Goal: Obtain resource: Download file/media

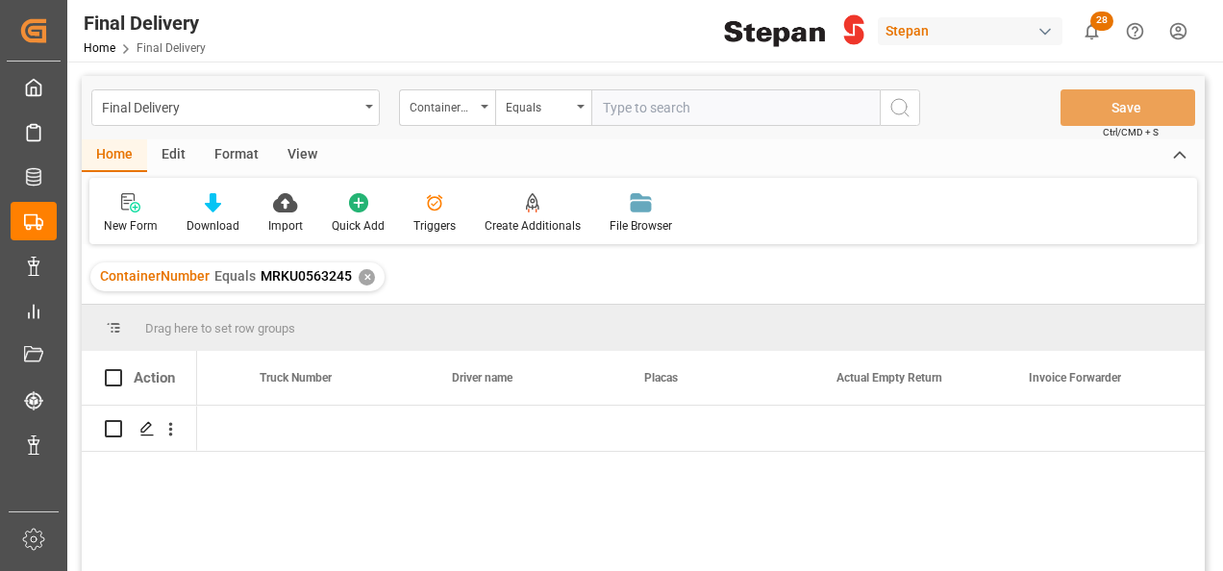
scroll to position [0, 3806]
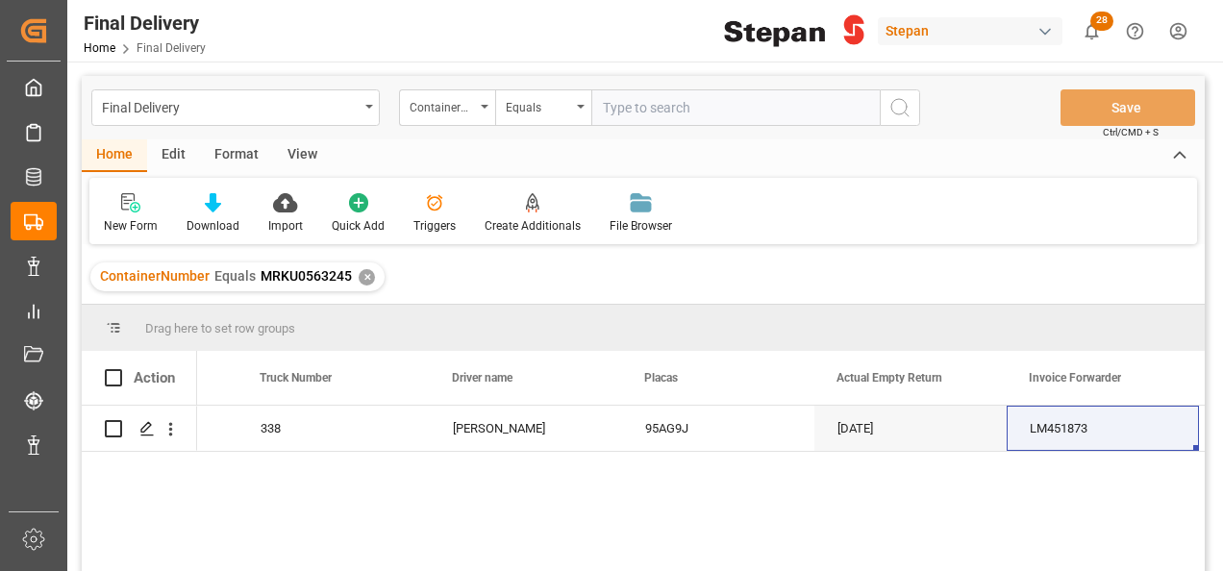
click at [361, 281] on div "✕" at bounding box center [367, 277] width 16 height 16
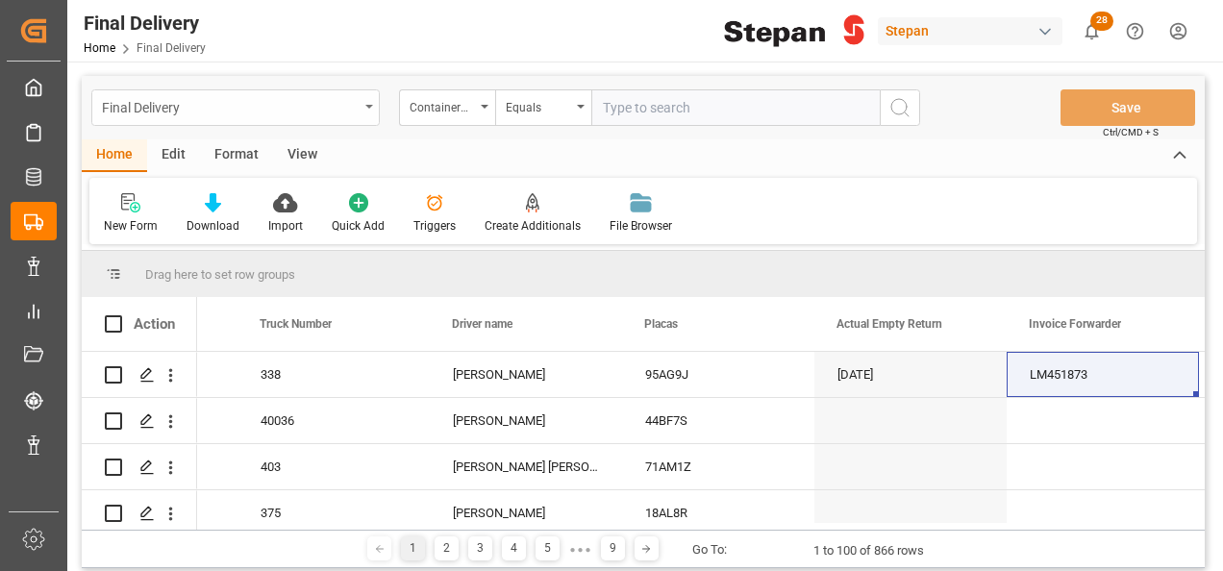
scroll to position [0, 3806]
click at [486, 103] on div "ContainerNumber" at bounding box center [447, 107] width 96 height 37
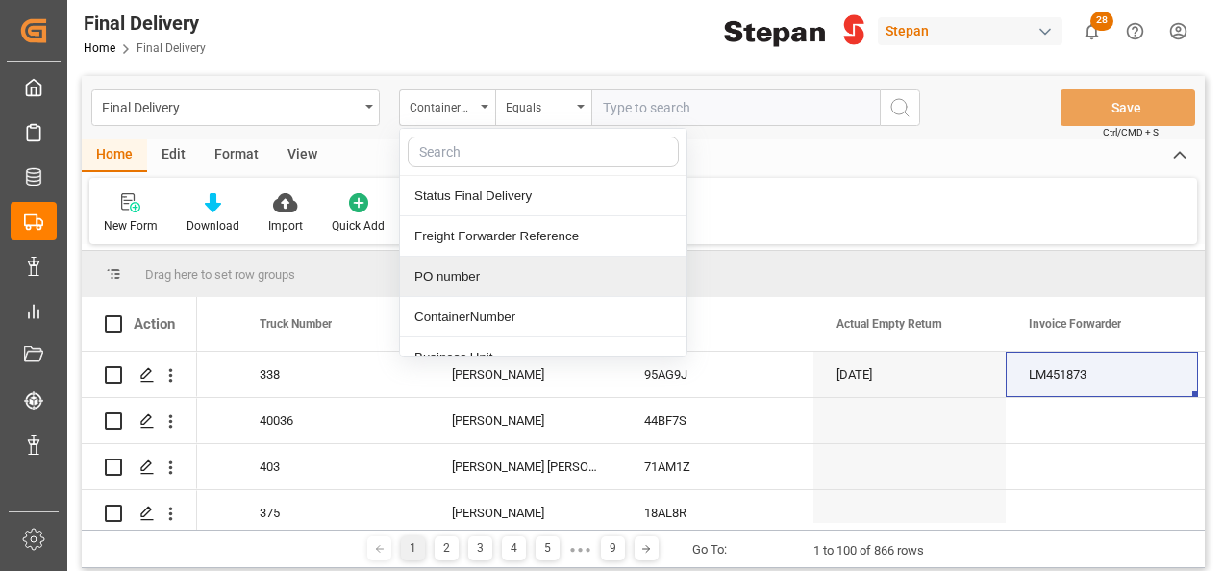
click at [428, 271] on div "PO number" at bounding box center [543, 277] width 286 height 40
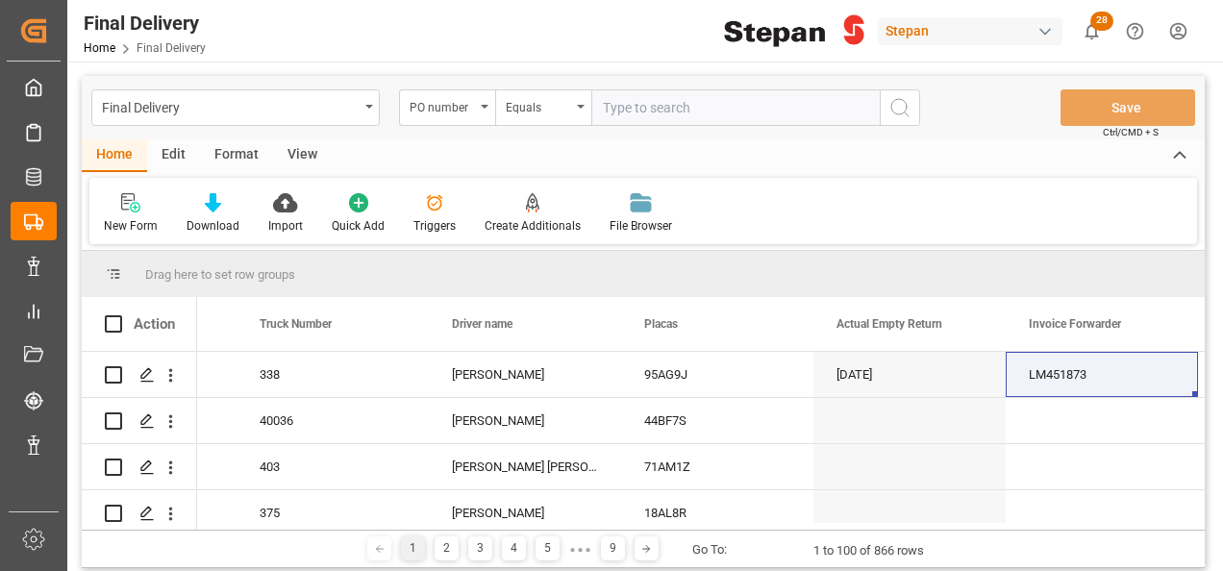
click at [621, 111] on input "text" at bounding box center [735, 107] width 288 height 37
paste input "4501474711"
type input "4501474711"
click at [901, 113] on icon "search button" at bounding box center [899, 107] width 23 height 23
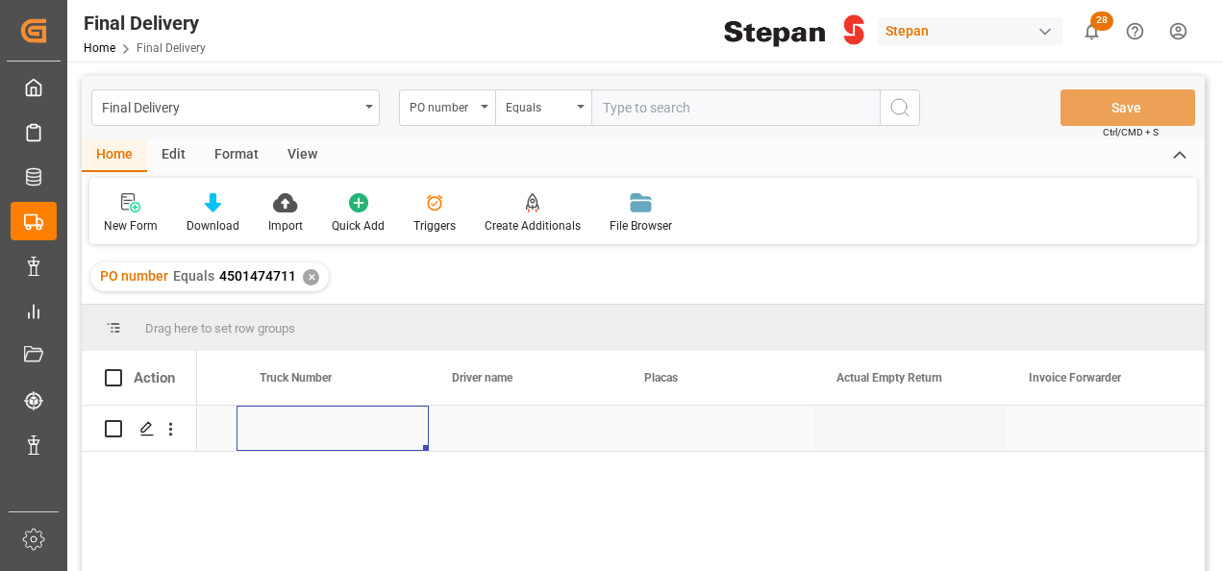
click at [427, 431] on div "Press SPACE to select this row." at bounding box center [332, 428] width 192 height 45
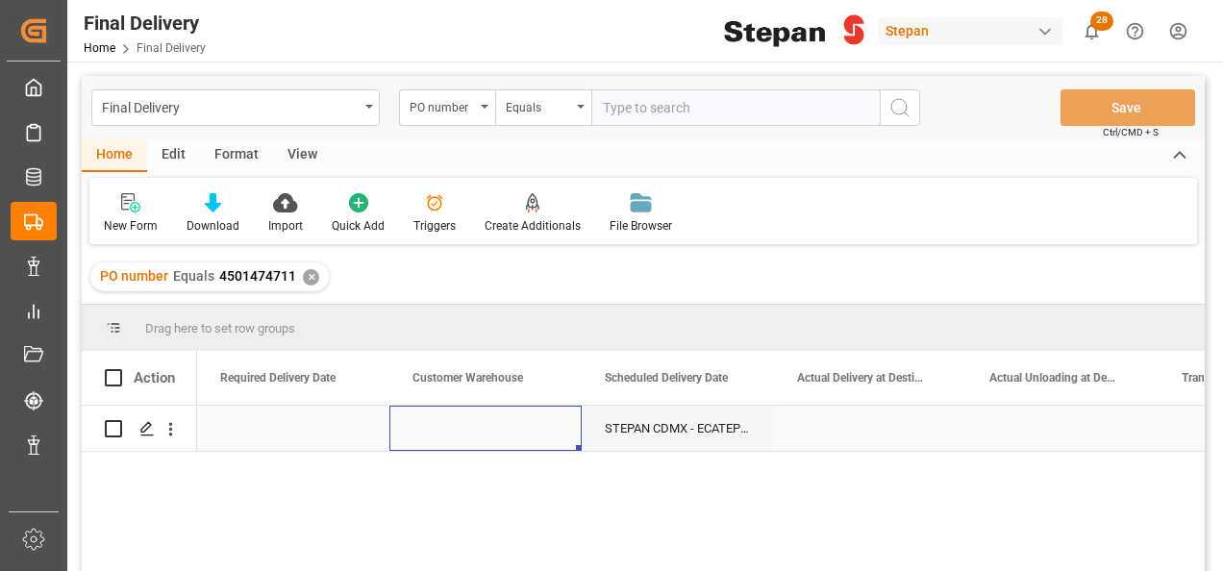
scroll to position [0, 2307]
click at [445, 427] on div "Press SPACE to select this row." at bounding box center [485, 428] width 192 height 45
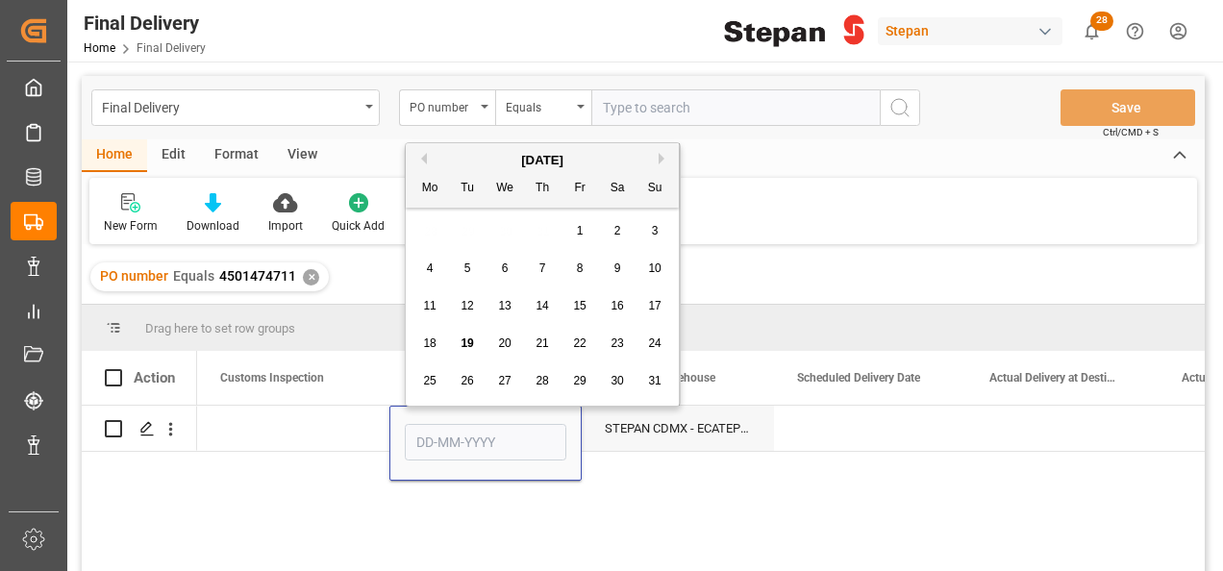
click at [568, 342] on div "22" at bounding box center [580, 344] width 24 height 23
type input "22-08-2025"
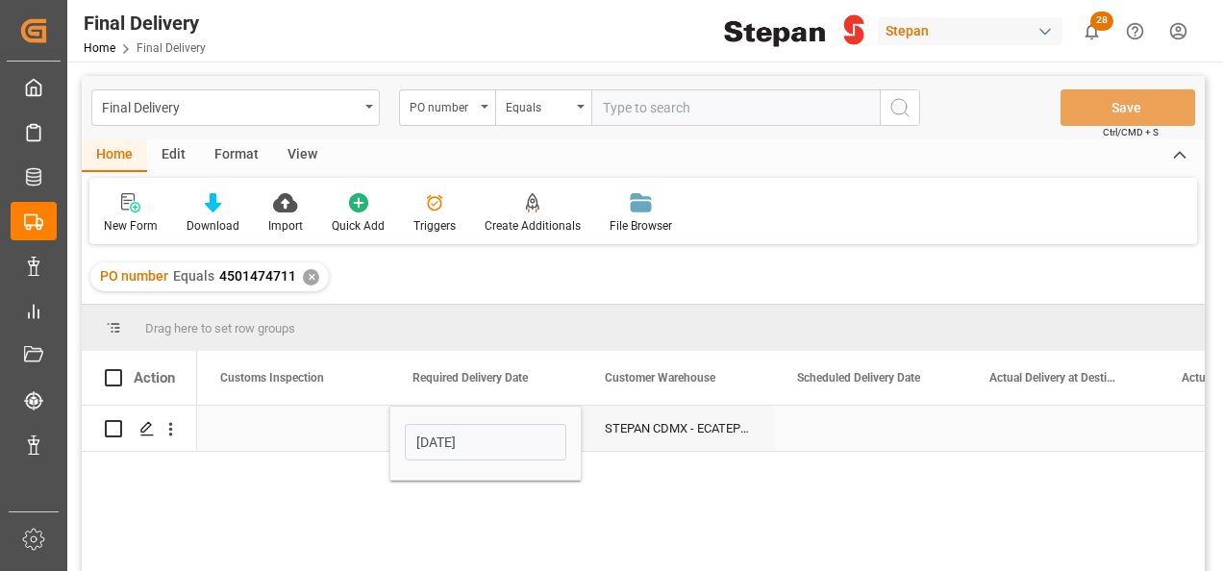
click at [326, 436] on div "Press SPACE to select this row." at bounding box center [293, 428] width 192 height 45
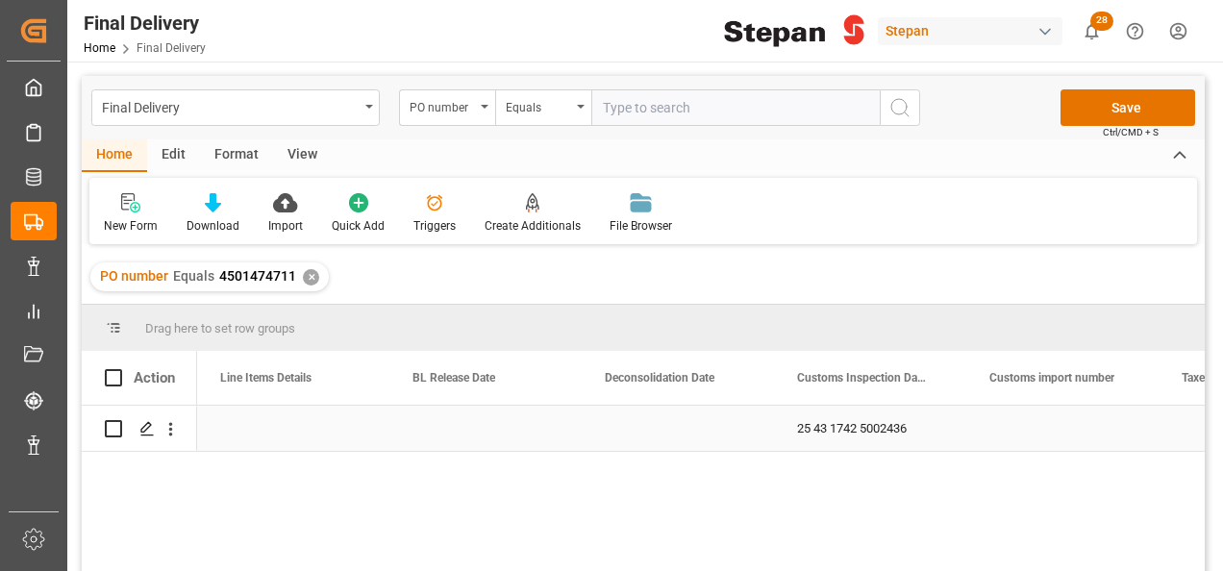
scroll to position [0, 0]
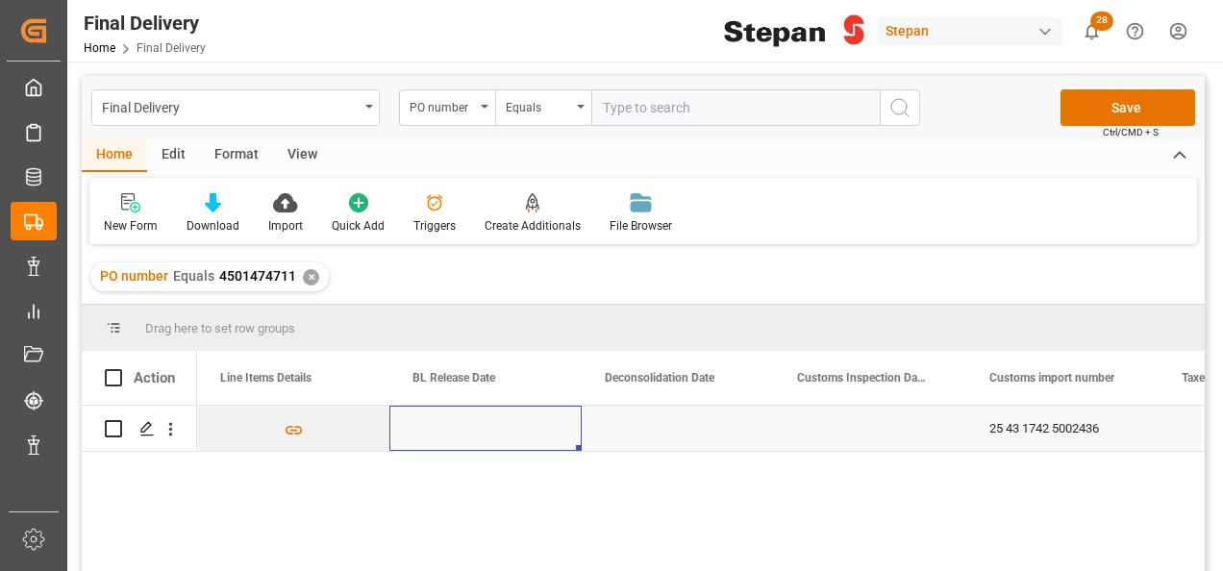
click at [460, 423] on div "Press SPACE to select this row." at bounding box center [485, 428] width 192 height 45
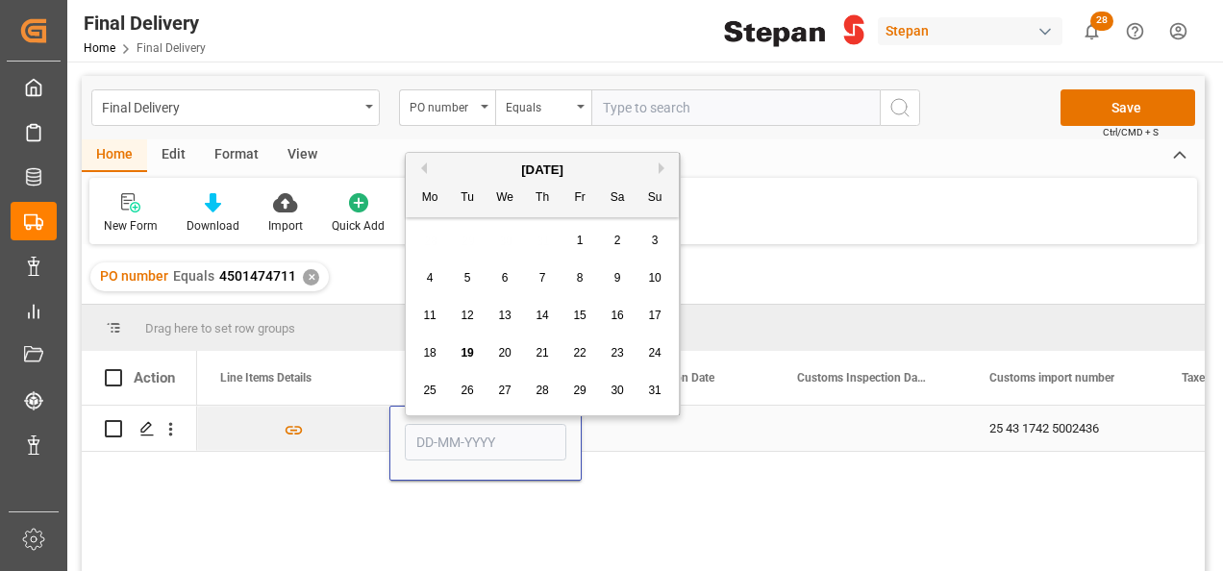
click at [460, 423] on div "Press SPACE to select this row." at bounding box center [486, 443] width 162 height 44
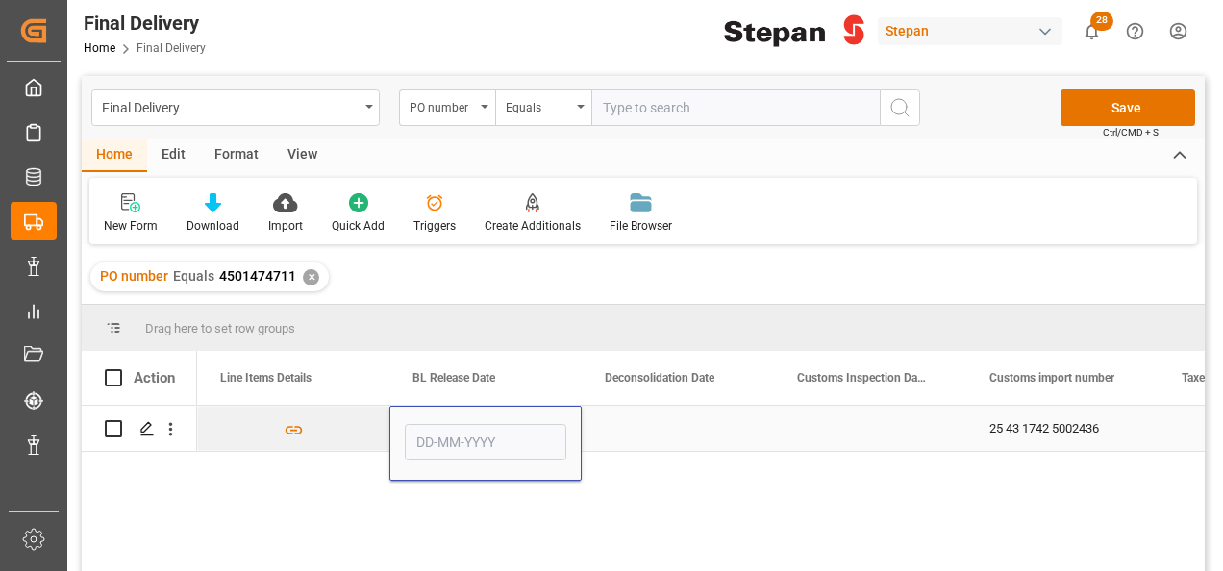
click at [458, 448] on input "Press SPACE to select this row." at bounding box center [486, 442] width 162 height 37
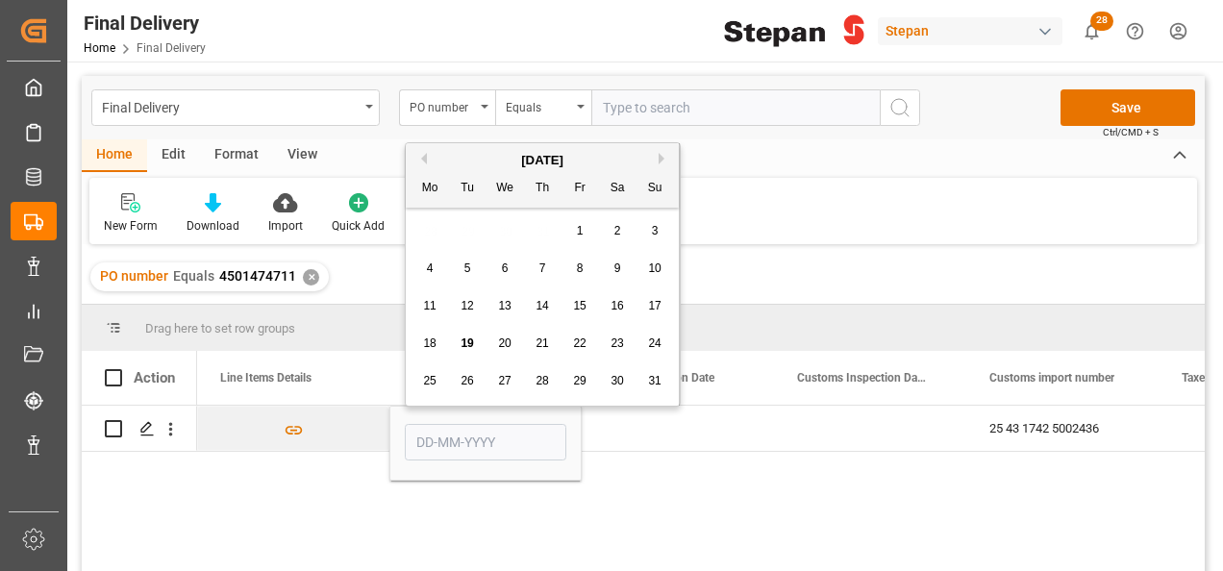
click at [439, 227] on div "28 29 30 31 1 2 3" at bounding box center [542, 230] width 262 height 37
click at [466, 348] on span "19" at bounding box center [466, 342] width 12 height 13
type input "19-08-2025"
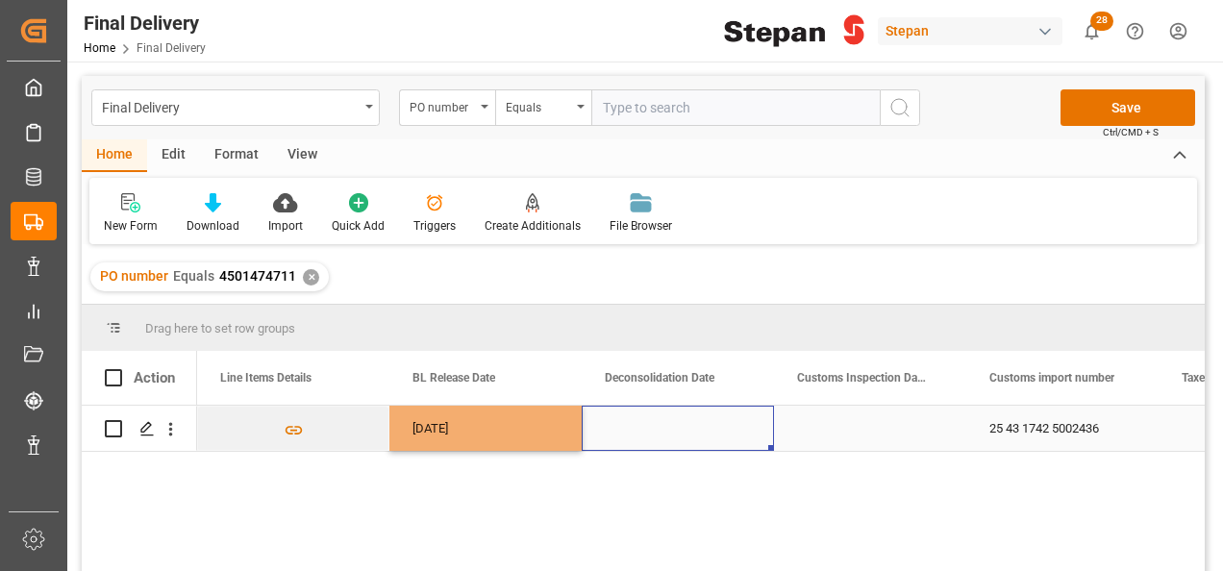
click at [696, 427] on div "Press SPACE to select this row." at bounding box center [678, 428] width 192 height 45
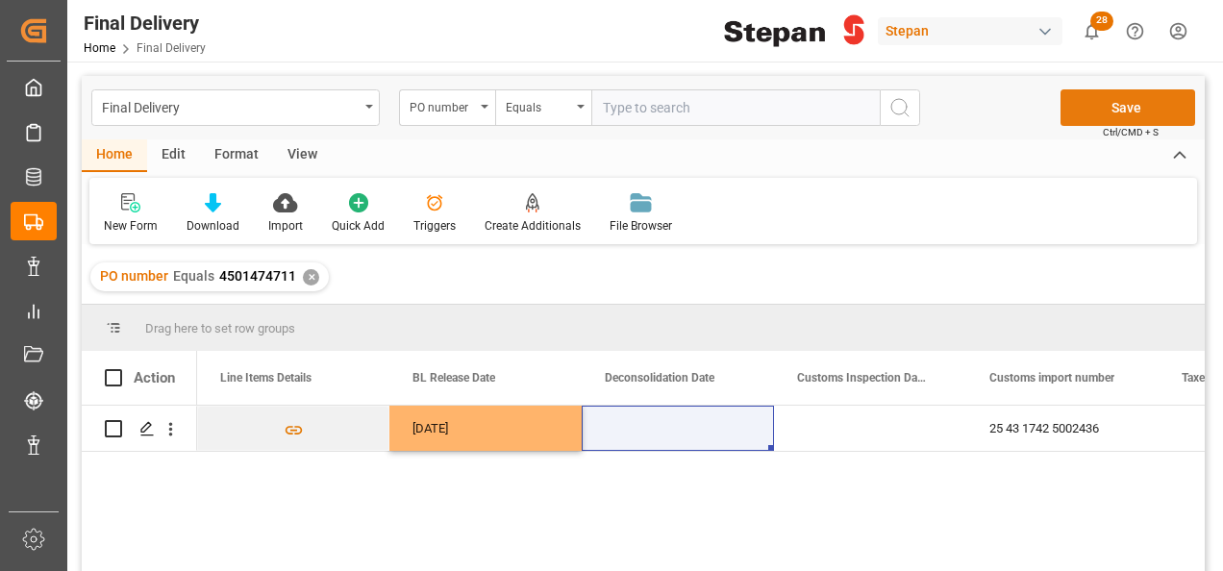
click at [1125, 105] on button "Save" at bounding box center [1127, 107] width 135 height 37
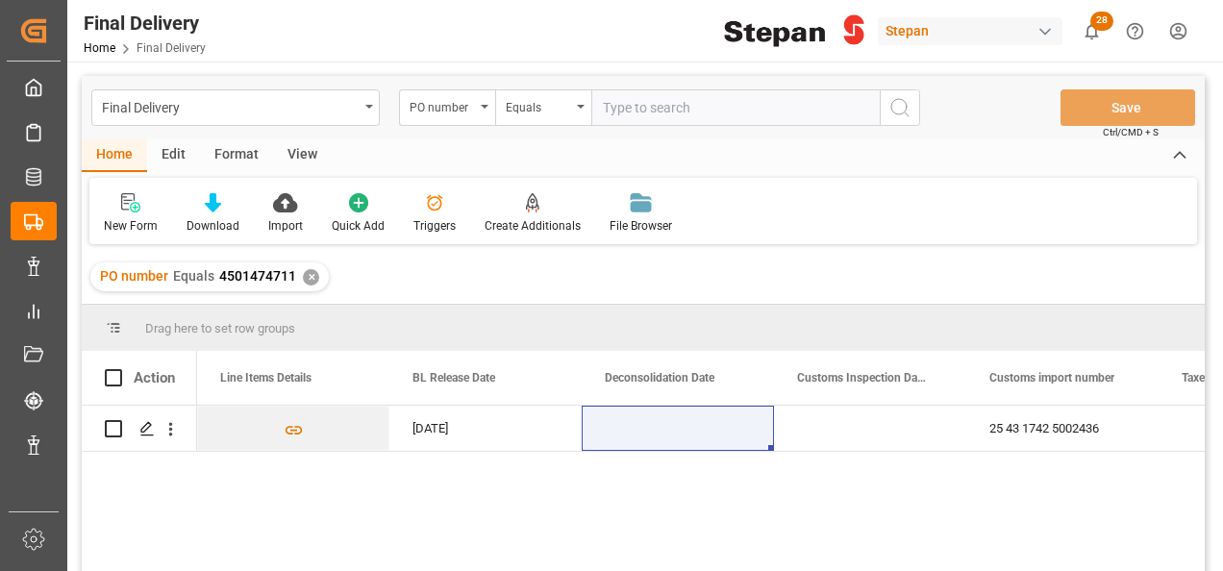
click at [304, 277] on div "✕" at bounding box center [311, 277] width 16 height 16
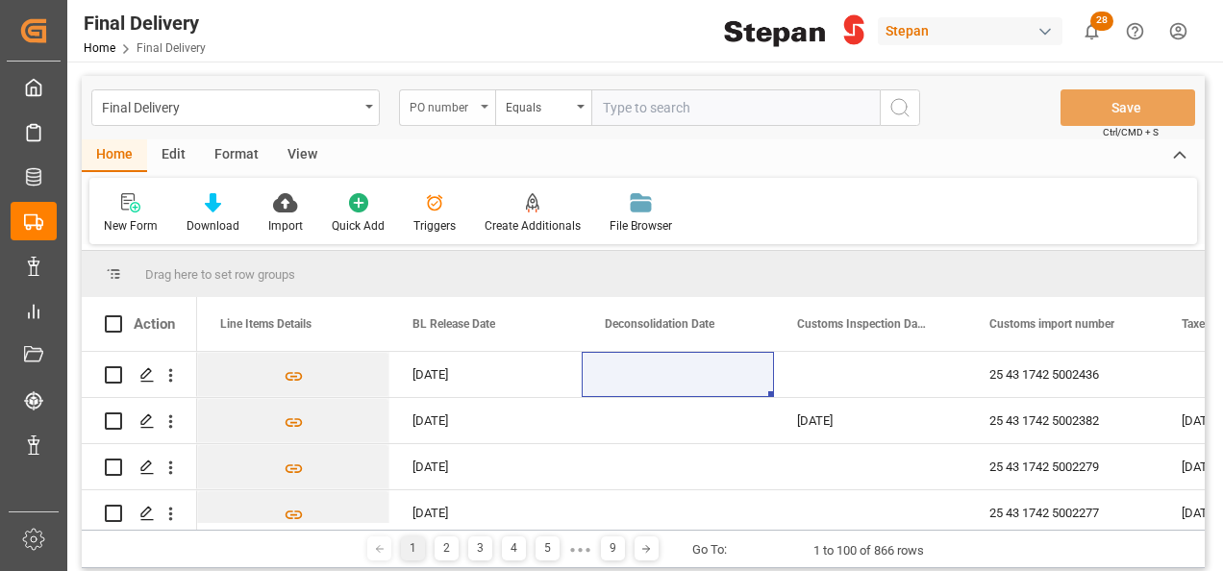
click at [490, 109] on div "PO number" at bounding box center [447, 107] width 96 height 37
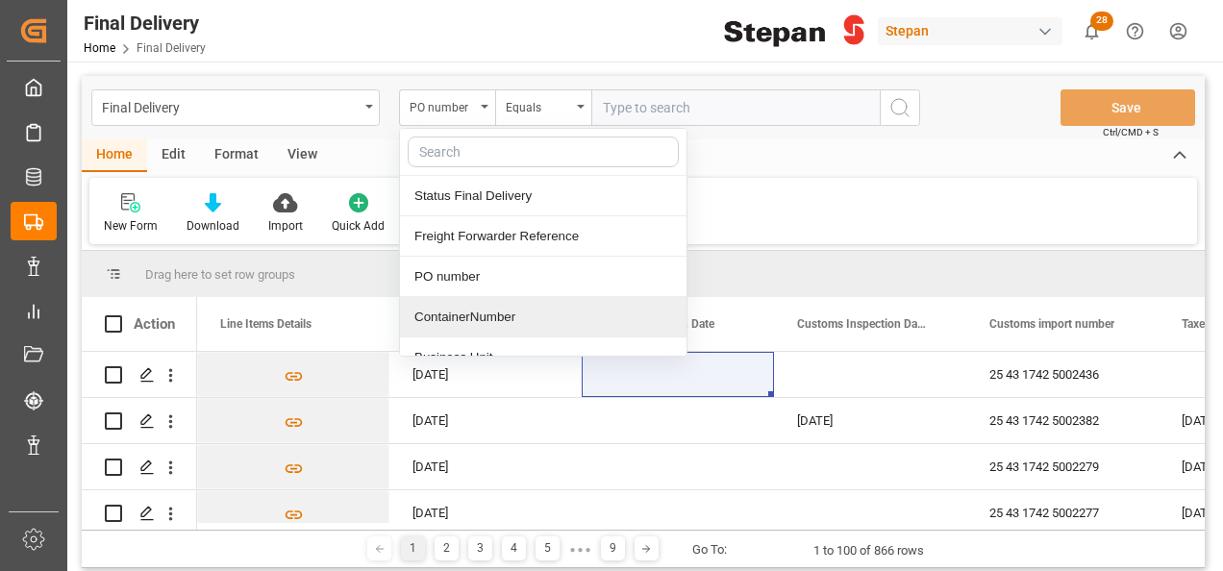
drag, startPoint x: 449, startPoint y: 313, endPoint x: 542, endPoint y: 132, distance: 204.2
click at [450, 313] on div "ContainerNumber" at bounding box center [543, 317] width 286 height 40
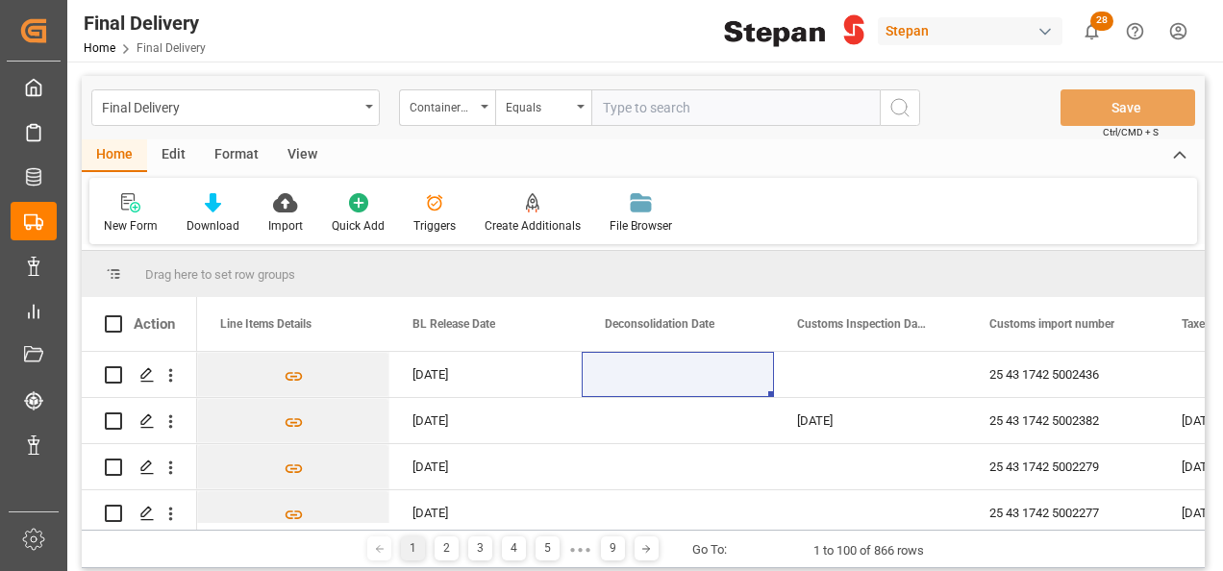
click at [602, 109] on input "text" at bounding box center [735, 107] width 288 height 37
paste input "MRKU0563245"
type input "MRKU0563245"
click at [894, 106] on icon "search button" at bounding box center [899, 107] width 23 height 23
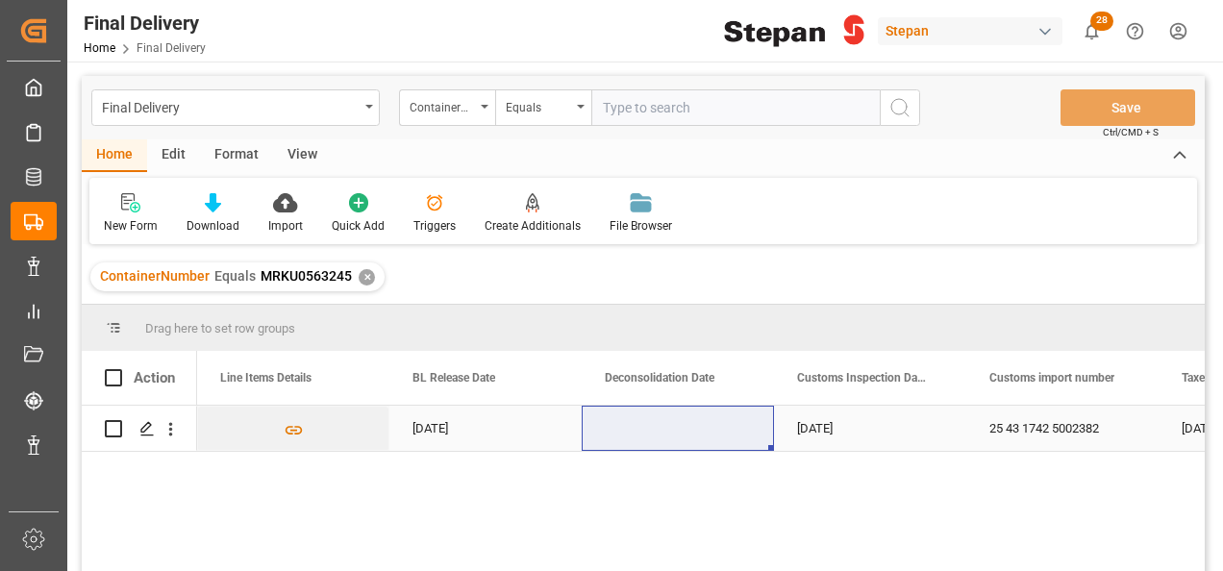
click at [671, 421] on div "Press SPACE to select this row." at bounding box center [678, 428] width 192 height 45
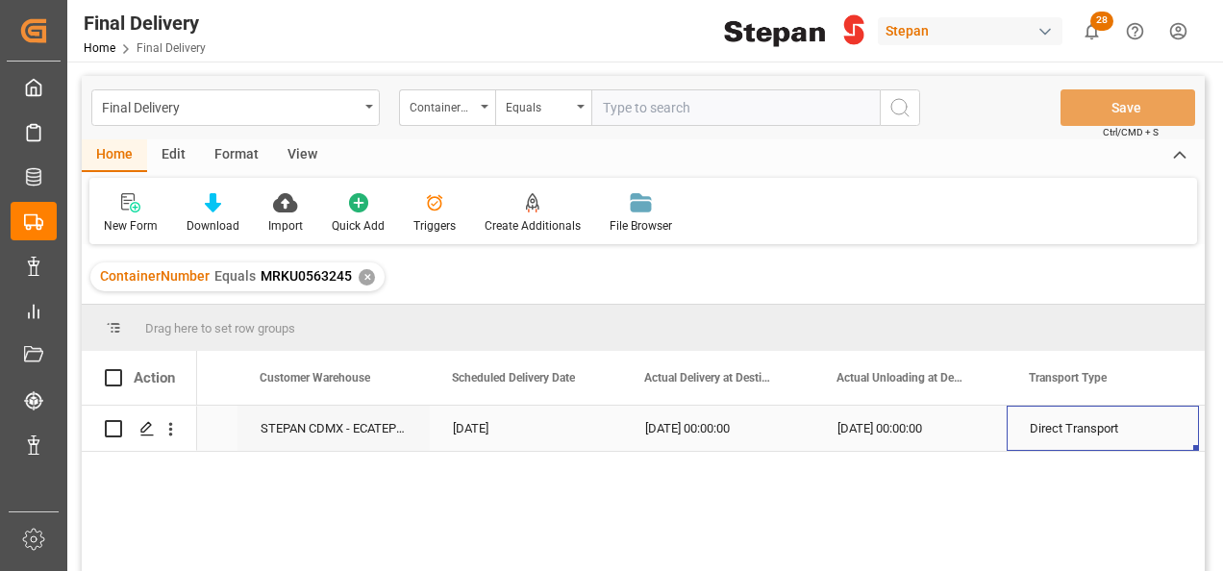
scroll to position [0, 2845]
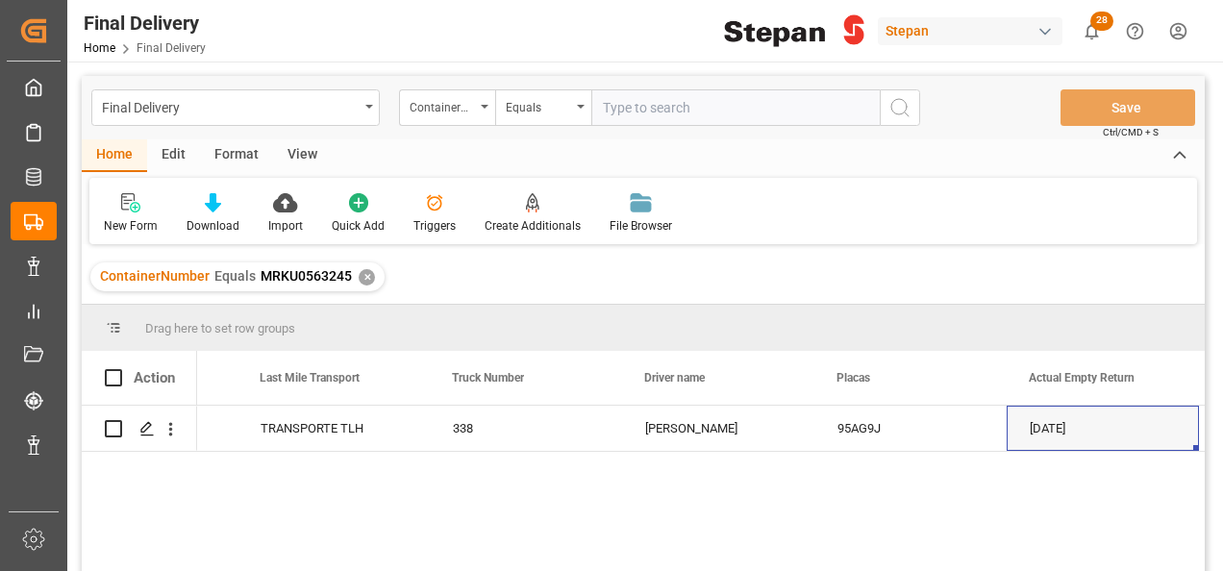
click at [362, 270] on div "✕" at bounding box center [367, 277] width 16 height 16
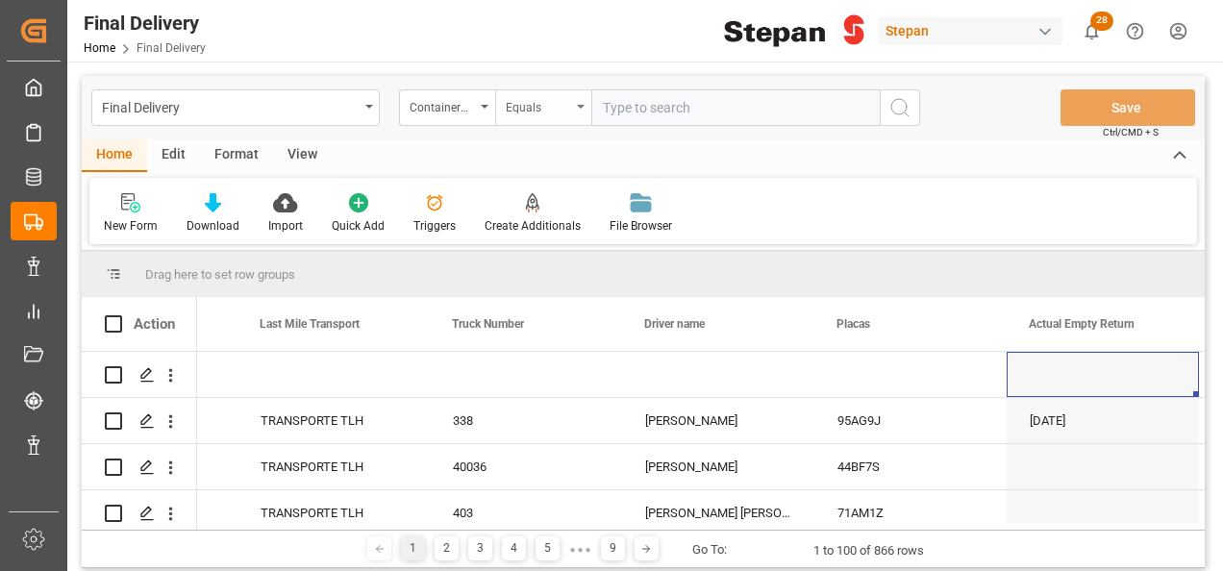
scroll to position [0, 3614]
click at [583, 106] on icon "open menu" at bounding box center [581, 107] width 8 height 4
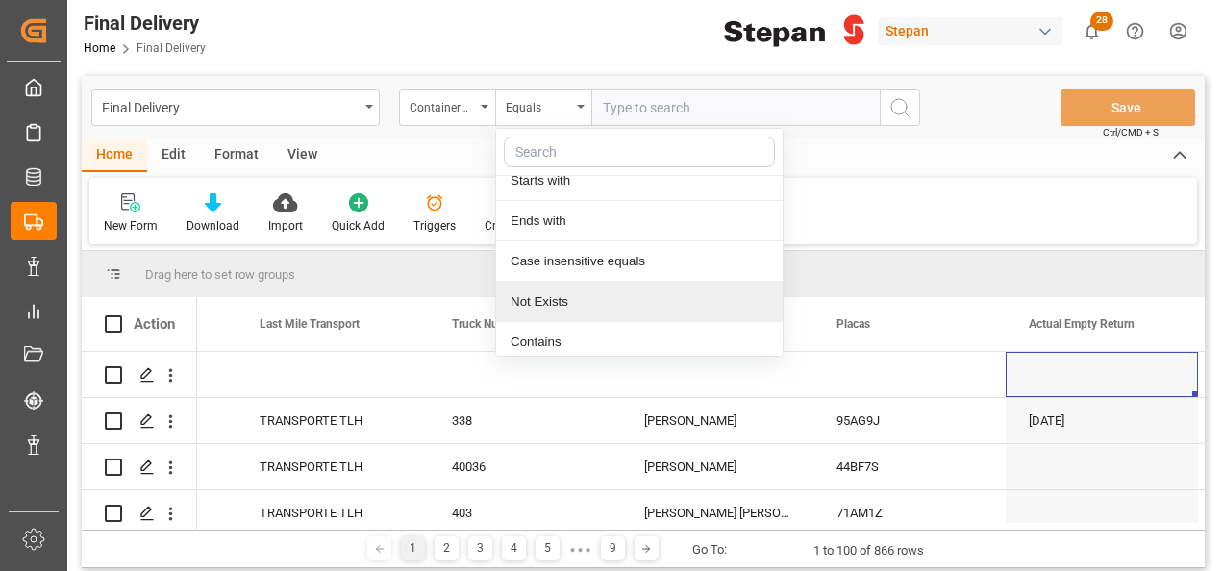
scroll to position [140, 0]
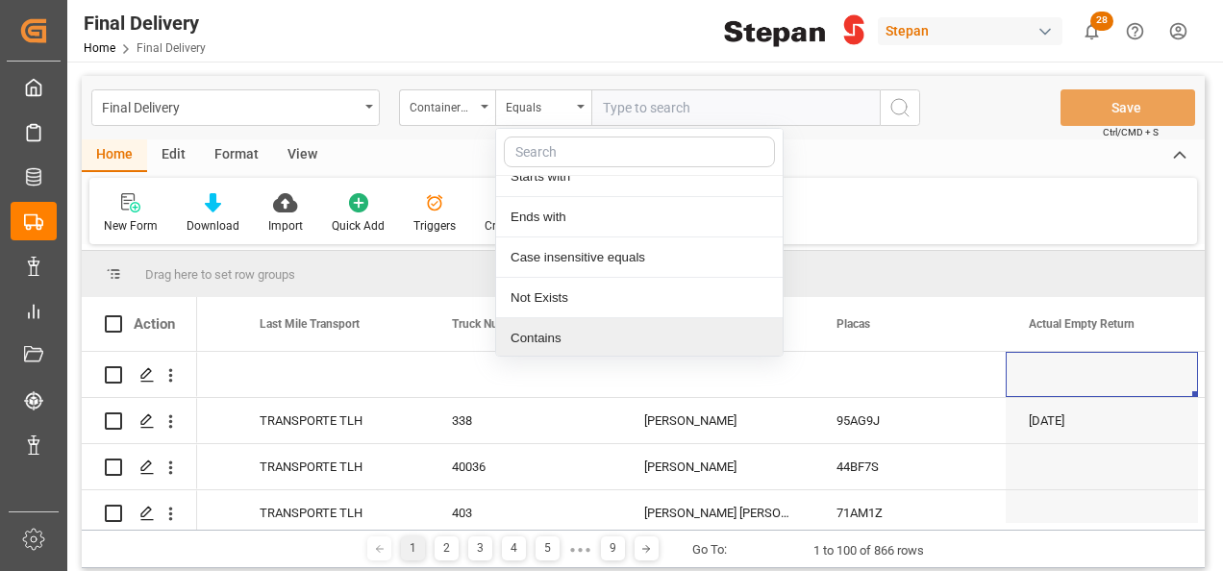
click at [546, 336] on div "Contains" at bounding box center [639, 338] width 286 height 40
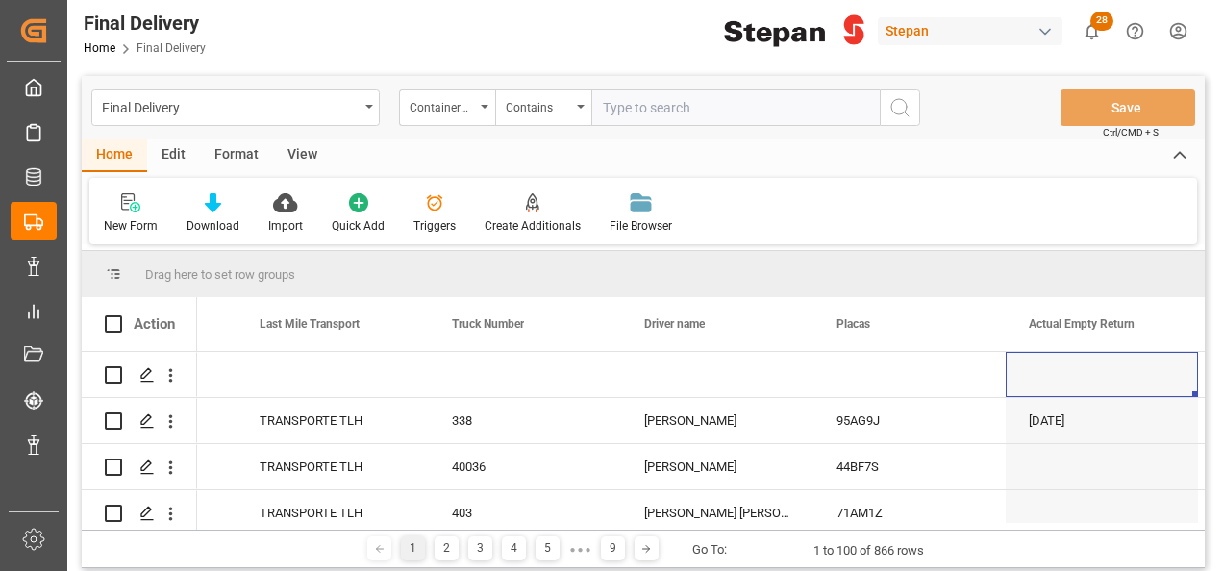
paste input "LEGU1226269 LEGU1226628"
click at [690, 100] on input "LEGU1226269 LEGU1226628" at bounding box center [735, 107] width 288 height 37
type input "LEGU1226269,LEGU1226628"
click at [903, 98] on icon "search button" at bounding box center [899, 107] width 23 height 23
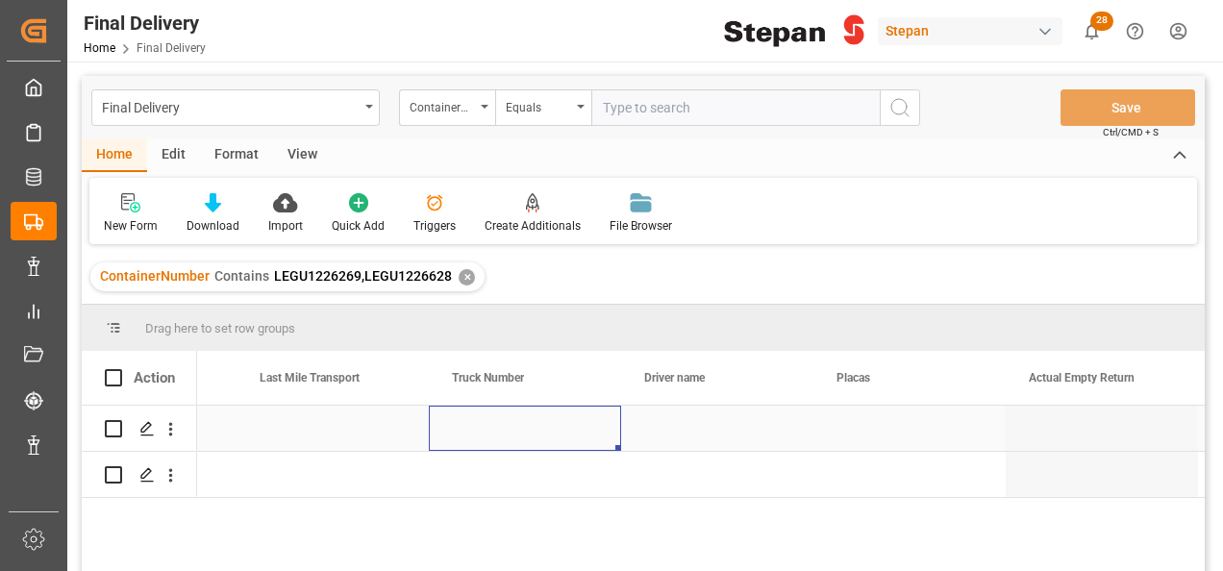
click at [511, 435] on div "Press SPACE to select this row." at bounding box center [525, 428] width 192 height 45
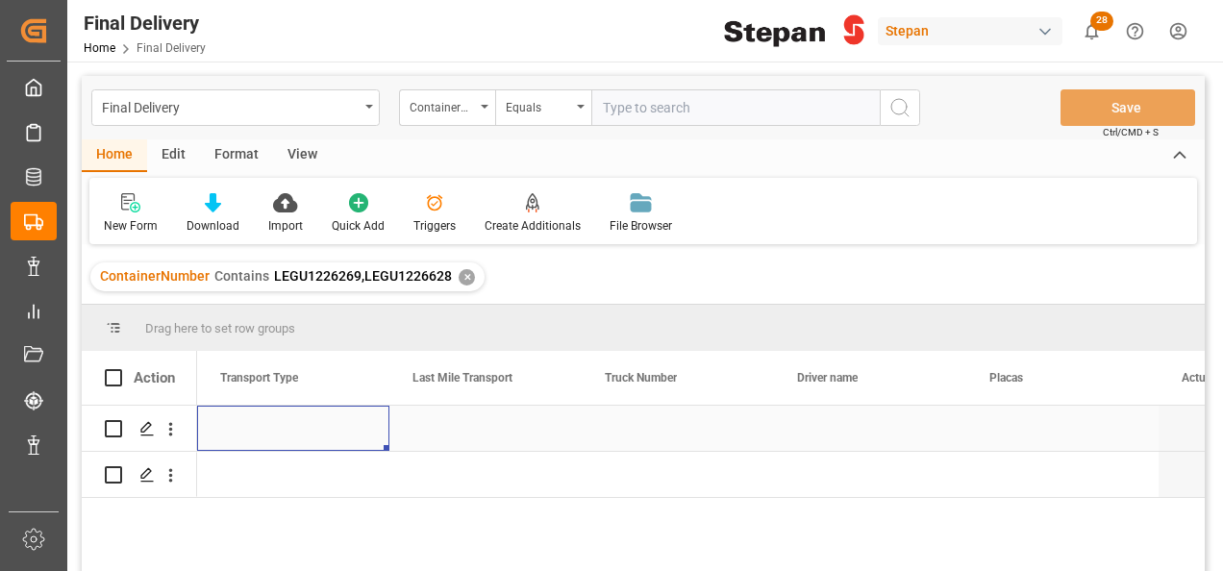
click at [269, 430] on div "Press SPACE to select this row." at bounding box center [293, 428] width 192 height 45
click at [269, 430] on input "Press SPACE to select this row." at bounding box center [293, 439] width 162 height 37
click at [352, 432] on icon "open menu" at bounding box center [353, 440] width 23 height 23
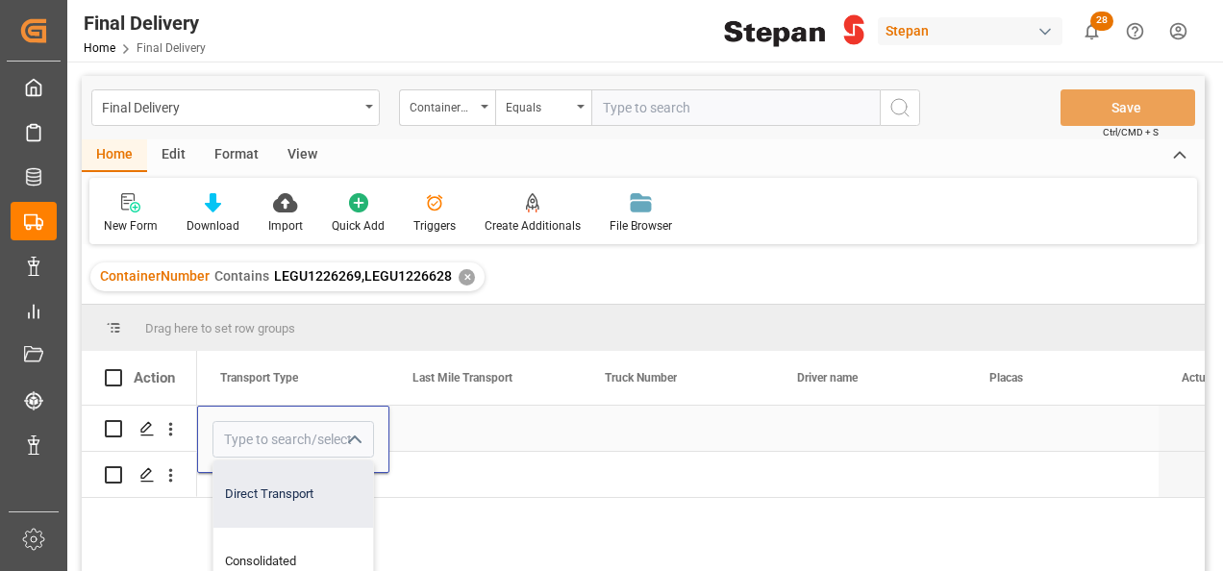
click at [317, 486] on div "Direct Transport" at bounding box center [293, 493] width 160 height 67
type input "Direct Transport"
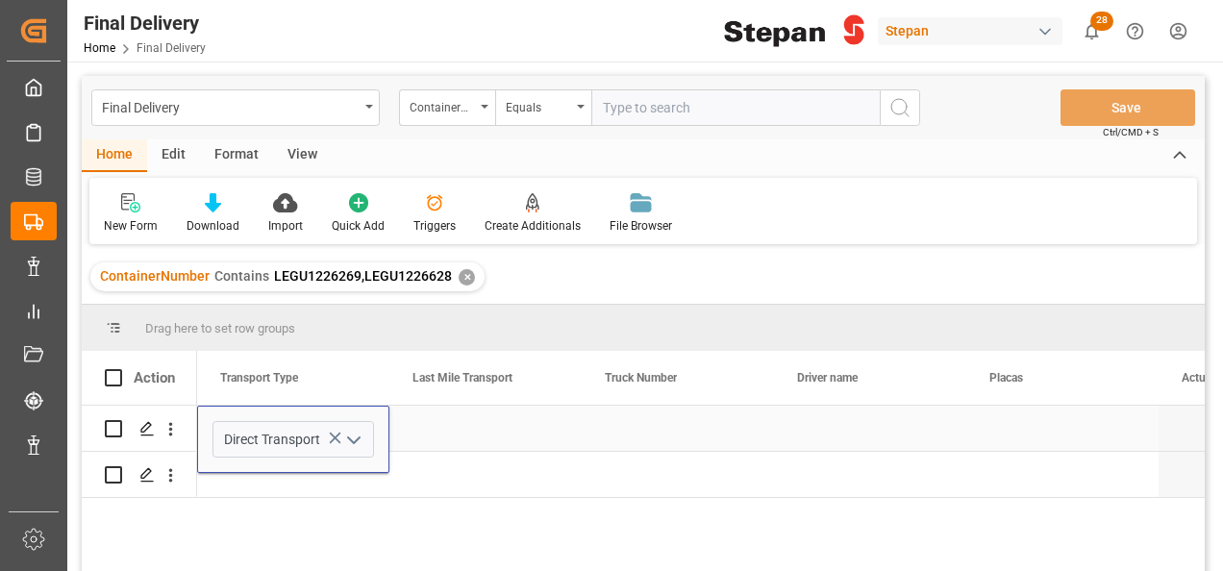
click at [463, 413] on div "Press SPACE to select this row." at bounding box center [485, 428] width 192 height 45
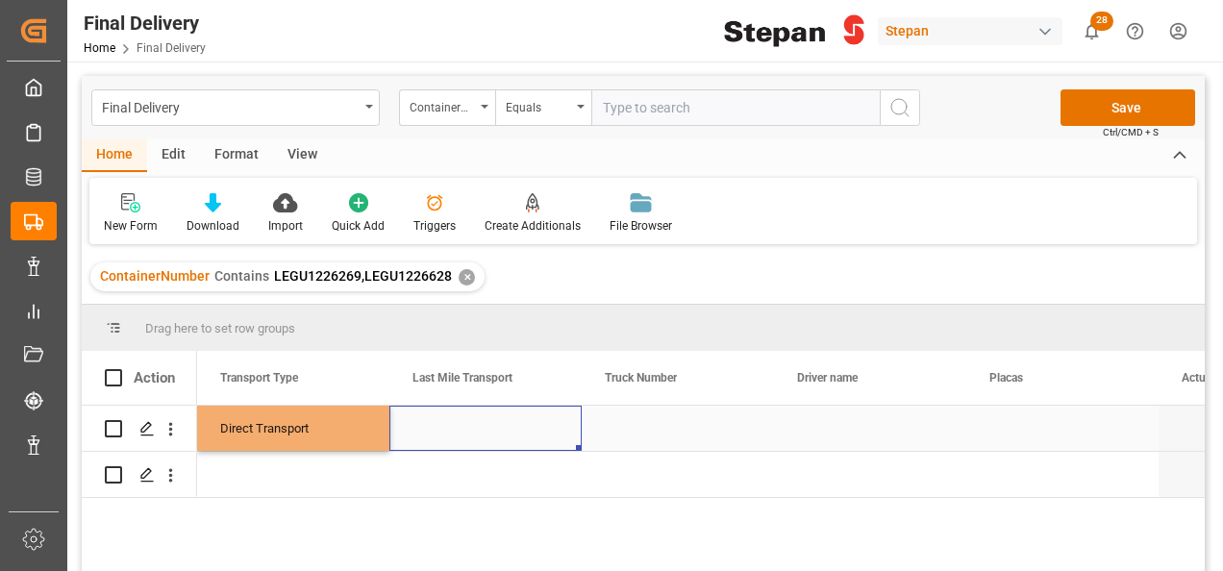
click at [463, 413] on div "Press SPACE to select this row." at bounding box center [485, 428] width 192 height 45
click at [463, 413] on div "Press SPACE to select this row." at bounding box center [485, 439] width 192 height 67
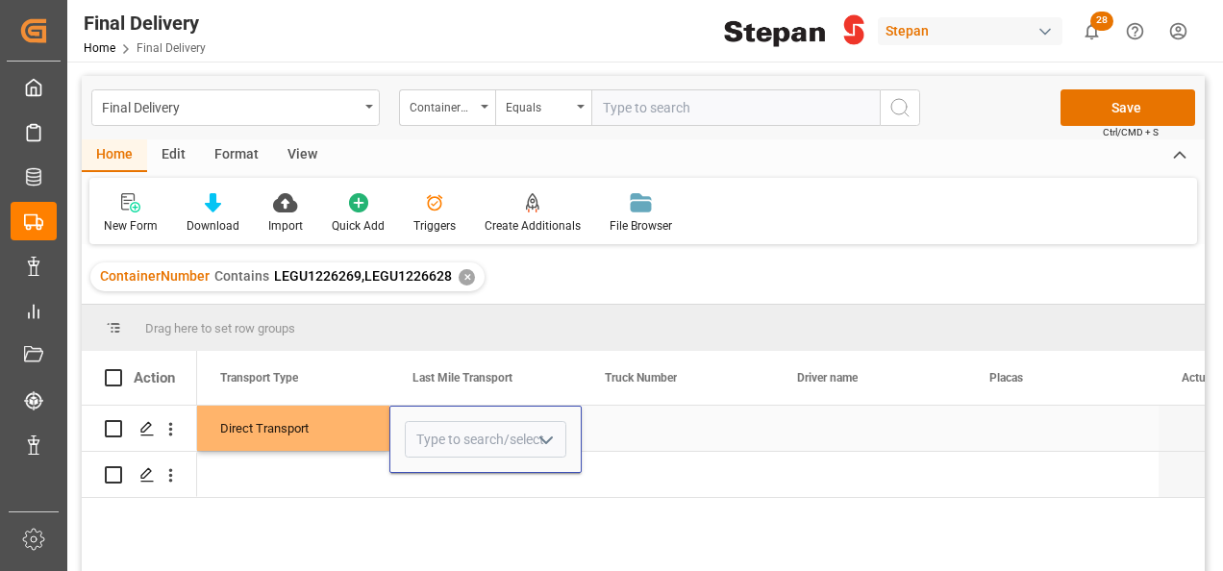
click at [551, 429] on icon "open menu" at bounding box center [545, 440] width 23 height 23
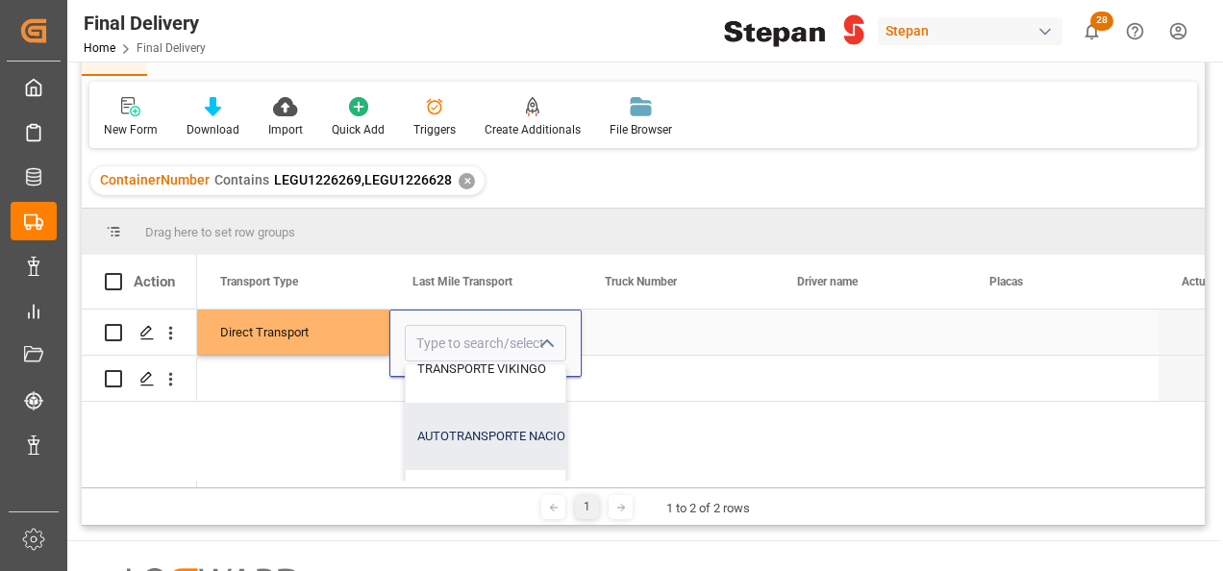
scroll to position [192, 0]
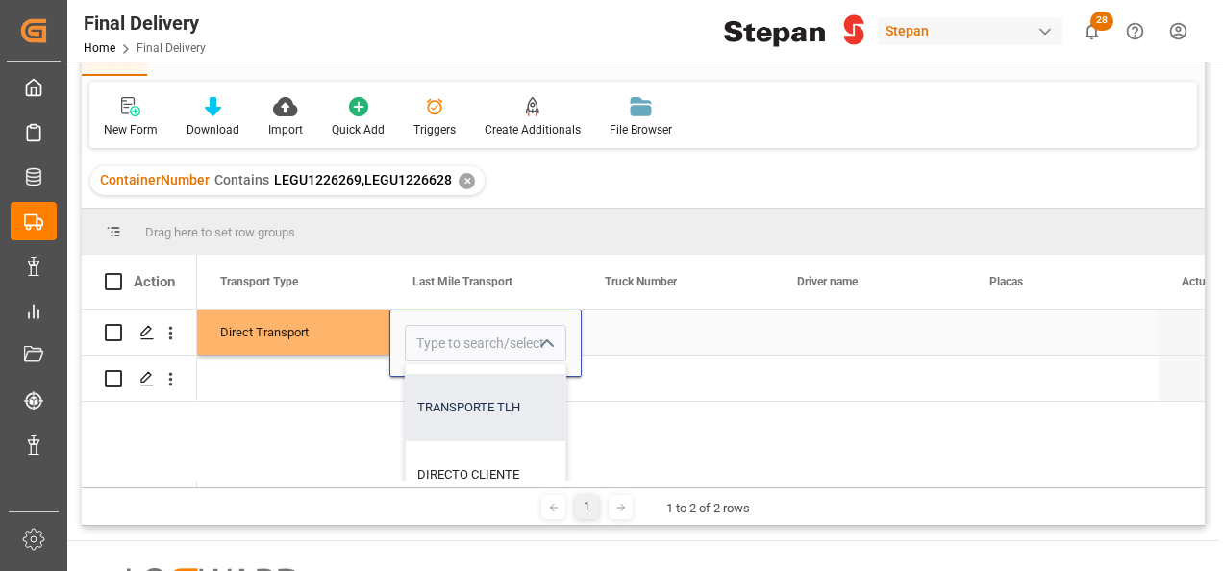
click at [465, 413] on div "TRANSPORTE TLH" at bounding box center [574, 407] width 336 height 67
type input "TRANSPORTE TLH"
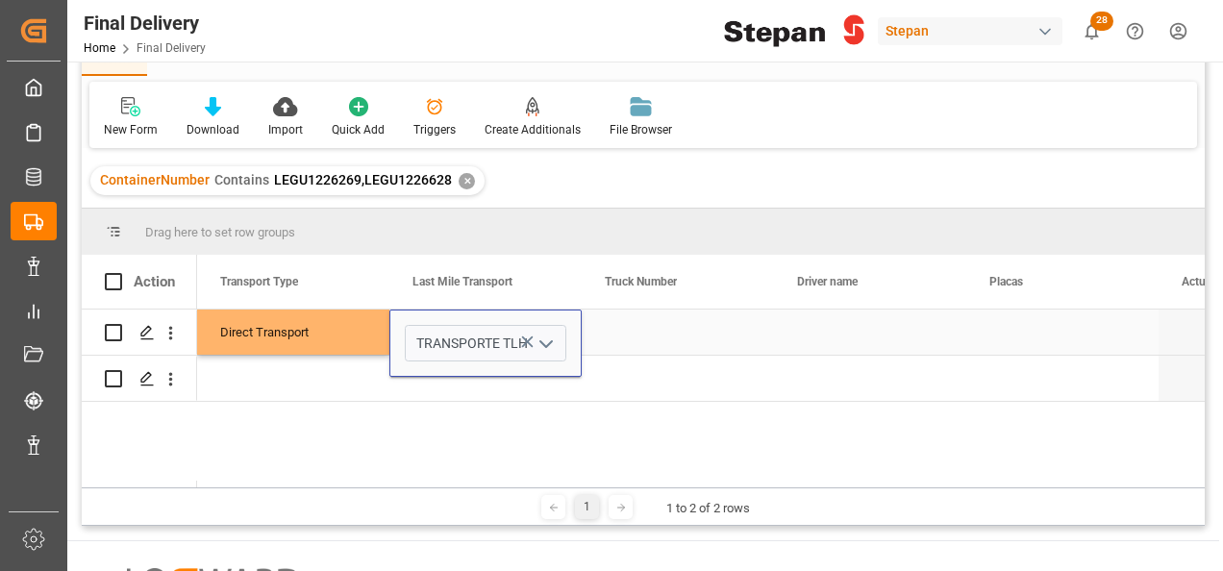
click at [332, 340] on div "Direct Transport" at bounding box center [293, 333] width 146 height 44
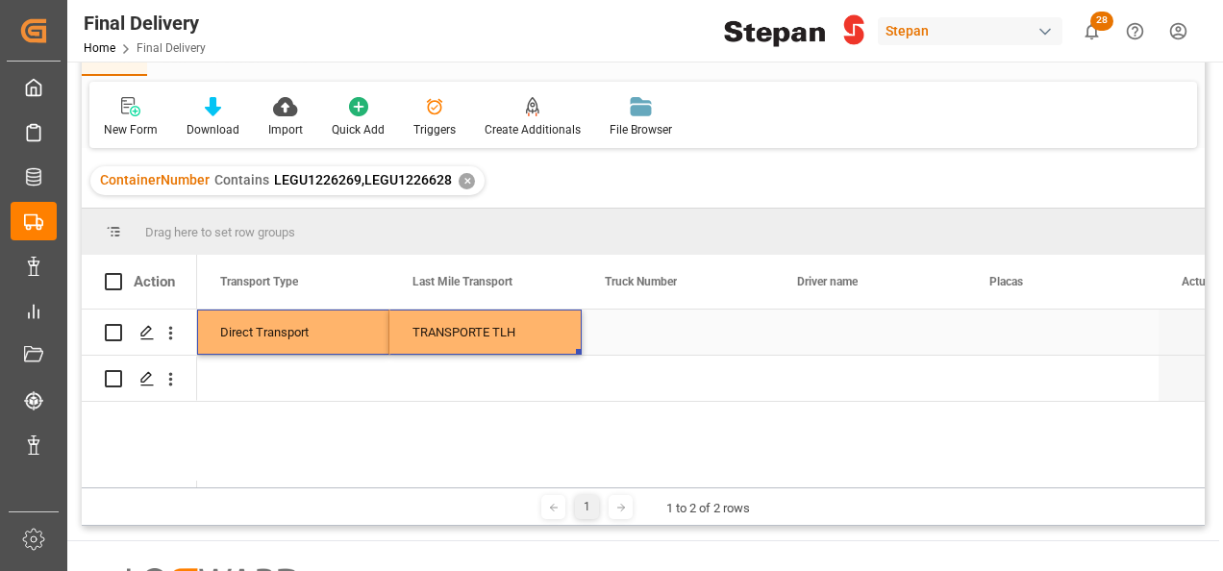
drag, startPoint x: 358, startPoint y: 323, endPoint x: 481, endPoint y: 326, distance: 123.1
drag, startPoint x: 577, startPoint y: 354, endPoint x: 551, endPoint y: 375, distance: 33.5
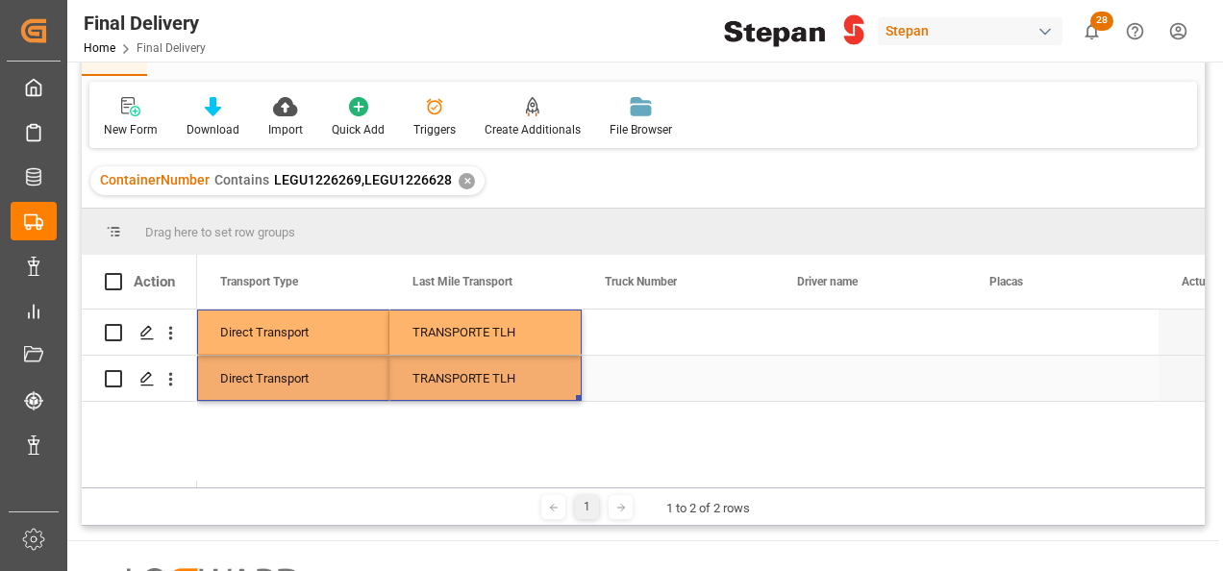
click at [550, 374] on div "TRANSPORTE TLH" at bounding box center [485, 379] width 146 height 44
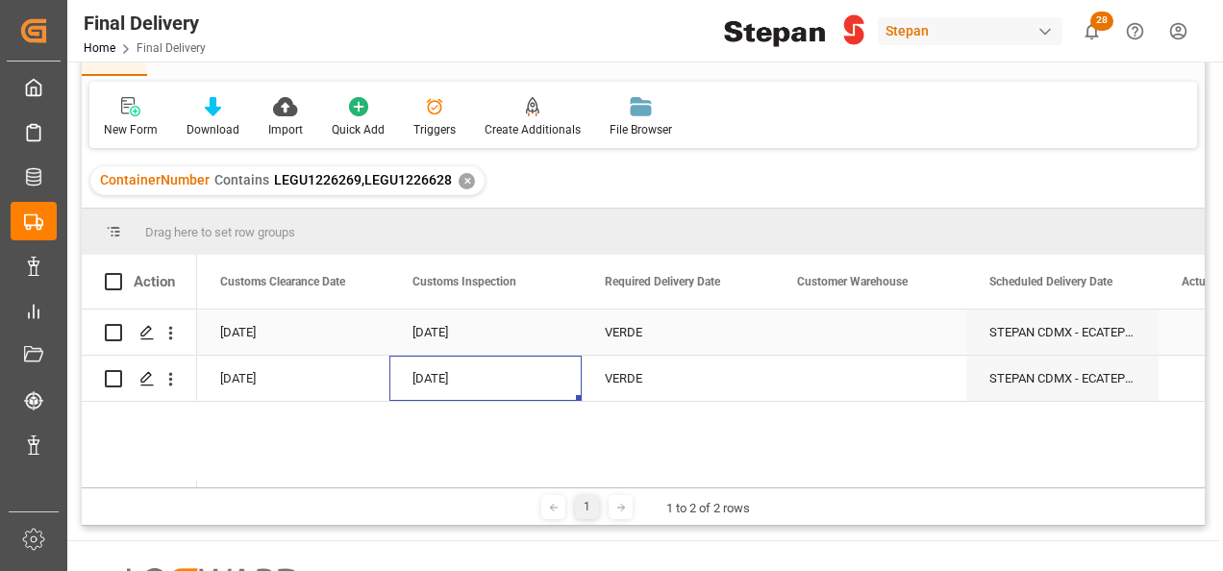
scroll to position [0, 1923]
click at [823, 333] on div "Press SPACE to select this row." at bounding box center [870, 332] width 192 height 45
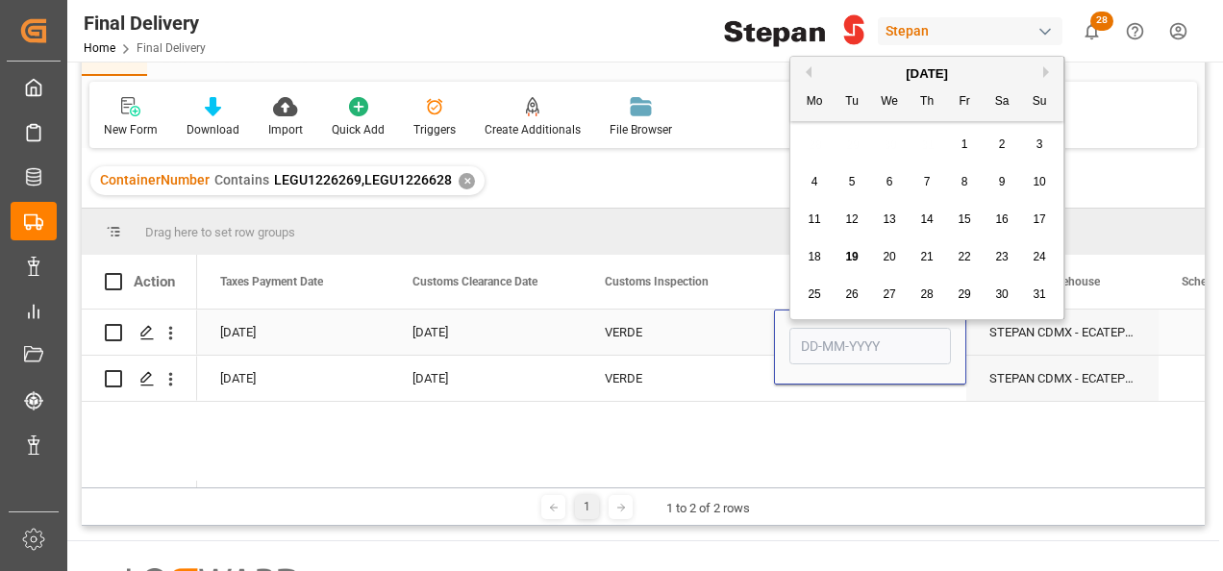
click at [823, 333] on input "Press SPACE to select this row." at bounding box center [870, 346] width 162 height 37
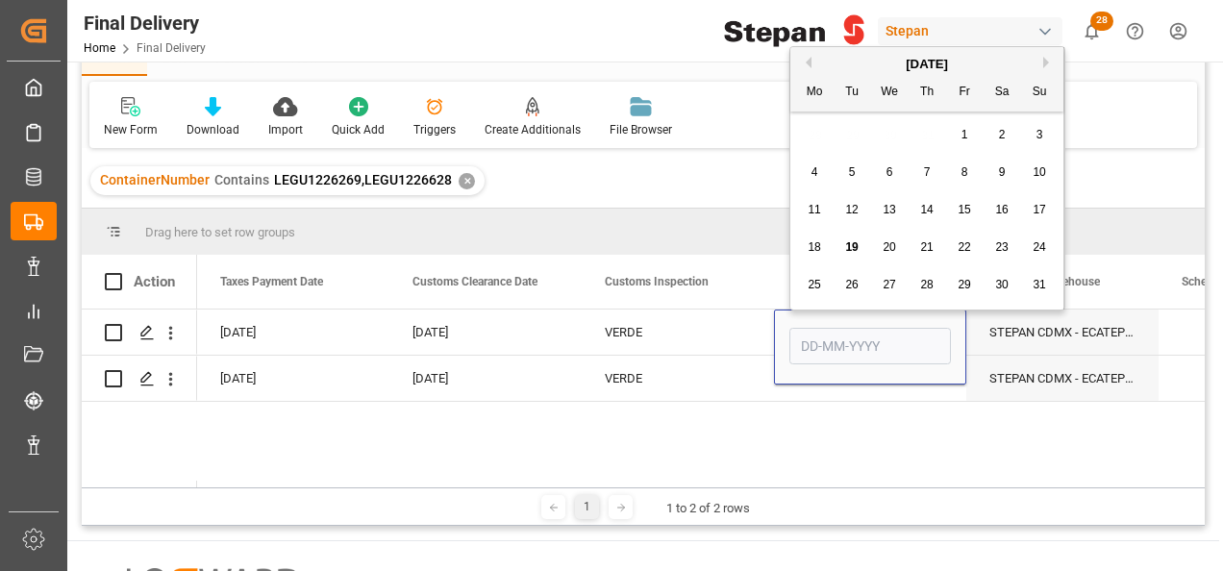
click at [867, 44] on div "Final Delivery Home Final Delivery Stepan 28 Notifications Only show unread All…" at bounding box center [638, 31] width 1169 height 62
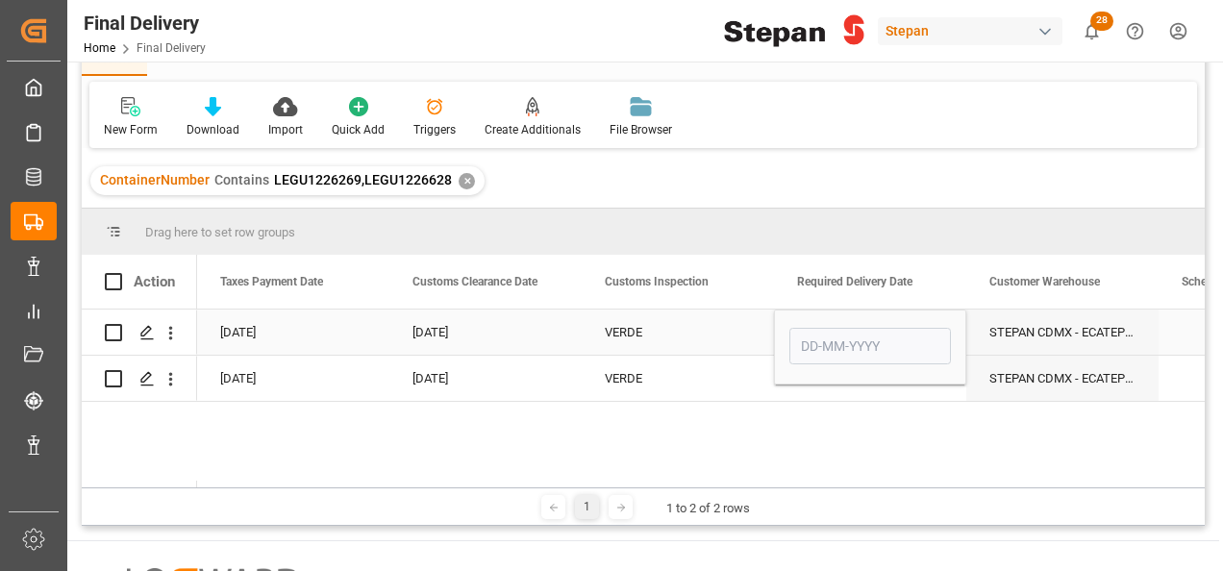
click at [875, 341] on input "Press SPACE to select this row." at bounding box center [870, 346] width 162 height 37
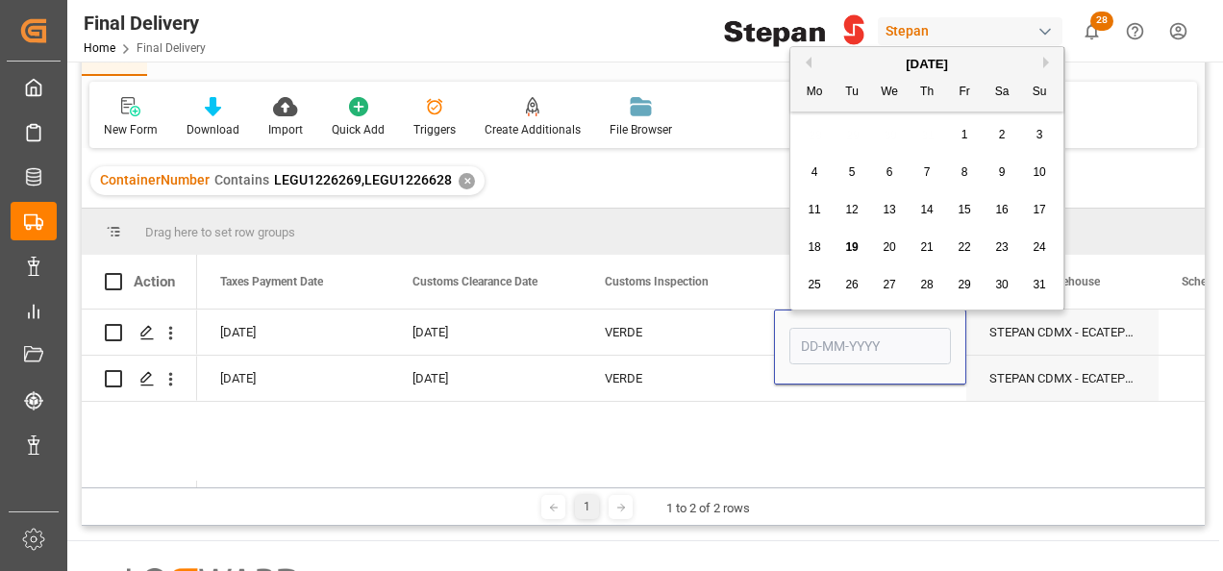
click at [846, 45] on img at bounding box center [794, 31] width 140 height 34
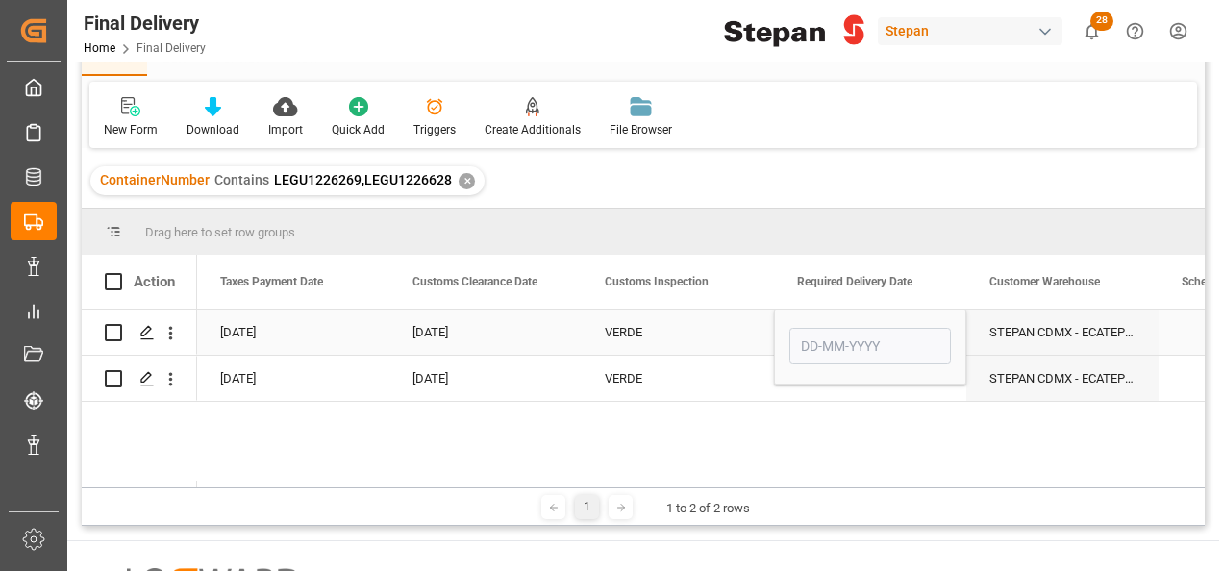
click at [854, 342] on input "Press SPACE to select this row." at bounding box center [870, 346] width 162 height 37
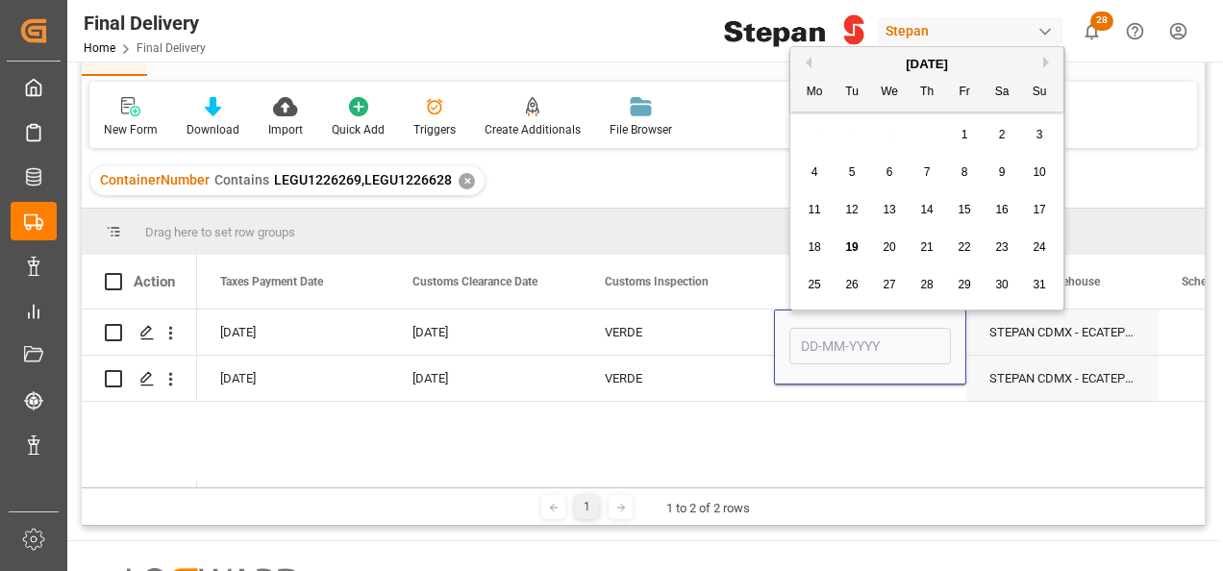
click at [846, 57] on div "August 2025" at bounding box center [926, 64] width 273 height 19
click at [967, 211] on span "15" at bounding box center [963, 209] width 12 height 13
type input "[DATE]"
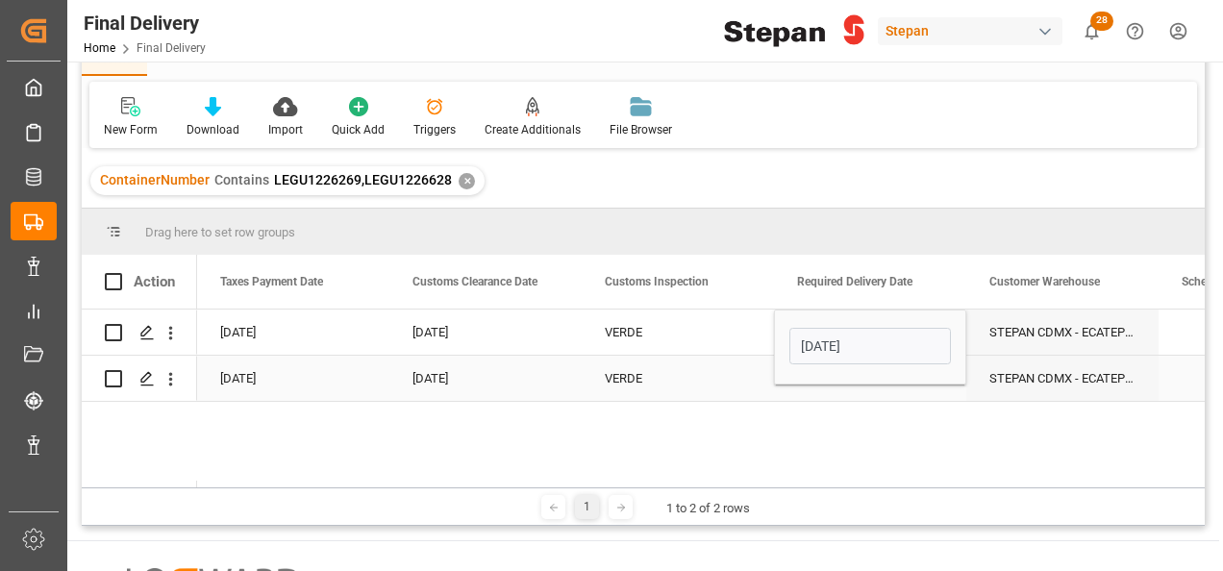
click at [840, 392] on div "Press SPACE to select this row." at bounding box center [870, 378] width 192 height 45
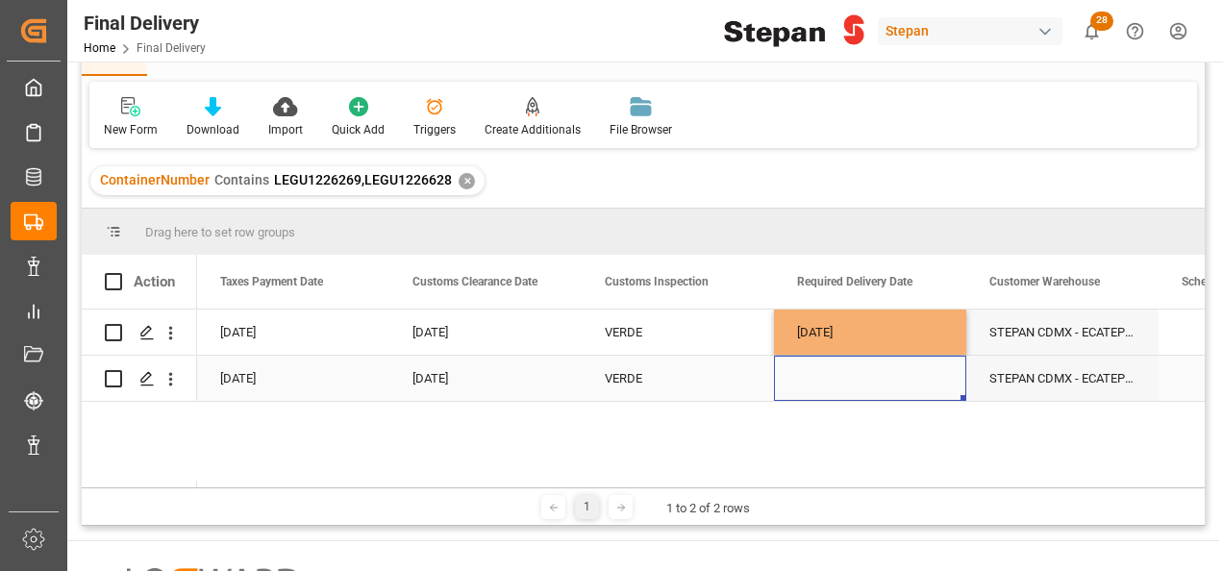
click at [841, 382] on div "Press SPACE to select this row." at bounding box center [870, 378] width 192 height 45
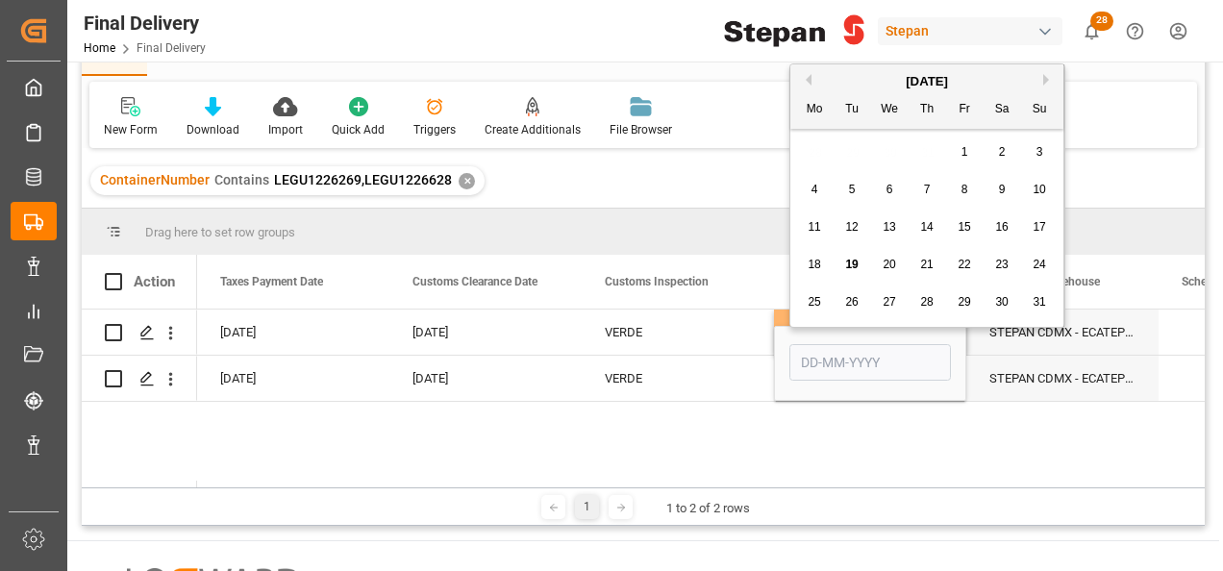
click at [964, 225] on span "15" at bounding box center [963, 226] width 12 height 13
type input "[DATE]"
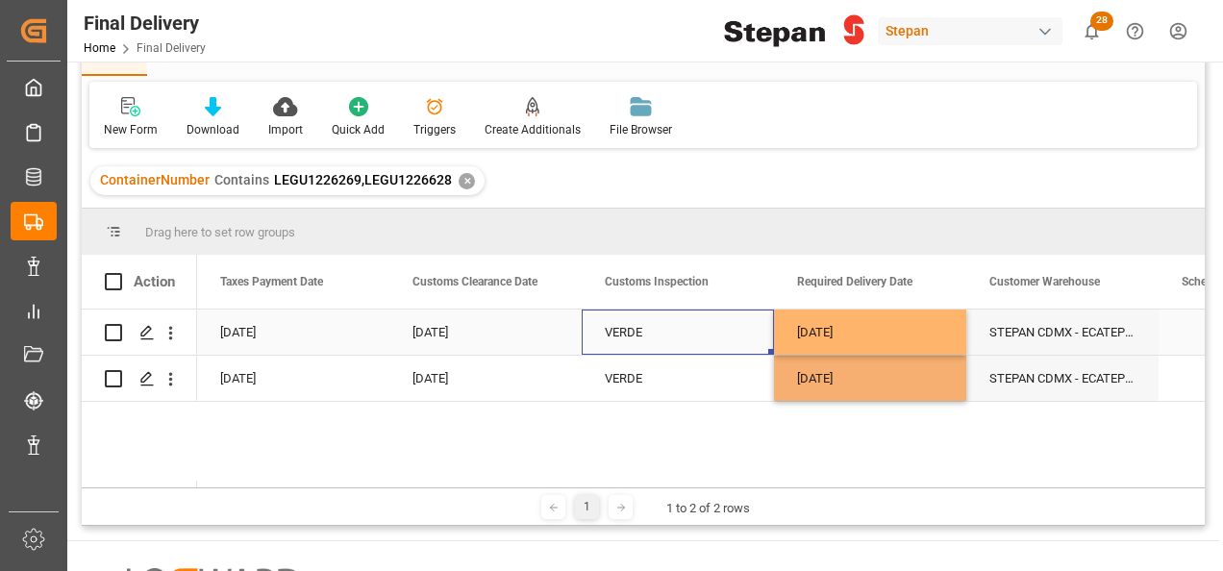
drag, startPoint x: 736, startPoint y: 323, endPoint x: 737, endPoint y: 301, distance: 22.1
click at [736, 323] on div "VERDE" at bounding box center [678, 333] width 146 height 44
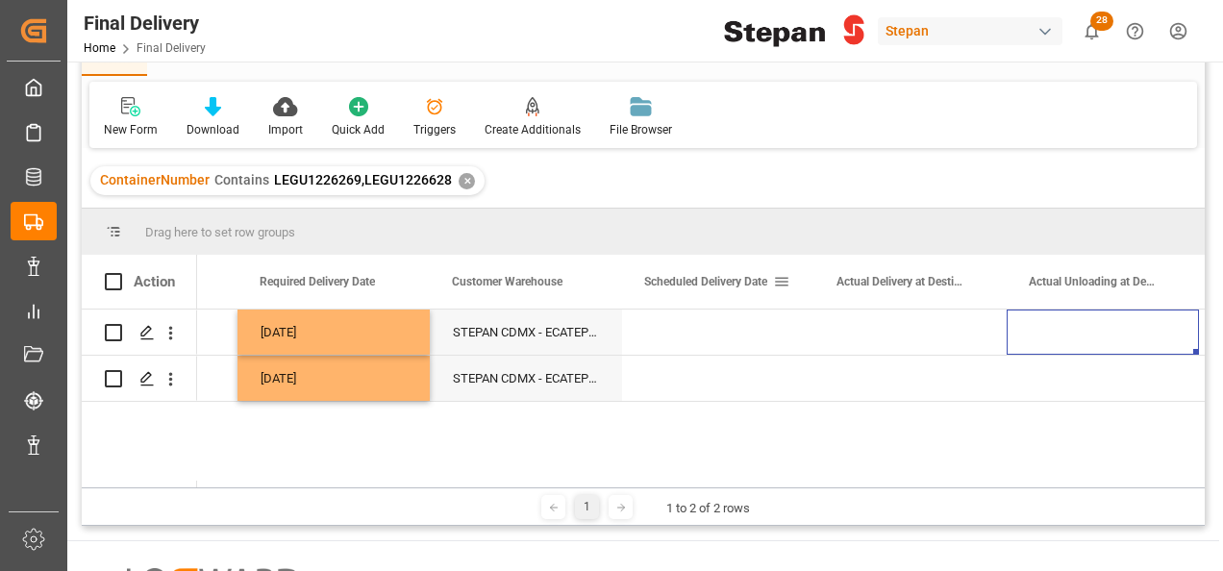
scroll to position [0, 2652]
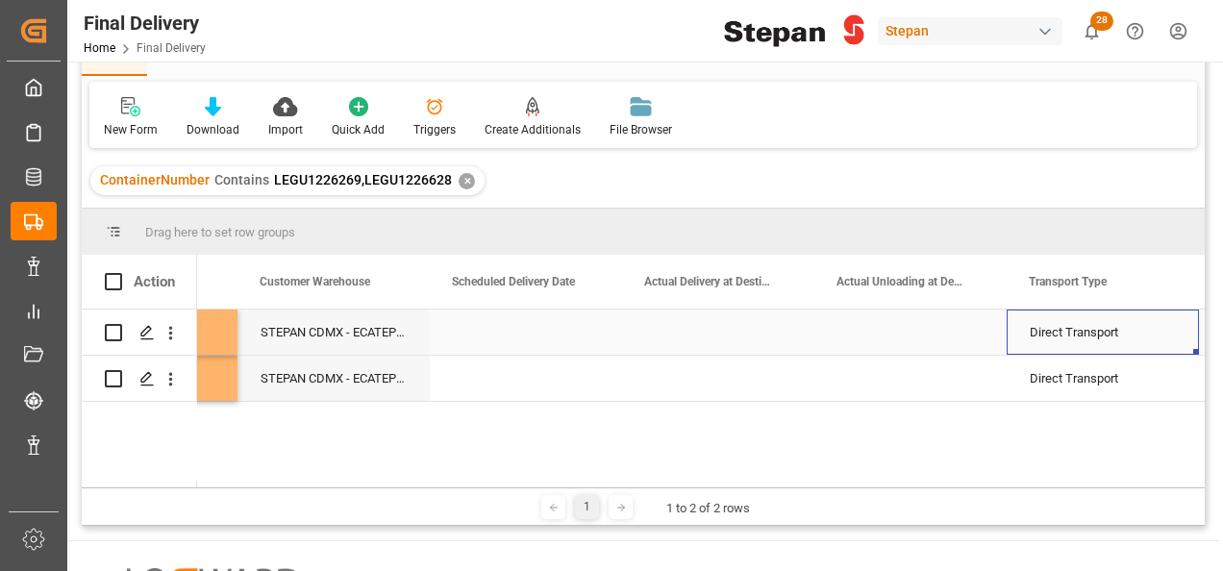
click at [546, 325] on div "Press SPACE to select this row." at bounding box center [526, 332] width 192 height 45
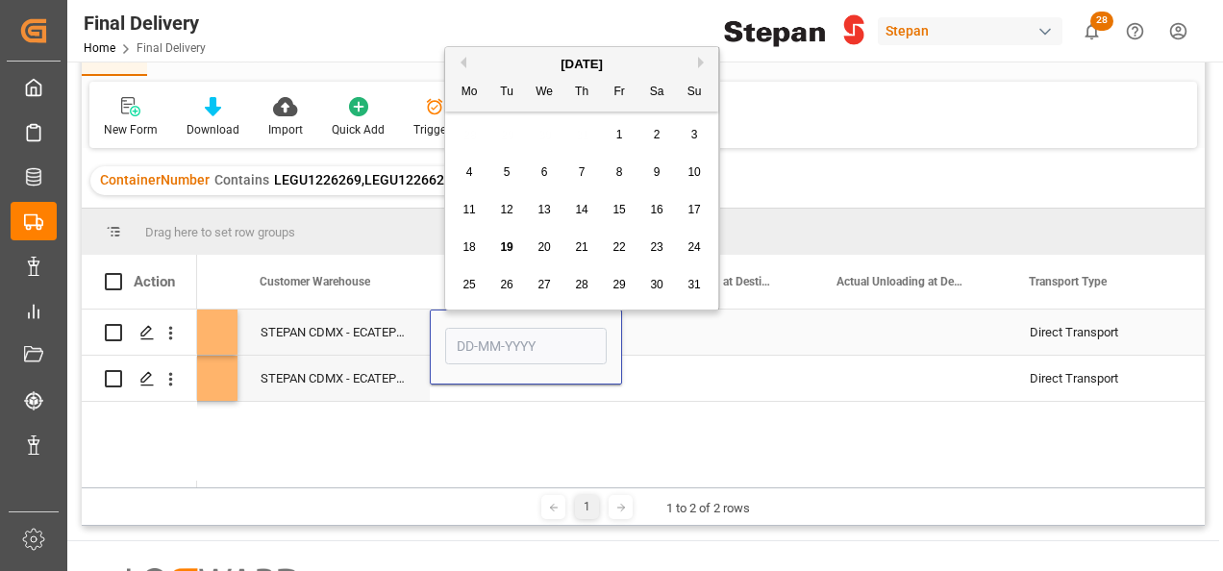
click at [546, 325] on div "Press SPACE to select this row." at bounding box center [526, 347] width 162 height 44
click at [528, 361] on input "Press SPACE to select this row." at bounding box center [526, 346] width 162 height 37
click at [508, 58] on div "August 2025" at bounding box center [581, 64] width 273 height 19
click at [627, 211] on div "15" at bounding box center [620, 210] width 24 height 23
type input "[DATE]"
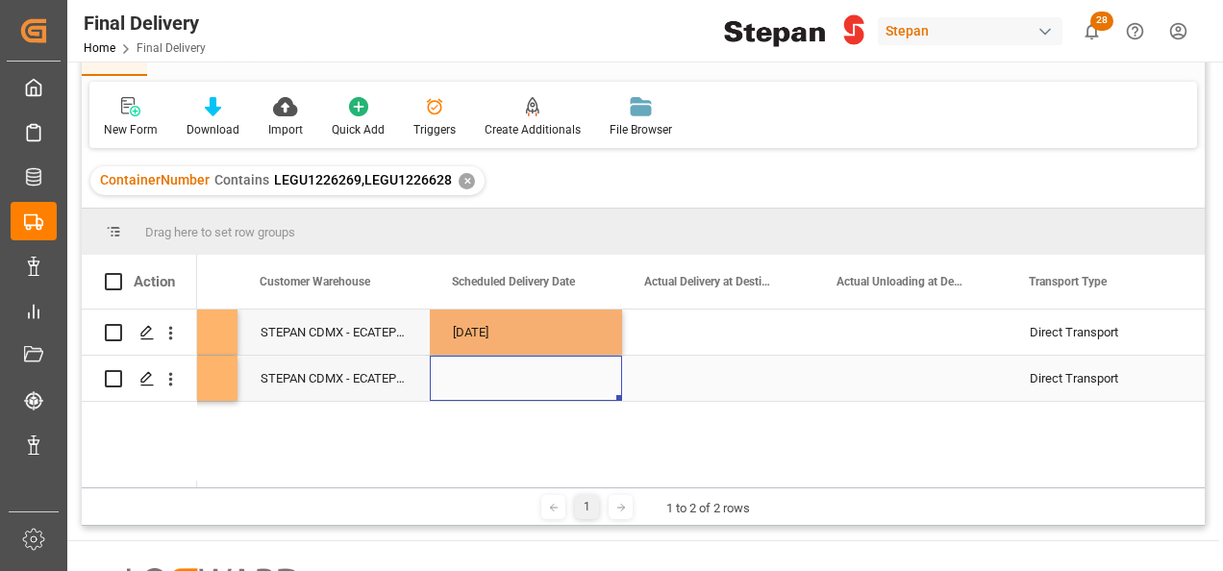
click at [514, 398] on div "Press SPACE to select this row." at bounding box center [526, 378] width 192 height 45
click at [519, 389] on div "Press SPACE to select this row." at bounding box center [526, 378] width 192 height 45
click at [519, 388] on div "Press SPACE to select this row." at bounding box center [526, 378] width 192 height 45
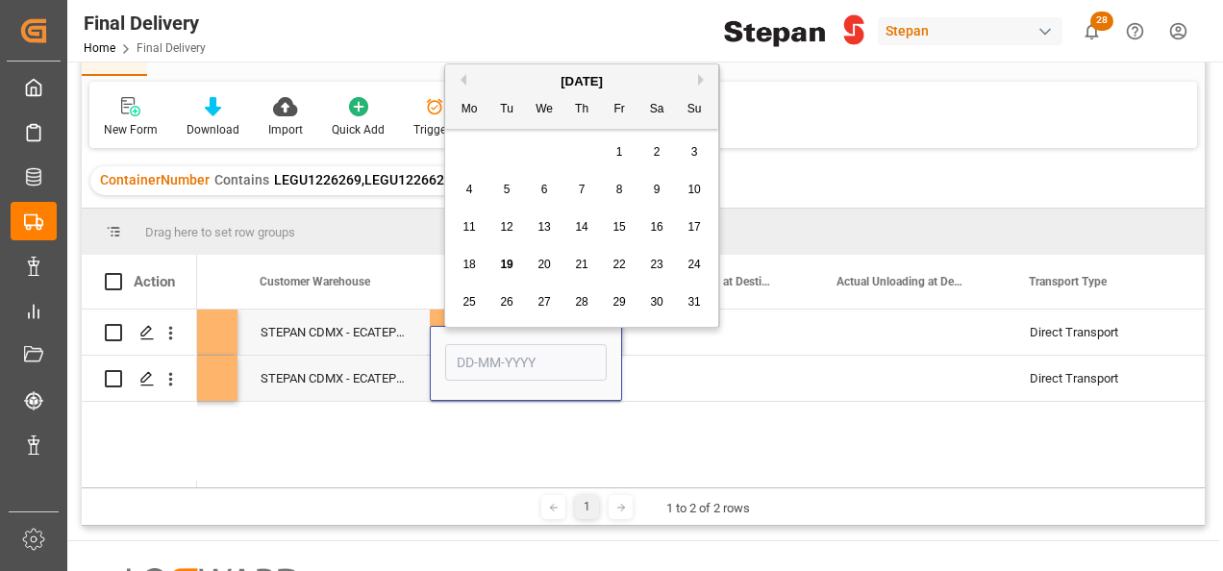
click at [626, 221] on div "15" at bounding box center [620, 227] width 24 height 23
type input "[DATE]"
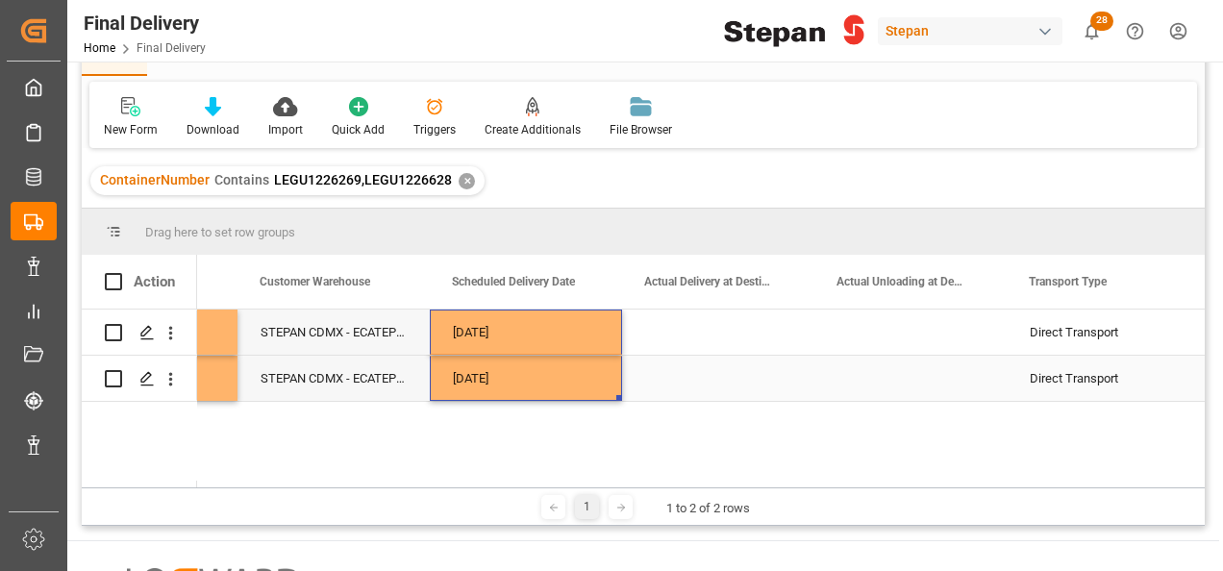
drag, startPoint x: 579, startPoint y: 327, endPoint x: 578, endPoint y: 380, distance: 52.9
drag, startPoint x: 617, startPoint y: 398, endPoint x: 920, endPoint y: 398, distance: 302.8
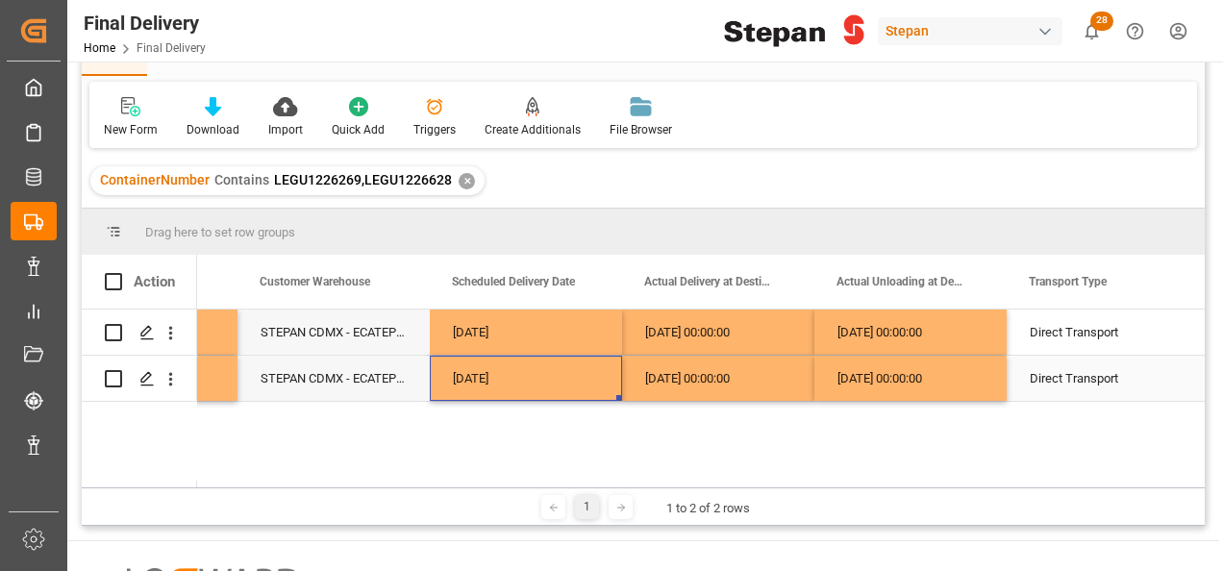
click at [550, 387] on div "[DATE]" at bounding box center [526, 378] width 192 height 45
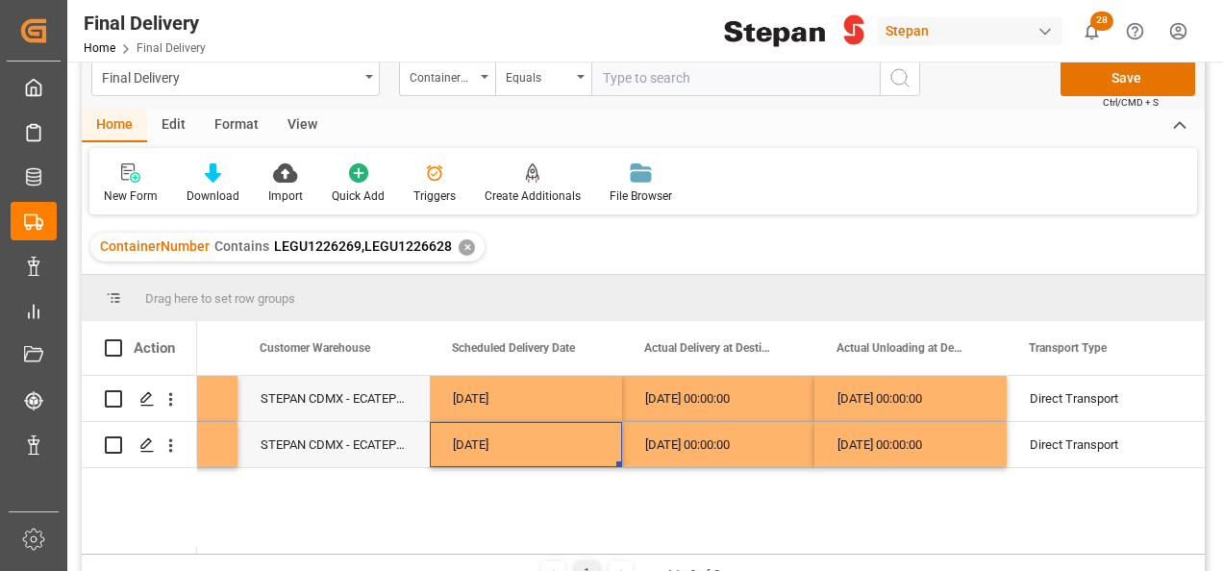
scroll to position [0, 0]
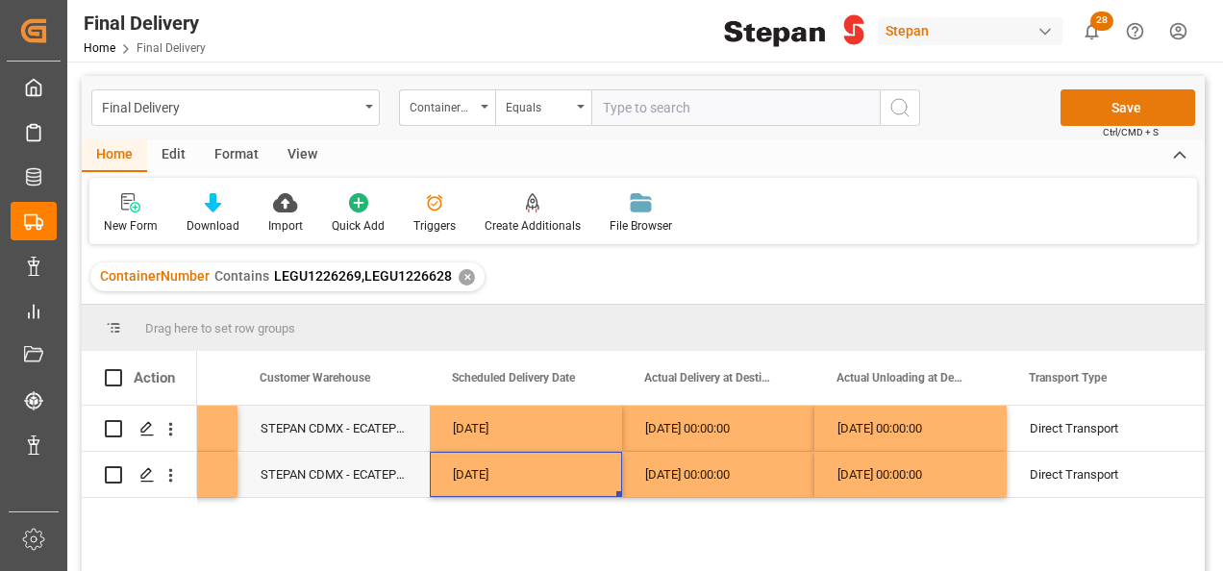
click at [1118, 103] on button "Save" at bounding box center [1127, 107] width 135 height 37
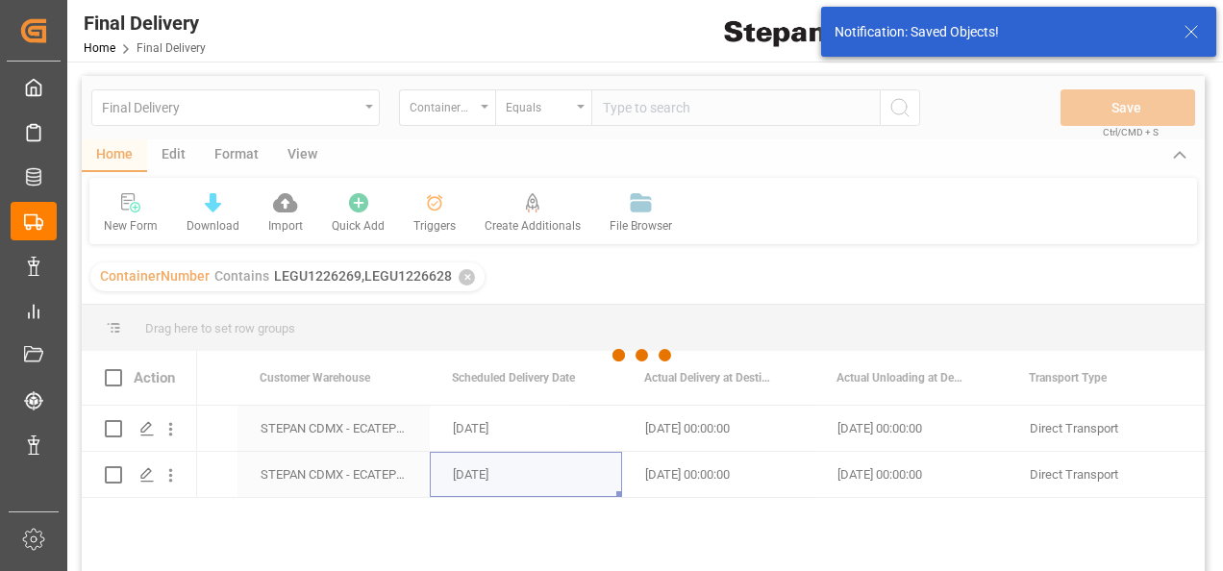
click at [551, 430] on div at bounding box center [643, 355] width 1123 height 559
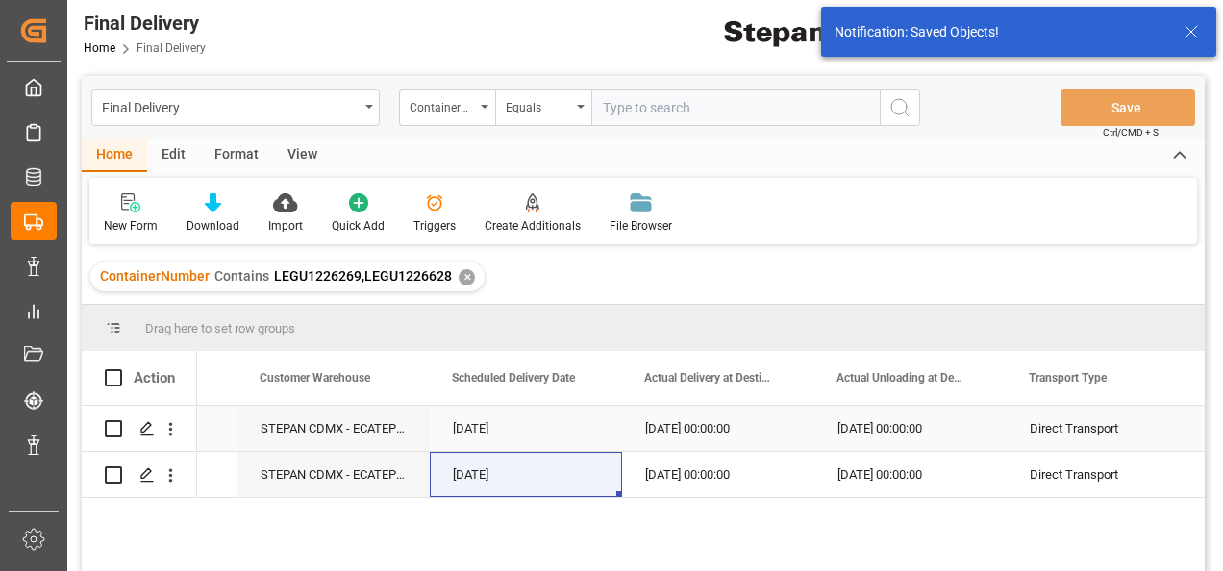
click at [550, 430] on div "[DATE]" at bounding box center [526, 428] width 192 height 45
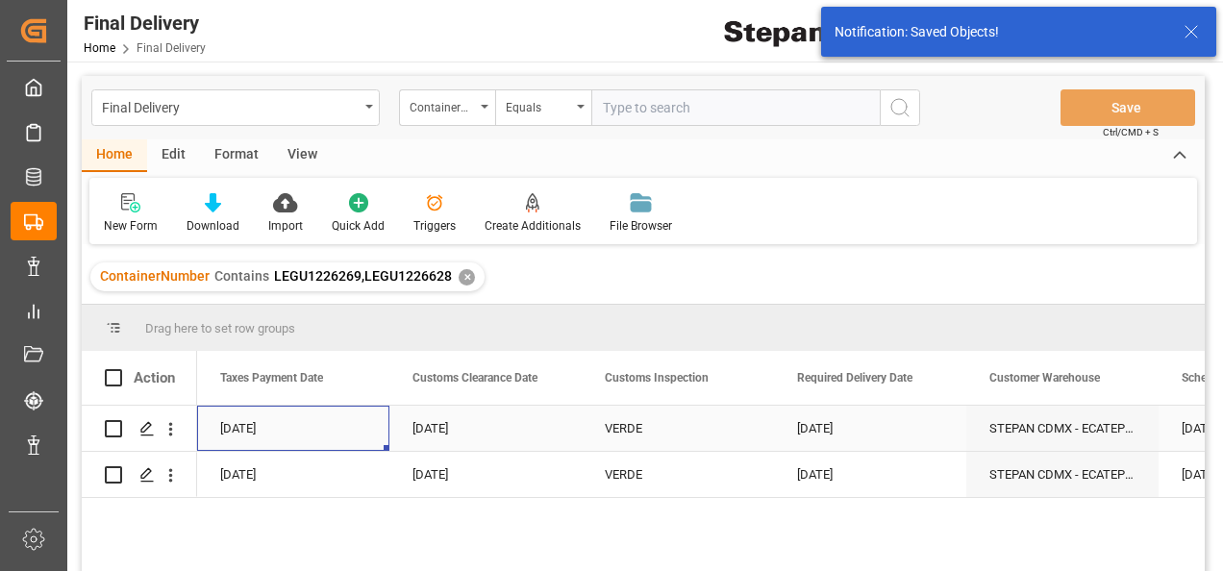
scroll to position [0, 1730]
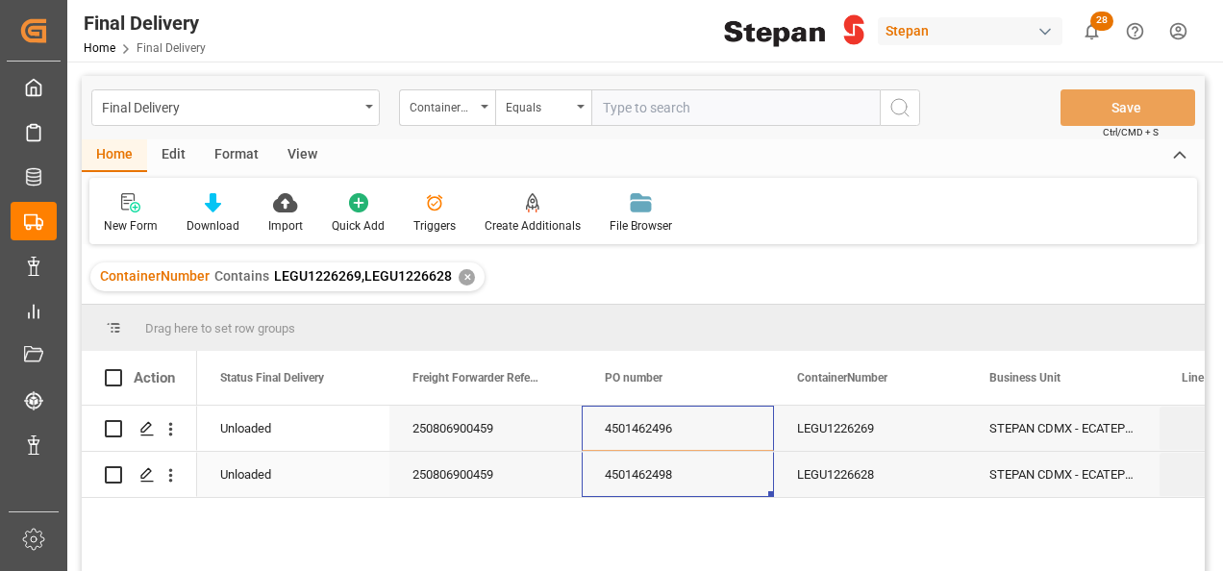
drag, startPoint x: 635, startPoint y: 421, endPoint x: 594, endPoint y: 410, distance: 42.9
click at [722, 427] on div "4501462496" at bounding box center [678, 428] width 192 height 45
click at [914, 425] on div "LEGU1226269" at bounding box center [870, 428] width 192 height 45
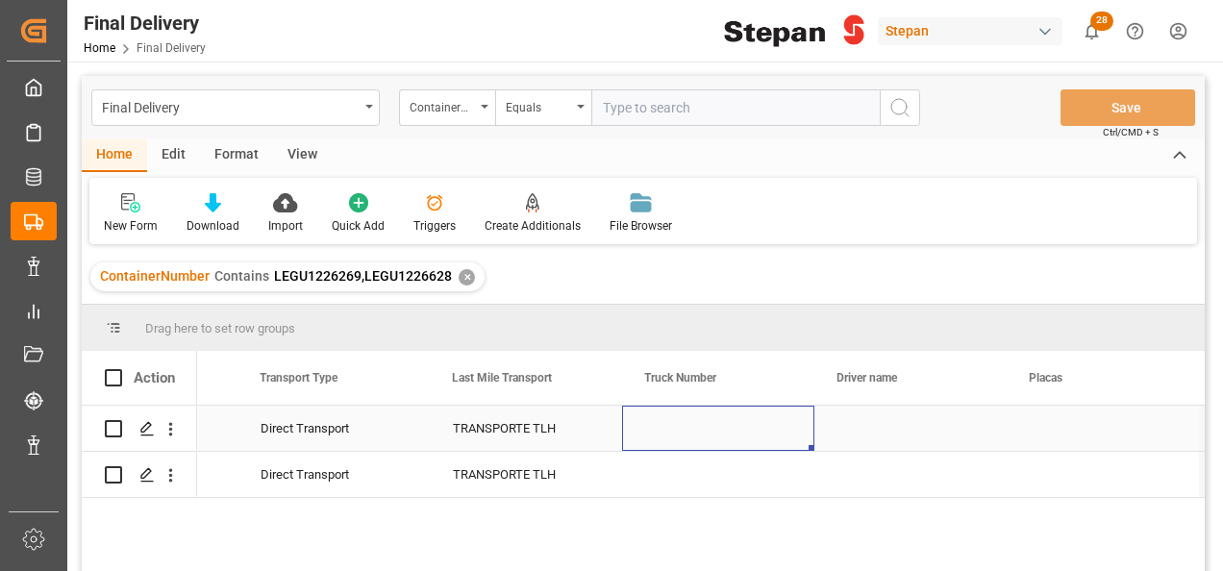
click at [729, 436] on div "Press SPACE to select this row." at bounding box center [718, 428] width 192 height 45
click at [729, 436] on input "Press SPACE to select this row." at bounding box center [718, 439] width 162 height 37
type input "321"
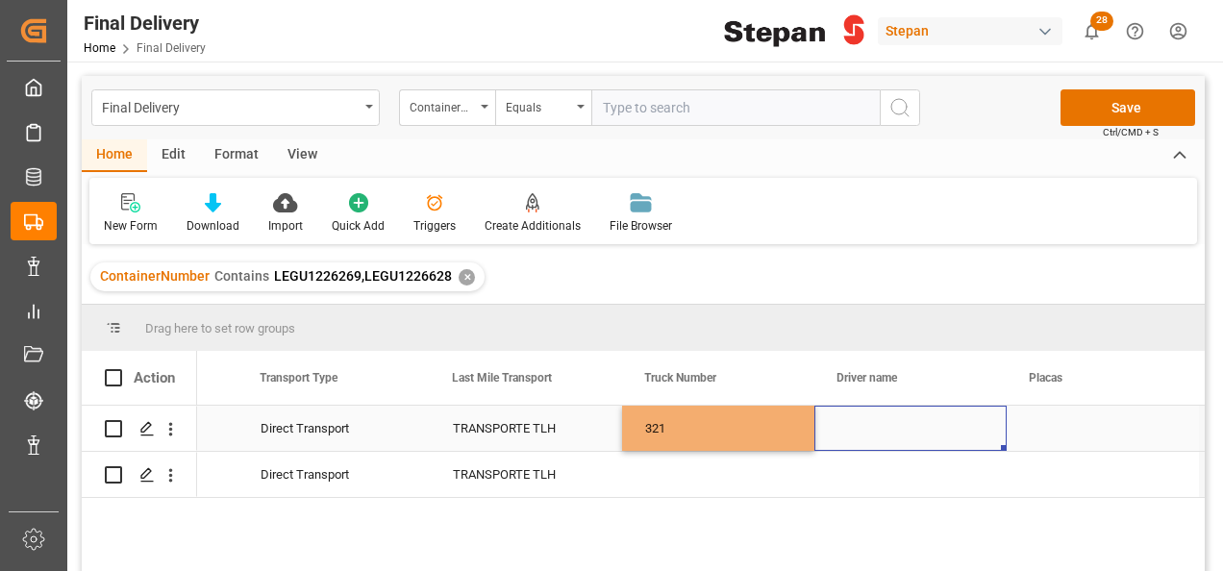
click at [862, 423] on div "Press SPACE to select this row." at bounding box center [910, 428] width 192 height 45
click at [671, 462] on div "Press SPACE to select this row." at bounding box center [718, 474] width 192 height 45
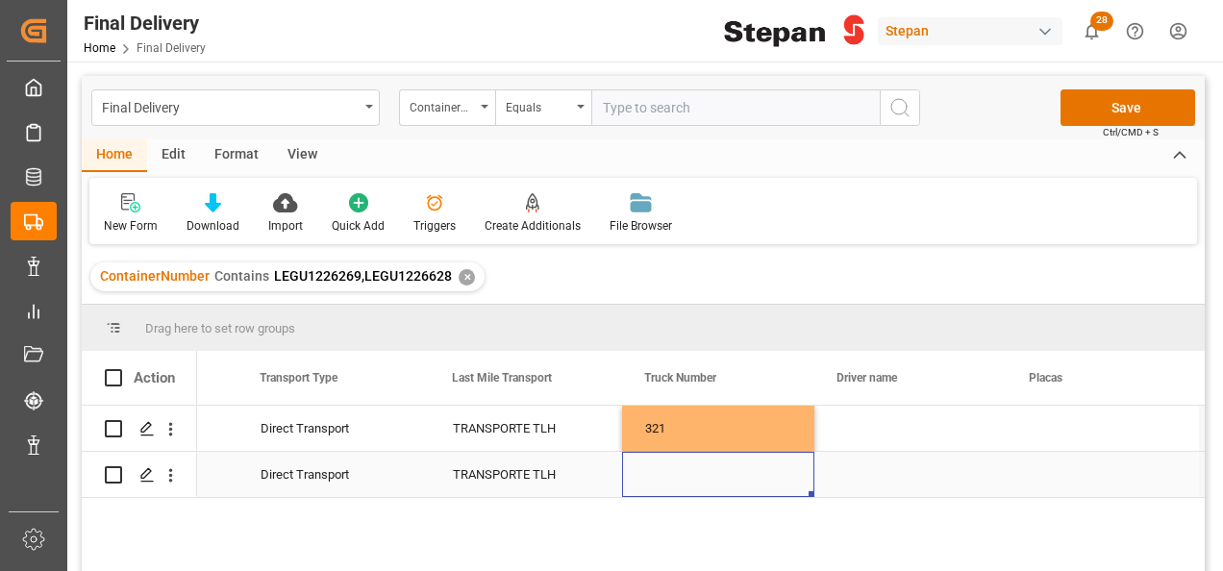
click at [671, 462] on div "Press SPACE to select this row." at bounding box center [718, 474] width 192 height 45
type input "352"
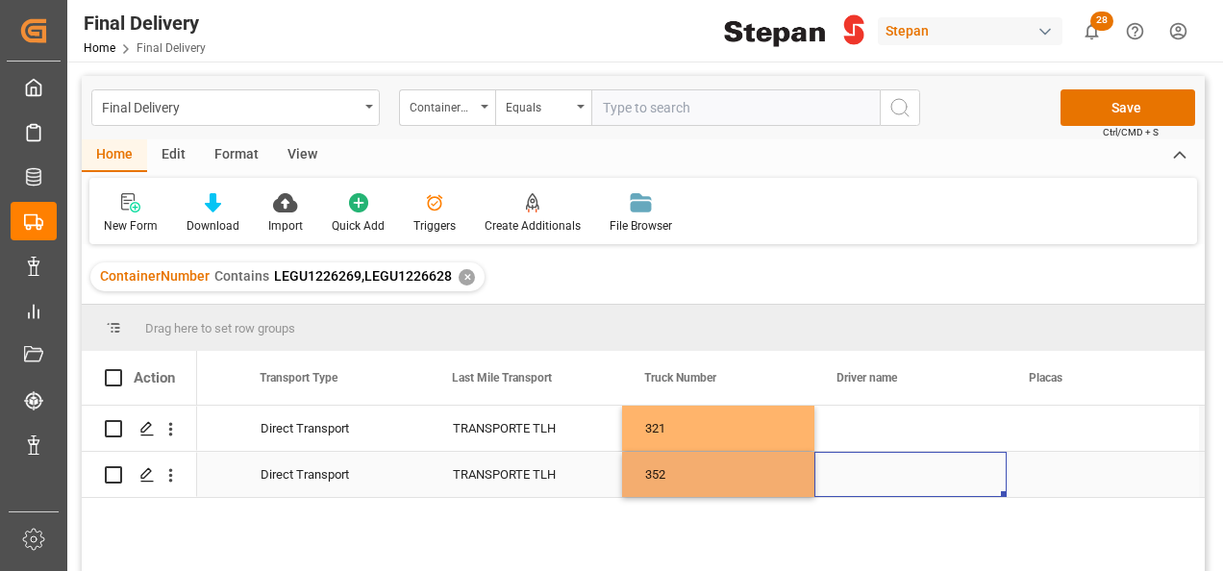
click at [881, 471] on div "Press SPACE to select this row." at bounding box center [910, 474] width 192 height 45
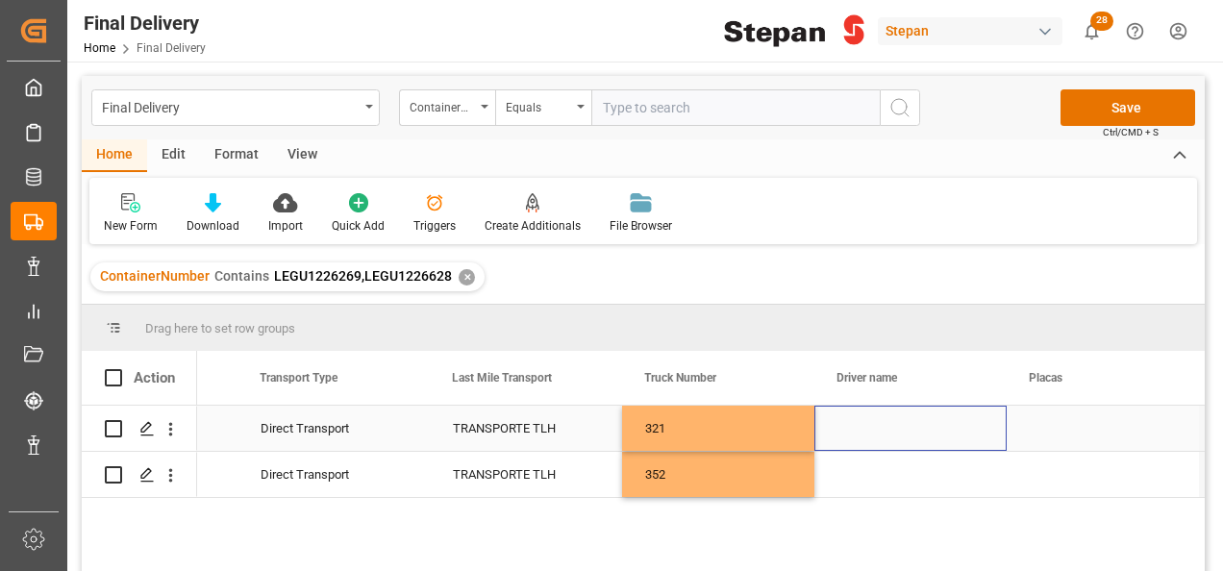
click at [865, 435] on div "Press SPACE to select this row." at bounding box center [910, 428] width 192 height 45
type input "JUAN GABRIEL OLIVARES LARA"
click at [879, 476] on div "Press SPACE to select this row." at bounding box center [910, 474] width 192 height 45
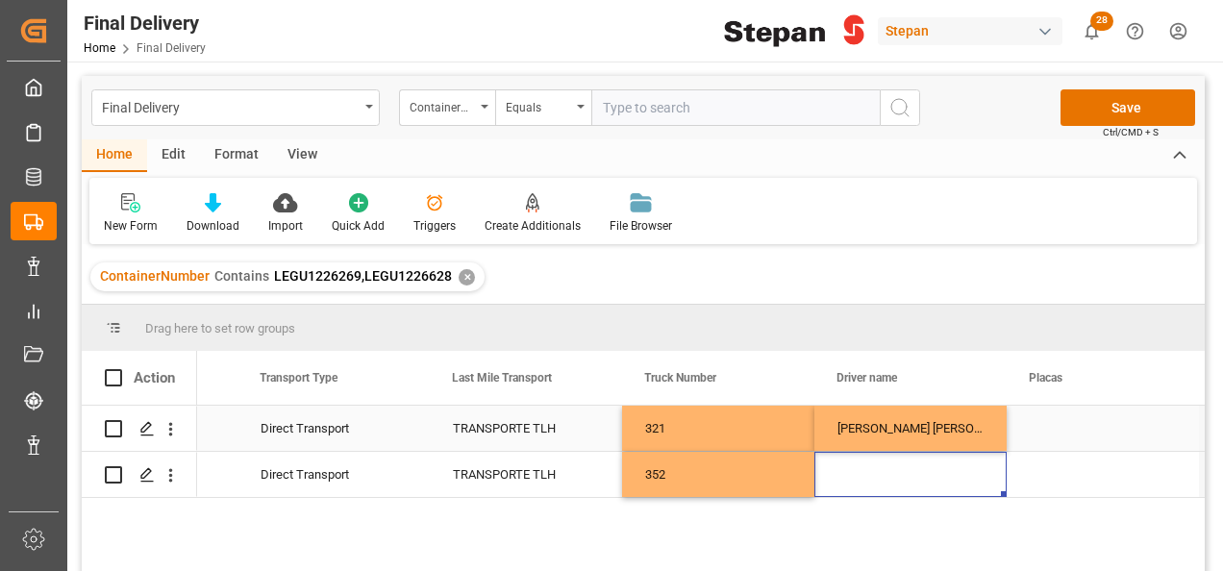
click at [1042, 427] on div "Press SPACE to select this row." at bounding box center [1103, 428] width 192 height 45
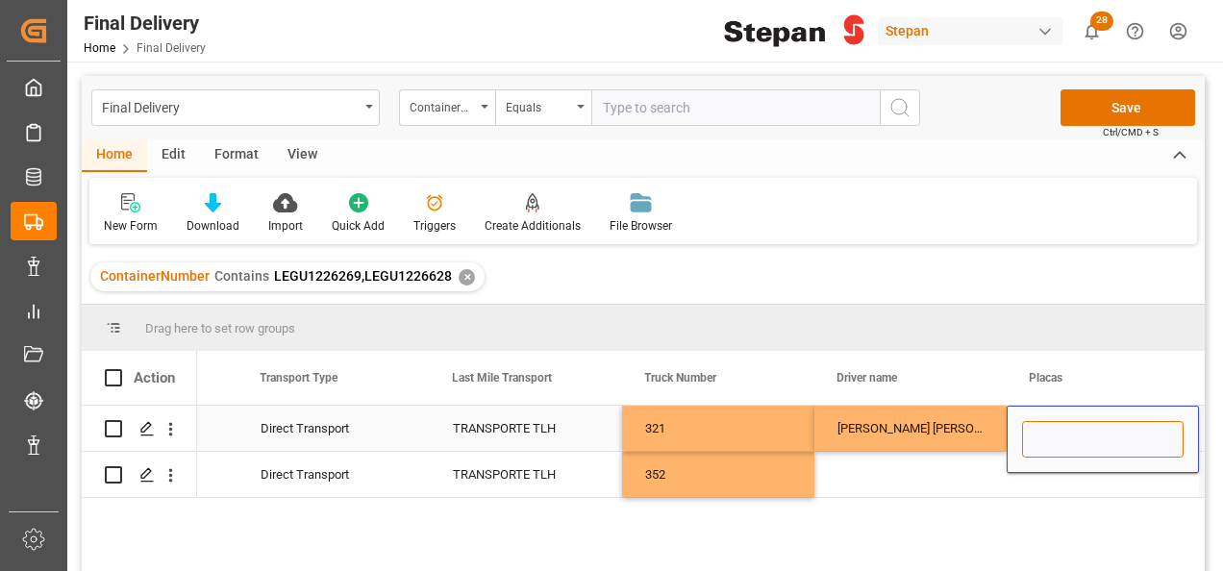
click at [1042, 427] on input "Press SPACE to select this row." at bounding box center [1103, 439] width 162 height 37
paste input "66AF7S"
type input "66AF7S"
click at [894, 485] on div "Press SPACE to select this row." at bounding box center [910, 474] width 192 height 45
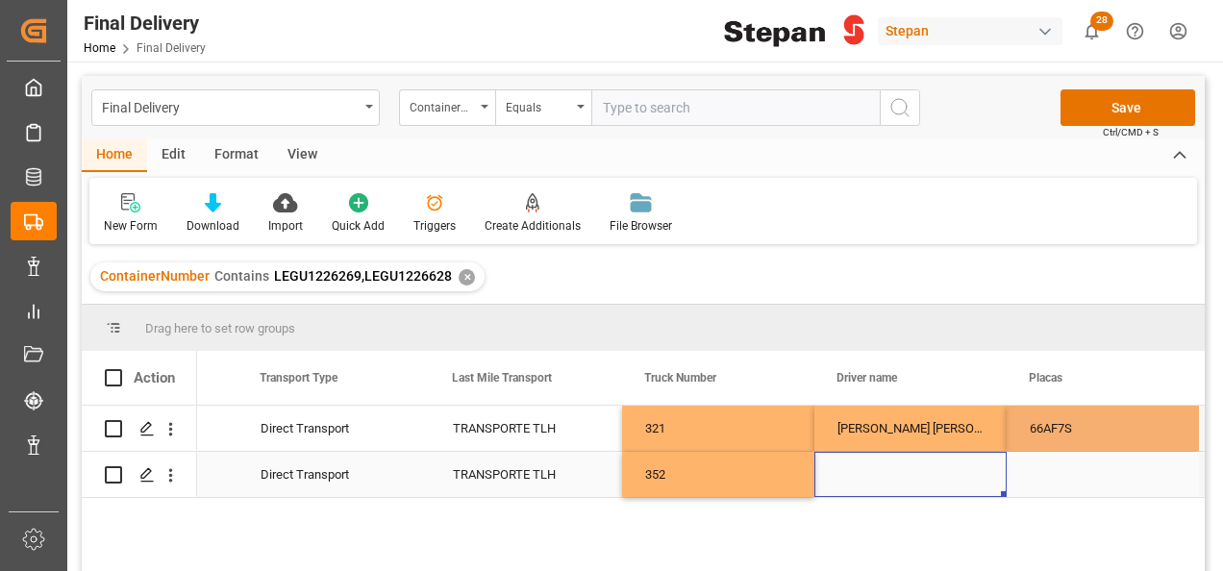
click at [893, 477] on div "Press SPACE to select this row." at bounding box center [910, 474] width 192 height 45
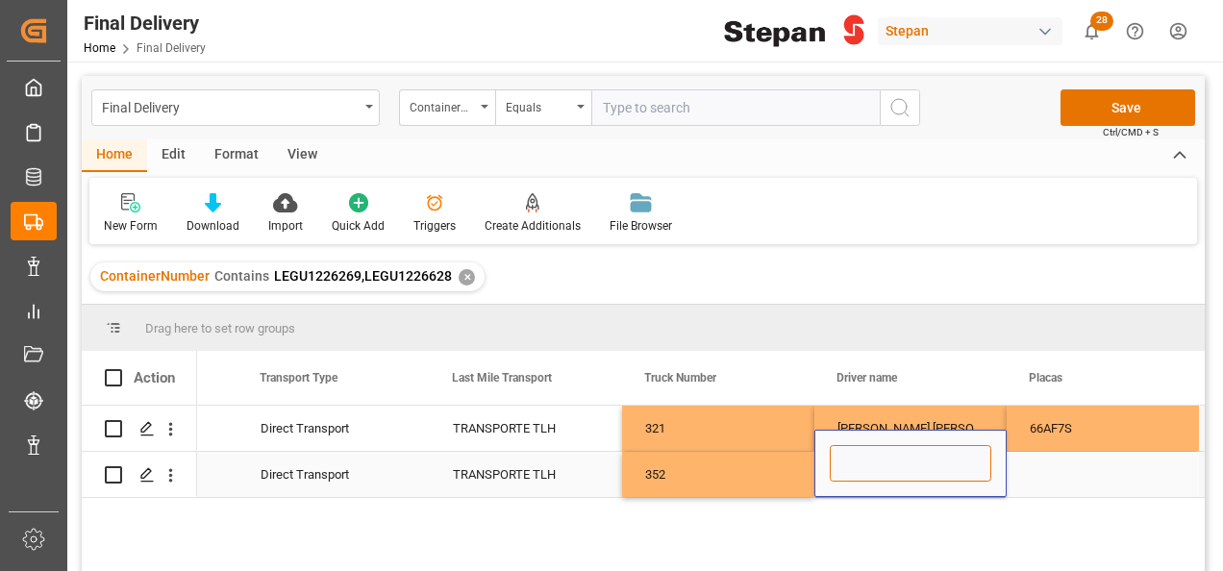
click at [892, 476] on input "Press SPACE to select this row." at bounding box center [911, 463] width 162 height 37
paste input "JESUS ISRAEL MARTINEZ GARCIA"
type input "JESUS ISRAEL MARTINEZ GARCIA"
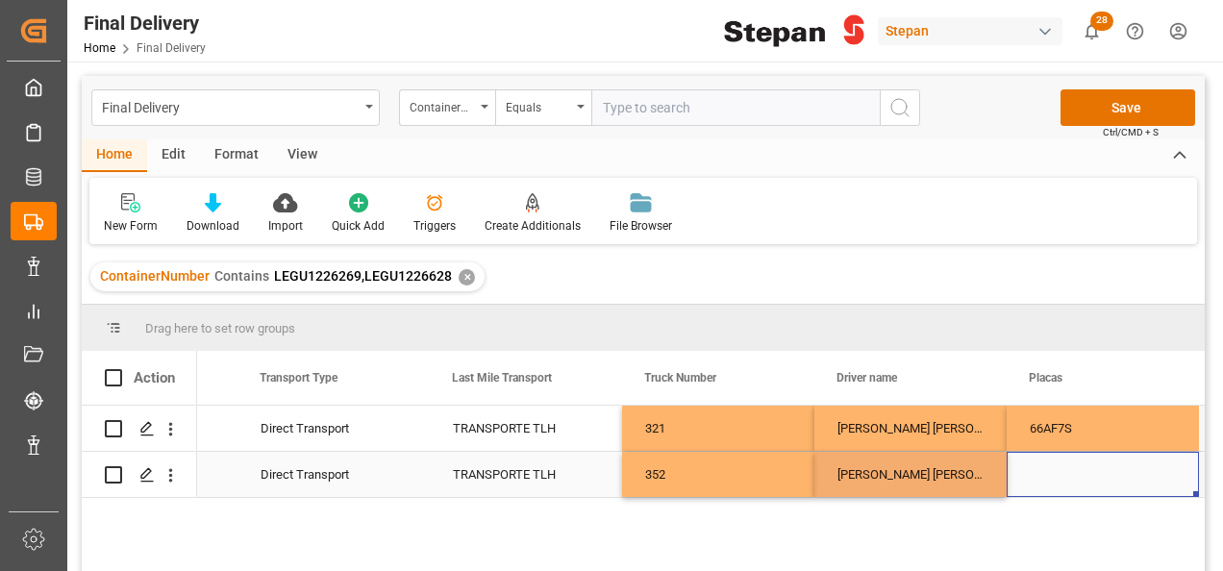
click at [1038, 469] on div "Press SPACE to select this row." at bounding box center [1103, 474] width 192 height 45
click at [1040, 469] on div "Press SPACE to select this row." at bounding box center [1103, 474] width 192 height 45
click at [1040, 469] on input "Press SPACE to select this row." at bounding box center [1103, 463] width 162 height 37
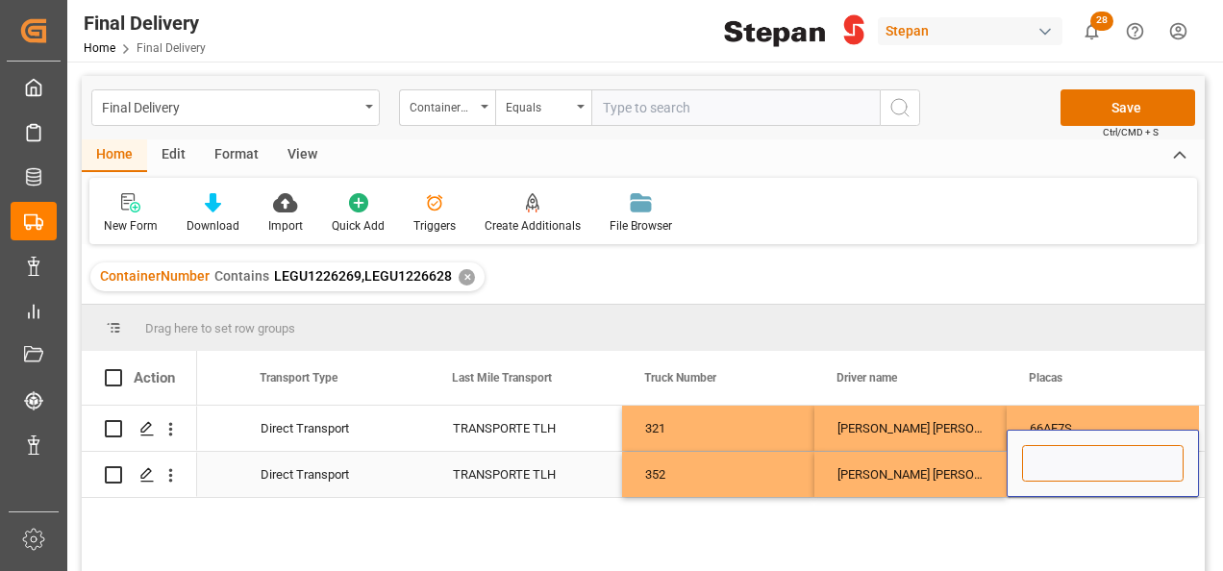
click at [1038, 464] on input "Press SPACE to select this row." at bounding box center [1103, 463] width 162 height 37
paste input "34AJ9E"
type input "34AJ9E"
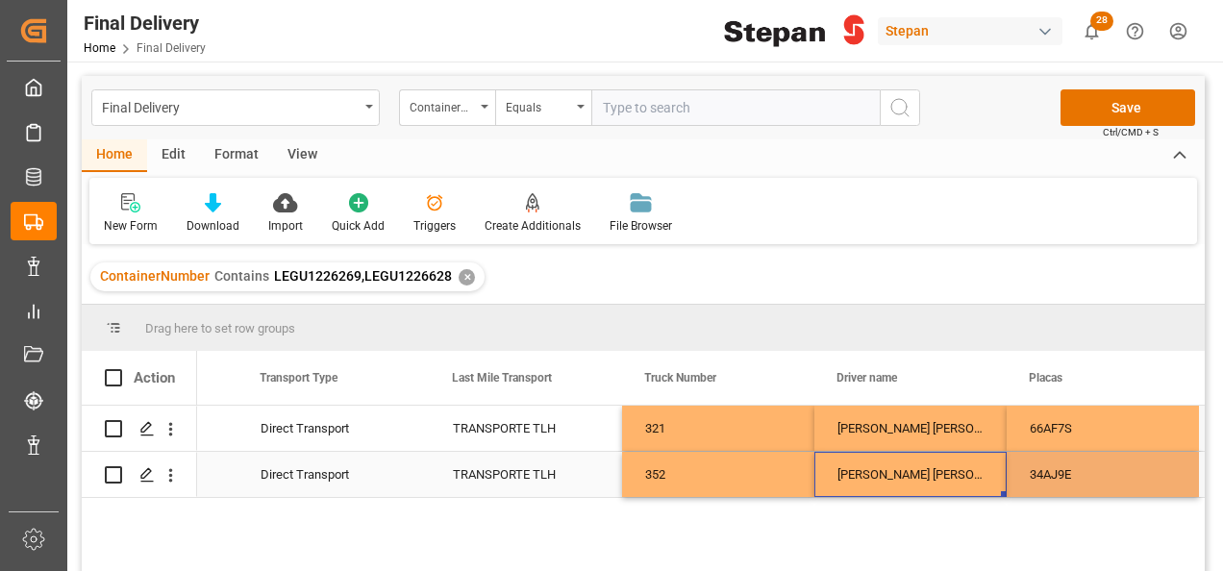
click at [963, 469] on div "JESUS ISRAEL MARTINEZ GARCIA" at bounding box center [910, 474] width 192 height 45
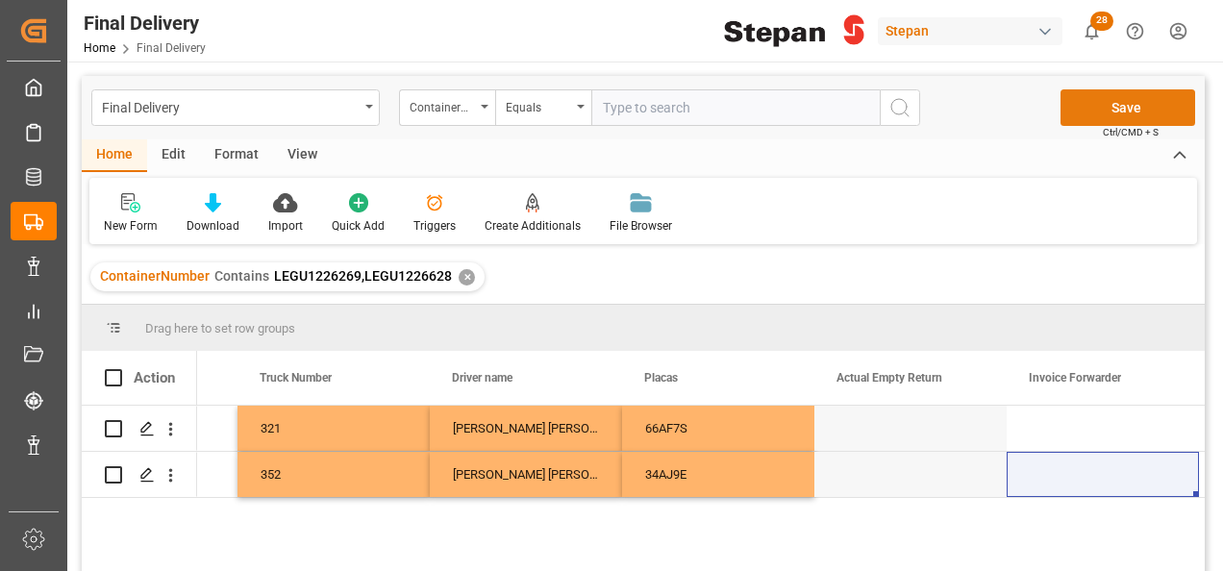
click at [1107, 105] on button "Save" at bounding box center [1127, 107] width 135 height 37
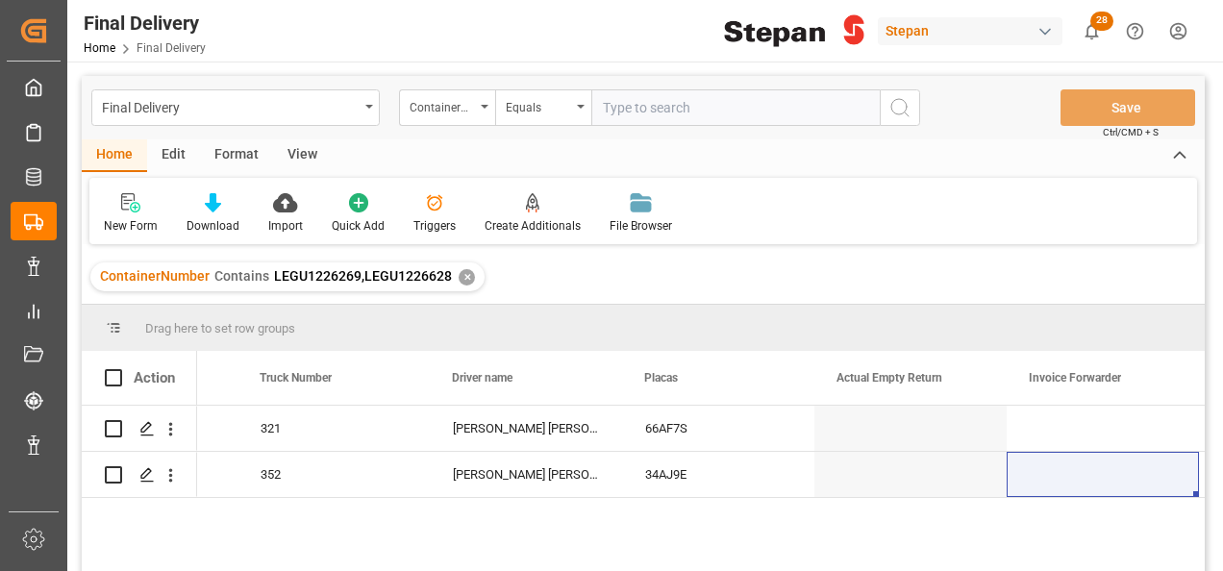
click at [459, 273] on div "✕" at bounding box center [467, 277] width 16 height 16
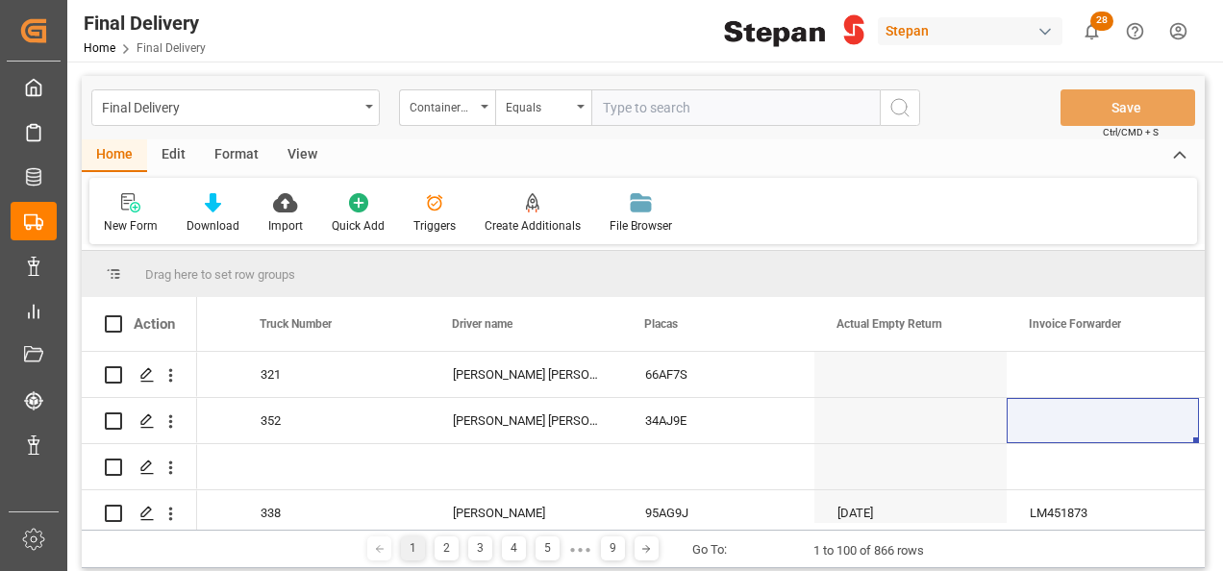
scroll to position [0, 3806]
click at [616, 109] on input "text" at bounding box center [735, 107] width 288 height 37
paste input "MRSU7303350"
type input "MRSU7303350"
click at [894, 107] on icon "search button" at bounding box center [899, 107] width 23 height 23
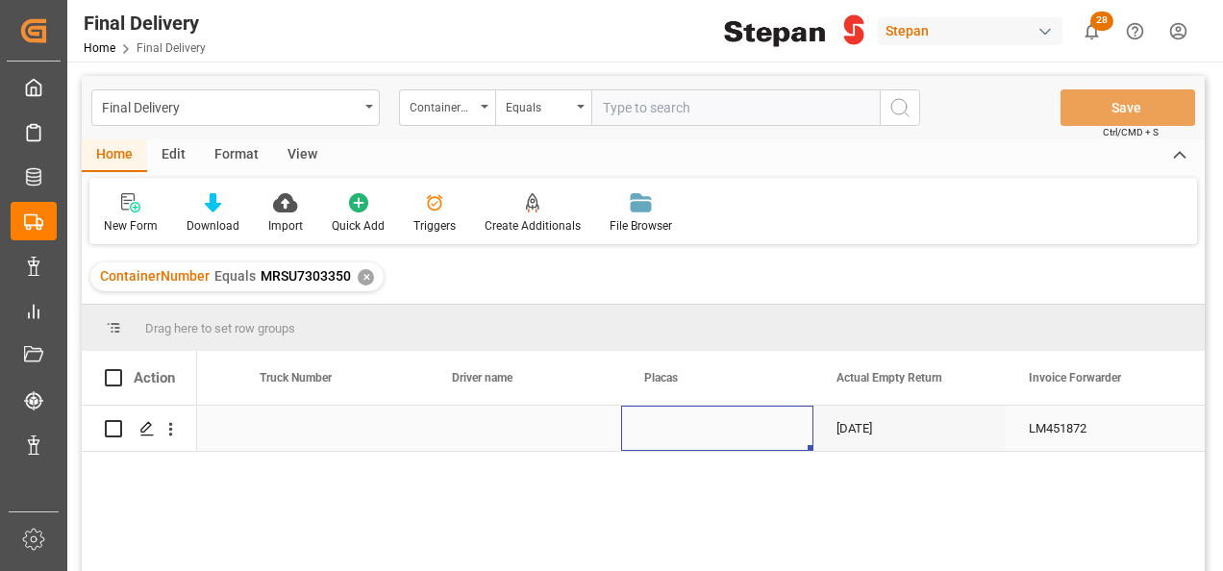
click at [649, 433] on div "Press SPACE to select this row." at bounding box center [717, 428] width 192 height 45
click at [681, 423] on div "Press SPACE to select this row." at bounding box center [717, 428] width 192 height 45
click at [682, 423] on div "Press SPACE to select this row." at bounding box center [717, 428] width 192 height 45
click at [683, 423] on input "Press SPACE to select this row." at bounding box center [717, 439] width 162 height 37
paste input "01BC8F"
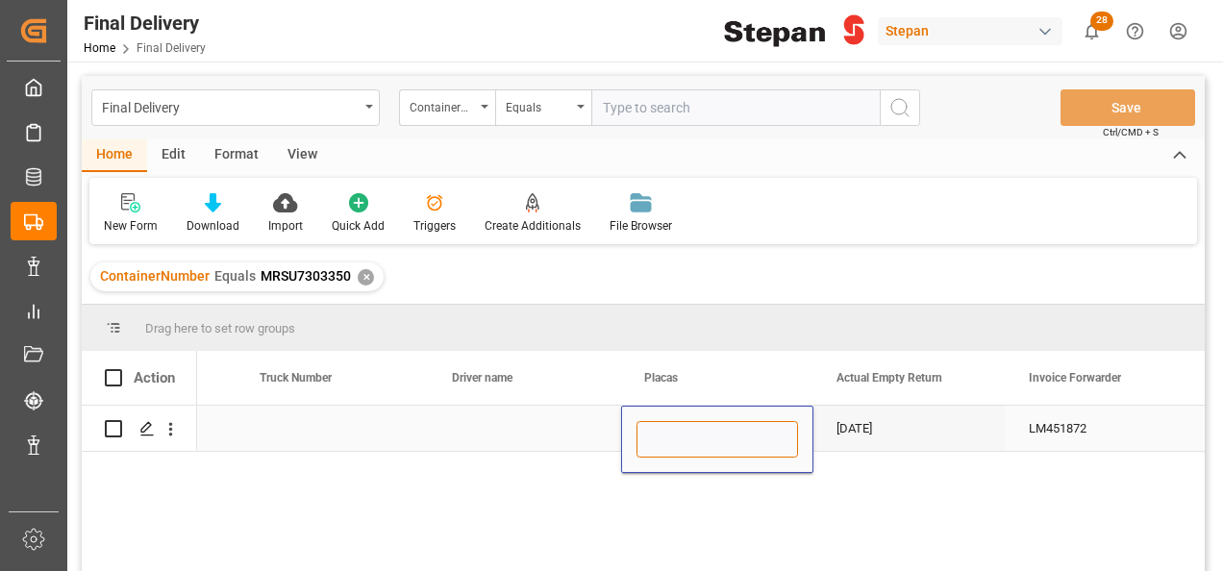
type input "01BC8F"
click at [551, 435] on div "Press SPACE to select this row." at bounding box center [525, 428] width 192 height 45
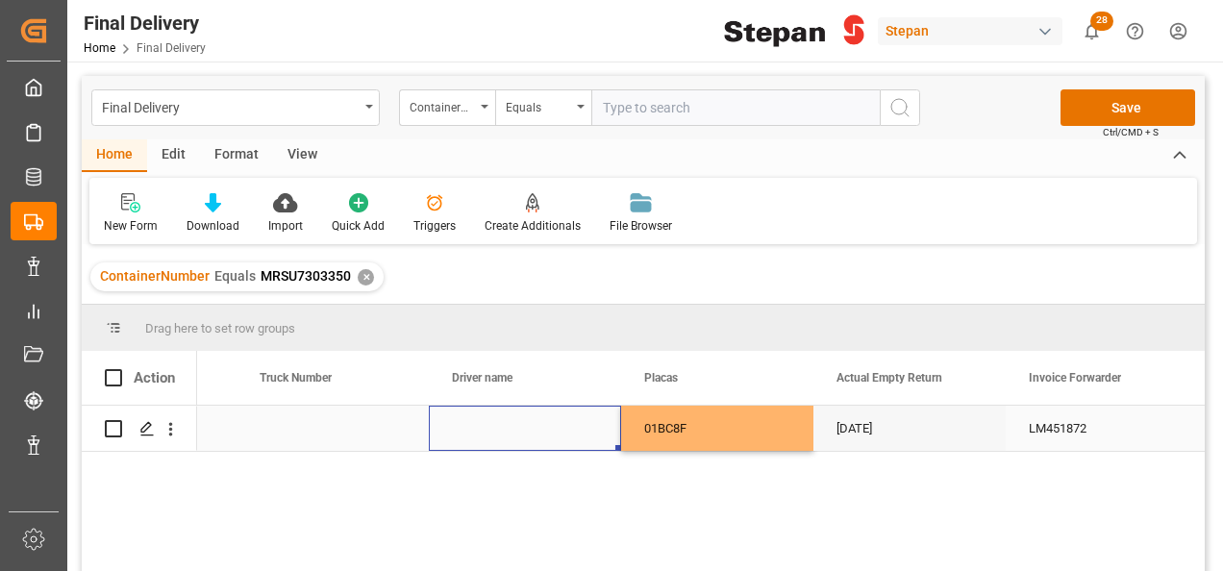
click at [480, 435] on div "Press SPACE to select this row." at bounding box center [525, 428] width 192 height 45
type input "GERARDO MORALES LOZANO"
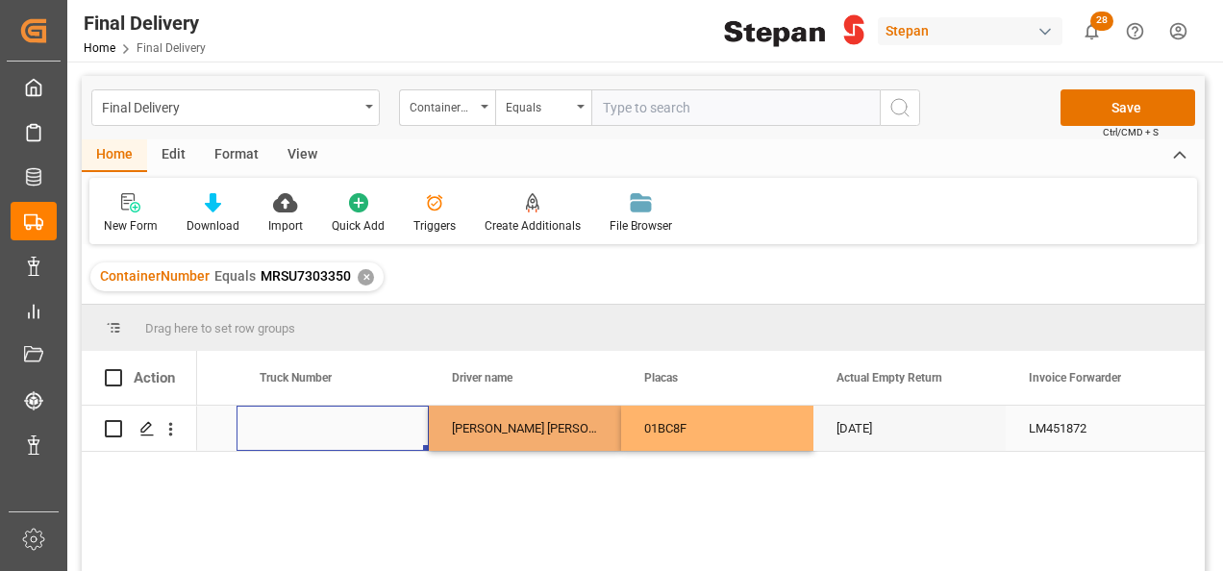
click at [371, 433] on div "Press SPACE to select this row." at bounding box center [332, 428] width 192 height 45
click at [348, 440] on div "Press SPACE to select this row." at bounding box center [332, 428] width 192 height 45
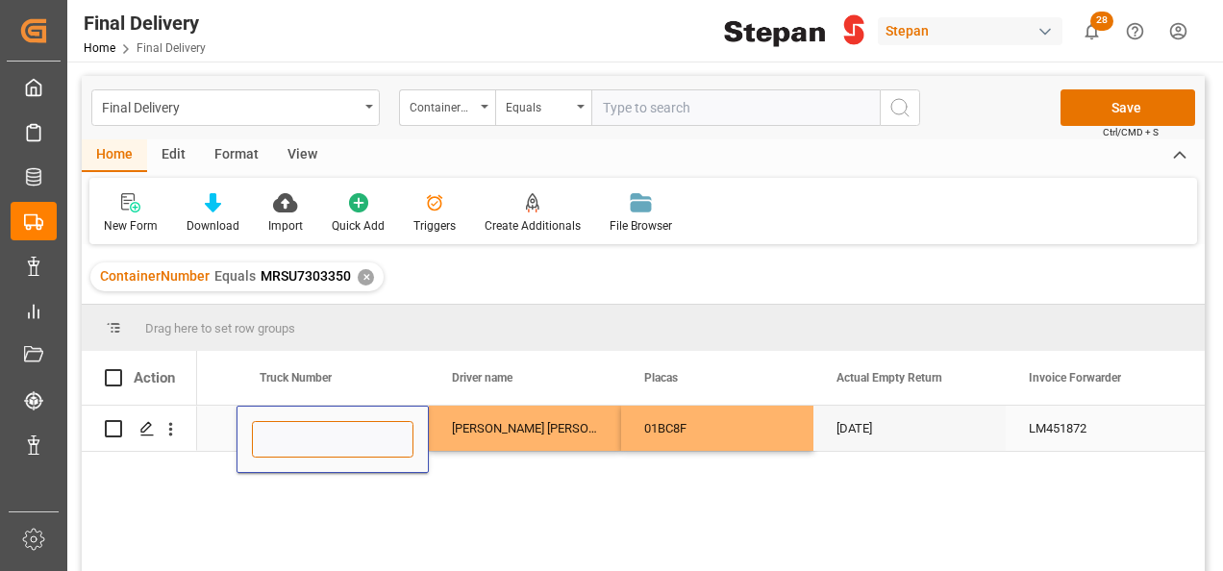
click at [307, 440] on input "Press SPACE to select this row." at bounding box center [333, 439] width 162 height 37
type input "292"
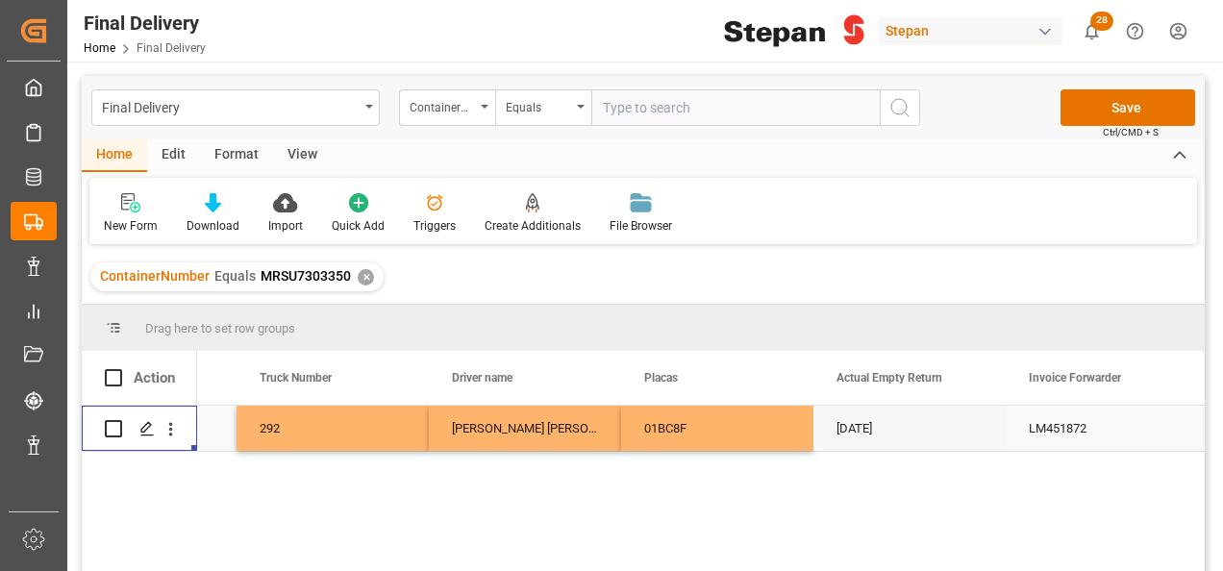
click at [195, 419] on div "Press SPACE to select this row." at bounding box center [139, 428] width 115 height 45
click at [221, 419] on div "Press SPACE to select this row." at bounding box center [140, 428] width 192 height 45
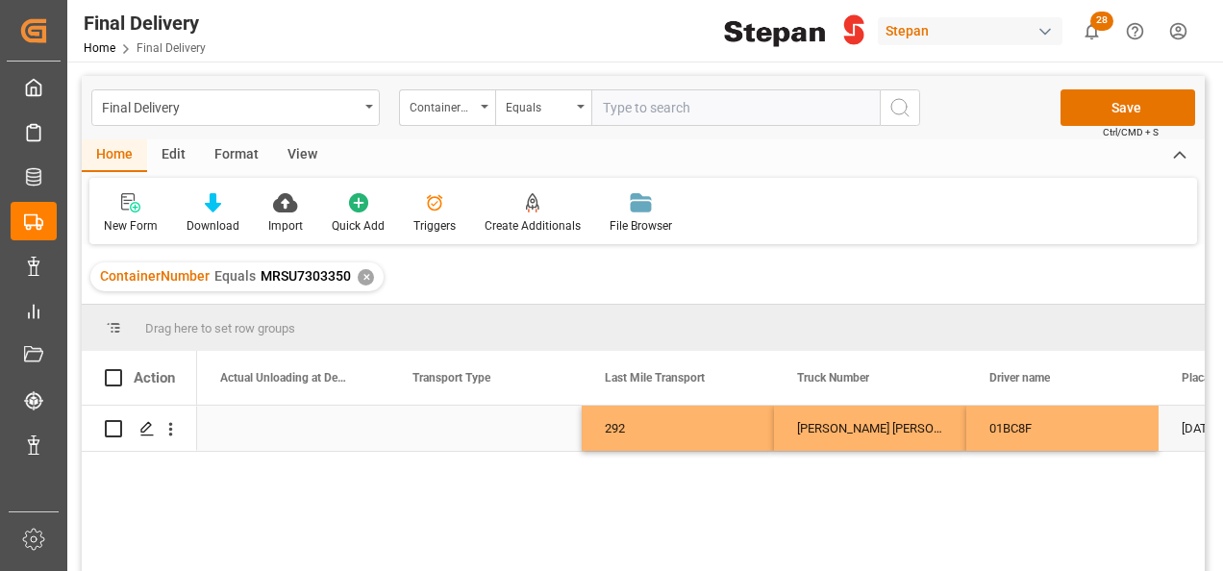
scroll to position [0, 3076]
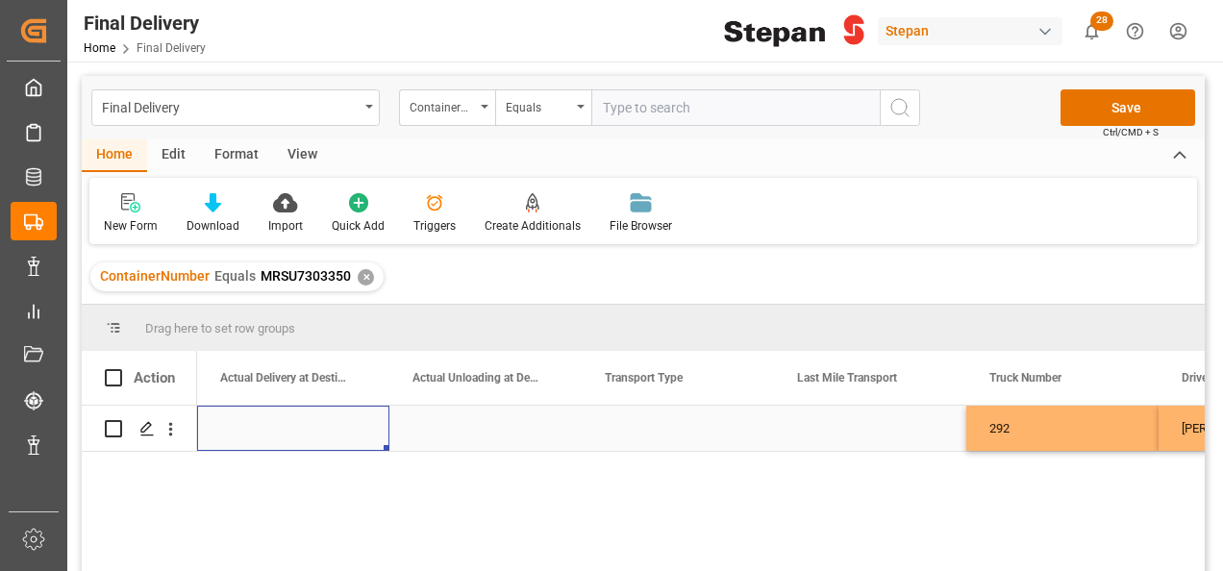
click at [841, 429] on div "Press SPACE to select this row." at bounding box center [870, 428] width 192 height 45
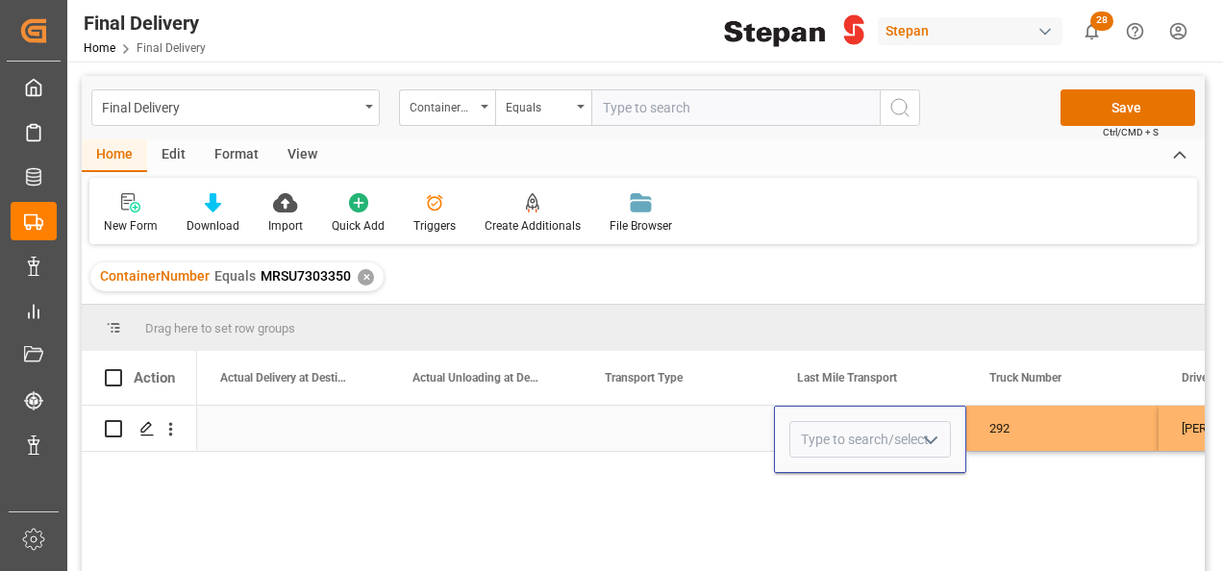
click at [935, 435] on icon "open menu" at bounding box center [930, 440] width 23 height 23
click at [861, 499] on div "TRANSPORTE TLH" at bounding box center [958, 503] width 336 height 67
type input "TRANSPORTE TLH"
click at [673, 424] on div "Press SPACE to select this row." at bounding box center [678, 428] width 192 height 45
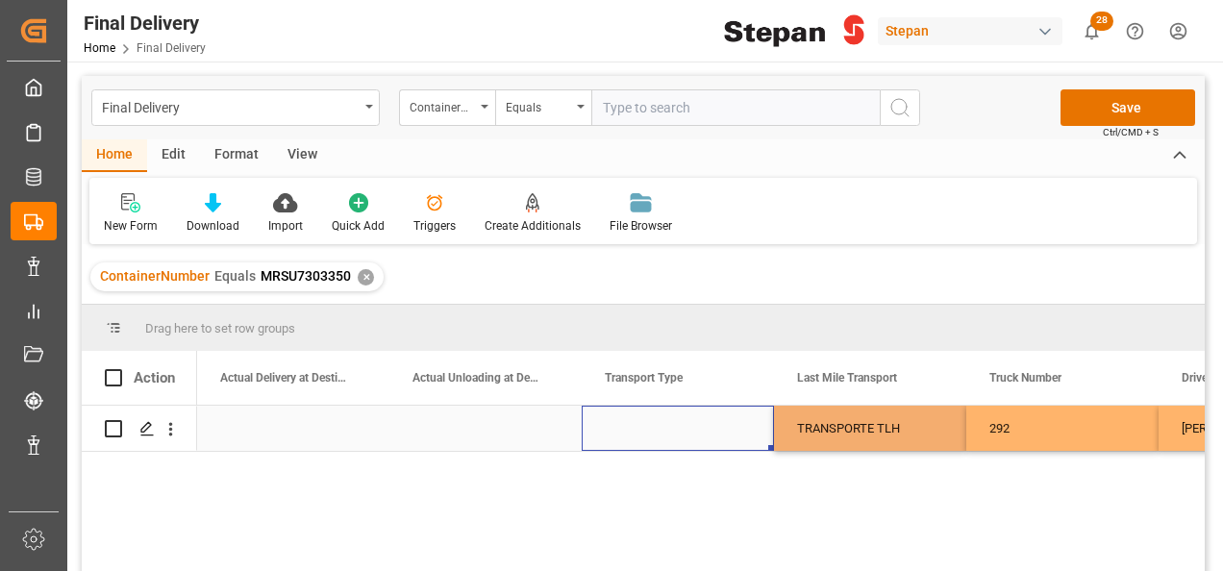
click at [673, 424] on div "Press SPACE to select this row." at bounding box center [678, 428] width 192 height 45
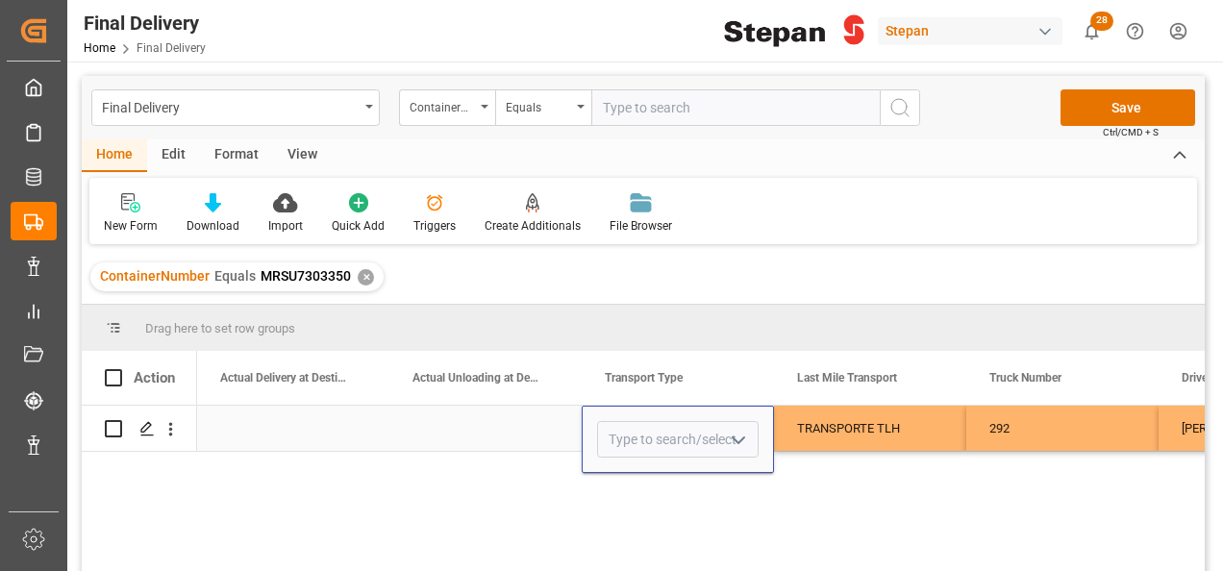
click at [739, 435] on icon "open menu" at bounding box center [738, 440] width 23 height 23
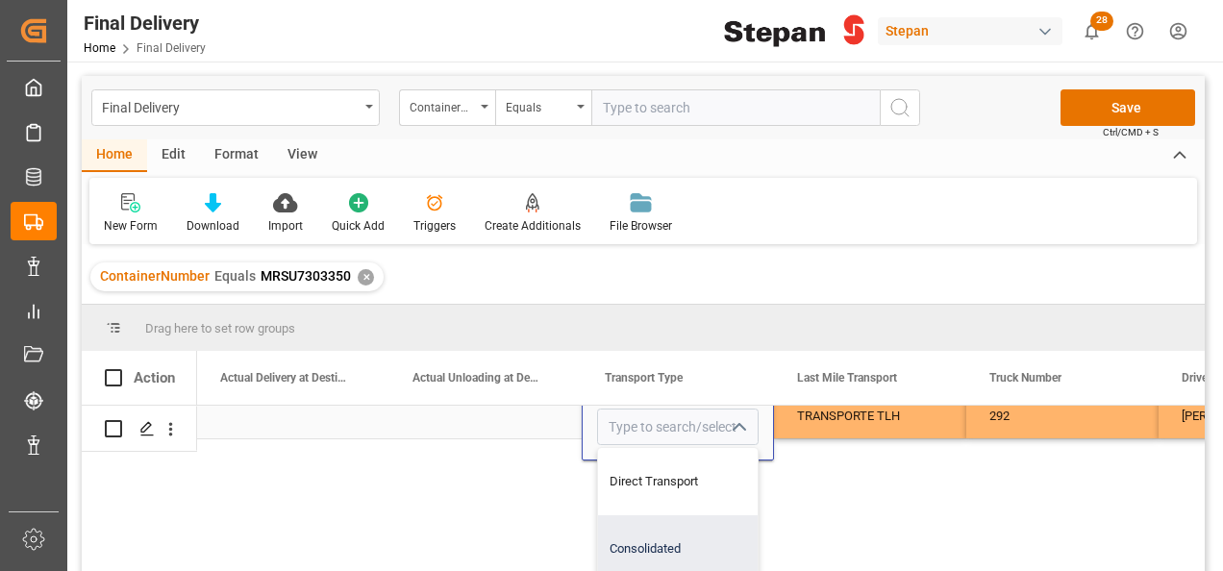
scroll to position [96, 0]
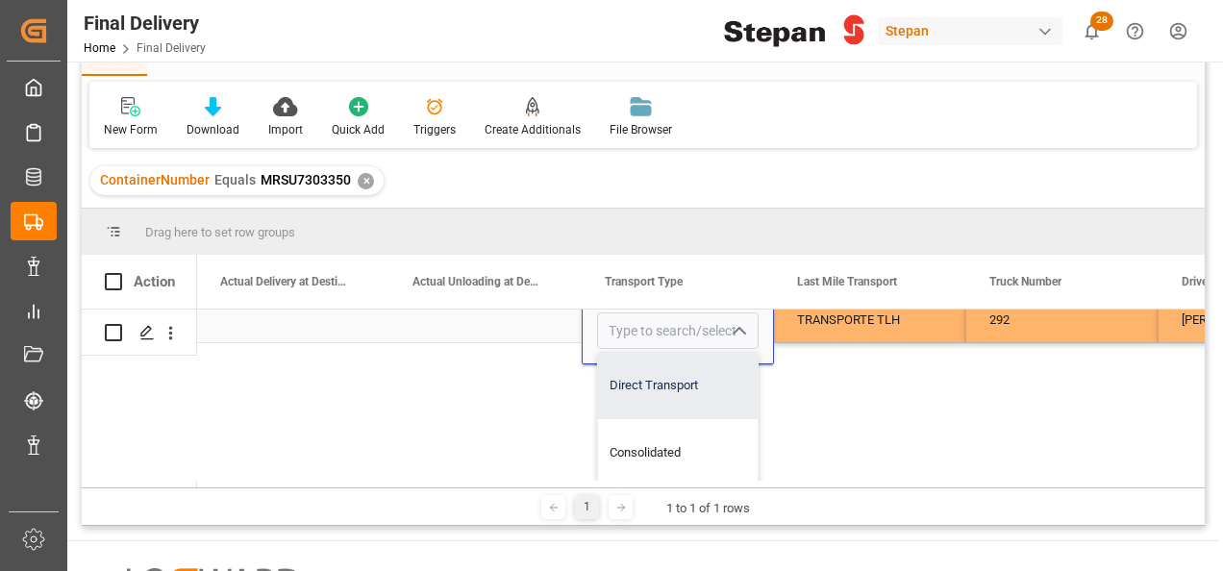
click at [654, 375] on div "Direct Transport" at bounding box center [678, 385] width 160 height 67
type input "Direct Transport"
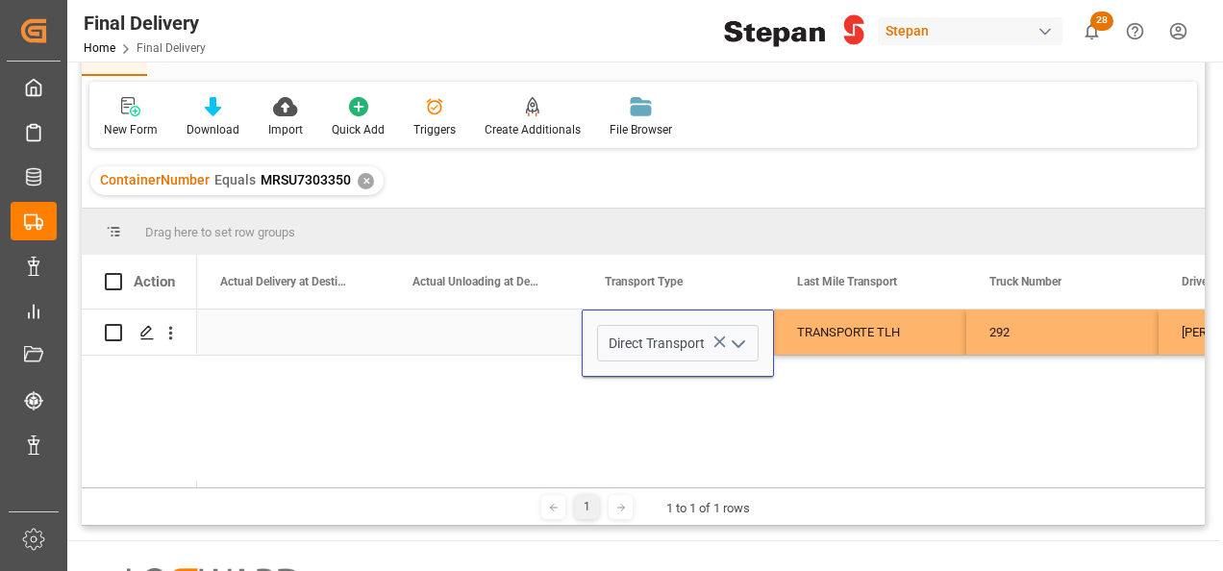
scroll to position [0, 3076]
click at [469, 328] on div "Press SPACE to select this row." at bounding box center [485, 332] width 192 height 45
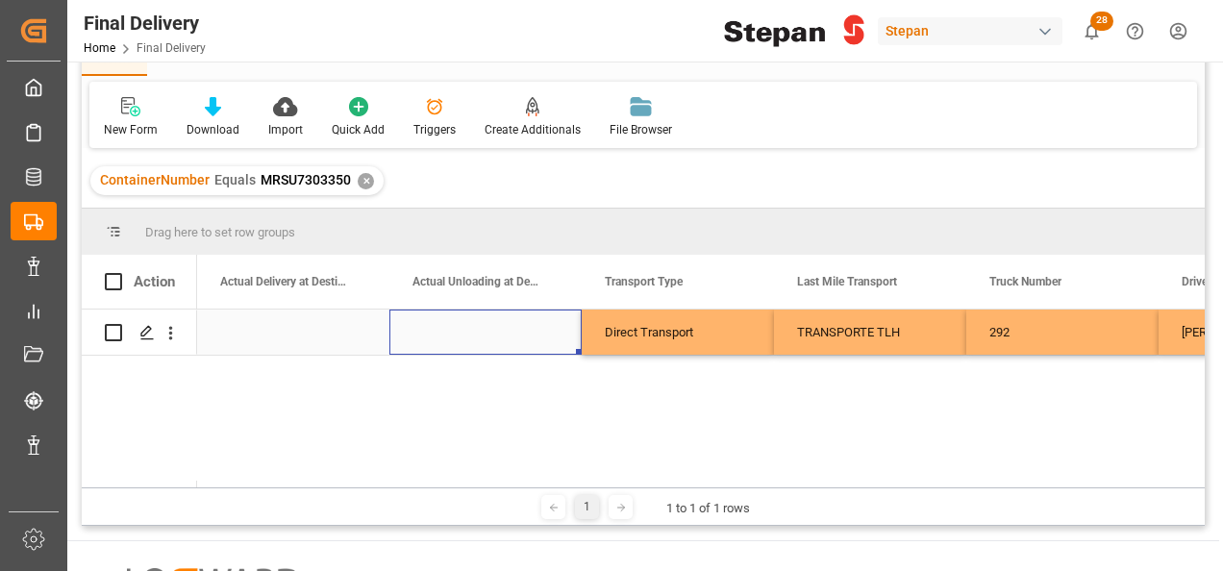
click at [444, 325] on div "Press SPACE to select this row." at bounding box center [485, 332] width 192 height 45
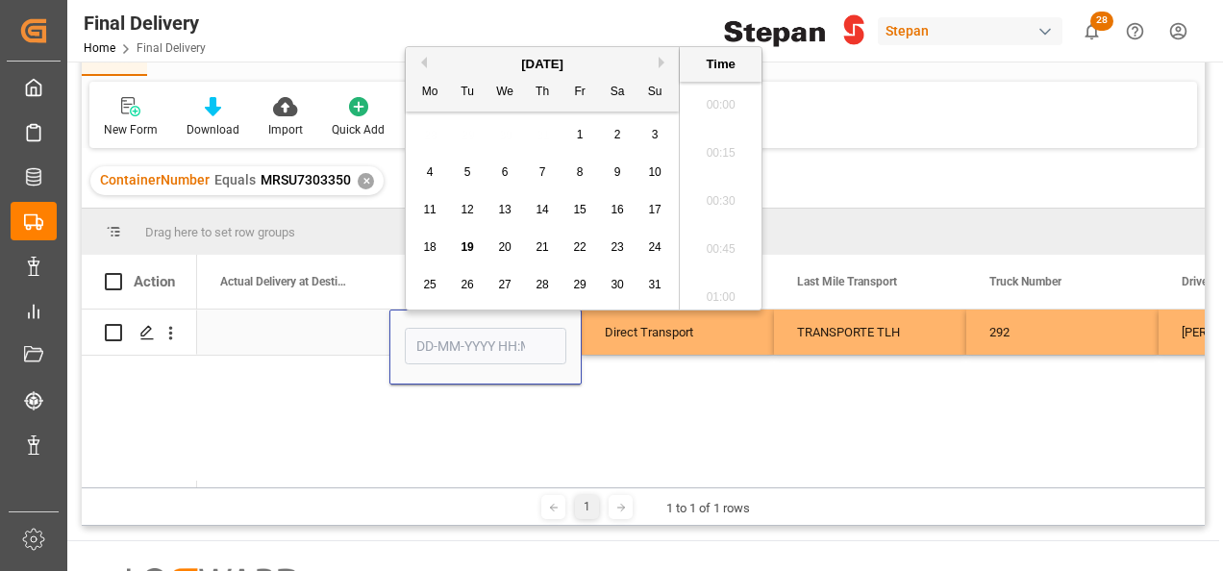
scroll to position [1880, 0]
click at [579, 208] on span "15" at bounding box center [579, 209] width 12 height 13
type input "15-08-2025 00:00"
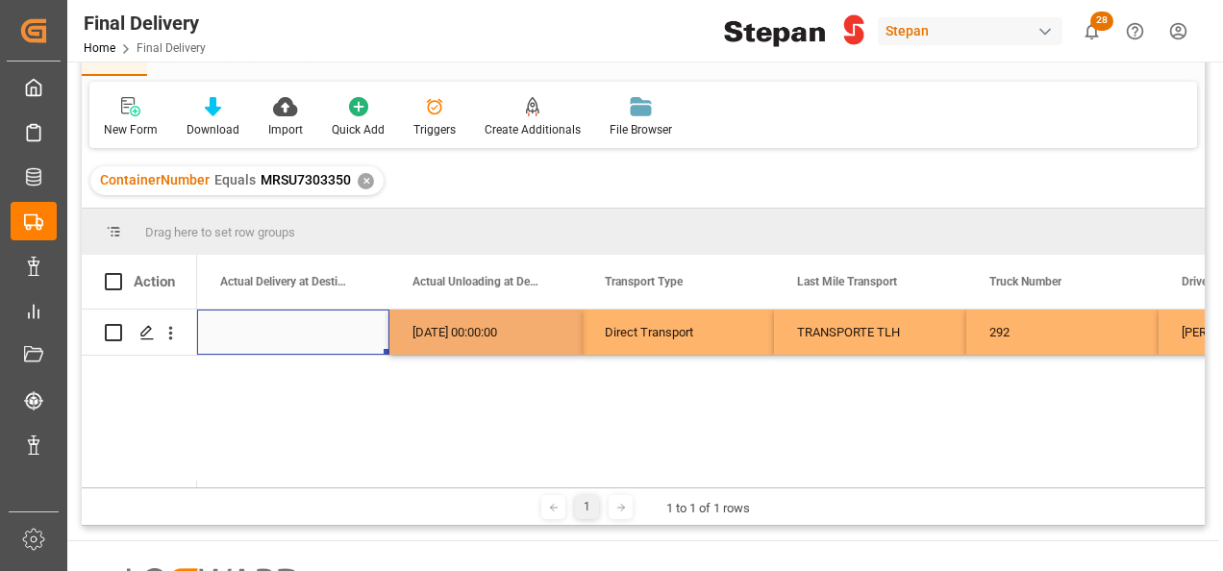
click at [279, 320] on div "Press SPACE to select this row." at bounding box center [293, 332] width 192 height 45
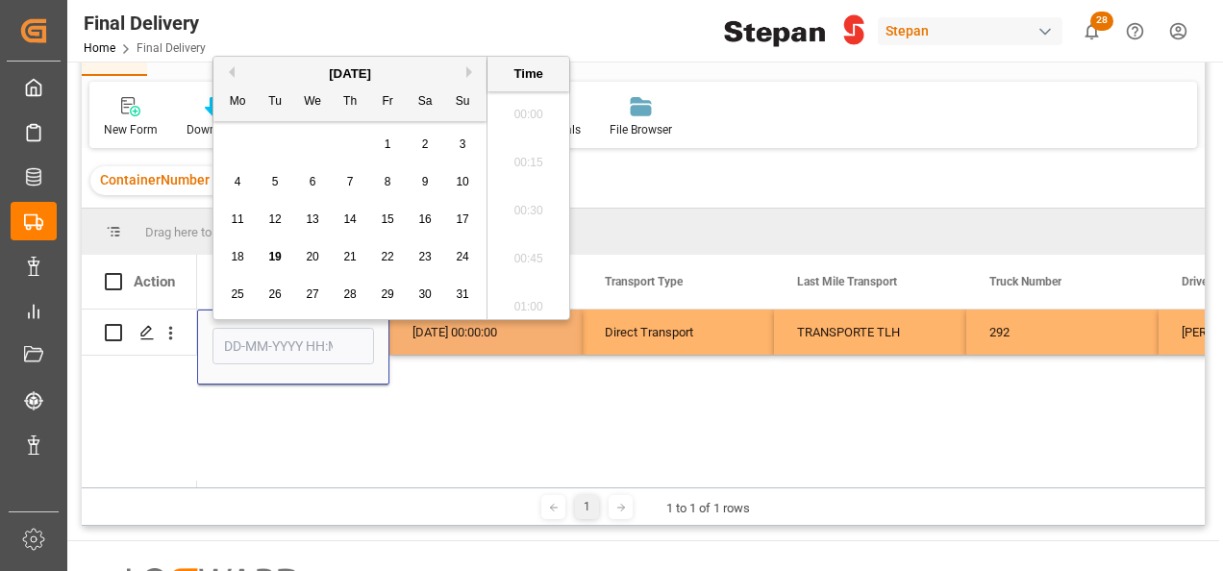
click at [279, 320] on div "Press SPACE to select this row." at bounding box center [293, 347] width 192 height 75
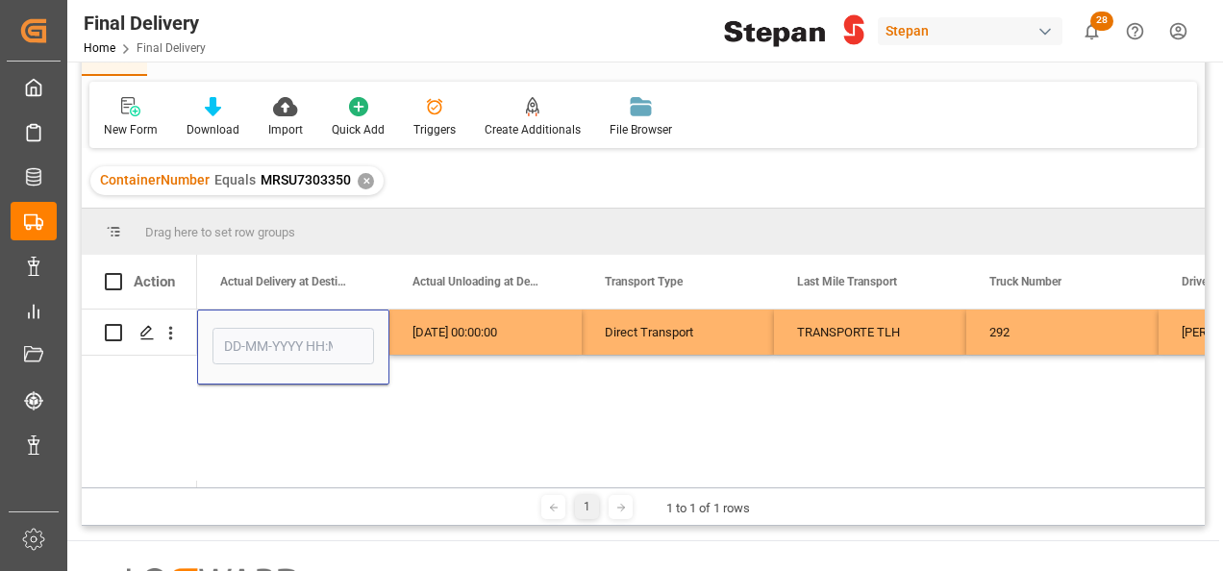
click at [282, 338] on input "Press SPACE to select this row." at bounding box center [293, 346] width 162 height 37
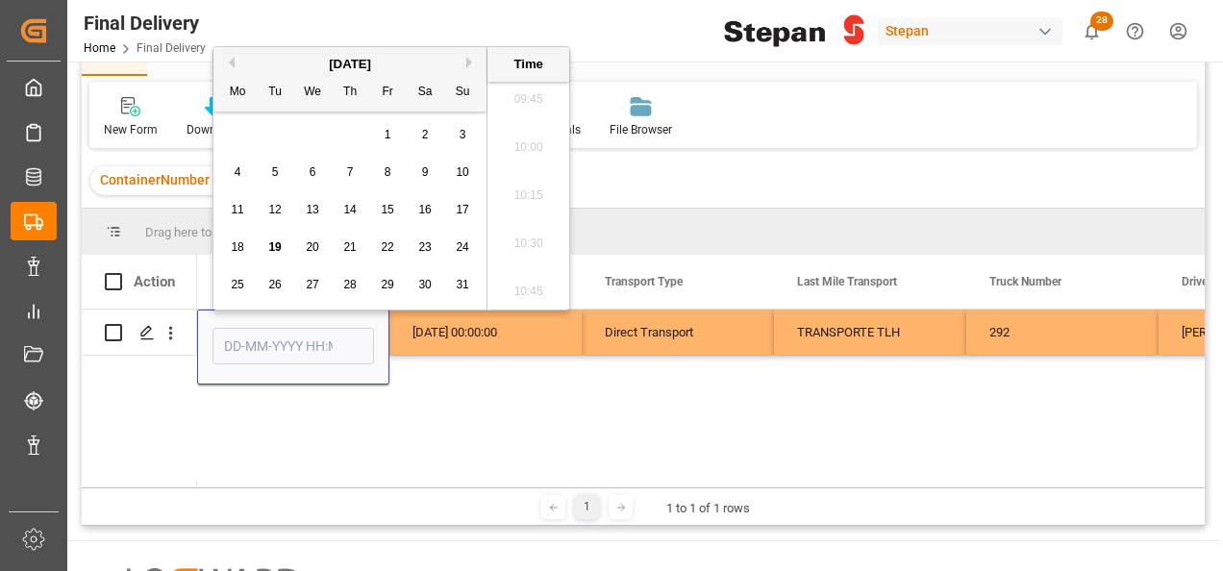
click at [390, 208] on span "15" at bounding box center [387, 209] width 12 height 13
type input "15-08-2025 00:00"
click at [368, 333] on input "15-08-2025 00:00" at bounding box center [293, 346] width 162 height 37
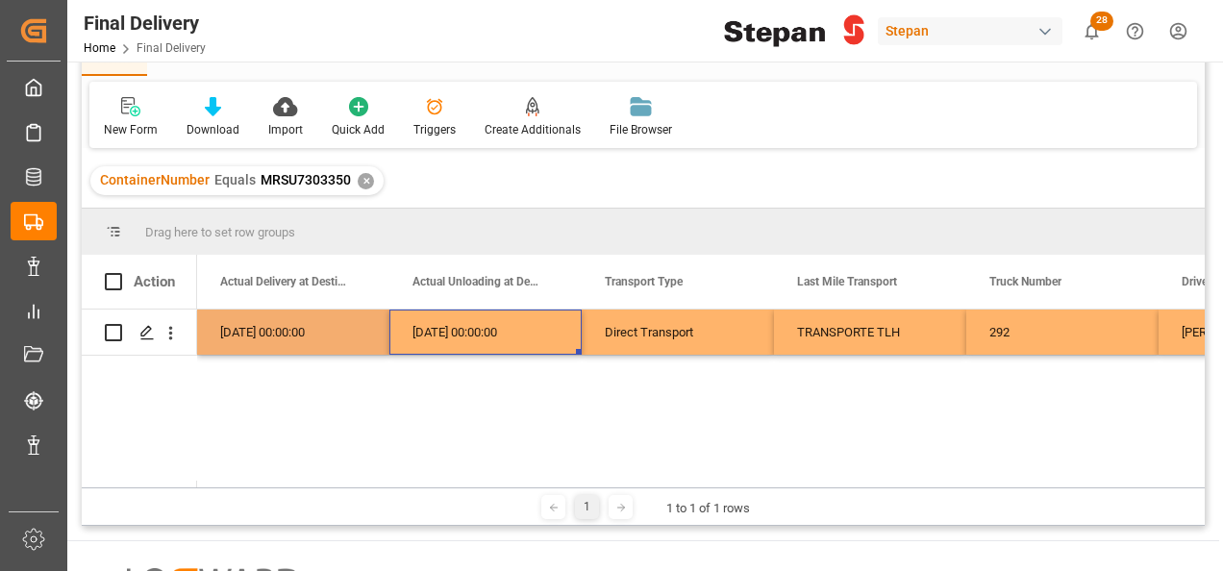
click at [445, 322] on div "15-08-2025 00:00:00" at bounding box center [485, 332] width 192 height 45
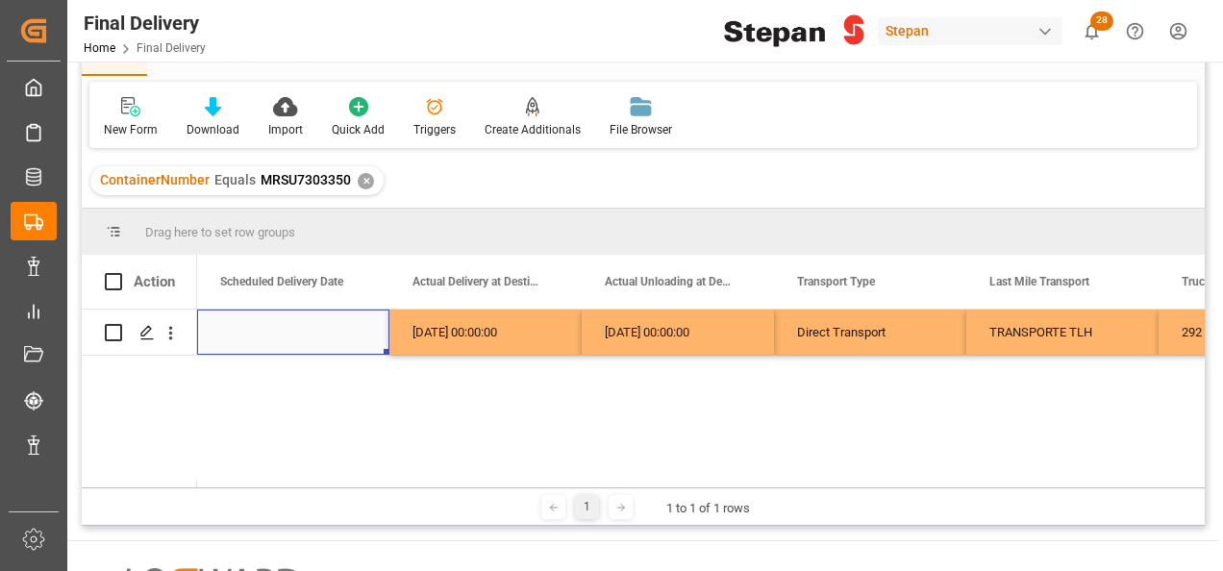
scroll to position [0, 2692]
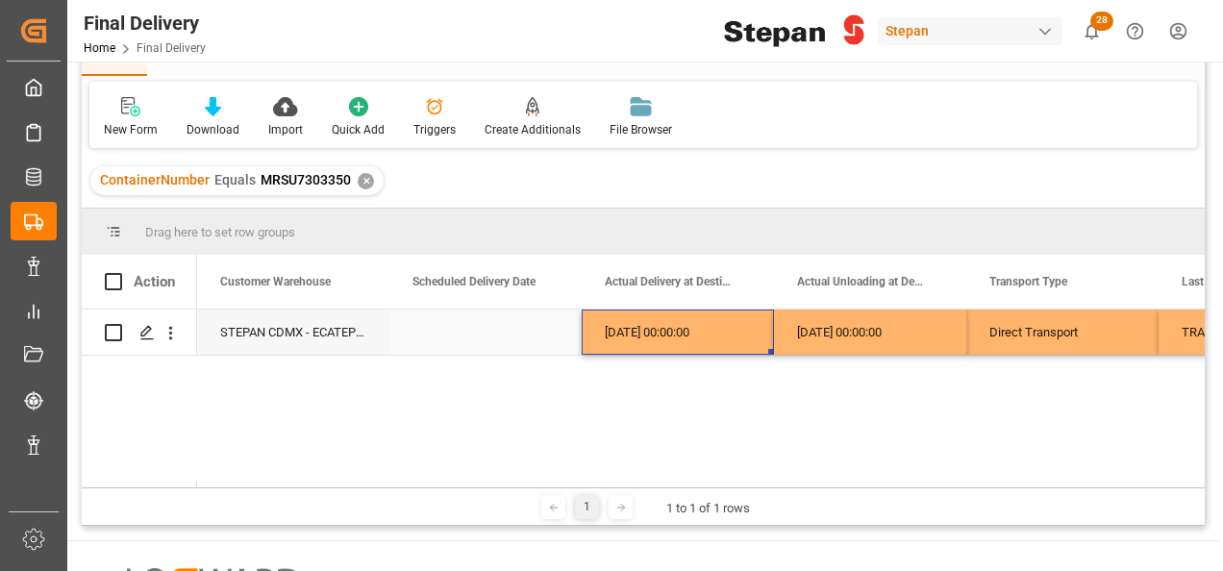
click at [613, 338] on div "15-08-2025 00:00:00" at bounding box center [678, 332] width 192 height 45
drag, startPoint x: 770, startPoint y: 352, endPoint x: 463, endPoint y: 339, distance: 306.9
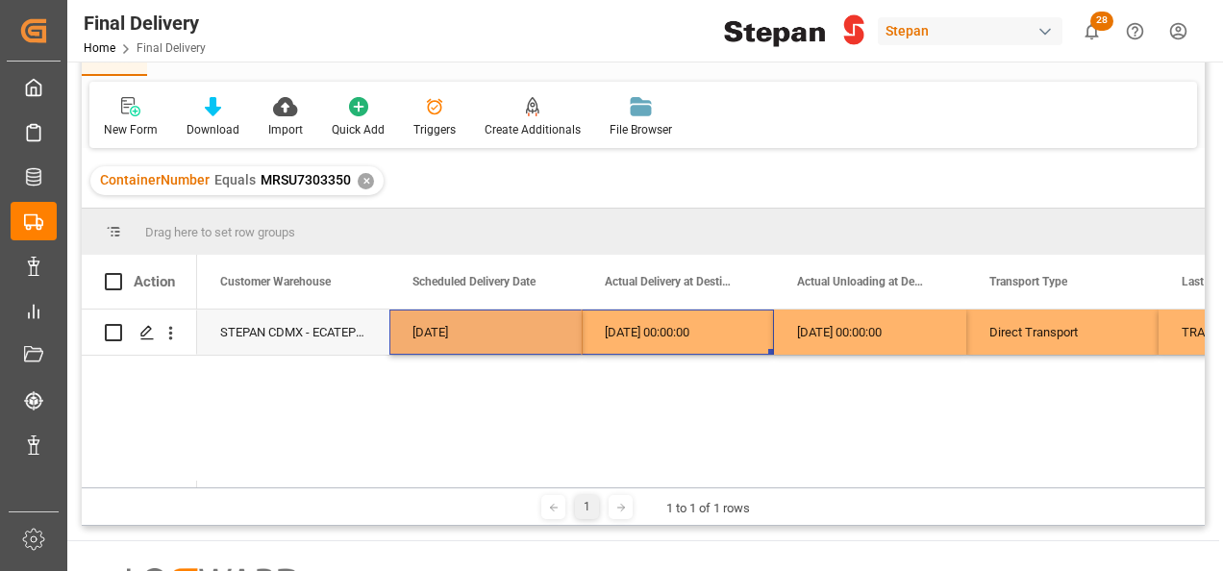
click at [454, 336] on div "[DATE]" at bounding box center [485, 332] width 192 height 45
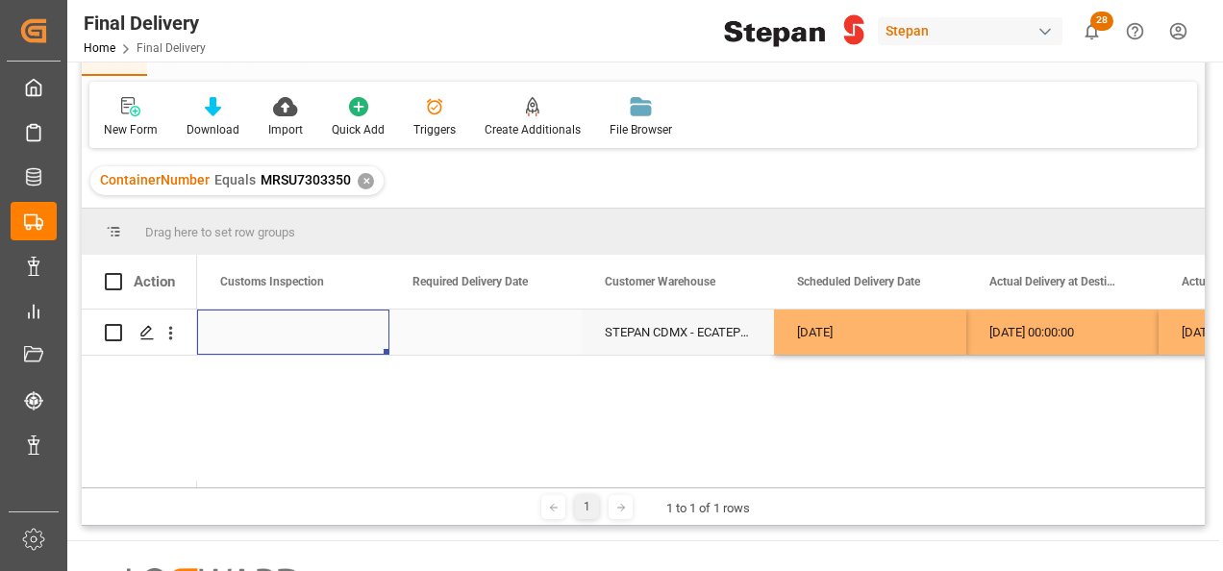
scroll to position [0, 2307]
click at [471, 338] on div "Press SPACE to select this row." at bounding box center [485, 332] width 192 height 45
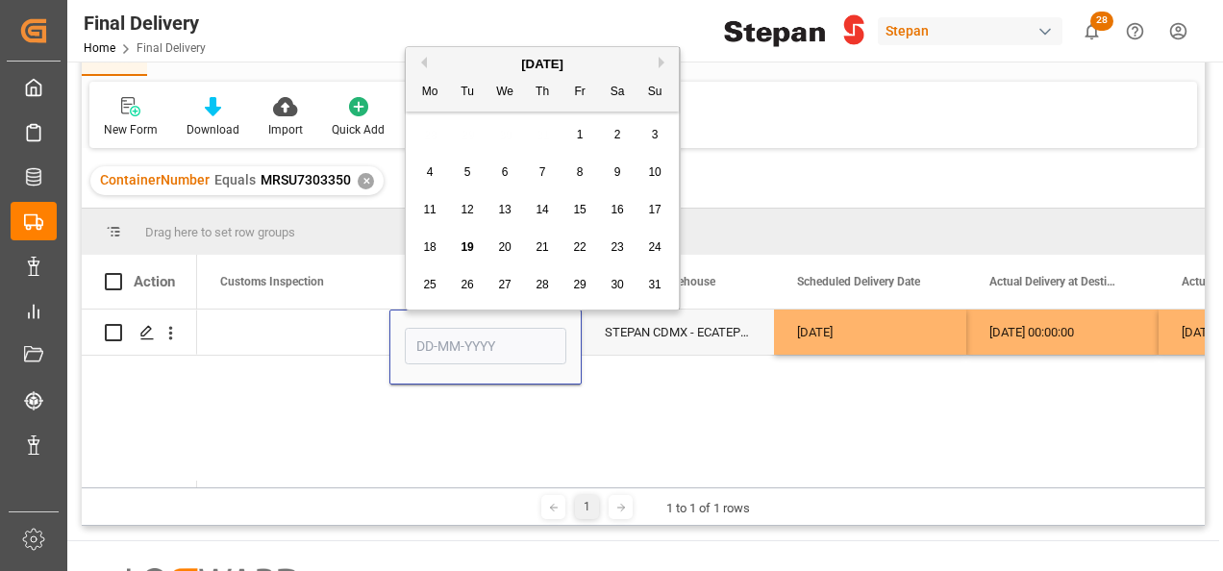
click at [581, 205] on span "15" at bounding box center [579, 209] width 12 height 13
type input "[DATE]"
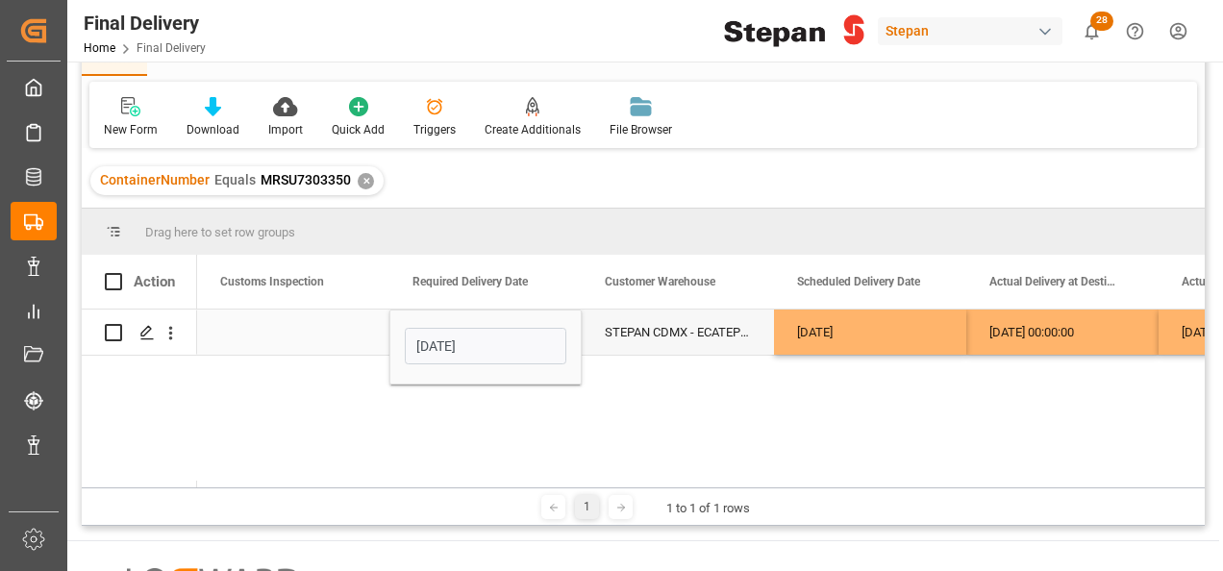
click at [256, 331] on div "Press SPACE to select this row." at bounding box center [293, 332] width 192 height 45
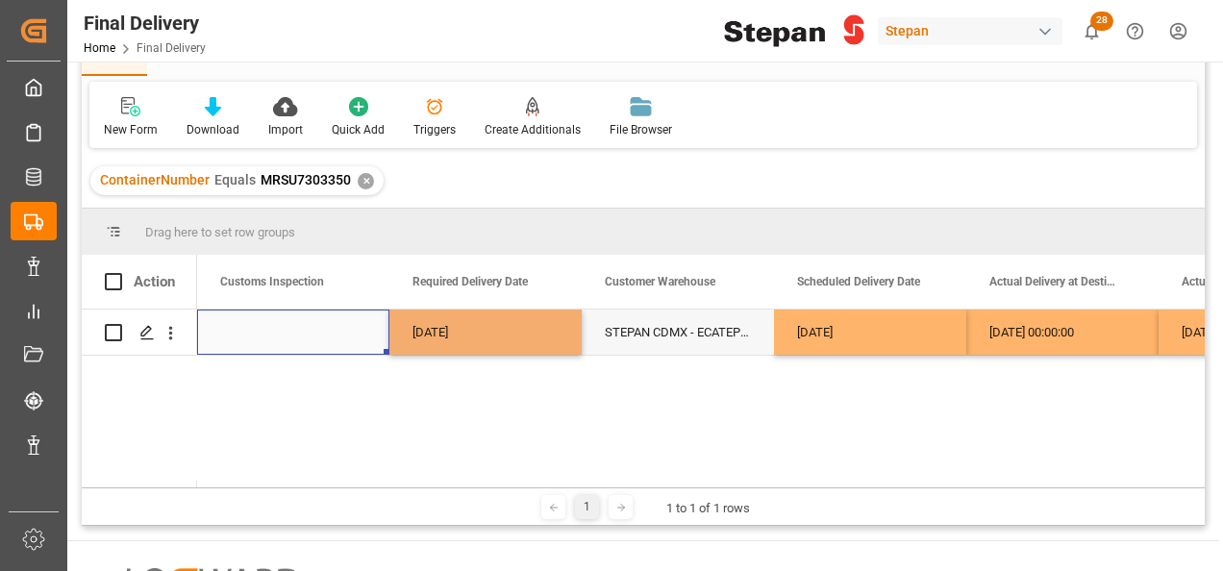
click at [256, 331] on div "Press SPACE to select this row." at bounding box center [293, 332] width 192 height 45
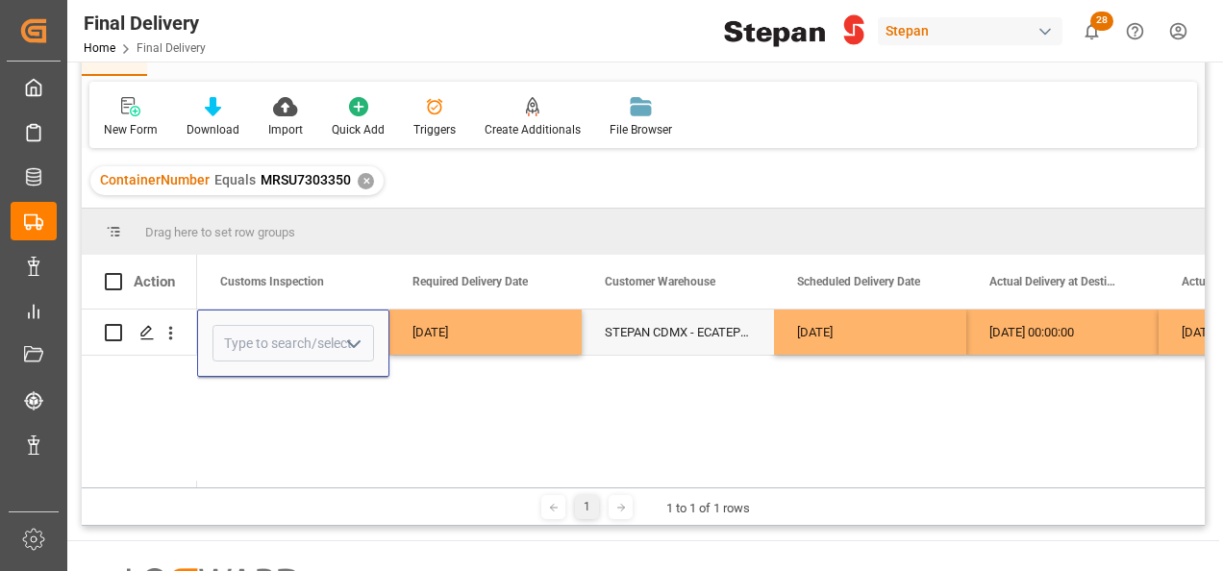
click at [355, 340] on icon "open menu" at bounding box center [353, 344] width 23 height 23
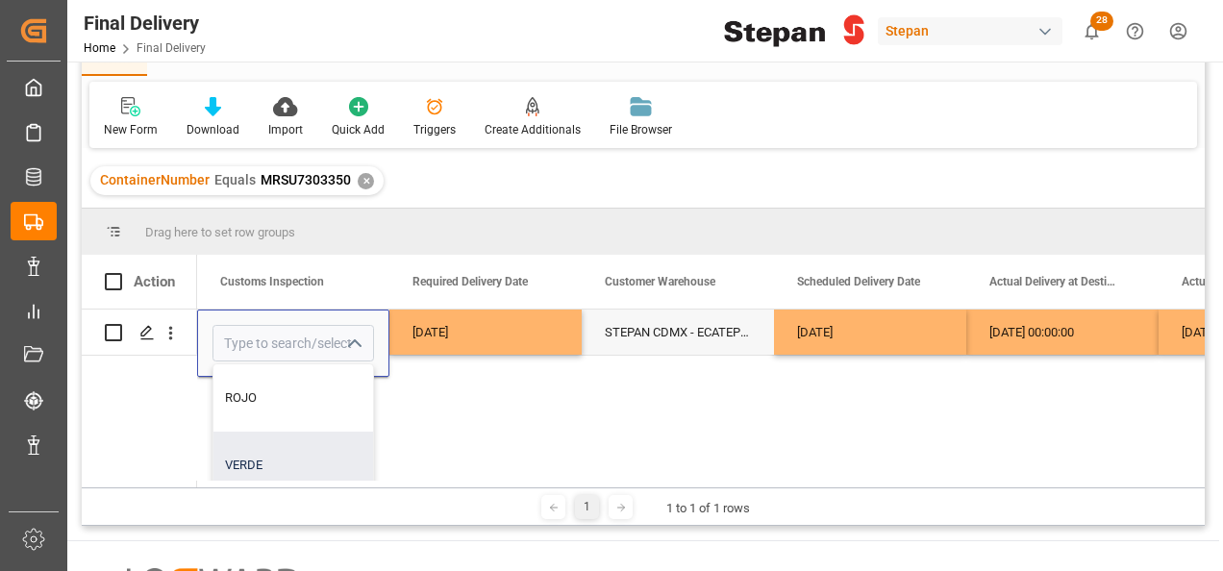
click at [245, 469] on div "VERDE" at bounding box center [293, 465] width 160 height 67
type input "VERDE"
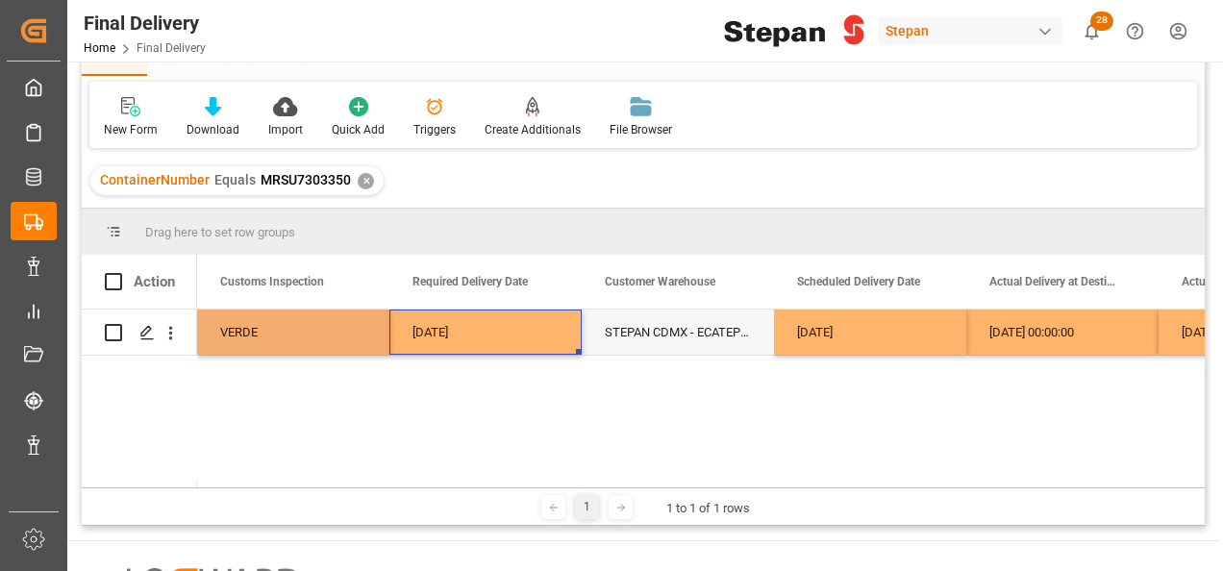
click at [496, 331] on div "[DATE]" at bounding box center [485, 332] width 192 height 45
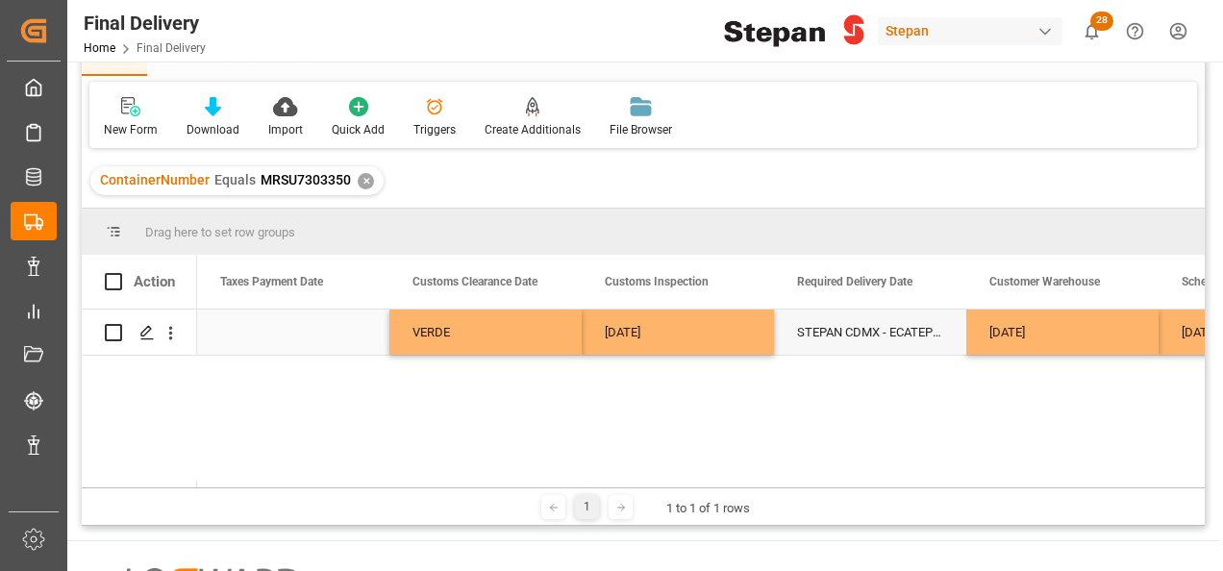
scroll to position [0, 1923]
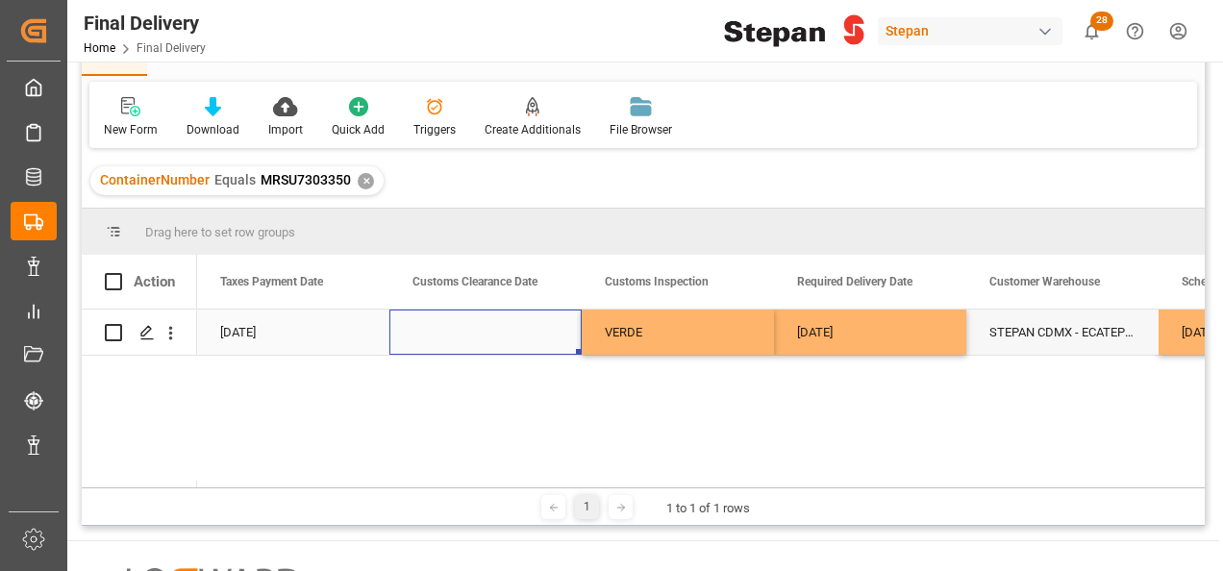
click at [496, 322] on div "Press SPACE to select this row." at bounding box center [485, 332] width 192 height 45
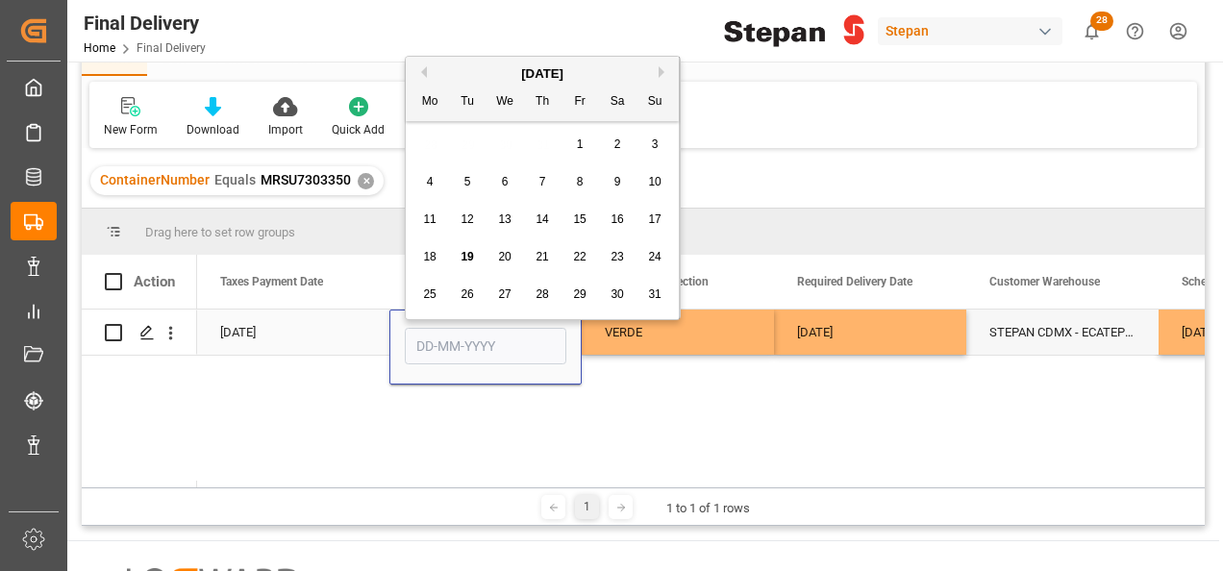
click at [496, 322] on div "Press SPACE to select this row." at bounding box center [485, 347] width 192 height 75
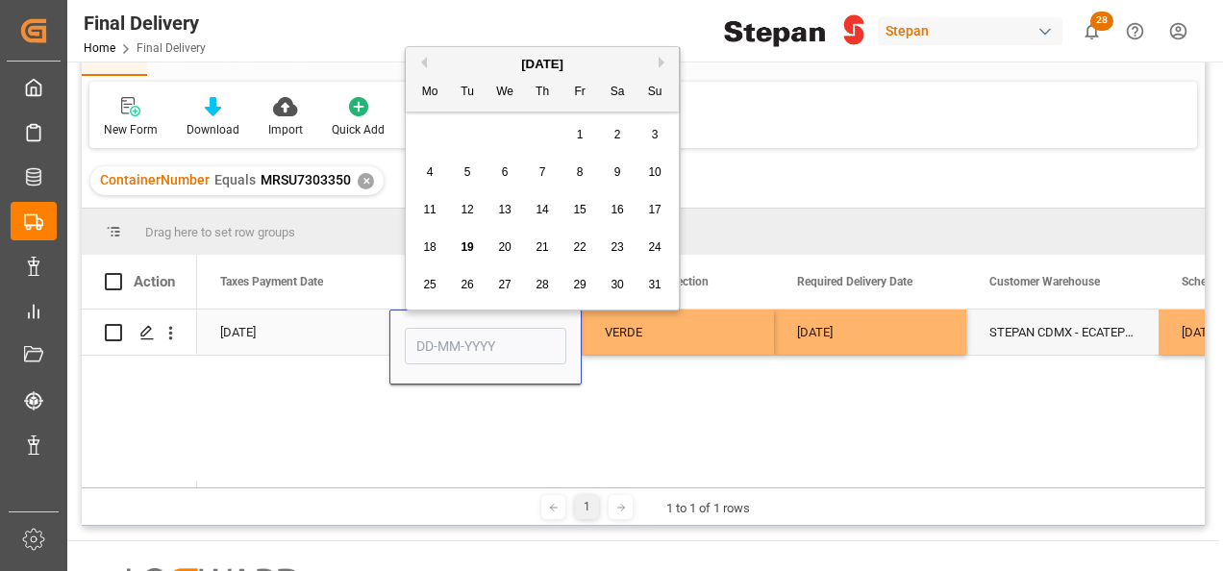
click at [492, 348] on input "Press SPACE to select this row." at bounding box center [486, 346] width 162 height 37
click at [463, 64] on div "August 2025" at bounding box center [542, 64] width 273 height 19
click at [550, 204] on div "14" at bounding box center [543, 210] width 24 height 23
type input "14-08-2025"
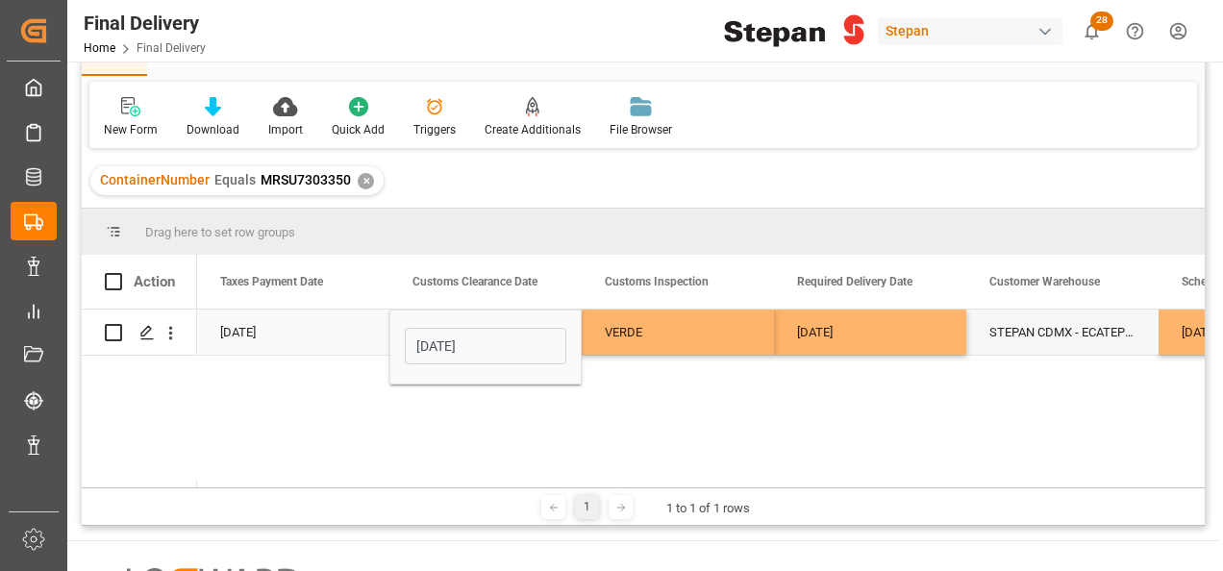
drag, startPoint x: 349, startPoint y: 325, endPoint x: 396, endPoint y: 325, distance: 47.1
click at [350, 325] on div "12-08-2025" at bounding box center [293, 332] width 192 height 45
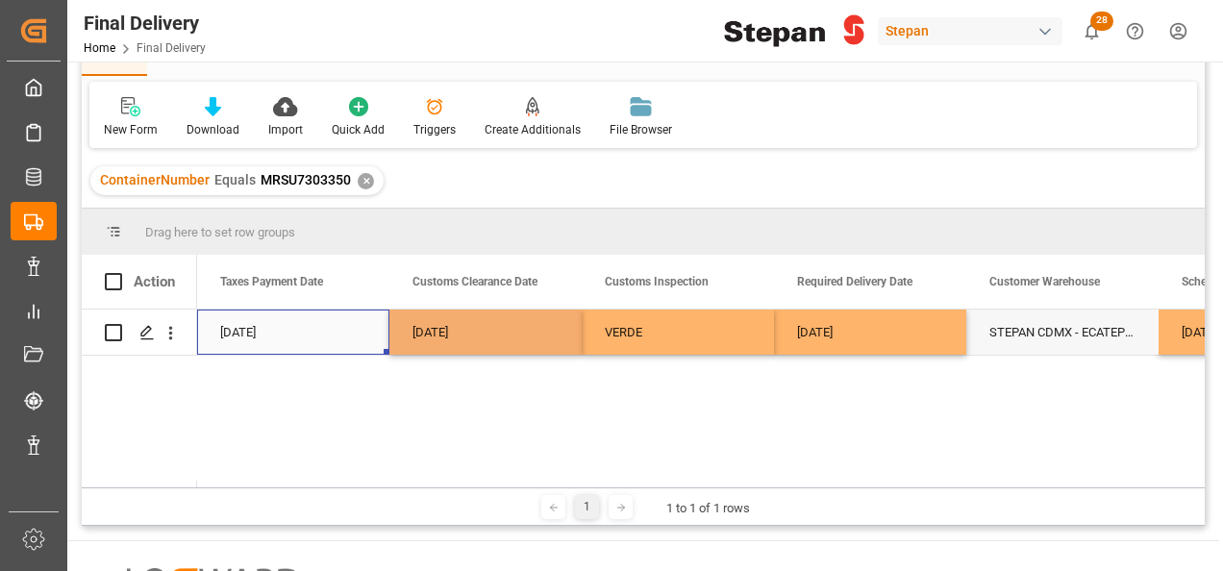
click at [510, 331] on div "14-08-2025" at bounding box center [485, 332] width 192 height 45
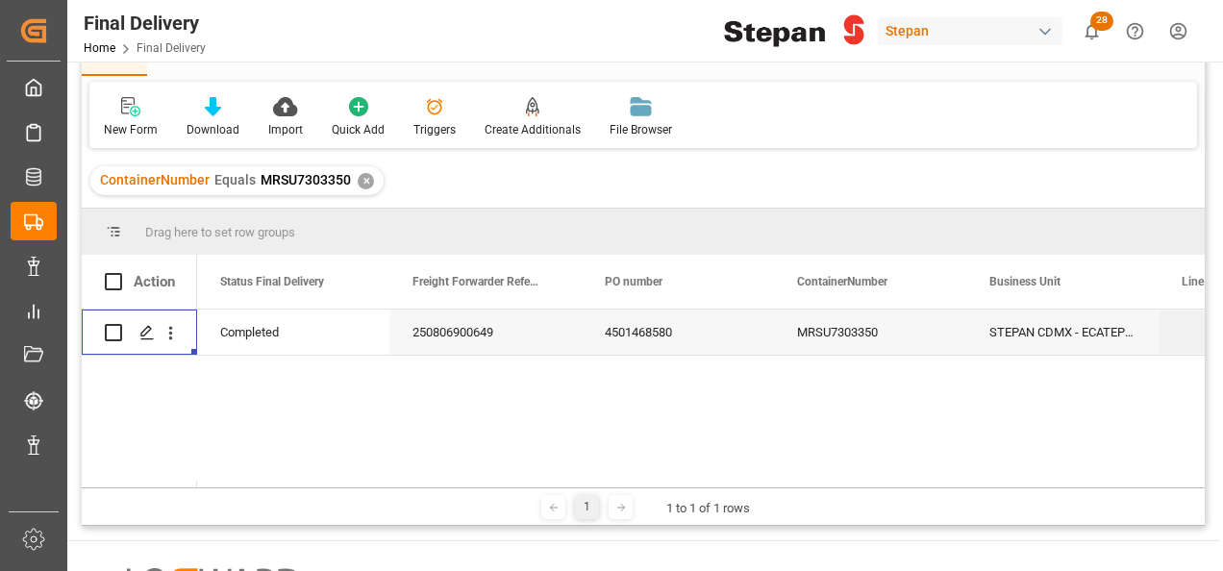
scroll to position [0, 0]
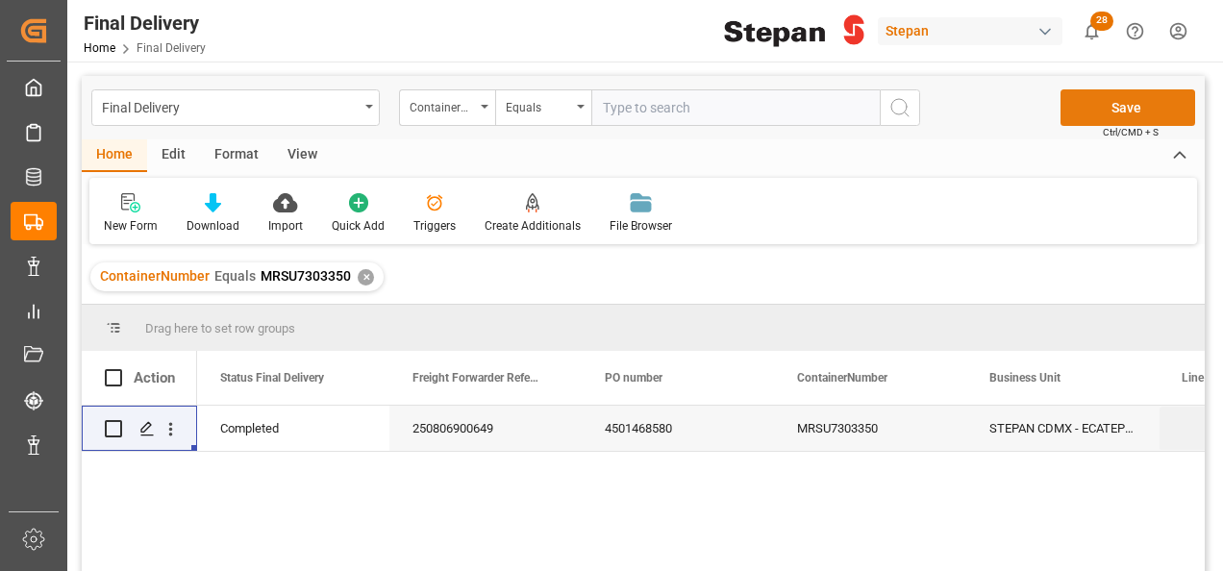
click at [1106, 91] on button "Save" at bounding box center [1127, 107] width 135 height 37
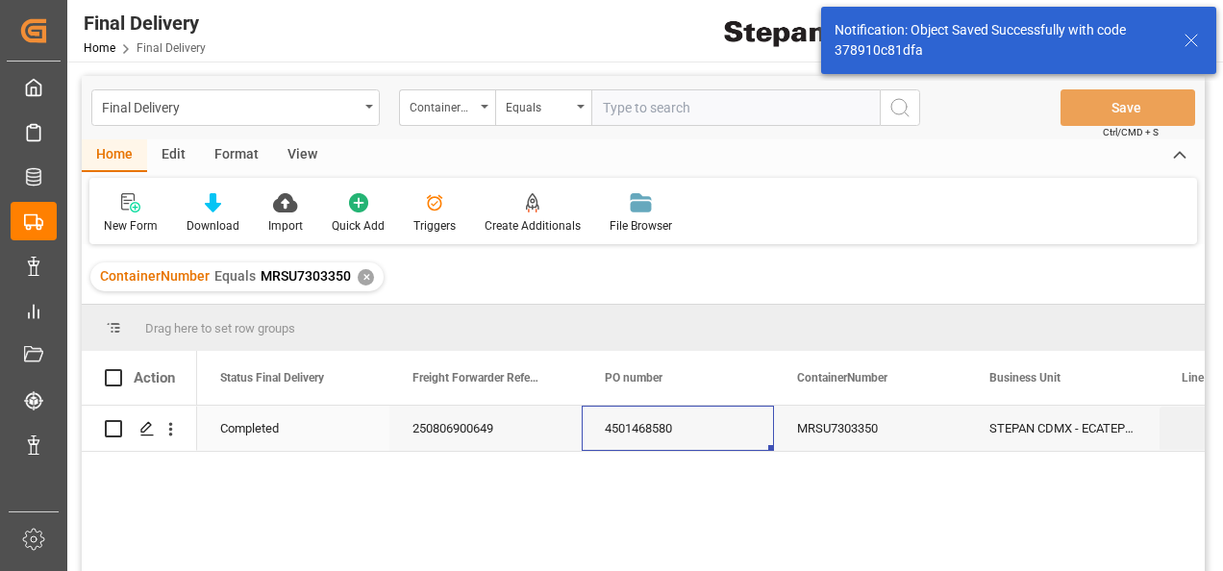
click at [636, 431] on div "4501468580" at bounding box center [678, 428] width 192 height 45
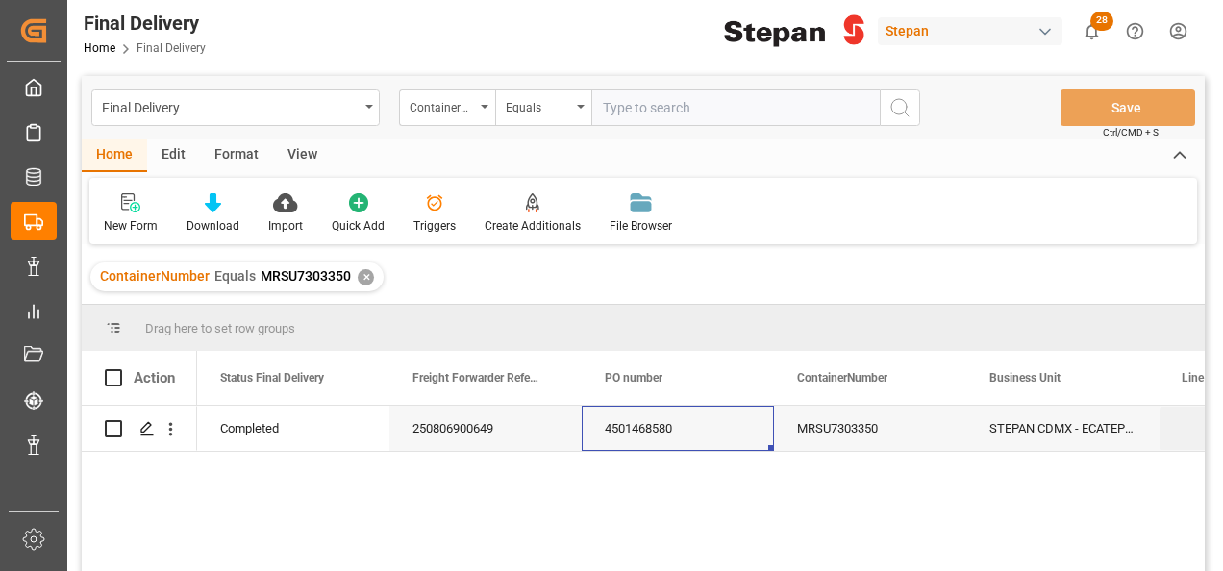
click at [362, 278] on div "✕" at bounding box center [366, 277] width 16 height 16
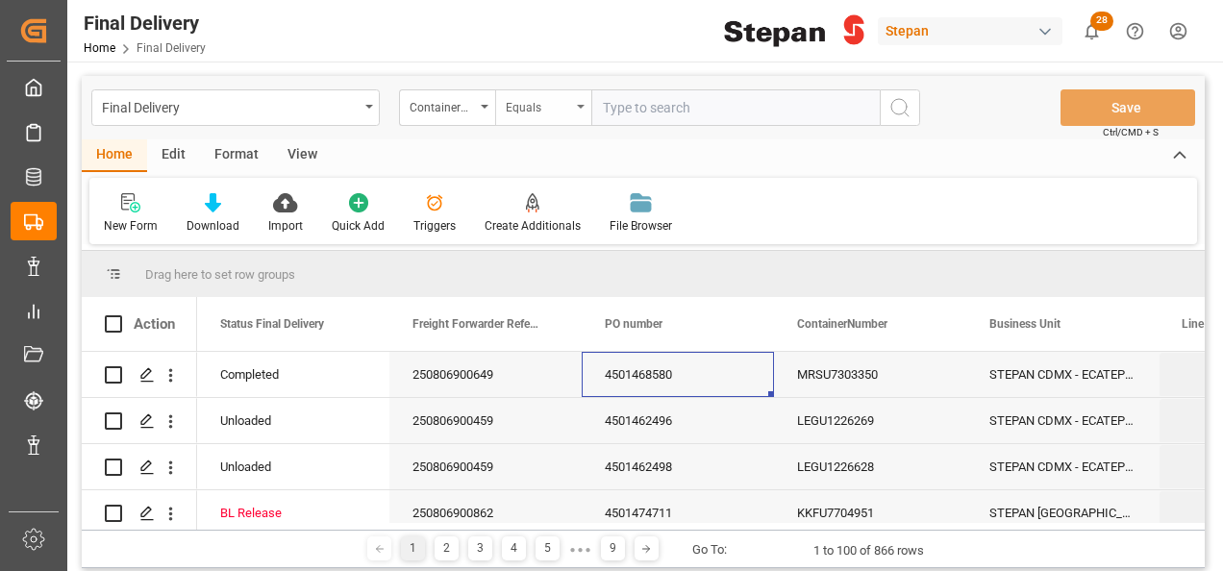
click at [581, 108] on icon "open menu" at bounding box center [581, 107] width 8 height 4
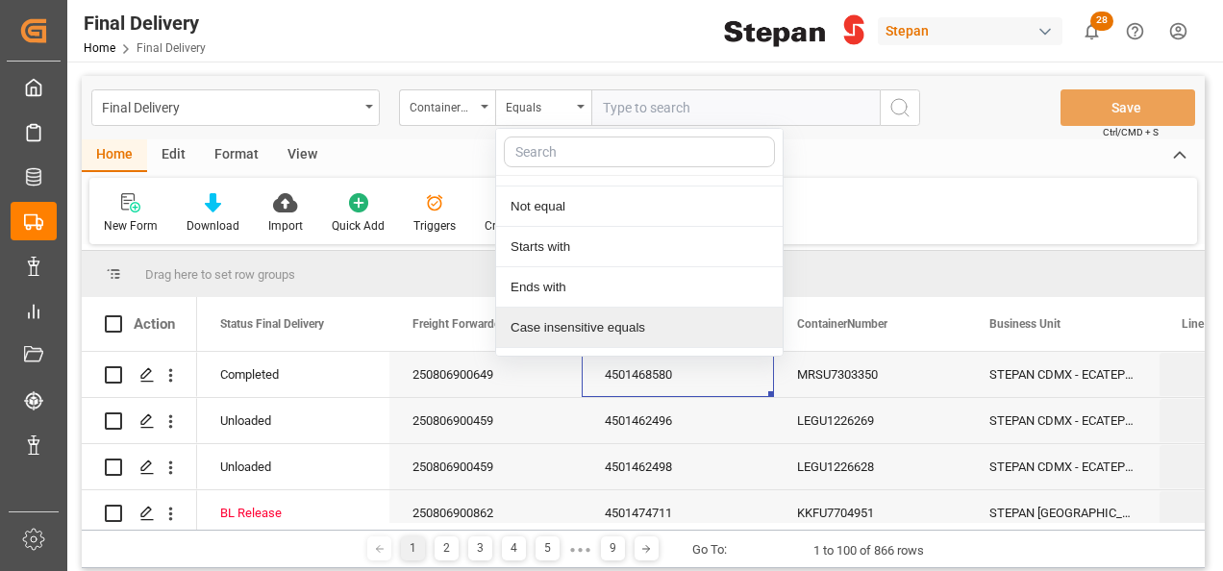
scroll to position [140, 0]
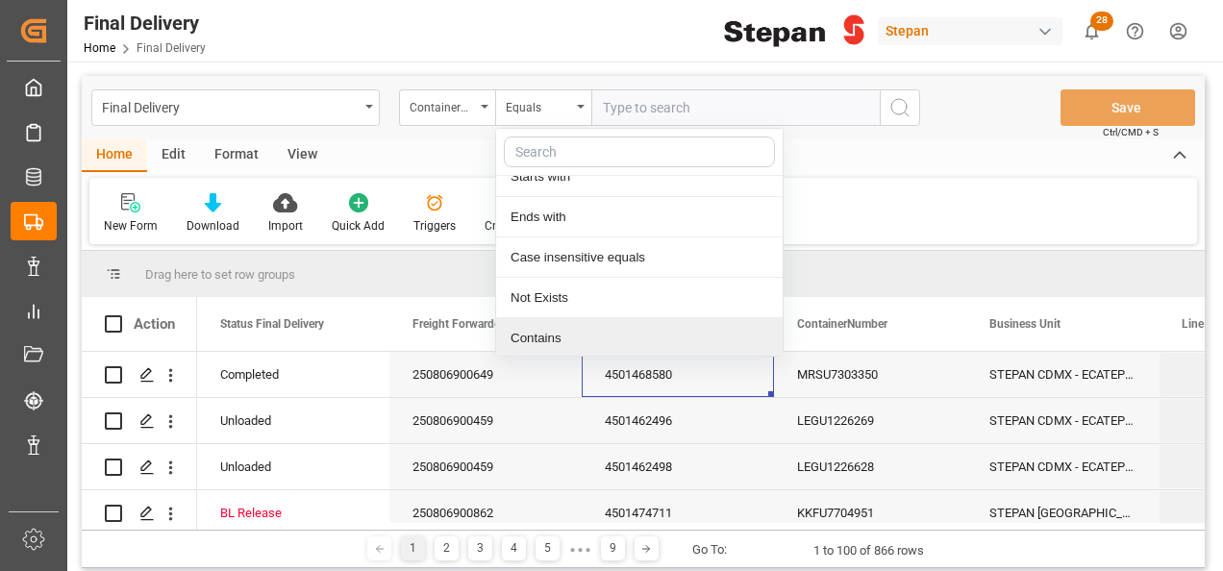
click at [524, 336] on div "Contains" at bounding box center [639, 338] width 286 height 40
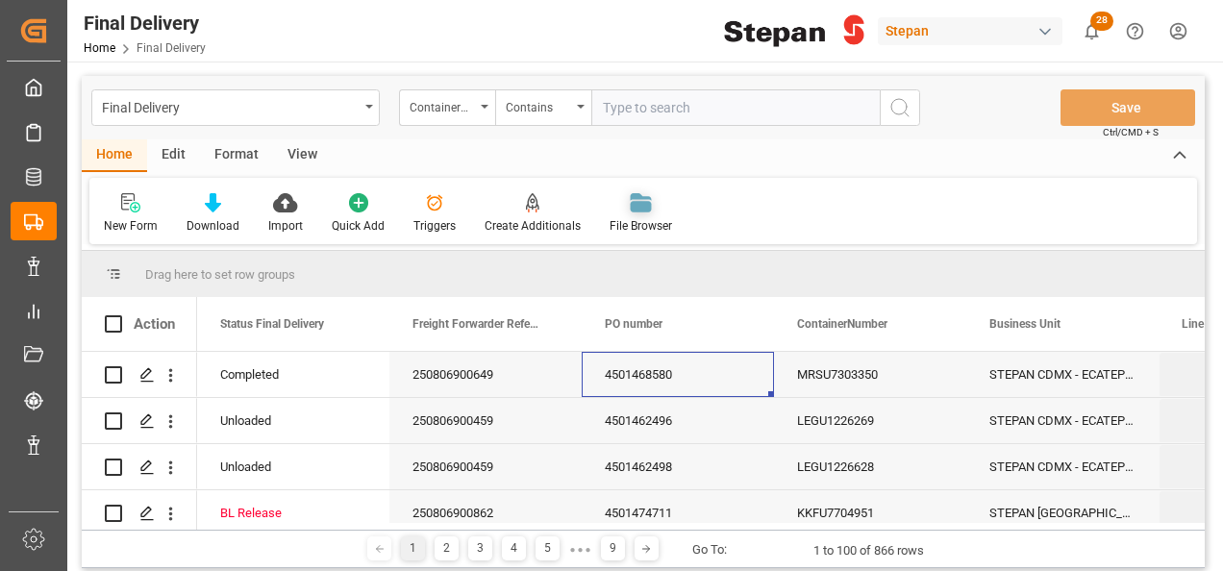
paste input "LEGU1233571 LEGU1232960 LEGU1233859 SLZU2519192"
click at [786, 108] on input "LEGU1233571 LEGU1232960 LEGU1233859 SLZU2519192" at bounding box center [735, 107] width 288 height 37
type input "LEGU1233571,LEGU1232960,LEGU1233859,SLZU2519192"
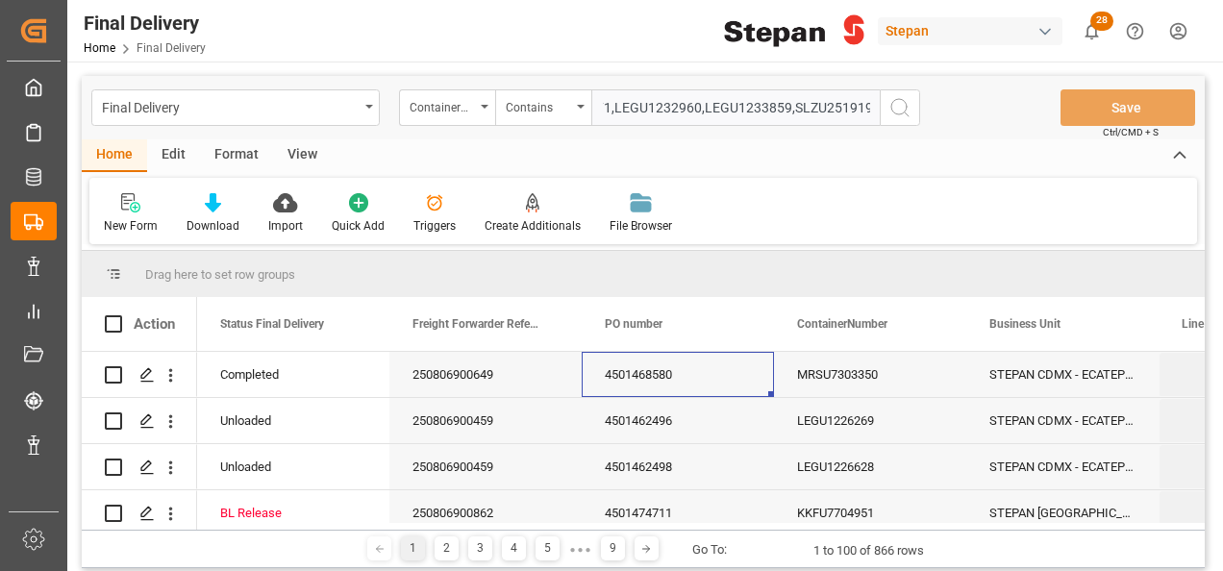
scroll to position [0, 0]
click at [898, 109] on icon "search button" at bounding box center [899, 107] width 23 height 23
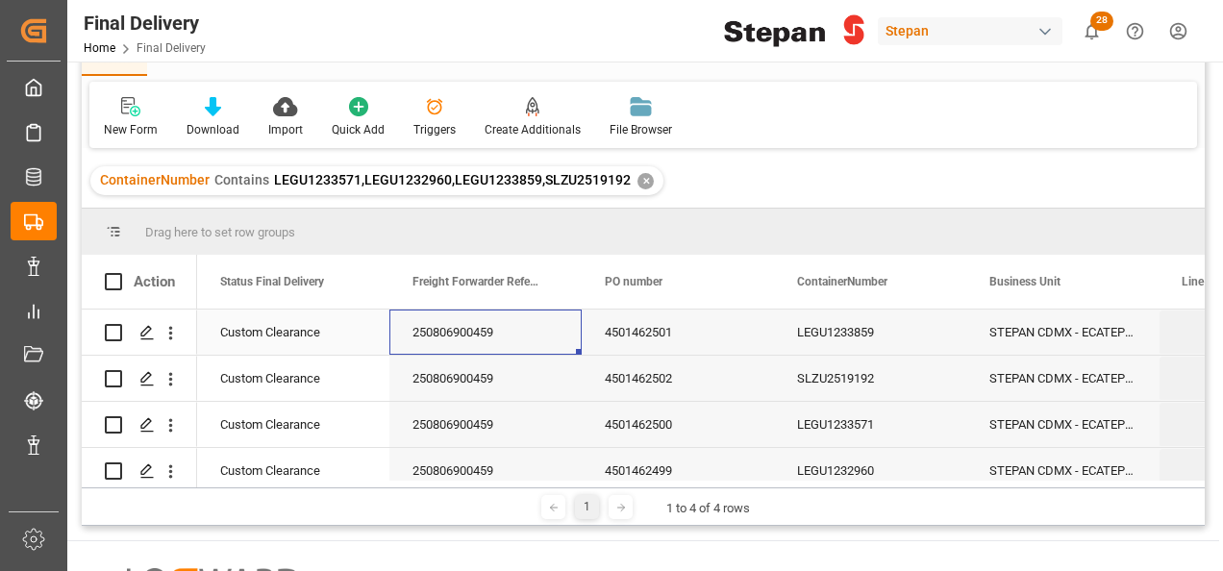
click at [510, 338] on div "250806900459" at bounding box center [485, 332] width 192 height 45
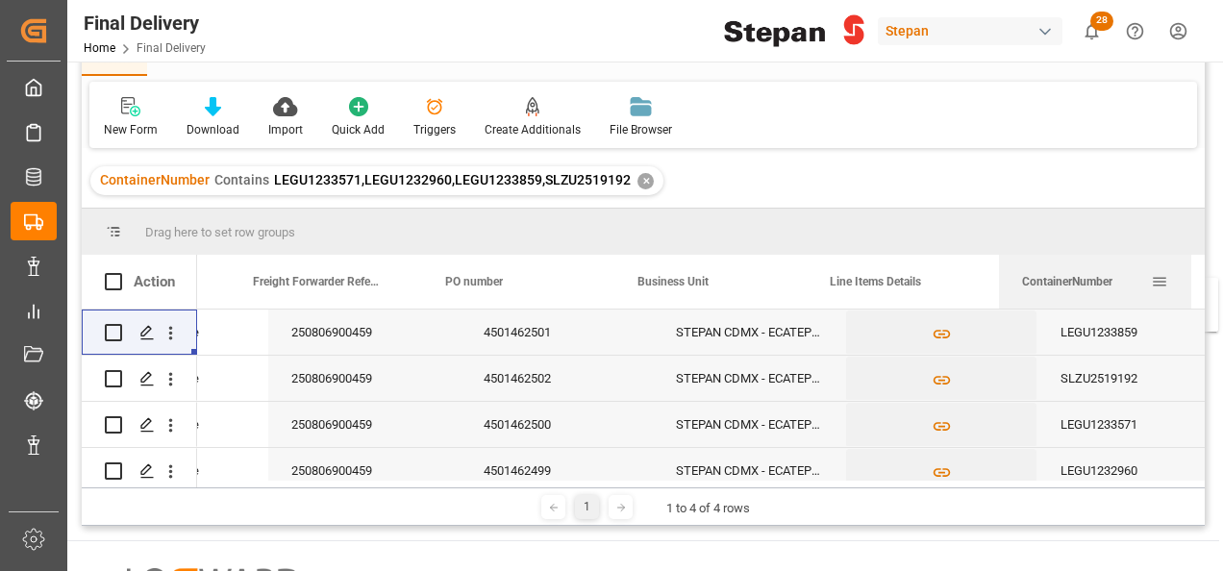
scroll to position [0, 203]
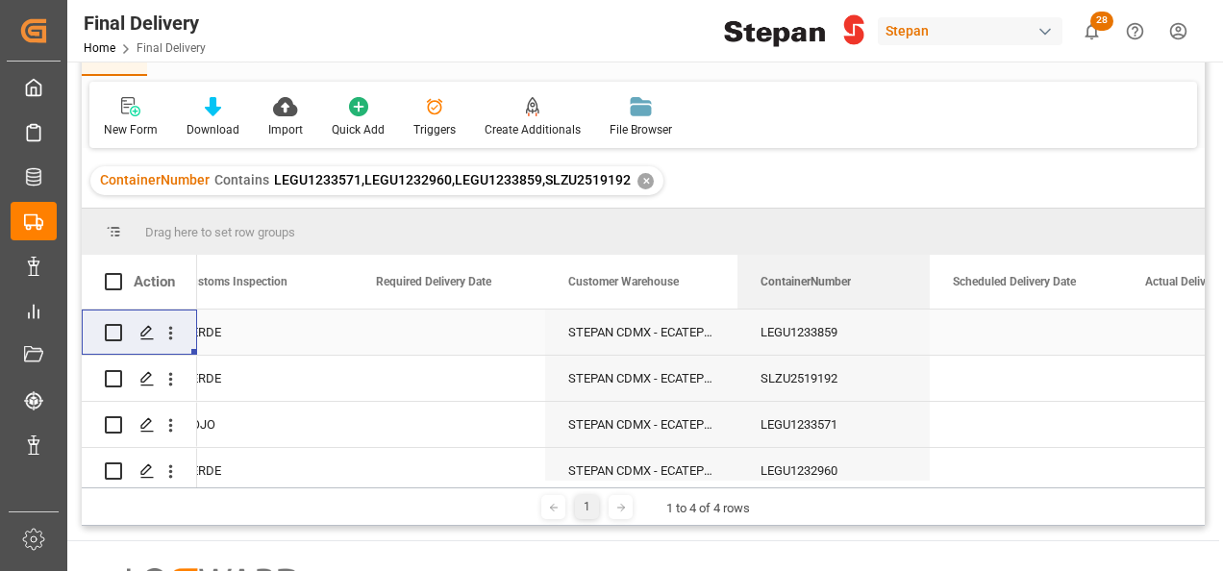
drag, startPoint x: 834, startPoint y: 289, endPoint x: 761, endPoint y: 336, distance: 86.9
click at [859, 336] on div "Action ContainerNumber Customs Clearance Date Customs Inspection VERDE" at bounding box center [643, 371] width 1123 height 233
click at [474, 337] on div "Press SPACE to select this row." at bounding box center [449, 332] width 192 height 45
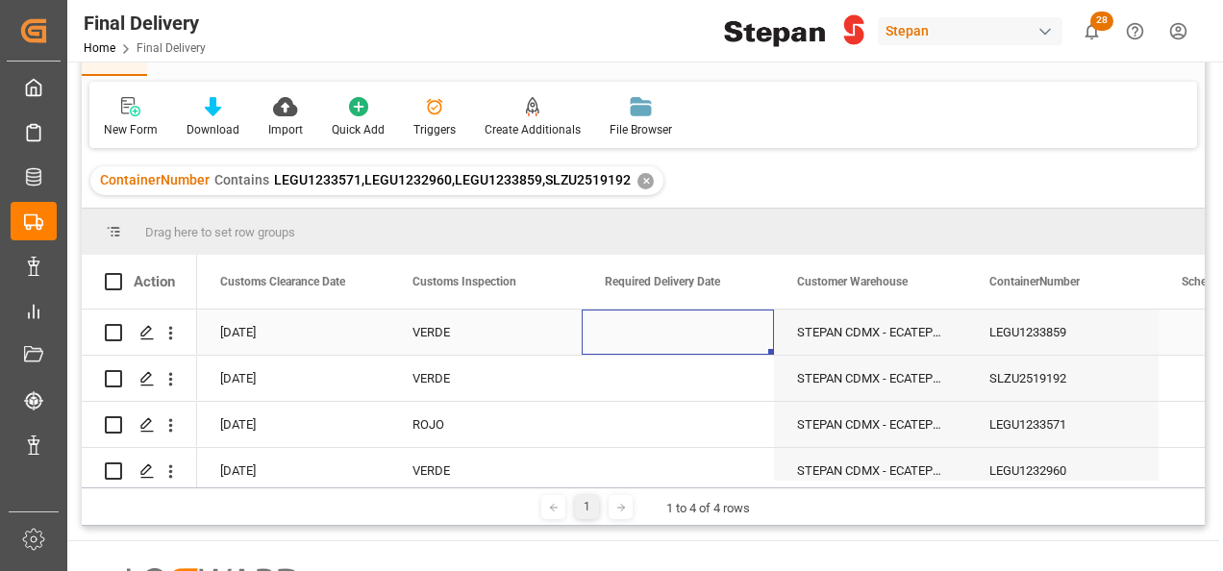
click at [646, 319] on div "Press SPACE to select this row." at bounding box center [678, 332] width 192 height 45
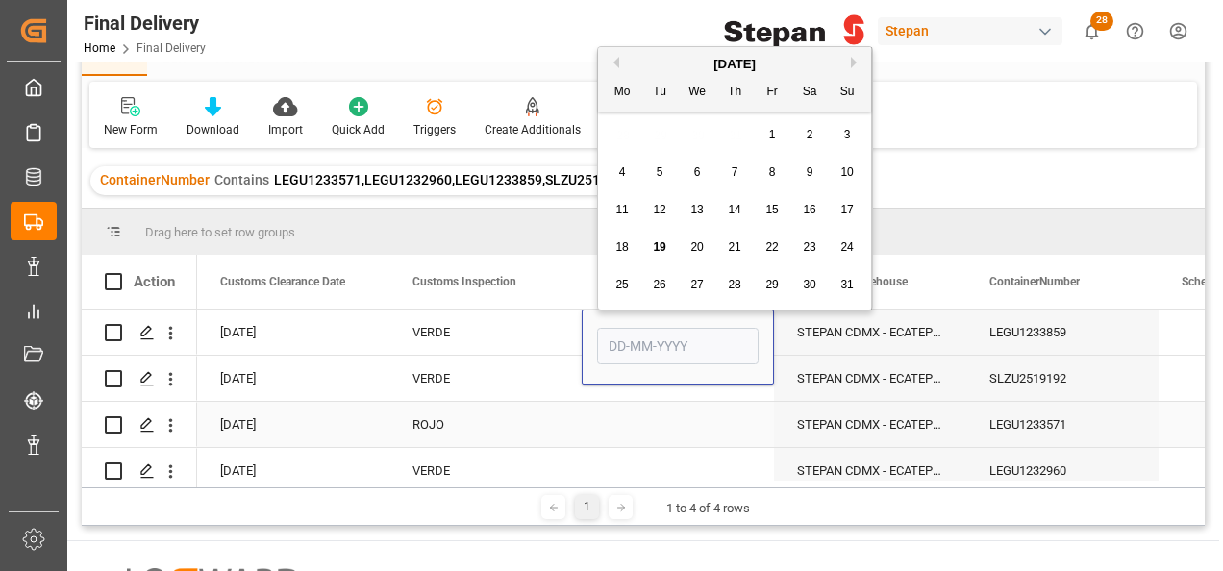
click at [640, 415] on div "Press SPACE to select this row." at bounding box center [678, 424] width 192 height 45
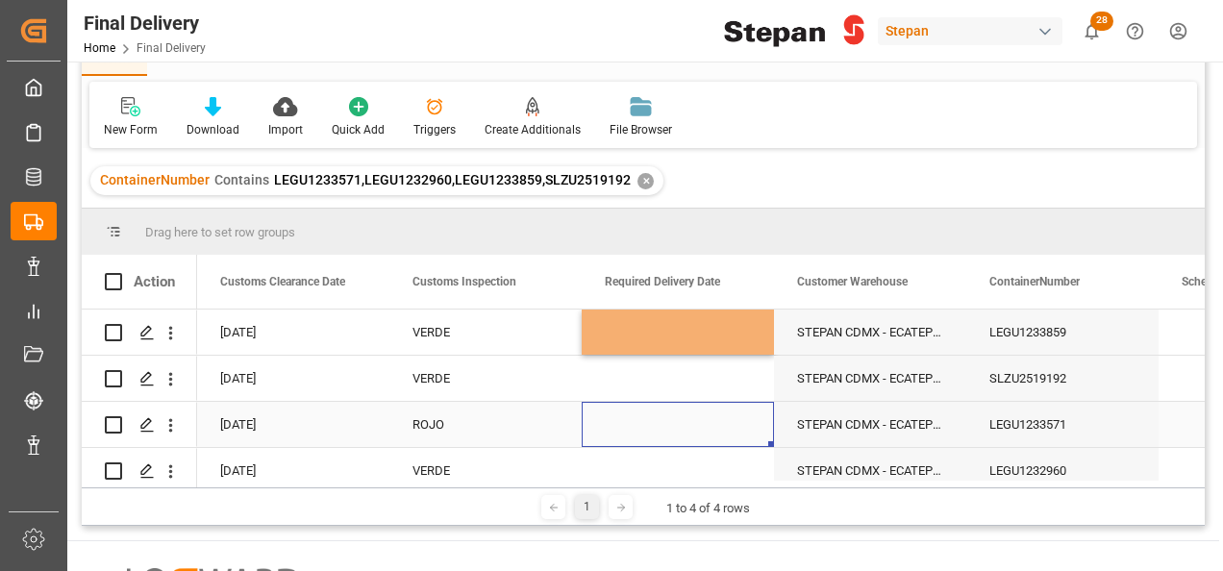
click at [640, 415] on div "Press SPACE to select this row." at bounding box center [678, 424] width 192 height 45
click at [640, 415] on div "Press SPACE to select this row." at bounding box center [678, 439] width 192 height 75
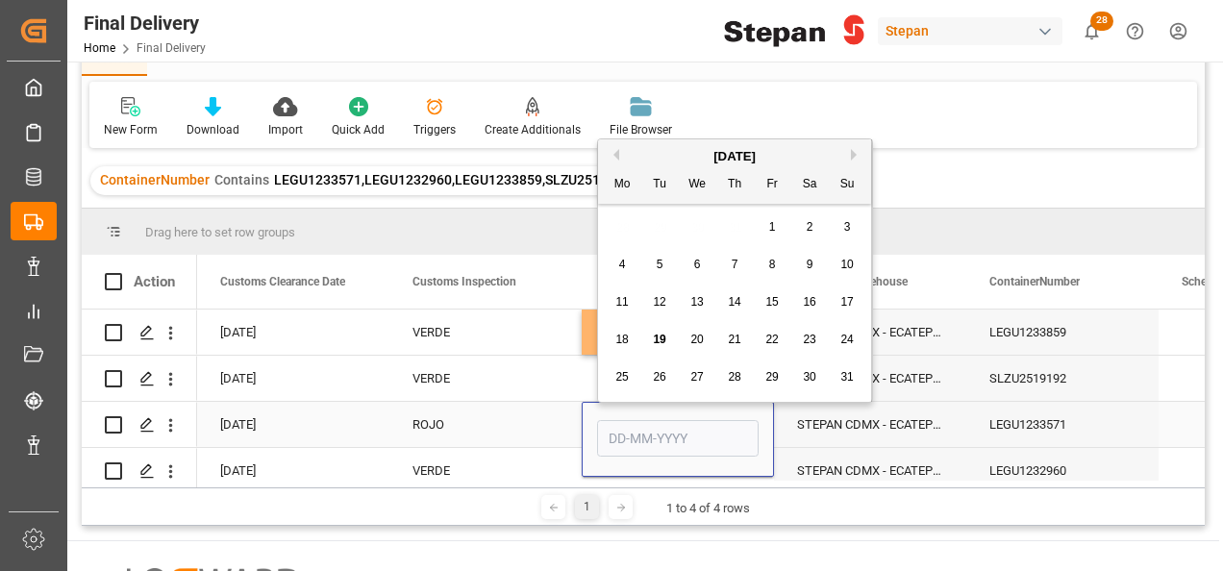
click at [654, 435] on input "Press SPACE to select this row." at bounding box center [678, 438] width 162 height 37
click at [664, 143] on div "August 2025 Mo Tu We Th Fr Sa Su" at bounding box center [734, 171] width 273 height 64
click at [810, 303] on span "16" at bounding box center [809, 301] width 12 height 13
type input "16-08-2025"
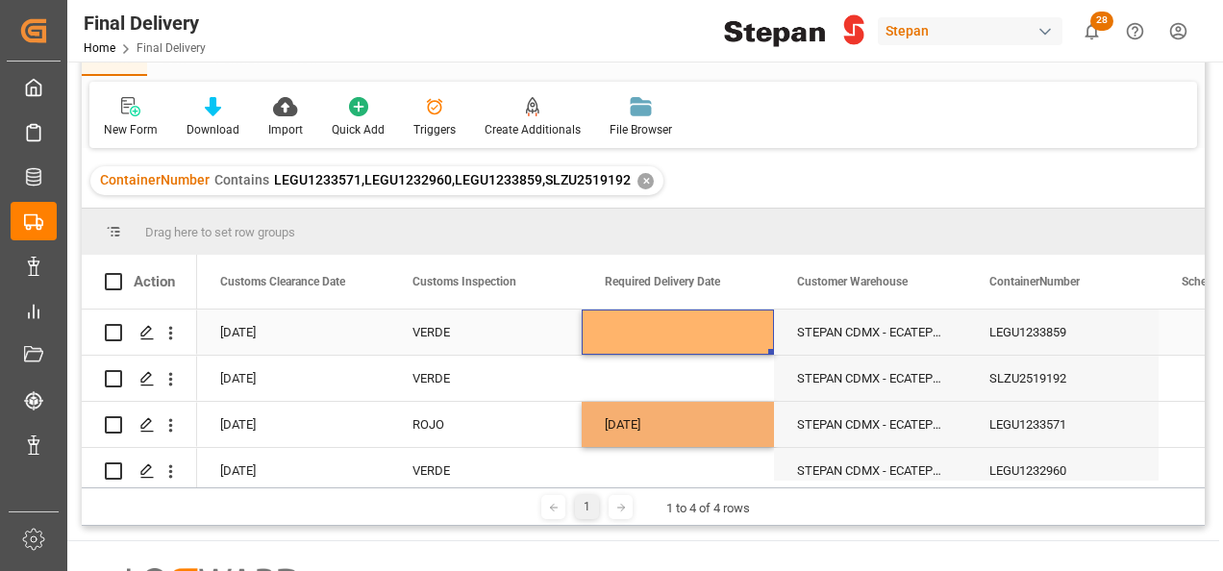
click at [667, 329] on div "Press SPACE to select this row." at bounding box center [678, 332] width 192 height 45
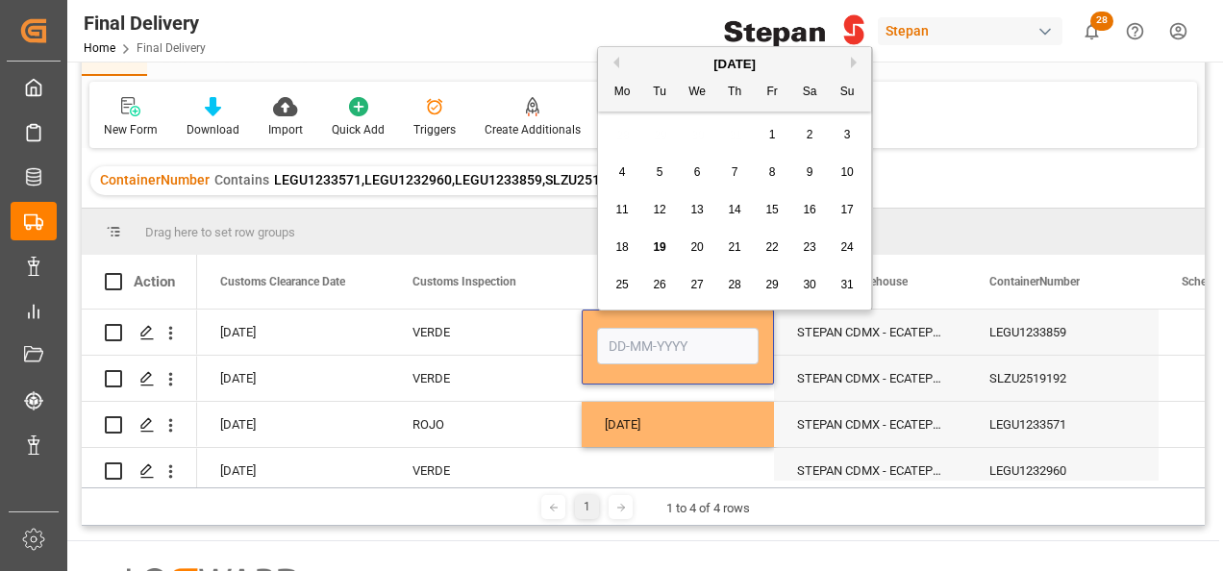
click at [856, 213] on div "17" at bounding box center [847, 210] width 24 height 23
type input "17-08-2025"
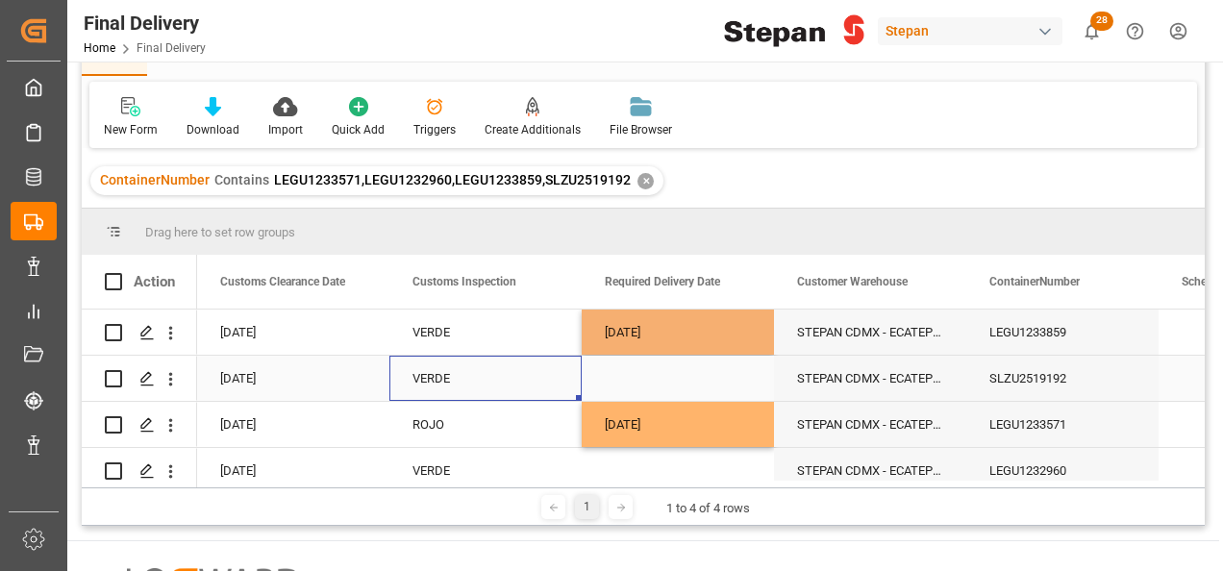
click at [534, 377] on div "VERDE" at bounding box center [485, 379] width 146 height 44
click at [625, 363] on div "Press SPACE to select this row." at bounding box center [678, 378] width 192 height 45
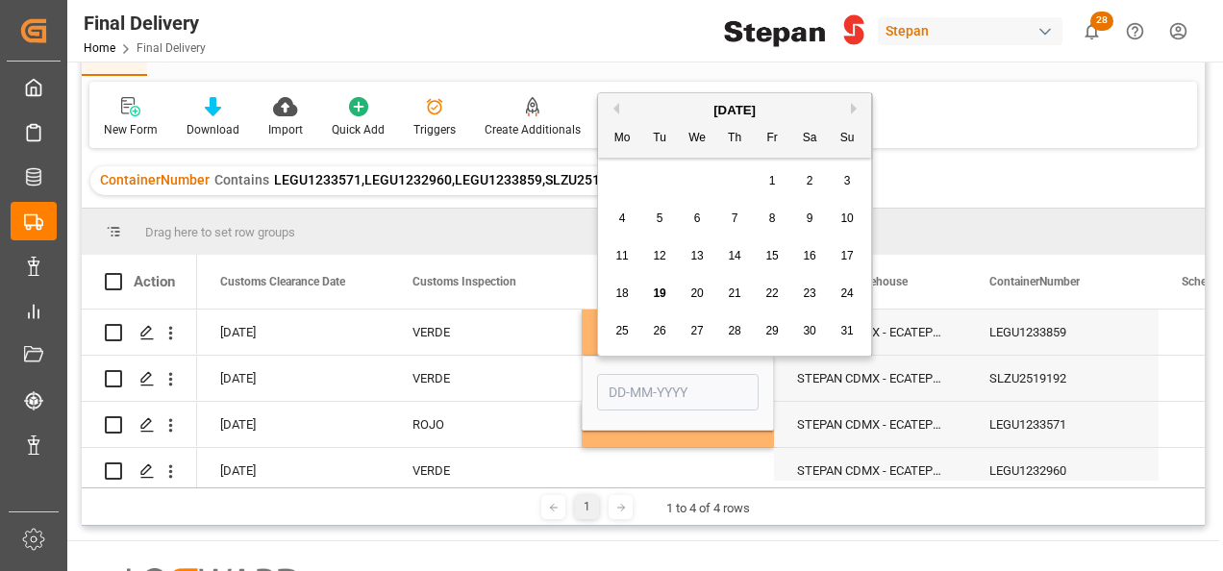
click at [842, 252] on span "17" at bounding box center [846, 255] width 12 height 13
type input "17-08-2025"
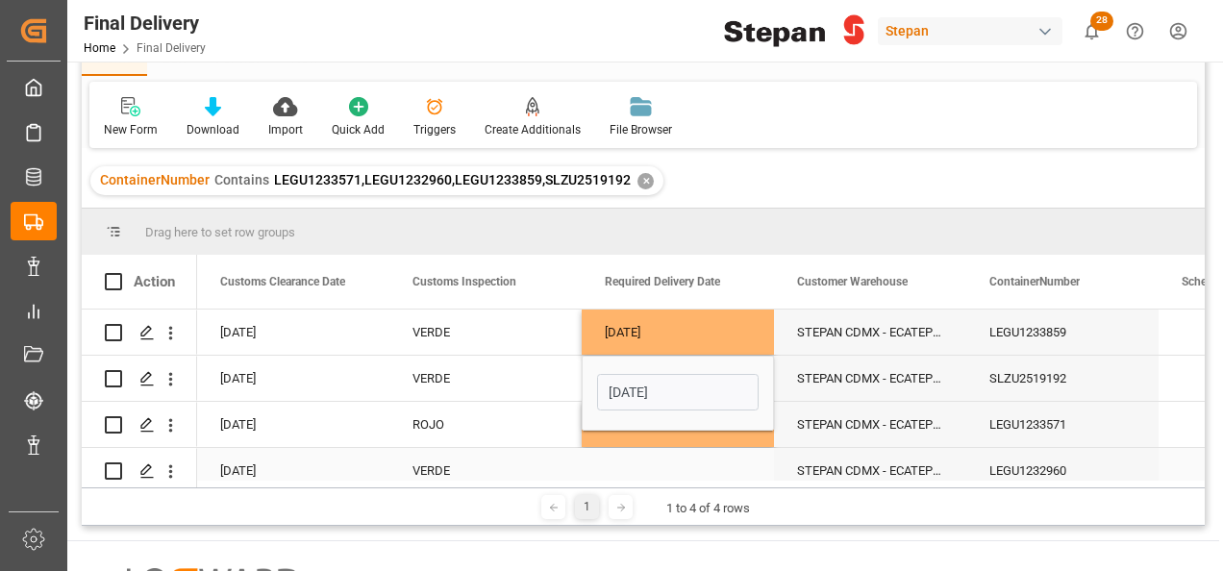
click at [527, 457] on div "VERDE" at bounding box center [485, 471] width 146 height 44
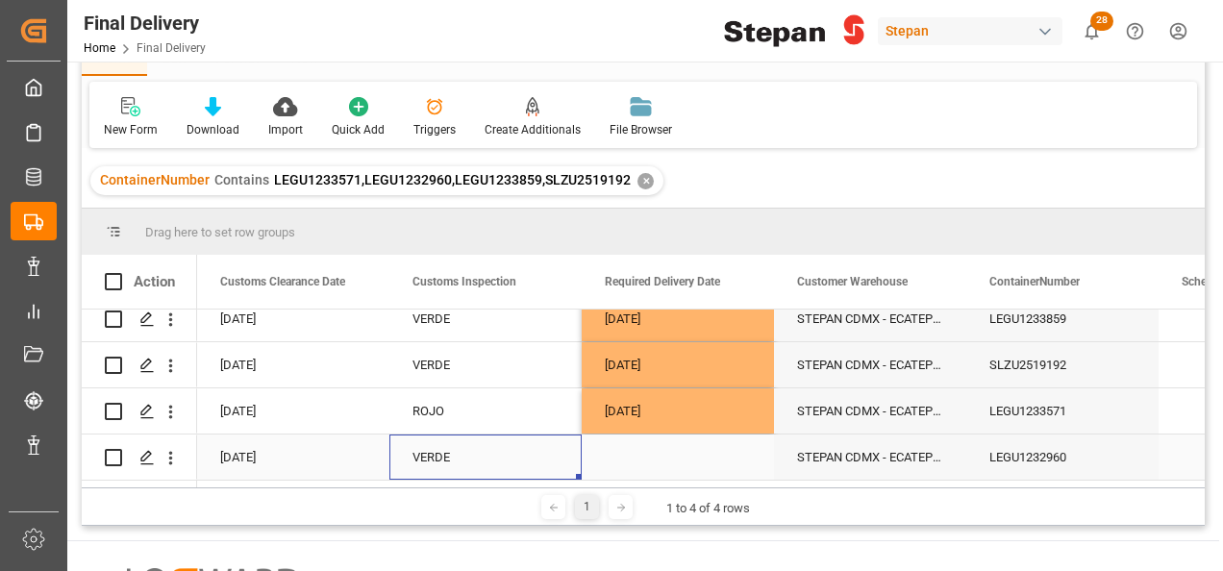
click at [627, 454] on div "Press SPACE to select this row." at bounding box center [678, 457] width 192 height 45
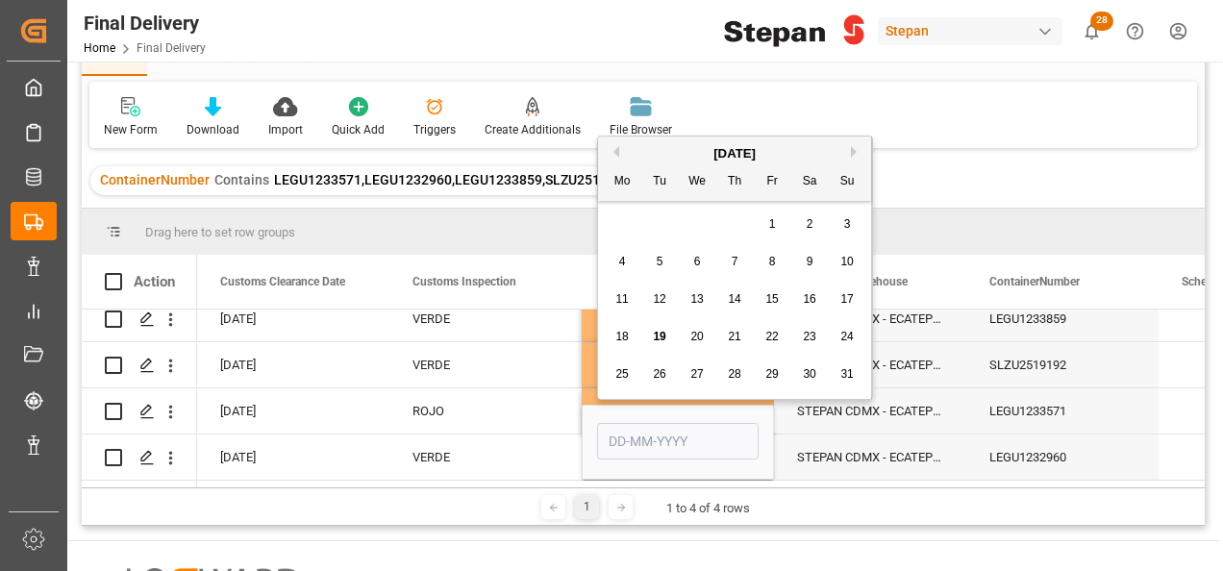
click at [817, 299] on div "16" at bounding box center [810, 299] width 24 height 23
type input "16-08-2025"
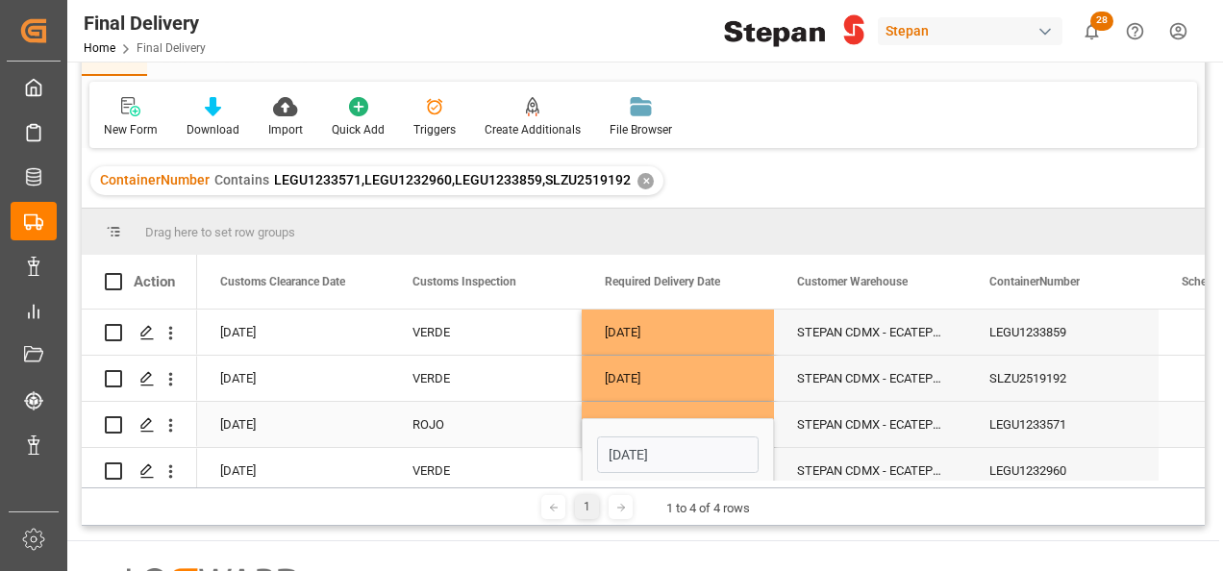
click at [859, 409] on div "STEPAN CDMX - ECATEPEC" at bounding box center [870, 424] width 192 height 45
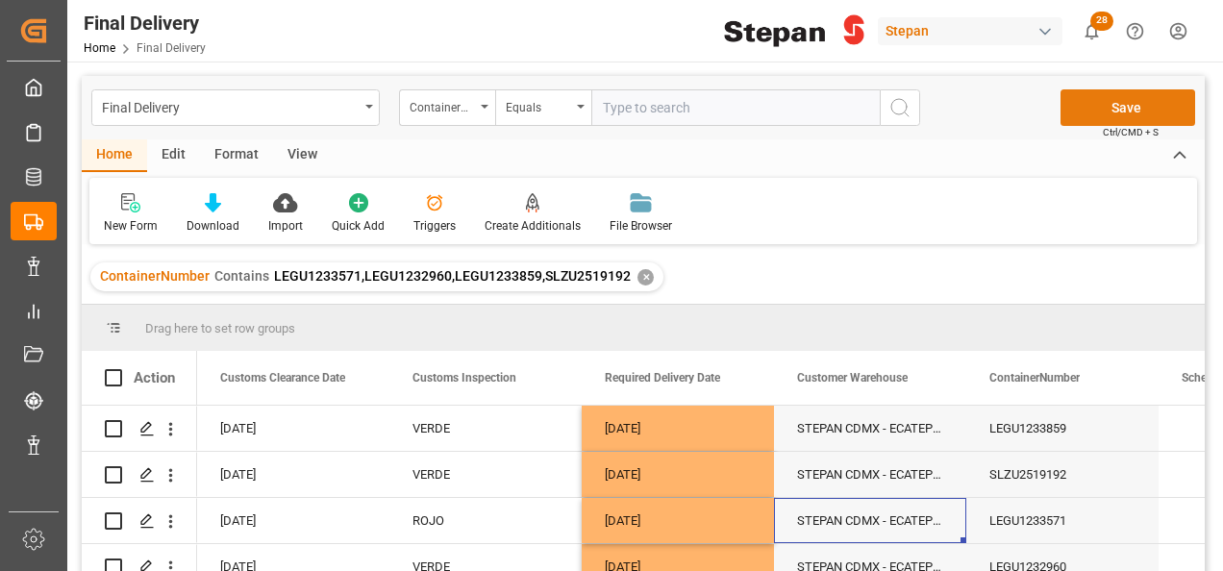
click at [1104, 107] on button "Save" at bounding box center [1127, 107] width 135 height 37
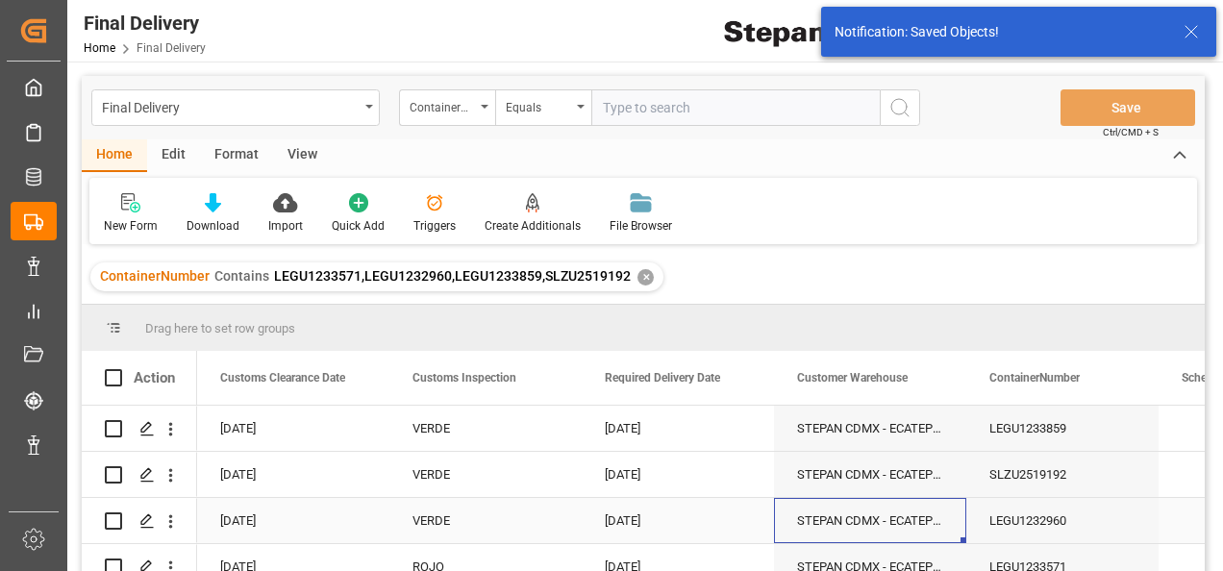
click at [687, 513] on div "16-08-2025" at bounding box center [678, 520] width 192 height 45
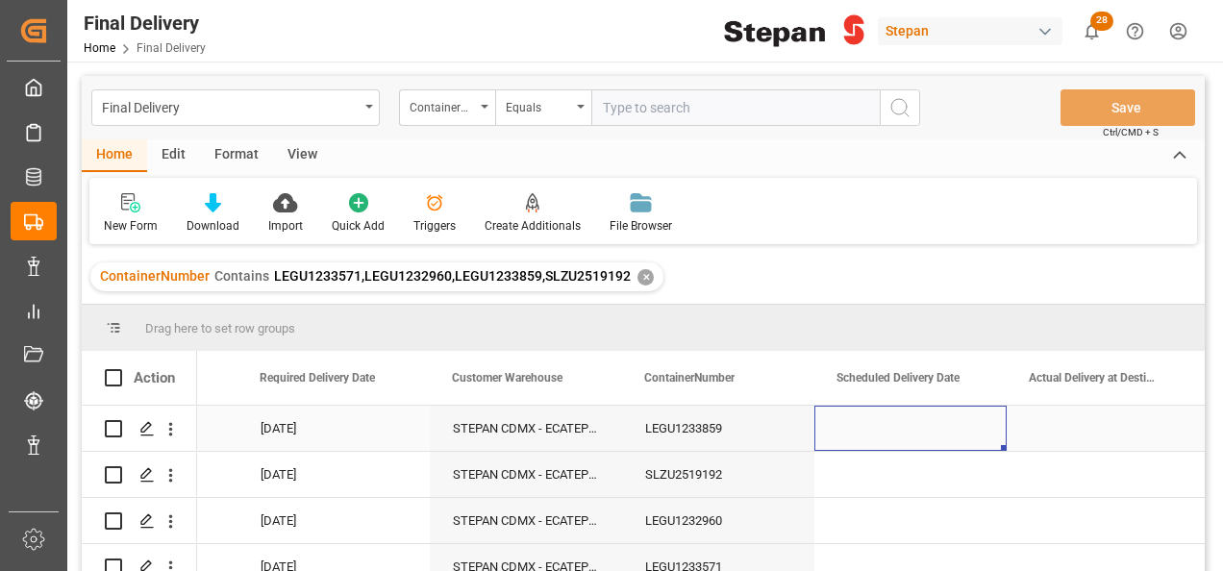
click at [925, 430] on div "Press SPACE to select this row." at bounding box center [910, 428] width 192 height 45
click at [898, 421] on div "Press SPACE to select this row." at bounding box center [910, 428] width 192 height 45
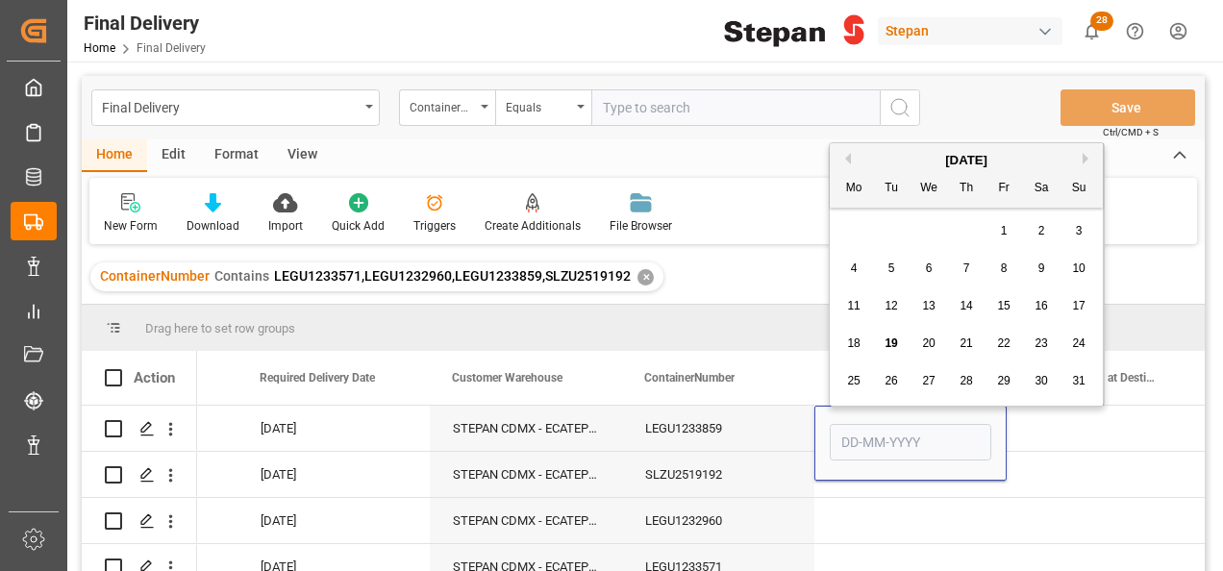
click at [1081, 305] on span "17" at bounding box center [1078, 305] width 12 height 13
type input "17-08-2025"
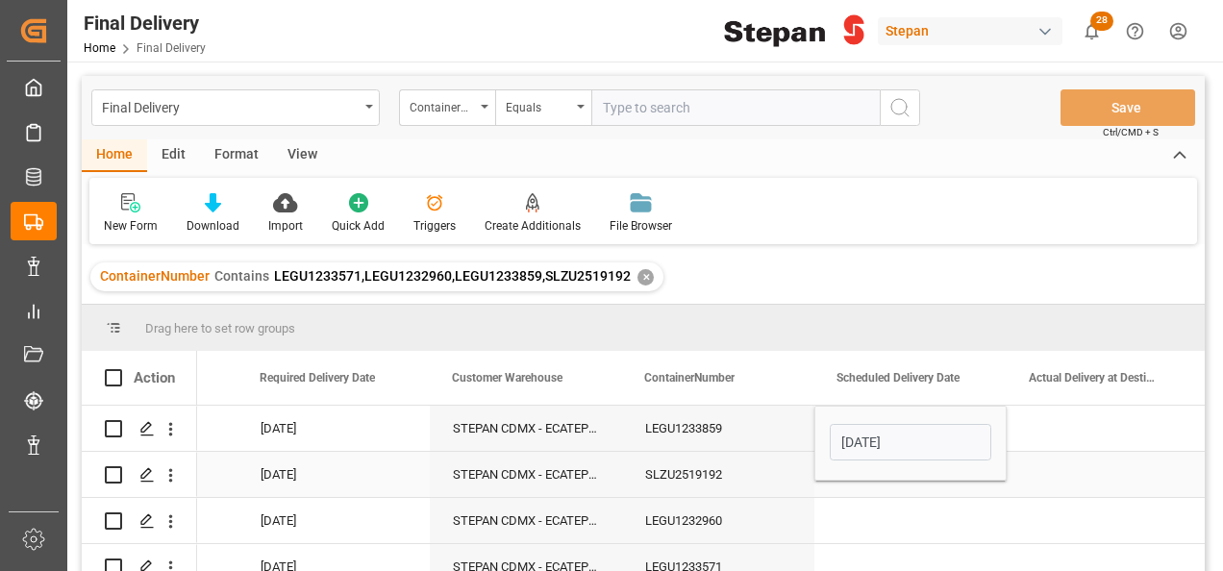
click at [882, 486] on div "Press SPACE to select this row." at bounding box center [910, 474] width 192 height 45
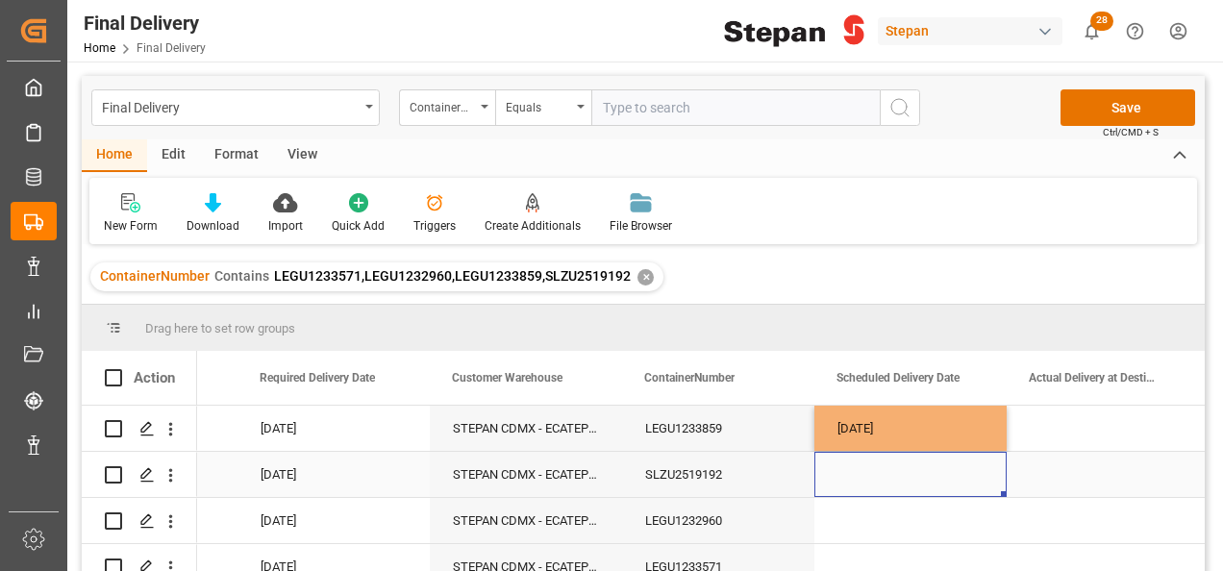
click at [882, 486] on div "Press SPACE to select this row." at bounding box center [910, 474] width 192 height 45
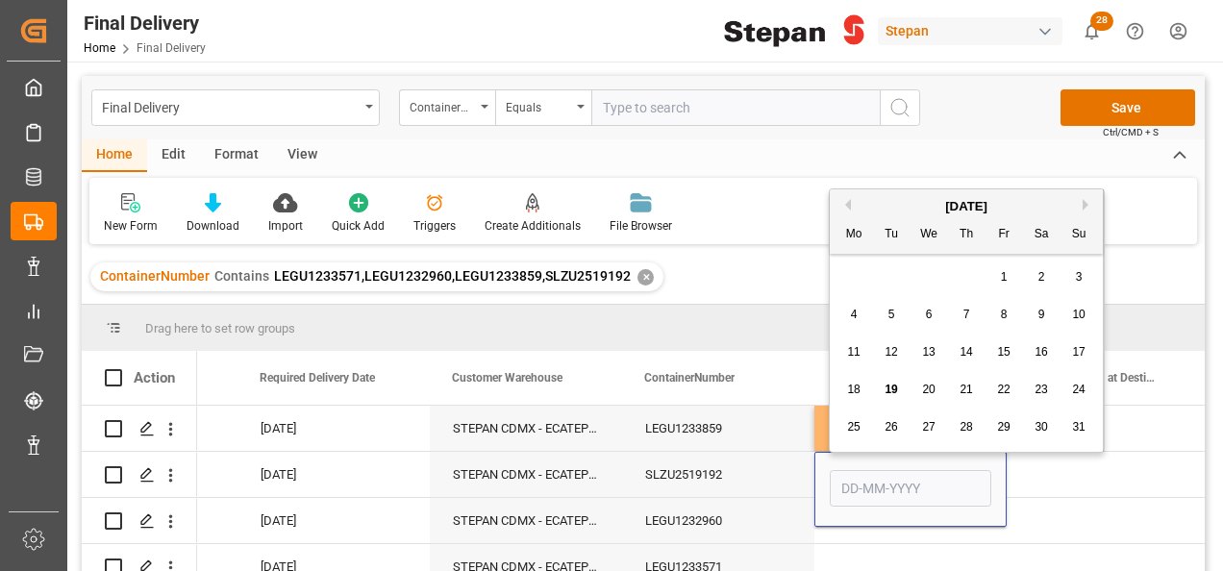
click at [1073, 354] on span "17" at bounding box center [1078, 351] width 12 height 13
type input "17-08-2025"
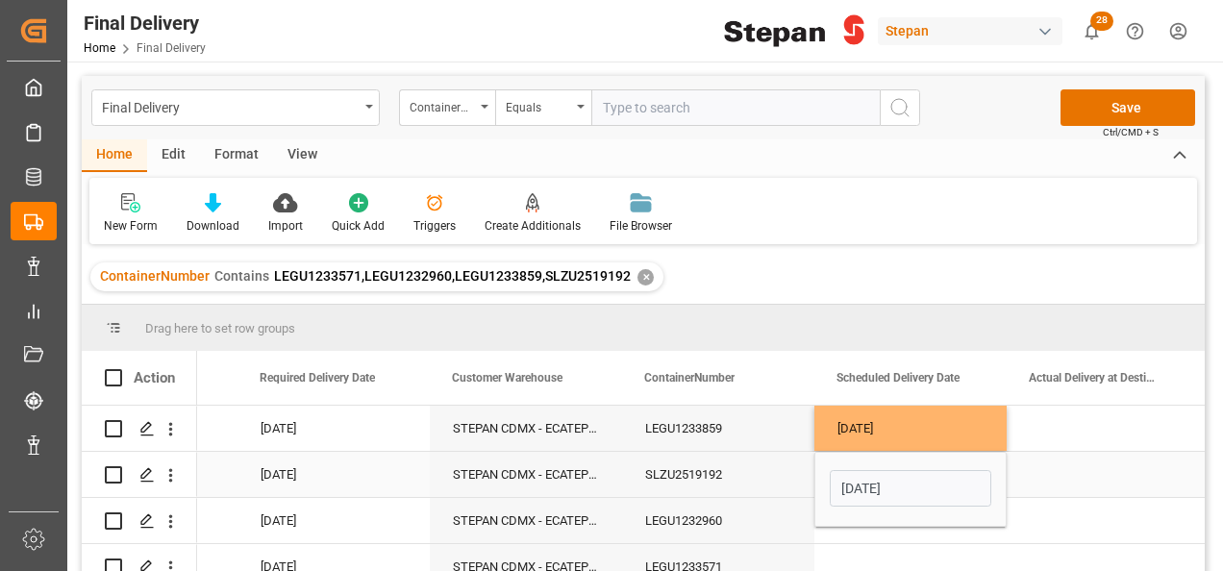
click at [1031, 471] on div "Press SPACE to select this row." at bounding box center [1103, 474] width 192 height 45
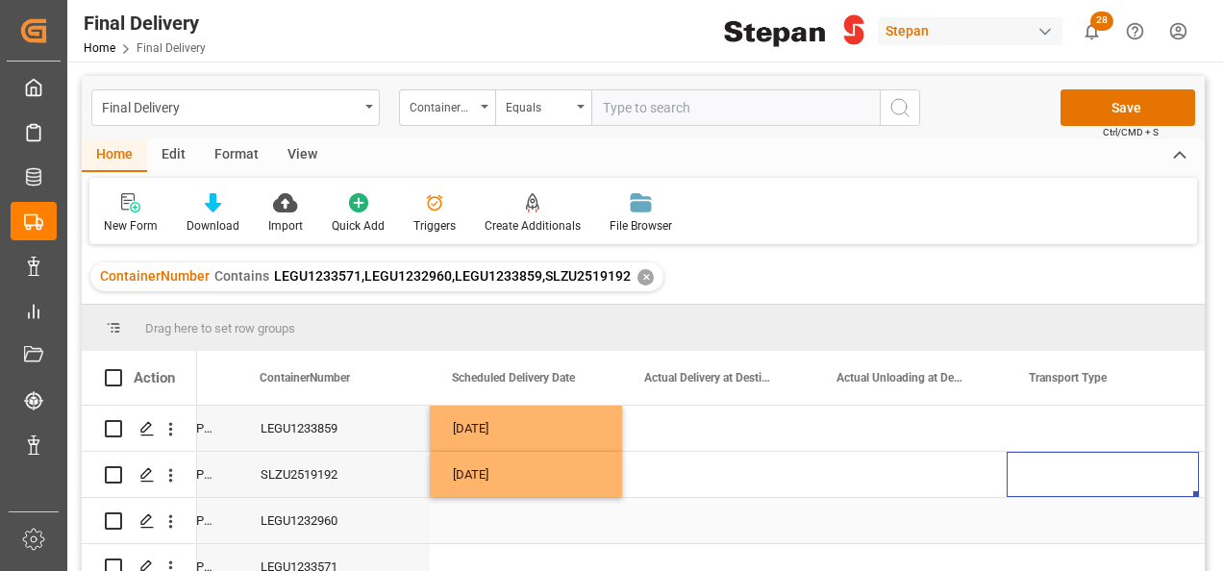
scroll to position [0, 2652]
drag, startPoint x: 538, startPoint y: 417, endPoint x: 531, endPoint y: 469, distance: 52.5
drag, startPoint x: 619, startPoint y: 491, endPoint x: 927, endPoint y: 491, distance: 307.6
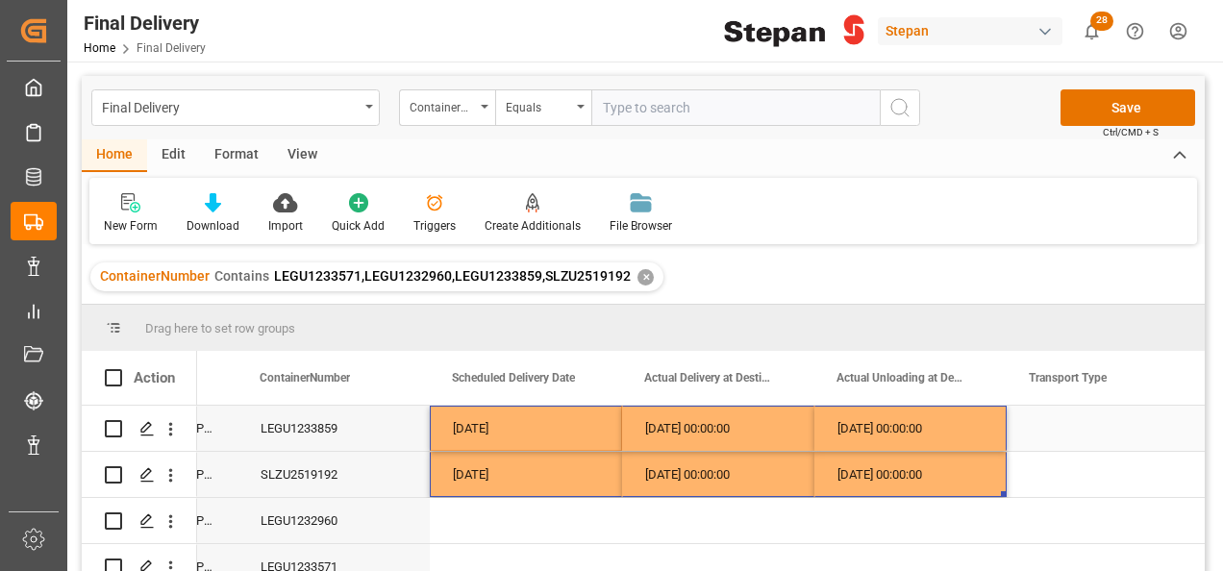
click at [903, 428] on div "17-08-2025 00:00:00" at bounding box center [910, 428] width 192 height 45
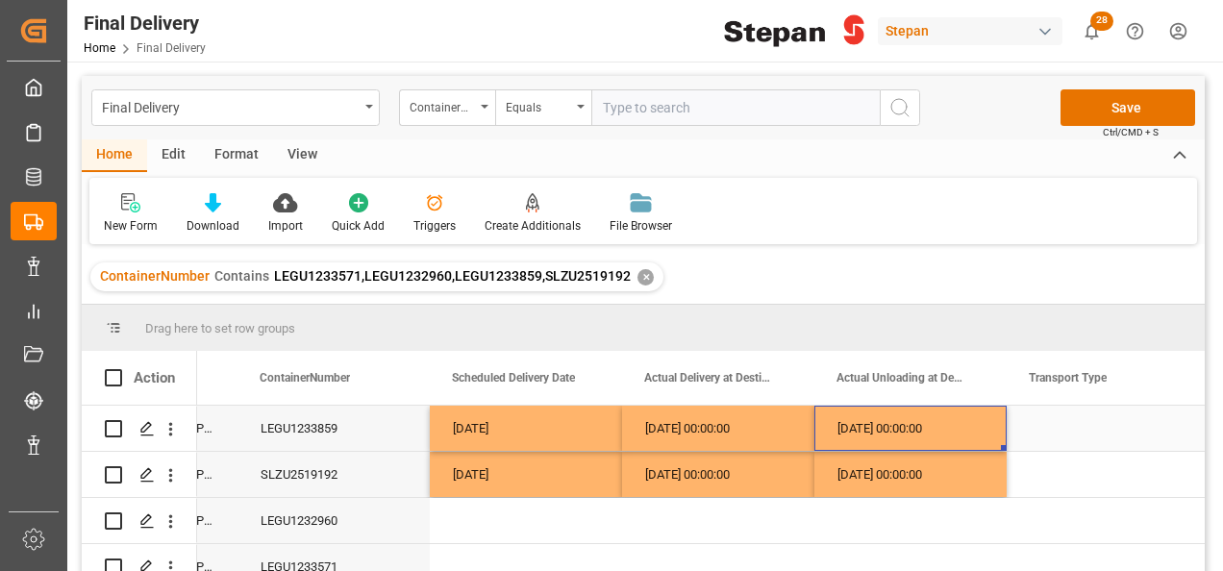
click at [853, 427] on div "17-08-2025 00:00:00" at bounding box center [910, 428] width 192 height 45
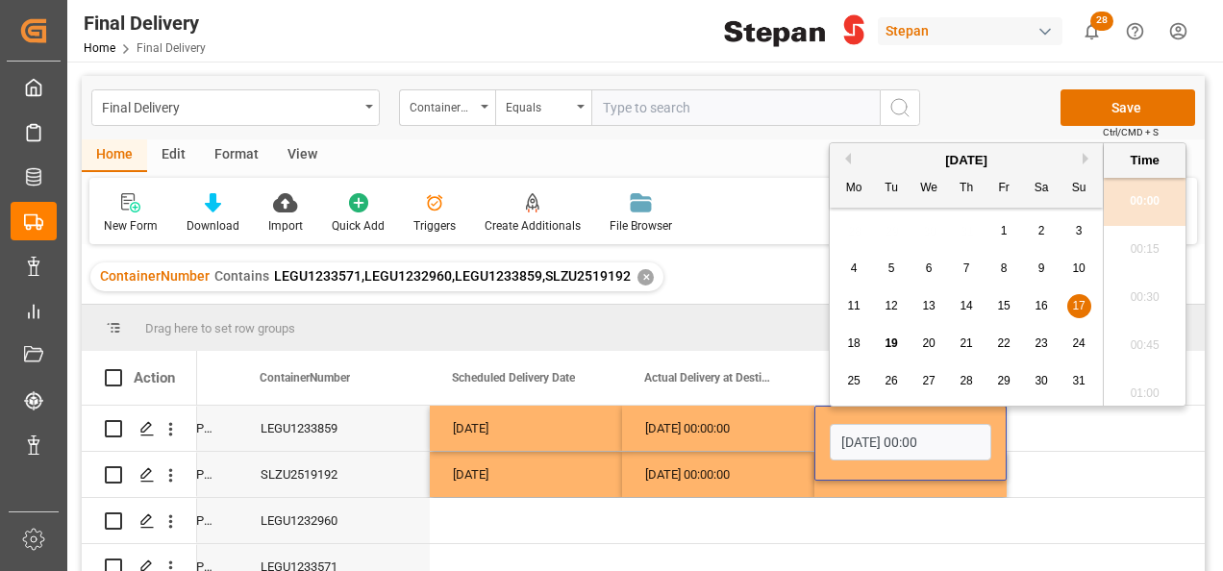
click at [859, 340] on span "18" at bounding box center [853, 342] width 12 height 13
type input "18-08-2025 00:00"
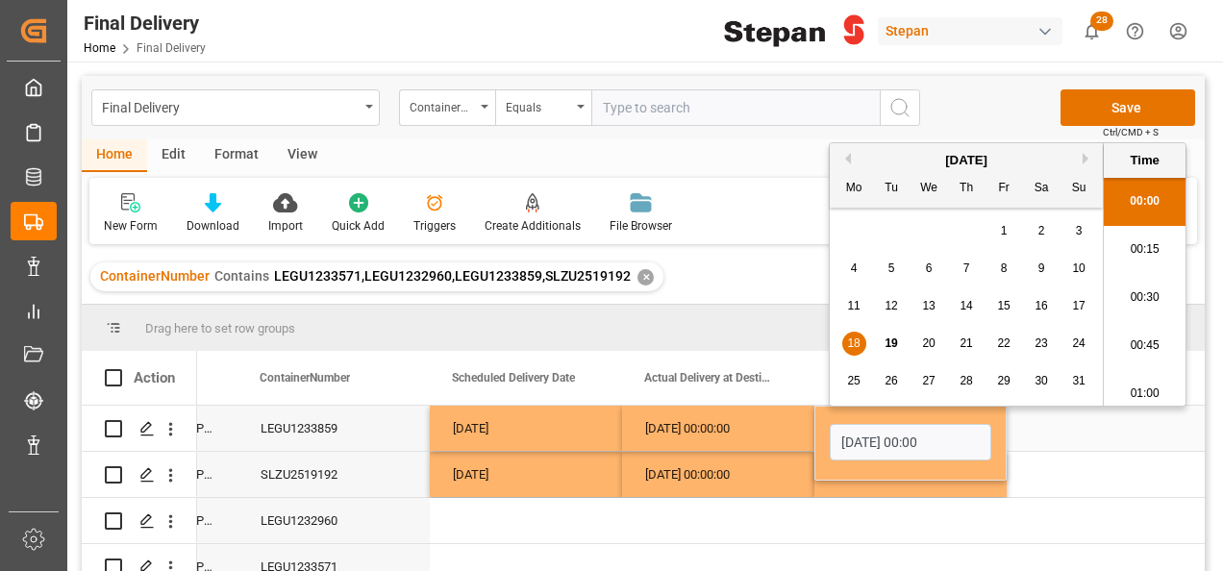
click at [773, 424] on div "17-08-2025 00:00:00" at bounding box center [718, 428] width 192 height 45
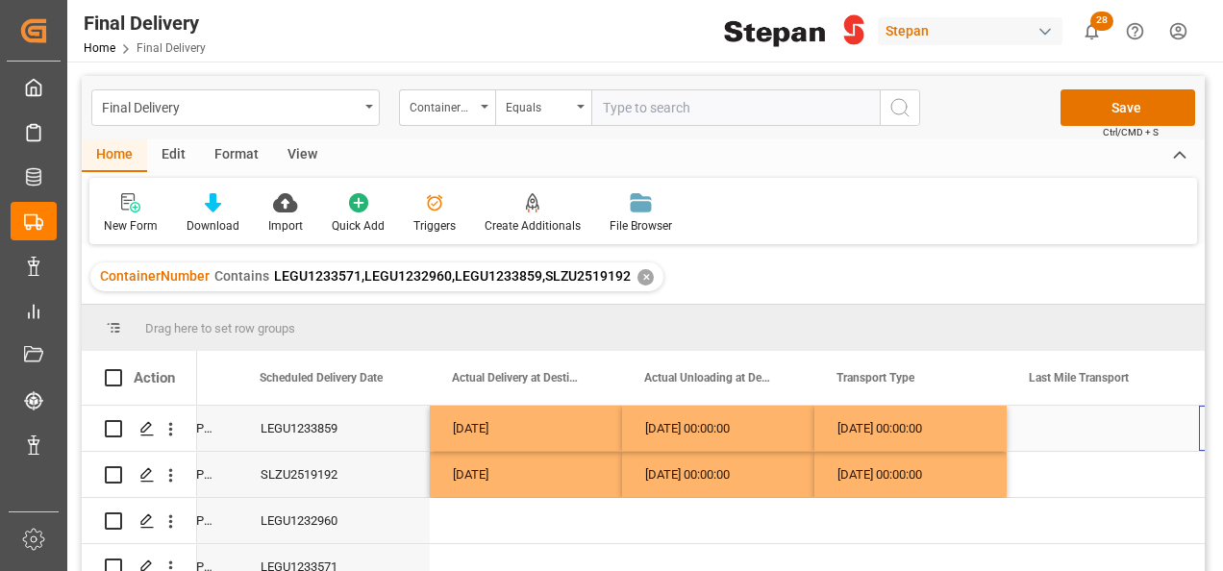
scroll to position [0, 2845]
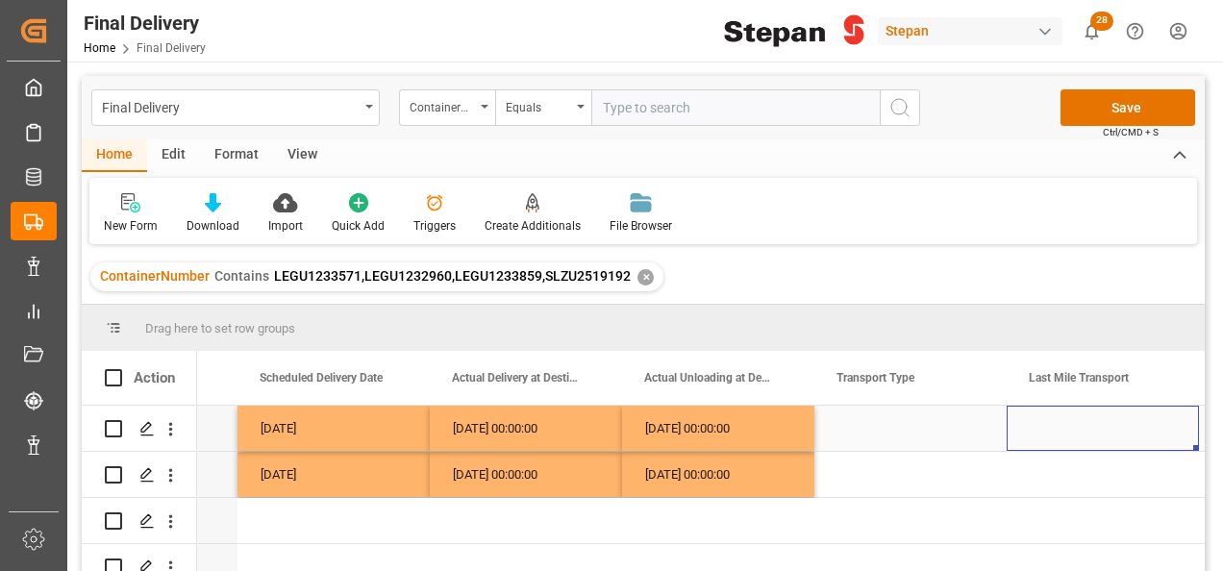
click at [920, 417] on div "Press SPACE to select this row." at bounding box center [910, 428] width 192 height 45
click at [920, 417] on div "Press SPACE to select this row." at bounding box center [910, 439] width 192 height 67
click at [973, 438] on icon "open menu" at bounding box center [970, 440] width 23 height 23
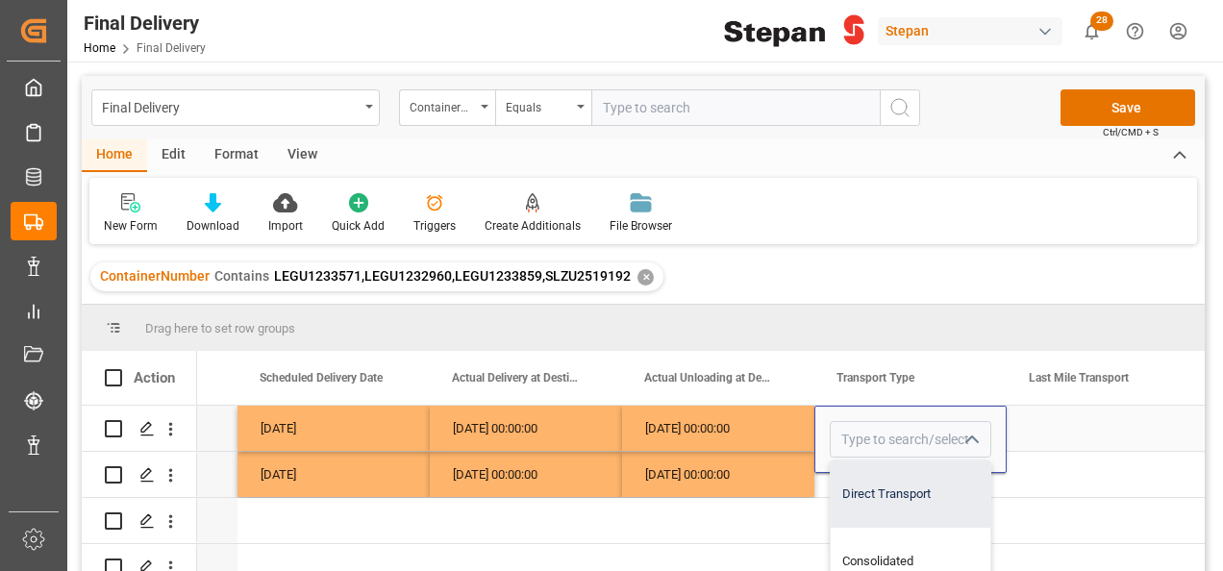
click at [903, 500] on div "Direct Transport" at bounding box center [911, 493] width 160 height 67
type input "Direct Transport"
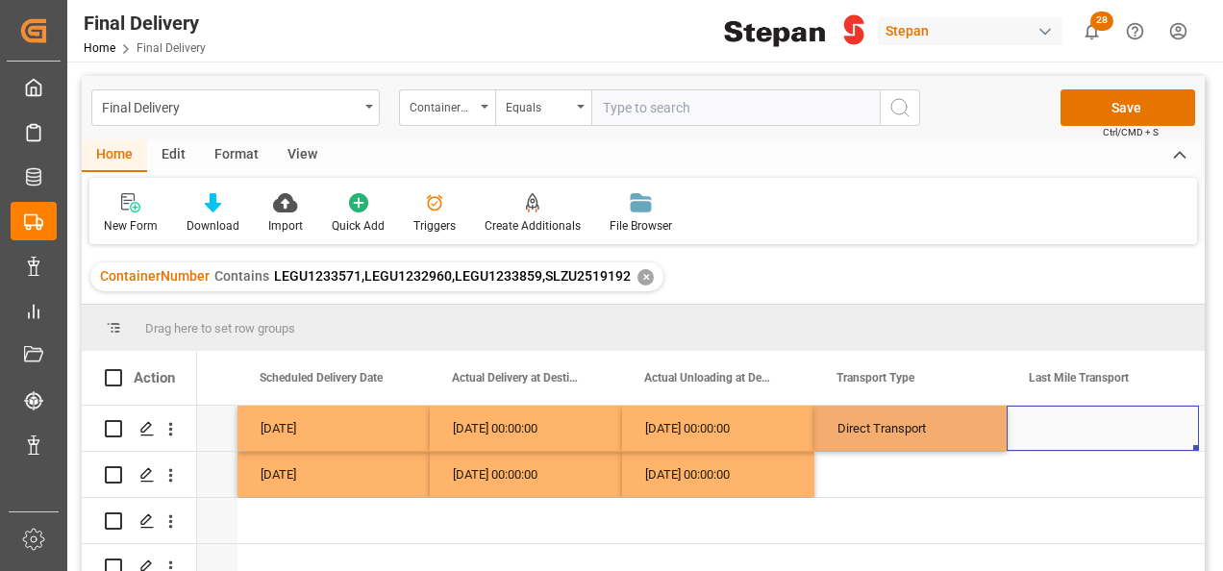
click at [1078, 425] on div "Press SPACE to select this row." at bounding box center [1103, 428] width 192 height 45
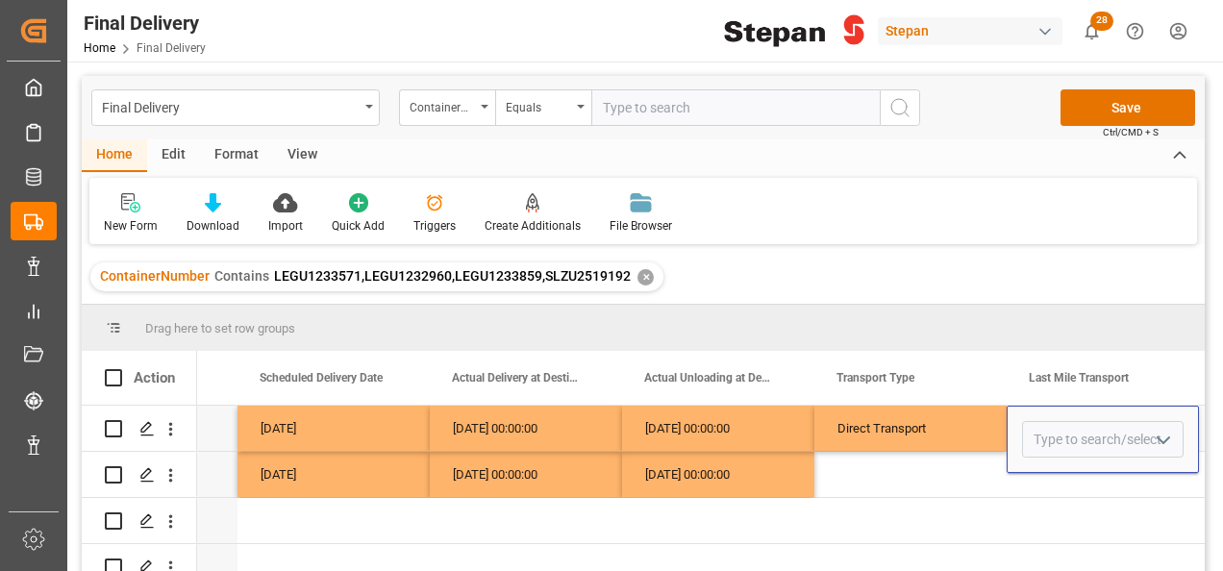
click at [1157, 439] on icon "open menu" at bounding box center [1163, 440] width 23 height 23
click at [1093, 498] on div "TRANSPORTE TLH" at bounding box center [1191, 503] width 336 height 67
type input "TRANSPORTE TLH"
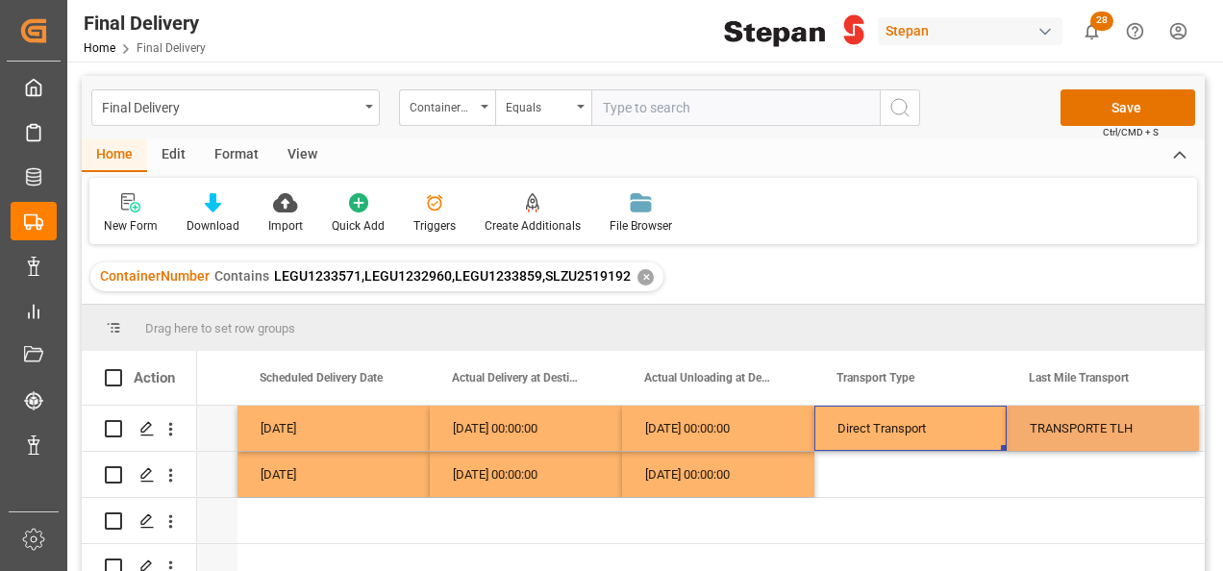
click at [929, 436] on div "Direct Transport" at bounding box center [910, 429] width 146 height 44
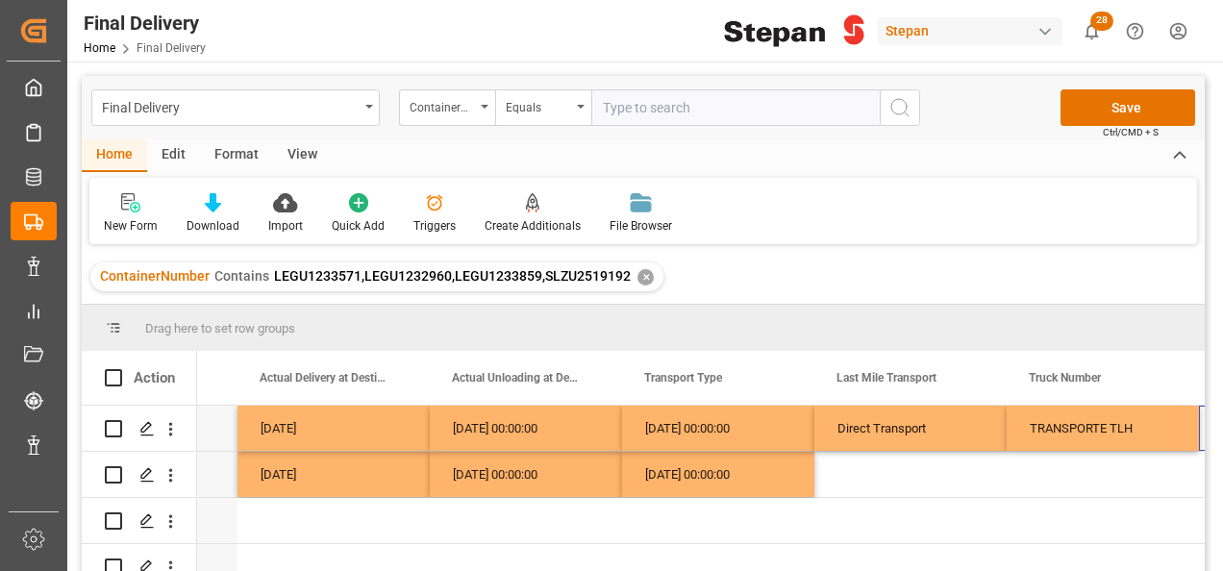
scroll to position [0, 3037]
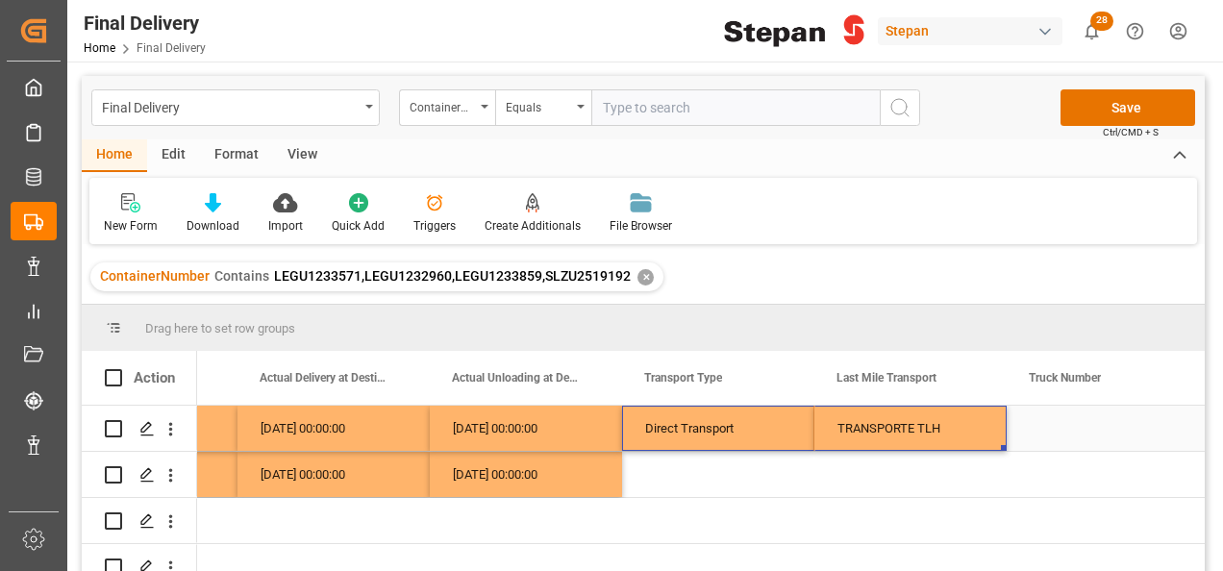
drag, startPoint x: 729, startPoint y: 427, endPoint x: 898, endPoint y: 431, distance: 169.2
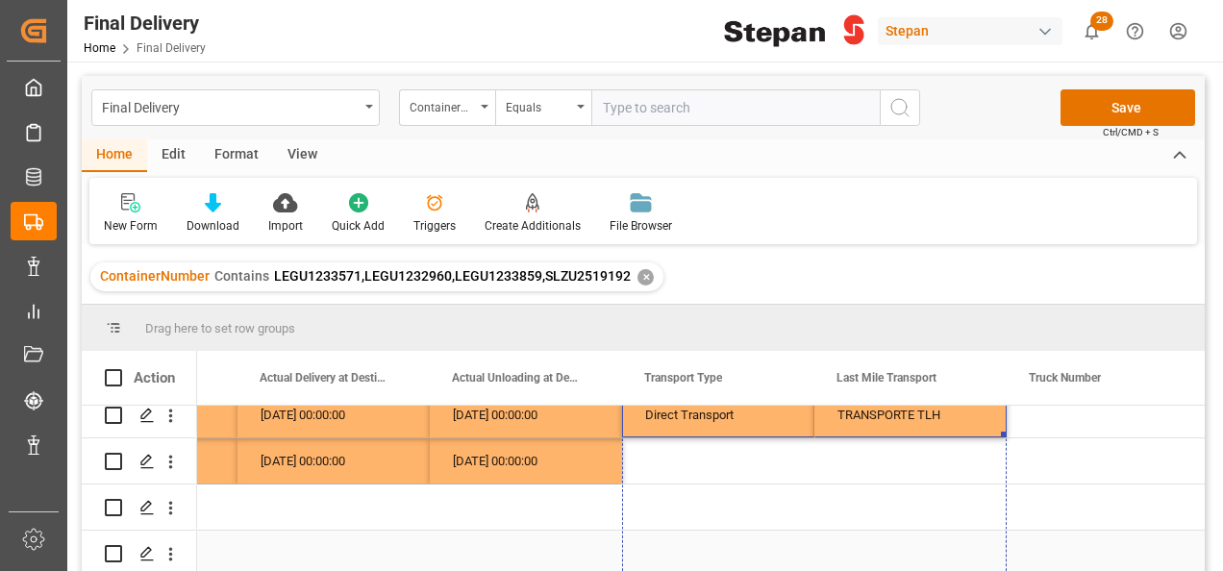
drag, startPoint x: 1002, startPoint y: 447, endPoint x: 955, endPoint y: 554, distance: 116.6
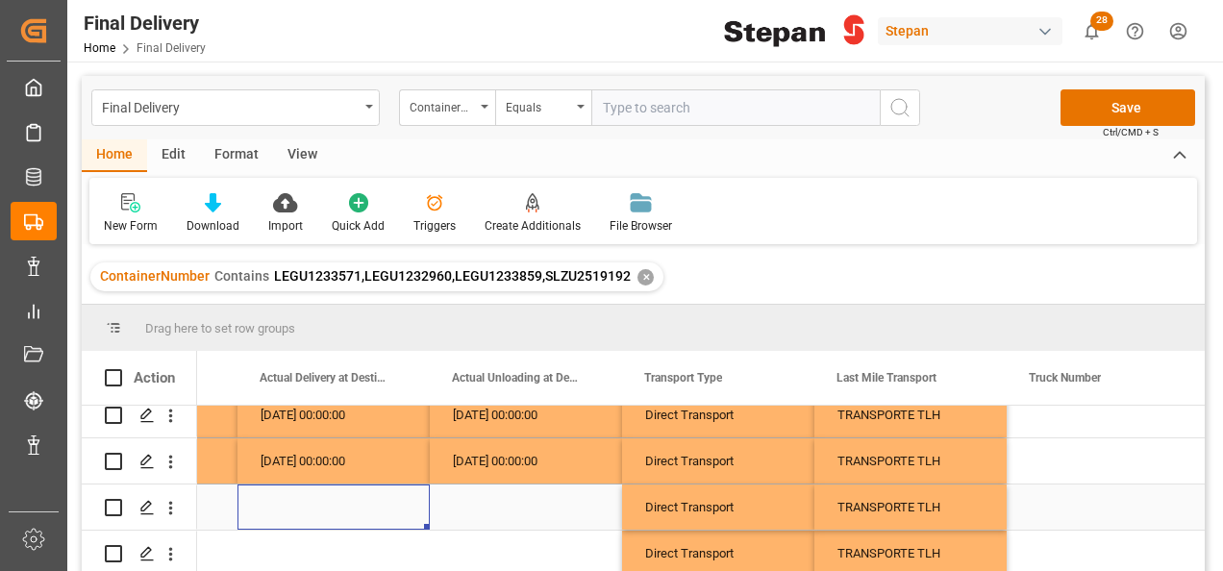
click at [282, 497] on div "Press SPACE to select this row." at bounding box center [333, 507] width 192 height 45
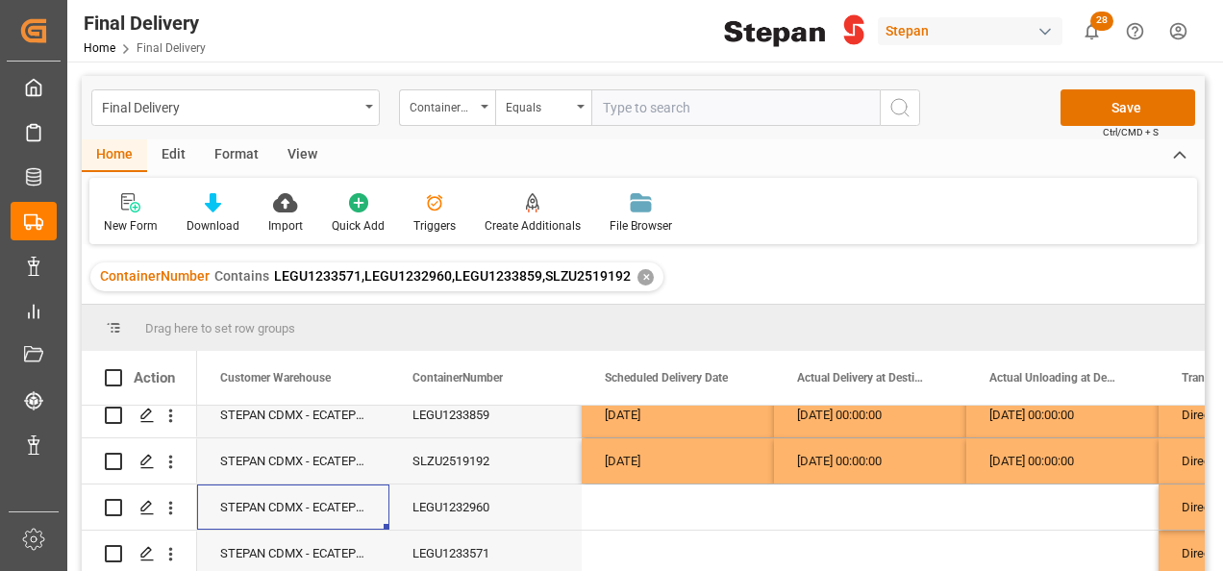
scroll to position [96, 0]
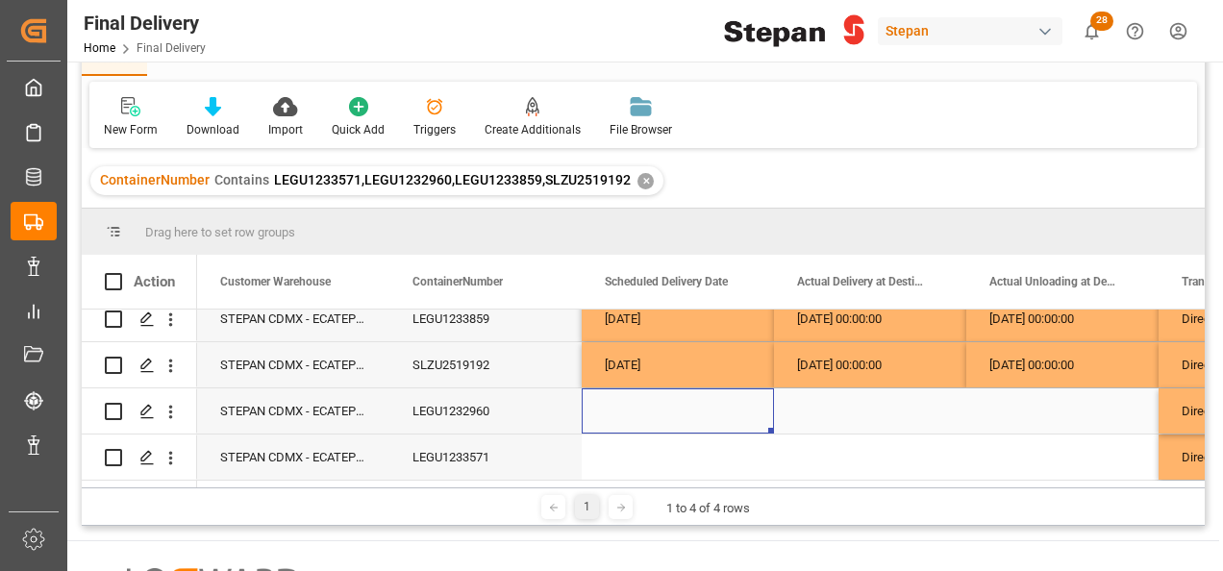
click at [642, 406] on div "Press SPACE to select this row." at bounding box center [678, 410] width 192 height 45
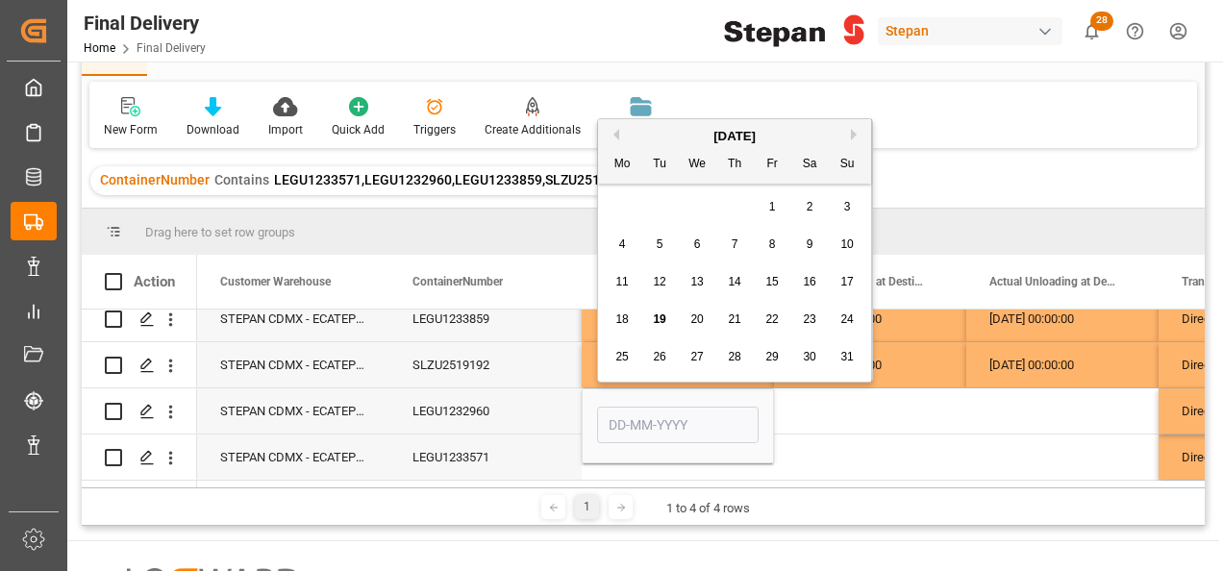
click at [821, 279] on div "11 12 13 14 15 16 17" at bounding box center [735, 281] width 262 height 37
click at [805, 286] on span "16" at bounding box center [809, 281] width 12 height 13
type input "16-08-2025"
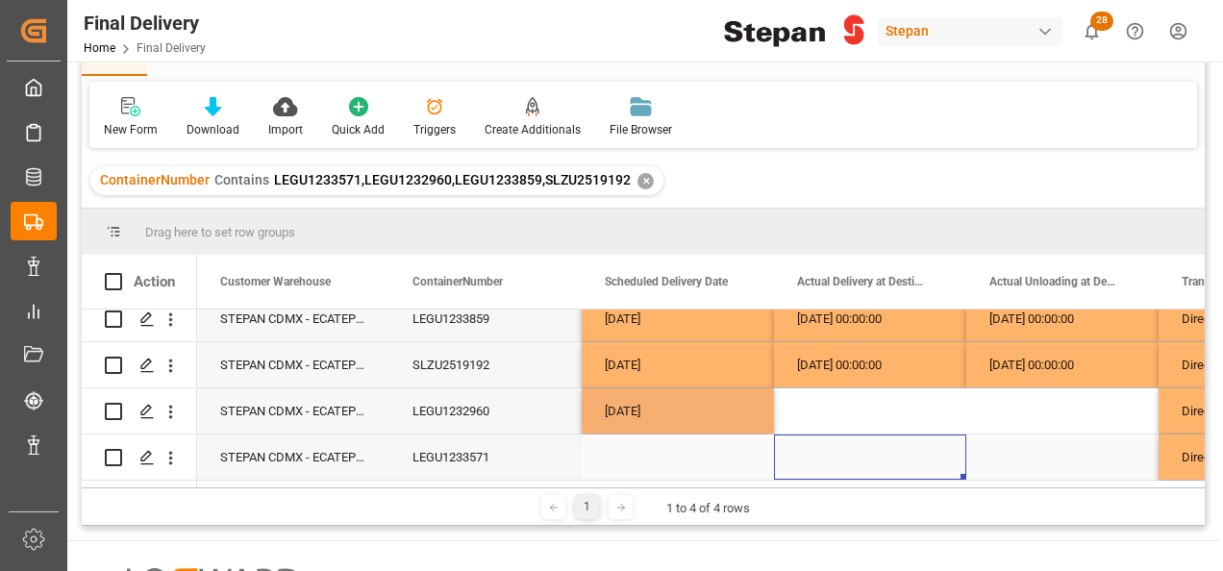
click at [786, 436] on div "Press SPACE to select this row." at bounding box center [870, 457] width 192 height 45
click at [656, 445] on div "Press SPACE to select this row." at bounding box center [678, 457] width 192 height 45
click at [657, 445] on div "Press SPACE to select this row." at bounding box center [678, 457] width 192 height 45
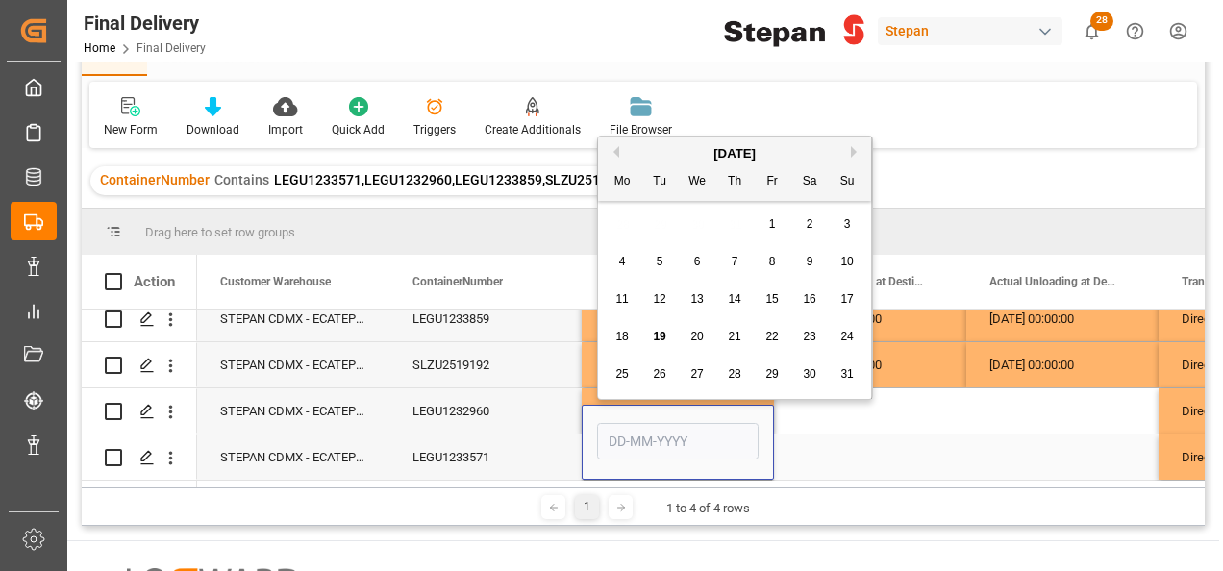
click at [659, 445] on input "Press SPACE to select this row." at bounding box center [678, 441] width 162 height 37
click at [652, 137] on div "August 2025 Mo Tu We Th Fr Sa Su" at bounding box center [734, 169] width 273 height 64
click at [809, 298] on span "16" at bounding box center [809, 298] width 12 height 13
type input "16-08-2025"
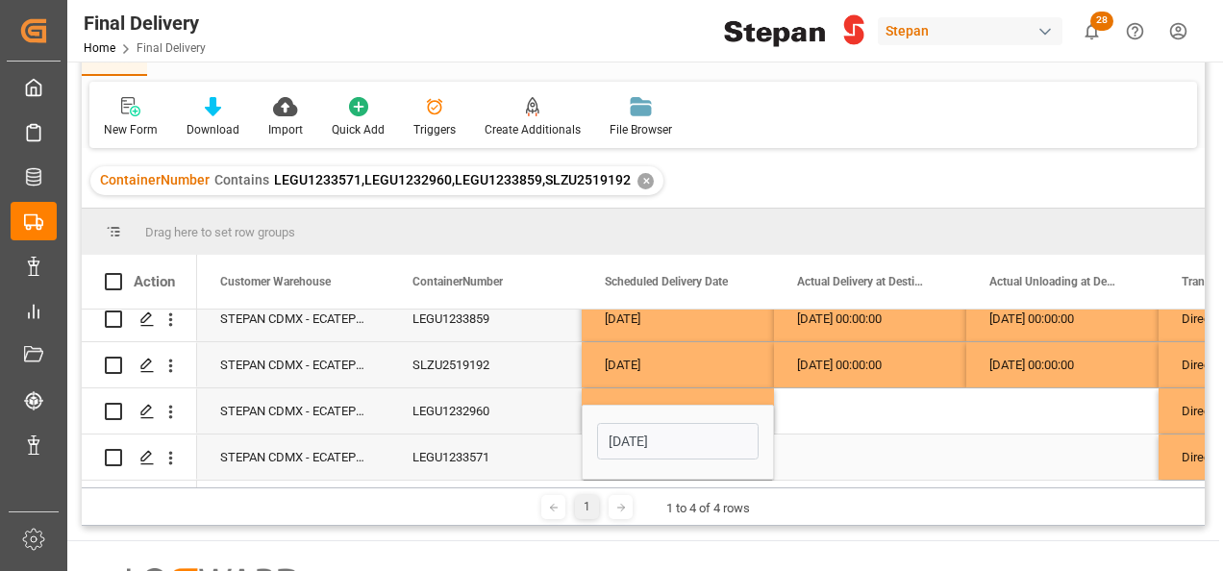
click at [836, 435] on div "Press SPACE to select this row." at bounding box center [870, 457] width 192 height 45
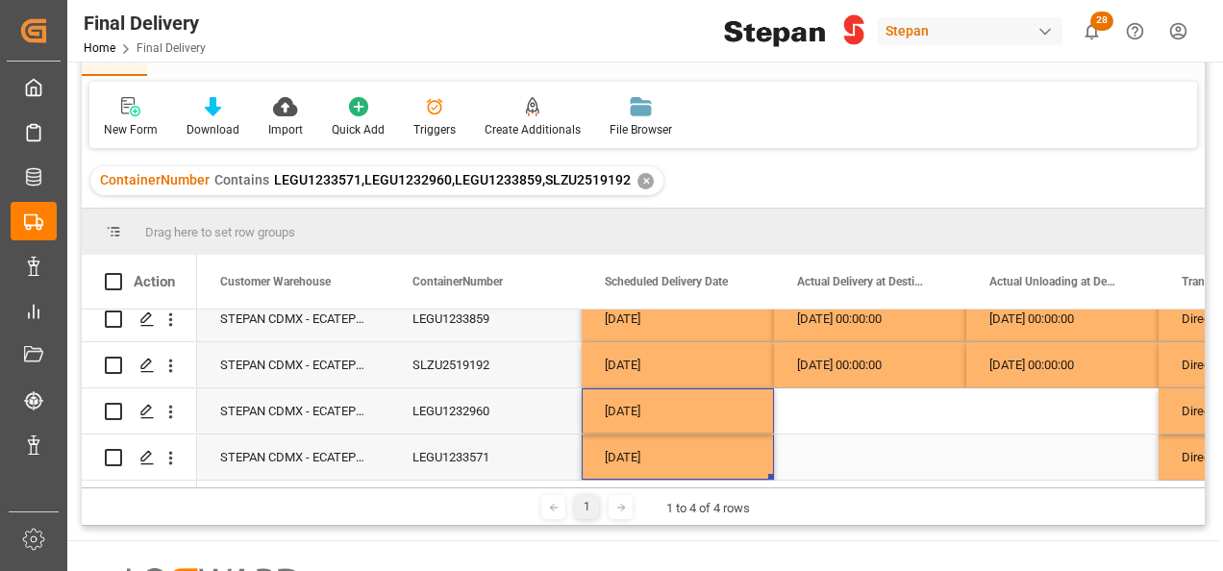
drag, startPoint x: 693, startPoint y: 393, endPoint x: 694, endPoint y: 443, distance: 50.0
drag, startPoint x: 770, startPoint y: 469, endPoint x: 1025, endPoint y: 459, distance: 255.0
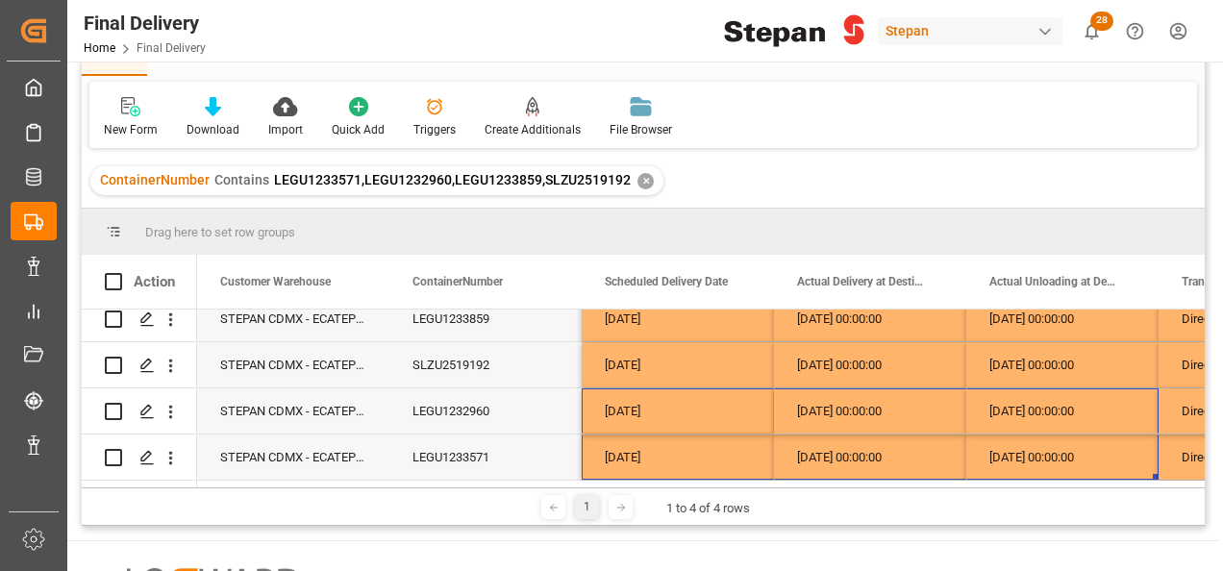
scroll to position [0, 0]
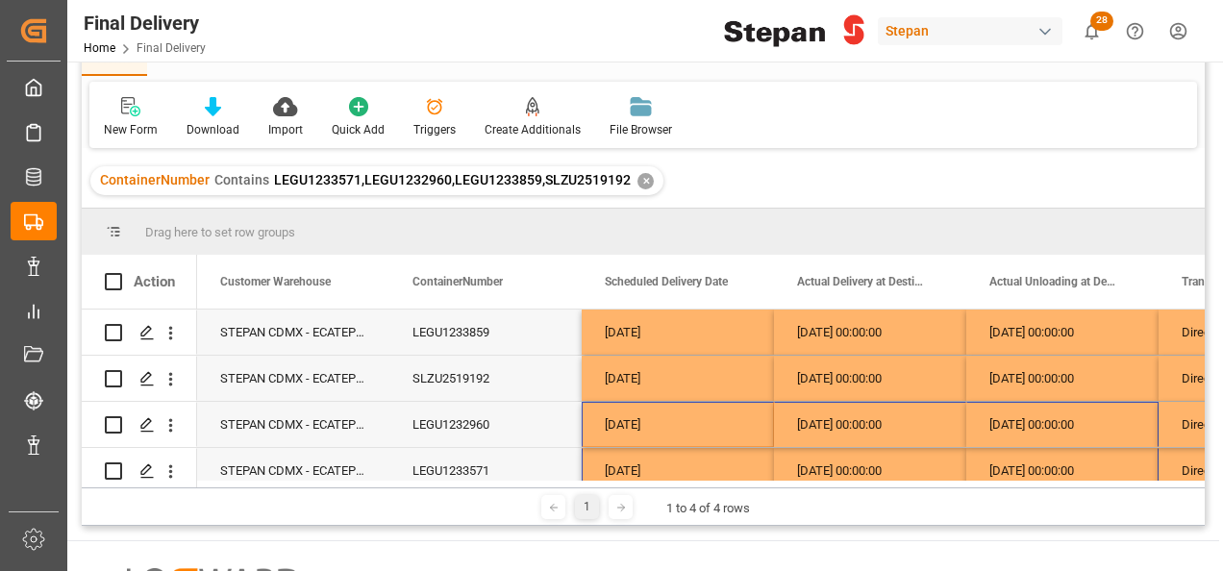
drag, startPoint x: 261, startPoint y: 481, endPoint x: 335, endPoint y: 486, distance: 73.3
click at [335, 486] on div at bounding box center [697, 484] width 1001 height 7
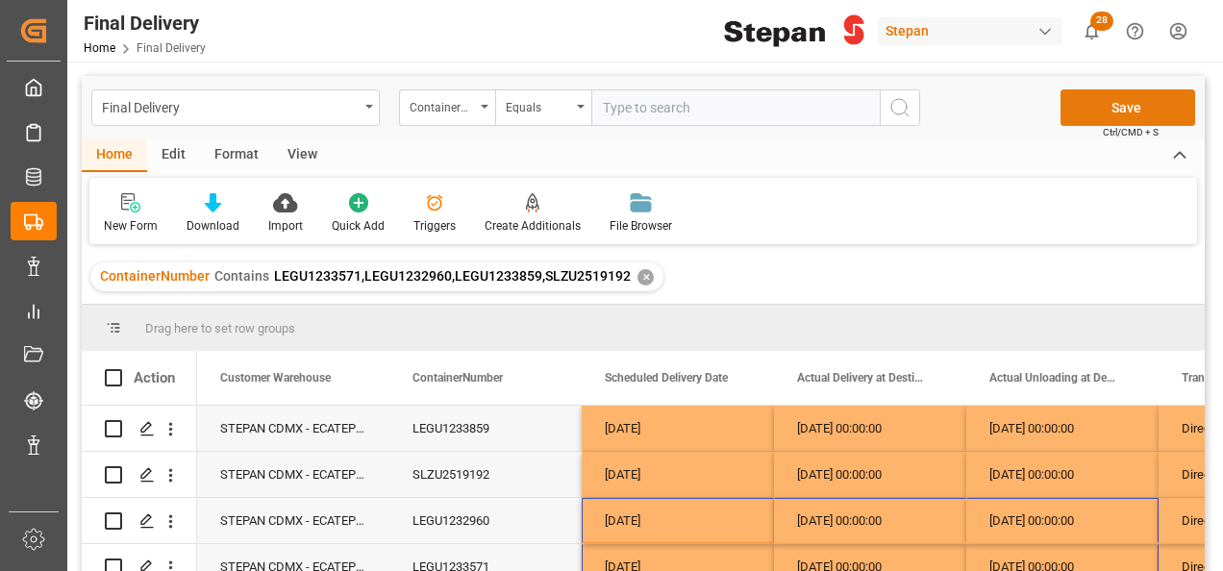
click at [1124, 106] on button "Save" at bounding box center [1127, 107] width 135 height 37
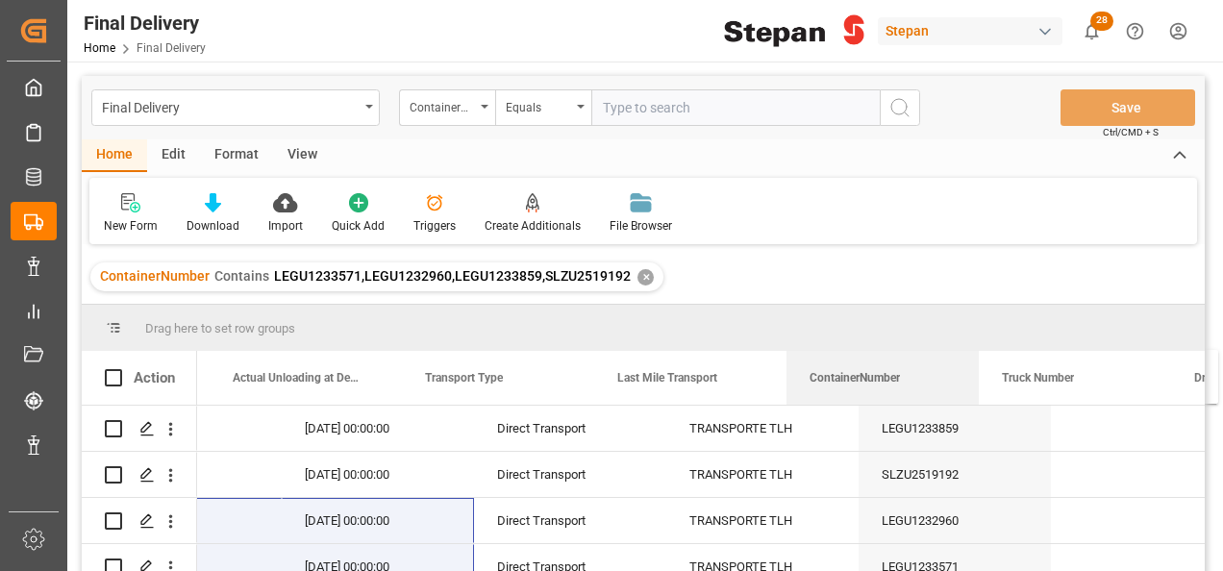
scroll to position [0, 3223]
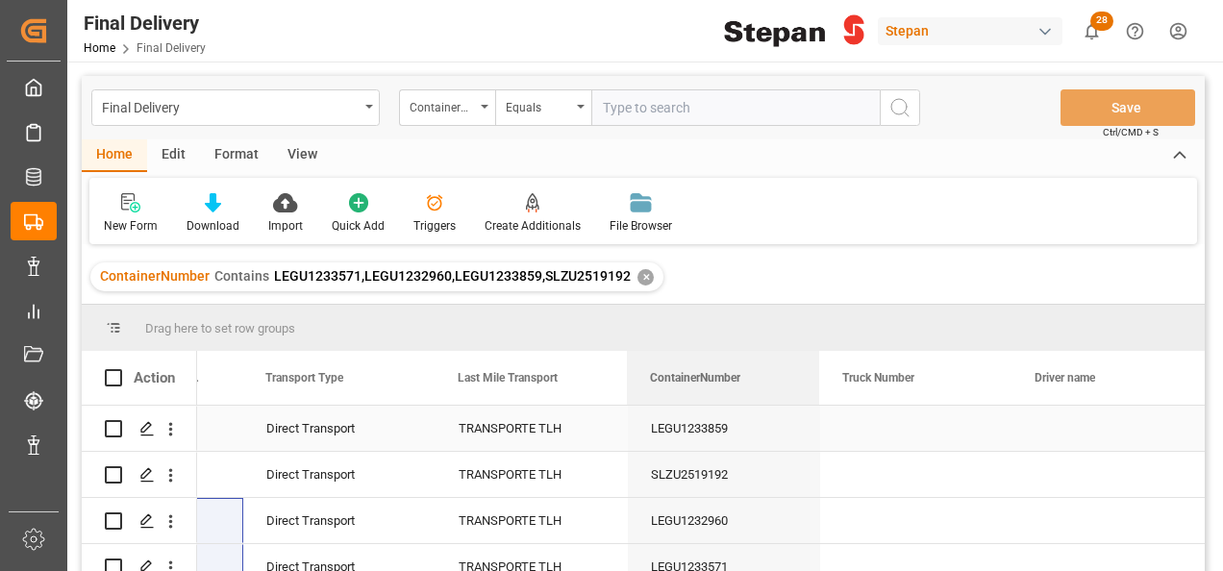
drag, startPoint x: 446, startPoint y: 379, endPoint x: 680, endPoint y: 431, distance: 239.3
click at [680, 431] on div "Action ContainerNumber Actual Delivery at Destination Actual Unloading at Desti…" at bounding box center [643, 467] width 1123 height 233
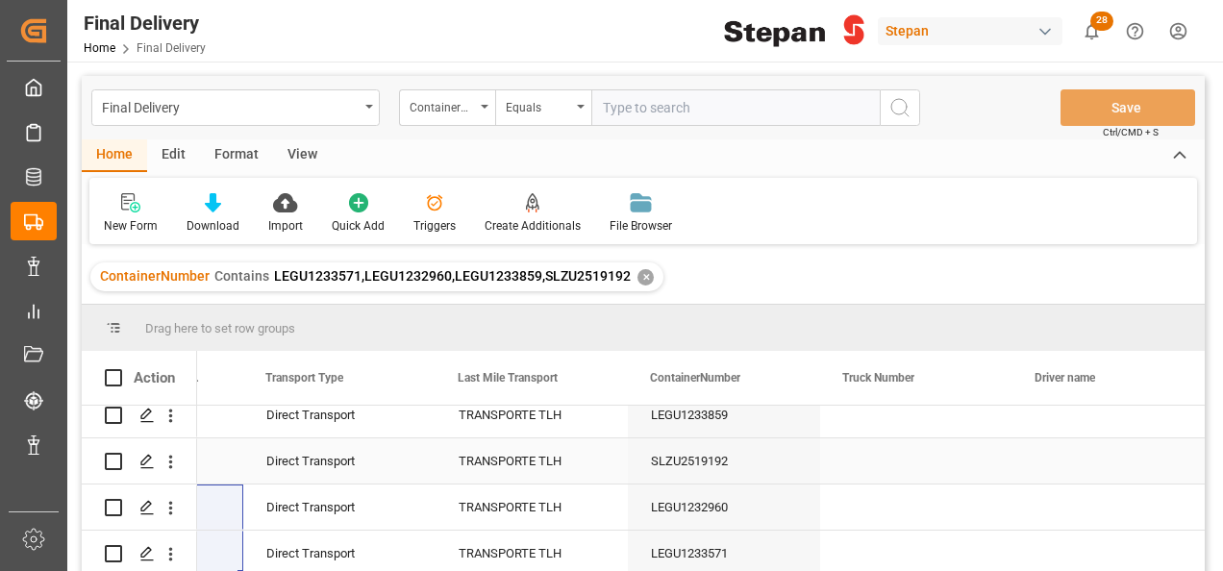
scroll to position [4, 0]
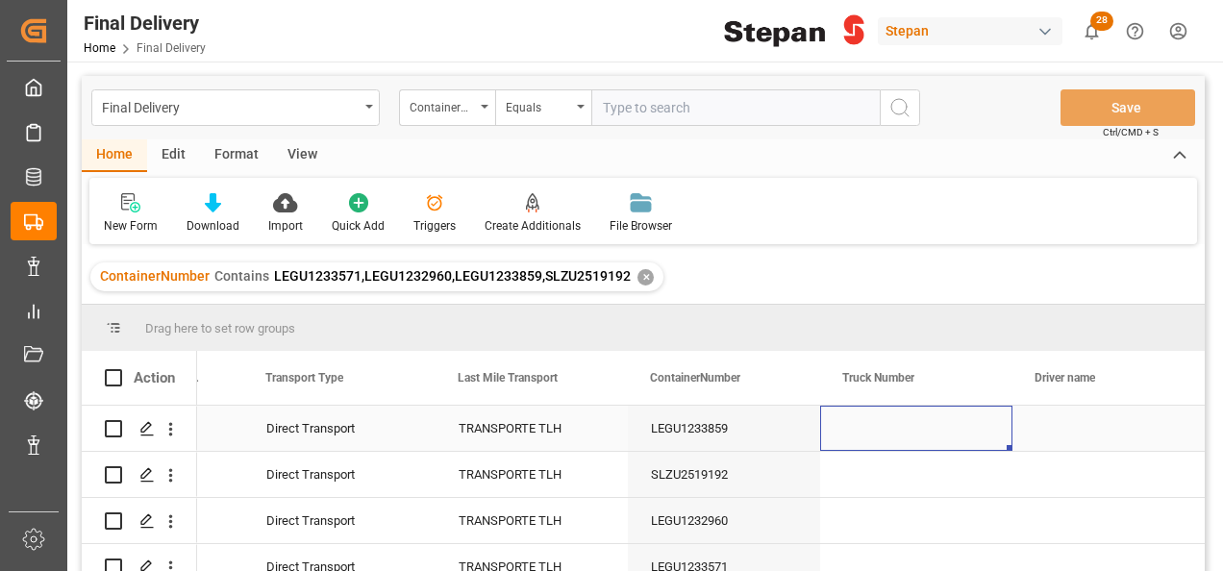
click at [861, 426] on div "Press SPACE to select this row." at bounding box center [916, 428] width 192 height 45
type input "40037"
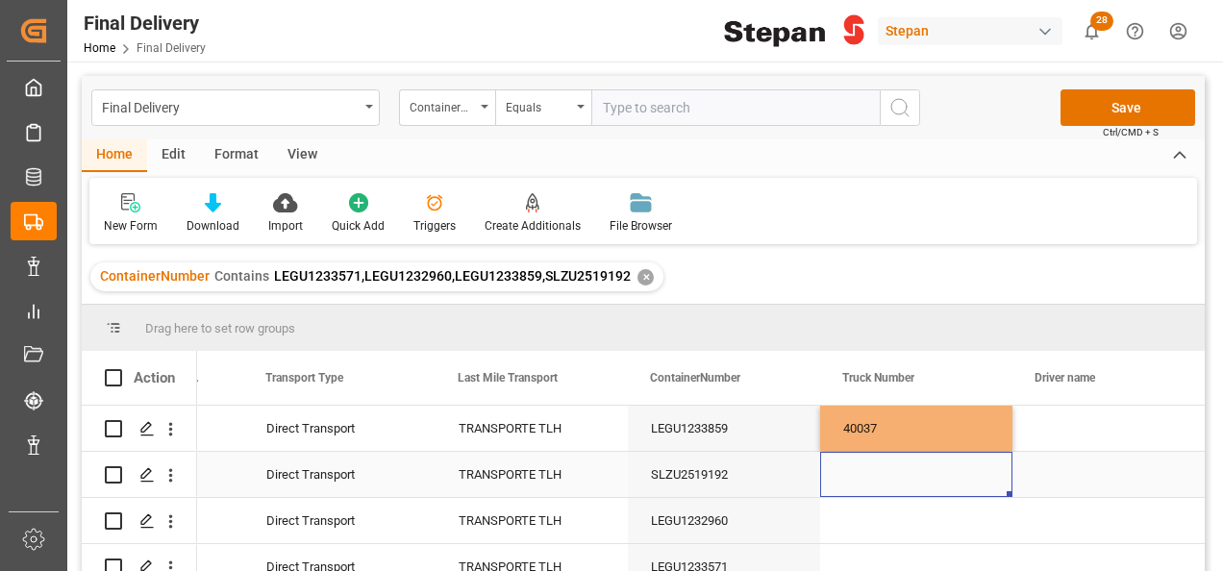
click at [848, 479] on div "Press SPACE to select this row." at bounding box center [916, 474] width 192 height 45
click at [1060, 408] on div "Press SPACE to select this row." at bounding box center [1108, 428] width 192 height 45
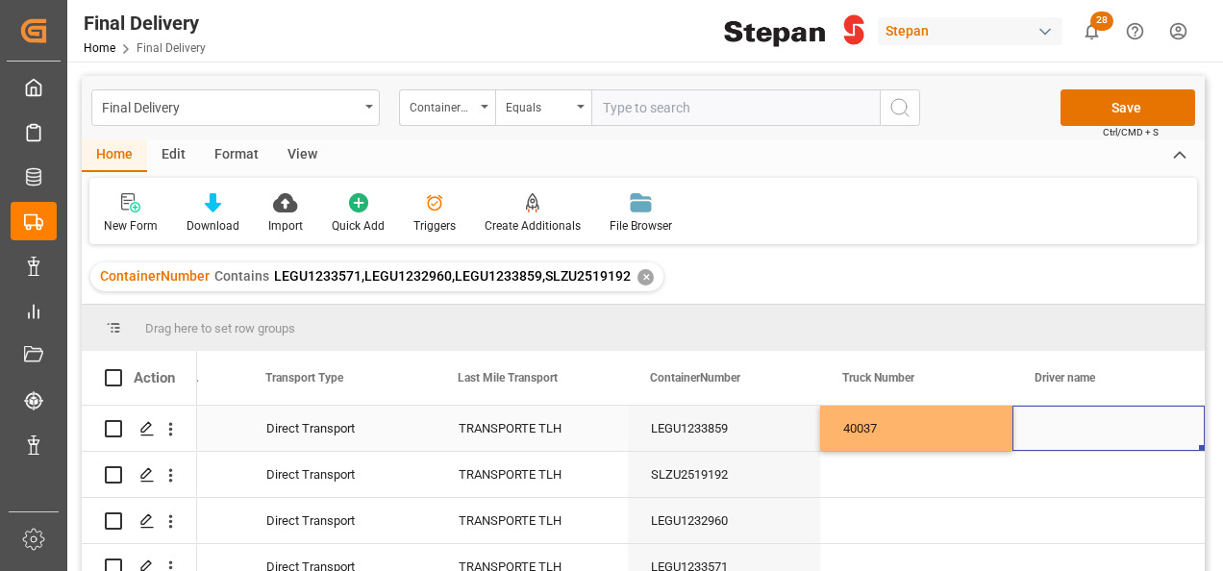
click at [1052, 446] on div "Press SPACE to select this row." at bounding box center [1108, 428] width 192 height 45
click at [1059, 413] on div "Press SPACE to select this row." at bounding box center [1108, 428] width 192 height 45
click at [1059, 413] on div "Press SPACE to select this row." at bounding box center [1108, 439] width 192 height 67
click at [1065, 440] on input "Press SPACE to select this row." at bounding box center [1109, 439] width 162 height 37
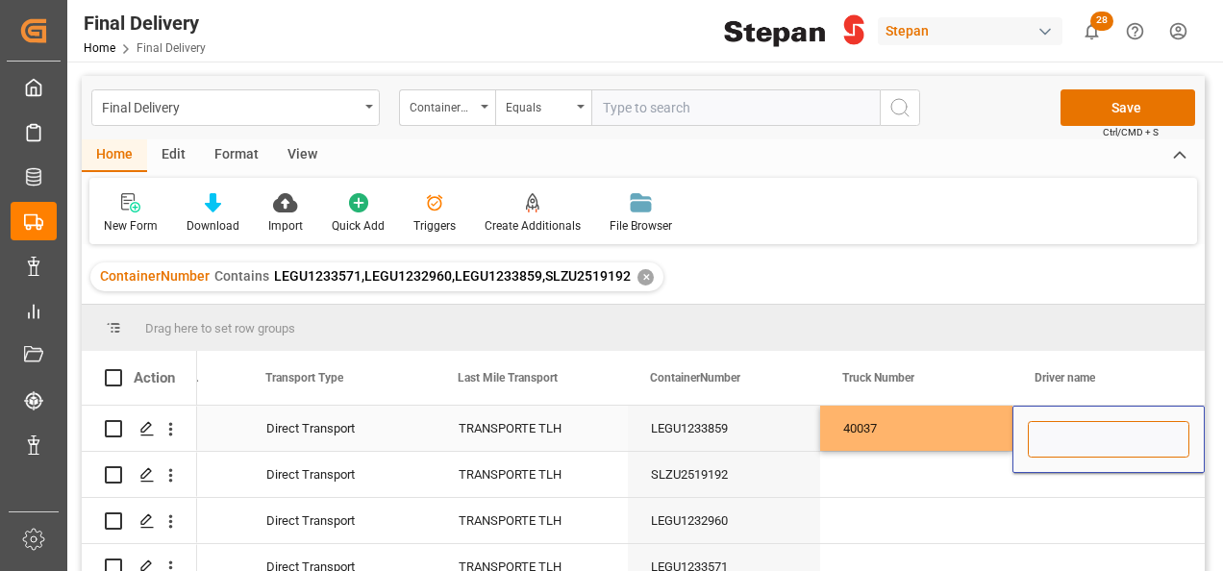
paste input "ISAIAS RAMIREZ BECERRA"
type input "ISAIAS RAMIREZ BECERRA"
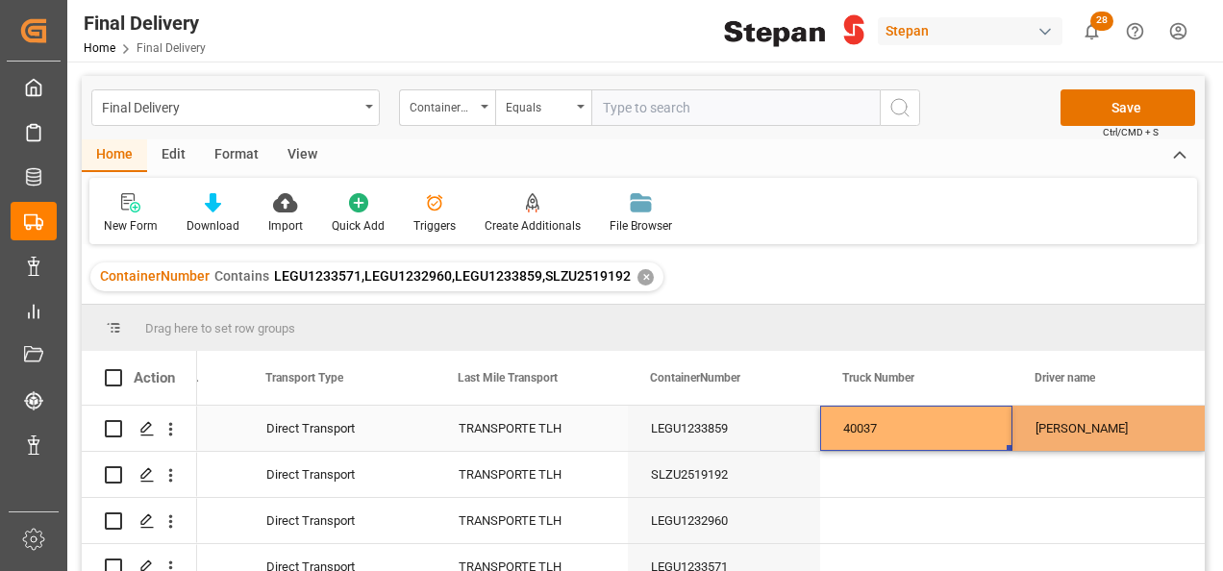
click at [957, 438] on div "40037" at bounding box center [916, 428] width 192 height 45
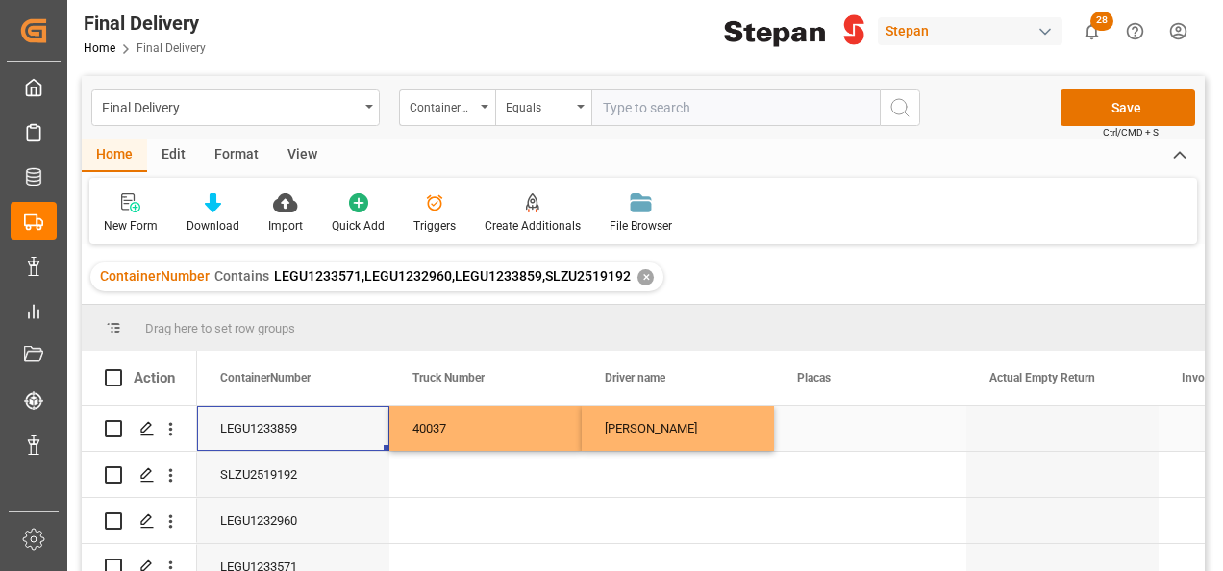
scroll to position [0, 3461]
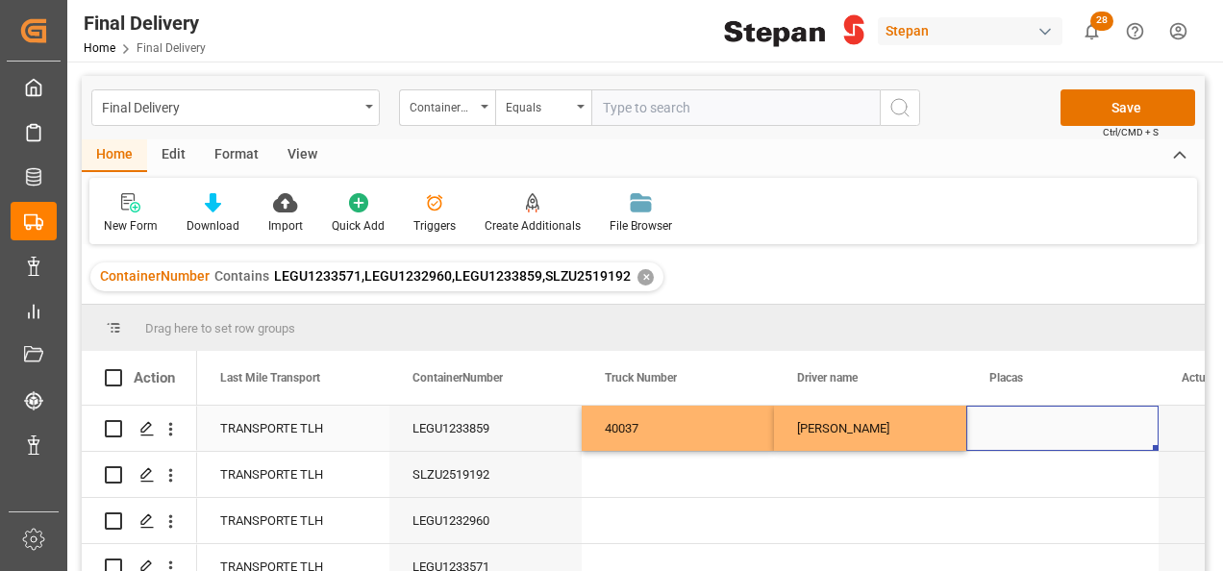
click at [1034, 415] on div "Press SPACE to select this row." at bounding box center [1062, 428] width 192 height 45
click at [1034, 415] on div "Press SPACE to select this row." at bounding box center [1062, 439] width 192 height 67
click at [1039, 439] on input "Press SPACE to select this row." at bounding box center [1063, 439] width 162 height 37
paste input "43BF7S"
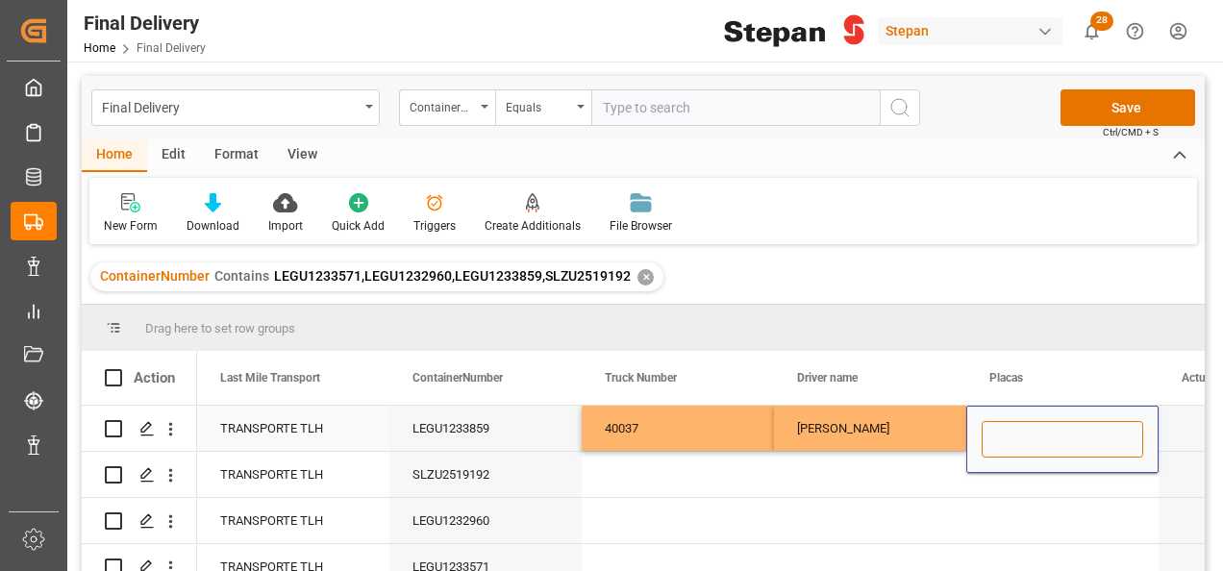
type input "43BF7S"
click at [696, 471] on div "Press SPACE to select this row." at bounding box center [678, 474] width 192 height 45
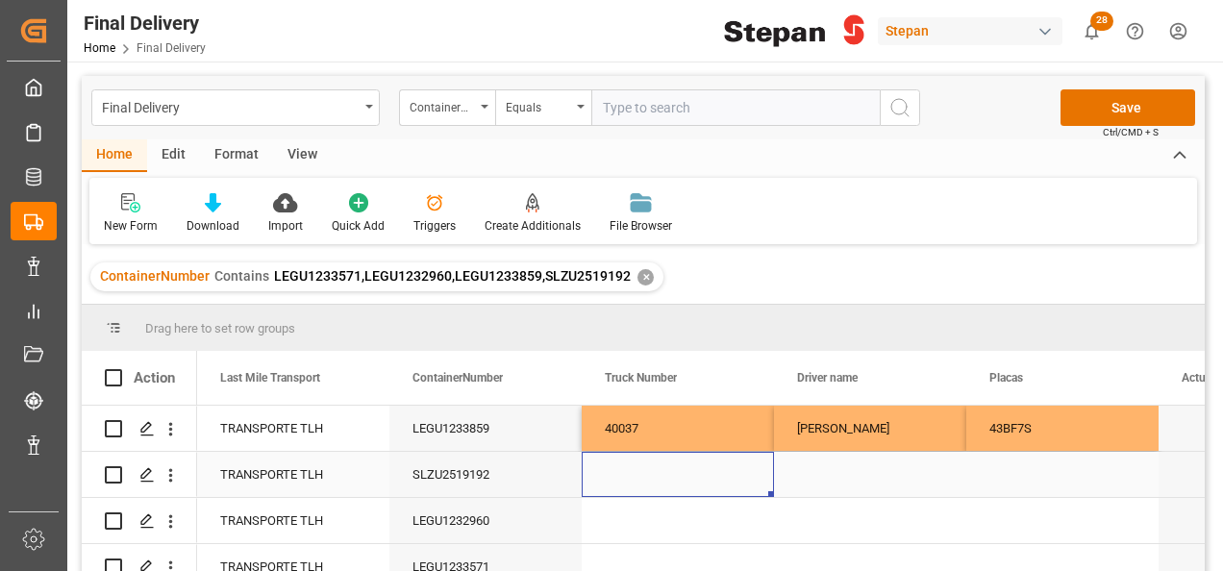
click at [663, 465] on div "Press SPACE to select this row." at bounding box center [678, 474] width 192 height 45
click at [663, 465] on div "Press SPACE to select this row." at bounding box center [678, 485] width 192 height 67
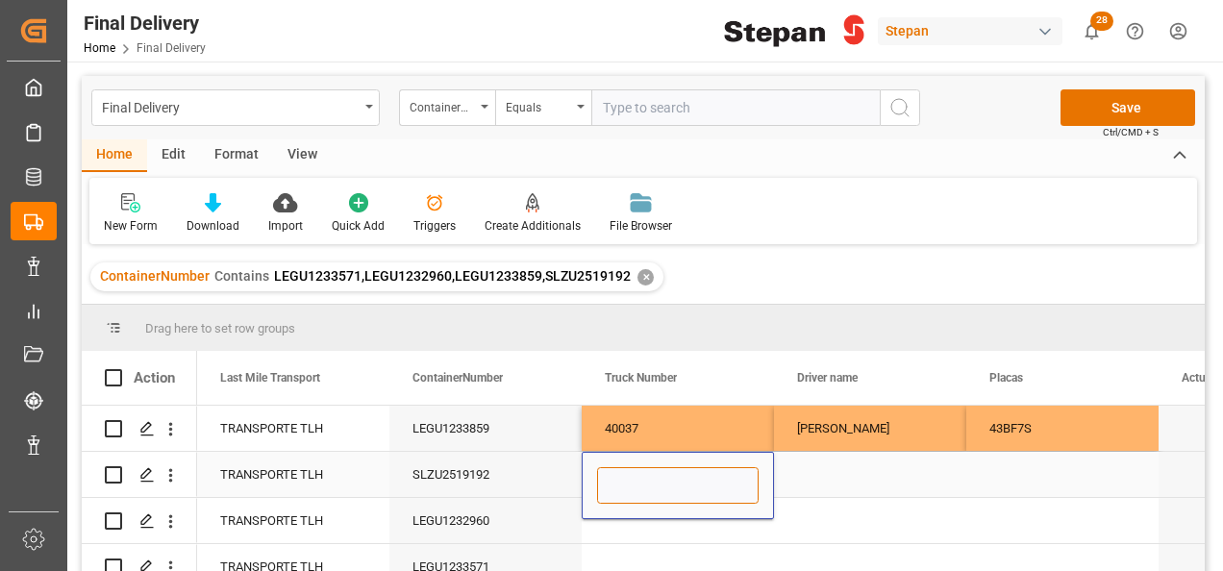
click at [636, 477] on input "Press SPACE to select this row." at bounding box center [678, 485] width 162 height 37
paste input "421"
type input "421"
click at [855, 481] on div "Press SPACE to select this row." at bounding box center [870, 474] width 192 height 45
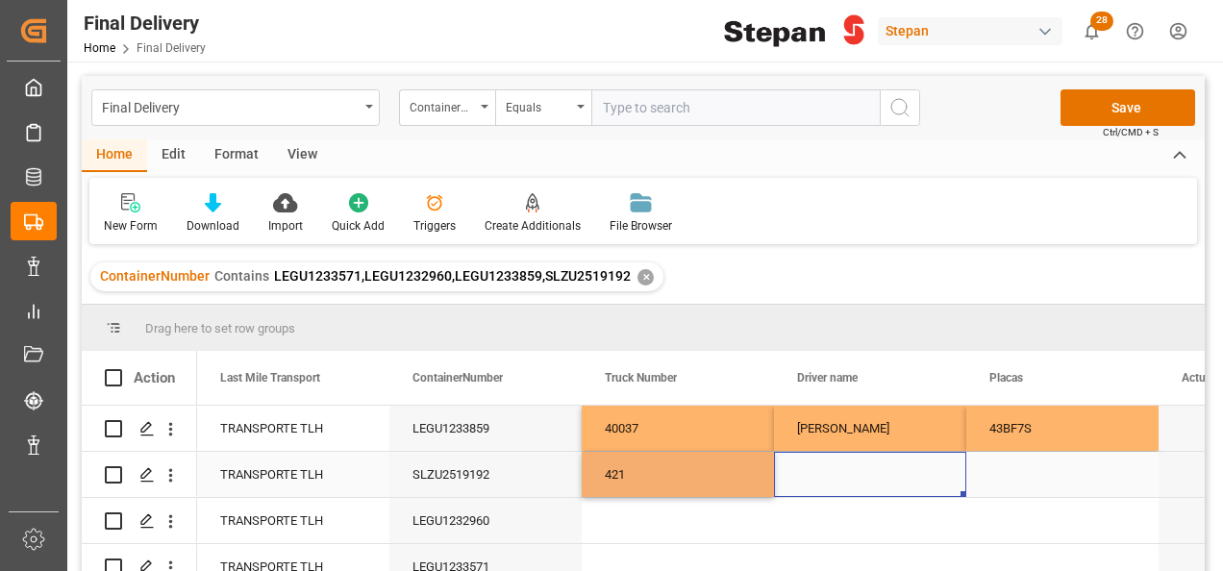
click at [855, 481] on div "Press SPACE to select this row." at bounding box center [870, 474] width 192 height 45
click at [855, 481] on input "Press SPACE to select this row." at bounding box center [870, 485] width 162 height 37
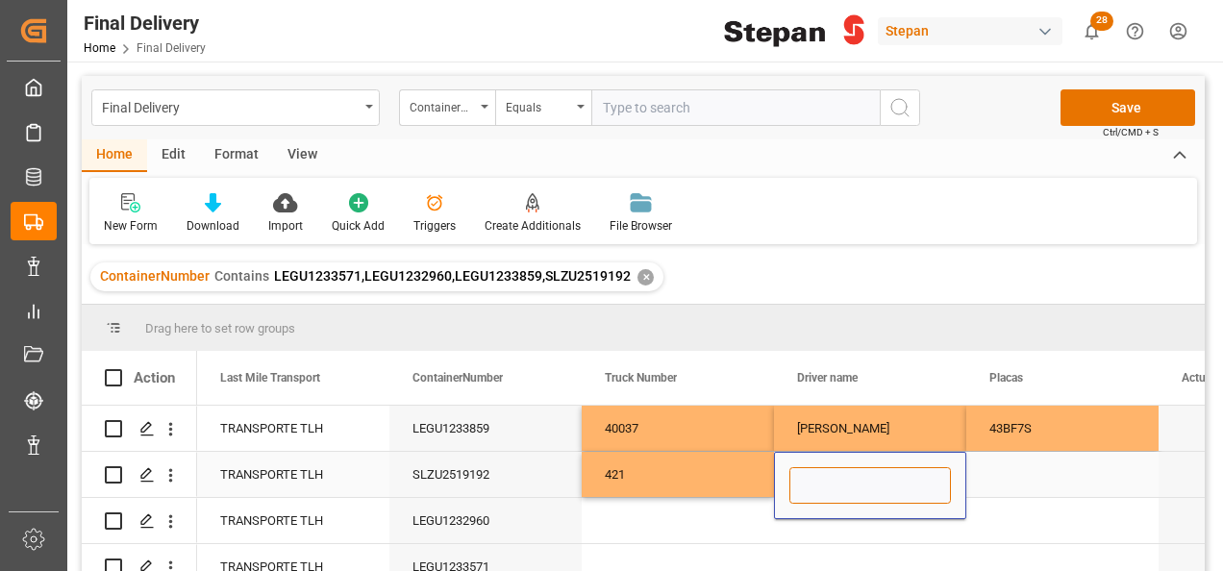
paste input "EDGAR ROSALINO GARCIA ROMERO"
type input "EDGAR ROSALINO GARCIA ROMERO"
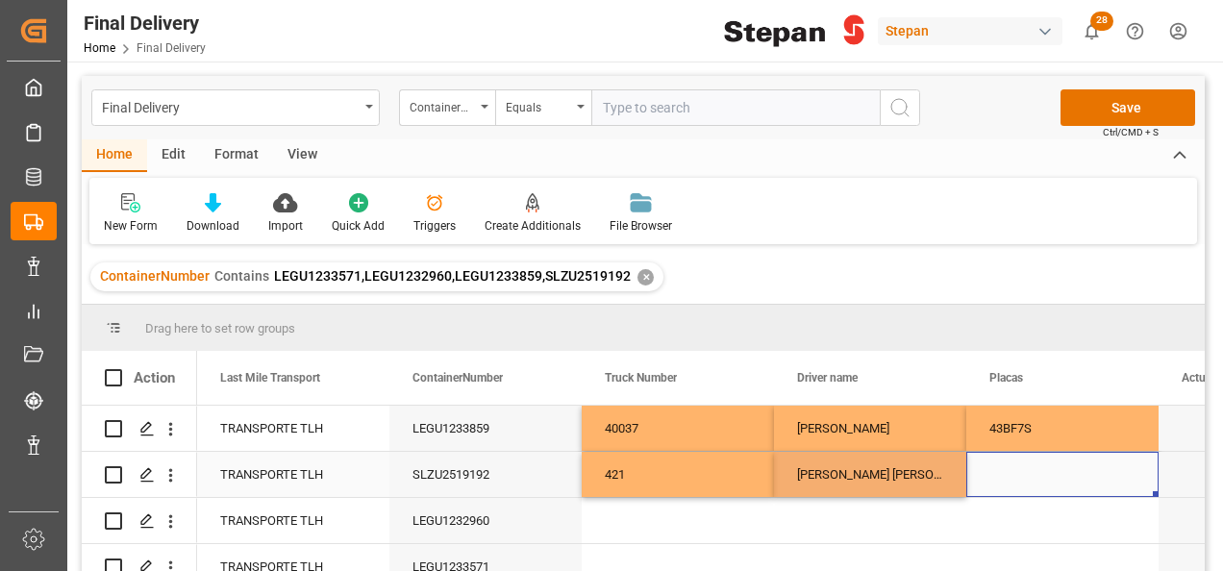
click at [1022, 465] on div "Press SPACE to select this row." at bounding box center [1062, 474] width 192 height 45
click at [1023, 465] on div "Press SPACE to select this row." at bounding box center [1062, 485] width 192 height 67
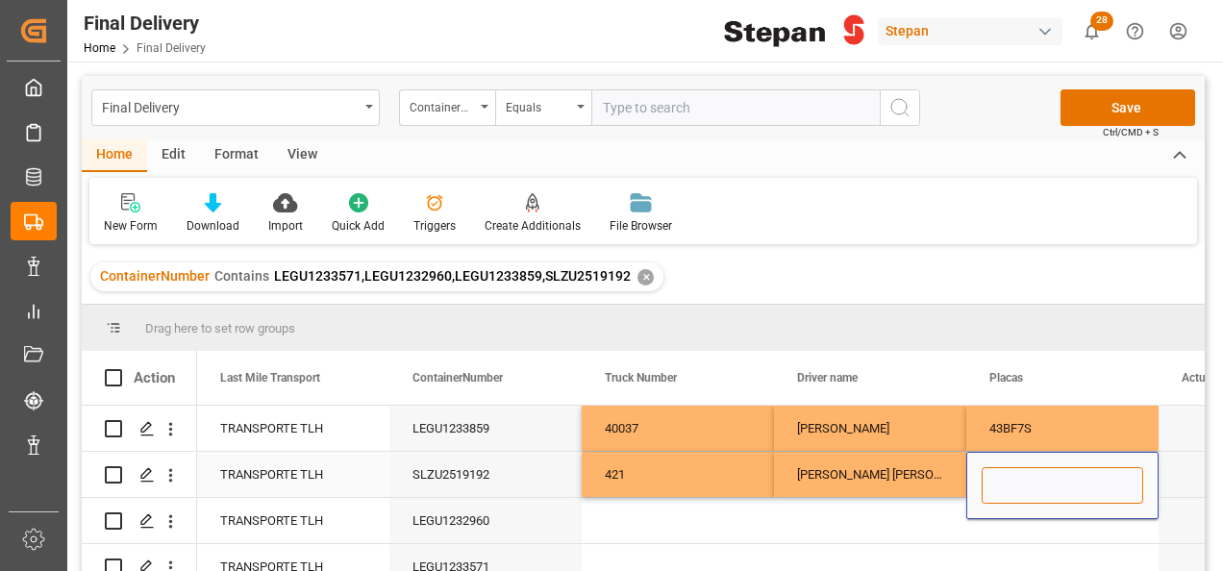
click at [1018, 480] on input "Press SPACE to select this row." at bounding box center [1063, 485] width 162 height 37
paste input "30AM8Z"
type input "30AM8Z"
click at [905, 480] on div "EDGAR ROSALINO GARCIA ROMERO" at bounding box center [870, 474] width 192 height 45
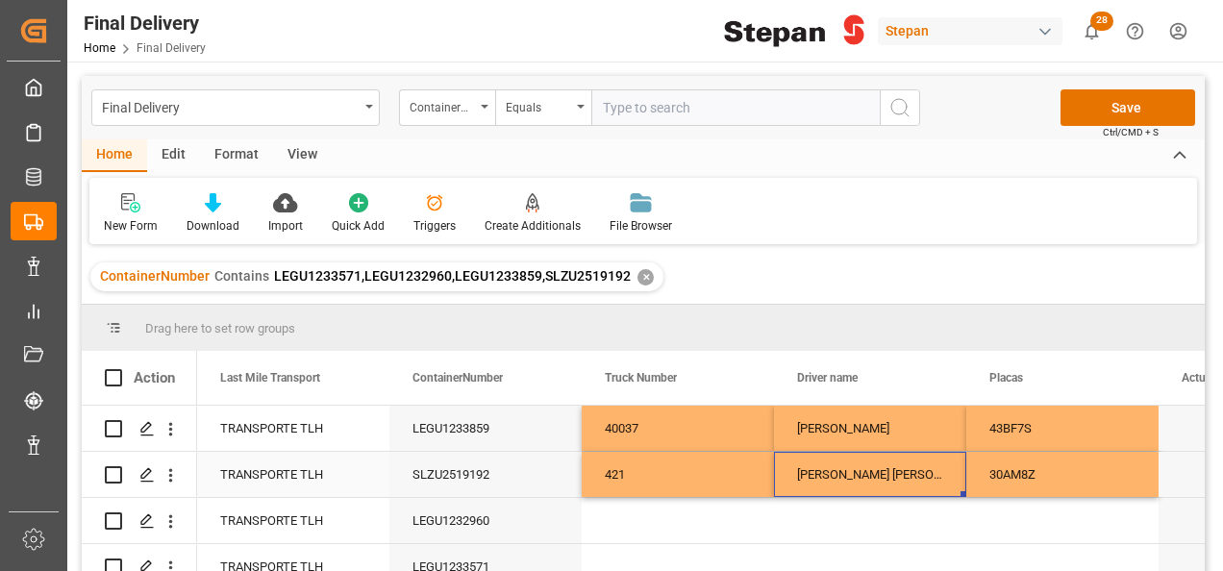
scroll to position [19, 0]
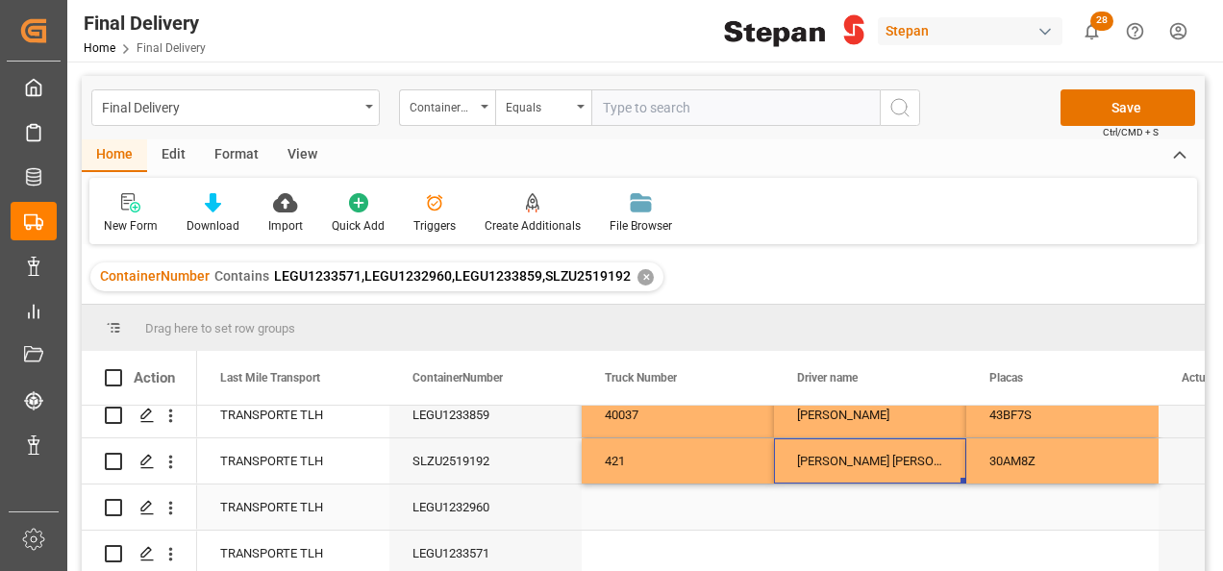
click at [658, 509] on div "Press SPACE to select this row." at bounding box center [678, 507] width 192 height 45
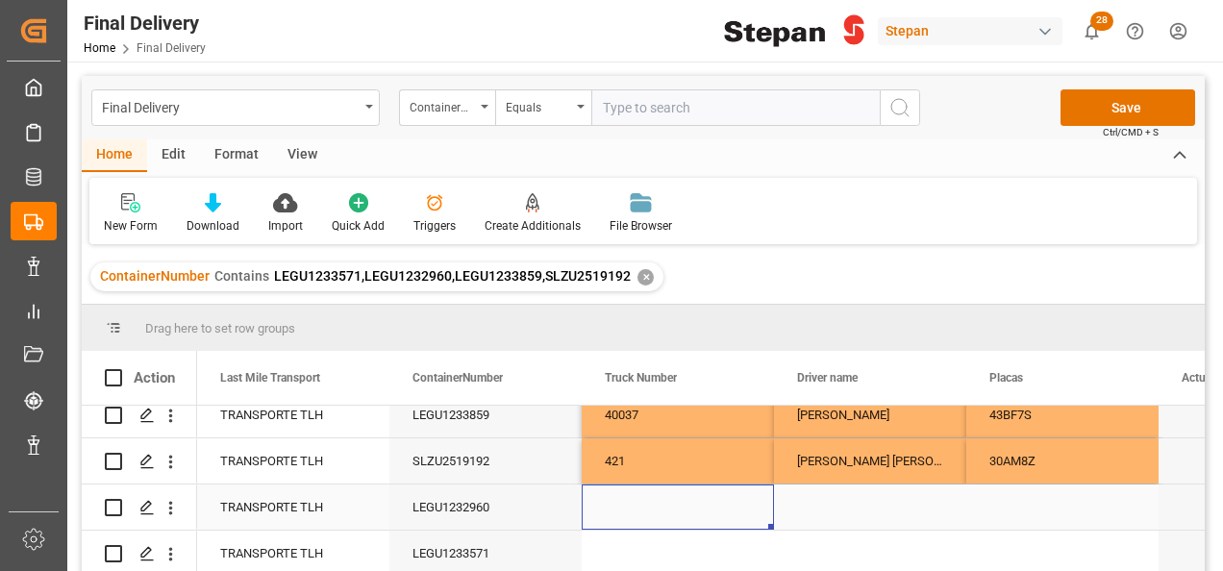
click at [658, 509] on div "Press SPACE to select this row." at bounding box center [678, 507] width 192 height 45
click at [658, 509] on input "Press SPACE to select this row." at bounding box center [678, 518] width 162 height 37
type input "1322"
click at [811, 489] on div "Press SPACE to select this row." at bounding box center [870, 507] width 192 height 45
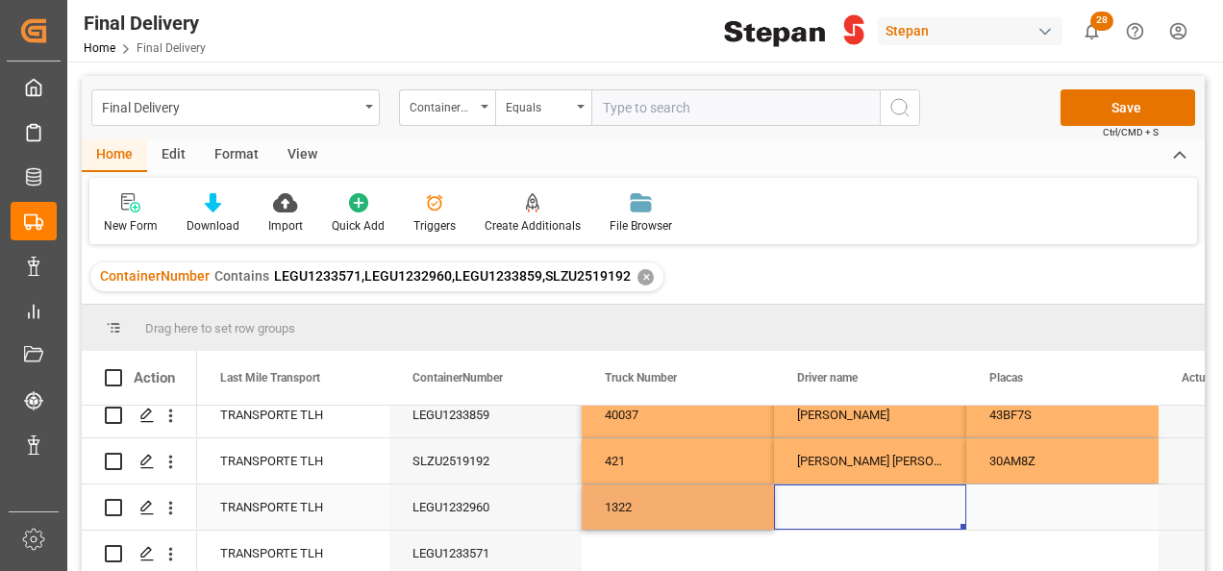
click at [811, 489] on div "Press SPACE to select this row." at bounding box center [870, 507] width 192 height 45
click at [811, 489] on div "Press SPACE to select this row." at bounding box center [870, 518] width 192 height 67
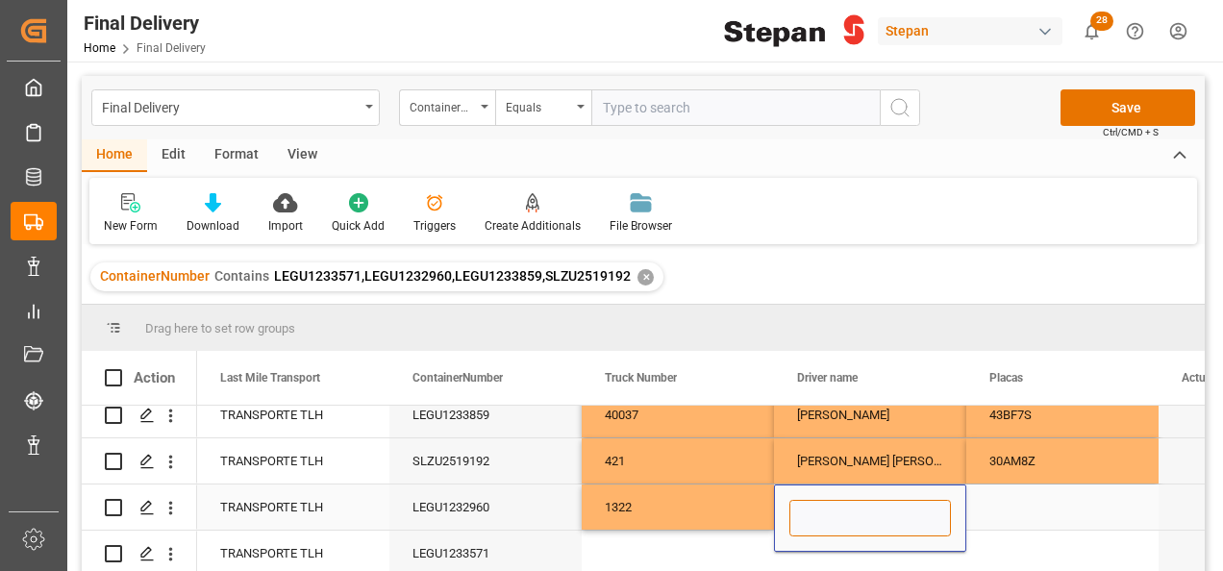
click at [821, 506] on input "Press SPACE to select this row." at bounding box center [870, 518] width 162 height 37
paste input "SAMUEL RUIZ JACOME"
type input "SAMUEL RUIZ JACOME"
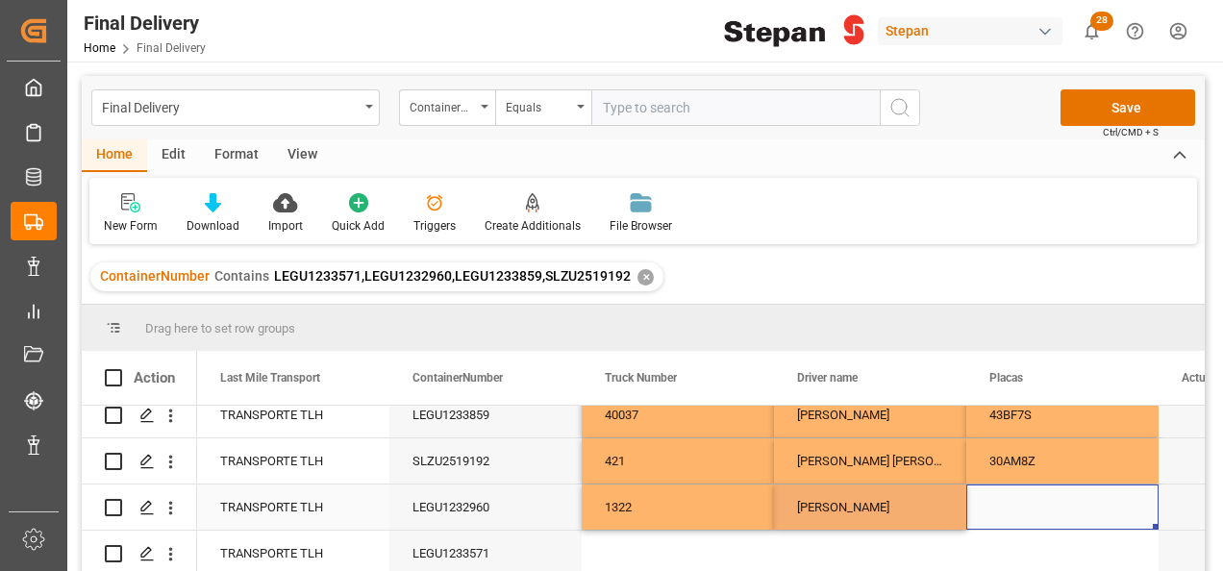
click at [998, 504] on div "Press SPACE to select this row." at bounding box center [1062, 507] width 192 height 45
click at [1008, 494] on div "Press SPACE to select this row." at bounding box center [1062, 507] width 192 height 45
type input "56AL8R"
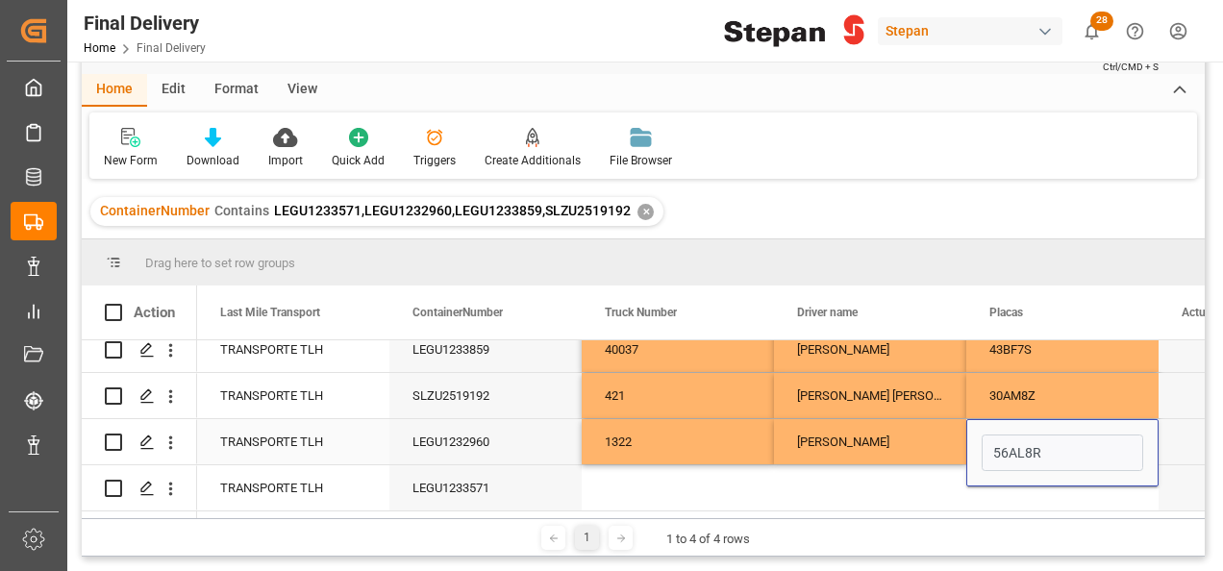
scroll to position [96, 0]
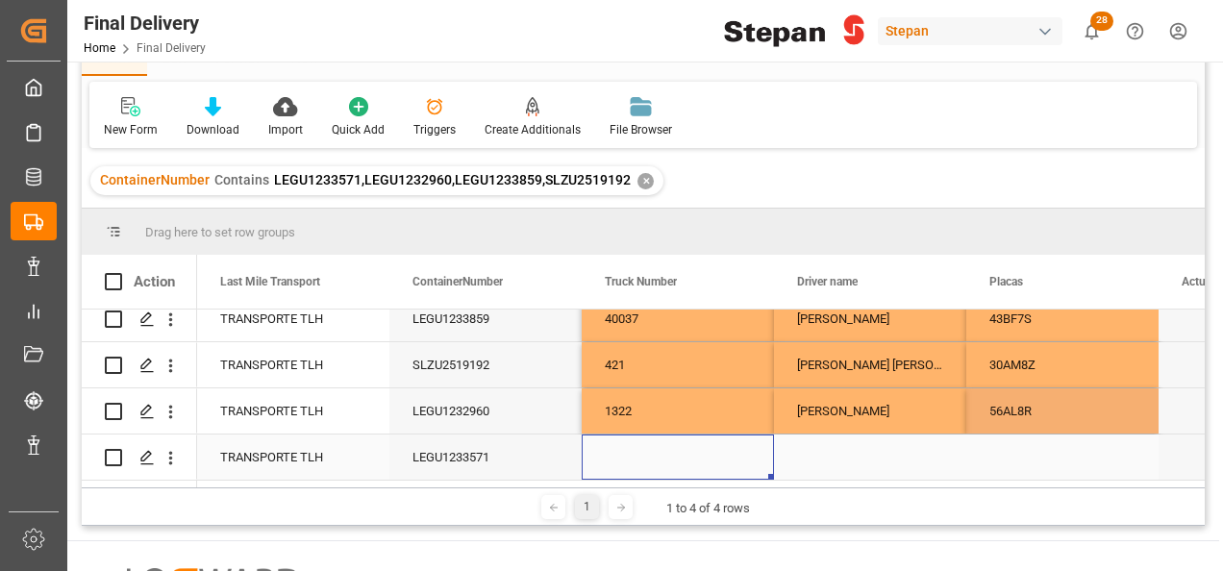
click at [673, 449] on div "Press SPACE to select this row." at bounding box center [678, 457] width 192 height 45
click at [640, 447] on div "Press SPACE to select this row." at bounding box center [678, 457] width 192 height 45
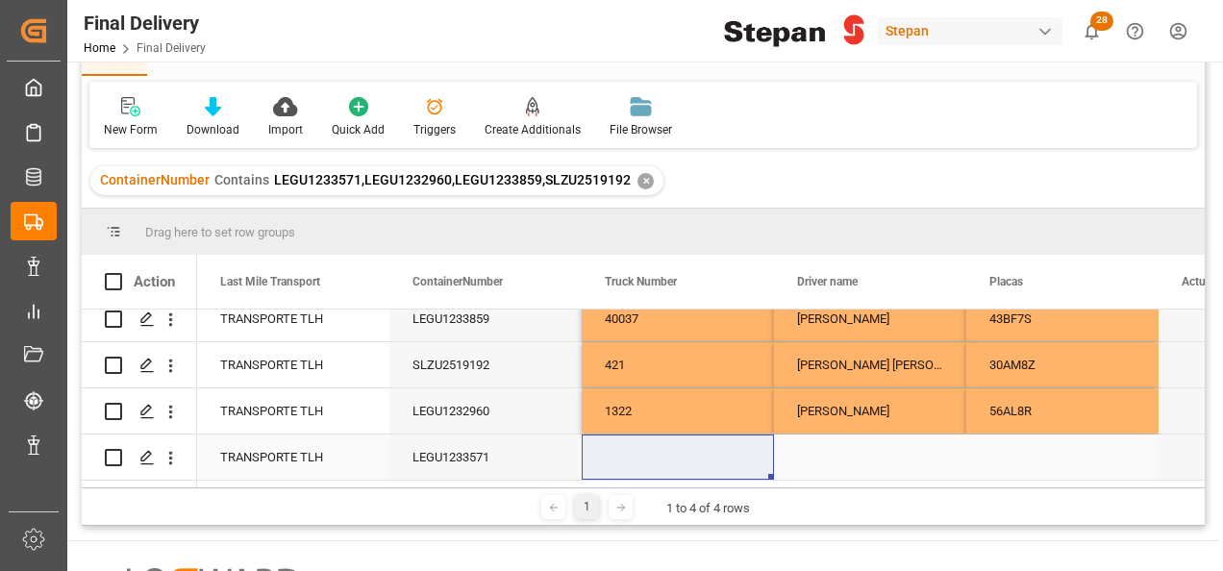
click at [627, 458] on div "Press SPACE to select this row." at bounding box center [678, 457] width 192 height 45
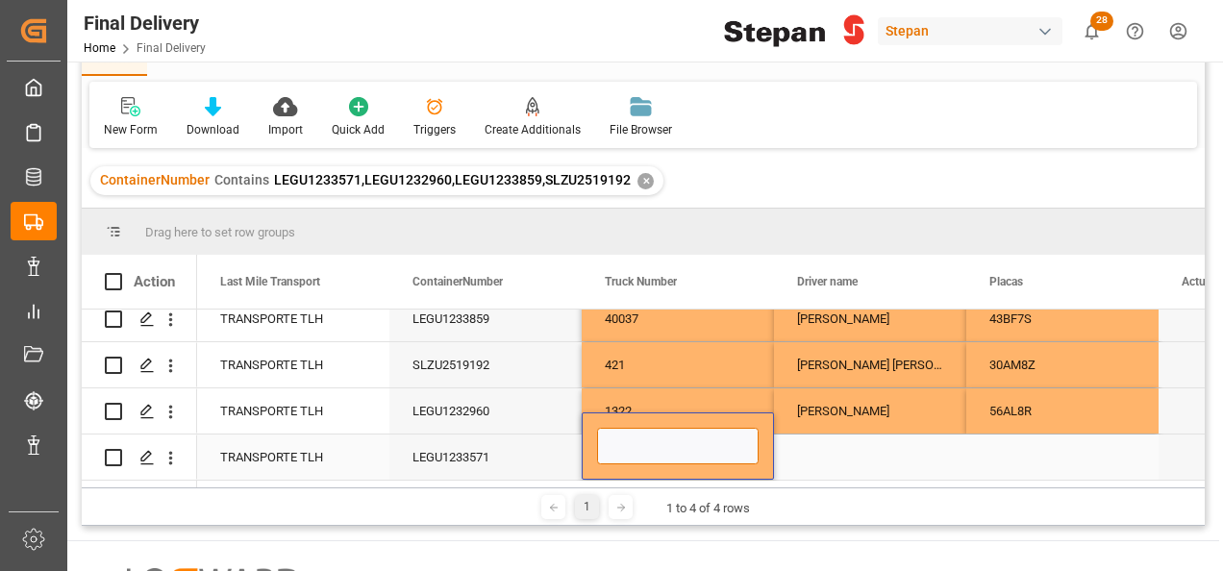
click at [630, 445] on input "Press SPACE to select this row." at bounding box center [678, 446] width 162 height 37
paste input "348"
type input "348"
click at [833, 450] on div "Press SPACE to select this row." at bounding box center [870, 457] width 192 height 45
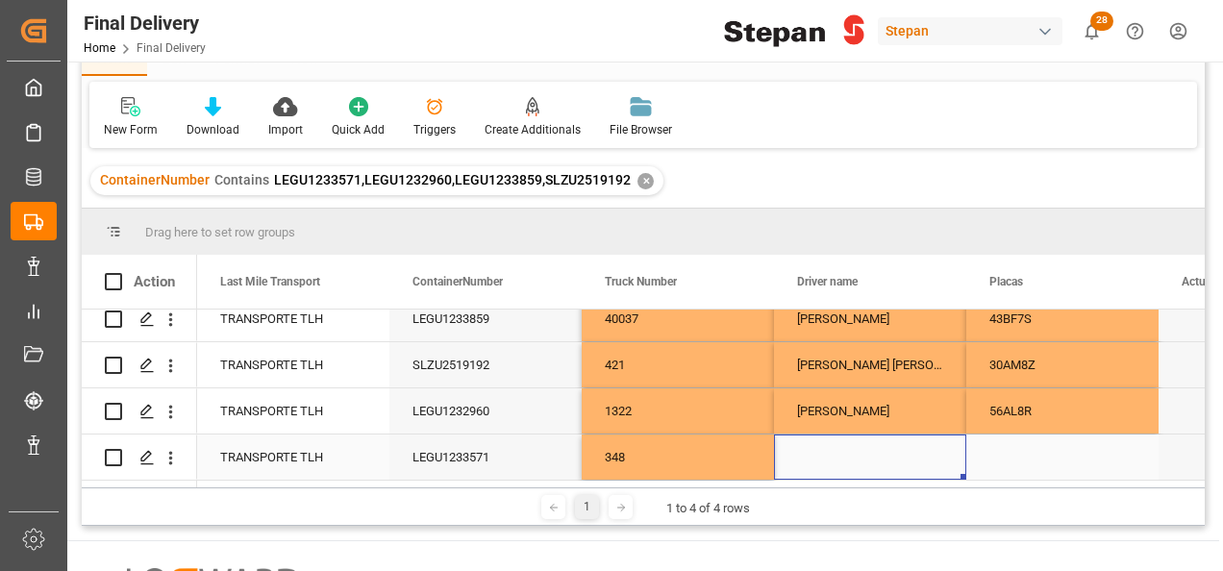
click at [827, 451] on div "Press SPACE to select this row." at bounding box center [870, 457] width 192 height 45
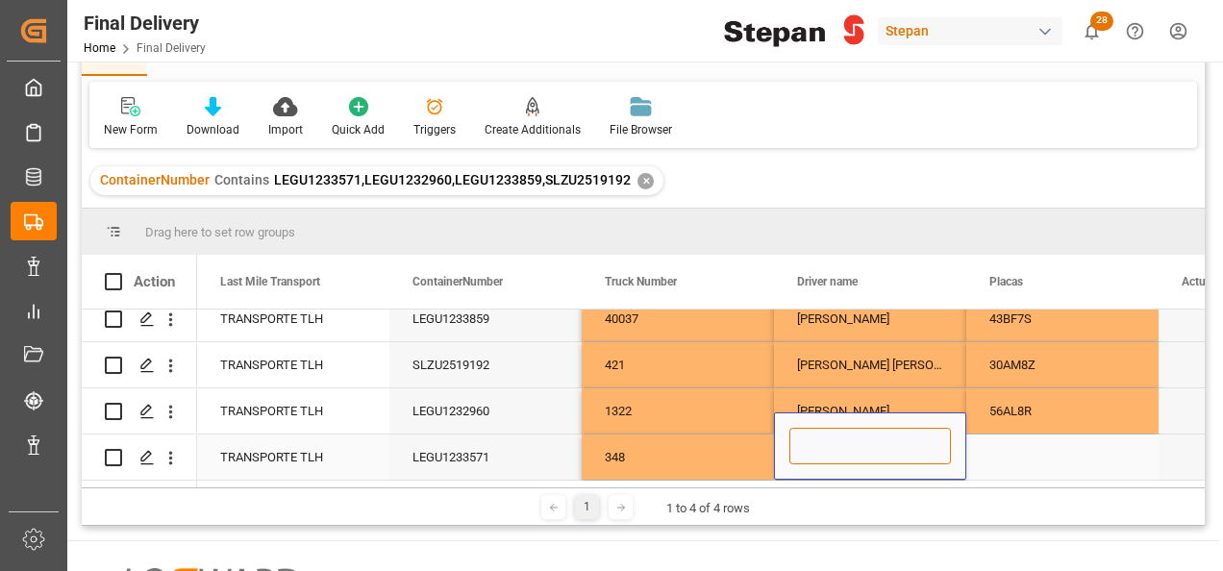
paste input "MIGUEL ANGEL REYES PEREZ"
type input "MIGUEL ANGEL REYES PEREZ"
click at [1006, 439] on div "Press SPACE to select this row." at bounding box center [1062, 457] width 192 height 45
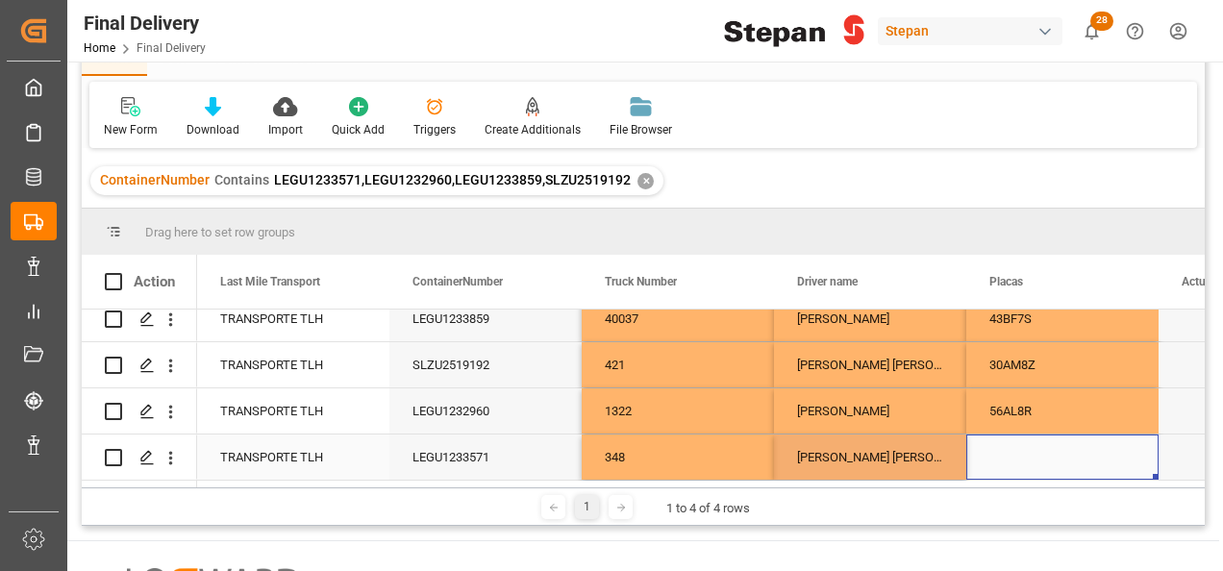
click at [1006, 439] on div "Press SPACE to select this row." at bounding box center [1062, 457] width 192 height 45
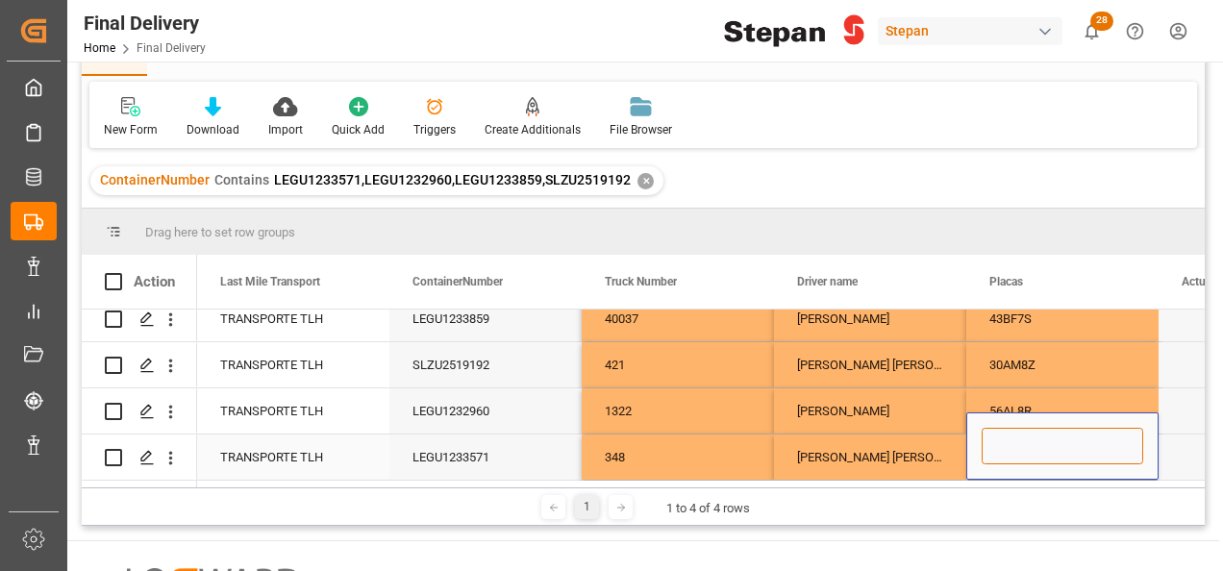
paste input "39AJ9E"
type input "39AJ9E"
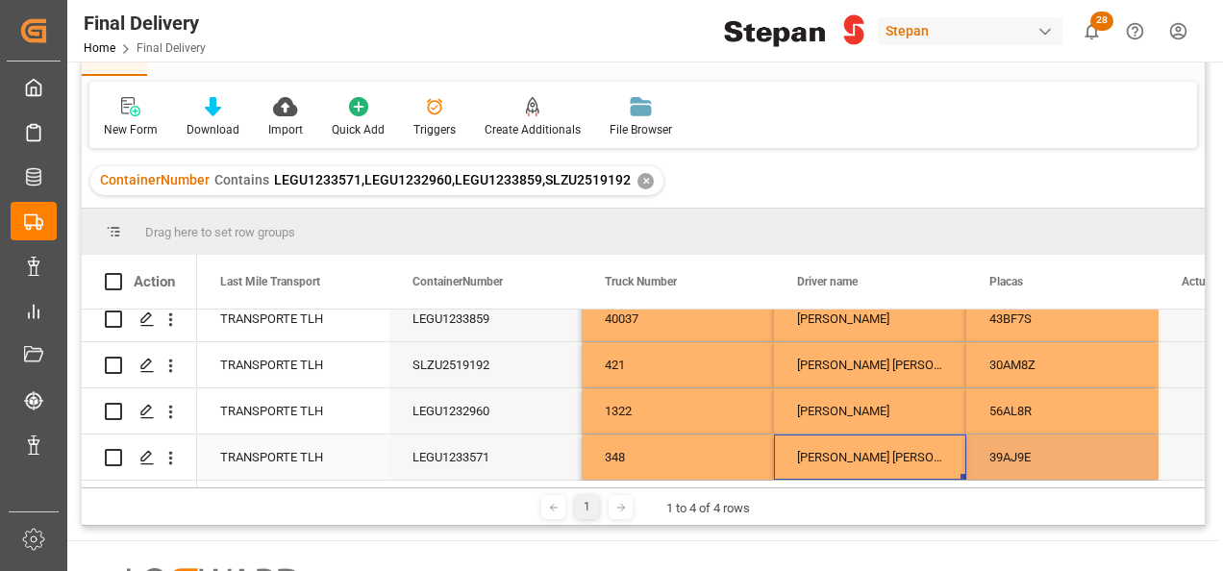
click at [898, 435] on div "MIGUEL ANGEL REYES PEREZ" at bounding box center [870, 457] width 192 height 45
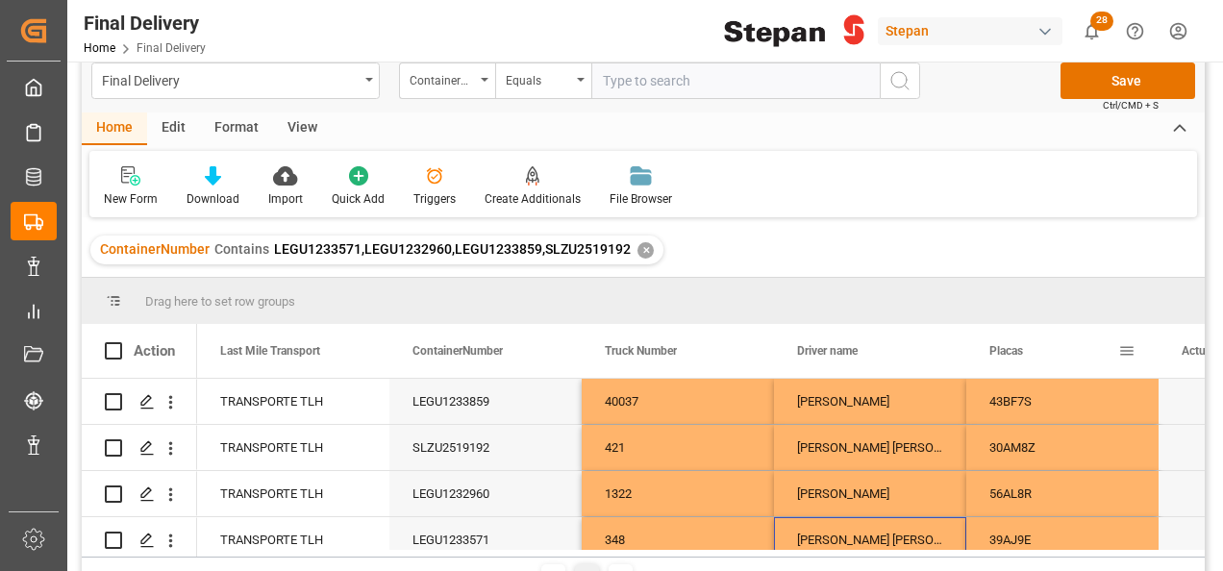
scroll to position [0, 0]
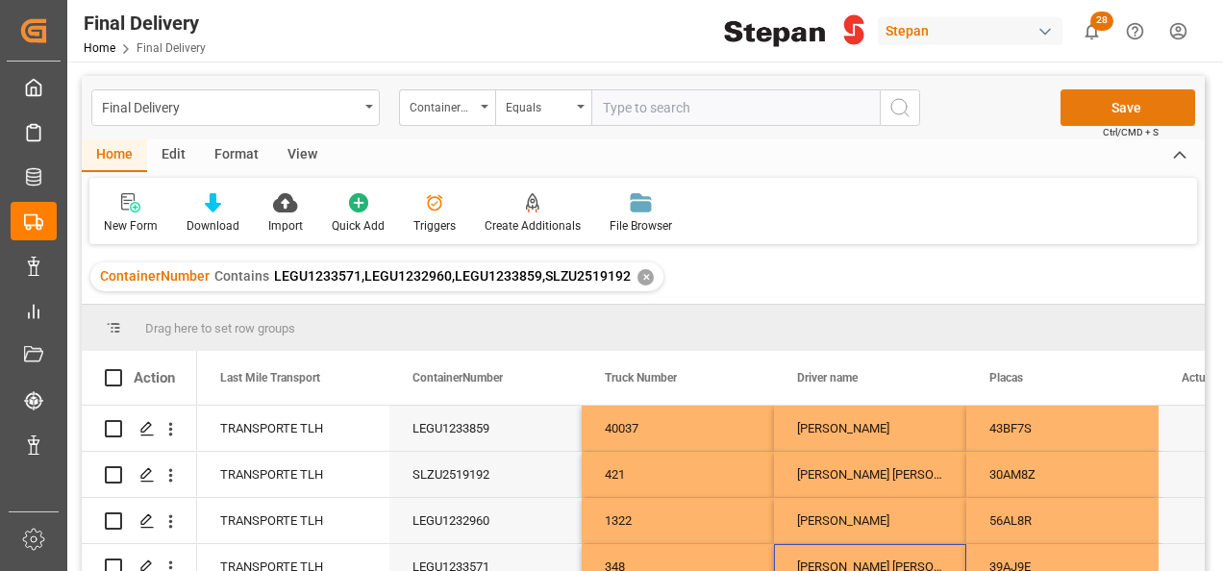
click at [1115, 103] on button "Save" at bounding box center [1127, 107] width 135 height 37
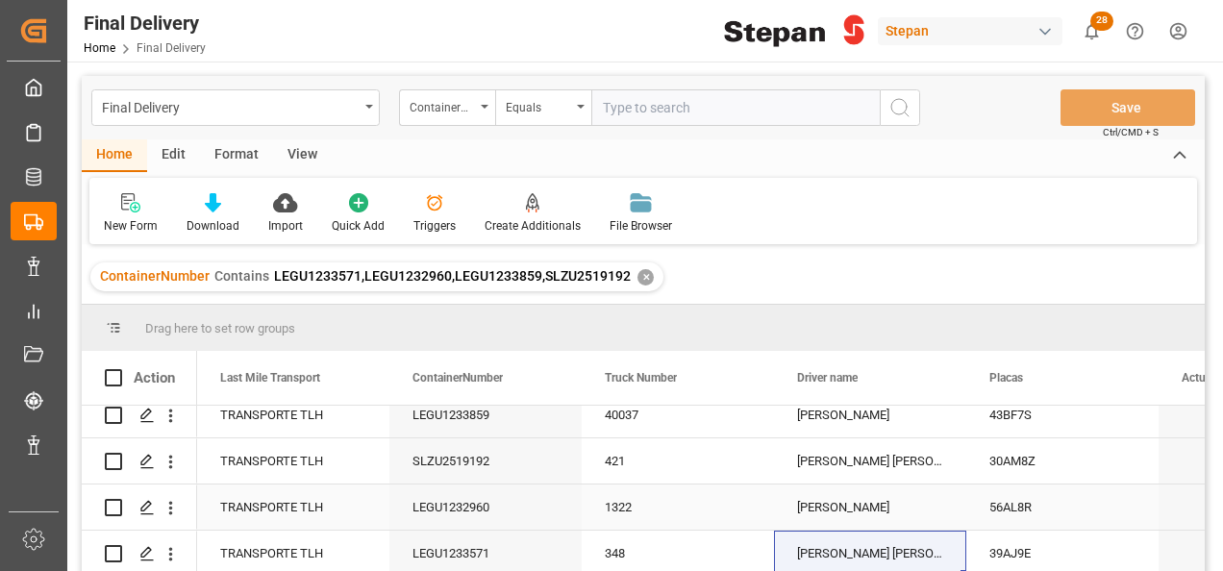
scroll to position [19, 0]
click at [683, 531] on div "348" at bounding box center [678, 553] width 192 height 45
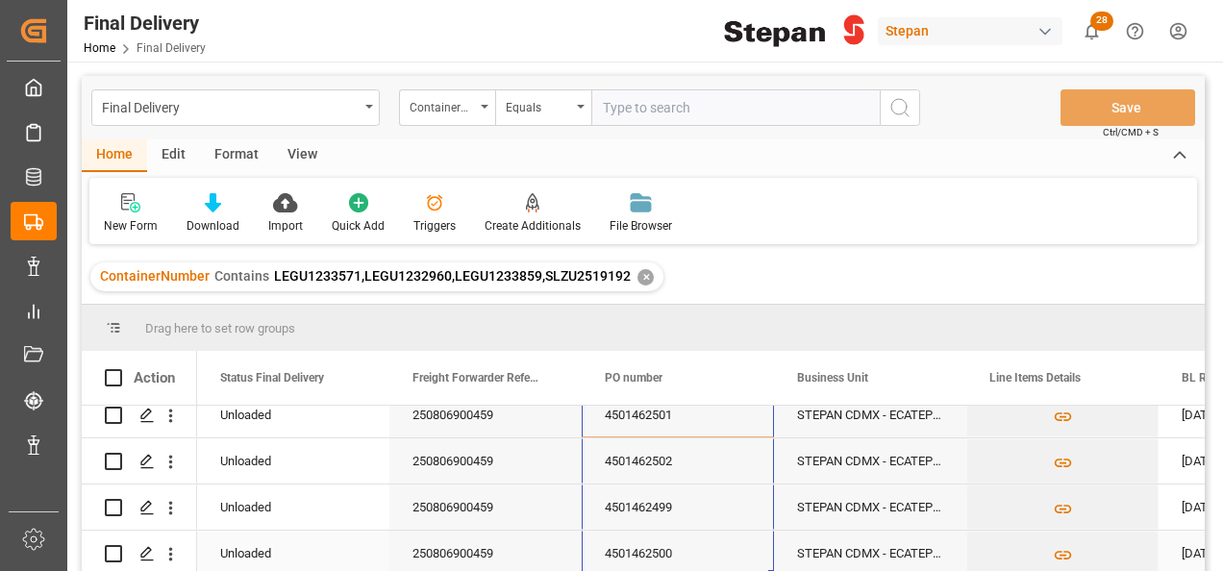
drag, startPoint x: 659, startPoint y: 423, endPoint x: 668, endPoint y: 555, distance: 132.0
click at [638, 276] on div "✕" at bounding box center [645, 277] width 16 height 16
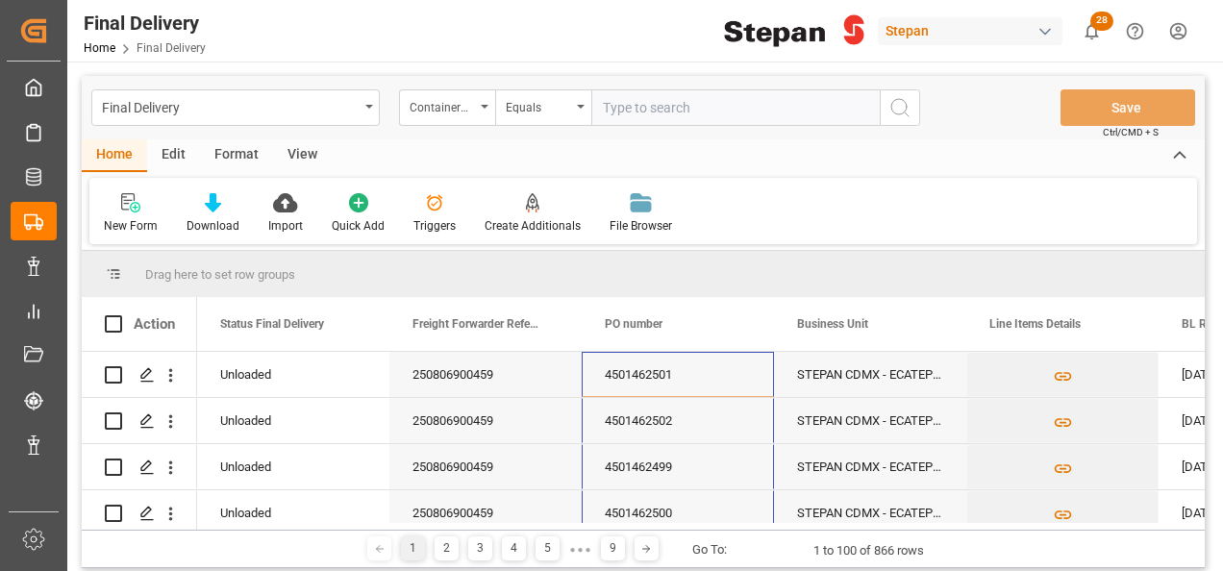
click at [629, 104] on input "text" at bounding box center [735, 107] width 288 height 37
paste input "SLZU2816544 RLTU2081216"
click at [690, 104] on input "SLZU2816544 RLTU2081216" at bounding box center [735, 107] width 288 height 37
type input "SLZU2816544,RLTU2081216"
click at [896, 105] on icon "search button" at bounding box center [899, 107] width 23 height 23
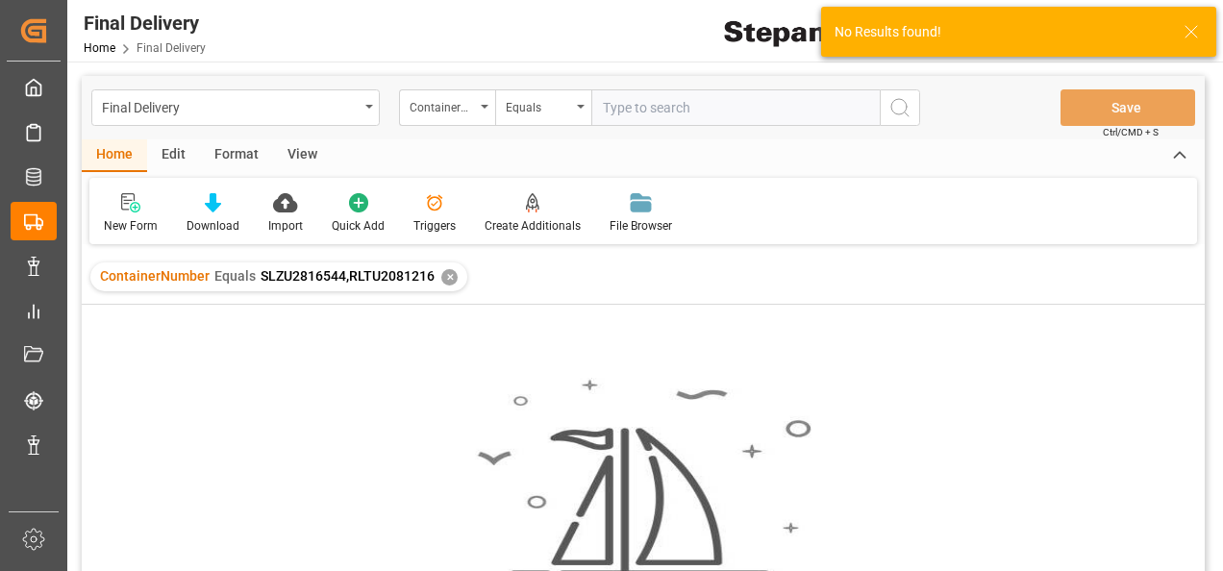
click at [446, 283] on div "✕" at bounding box center [449, 277] width 16 height 16
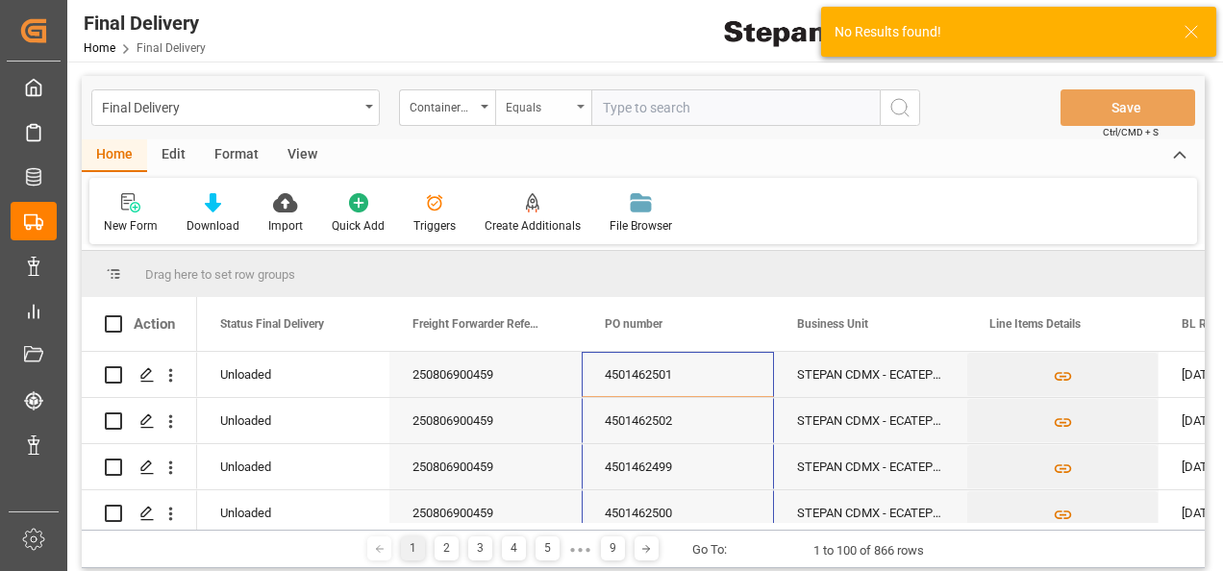
click at [583, 102] on div "Equals" at bounding box center [543, 107] width 96 height 37
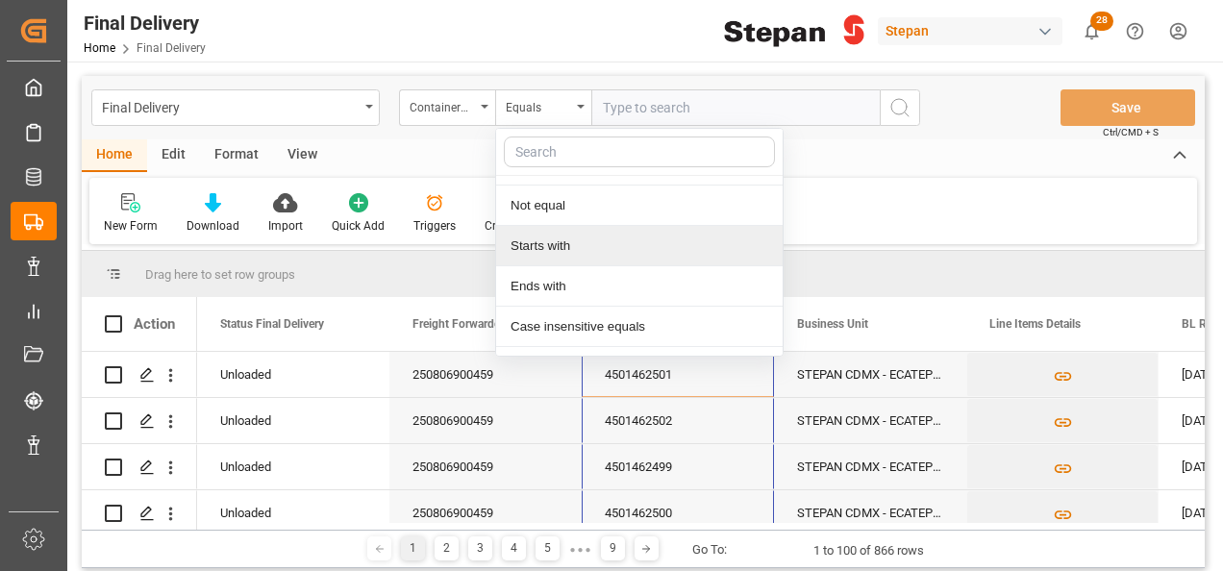
scroll to position [140, 0]
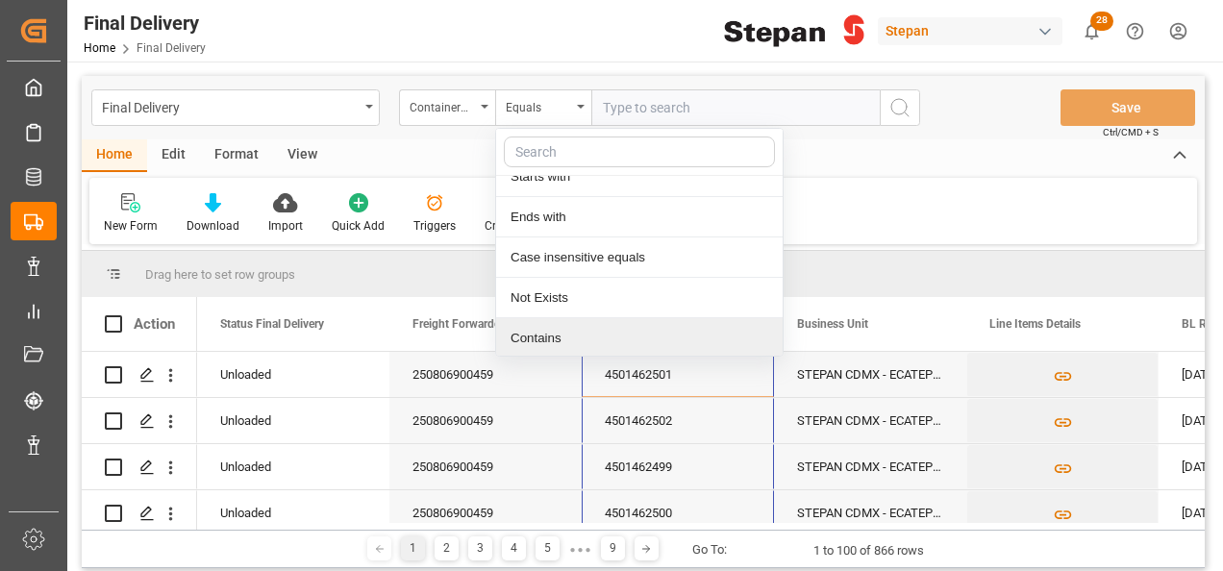
click at [546, 333] on div "Contains" at bounding box center [639, 338] width 286 height 40
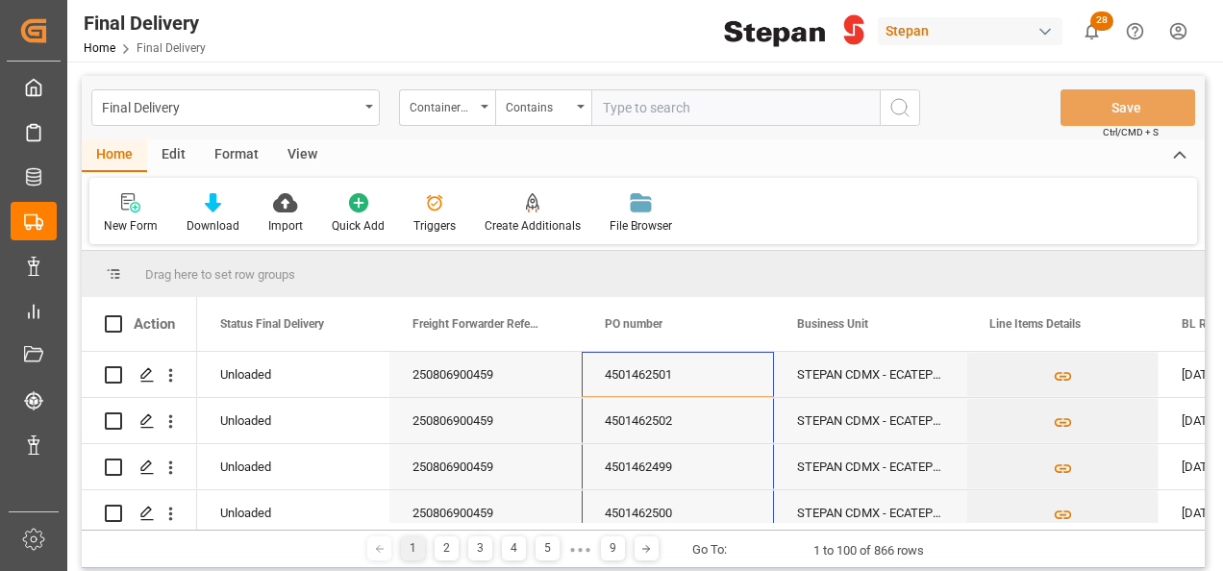
paste input "SLZU2816544 RLTU2081216"
click at [688, 103] on input "SLZU2816544 RLTU2081216" at bounding box center [735, 107] width 288 height 37
type input "SLZU2816544,RLTU2081216"
click at [906, 104] on circle "search button" at bounding box center [898, 106] width 15 height 15
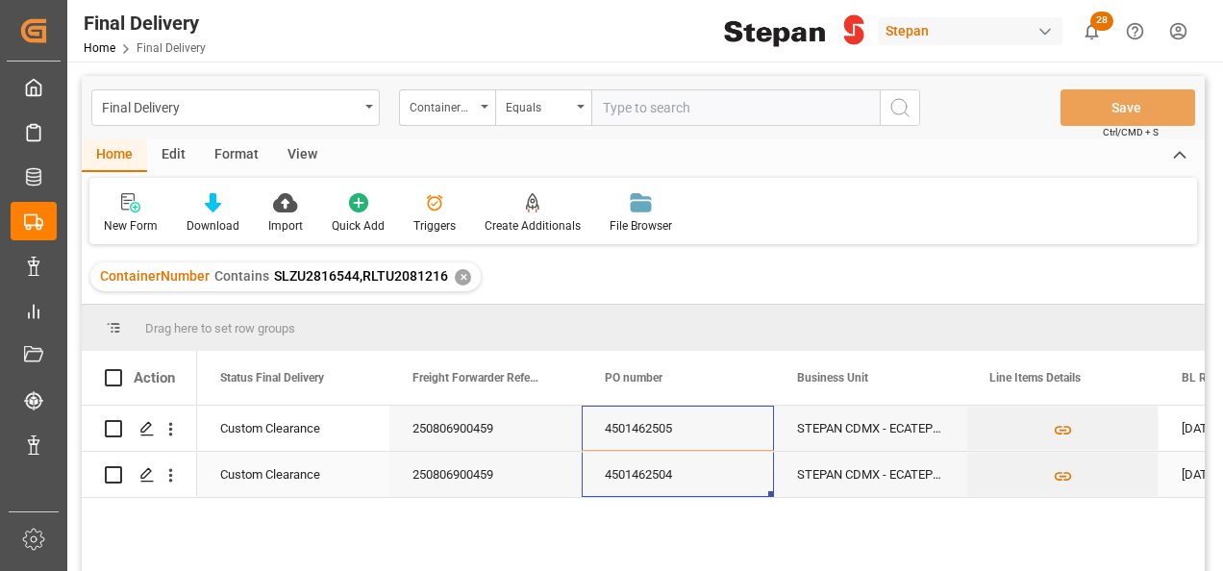
drag, startPoint x: 664, startPoint y: 431, endPoint x: 656, endPoint y: 469, distance: 39.4
click at [629, 433] on div "4501462505" at bounding box center [678, 428] width 192 height 45
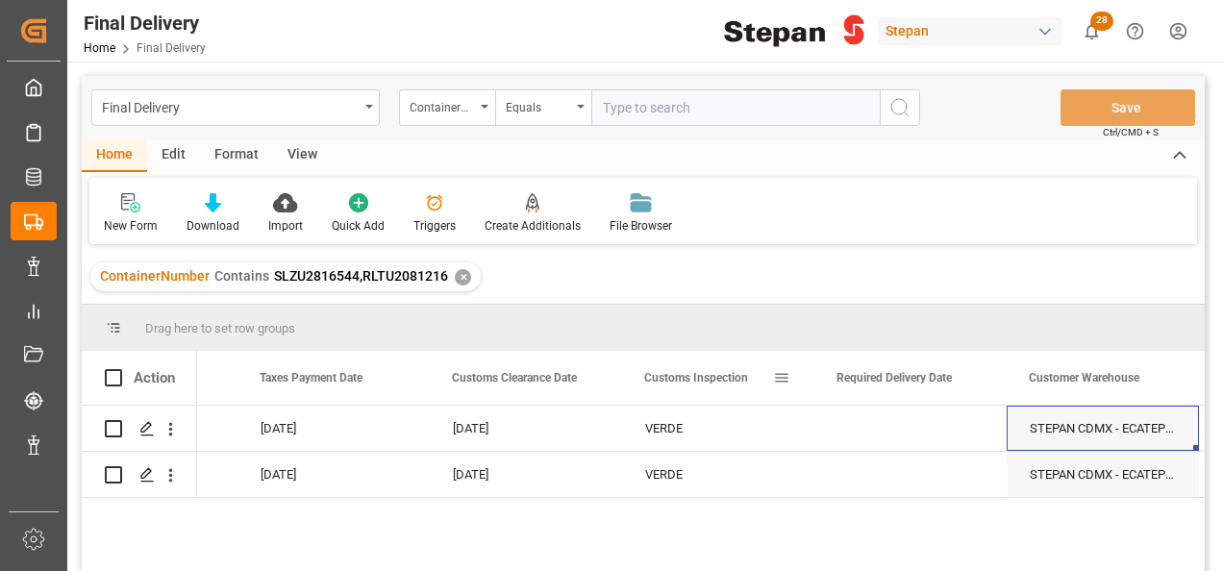
scroll to position [0, 1690]
click at [909, 433] on div "Press SPACE to select this row." at bounding box center [910, 428] width 192 height 45
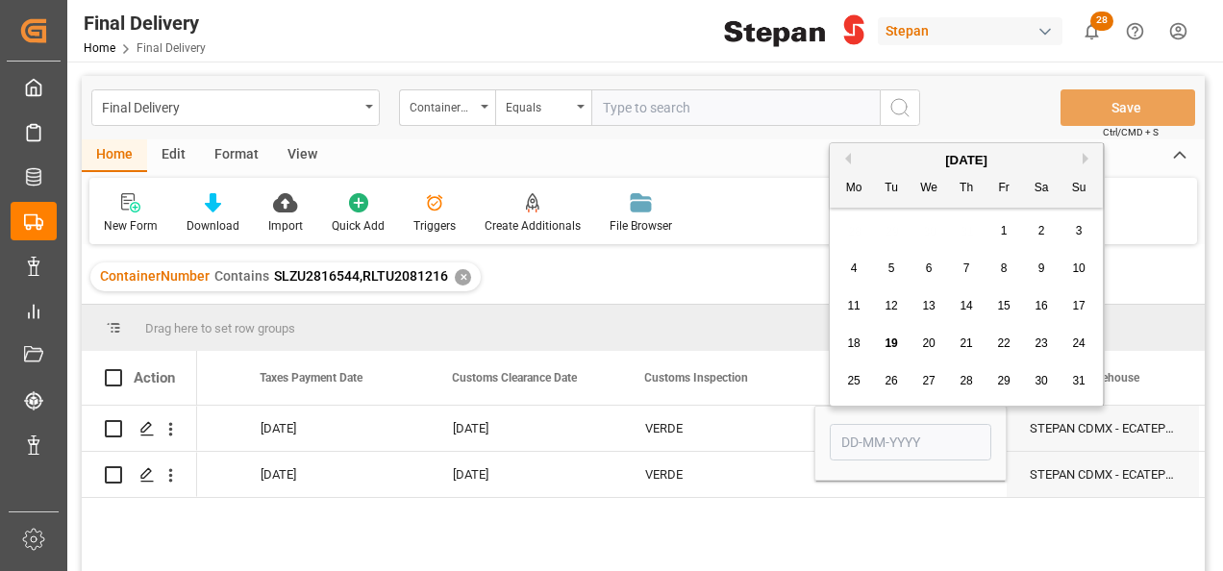
click at [1078, 308] on span "17" at bounding box center [1078, 305] width 12 height 13
type input "17-08-2025"
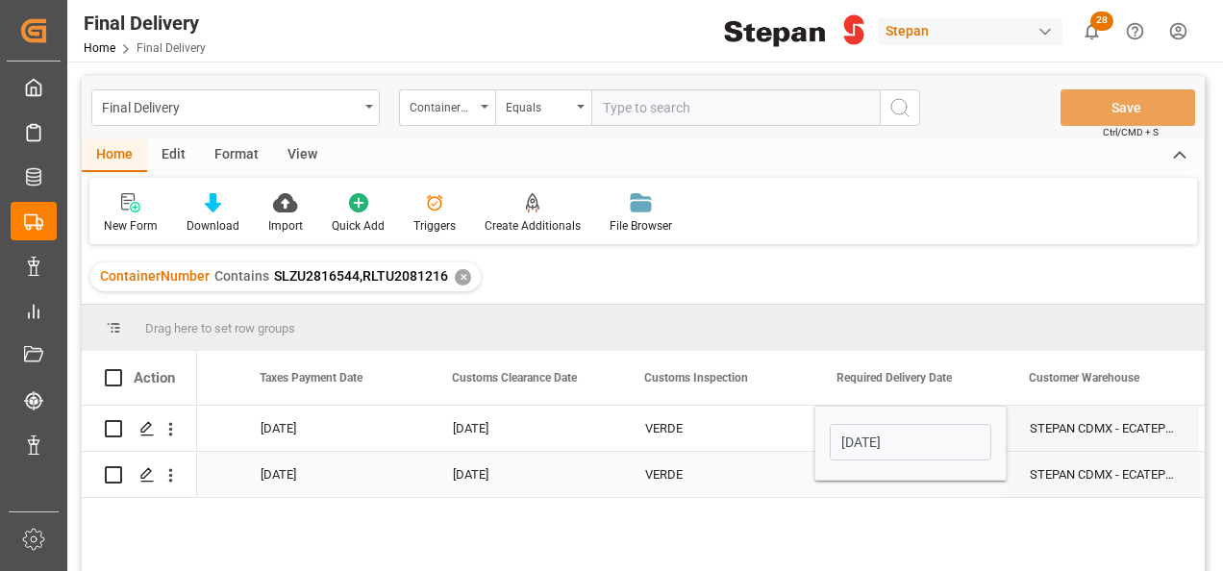
click at [877, 492] on div "Press SPACE to select this row." at bounding box center [910, 474] width 192 height 45
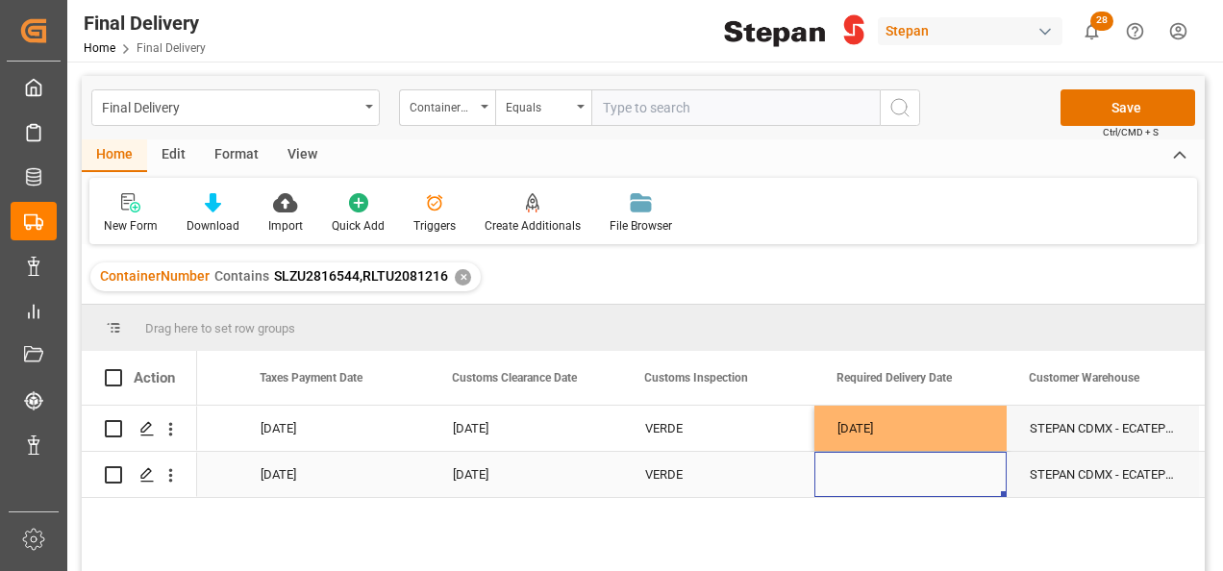
click at [970, 466] on div "Press SPACE to select this row." at bounding box center [910, 474] width 192 height 45
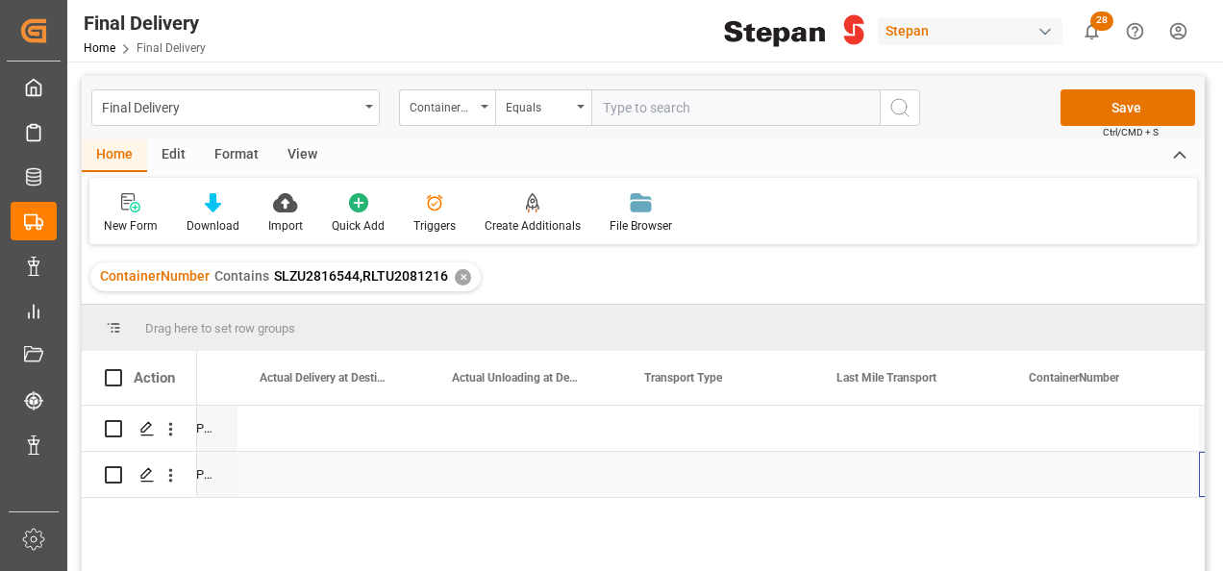
scroll to position [0, 2845]
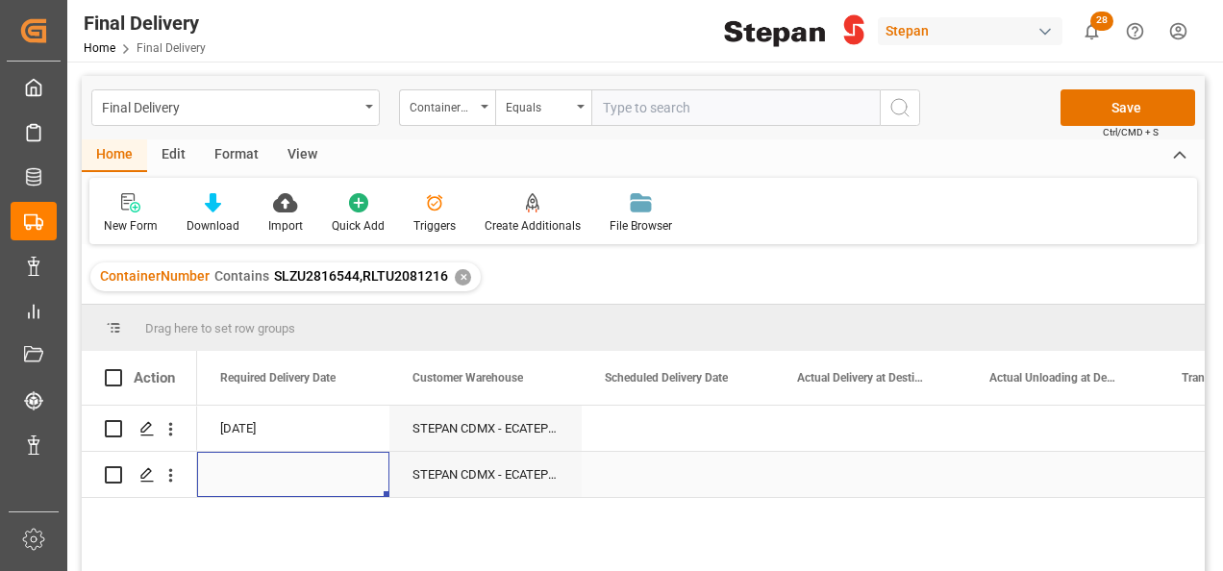
click at [274, 482] on div "Press SPACE to select this row." at bounding box center [293, 474] width 192 height 45
click at [275, 482] on div "Press SPACE to select this row." at bounding box center [293, 474] width 192 height 45
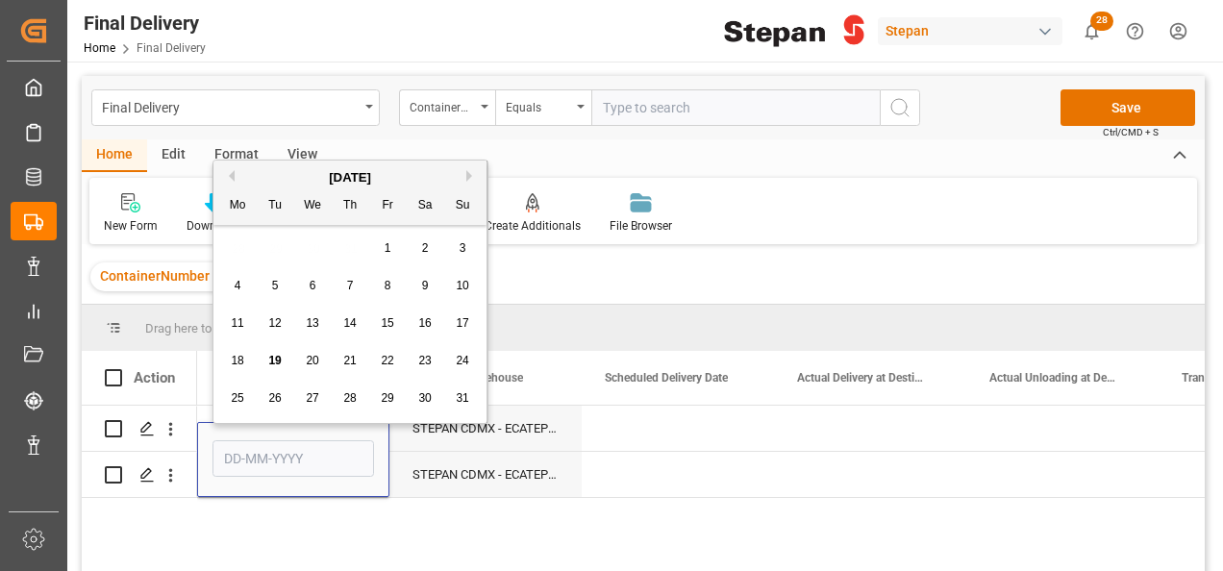
click at [474, 323] on div "11 12 13 14 15 16 17" at bounding box center [350, 323] width 262 height 37
click at [469, 328] on div "17" at bounding box center [463, 323] width 24 height 23
type input "17-08-2025"
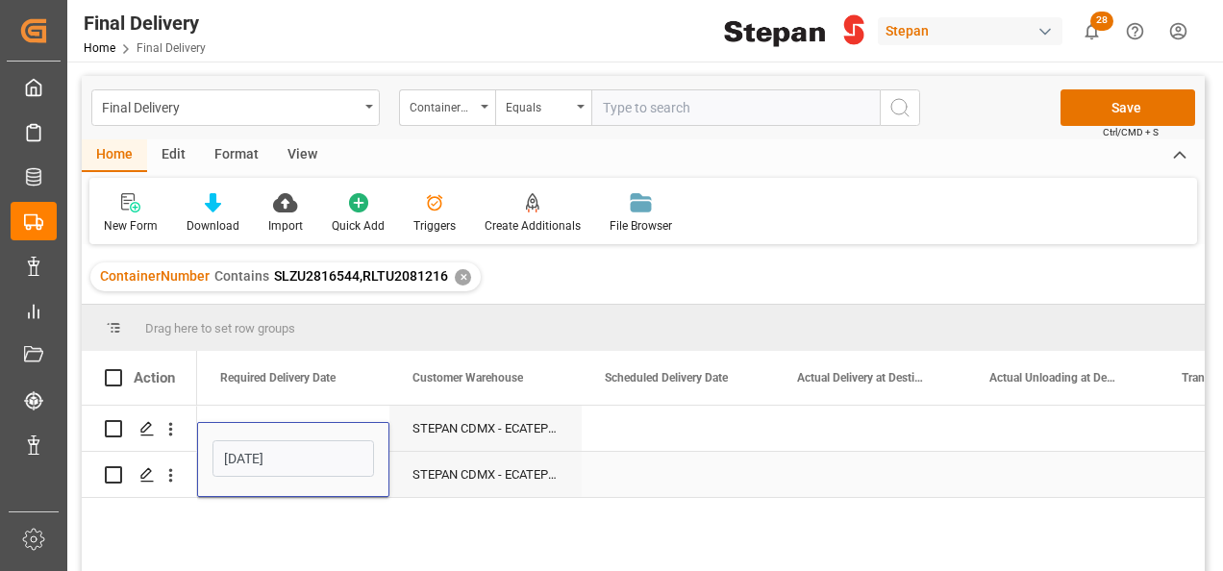
click at [276, 423] on div "17-08-2025" at bounding box center [293, 459] width 192 height 75
click at [337, 411] on div "17-08-2025" at bounding box center [293, 428] width 192 height 45
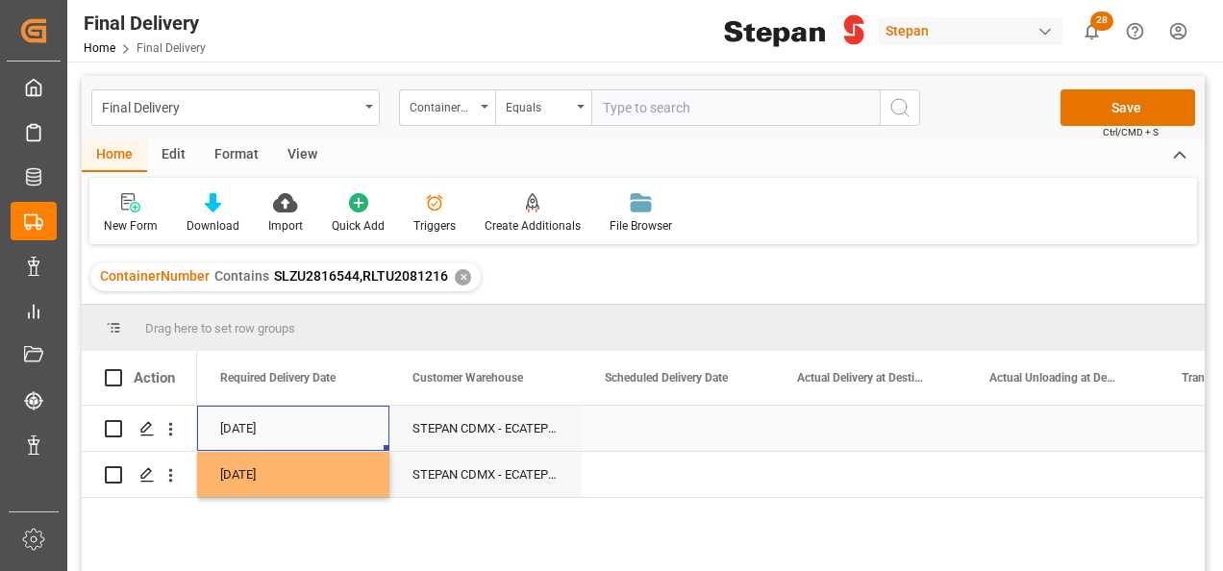
click at [275, 418] on div "17-08-2025" at bounding box center [293, 428] width 192 height 45
click at [276, 418] on div "17-08-2025" at bounding box center [293, 428] width 192 height 45
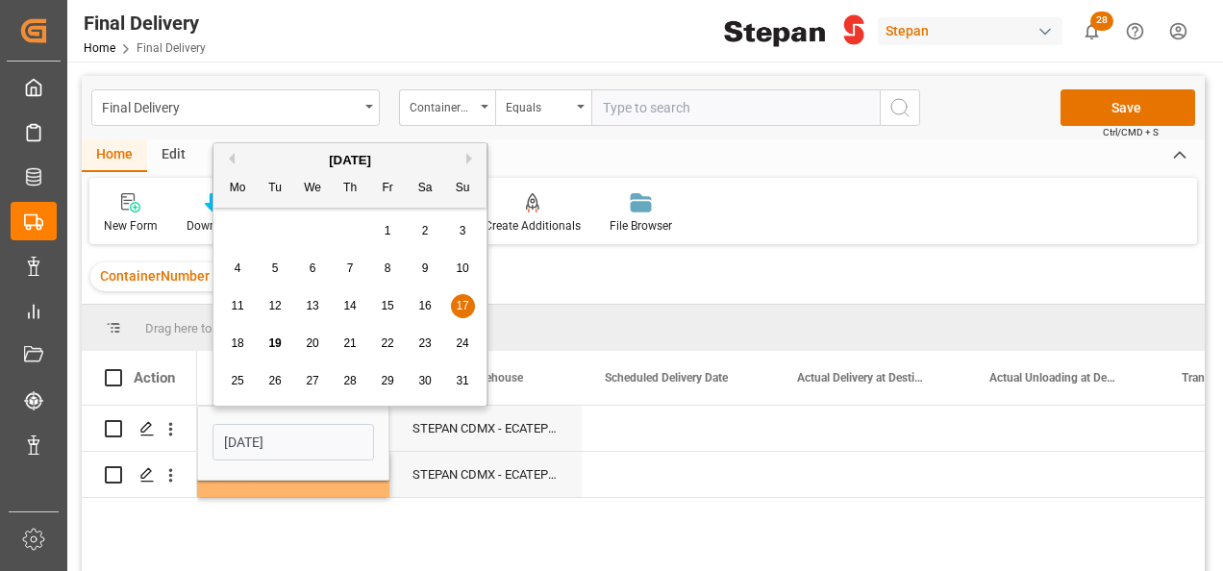
click at [236, 345] on span "18" at bounding box center [237, 342] width 12 height 13
type input "[DATE]"
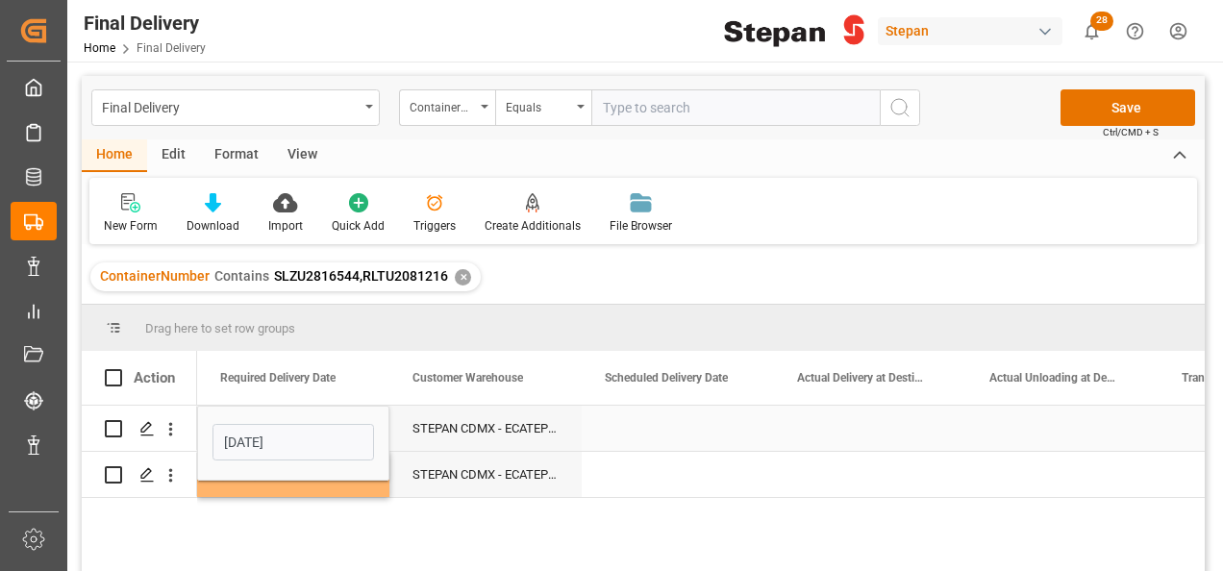
click at [679, 425] on div "Press SPACE to select this row." at bounding box center [678, 428] width 192 height 45
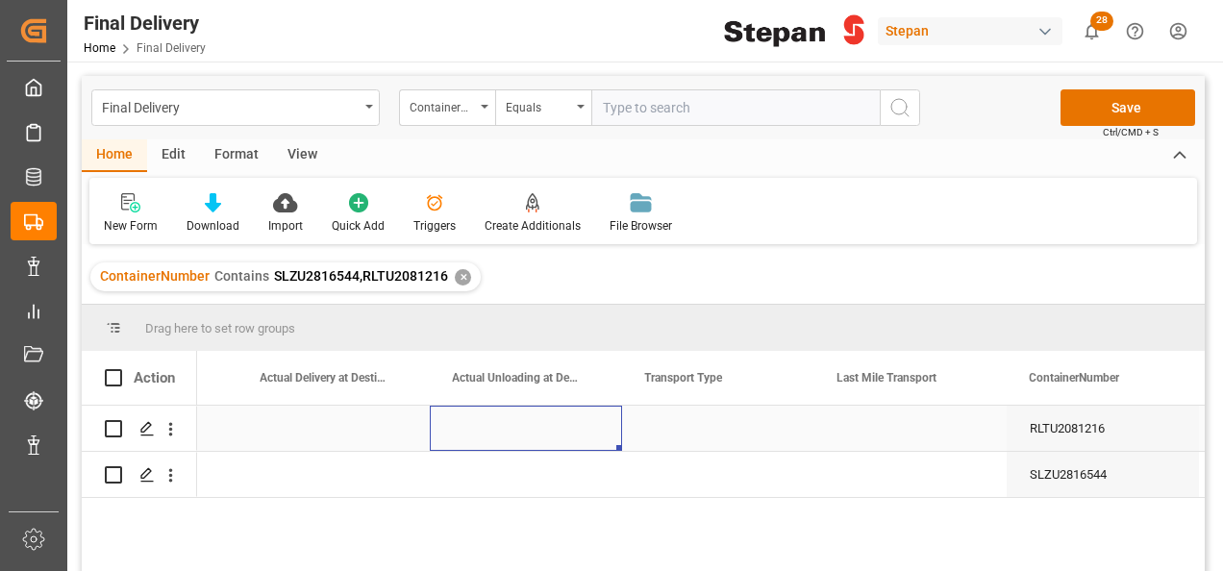
click at [530, 438] on div "Press SPACE to select this row." at bounding box center [526, 428] width 192 height 45
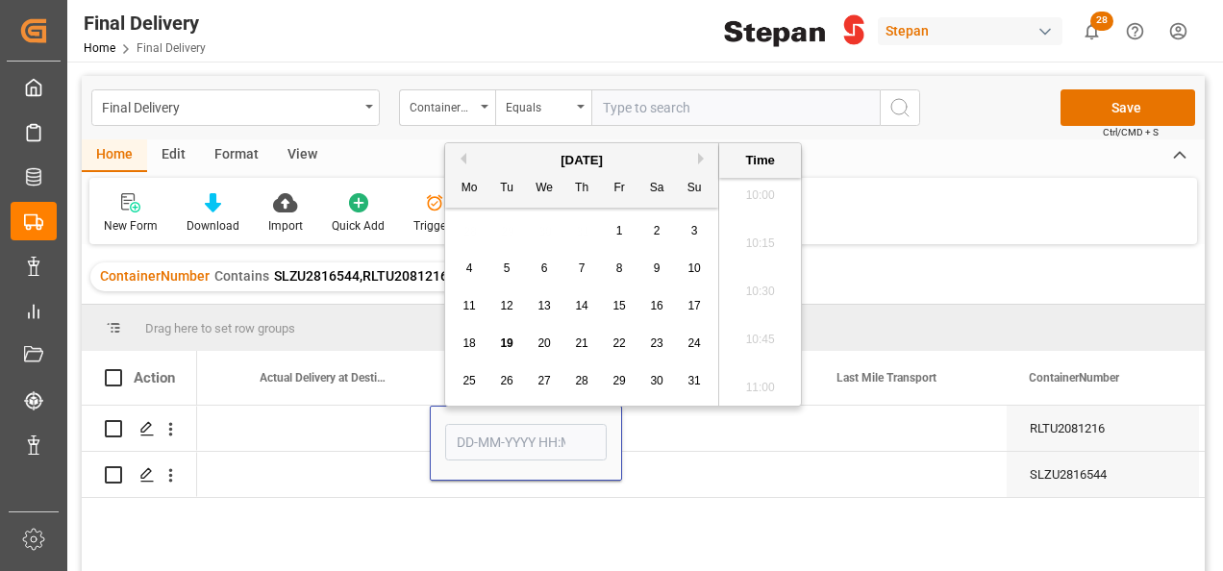
click at [515, 347] on div "19" at bounding box center [507, 344] width 24 height 23
type input "19-08-2025 00:00"
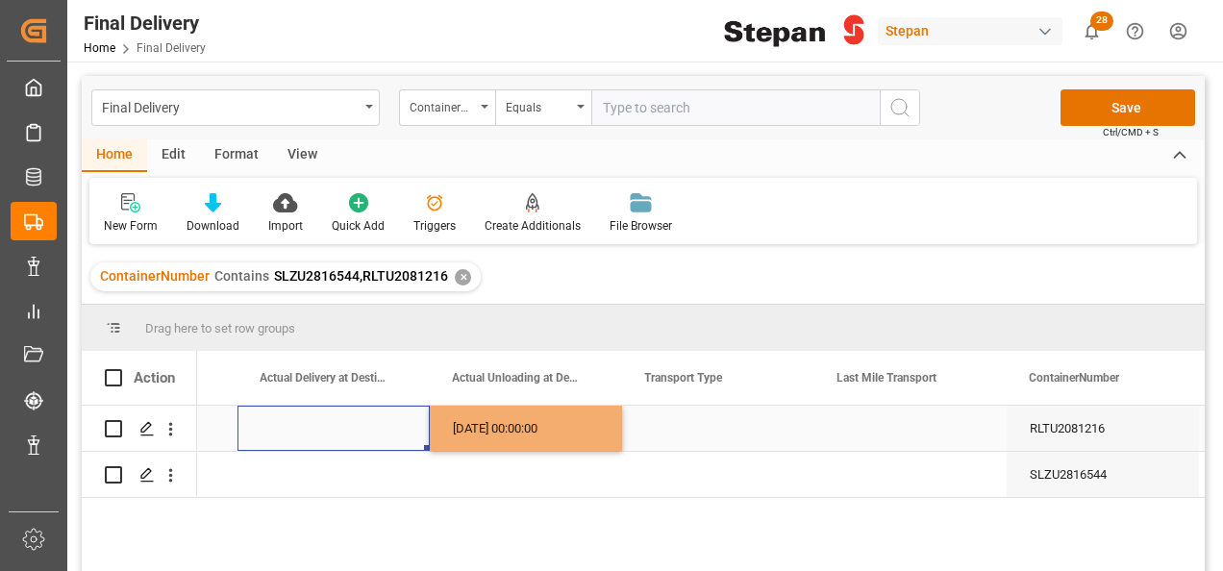
click at [374, 423] on div "Press SPACE to select this row." at bounding box center [333, 428] width 192 height 45
click at [717, 431] on div "Press SPACE to select this row." at bounding box center [718, 428] width 192 height 45
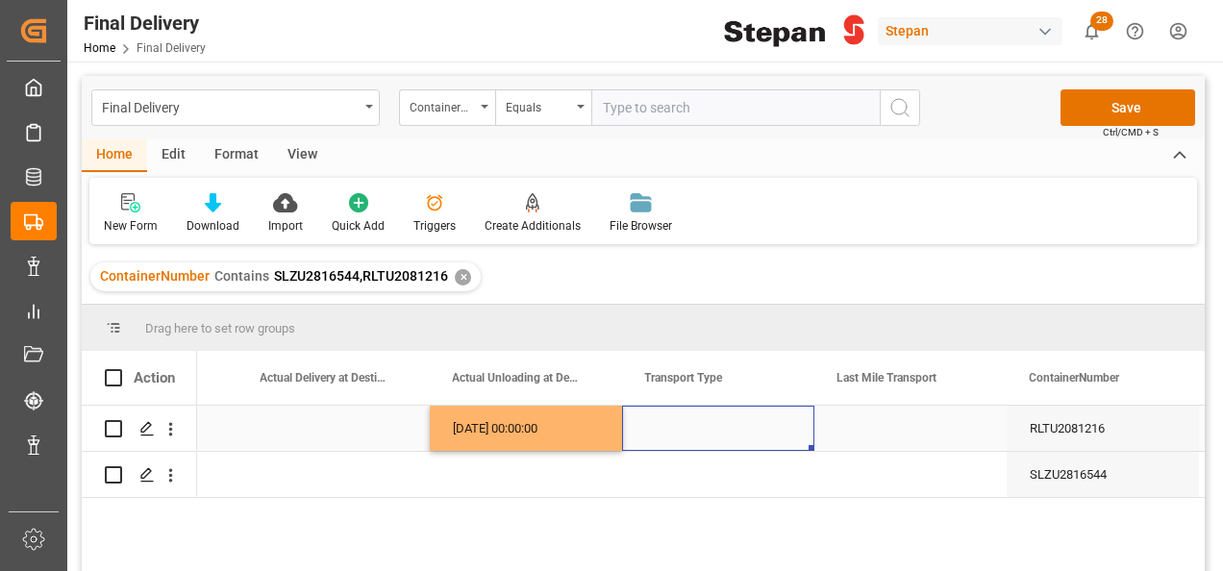
click at [717, 431] on div "Press SPACE to select this row." at bounding box center [718, 428] width 192 height 45
click at [780, 433] on icon "open menu" at bounding box center [778, 440] width 23 height 23
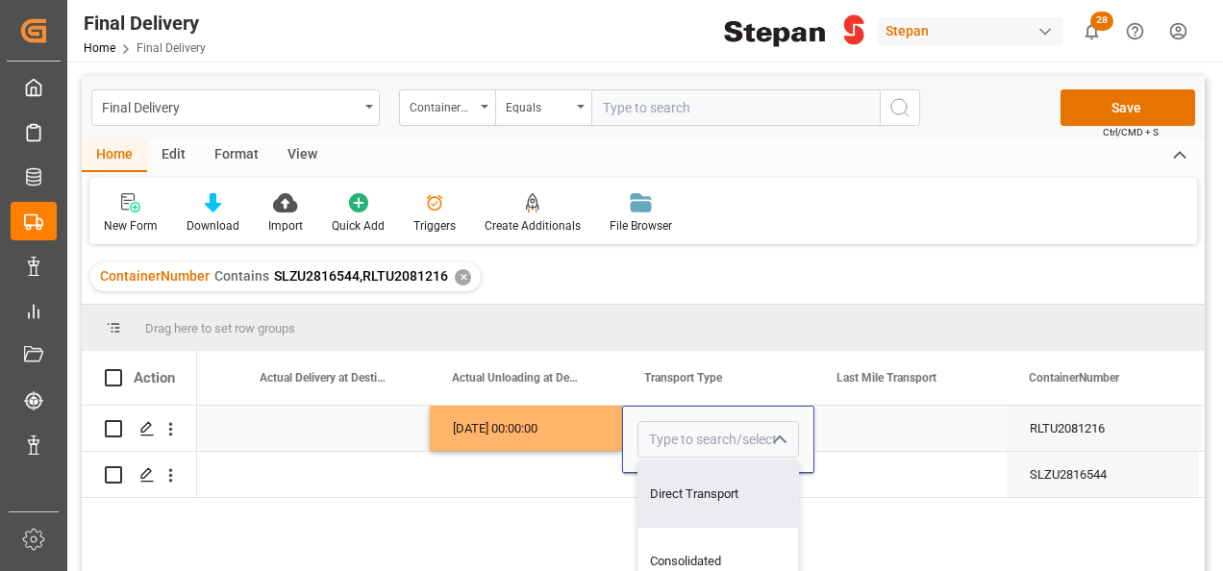
drag, startPoint x: 692, startPoint y: 496, endPoint x: 829, endPoint y: 441, distance: 147.1
click at [692, 497] on div "Direct Transport" at bounding box center [718, 493] width 160 height 67
type input "Direct Transport"
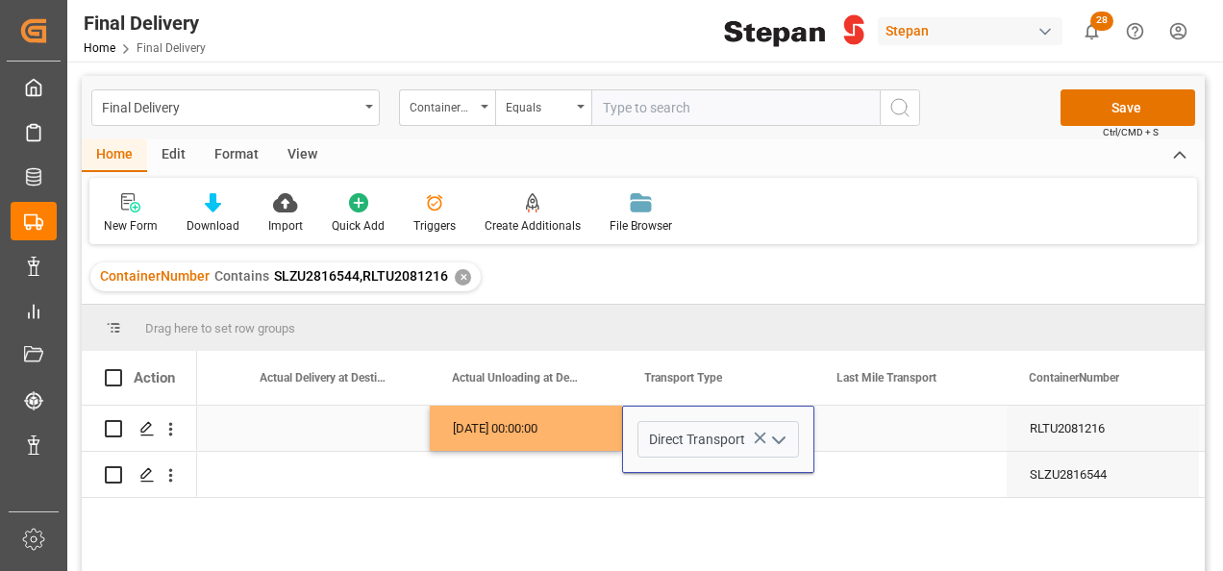
click at [869, 431] on div "Press SPACE to select this row." at bounding box center [910, 428] width 192 height 45
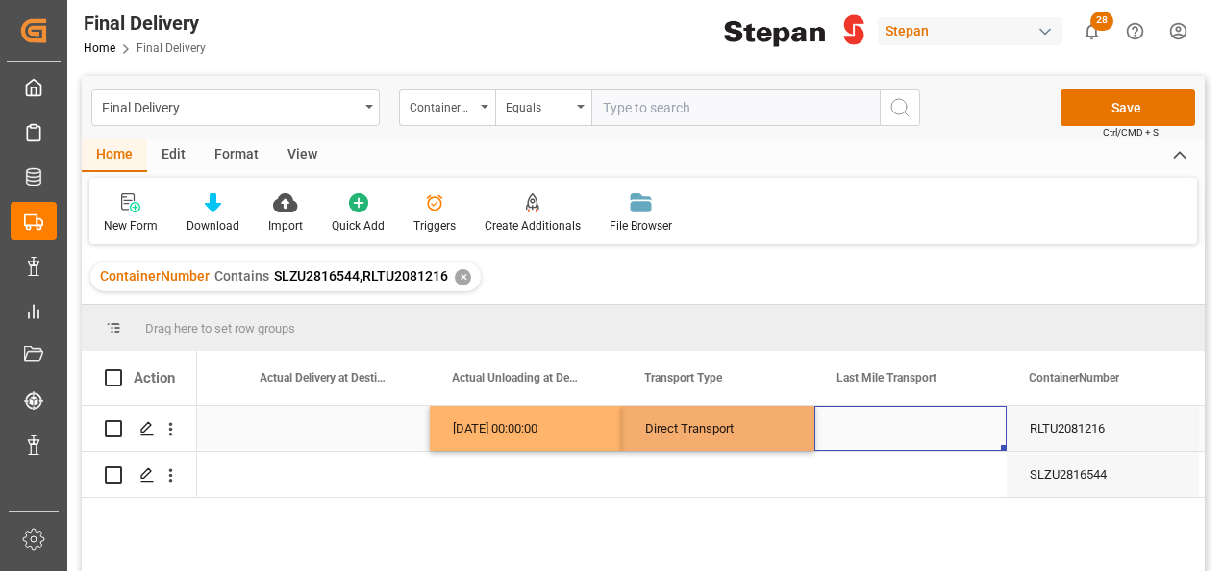
click at [869, 431] on div "Press SPACE to select this row." at bounding box center [910, 428] width 192 height 45
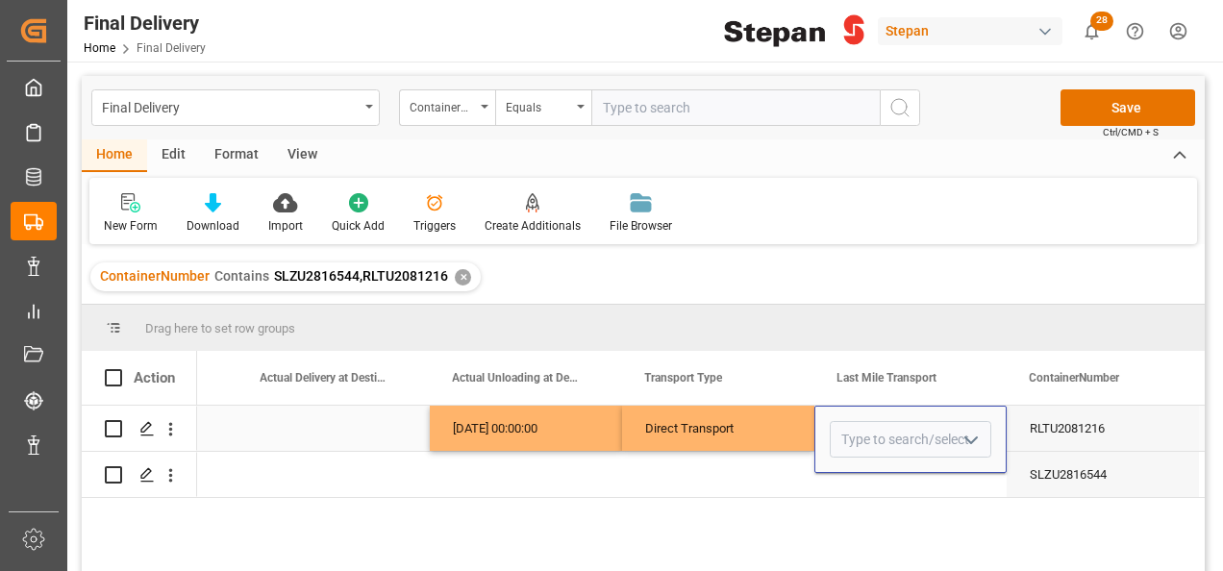
click at [982, 439] on icon "open menu" at bounding box center [970, 440] width 23 height 23
click at [875, 499] on div "TRANSPORTE TLH" at bounding box center [999, 503] width 336 height 67
type input "TRANSPORTE TLH"
click at [719, 470] on div "Press SPACE to select this row." at bounding box center [718, 474] width 192 height 45
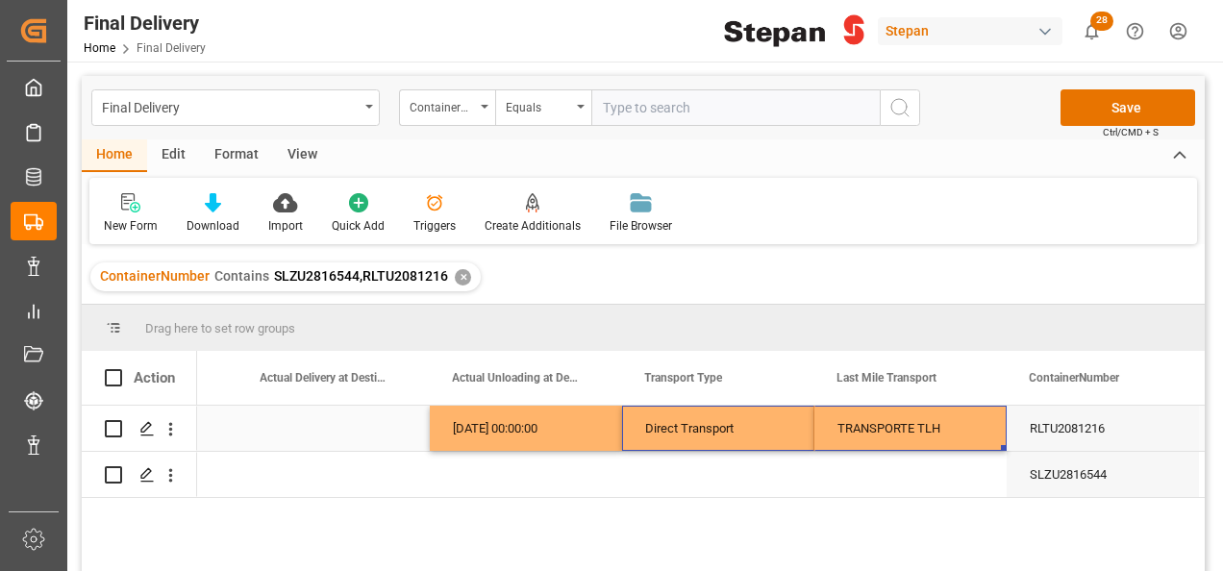
drag, startPoint x: 715, startPoint y: 427, endPoint x: 886, endPoint y: 427, distance: 171.1
drag, startPoint x: 1002, startPoint y: 449, endPoint x: 1002, endPoint y: 488, distance: 39.4
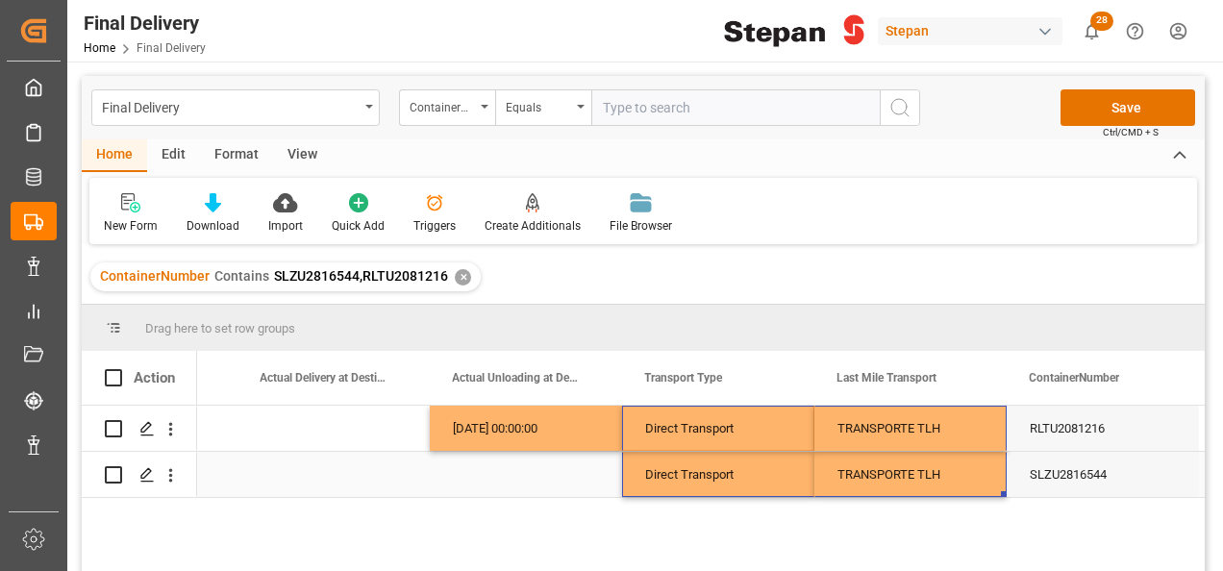
click at [465, 481] on div "Press SPACE to select this row." at bounding box center [526, 474] width 192 height 45
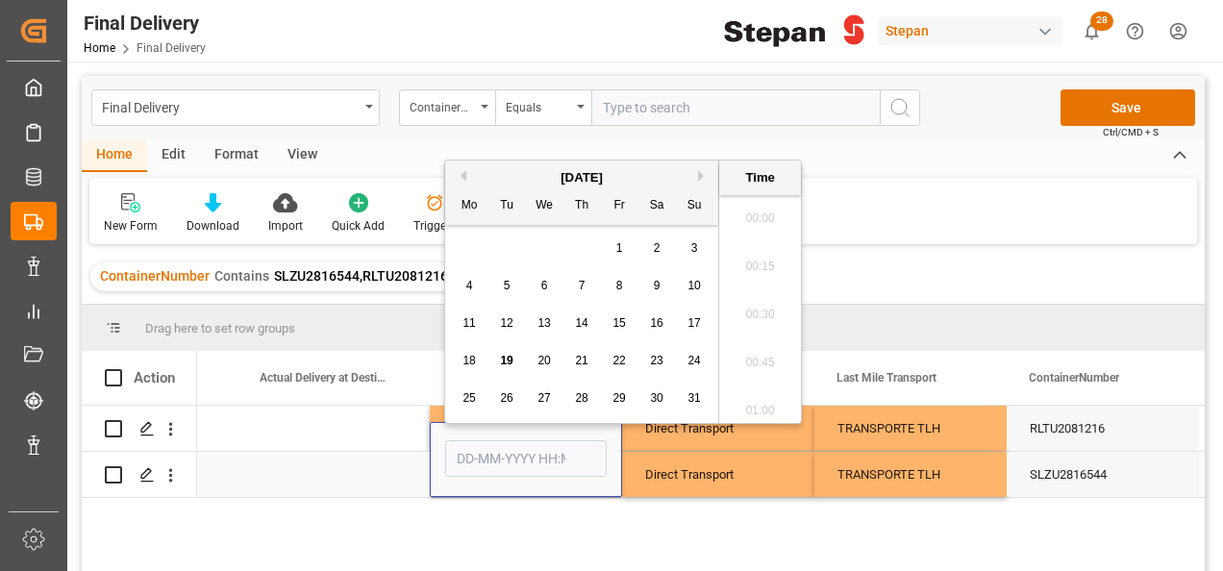
scroll to position [1928, 0]
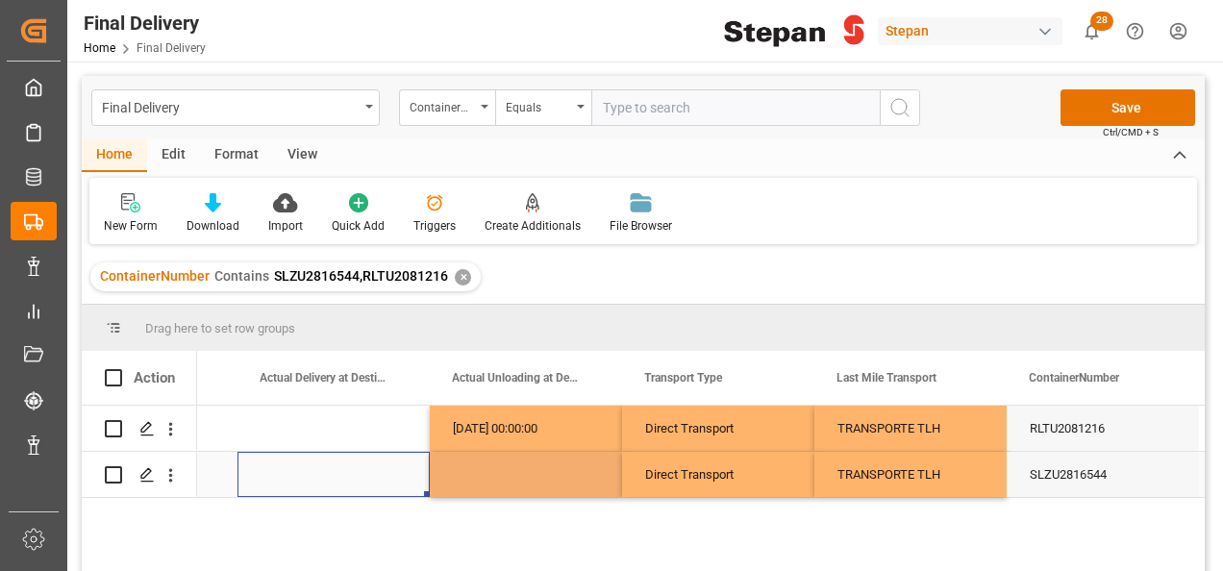
click at [384, 467] on div "Press SPACE to select this row." at bounding box center [333, 474] width 192 height 45
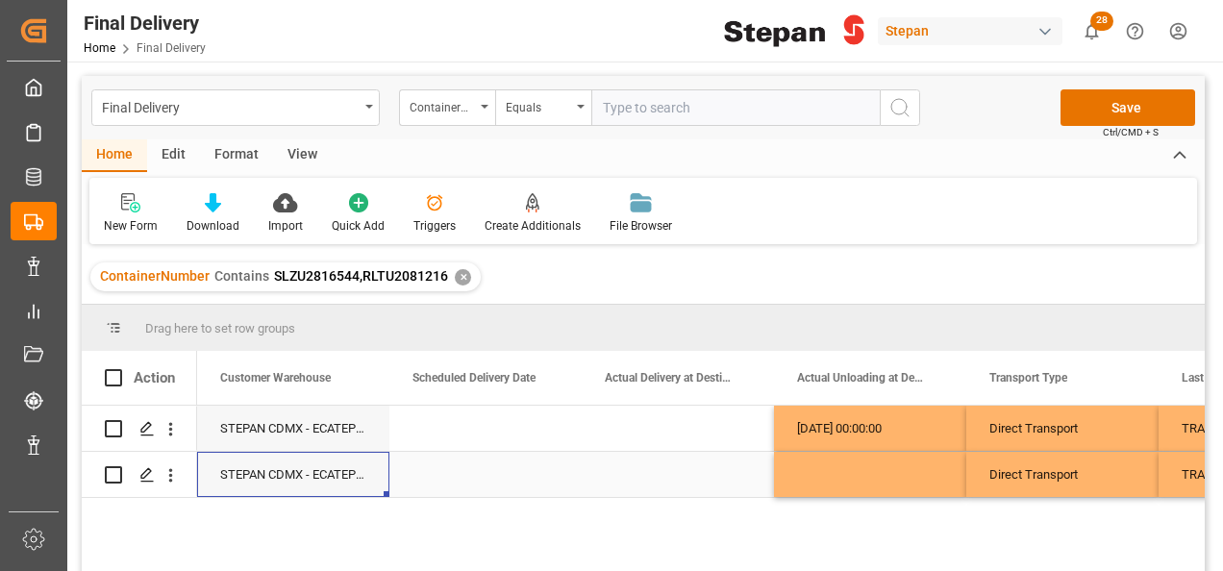
scroll to position [0, 2307]
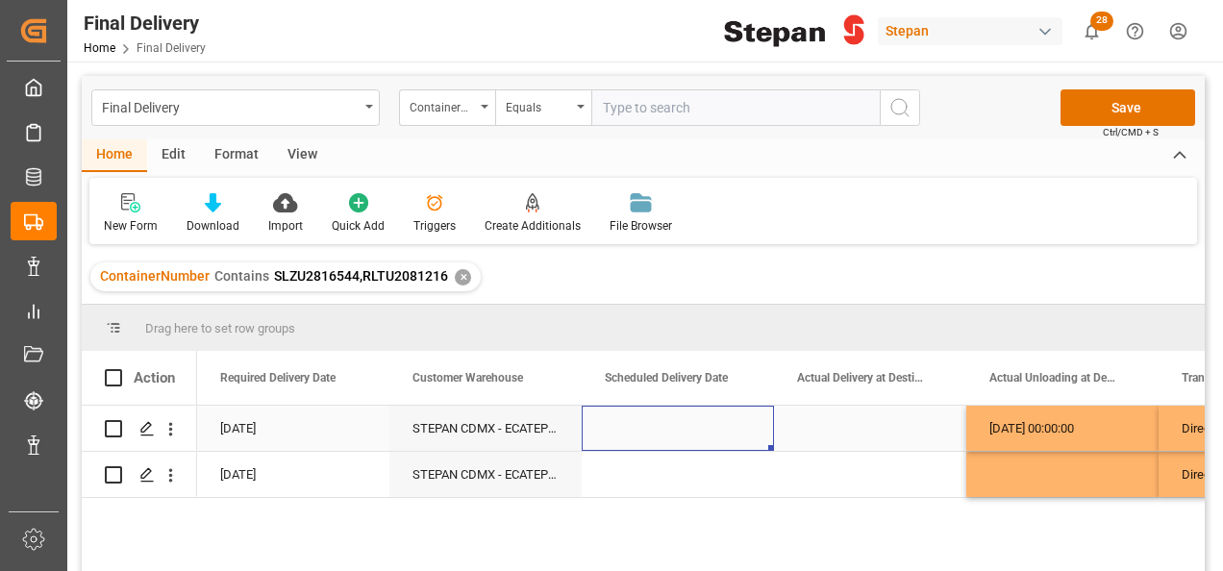
click at [644, 409] on div "Press SPACE to select this row." at bounding box center [678, 428] width 192 height 45
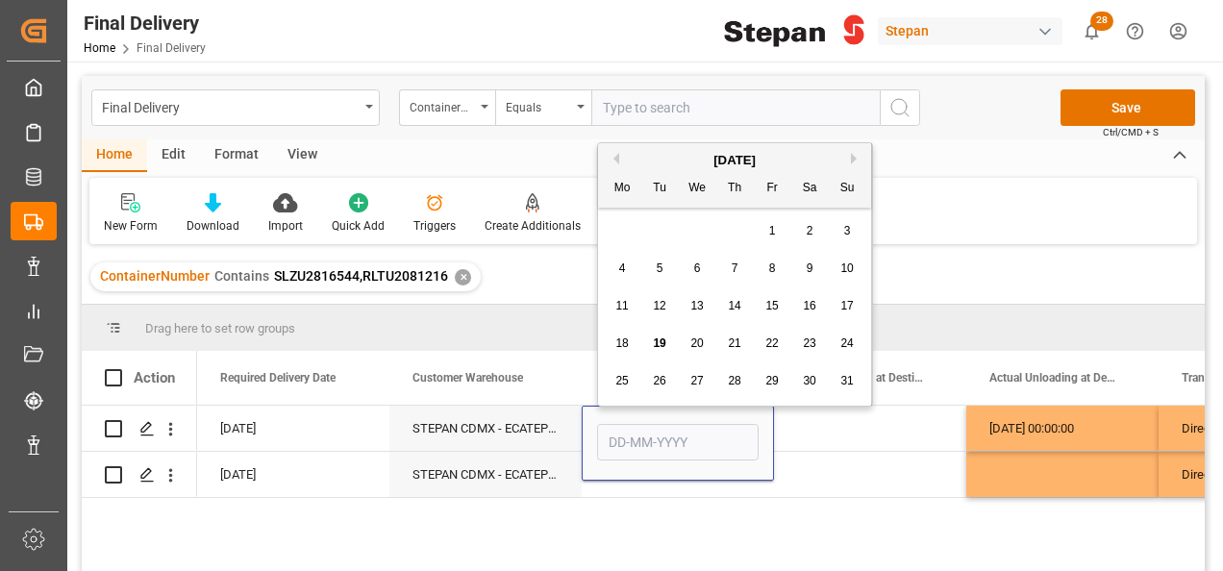
click at [623, 338] on span "18" at bounding box center [621, 342] width 12 height 13
type input "[DATE]"
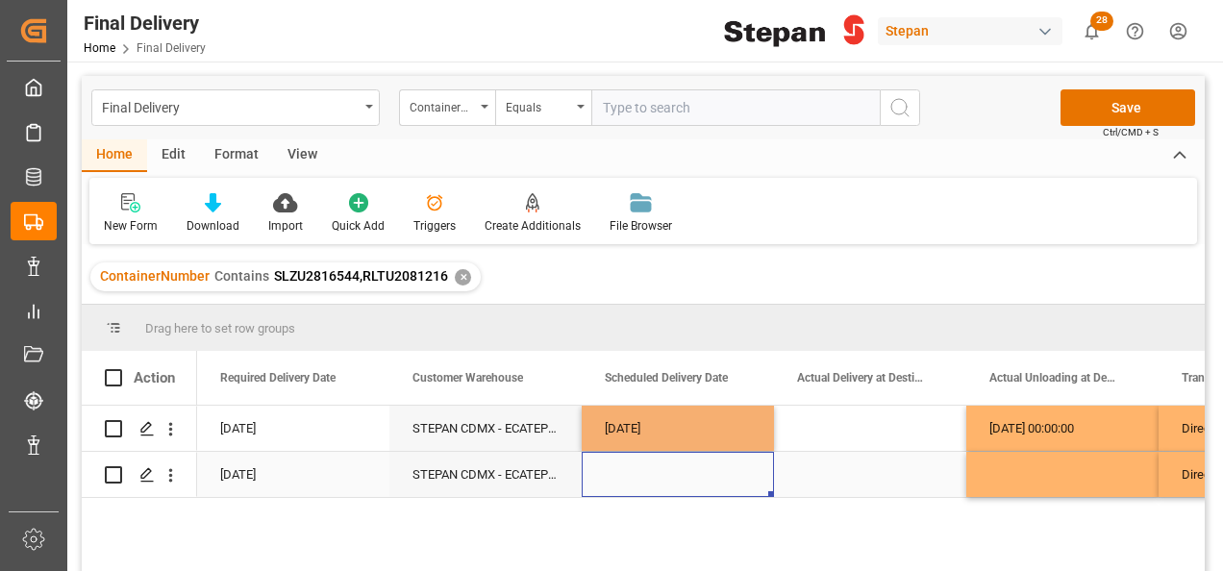
click at [669, 494] on div "Press SPACE to select this row." at bounding box center [678, 474] width 192 height 45
click at [704, 429] on div "[DATE]" at bounding box center [678, 428] width 192 height 45
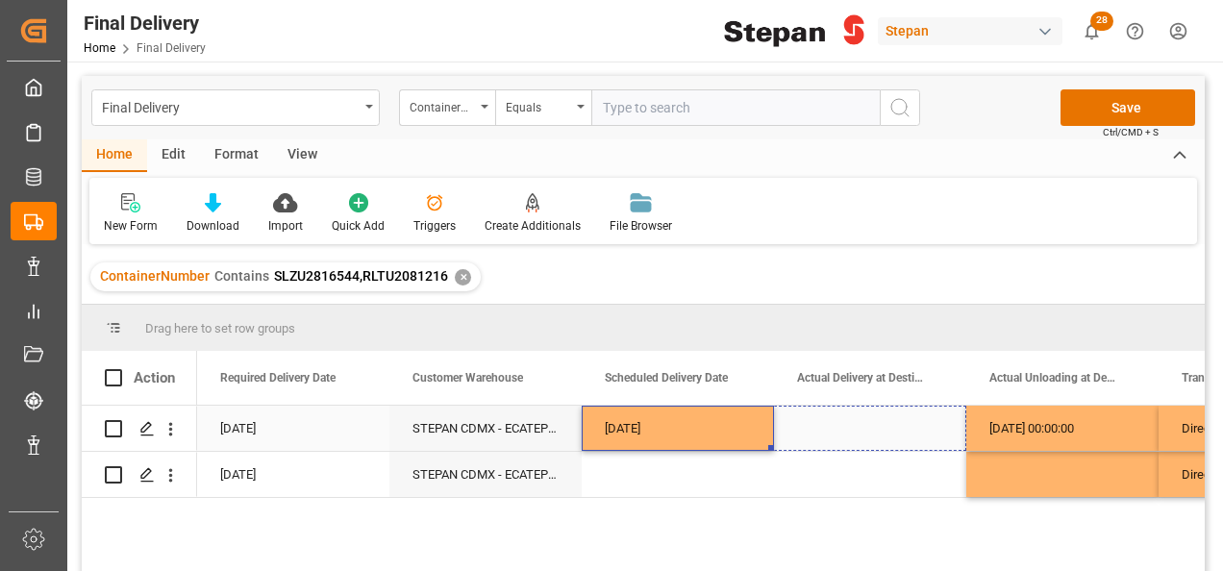
drag, startPoint x: 771, startPoint y: 446, endPoint x: 909, endPoint y: 437, distance: 138.7
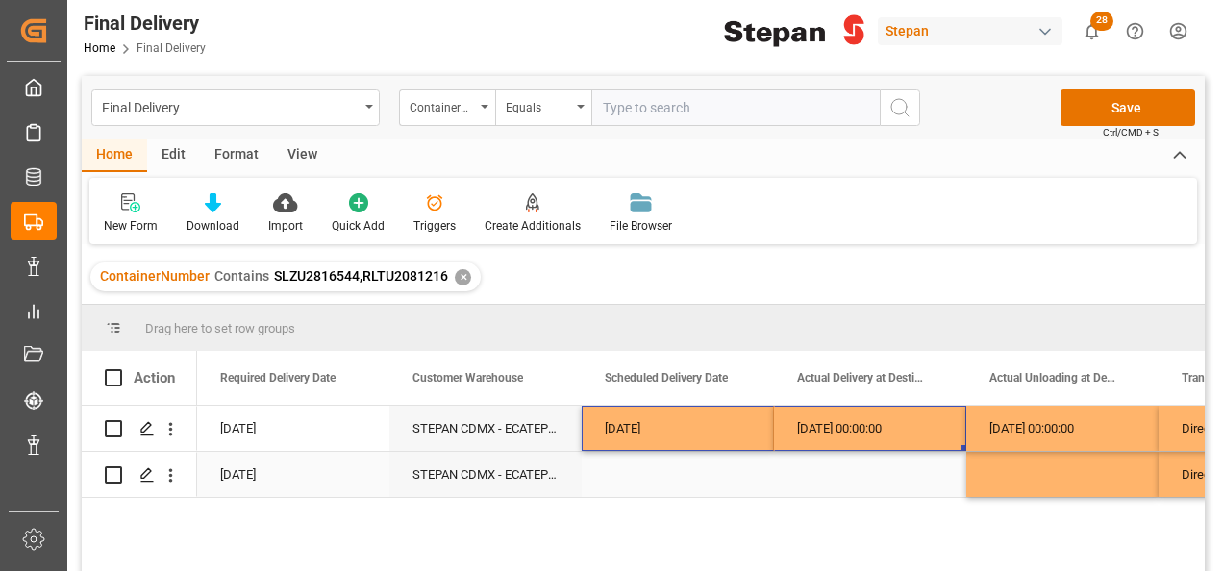
click at [633, 466] on div "Press SPACE to select this row." at bounding box center [678, 474] width 192 height 45
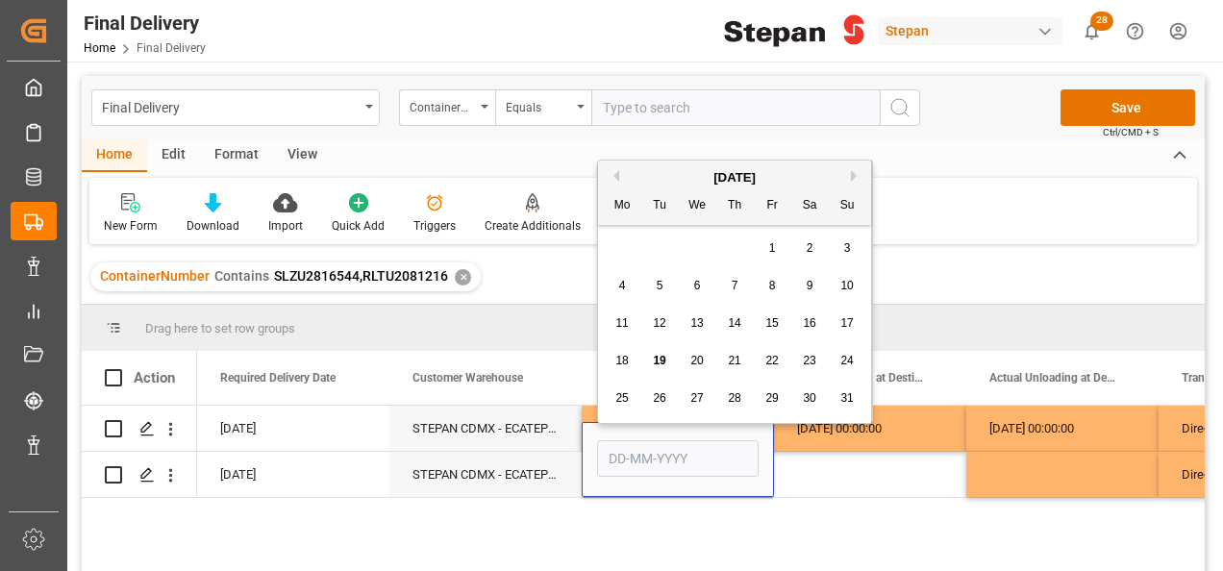
click at [846, 328] on span "17" at bounding box center [846, 322] width 12 height 13
type input "17-08-2025"
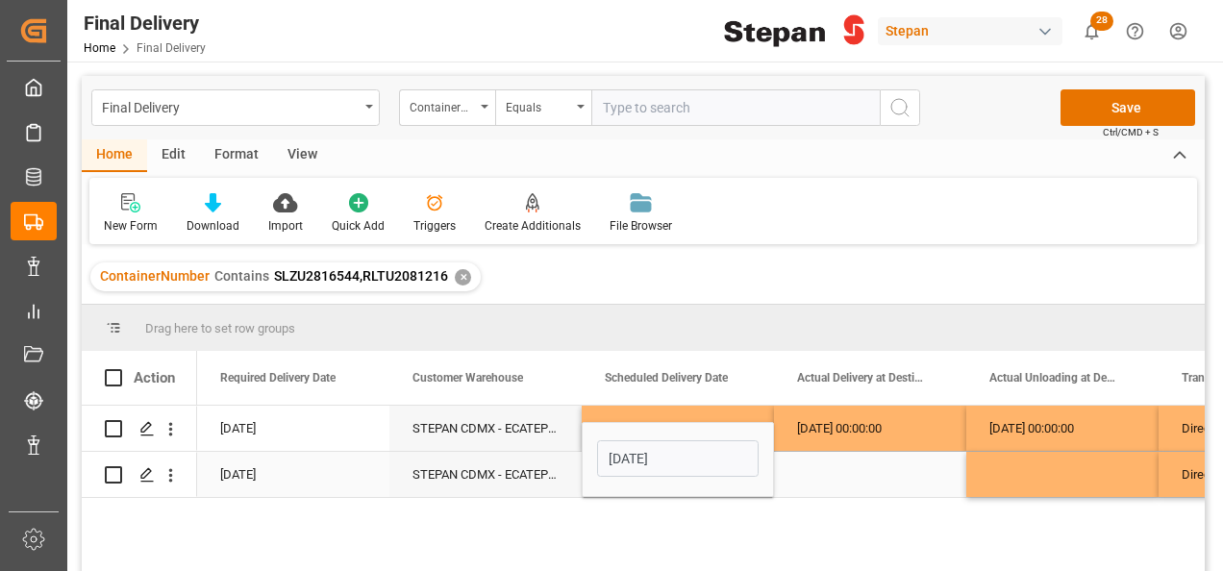
click at [815, 469] on div "Press SPACE to select this row." at bounding box center [870, 474] width 192 height 45
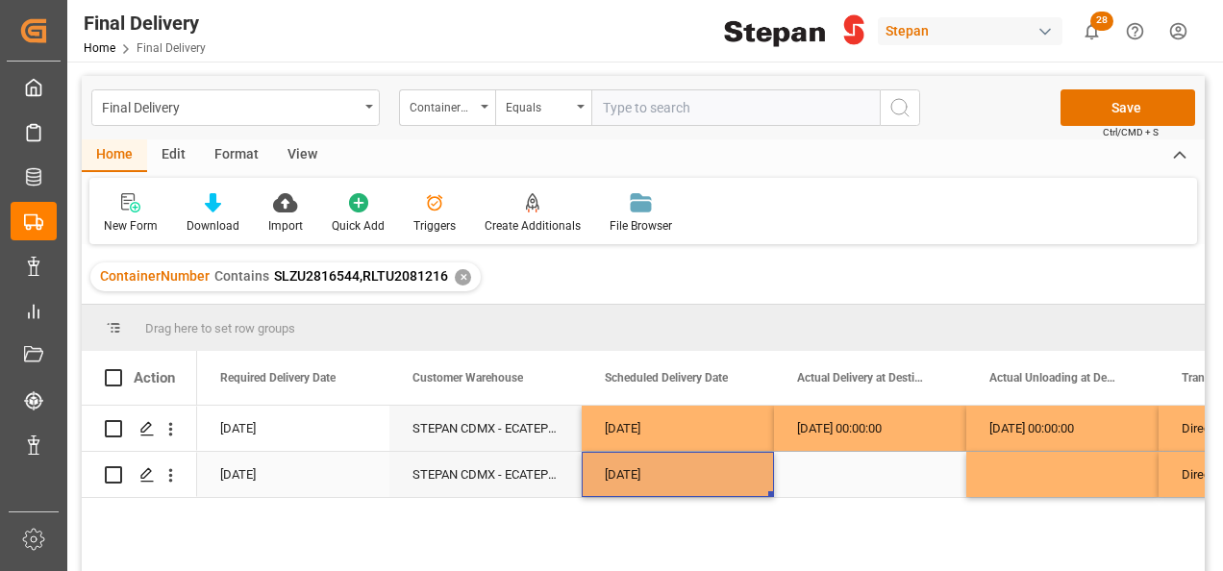
click at [716, 483] on div "17-08-2025" at bounding box center [678, 474] width 192 height 45
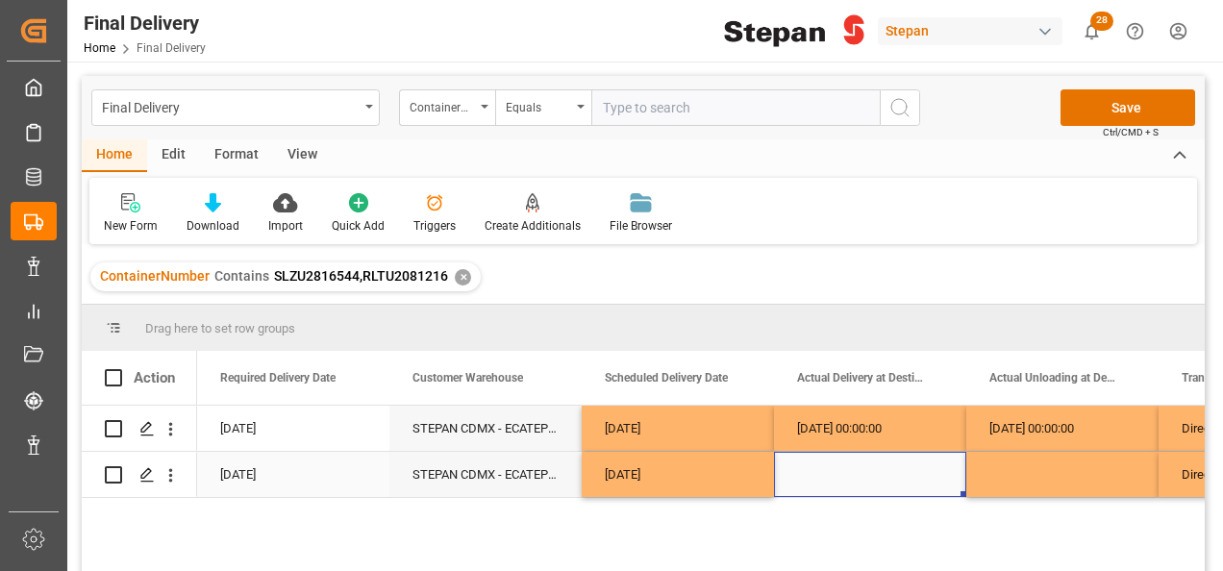
drag, startPoint x: 813, startPoint y: 497, endPoint x: 911, endPoint y: 490, distance: 98.3
click at [911, 490] on div "Press SPACE to select this row." at bounding box center [870, 474] width 192 height 45
click at [733, 485] on div "17-08-2025" at bounding box center [678, 474] width 192 height 45
drag, startPoint x: 771, startPoint y: 495, endPoint x: 906, endPoint y: 481, distance: 135.4
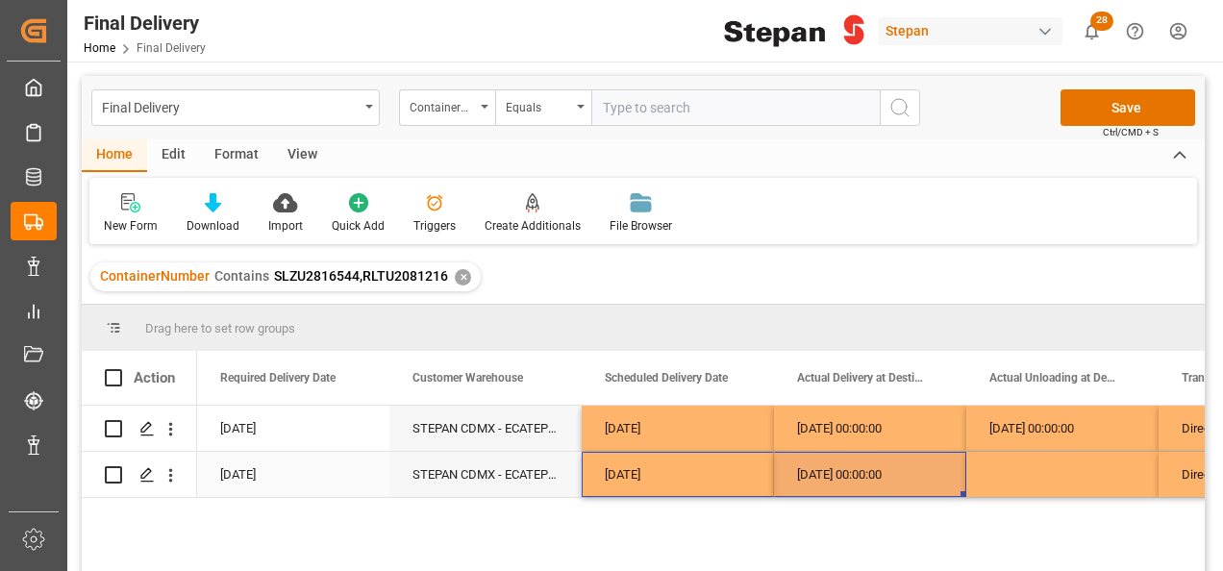
click at [859, 475] on div "17-08-2025 00:00:00" at bounding box center [870, 474] width 192 height 45
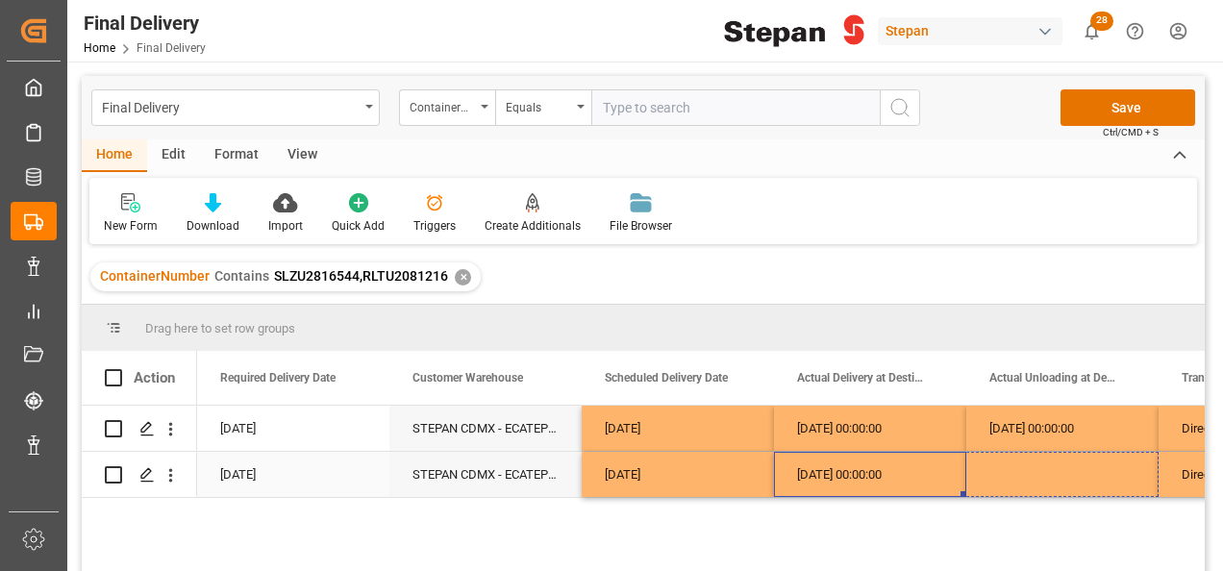
drag, startPoint x: 961, startPoint y: 495, endPoint x: 1050, endPoint y: 485, distance: 89.1
click at [1047, 472] on div "17-08-2025 00:00:00" at bounding box center [1062, 474] width 192 height 45
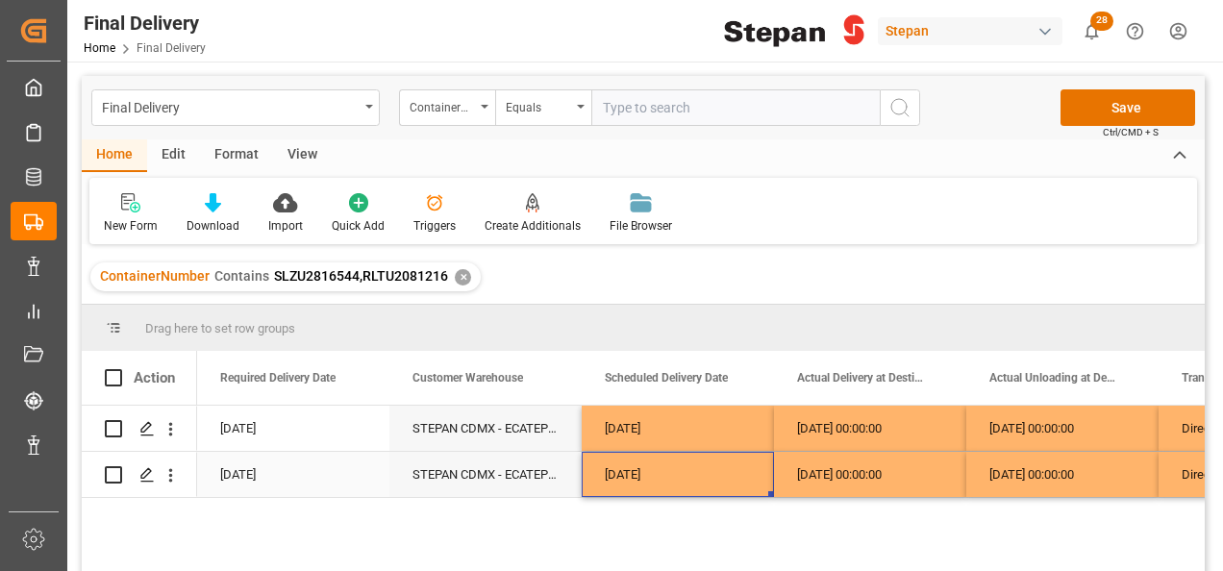
click at [747, 467] on div "17-08-2025" at bounding box center [678, 474] width 192 height 45
click at [277, 468] on div "17-08-2025" at bounding box center [293, 474] width 192 height 45
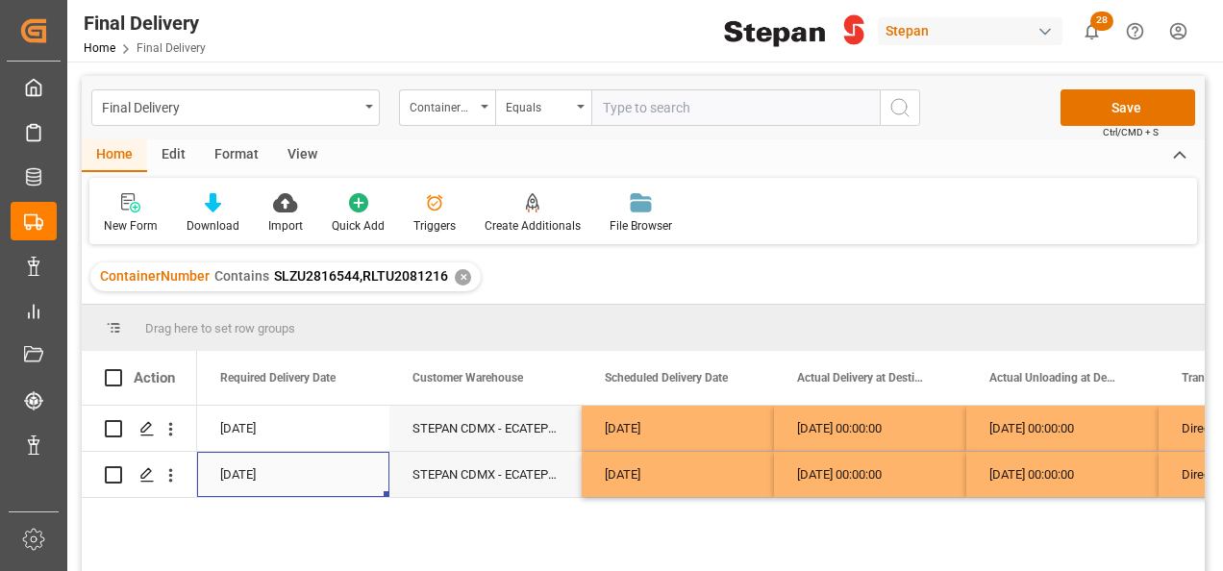
click at [277, 468] on div "17-08-2025" at bounding box center [293, 474] width 192 height 45
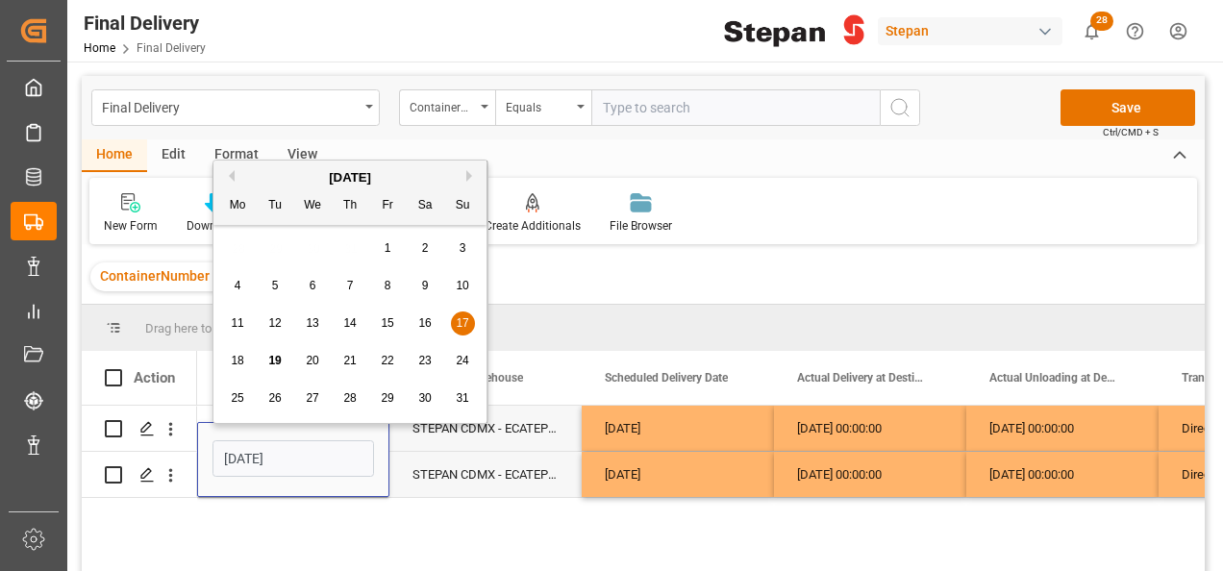
click at [240, 355] on span "18" at bounding box center [237, 360] width 12 height 13
type input "[DATE]"
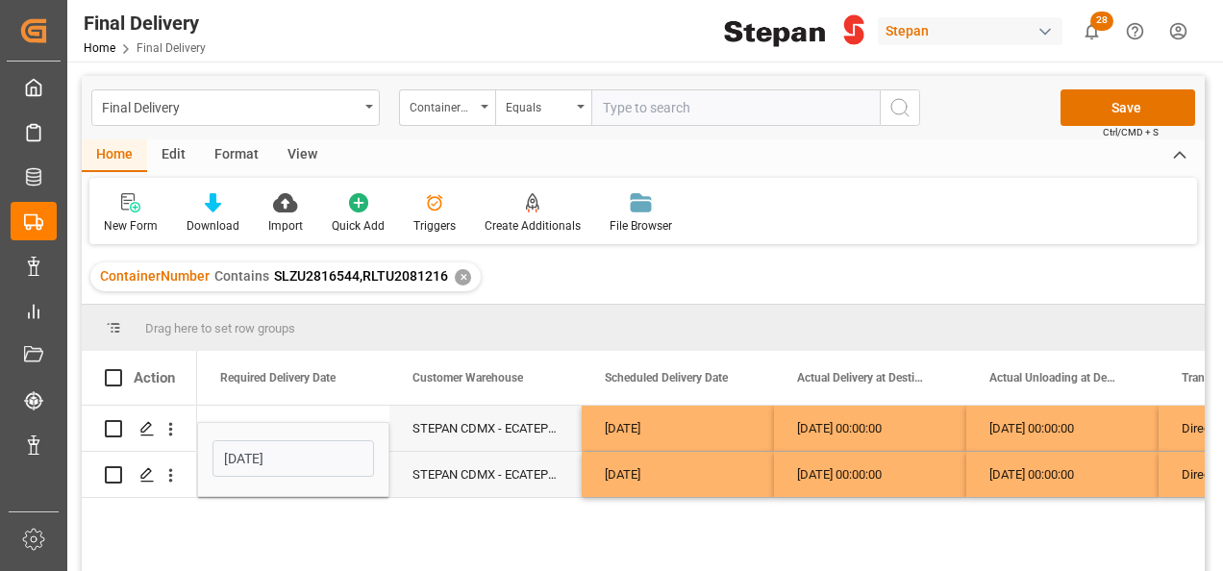
click at [715, 480] on div "17-08-2025" at bounding box center [678, 474] width 192 height 45
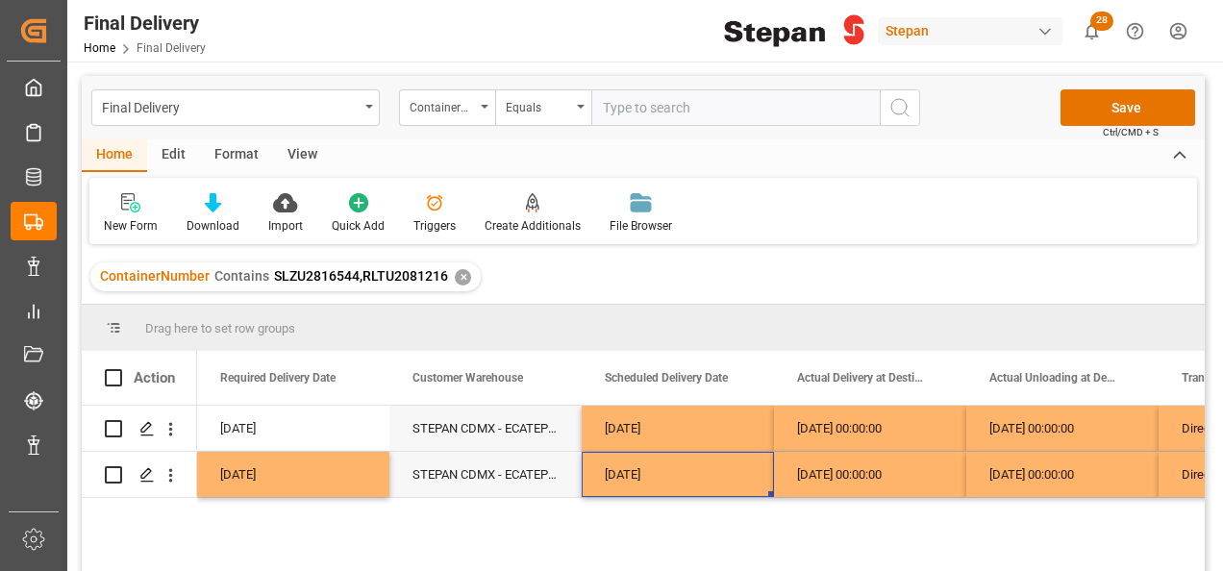
click at [1043, 463] on div "17-08-2025 00:00:00" at bounding box center [1062, 474] width 192 height 45
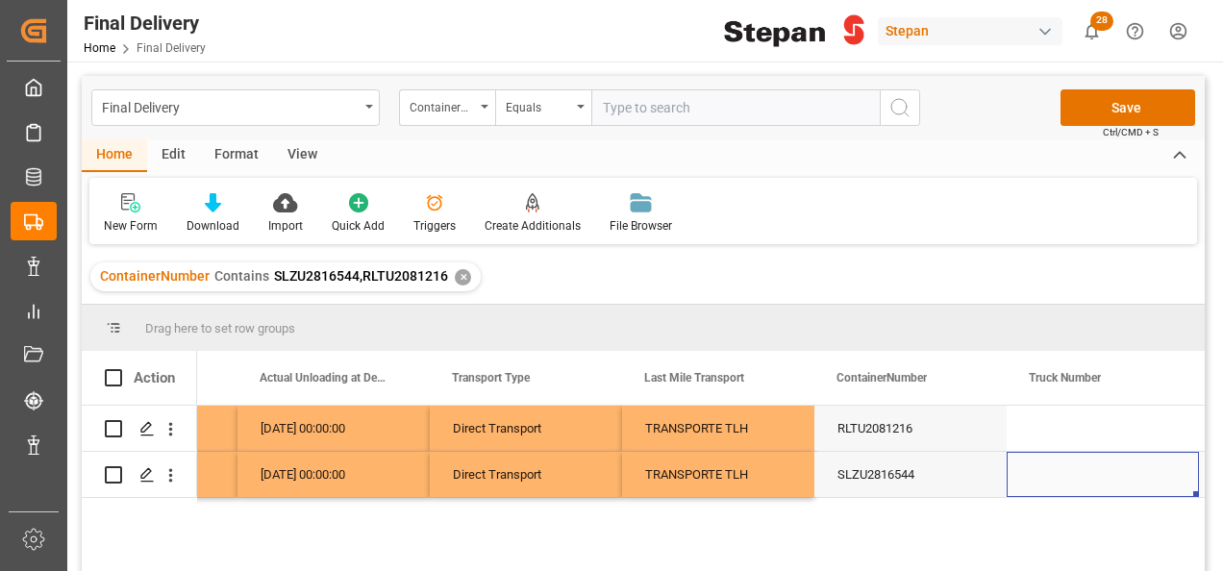
scroll to position [0, 3229]
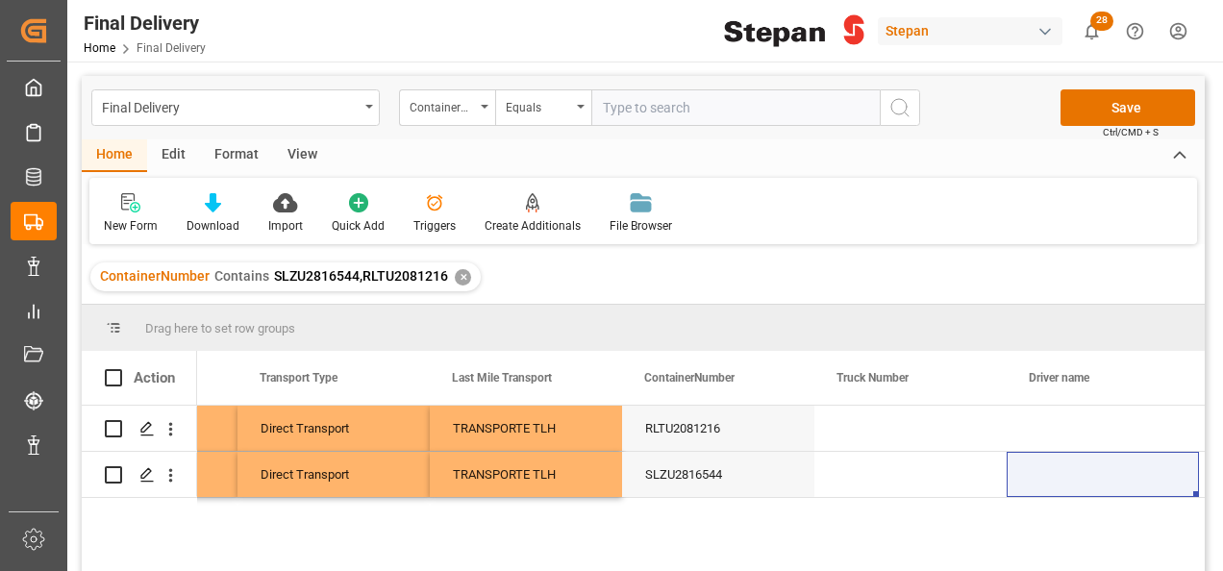
click at [461, 511] on div "18-08-2025 00:00:00 19-08-2025 00:00:00 Direct Transport TRANSPORTE TLH RLTU208…" at bounding box center [700, 495] width 1007 height 178
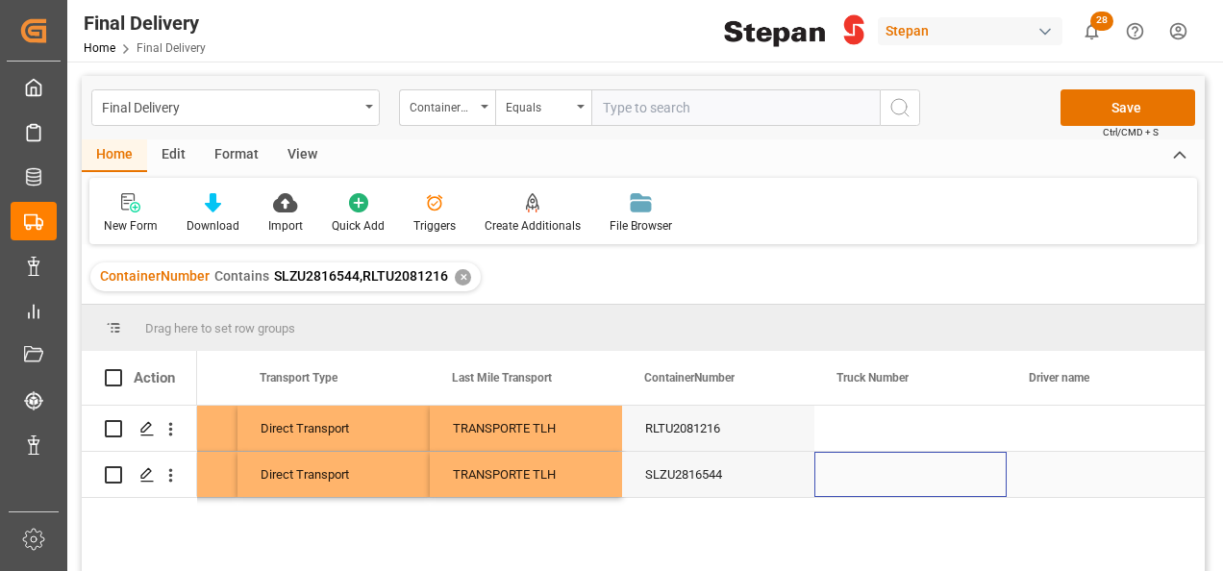
click at [842, 468] on div "Press SPACE to select this row." at bounding box center [910, 474] width 192 height 45
click at [846, 466] on div "Press SPACE to select this row." at bounding box center [910, 474] width 192 height 45
click at [857, 464] on div "Press SPACE to select this row." at bounding box center [910, 474] width 192 height 45
click at [861, 464] on div "Press SPACE to select this row." at bounding box center [910, 474] width 192 height 45
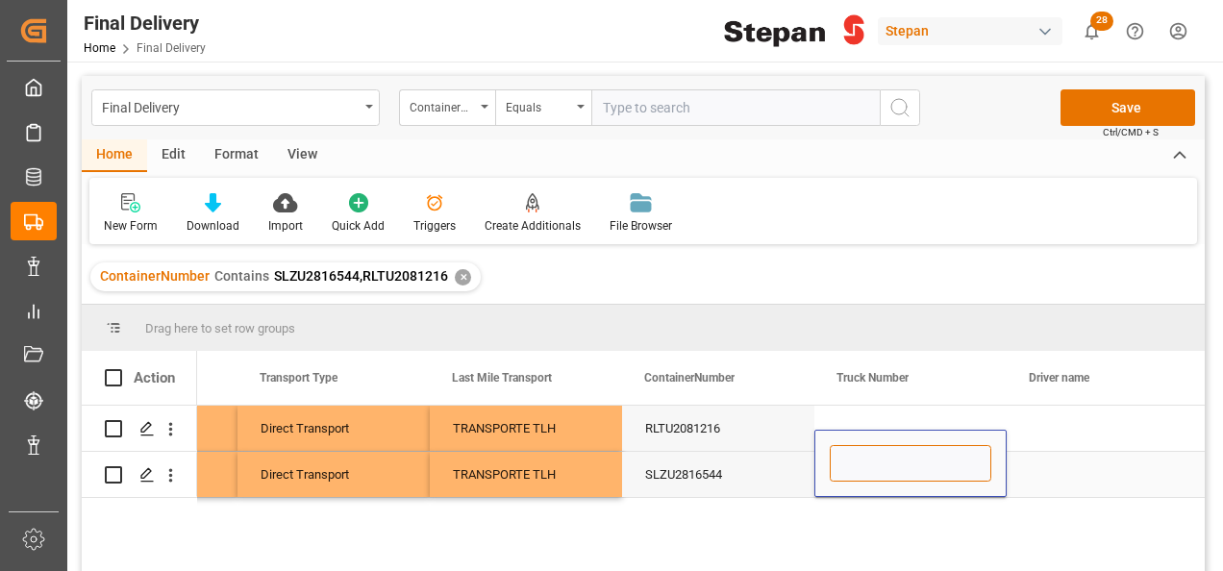
click at [865, 475] on input "Press SPACE to select this row." at bounding box center [911, 463] width 162 height 37
paste input "341"
type input "341"
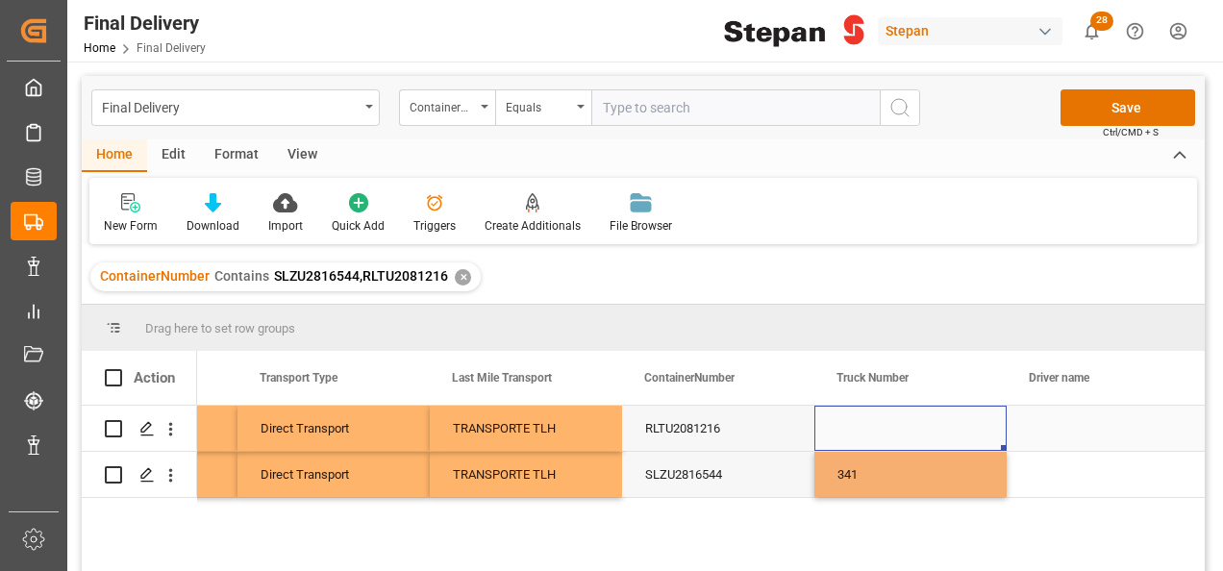
click at [882, 407] on div "Press SPACE to select this row." at bounding box center [910, 428] width 192 height 45
click at [866, 416] on div "Press SPACE to select this row." at bounding box center [910, 428] width 192 height 45
click at [866, 416] on div "Press SPACE to select this row." at bounding box center [910, 439] width 192 height 67
click at [860, 428] on input "Press SPACE to select this row." at bounding box center [911, 439] width 162 height 37
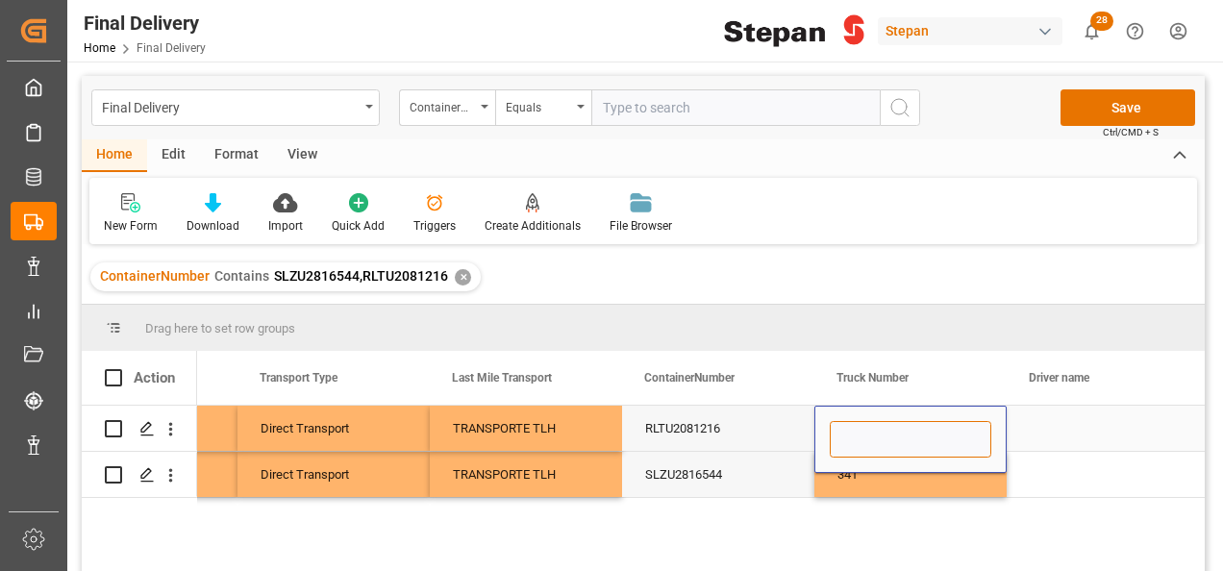
click at [874, 433] on input "Press SPACE to select this row." at bounding box center [911, 439] width 162 height 37
paste input "40036"
type input "40036"
click at [1040, 430] on div "Press SPACE to select this row." at bounding box center [1103, 428] width 192 height 45
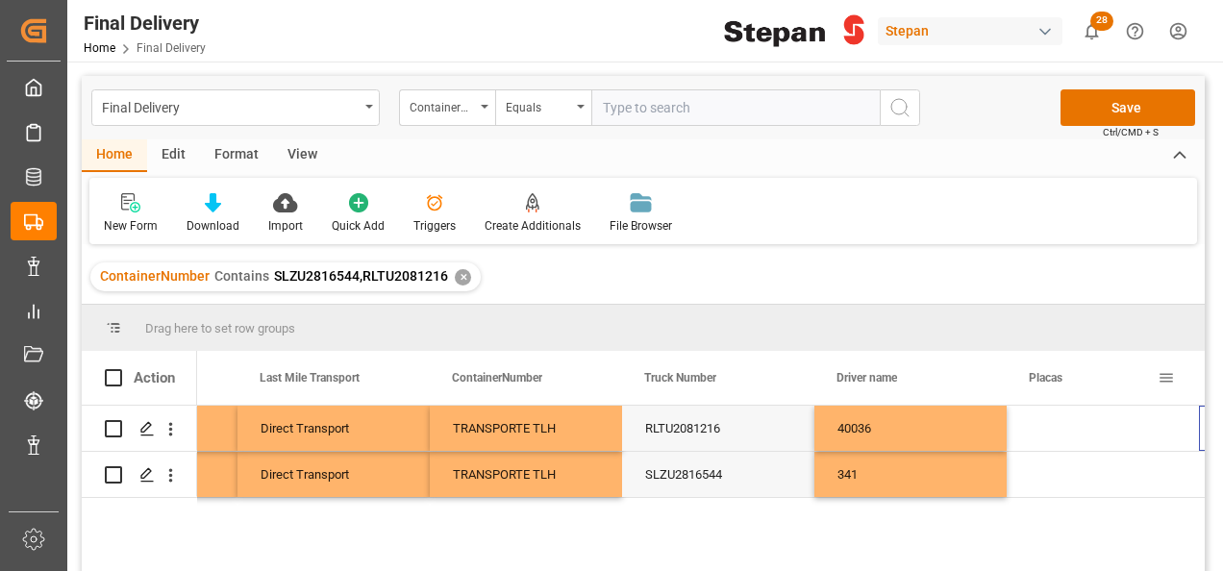
scroll to position [0, 3614]
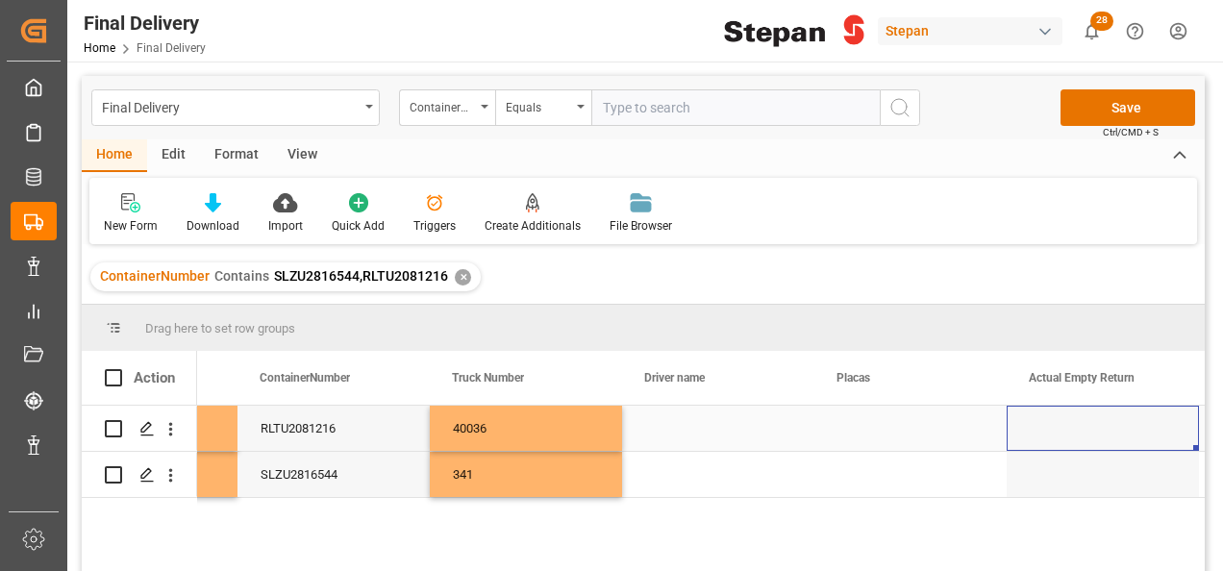
click at [690, 416] on div "Press SPACE to select this row." at bounding box center [718, 428] width 192 height 45
click at [690, 416] on div "Press SPACE to select this row." at bounding box center [718, 439] width 192 height 67
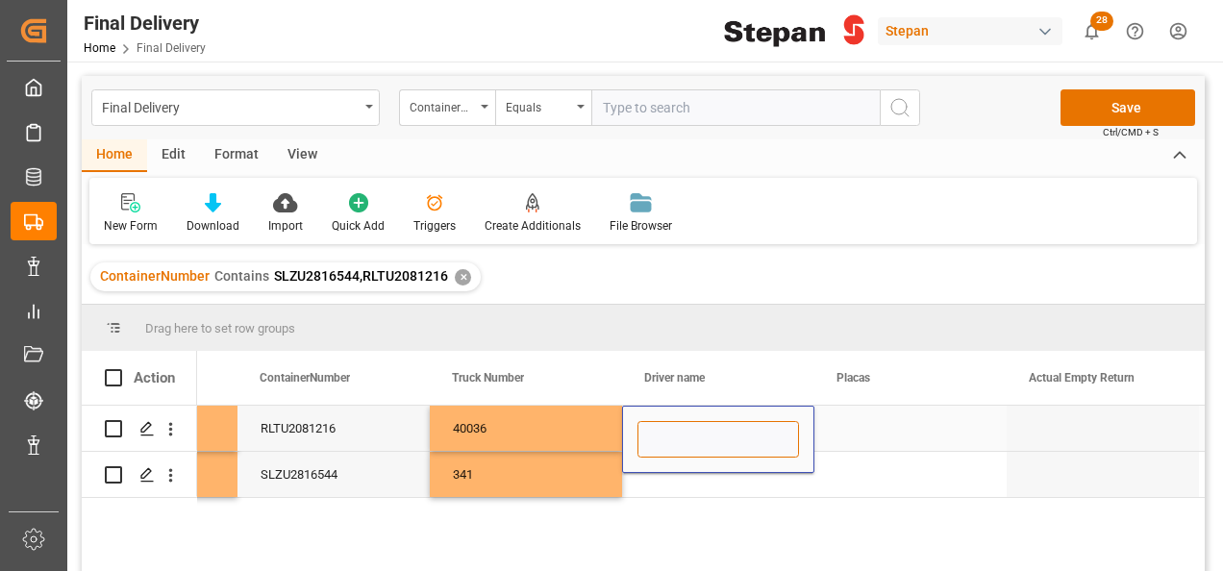
click at [658, 427] on input "Press SPACE to select this row." at bounding box center [718, 439] width 162 height 37
paste input "VICTOR MANUEL PEREYRA"
type input "VICTOR MANUEL PEREYRA"
click at [879, 434] on div "Press SPACE to select this row." at bounding box center [910, 428] width 192 height 45
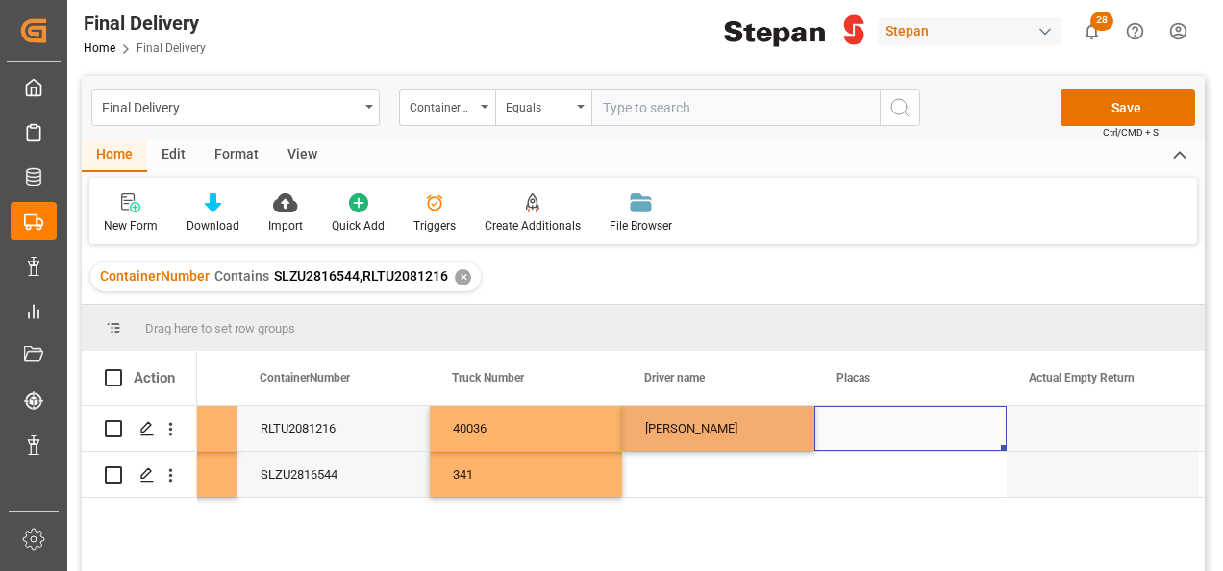
click at [879, 434] on div "Press SPACE to select this row." at bounding box center [910, 428] width 192 height 45
click at [879, 434] on input "Press SPACE to select this row." at bounding box center [911, 439] width 162 height 37
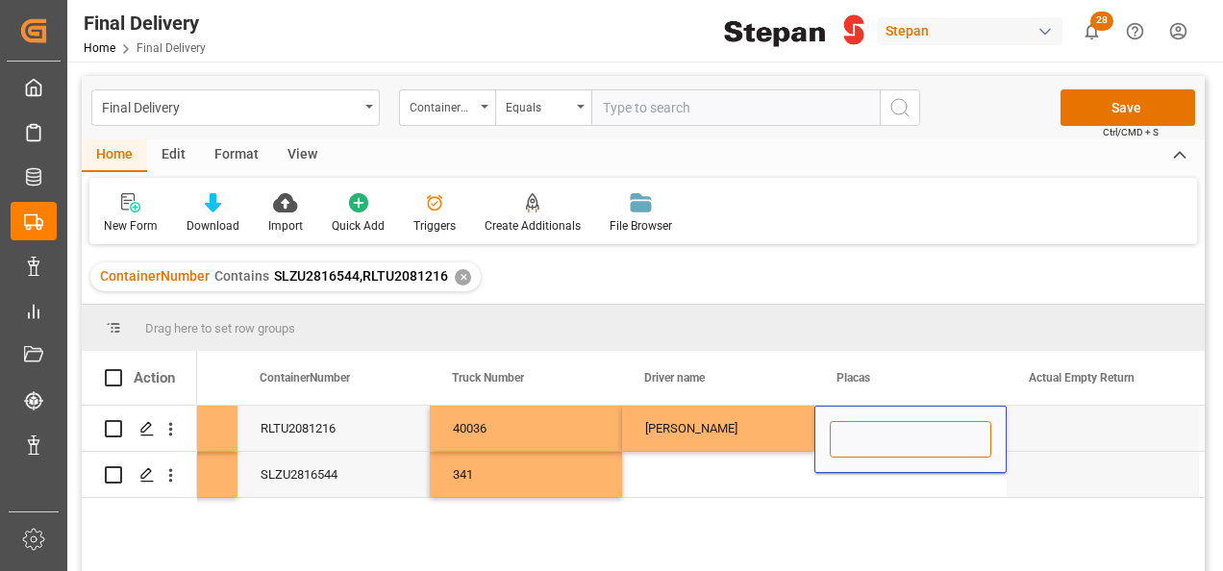
paste input "44BF7S"
type input "44BF7S"
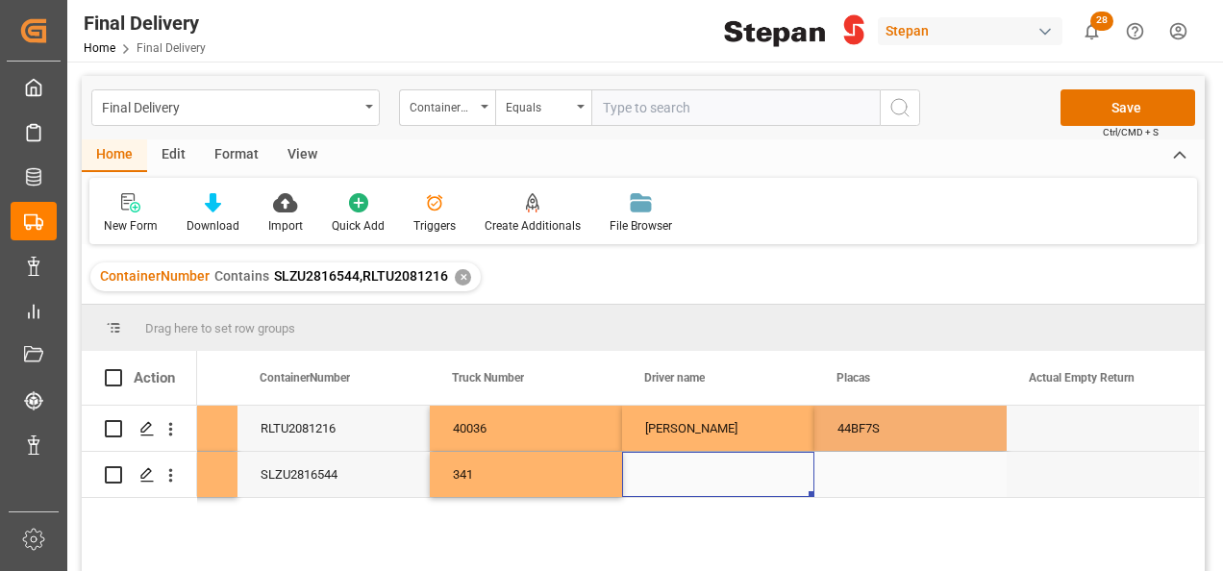
click at [725, 469] on div "Press SPACE to select this row." at bounding box center [718, 474] width 192 height 45
click at [669, 467] on div "Press SPACE to select this row." at bounding box center [718, 474] width 192 height 45
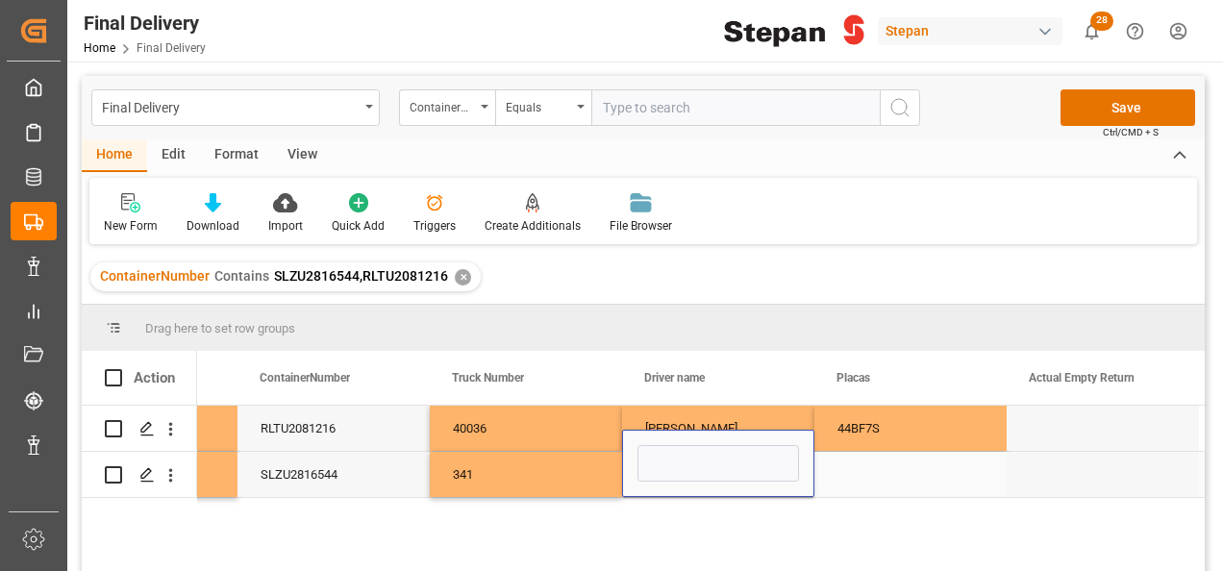
click at [669, 467] on input "Press SPACE to select this row." at bounding box center [718, 463] width 162 height 37
type input "MOISES HERNANDEZ REYES"
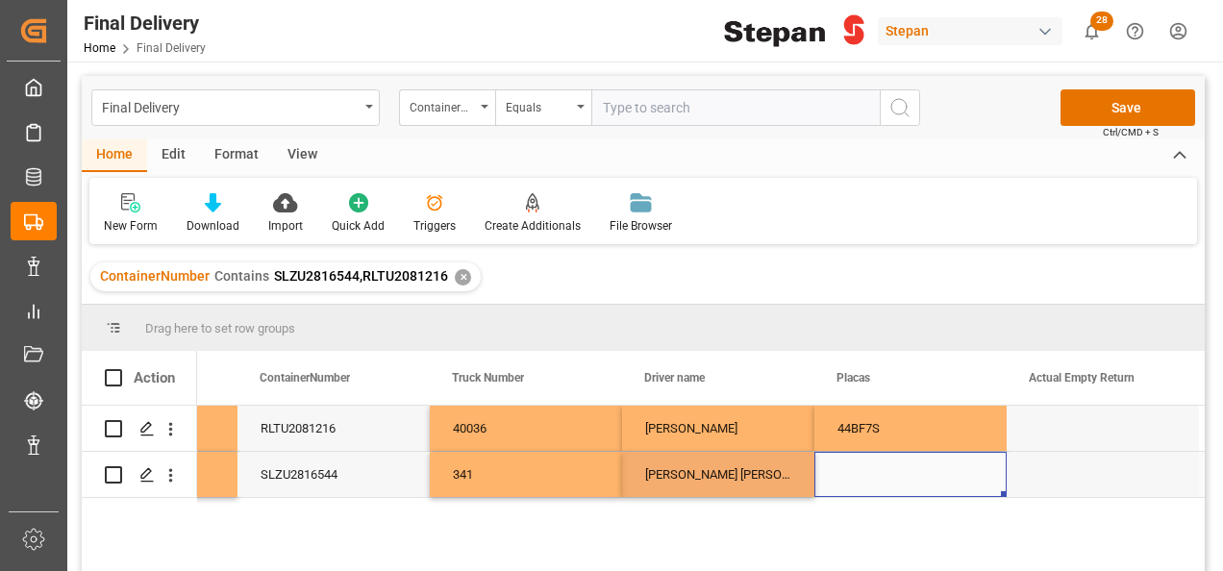
click at [867, 464] on div "Press SPACE to select this row." at bounding box center [910, 474] width 192 height 45
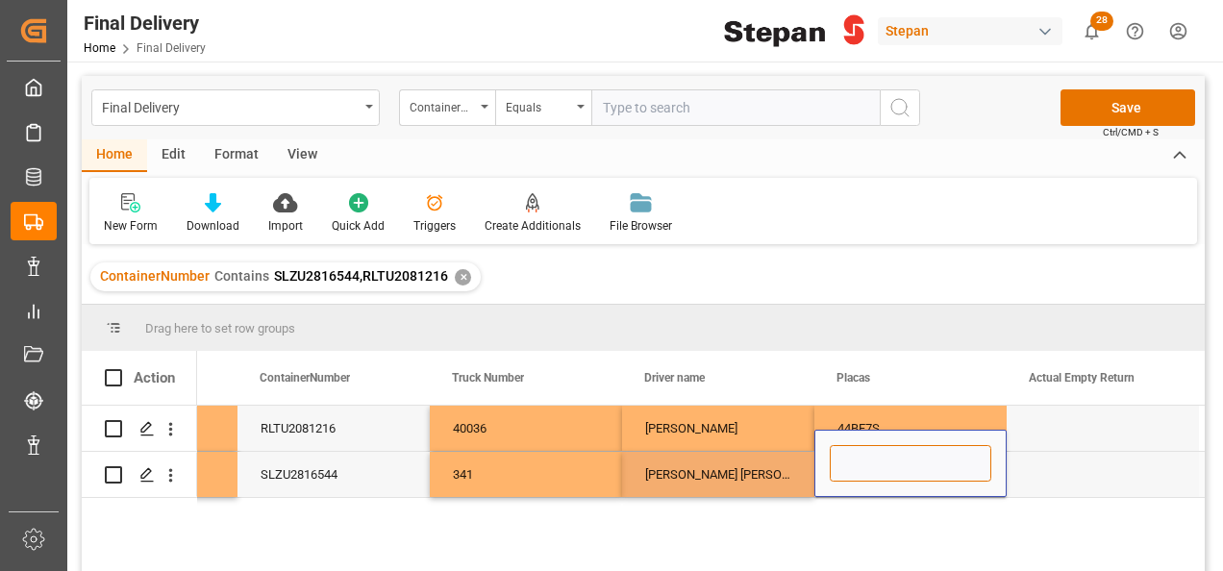
click at [867, 464] on input "Press SPACE to select this row." at bounding box center [911, 463] width 162 height 37
paste input "93AG9J"
type input "93AG9J"
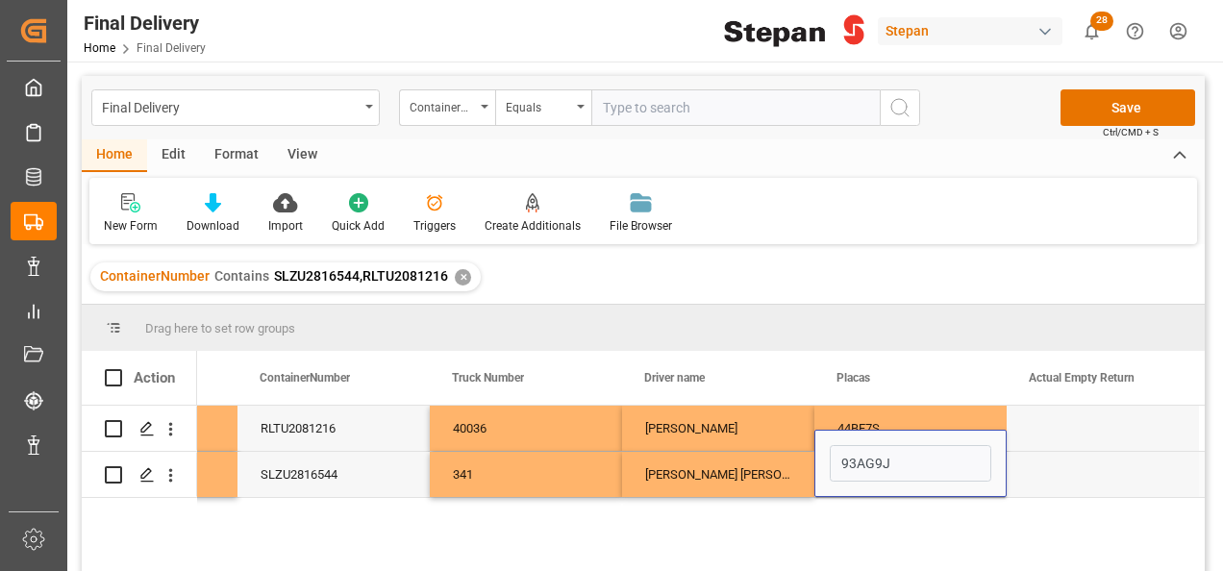
click at [788, 477] on div "MOISES HERNANDEZ REYES" at bounding box center [718, 474] width 192 height 45
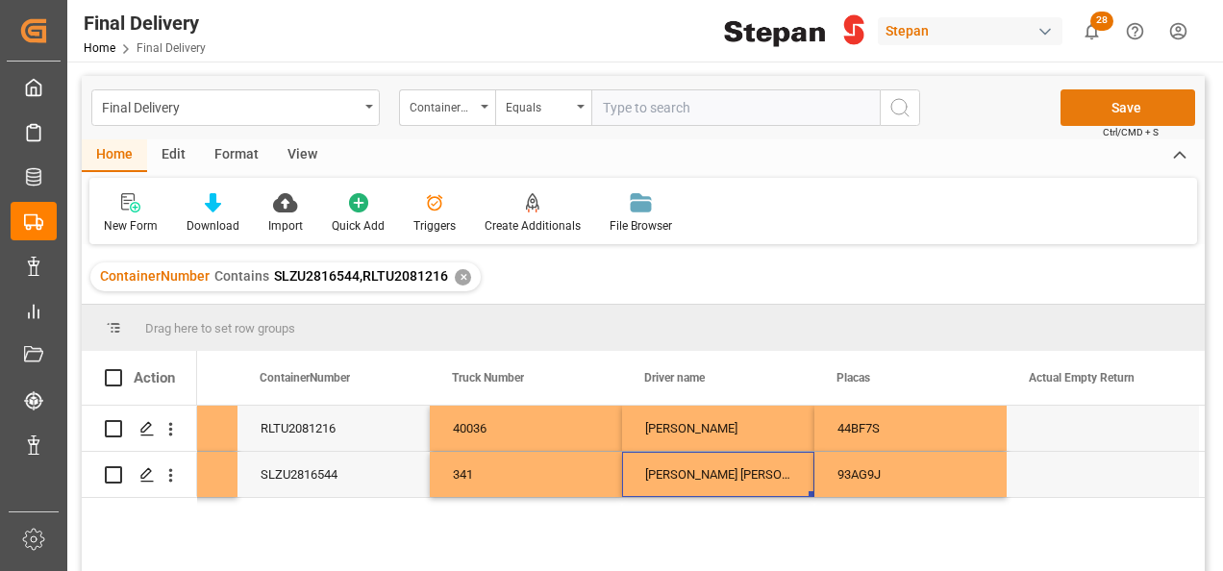
click at [1127, 106] on button "Save" at bounding box center [1127, 107] width 135 height 37
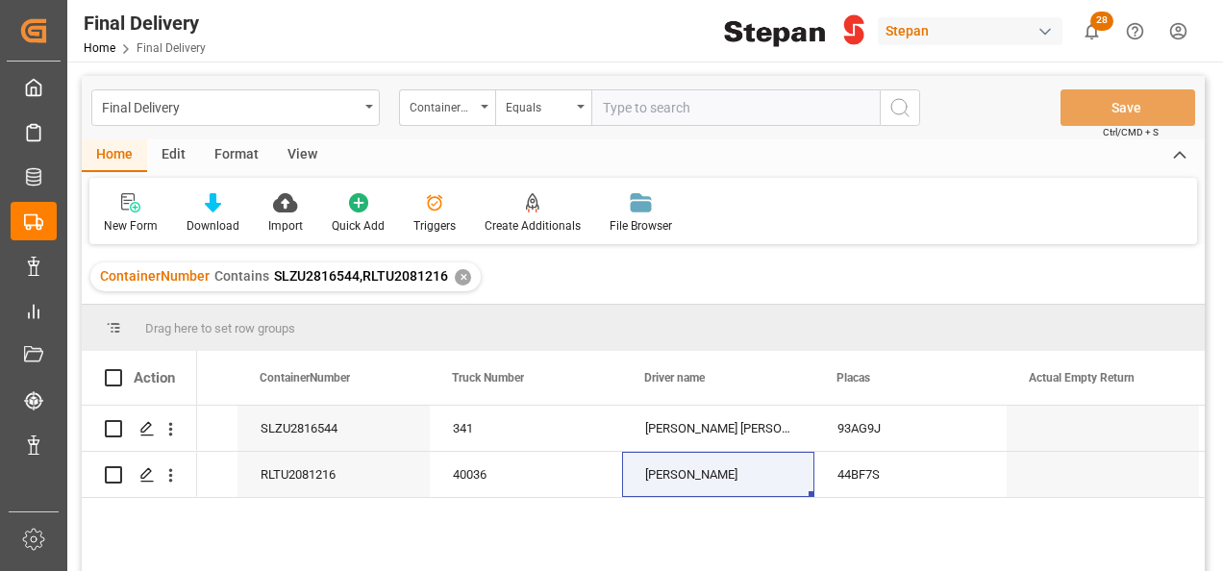
click at [458, 277] on div "✕" at bounding box center [463, 277] width 16 height 16
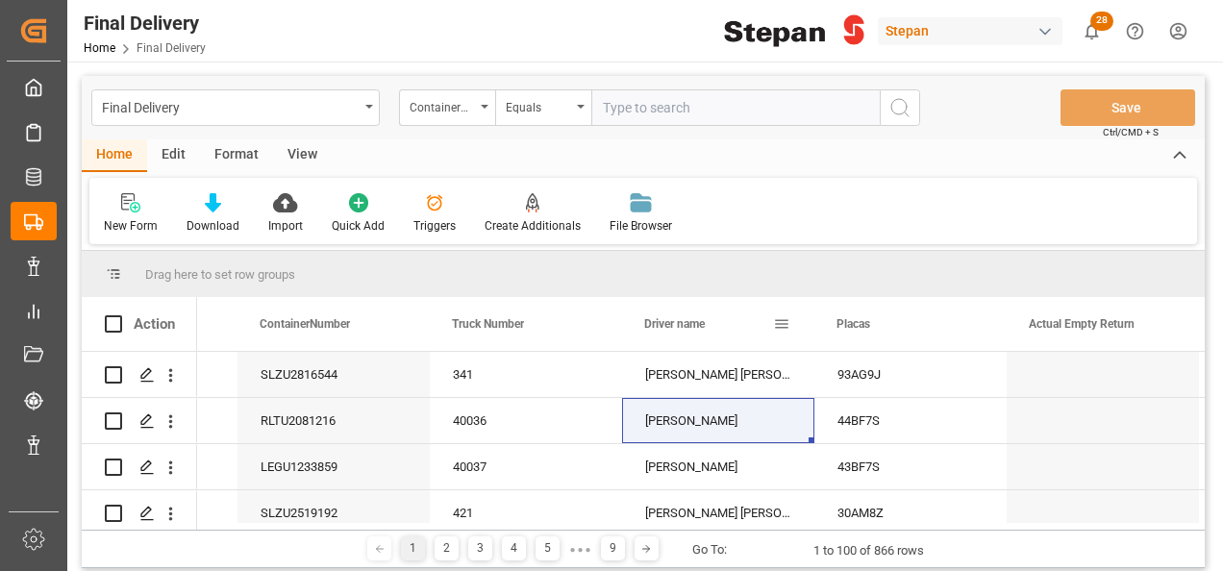
scroll to position [0, 3614]
click at [623, 114] on input "text" at bounding box center [735, 107] width 288 height 37
click at [575, 102] on div "Equals" at bounding box center [543, 107] width 96 height 37
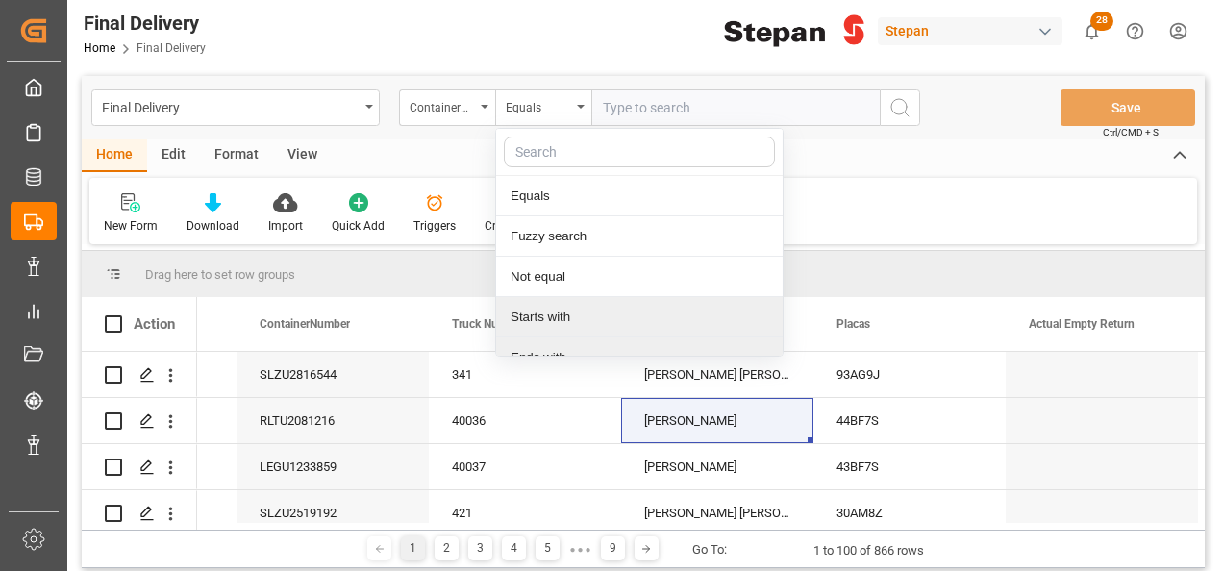
scroll to position [140, 0]
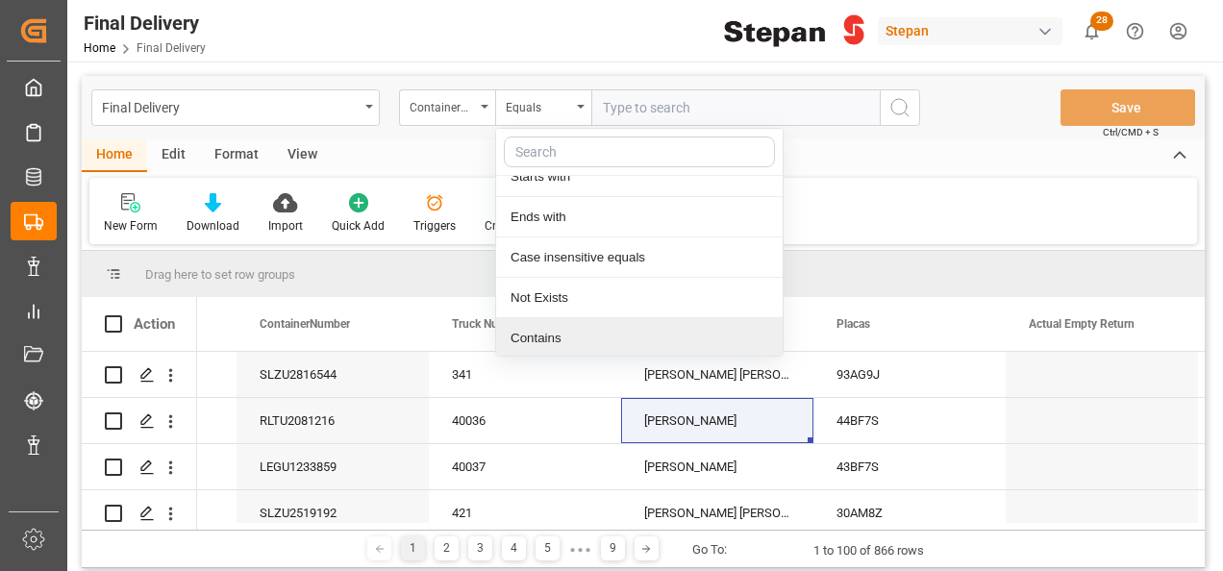
click at [537, 335] on div "Contains" at bounding box center [639, 338] width 286 height 40
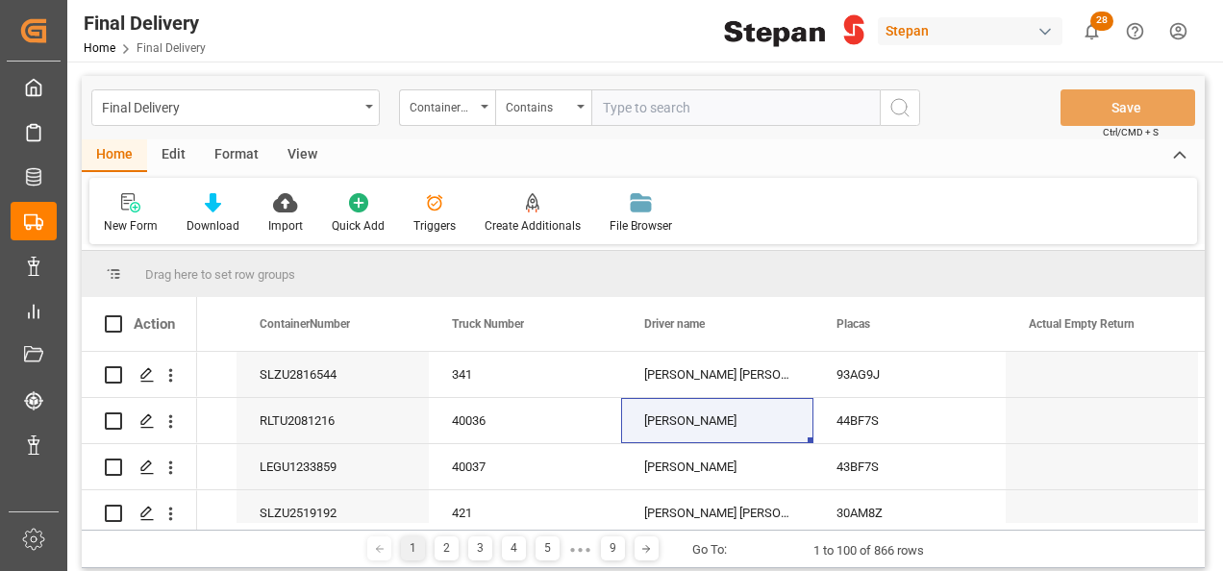
paste input "LEGU1221518 LEGU1222197"
click at [687, 106] on input "LEGU1221518 LEGU1222197" at bounding box center [735, 107] width 288 height 37
type input "LEGU1221518,LEGU1222197"
click at [904, 104] on icon "search button" at bounding box center [899, 107] width 23 height 23
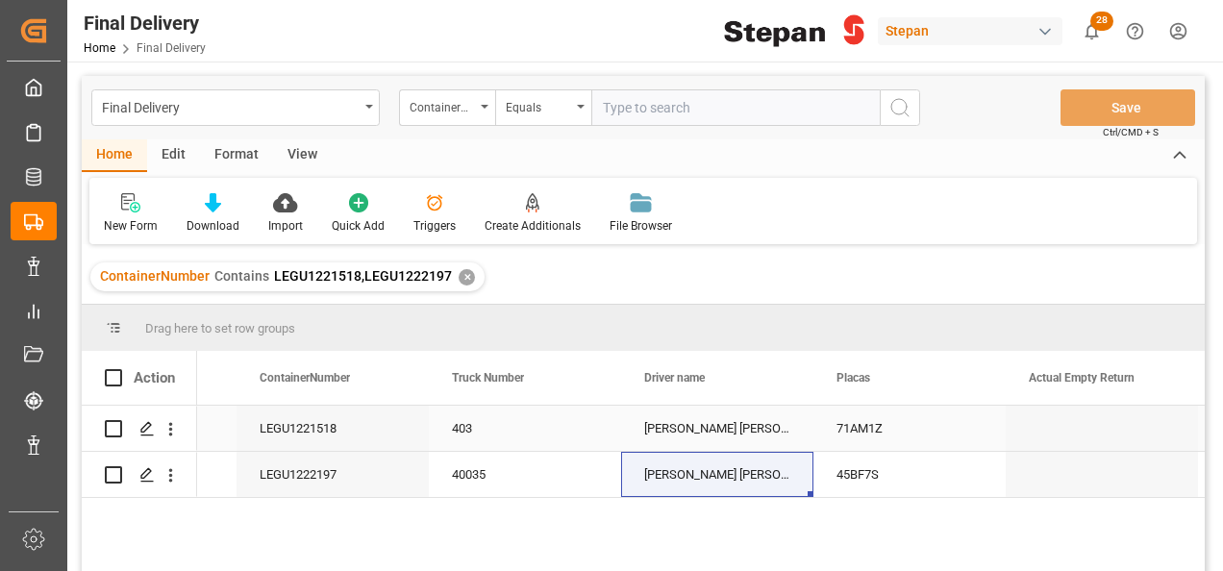
click at [381, 432] on div "LEGU1221518" at bounding box center [332, 428] width 192 height 45
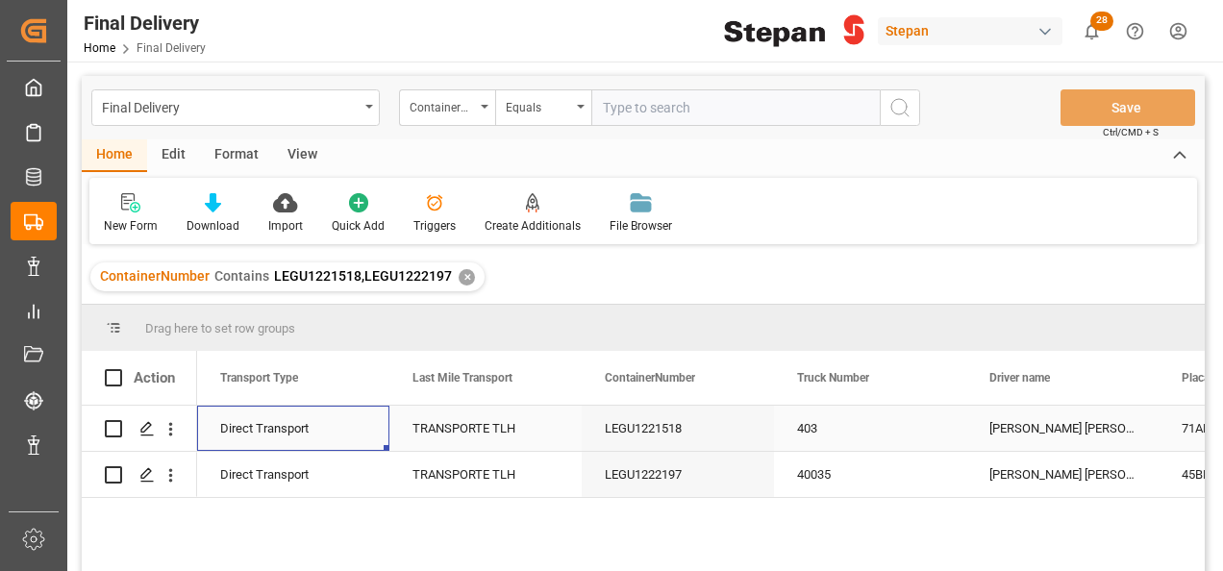
scroll to position [0, 3076]
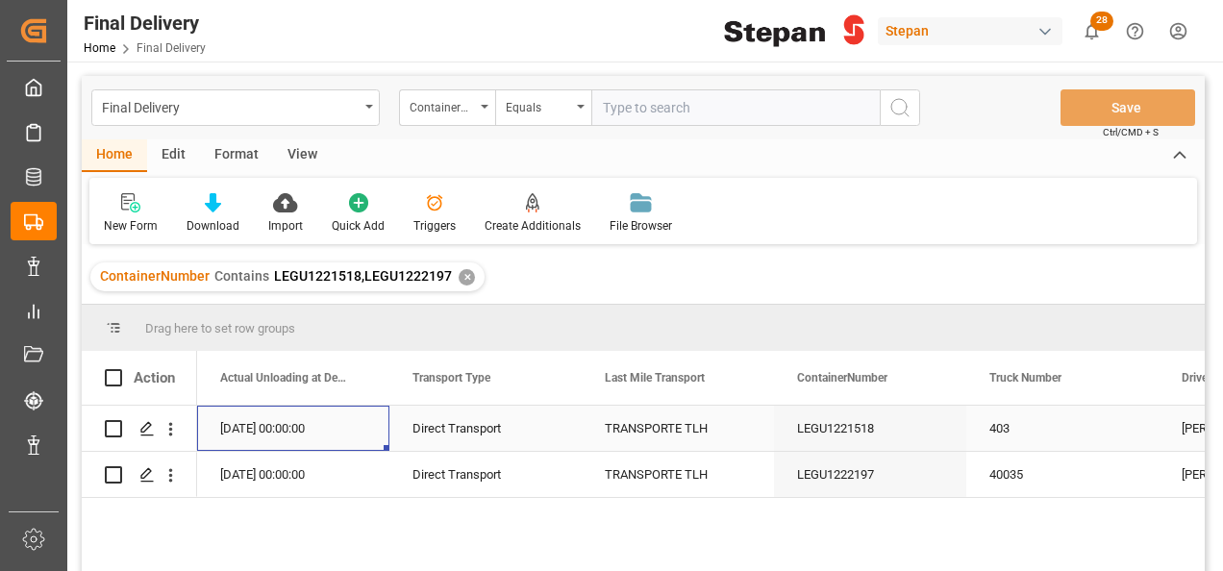
click at [328, 432] on div "14-08-2025 00:00:00" at bounding box center [293, 428] width 192 height 45
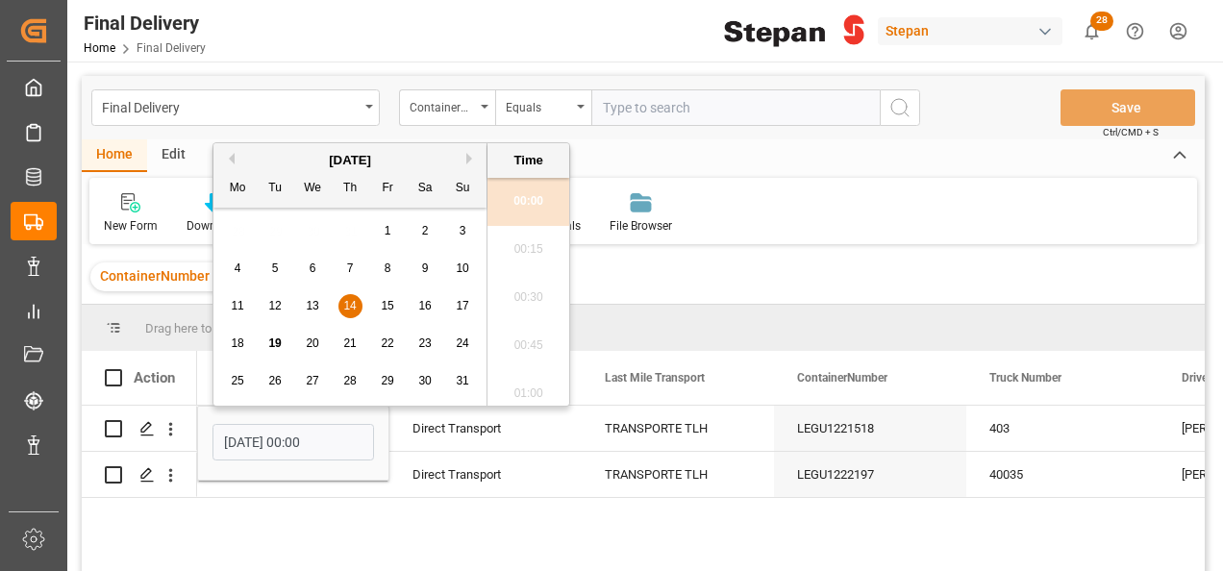
click at [390, 300] on span "15" at bounding box center [387, 305] width 12 height 13
type input "15-08-2025 00:00"
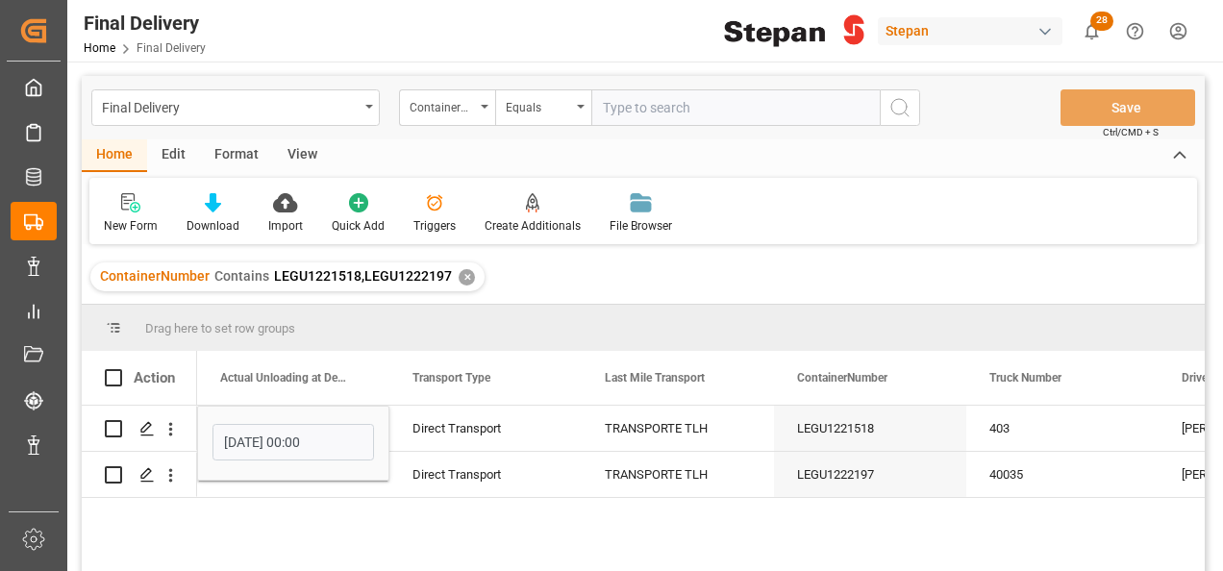
click at [286, 513] on div "Direct Transport TRANSPORTE TLH LEGU1221518 403 JOSE ANTONIO FLORES MARQUEZ 71A…" at bounding box center [700, 495] width 1007 height 178
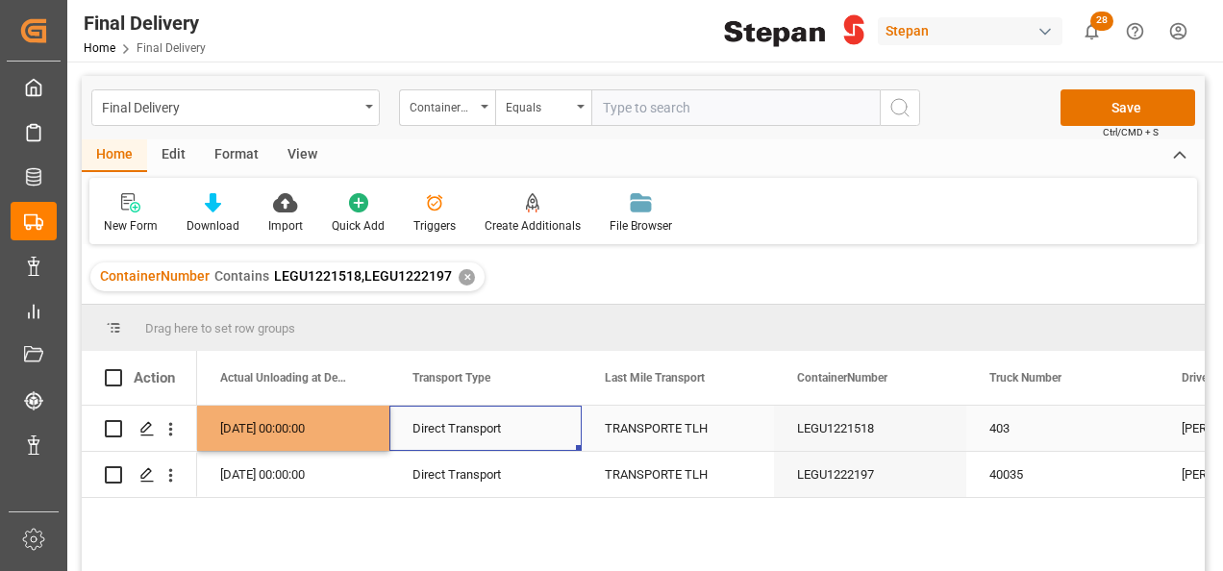
click at [410, 432] on div "Direct Transport" at bounding box center [485, 428] width 192 height 45
drag, startPoint x: 338, startPoint y: 425, endPoint x: 361, endPoint y: 433, distance: 24.3
click at [341, 425] on div "15-08-2025 00:00:00" at bounding box center [293, 428] width 192 height 45
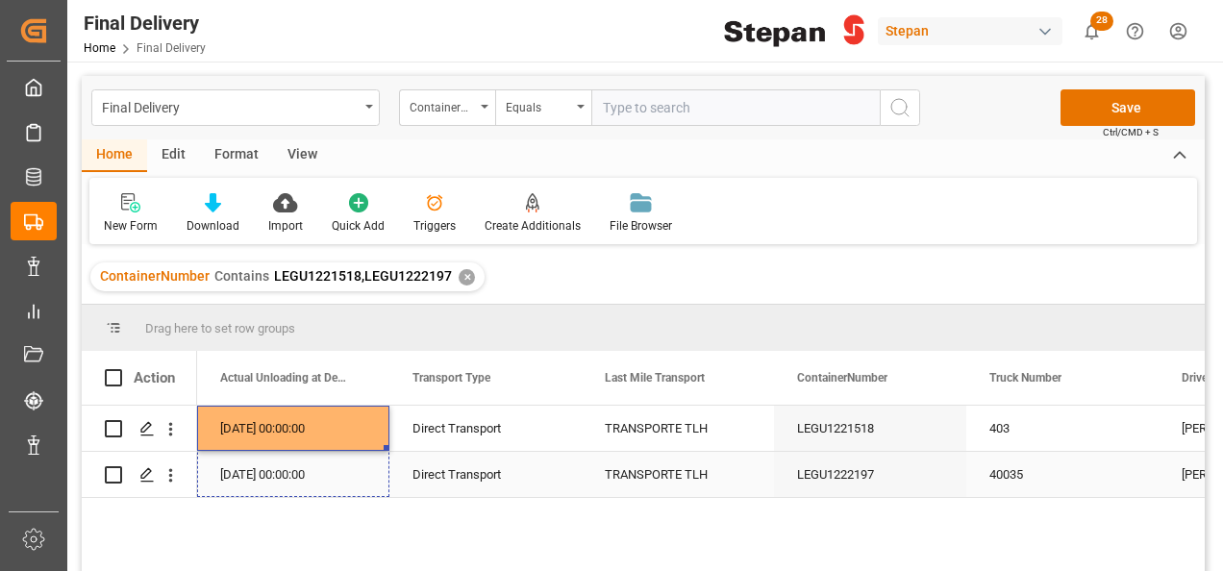
drag, startPoint x: 385, startPoint y: 449, endPoint x: 396, endPoint y: 471, distance: 24.5
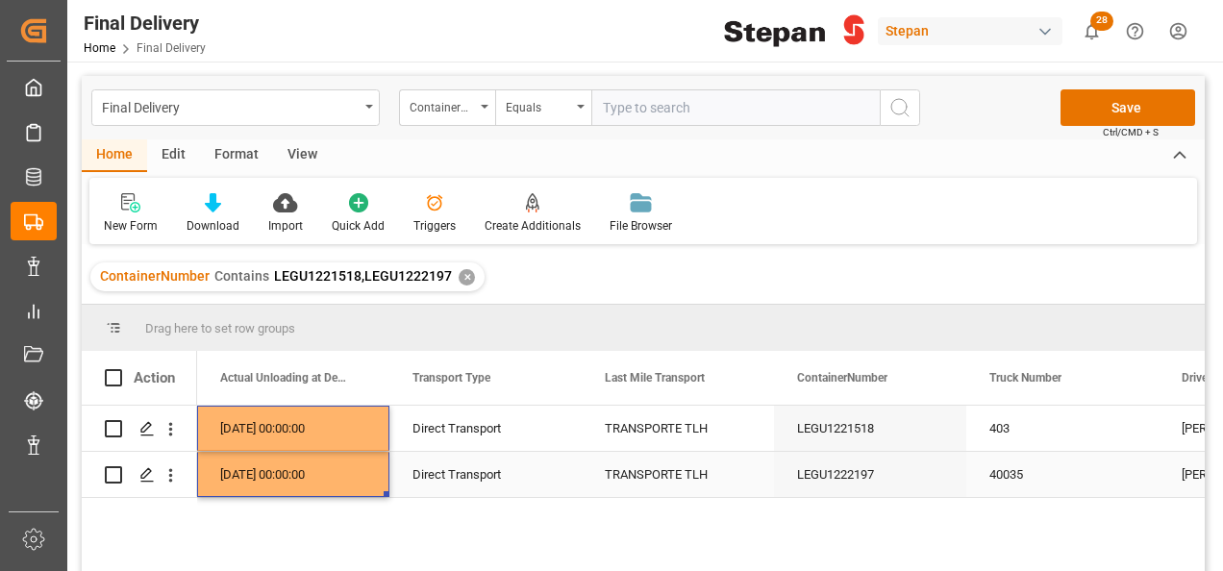
click at [357, 470] on div "15-08-2025 00:00:00" at bounding box center [293, 474] width 192 height 45
click at [1109, 112] on button "Save" at bounding box center [1127, 107] width 135 height 37
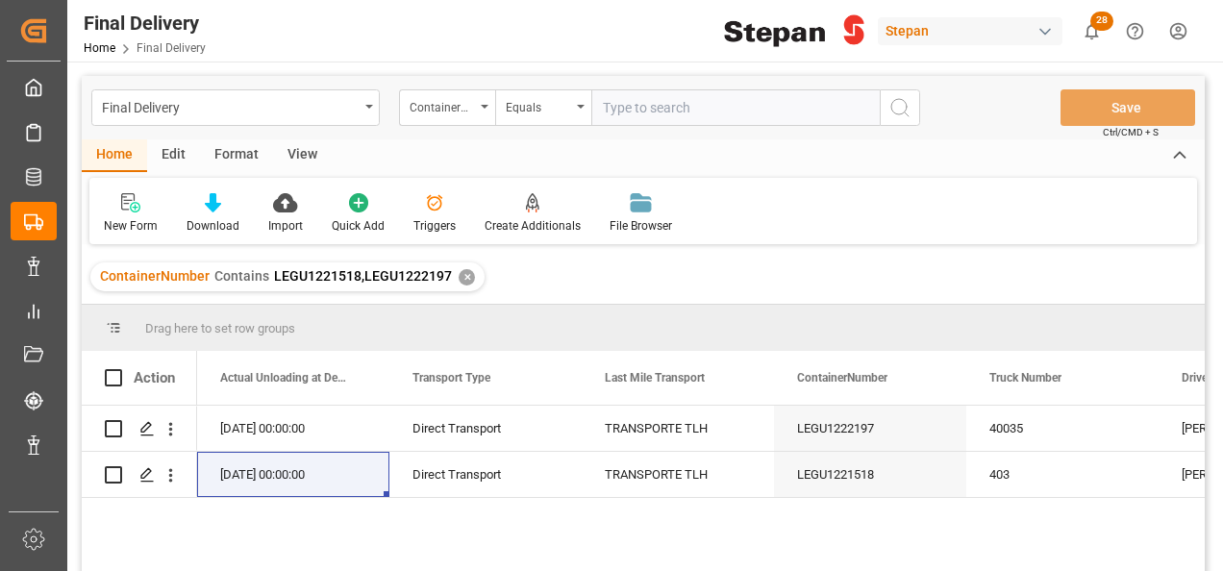
click at [464, 275] on div "✕" at bounding box center [467, 277] width 16 height 16
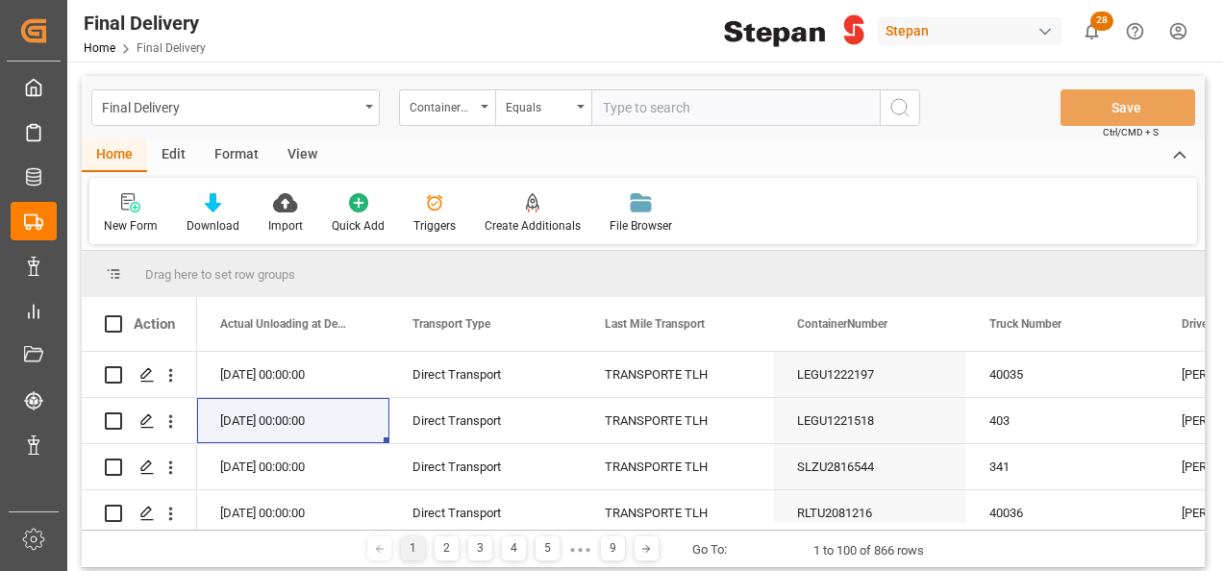
click at [607, 103] on input "text" at bounding box center [735, 107] width 288 height 37
paste input "HLBU3177627"
type input "HLBU3177627"
click at [893, 112] on circle "search button" at bounding box center [898, 106] width 15 height 15
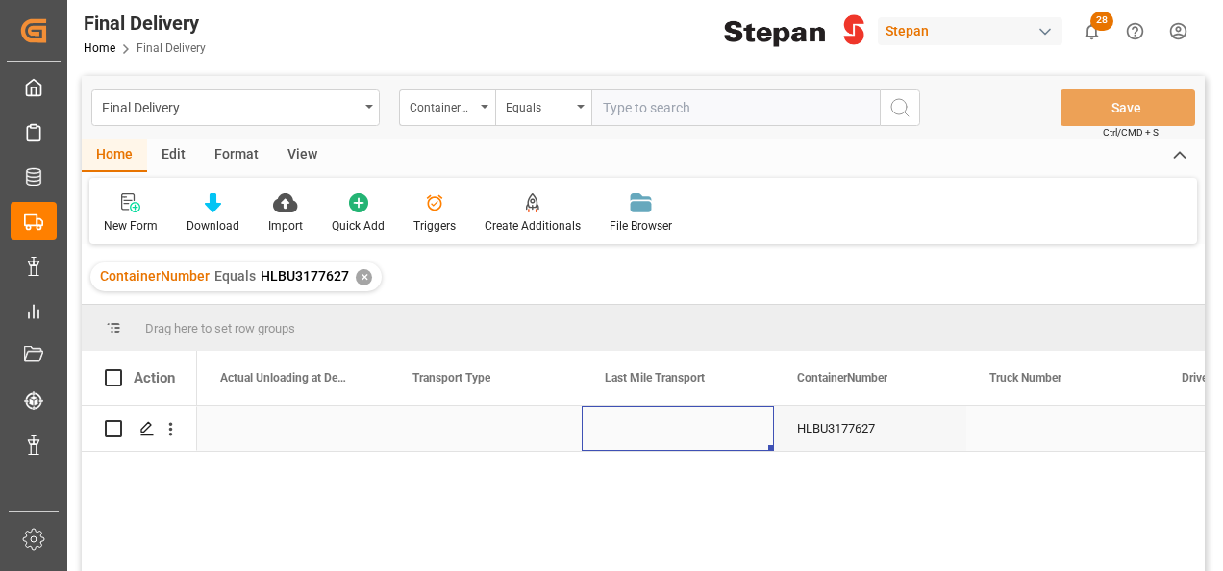
click at [727, 423] on div "Press SPACE to select this row." at bounding box center [678, 428] width 192 height 45
click at [507, 429] on div "Press SPACE to select this row." at bounding box center [485, 428] width 192 height 45
click at [508, 429] on div "Press SPACE to select this row." at bounding box center [485, 428] width 192 height 45
click at [553, 432] on icon "open menu" at bounding box center [545, 440] width 23 height 23
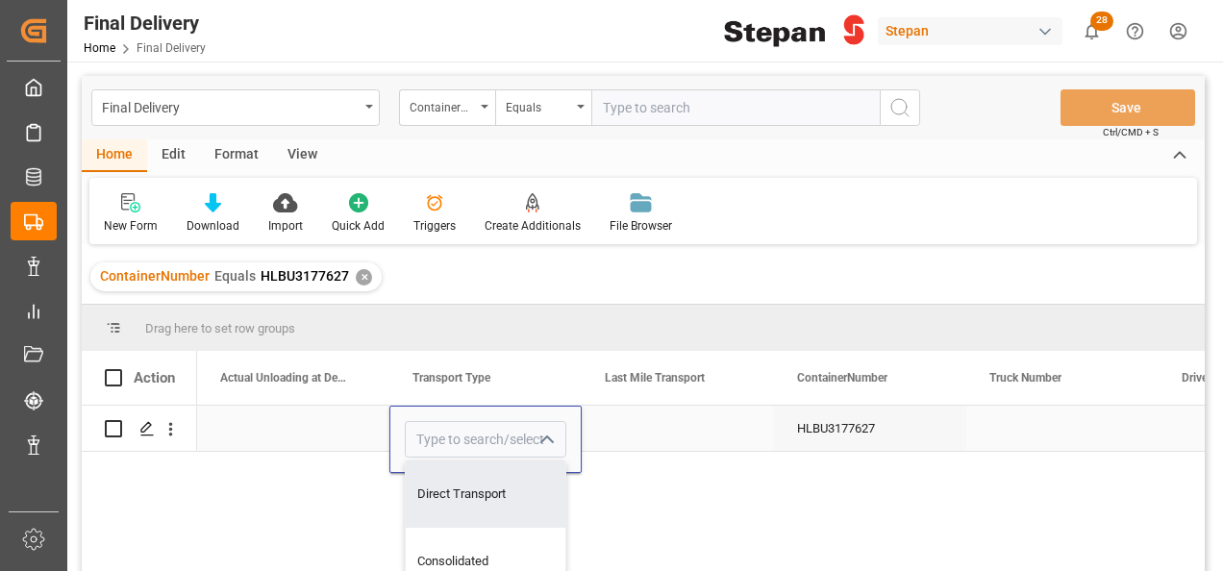
drag, startPoint x: 486, startPoint y: 492, endPoint x: 540, endPoint y: 469, distance: 58.6
click at [486, 493] on div "Direct Transport" at bounding box center [486, 493] width 160 height 67
type input "Direct Transport"
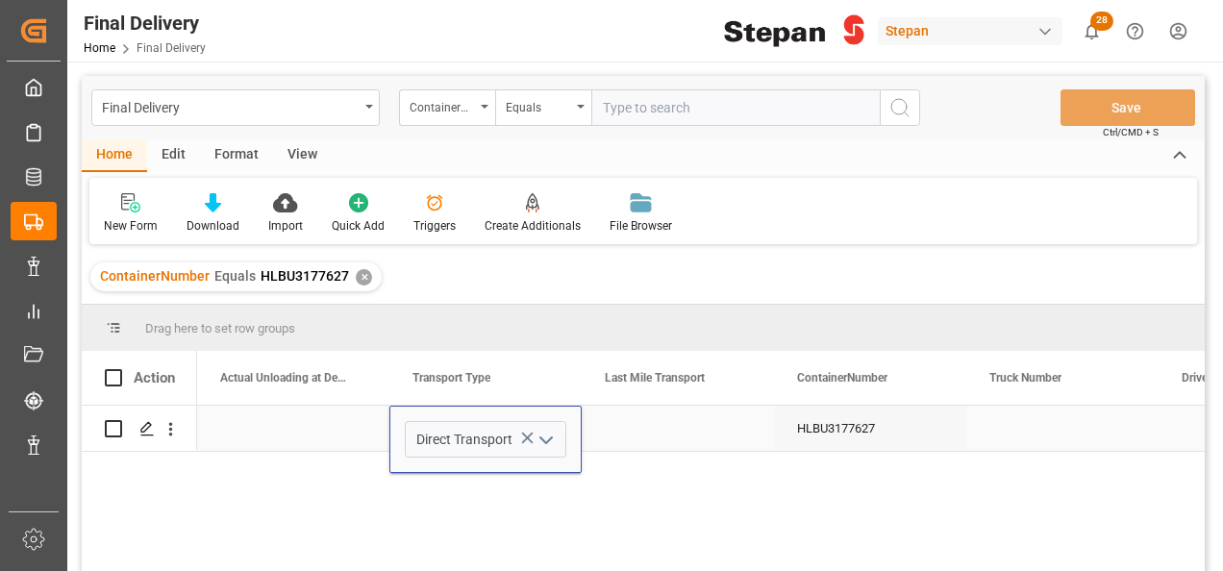
click at [665, 436] on div "Press SPACE to select this row." at bounding box center [678, 428] width 192 height 45
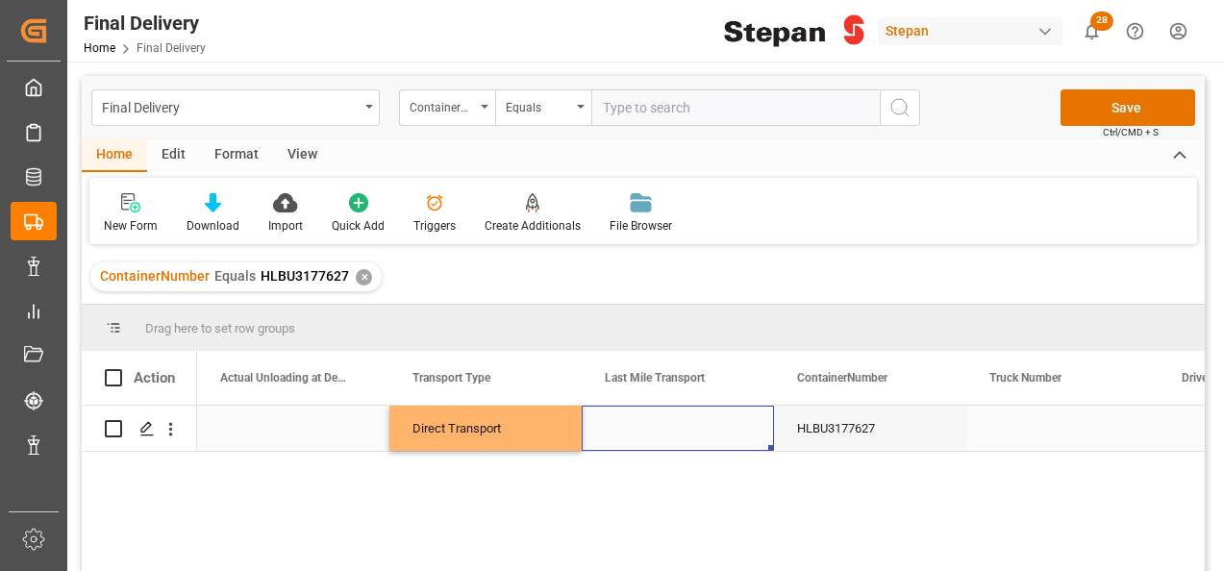
click at [1024, 416] on div "Press SPACE to select this row." at bounding box center [1062, 428] width 192 height 45
click at [1024, 416] on div "Press SPACE to select this row." at bounding box center [1062, 439] width 192 height 67
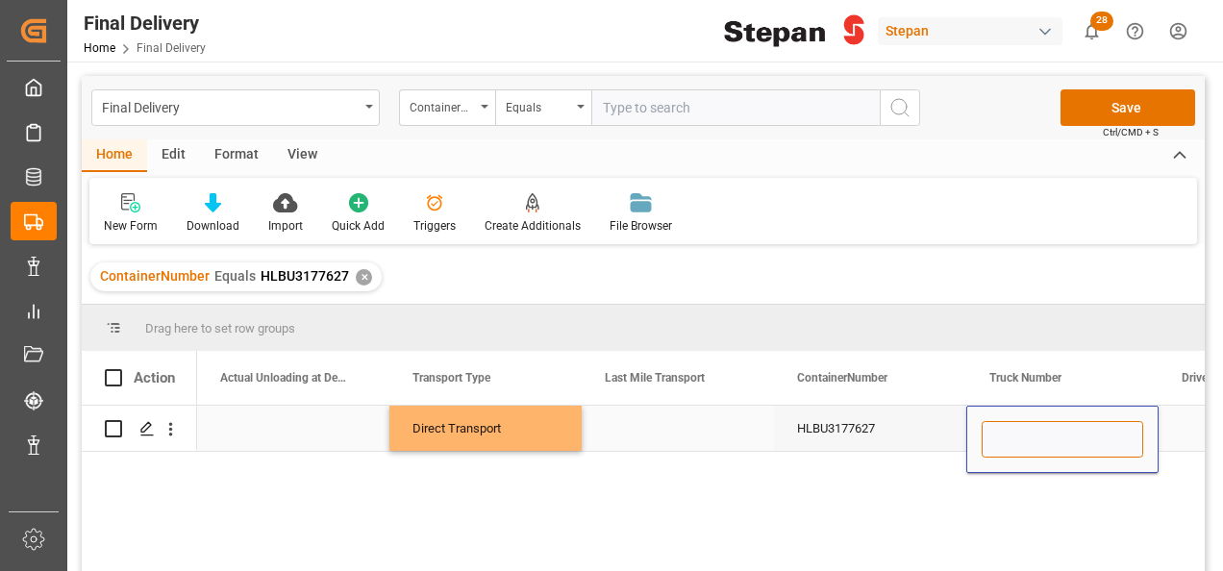
click at [1026, 436] on input "Press SPACE to select this row." at bounding box center [1063, 439] width 162 height 37
paste input "348"
type input "348"
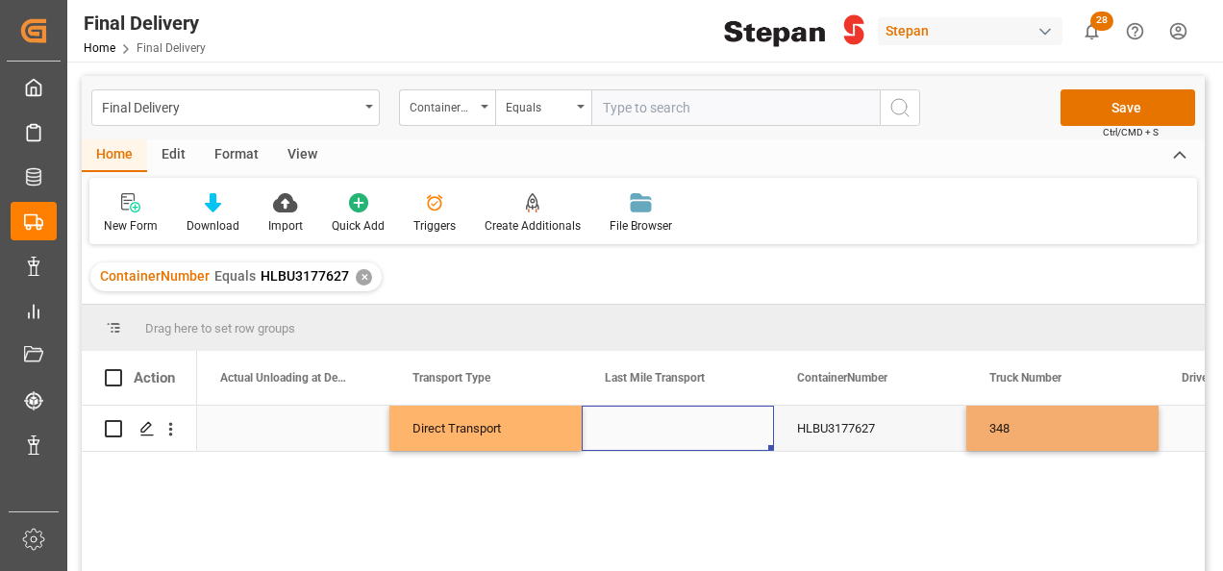
click at [719, 439] on div "Press SPACE to select this row." at bounding box center [678, 428] width 192 height 45
click at [719, 438] on div "Press SPACE to select this row." at bounding box center [678, 428] width 192 height 45
click at [719, 438] on input "Press SPACE to select this row." at bounding box center [678, 439] width 162 height 37
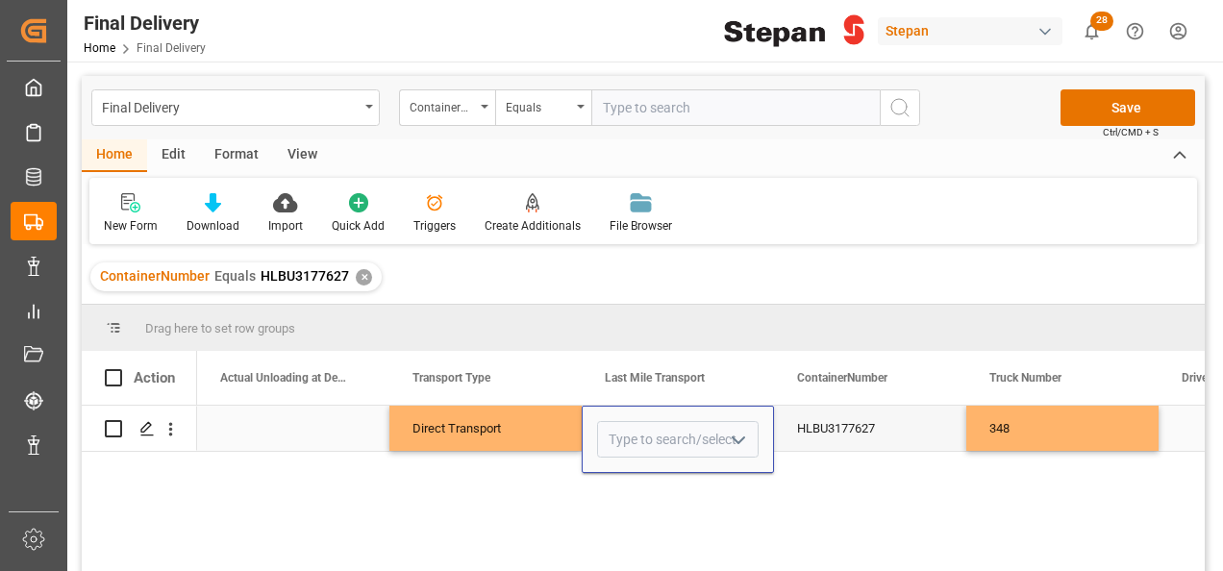
click at [747, 438] on icon "open menu" at bounding box center [738, 440] width 23 height 23
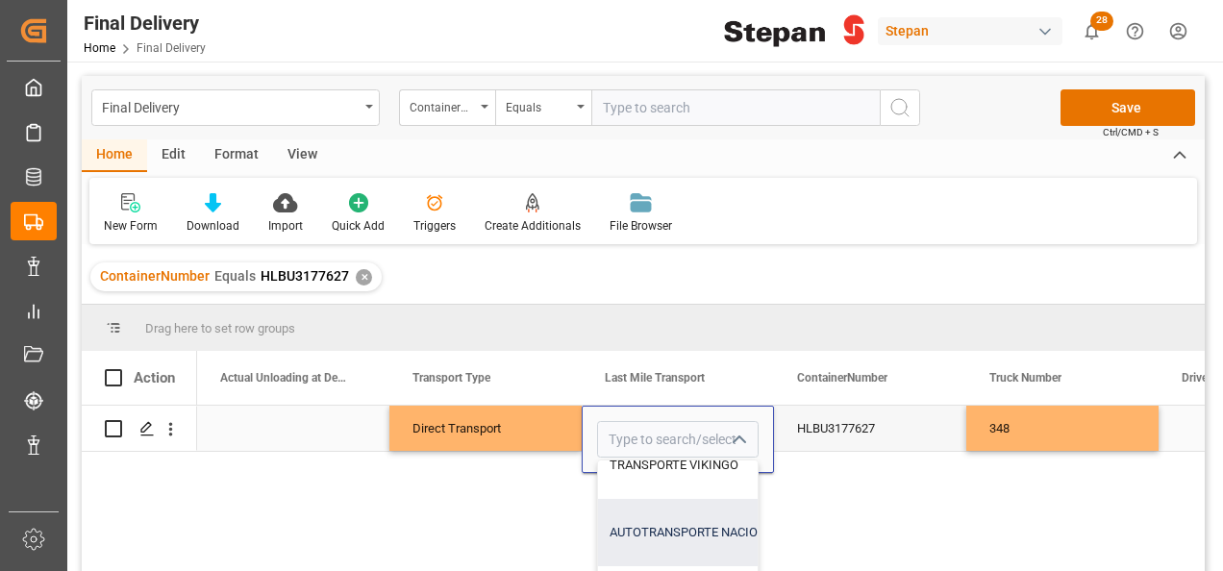
scroll to position [192, 0]
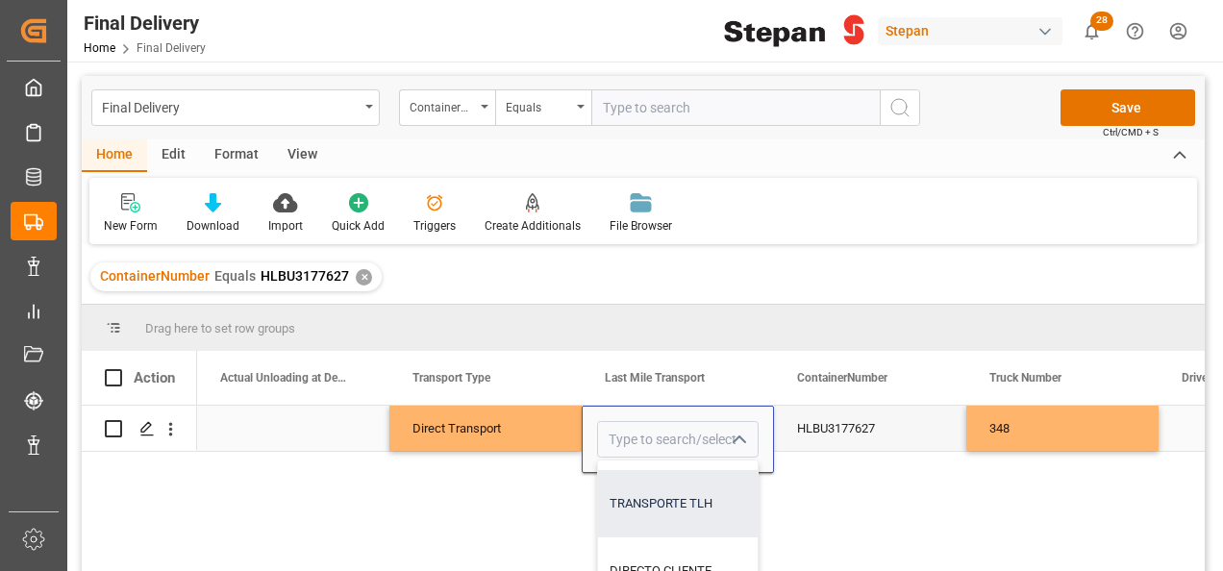
click at [683, 503] on div "TRANSPORTE TLH" at bounding box center [766, 503] width 336 height 67
type input "TRANSPORTE TLH"
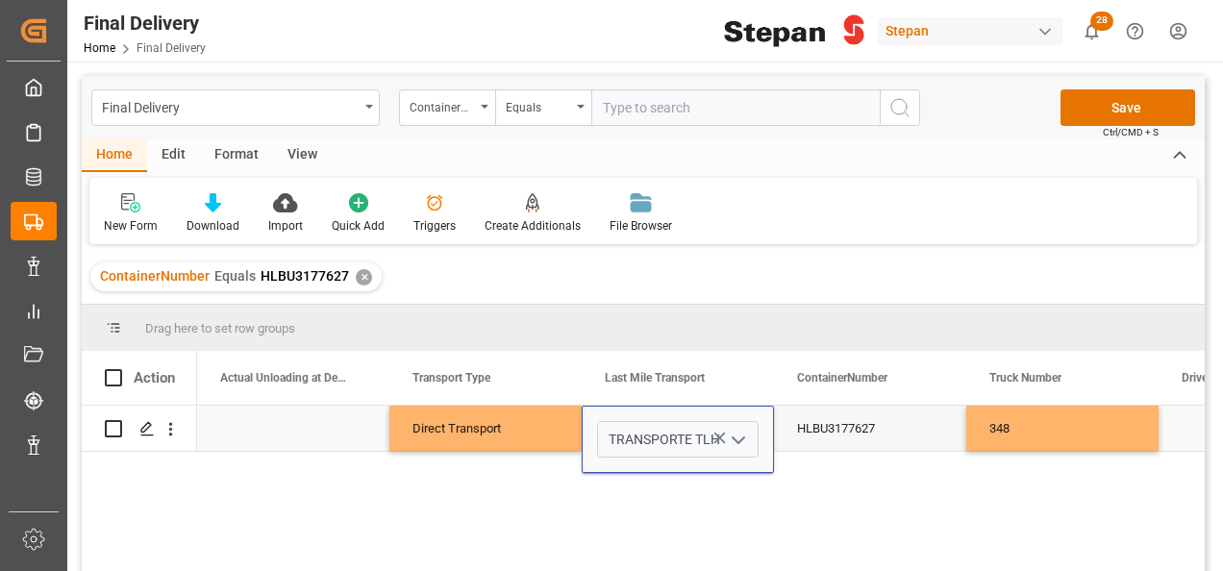
click at [873, 429] on div "HLBU3177627" at bounding box center [870, 428] width 192 height 45
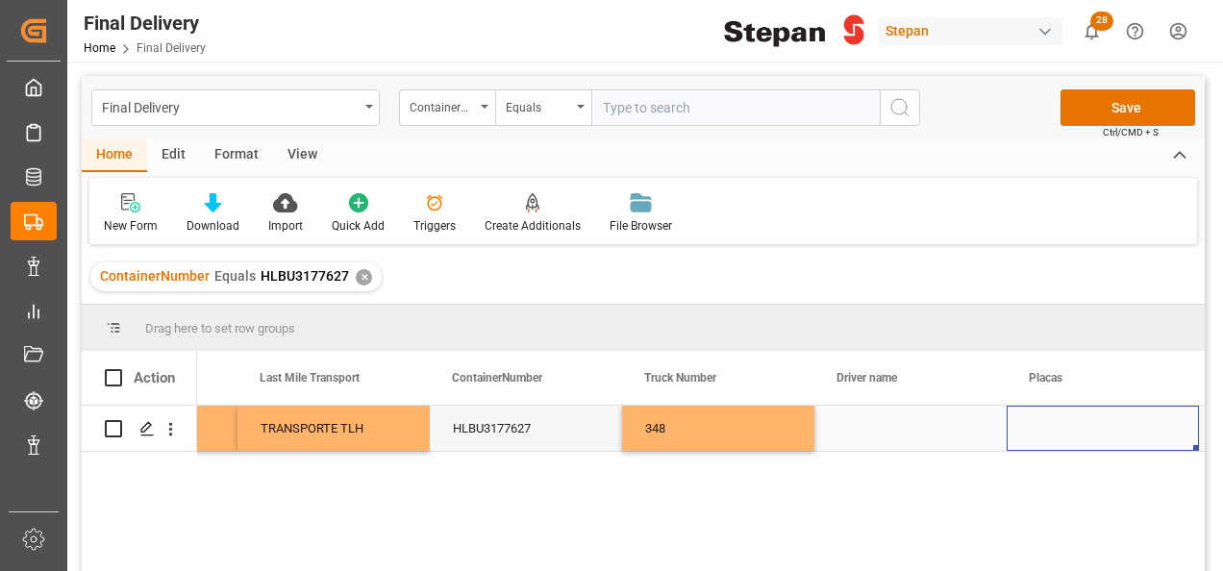
scroll to position [0, 3614]
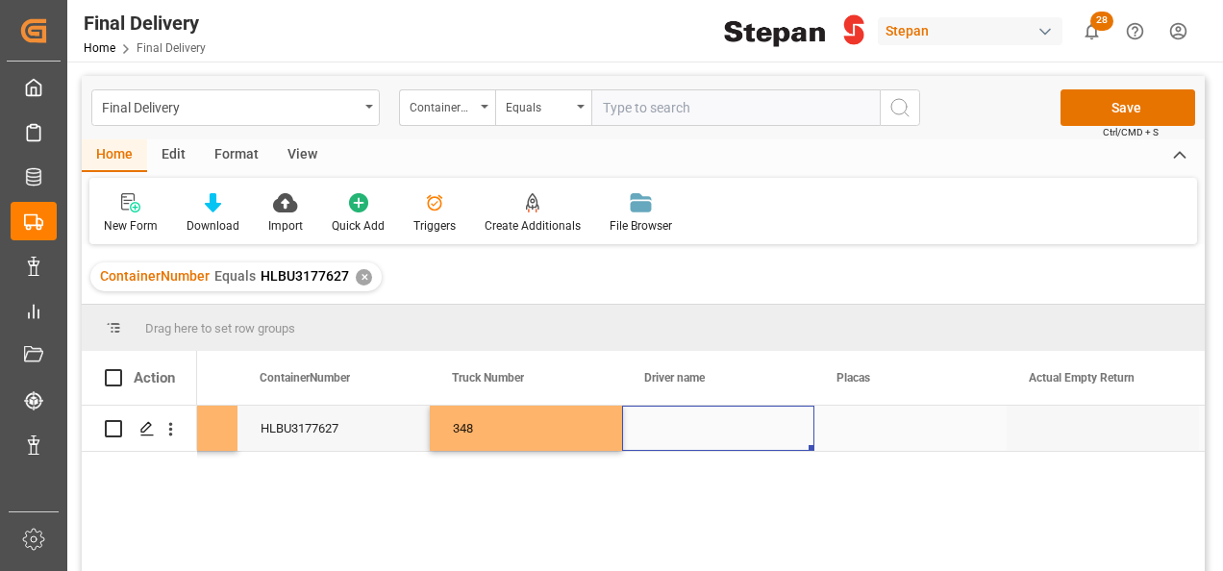
click at [678, 426] on div "Press SPACE to select this row." at bounding box center [718, 428] width 192 height 45
click at [679, 426] on input "Press SPACE to select this row." at bounding box center [718, 439] width 162 height 37
paste input "MIGUEL ANGEL REYES PEREZ"
type input "MIGUEL ANGEL REYES PEREZ"
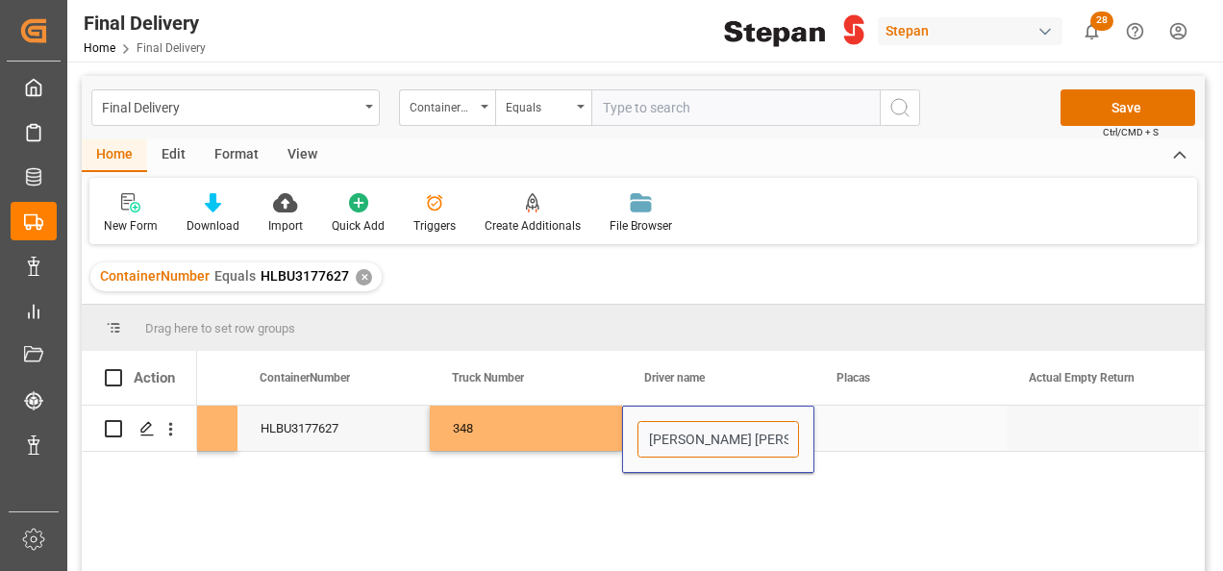
scroll to position [0, 39]
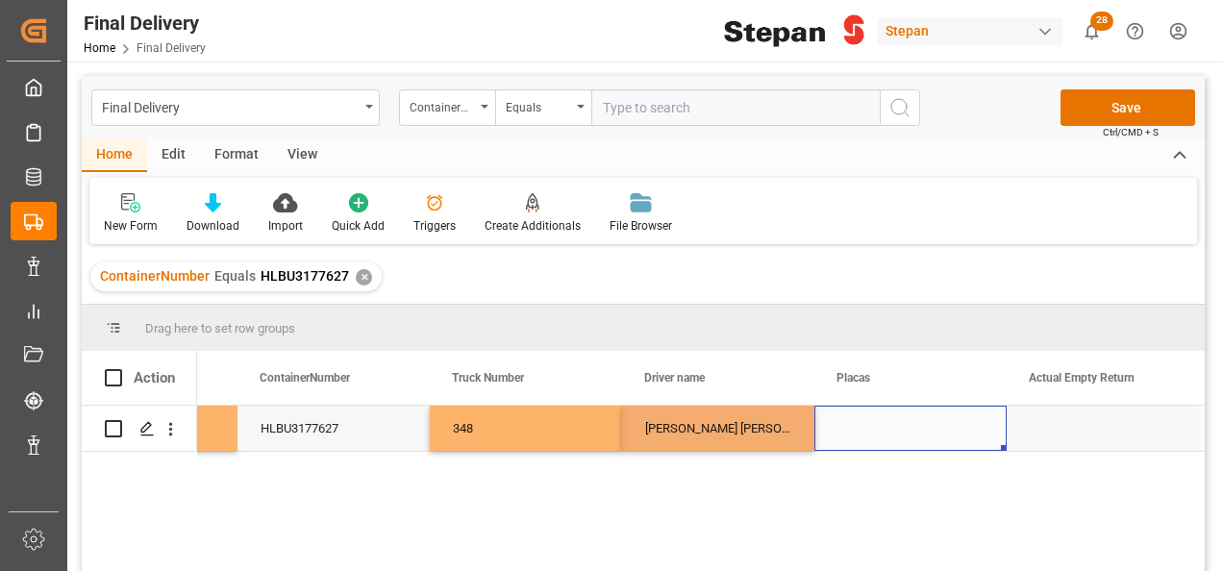
click at [875, 413] on div "Press SPACE to select this row." at bounding box center [910, 428] width 192 height 45
click at [874, 425] on div "Press SPACE to select this row." at bounding box center [910, 428] width 192 height 45
click at [875, 425] on div "Press SPACE to select this row." at bounding box center [910, 428] width 192 height 45
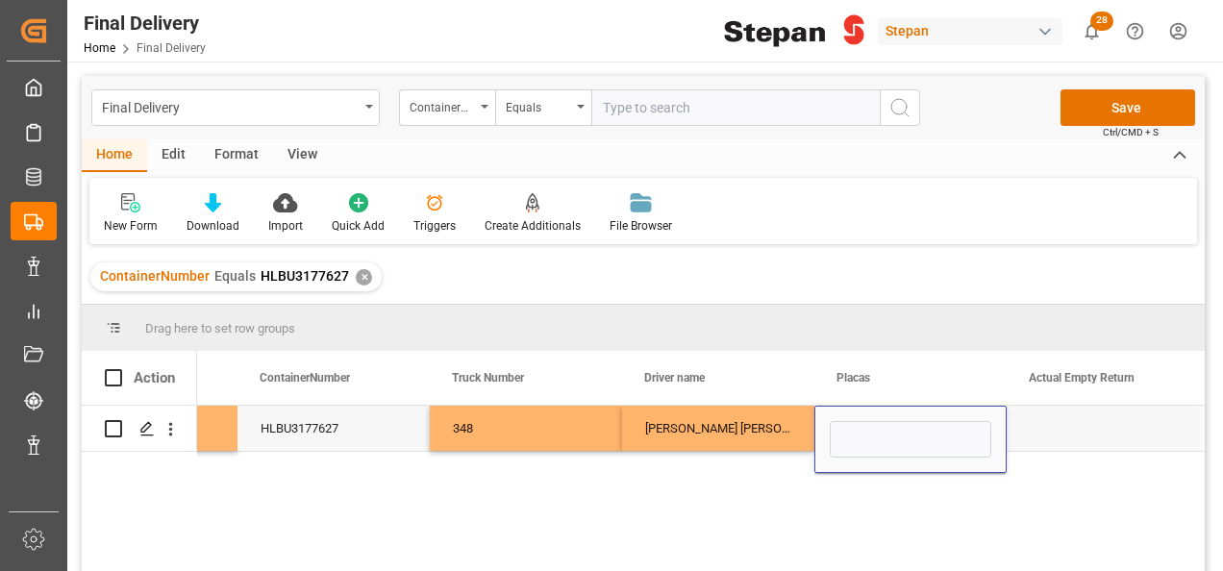
click at [875, 425] on input "Press SPACE to select this row." at bounding box center [911, 439] width 162 height 37
paste input "39AJ9E"
type input "39AJ9E"
click at [804, 431] on div "MIGUEL ANGEL REYES PEREZ" at bounding box center [718, 428] width 192 height 45
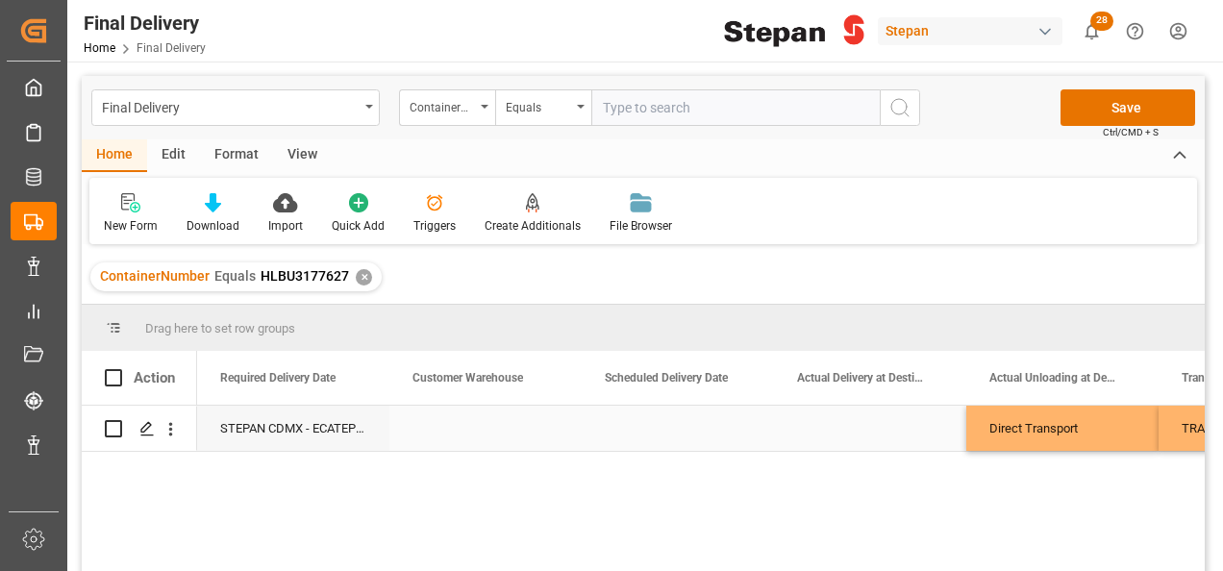
scroll to position [0, 2307]
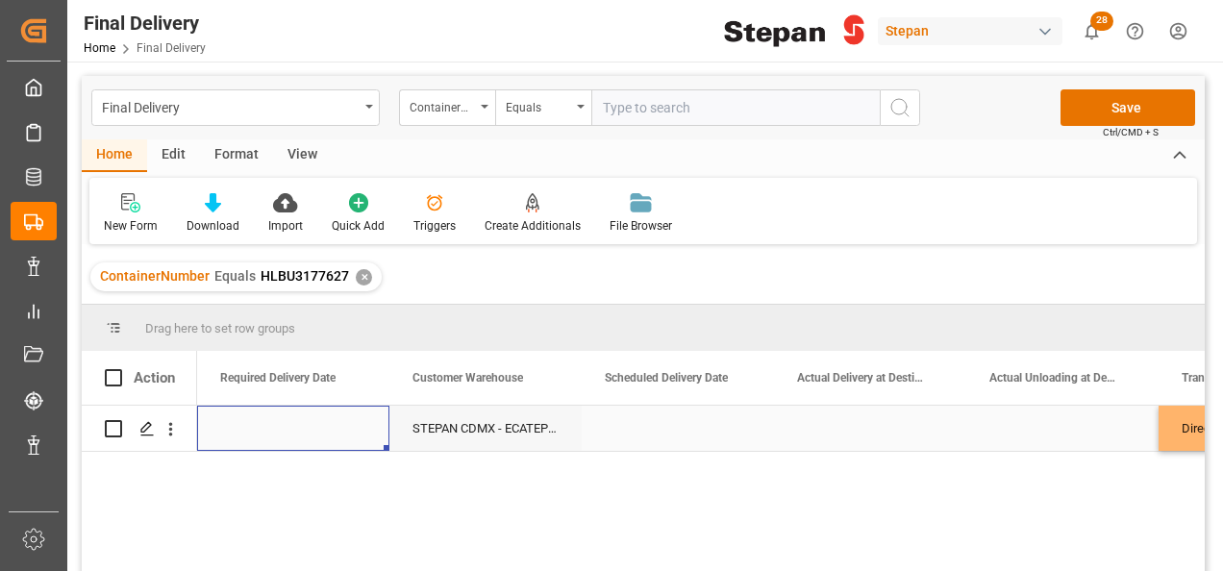
click at [263, 417] on div "Press SPACE to select this row." at bounding box center [293, 428] width 192 height 45
click at [265, 417] on div "Press SPACE to select this row." at bounding box center [293, 428] width 192 height 45
click at [276, 430] on div "Press SPACE to select this row." at bounding box center [293, 428] width 192 height 45
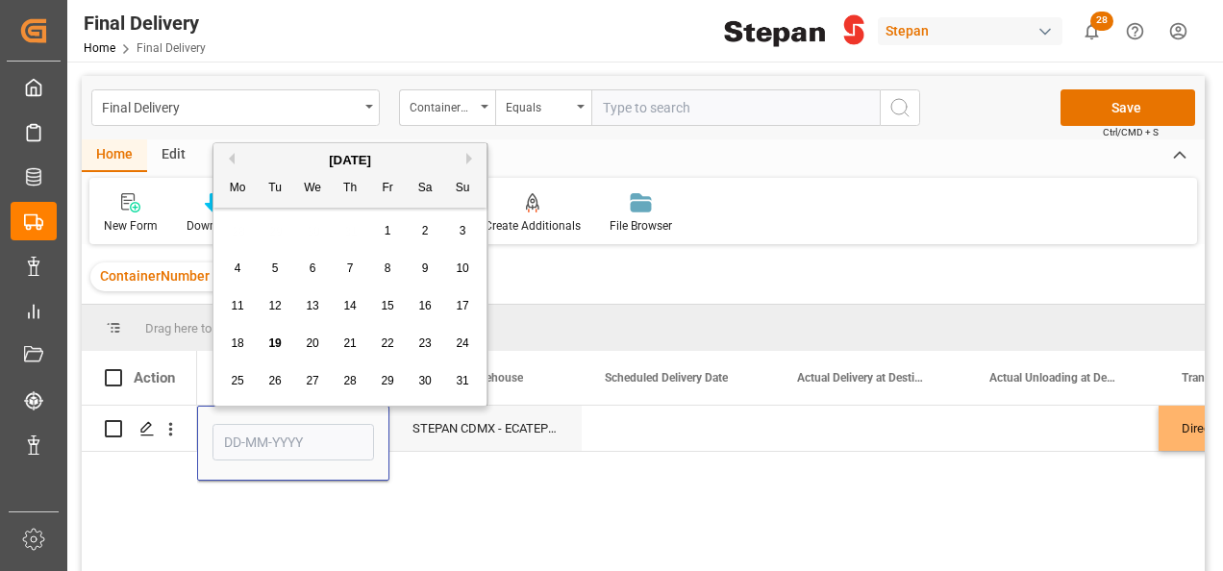
click at [266, 161] on div "August 2025" at bounding box center [349, 160] width 273 height 19
click at [391, 306] on span "15" at bounding box center [387, 305] width 12 height 13
type input "[DATE]"
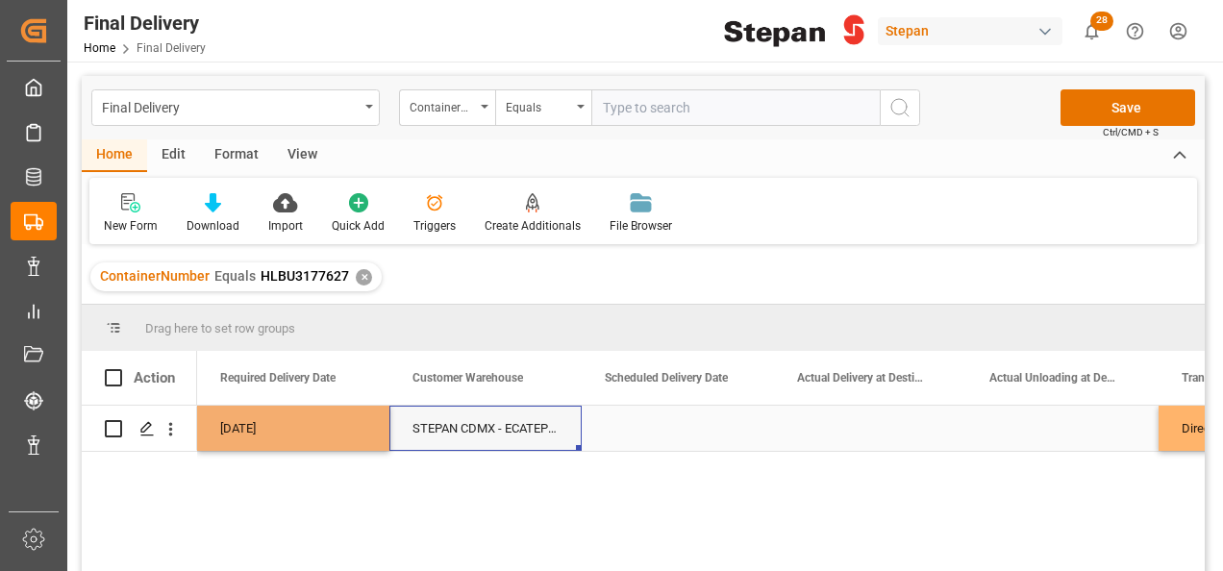
click at [425, 415] on div "STEPAN CDMX - ECATEPEC" at bounding box center [485, 428] width 192 height 45
click at [658, 431] on div "Press SPACE to select this row." at bounding box center [678, 428] width 192 height 45
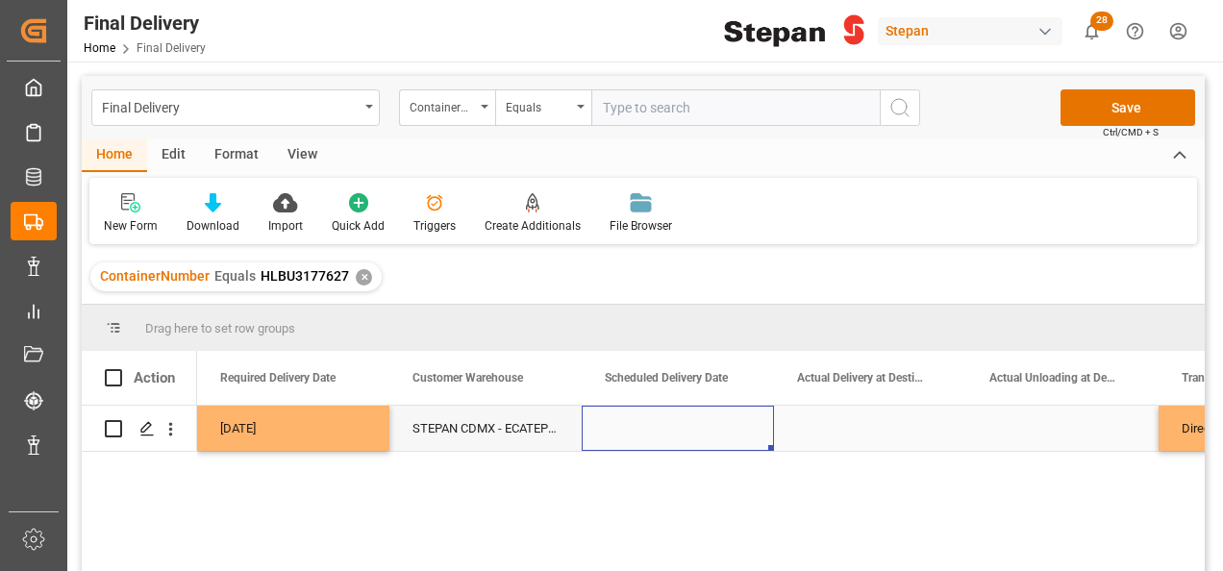
click at [658, 431] on div "Press SPACE to select this row." at bounding box center [678, 428] width 192 height 45
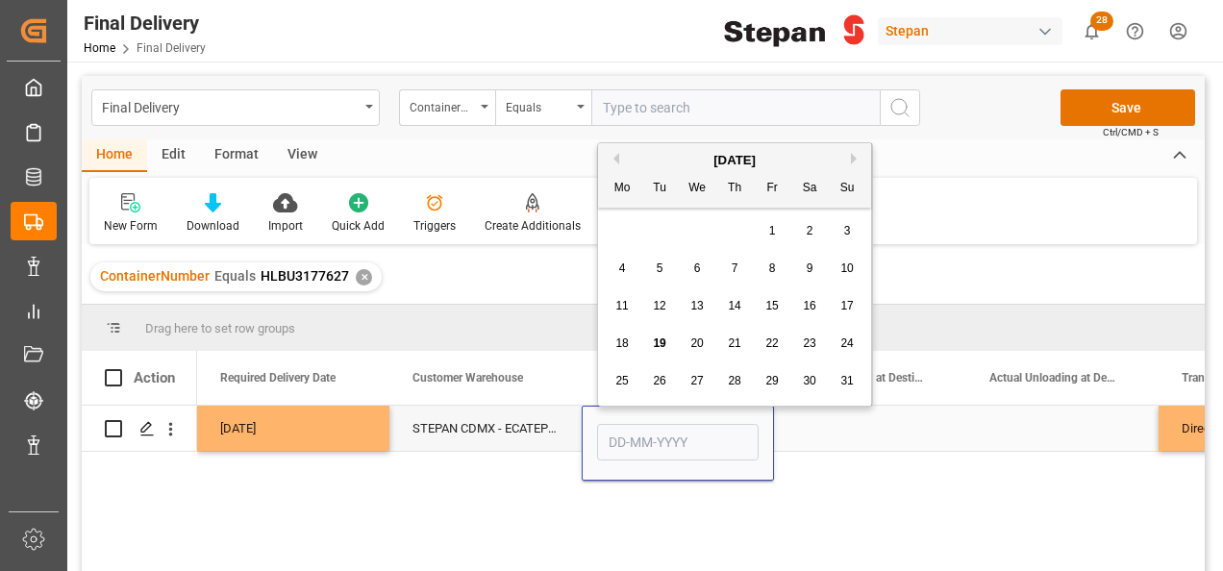
click at [658, 431] on input "Press SPACE to select this row." at bounding box center [678, 442] width 162 height 37
click at [662, 158] on div "August 2025" at bounding box center [734, 160] width 273 height 19
click at [659, 343] on span "19" at bounding box center [659, 342] width 12 height 13
type input "19-08-2025"
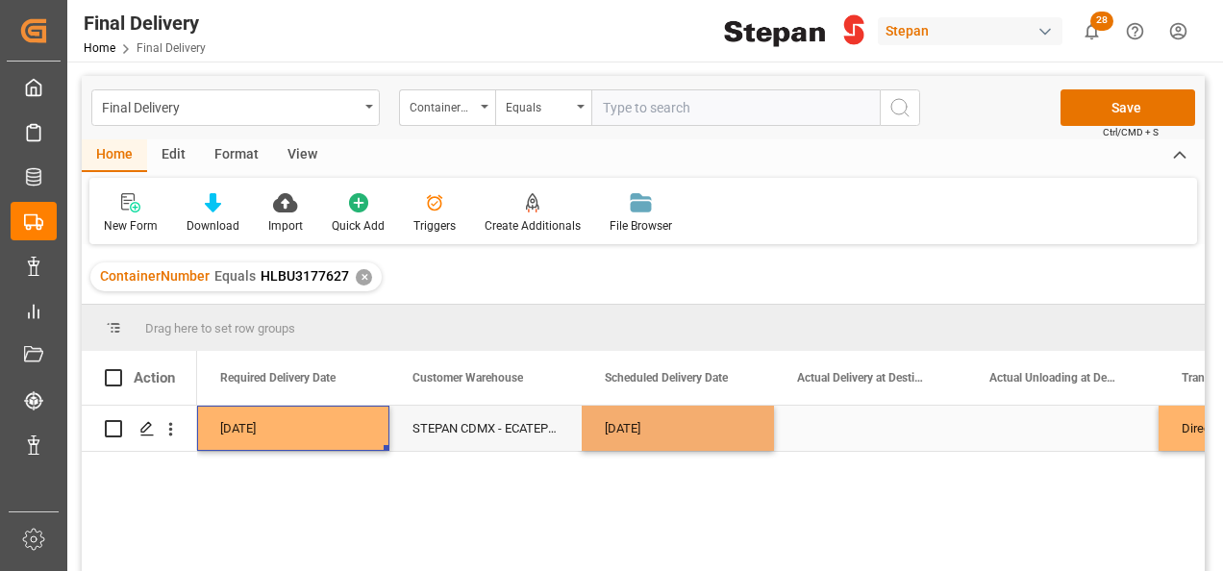
click at [306, 424] on div "[DATE]" at bounding box center [293, 428] width 192 height 45
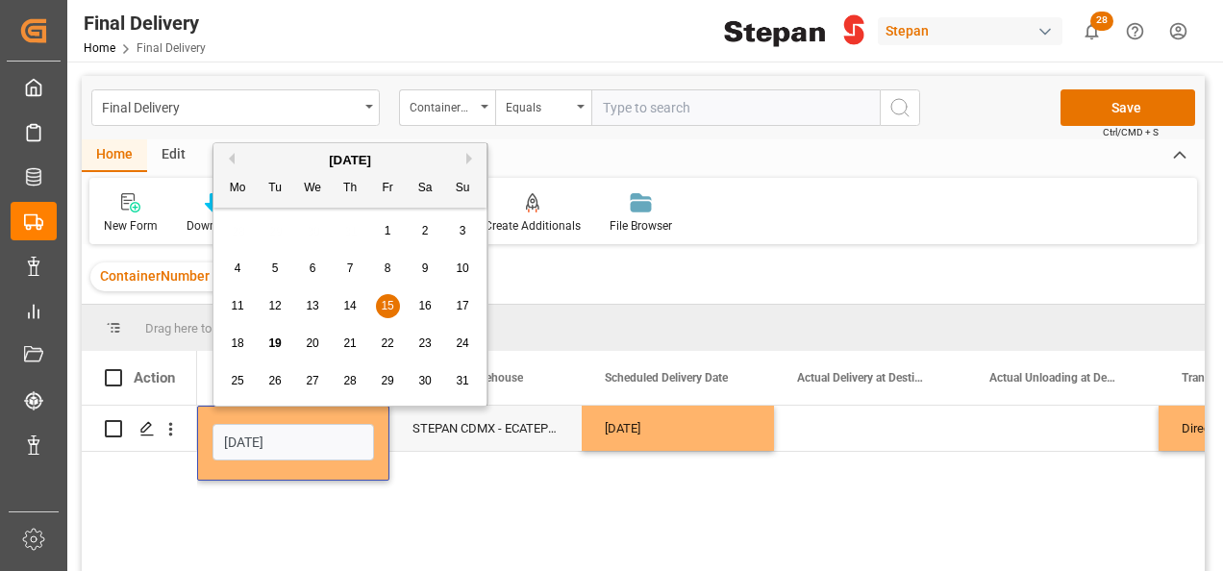
click at [273, 346] on span "19" at bounding box center [274, 342] width 12 height 13
type input "19-08-2025"
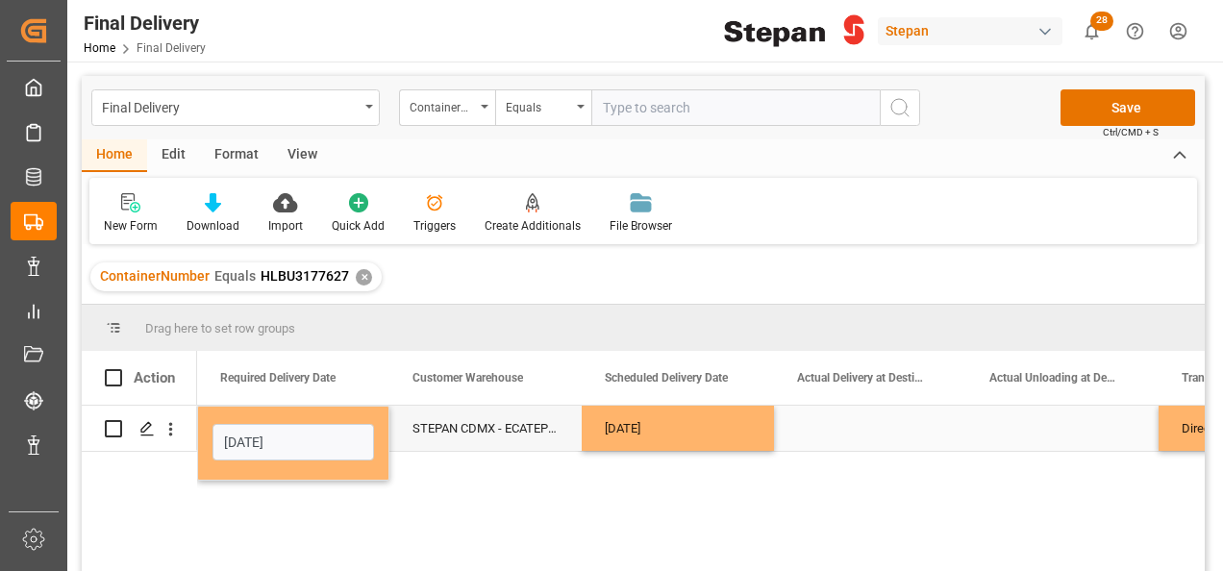
click at [412, 430] on div "STEPAN CDMX - ECATEPEC" at bounding box center [485, 428] width 192 height 45
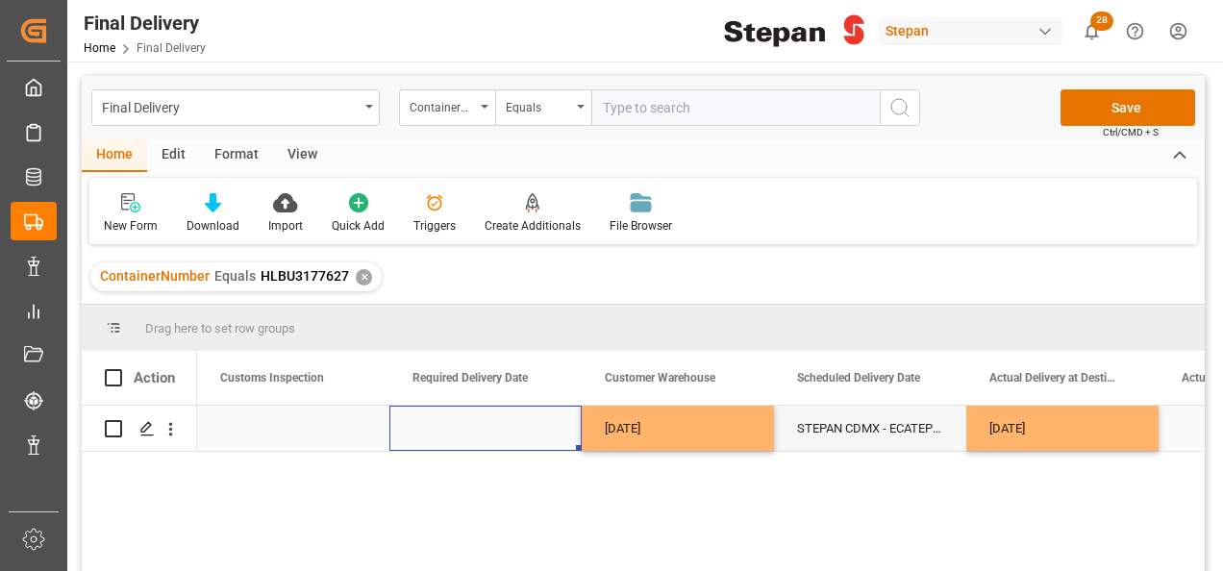
scroll to position [0, 1923]
click at [446, 421] on div "Press SPACE to select this row." at bounding box center [485, 428] width 192 height 45
click at [548, 439] on polyline "open menu" at bounding box center [546, 440] width 12 height 6
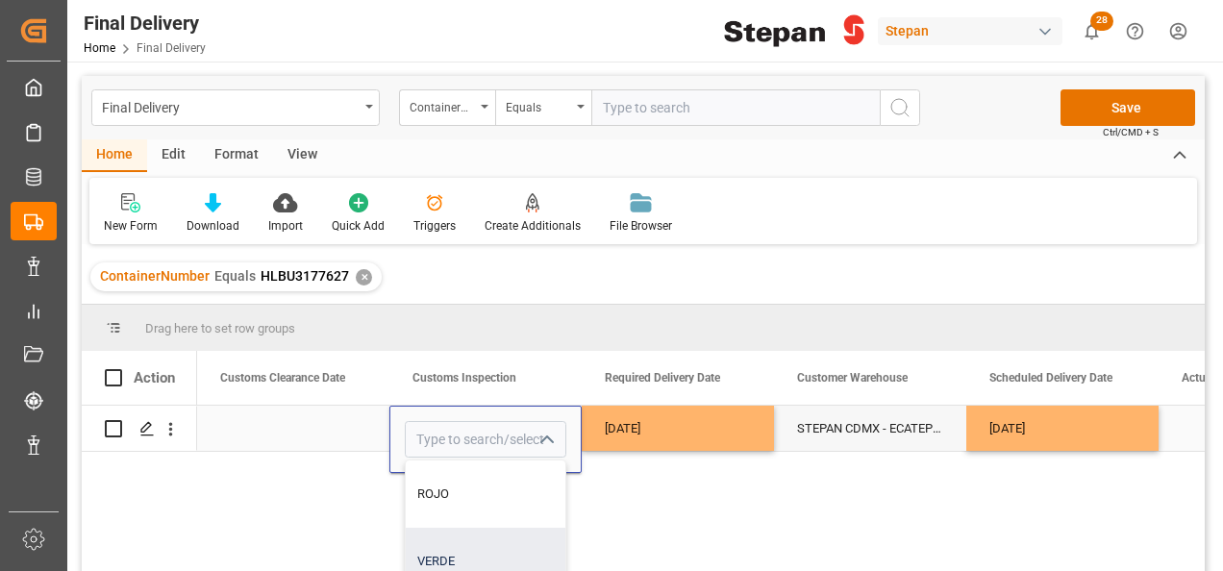
click at [461, 563] on div "VERDE" at bounding box center [486, 561] width 160 height 67
type input "VERDE"
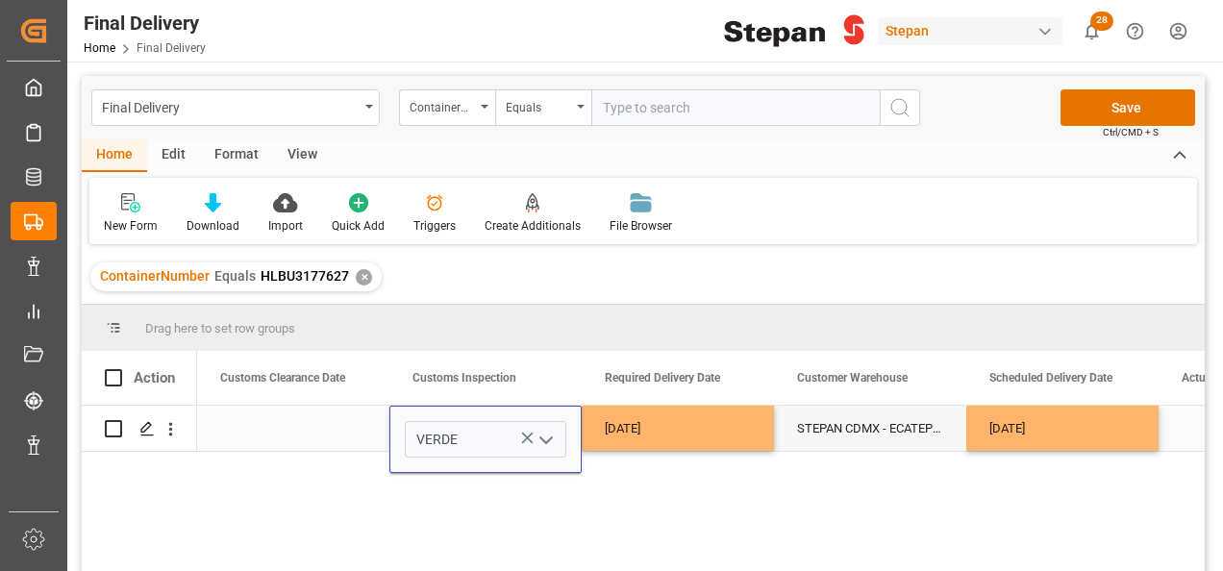
click at [279, 421] on div "Press SPACE to select this row." at bounding box center [293, 428] width 192 height 45
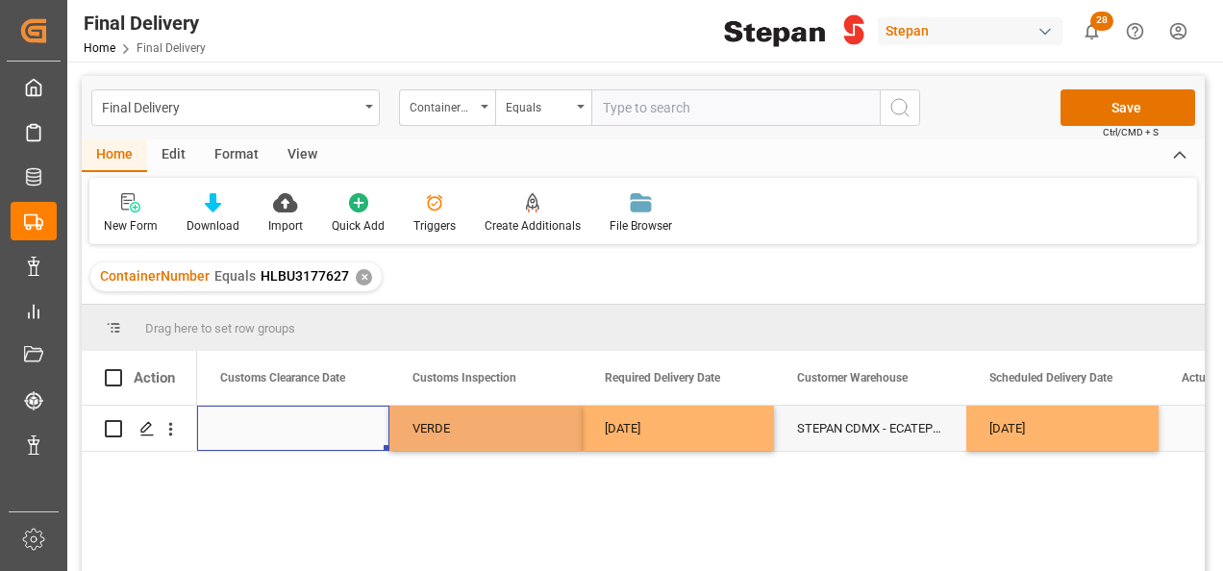
click at [279, 421] on div "Press SPACE to select this row." at bounding box center [293, 428] width 192 height 45
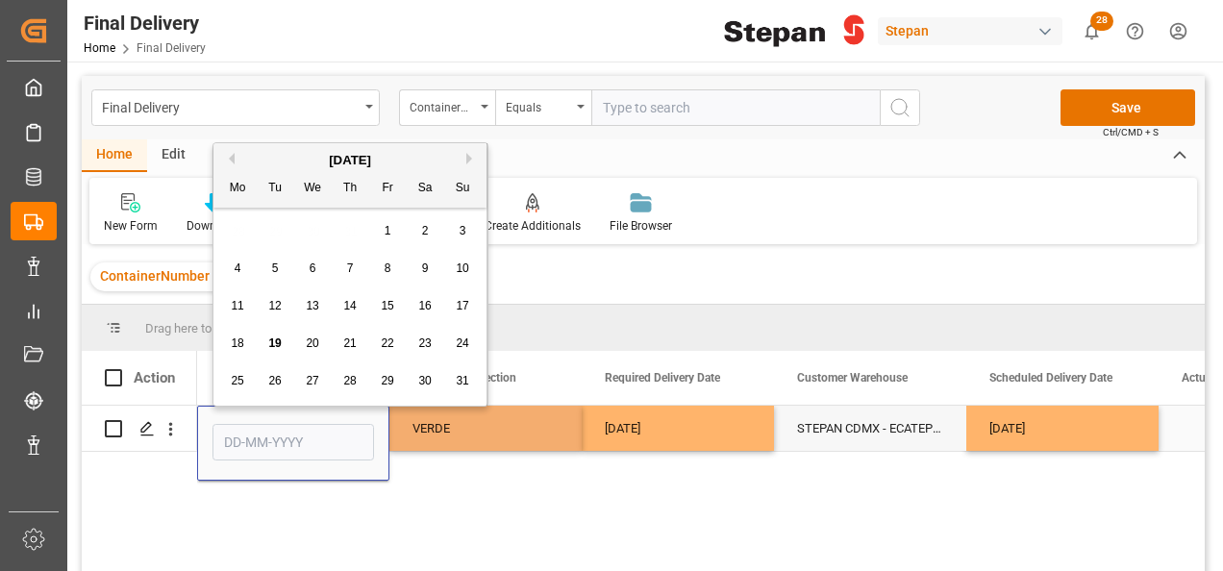
click at [279, 421] on div "Press SPACE to select this row." at bounding box center [293, 443] width 162 height 44
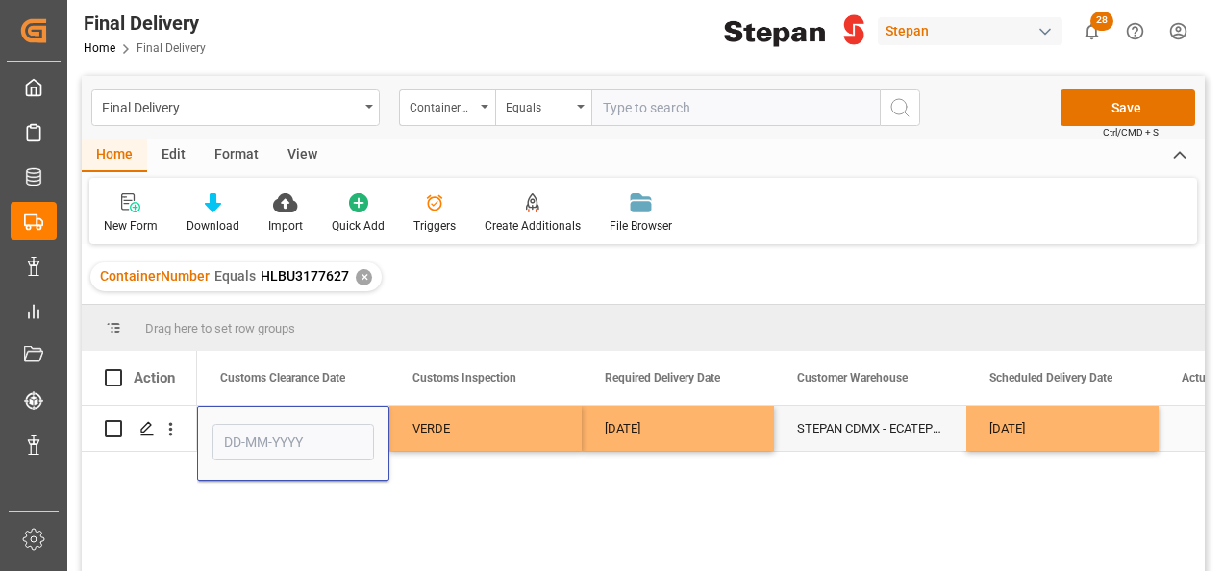
click at [280, 421] on div "Press SPACE to select this row." at bounding box center [293, 443] width 162 height 44
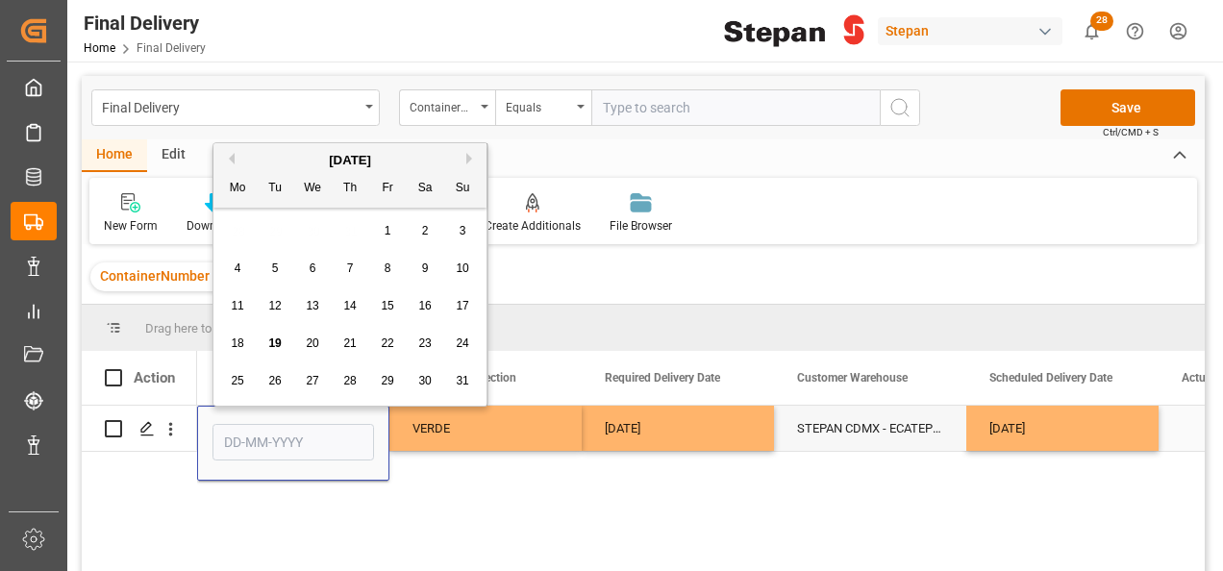
click at [289, 445] on input "Press SPACE to select this row." at bounding box center [293, 442] width 162 height 37
click at [282, 168] on div "August 2025" at bounding box center [349, 160] width 273 height 19
click at [239, 342] on span "18" at bounding box center [237, 342] width 12 height 13
type input "[DATE]"
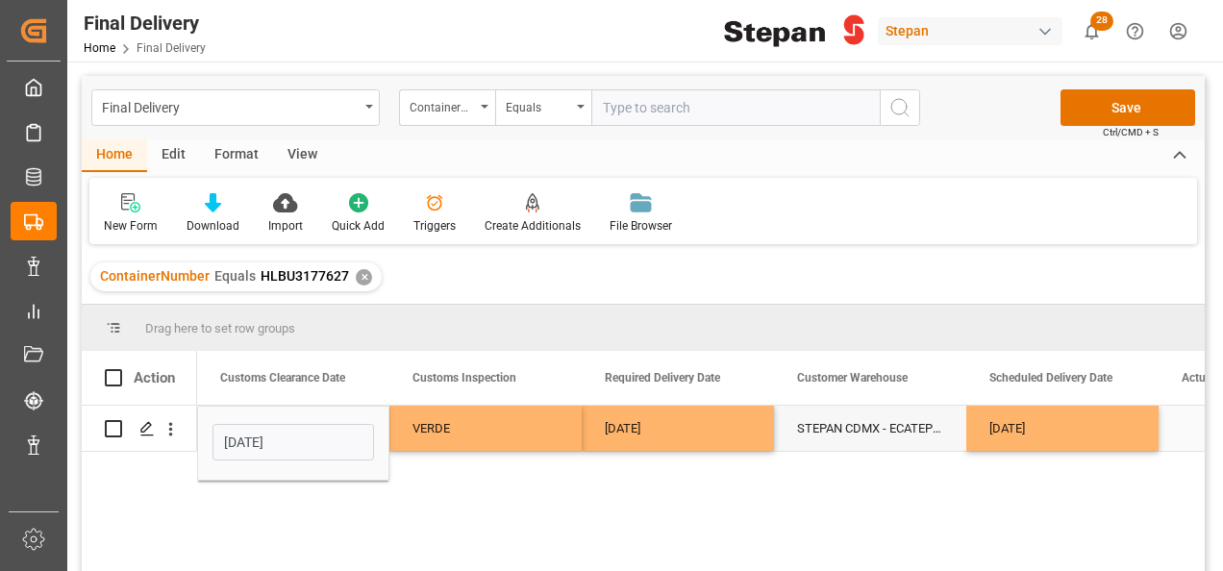
click at [500, 419] on div "VERDE" at bounding box center [485, 429] width 146 height 44
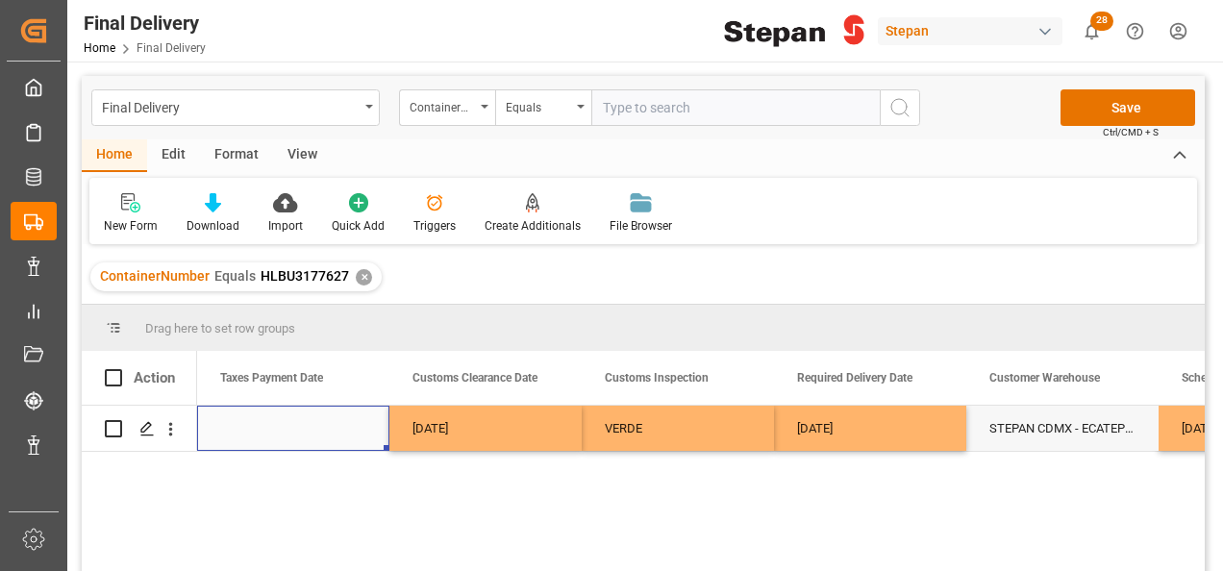
scroll to position [0, 1538]
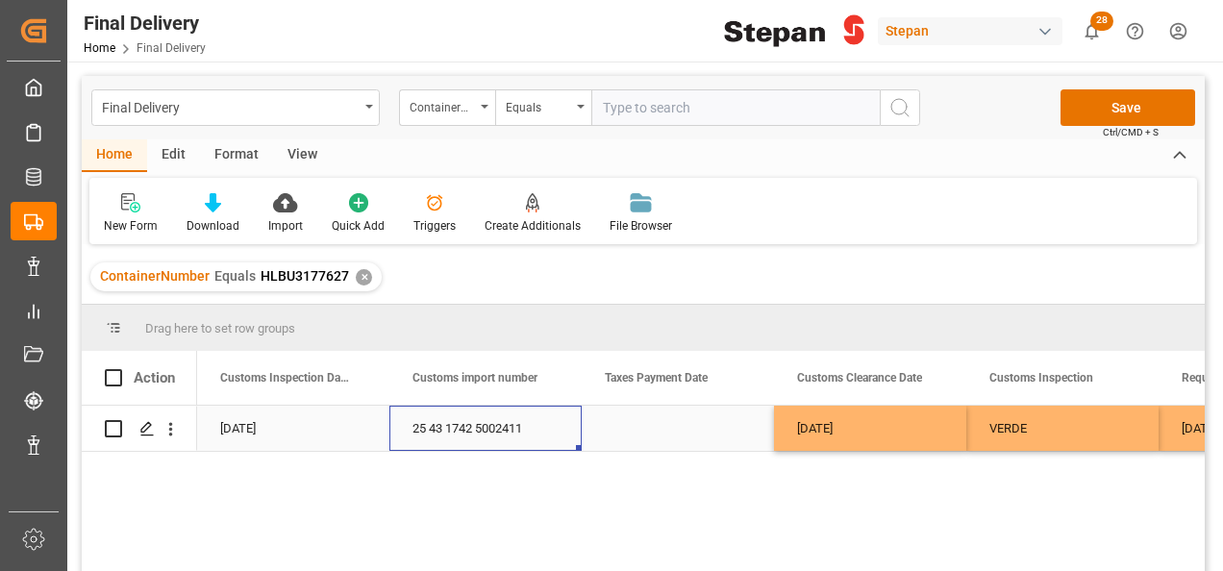
click at [462, 411] on div "25 43 1742 5002411" at bounding box center [485, 428] width 192 height 45
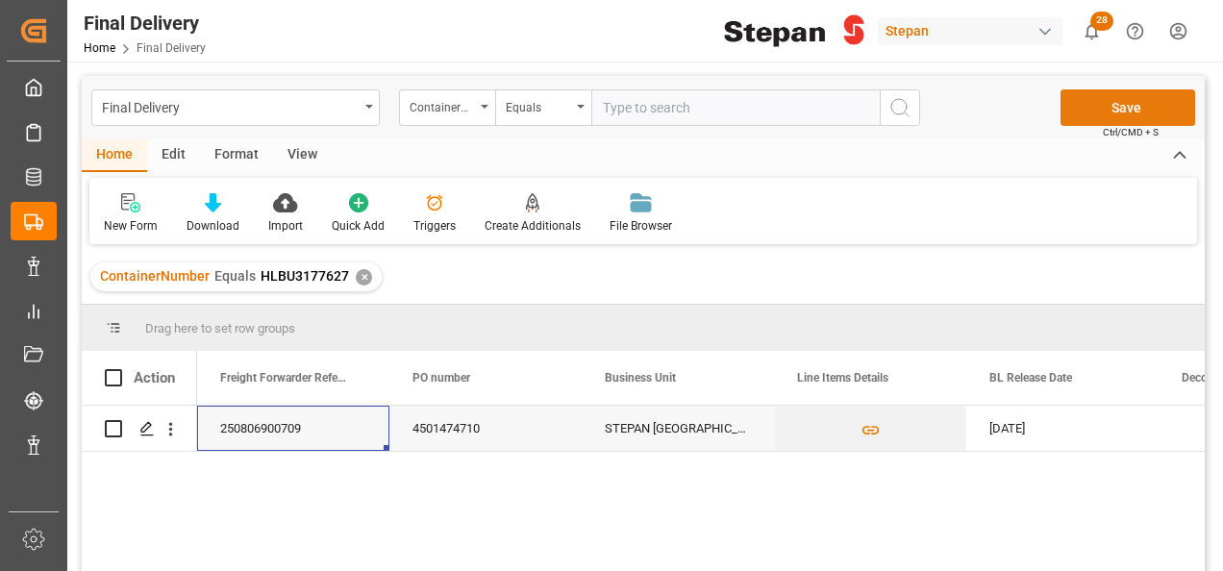
click at [1065, 117] on button "Save" at bounding box center [1127, 107] width 135 height 37
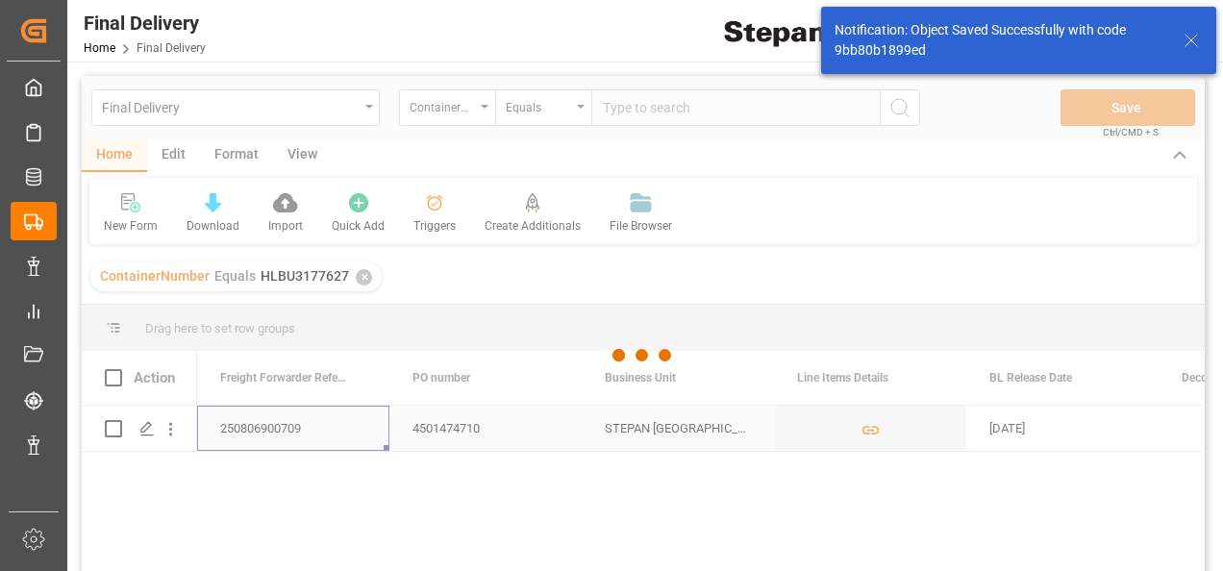
click at [458, 433] on div at bounding box center [643, 355] width 1123 height 559
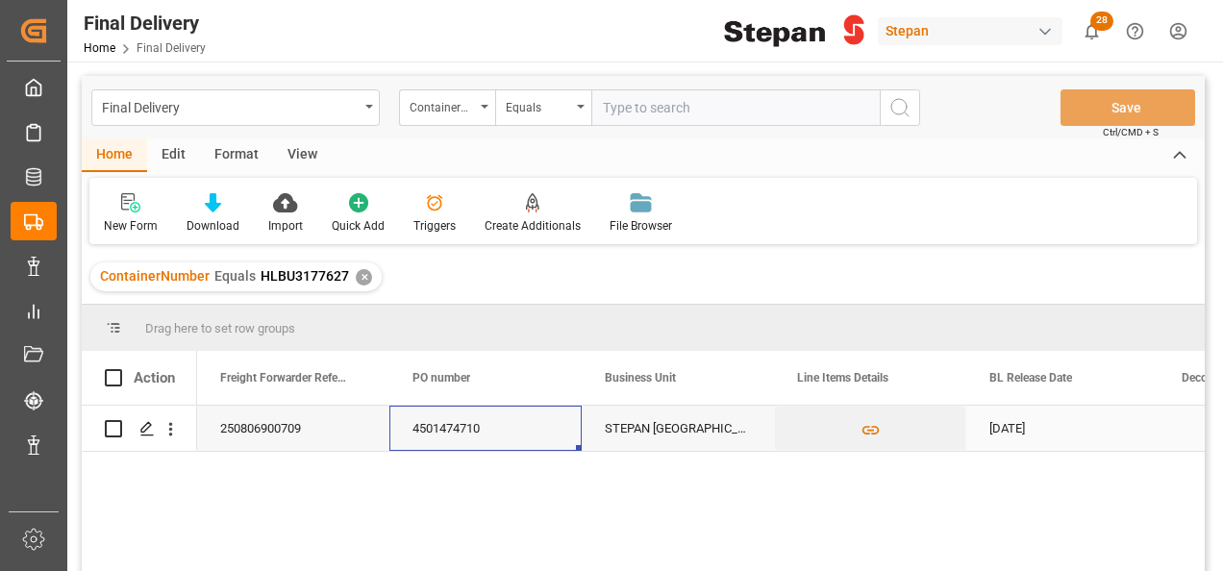
click at [458, 431] on div "4501474710" at bounding box center [485, 428] width 192 height 45
click at [288, 425] on div "250806900709" at bounding box center [293, 428] width 192 height 45
click at [475, 430] on div "4501474710" at bounding box center [485, 428] width 192 height 45
click at [904, 415] on button "Press SPACE to select this row." at bounding box center [870, 429] width 190 height 44
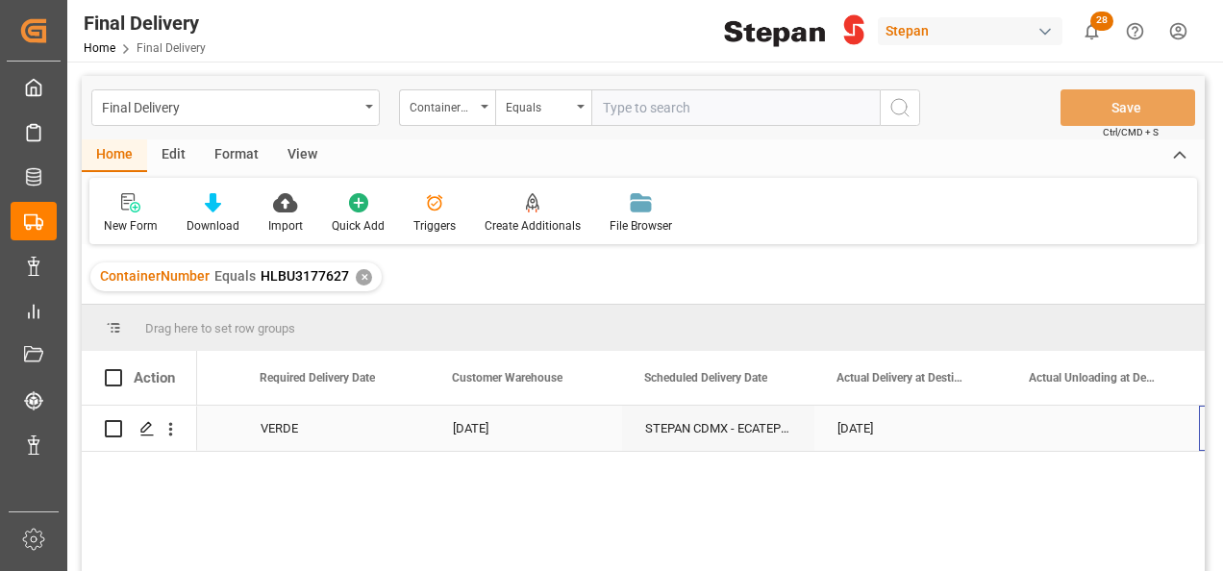
scroll to position [0, 2268]
click at [700, 430] on div "19-08-2025" at bounding box center [718, 428] width 192 height 45
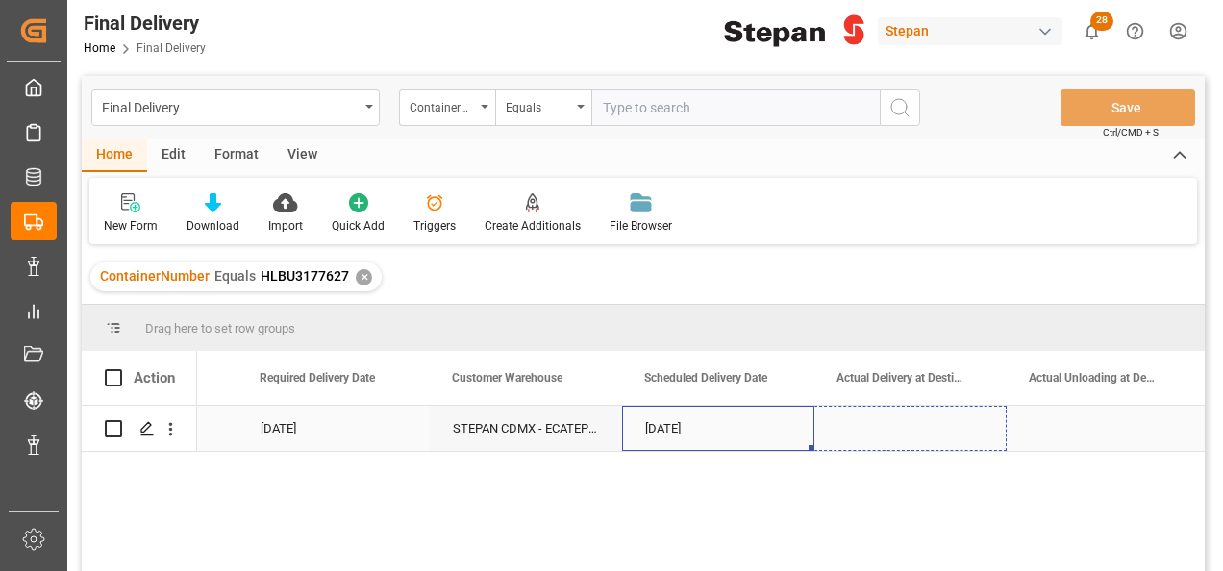
drag, startPoint x: 811, startPoint y: 448, endPoint x: 913, endPoint y: 435, distance: 102.7
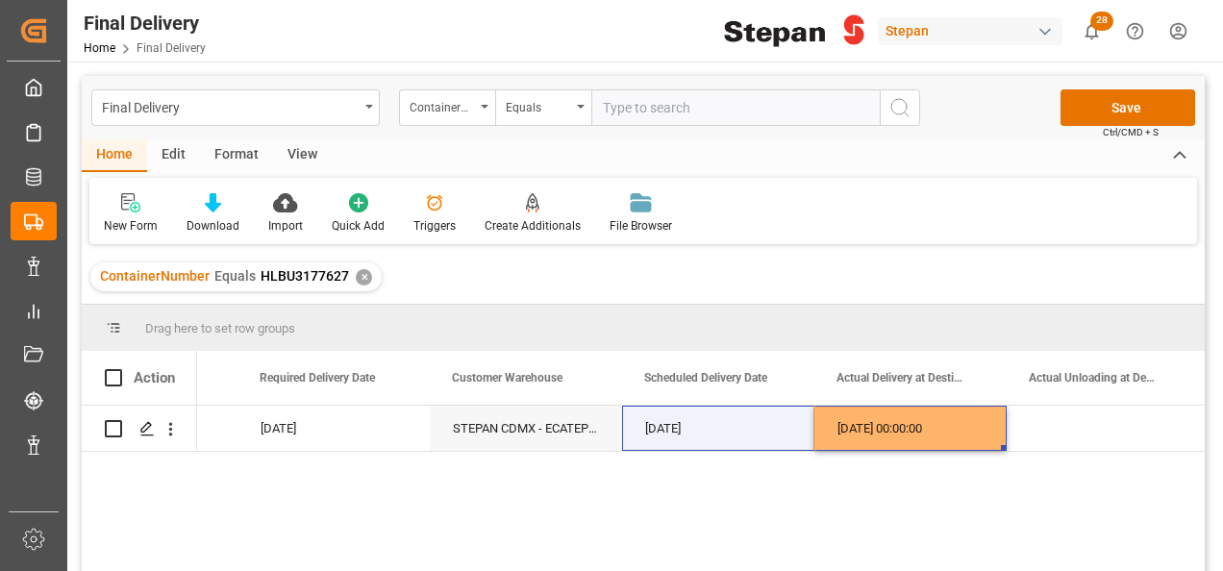
click at [853, 460] on div "18-08-2025 VERDE 19-08-2025 STEPAN CDMX - ECATEPEC 19-08-2025 19-08-2025 00:00:…" at bounding box center [700, 495] width 1007 height 178
click at [1132, 104] on button "Save" at bounding box center [1127, 107] width 135 height 37
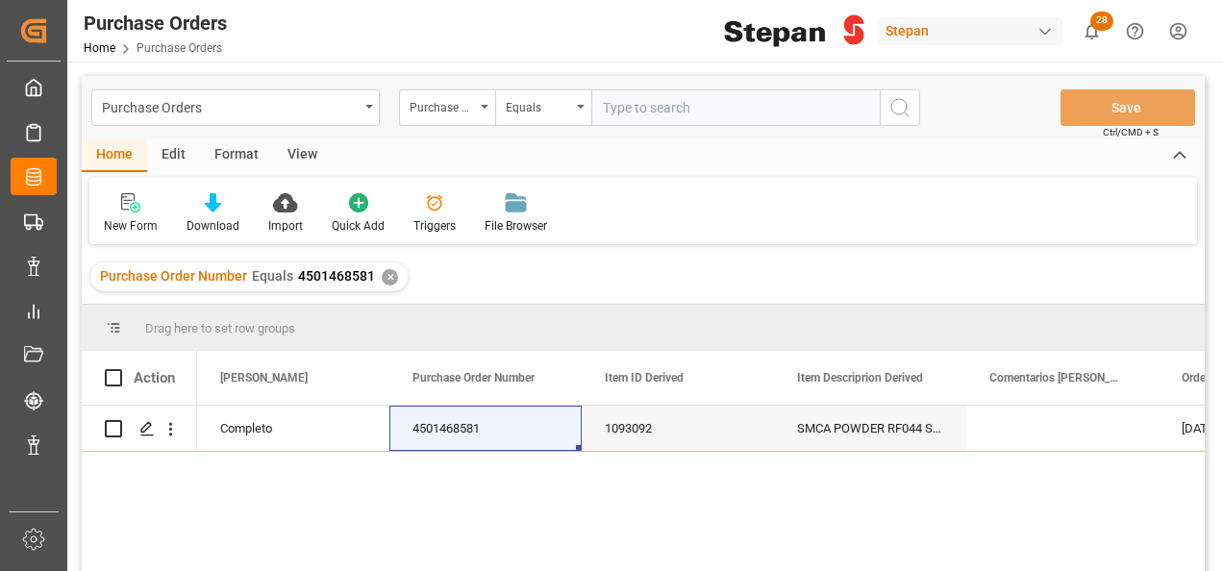
click at [386, 274] on div "✕" at bounding box center [390, 277] width 16 height 16
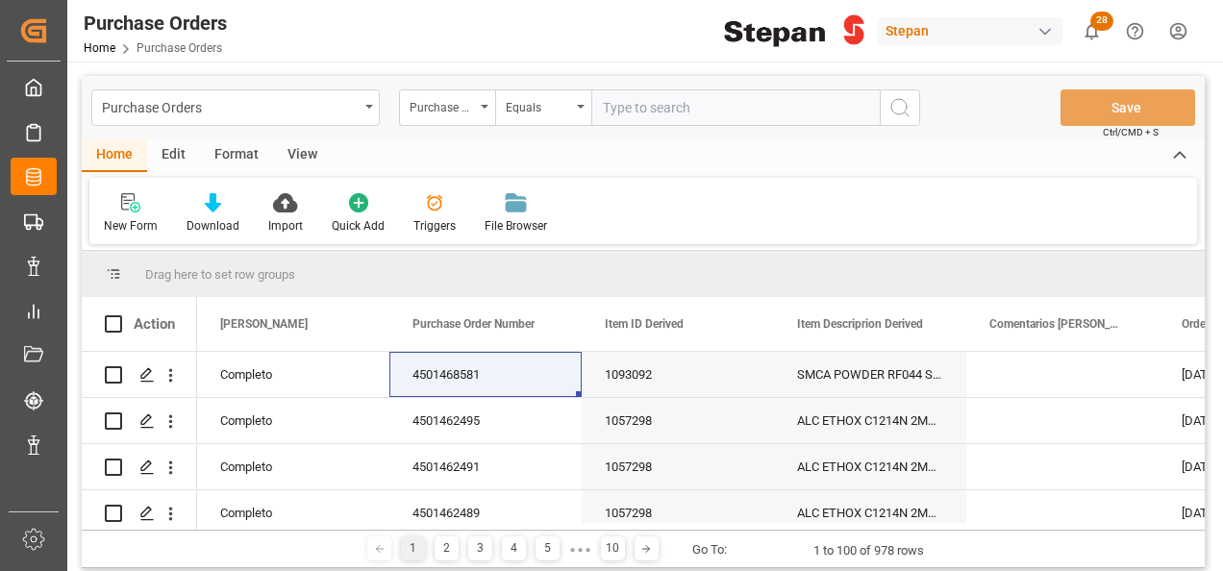
click at [578, 103] on div "Equals" at bounding box center [543, 107] width 96 height 37
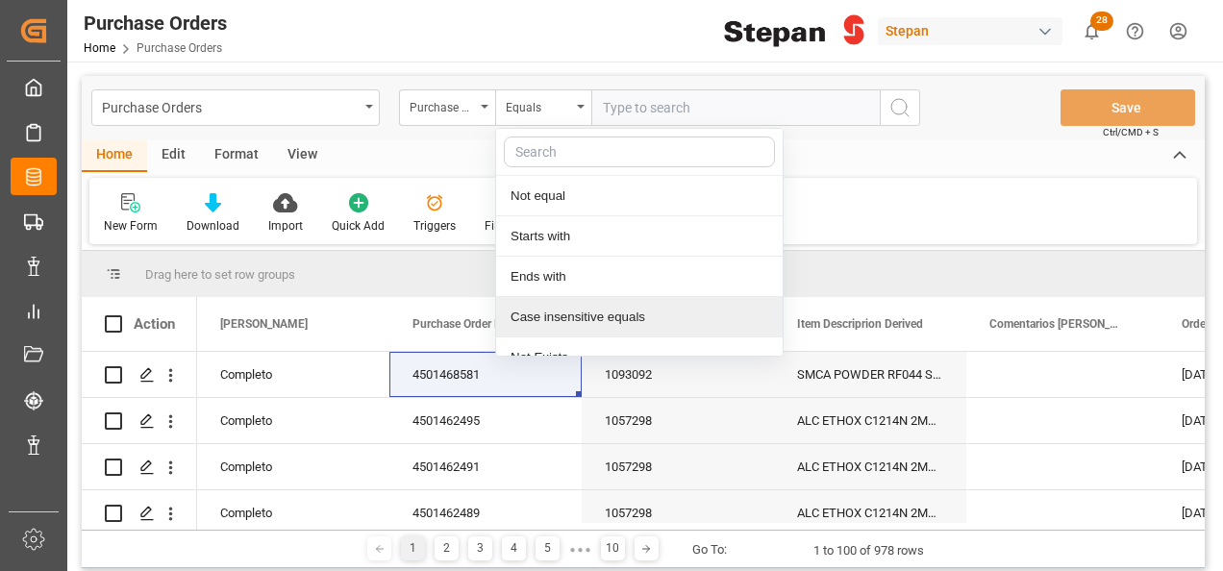
scroll to position [140, 0]
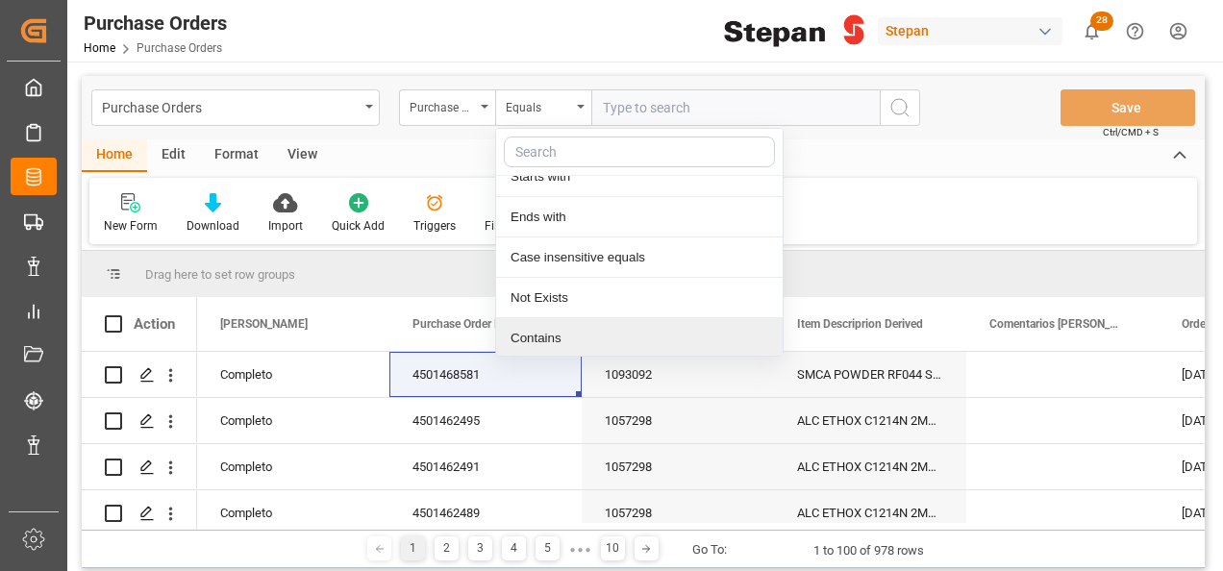
click at [527, 341] on div "Contains" at bounding box center [639, 338] width 286 height 40
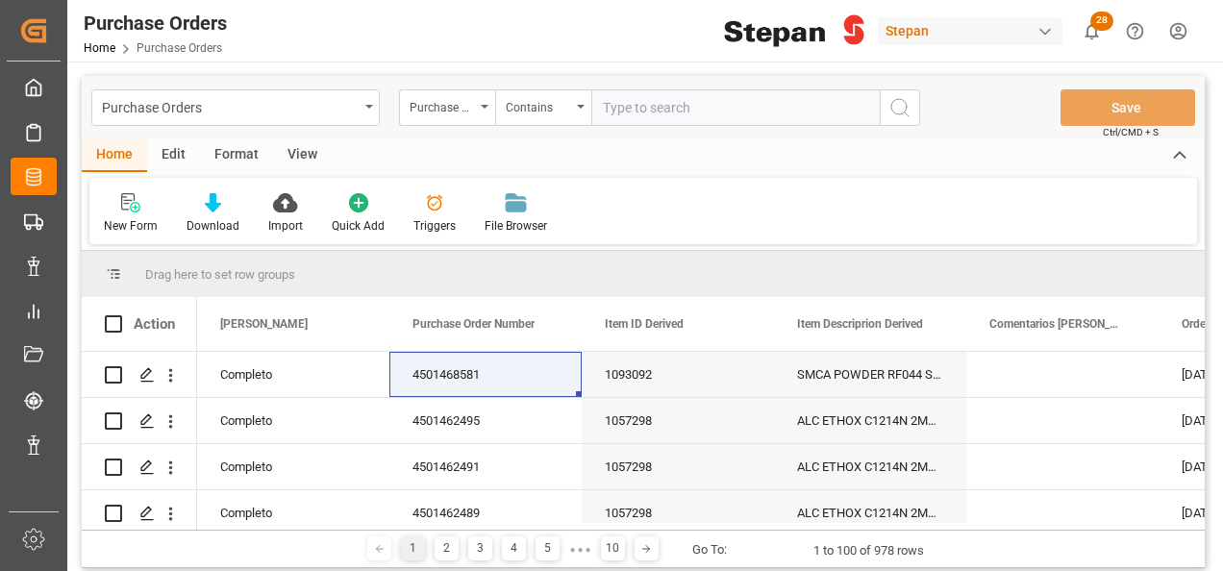
paste input "4501462521,4501462519,4501462524,4501462525,4501462520,4501462522,4501462523"
type input "4501462521,4501462519,4501462524,4501462525,4501462520,4501462522,4501462523"
click at [894, 104] on icon "search button" at bounding box center [899, 107] width 23 height 23
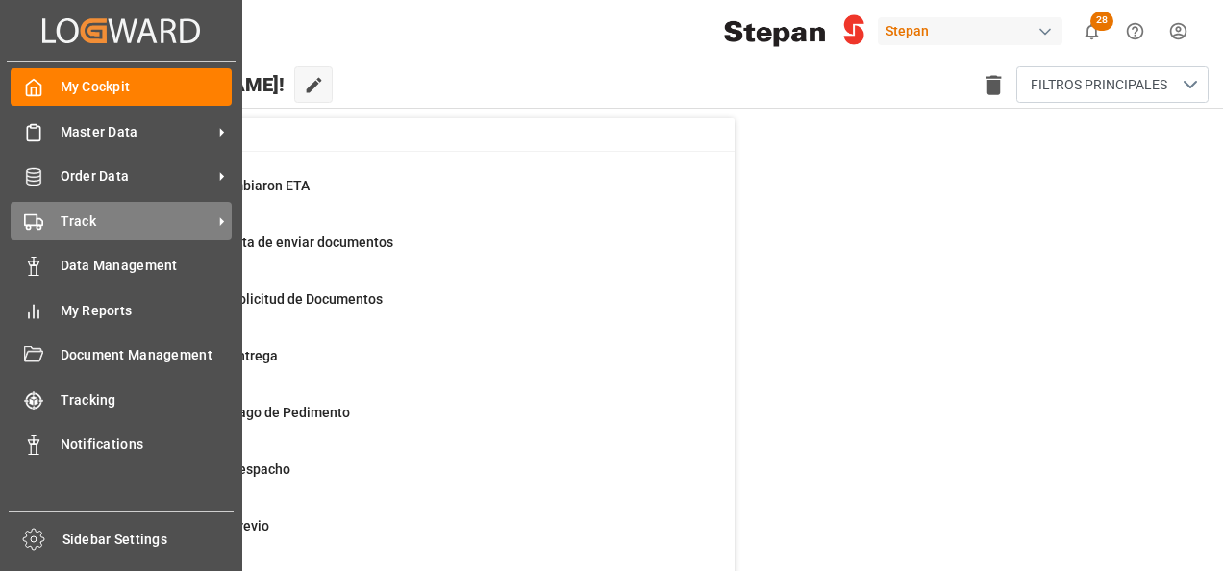
click at [102, 217] on span "Track" at bounding box center [137, 221] width 152 height 20
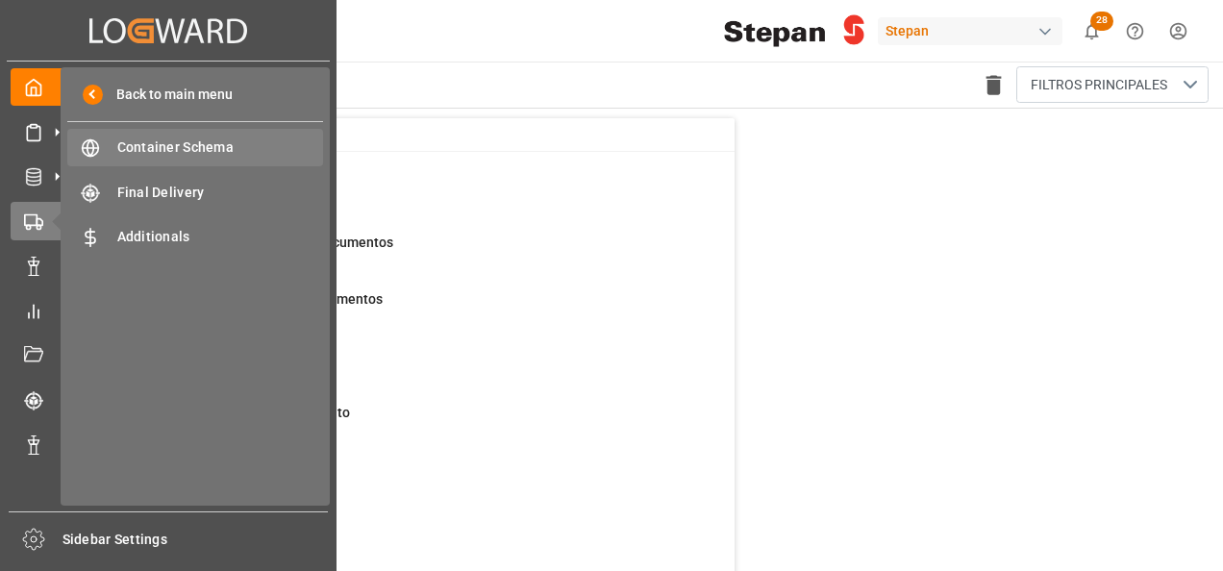
click at [170, 154] on span "Container Schema" at bounding box center [220, 147] width 207 height 20
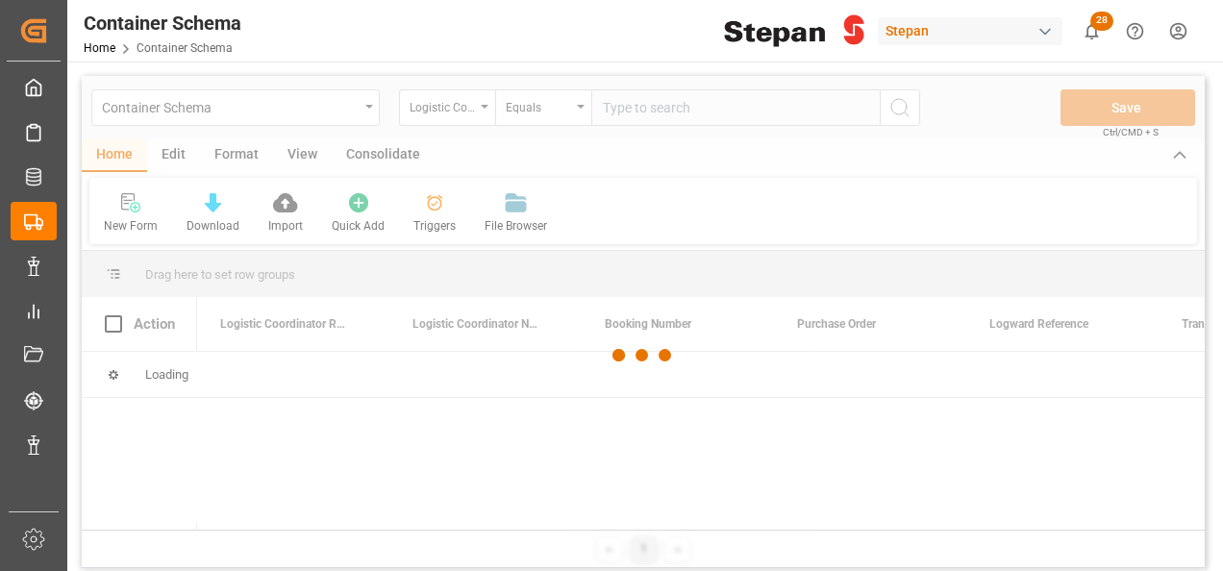
click at [482, 106] on div at bounding box center [643, 355] width 1123 height 559
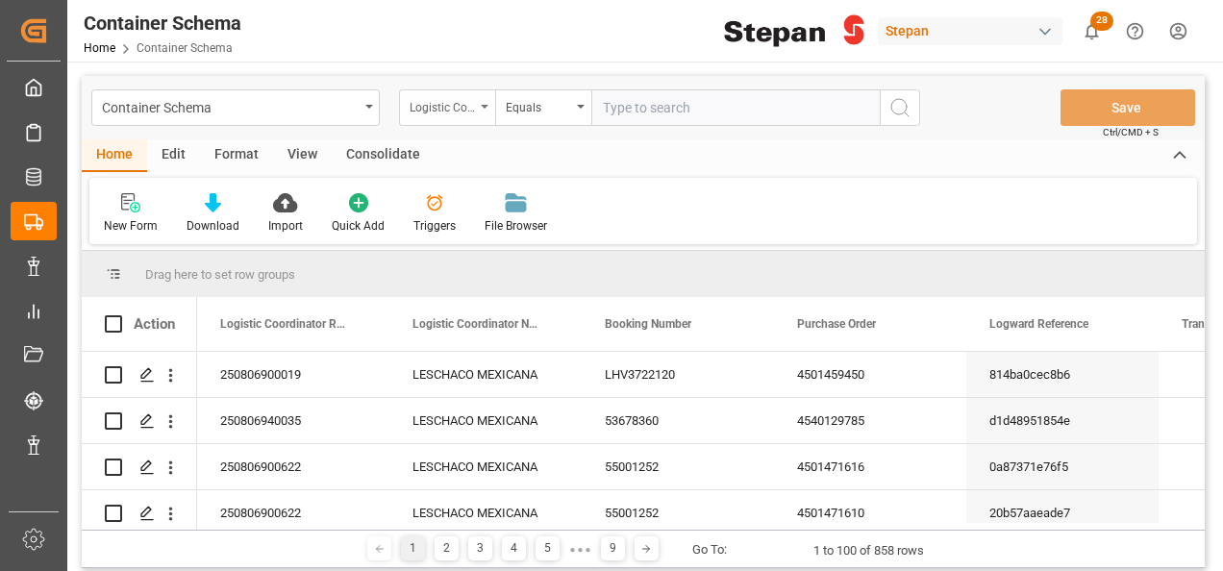
click at [485, 105] on icon "open menu" at bounding box center [485, 107] width 8 height 4
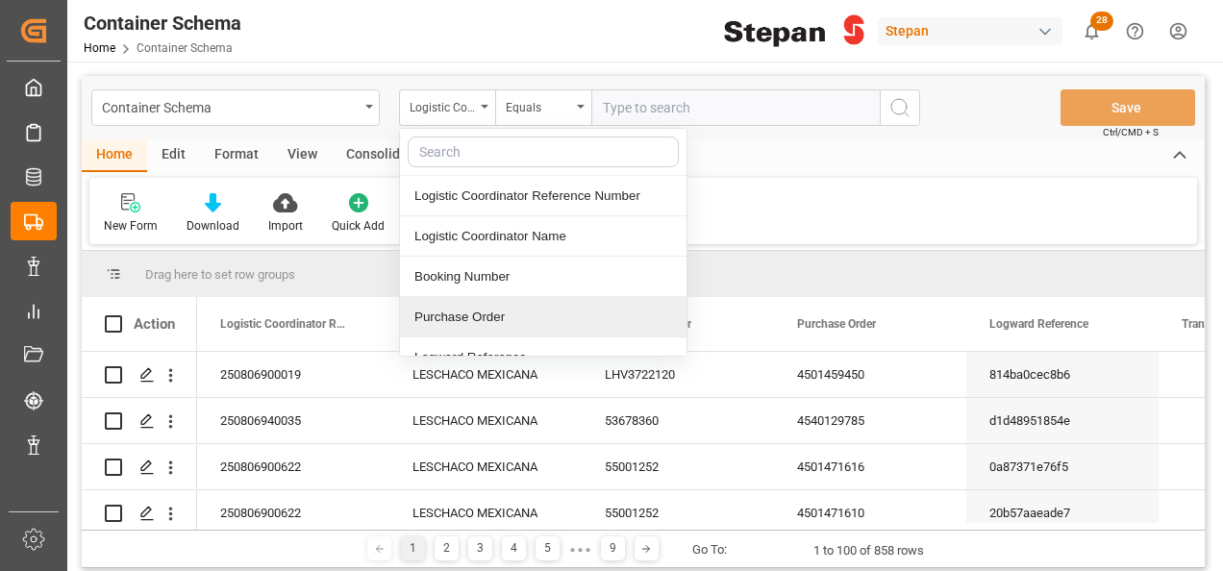
drag, startPoint x: 425, startPoint y: 311, endPoint x: 454, endPoint y: 288, distance: 36.9
click at [425, 313] on div "Purchase Order" at bounding box center [543, 317] width 286 height 40
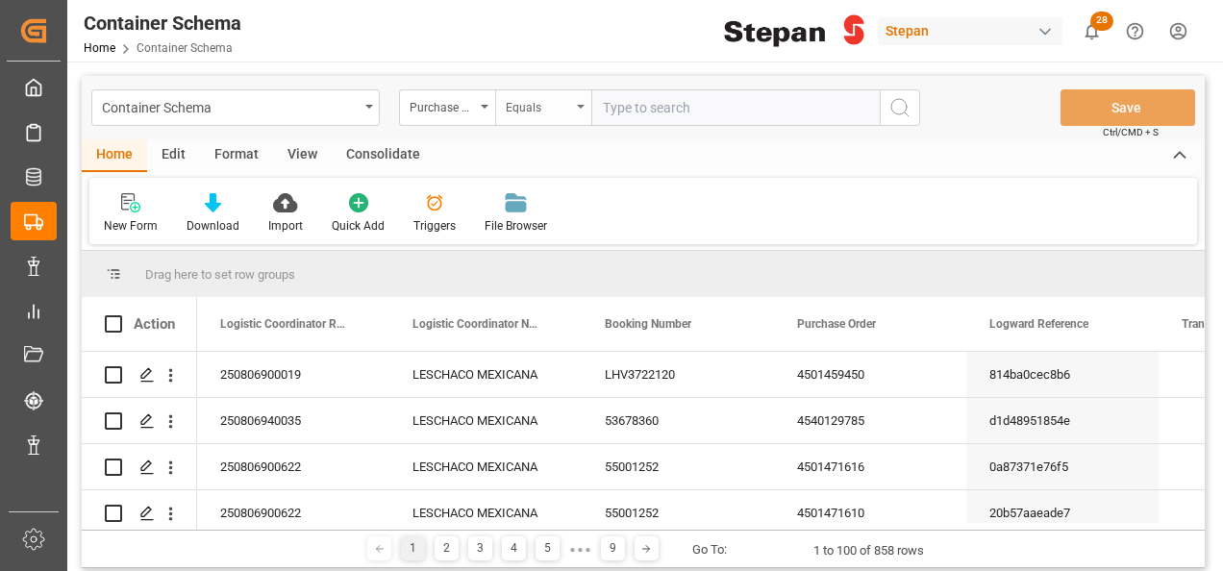
click at [579, 106] on icon "open menu" at bounding box center [581, 107] width 8 height 4
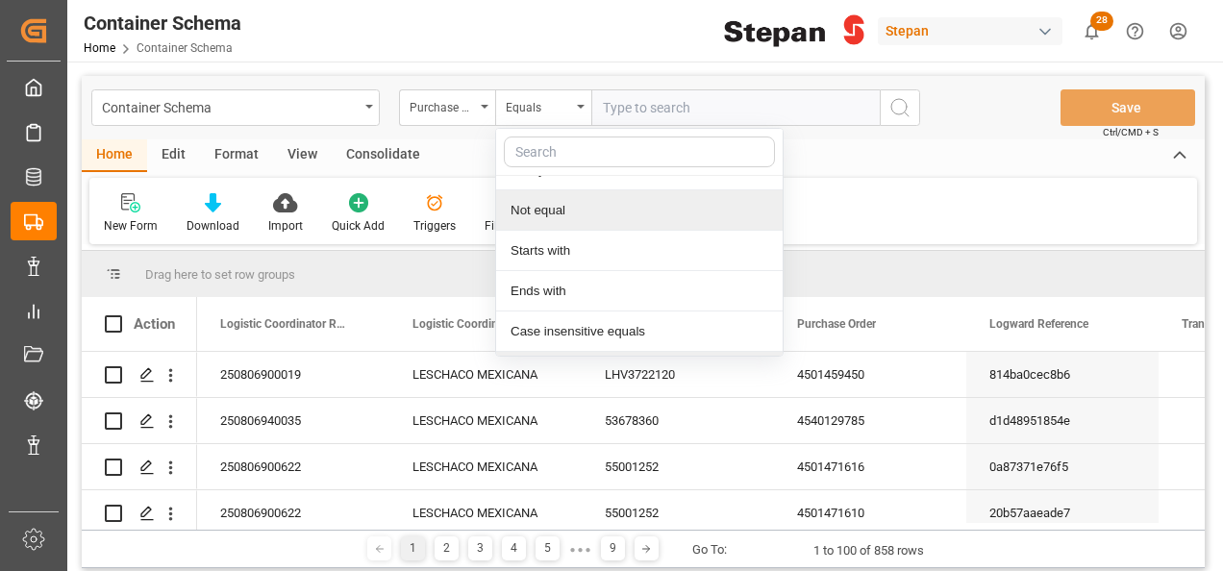
scroll to position [140, 0]
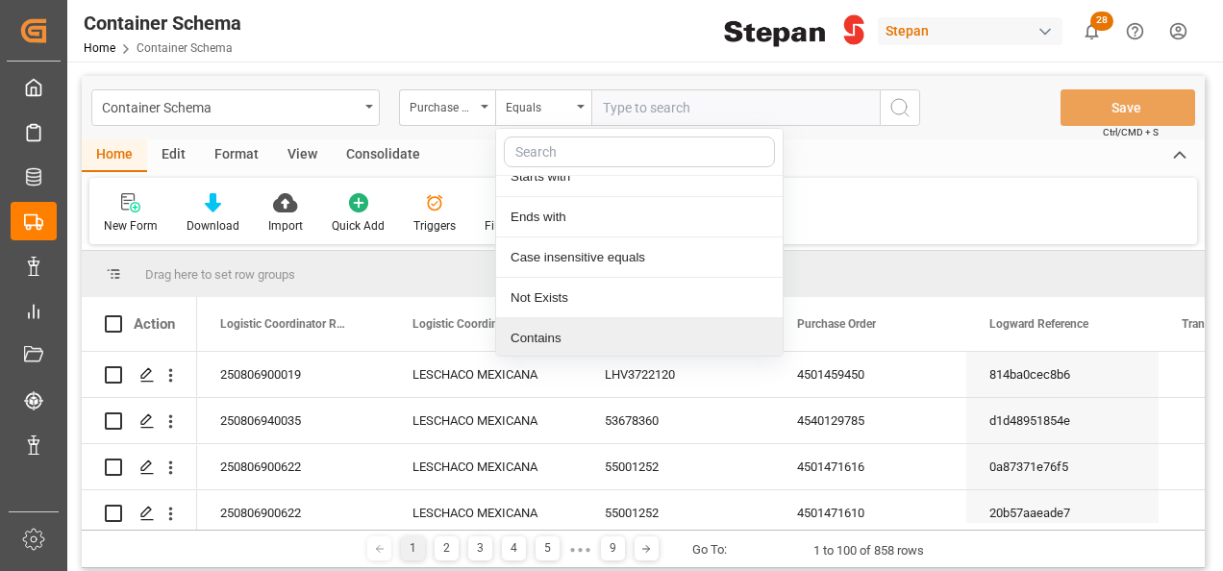
click at [522, 331] on div "Contains" at bounding box center [639, 338] width 286 height 40
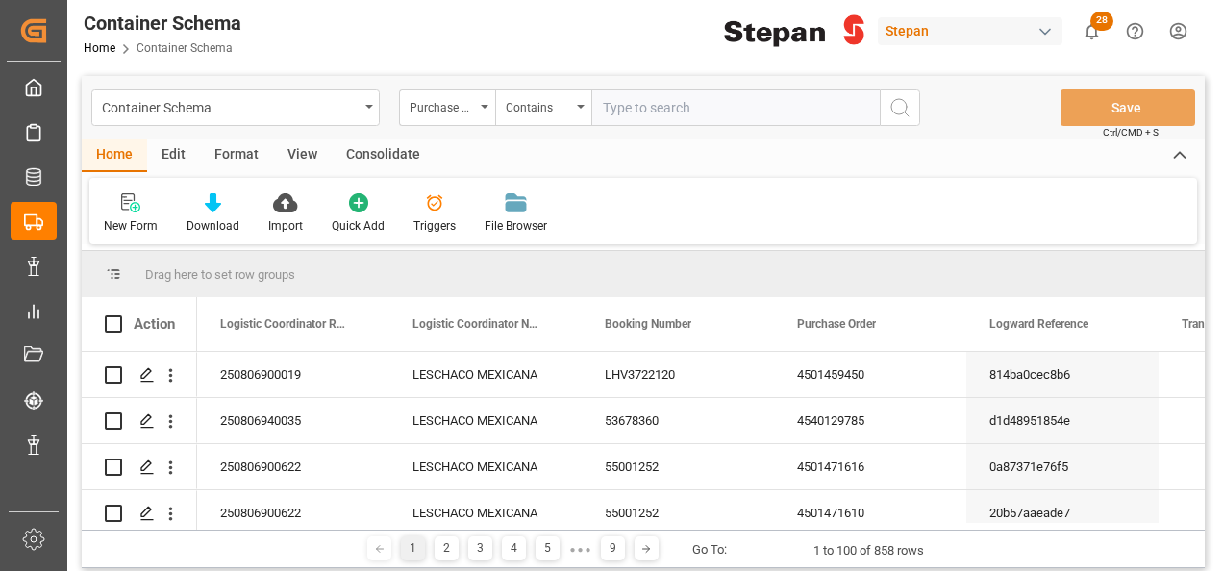
paste input "4501462521,4501462519,4501462524,4501462525,4501462520,4501462522,4501462523"
type input "4501462521,4501462519,4501462524,4501462525,4501462520,4501462522,4501462523"
drag, startPoint x: 904, startPoint y: 108, endPoint x: 892, endPoint y: 100, distance: 13.9
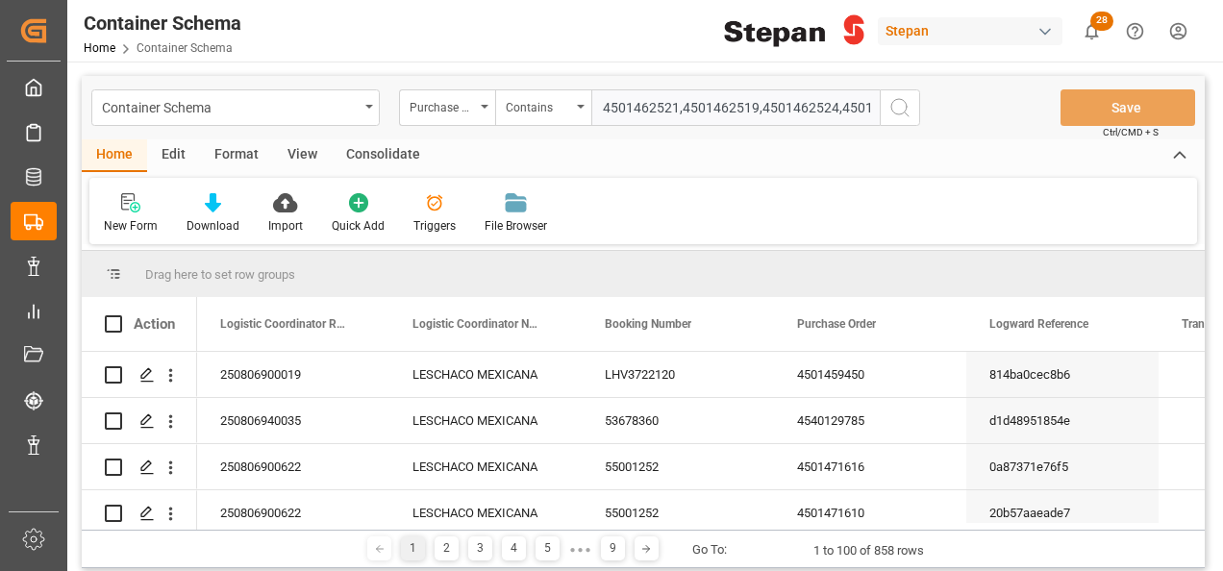
click at [898, 106] on icon "search button" at bounding box center [899, 107] width 23 height 23
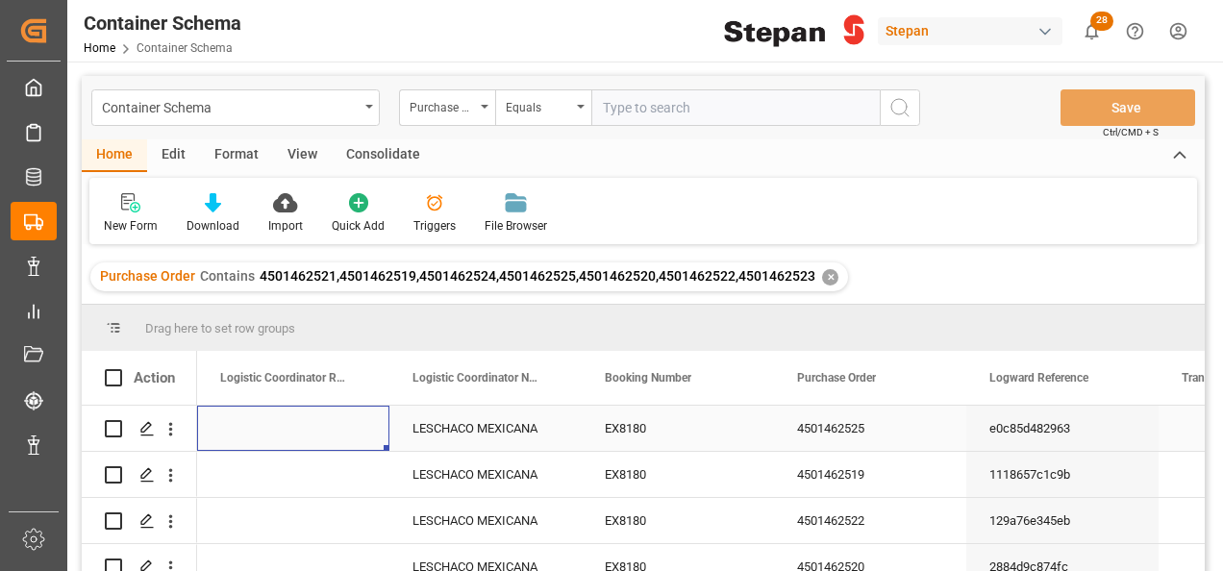
click at [227, 418] on div "Press SPACE to select this row." at bounding box center [293, 428] width 192 height 45
click at [243, 440] on input "Press SPACE to select this row." at bounding box center [293, 439] width 162 height 37
paste input "250906900206"
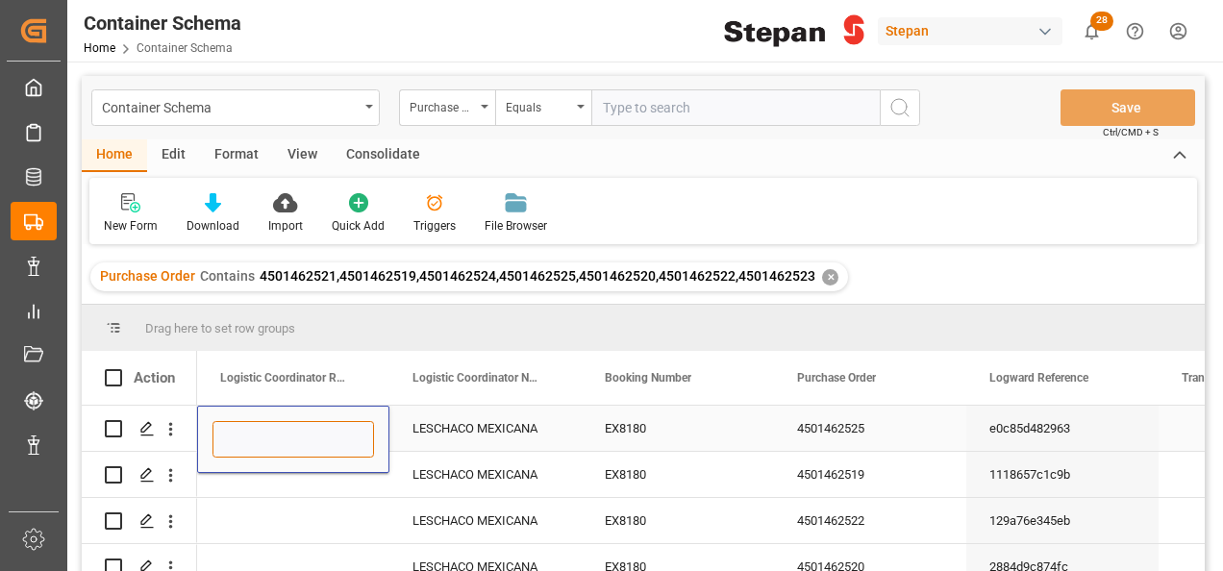
type input "250906900206"
click at [258, 486] on div "Press SPACE to select this row." at bounding box center [293, 474] width 192 height 45
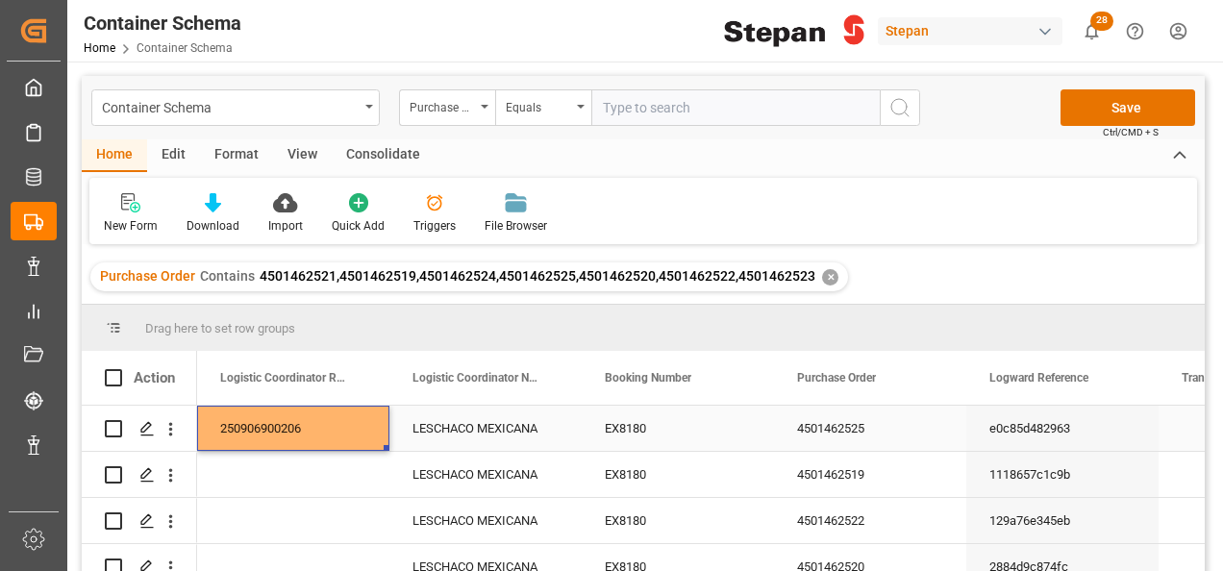
click at [317, 439] on div "250906900206" at bounding box center [293, 428] width 192 height 45
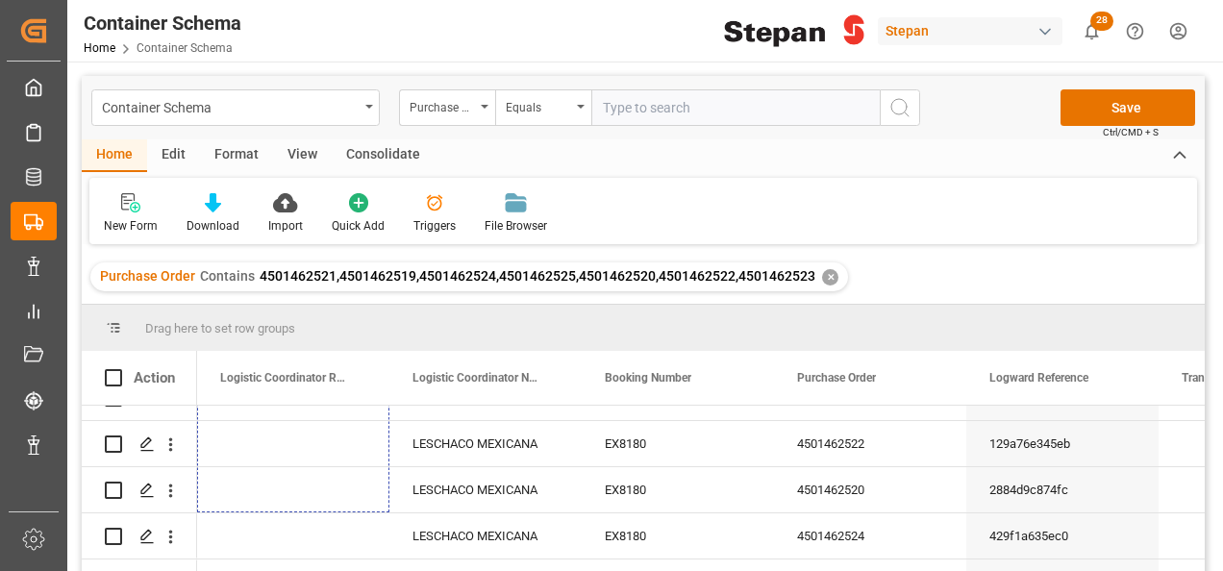
scroll to position [158, 0]
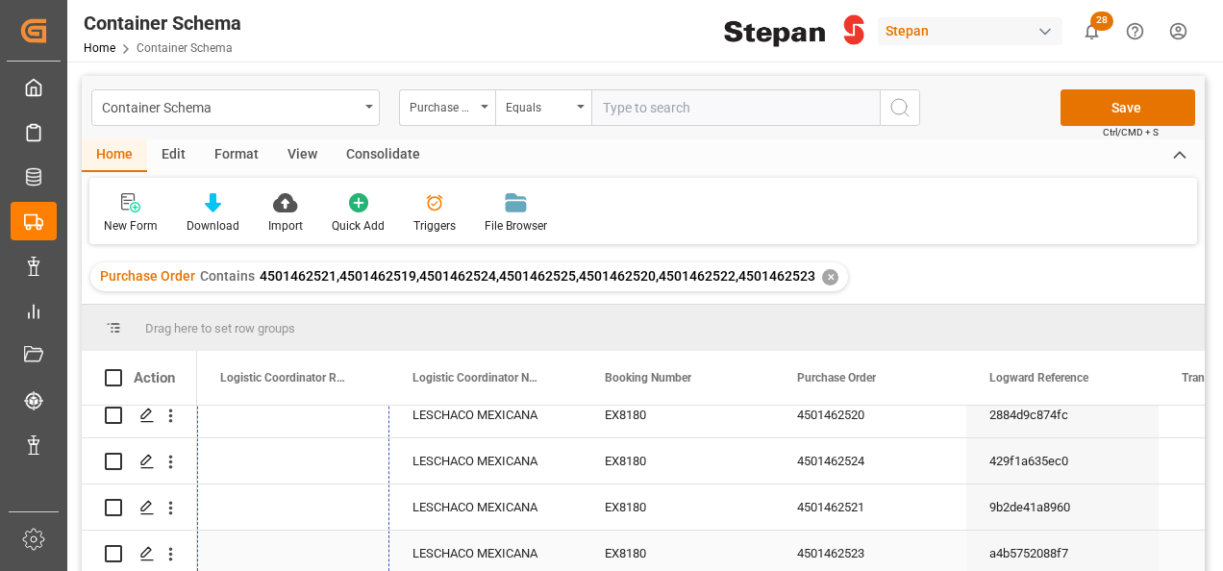
drag, startPoint x: 387, startPoint y: 450, endPoint x: 409, endPoint y: 483, distance: 38.9
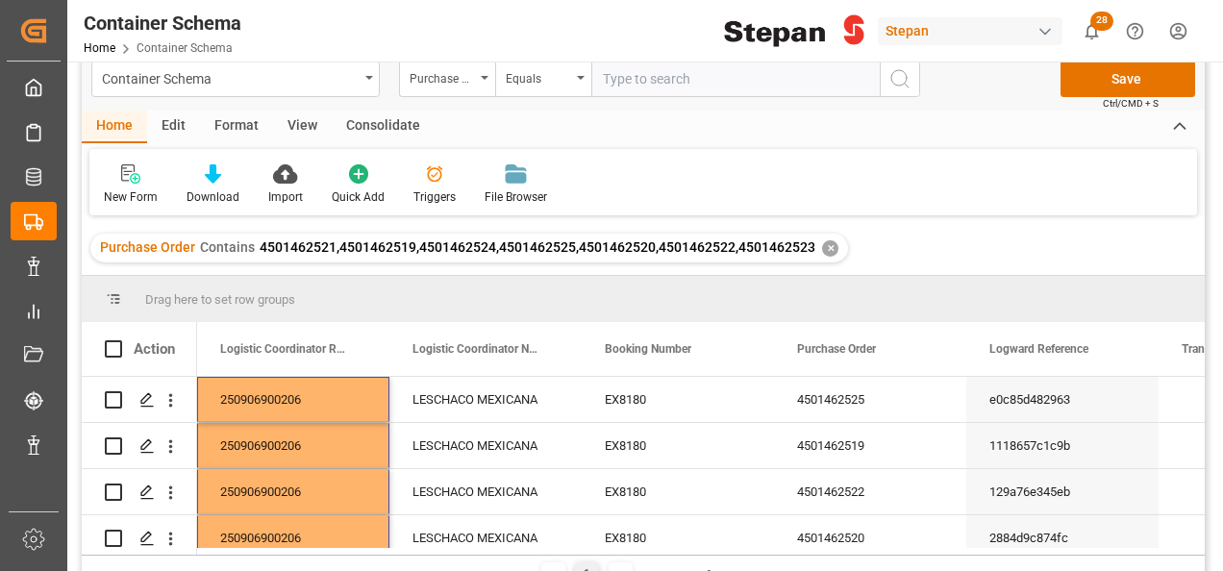
scroll to position [0, 0]
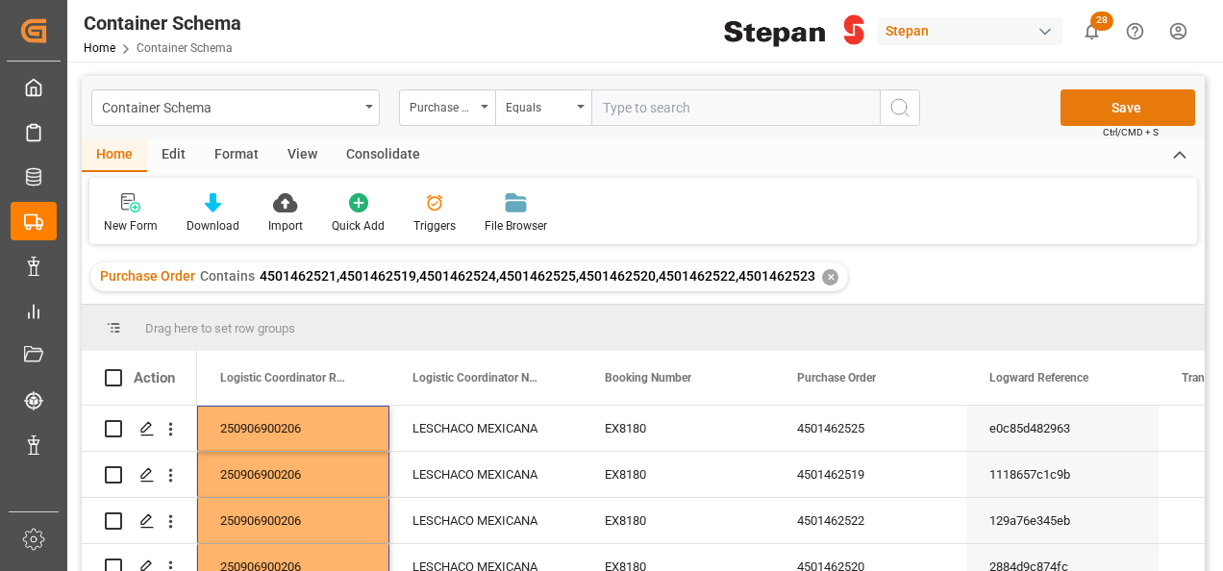
click at [1133, 109] on button "Save" at bounding box center [1127, 107] width 135 height 37
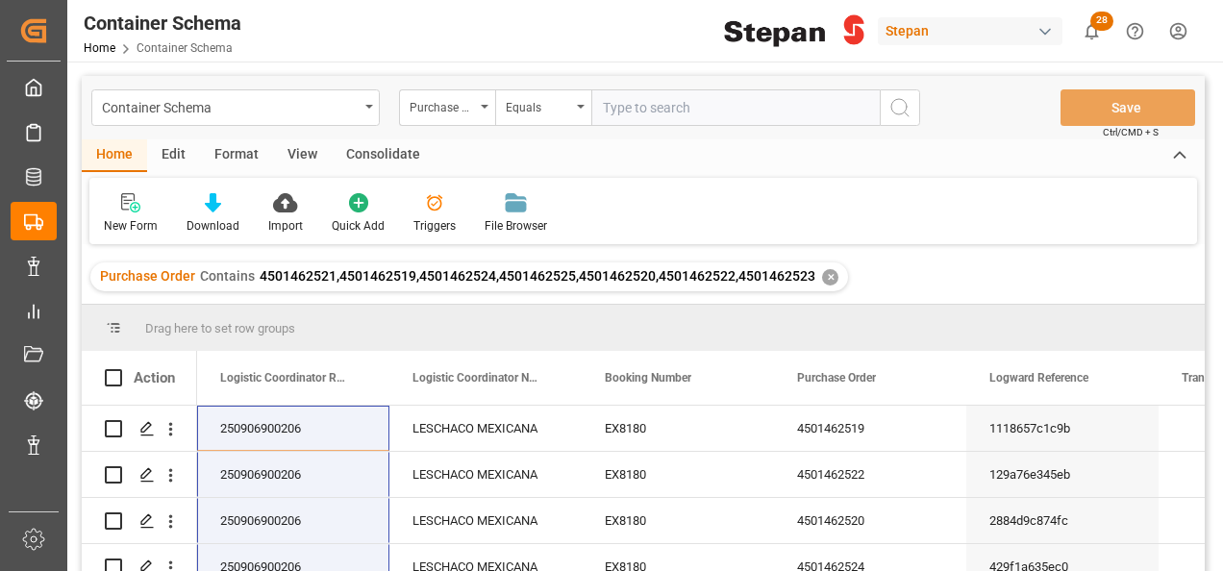
click at [827, 273] on div "✕" at bounding box center [830, 277] width 16 height 16
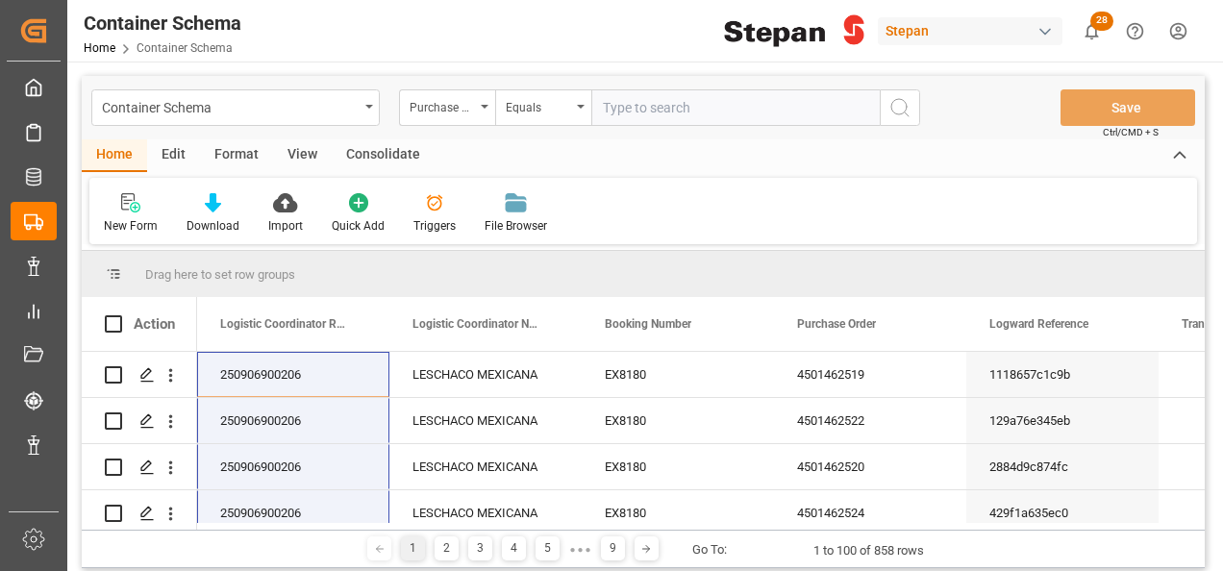
click at [649, 92] on input "text" at bounding box center [735, 107] width 288 height 37
paste input "4501449447"
type input "4501449447"
click at [903, 108] on icon "search button" at bounding box center [899, 107] width 23 height 23
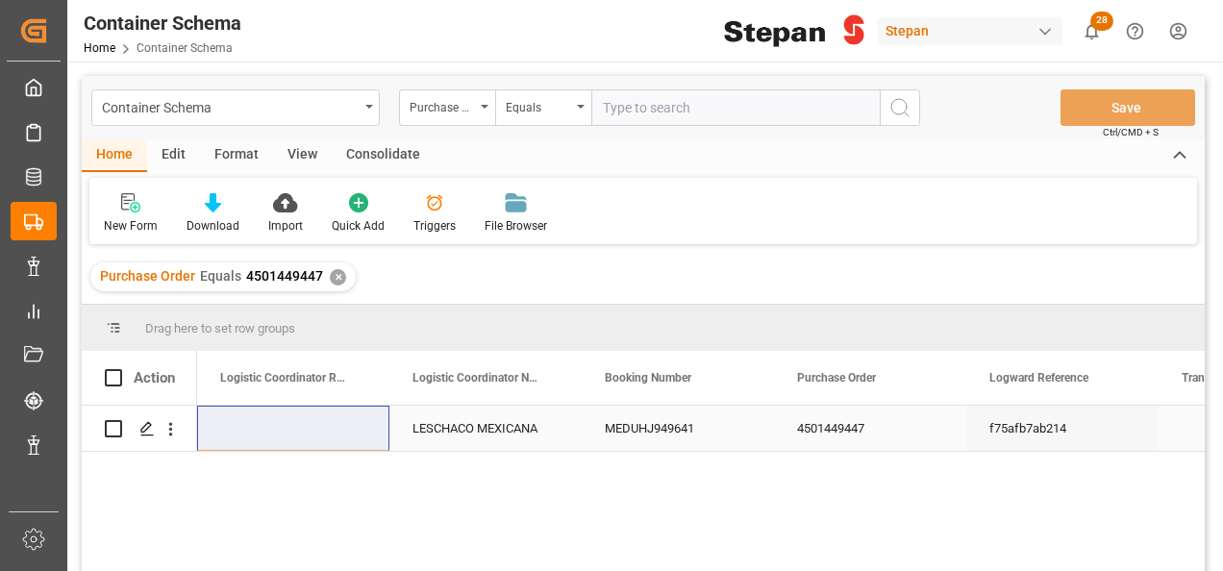
click at [269, 434] on div "Press SPACE to select this row." at bounding box center [293, 428] width 192 height 45
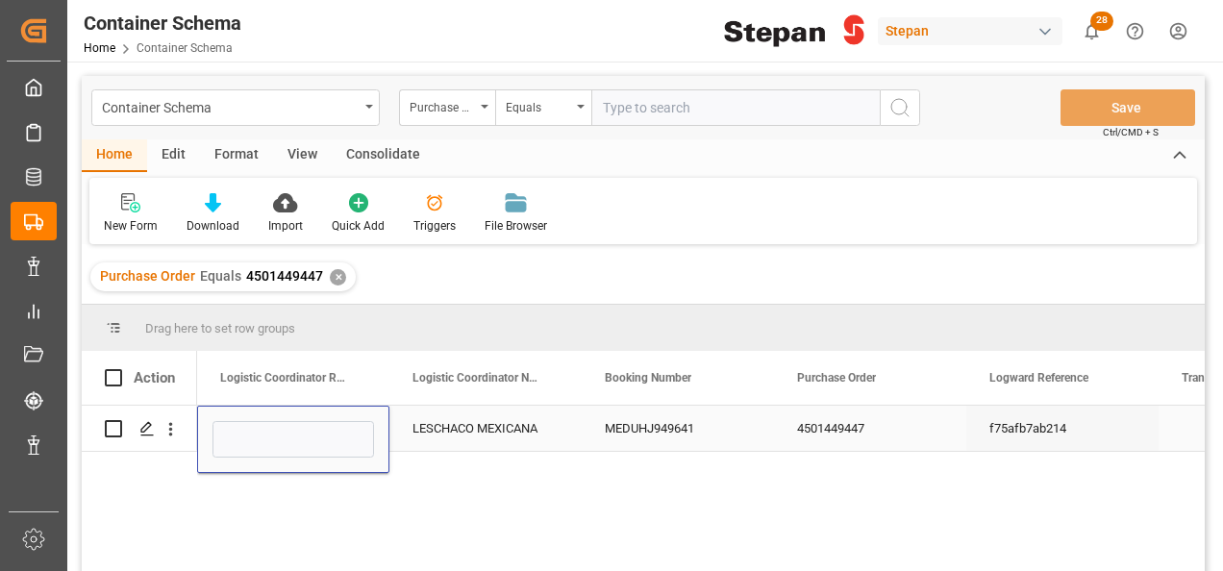
click at [269, 434] on input "Press SPACE to select this row." at bounding box center [293, 439] width 162 height 37
type input "250806900928"
click at [461, 434] on div "LESCHACO MEXICANA" at bounding box center [485, 428] width 192 height 45
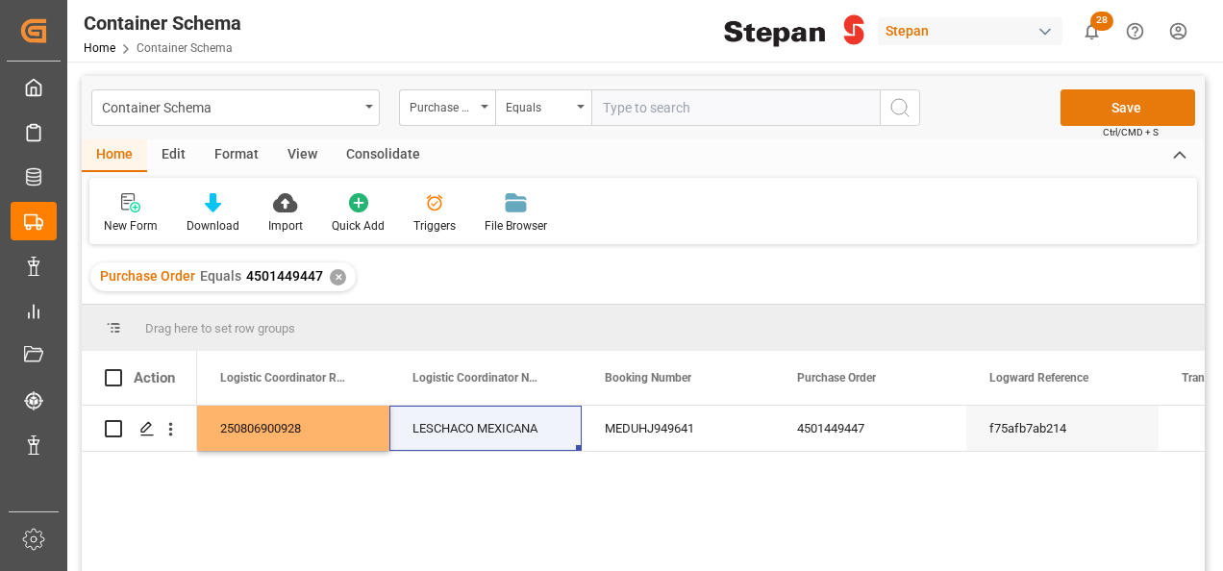
click at [1142, 118] on button "Save" at bounding box center [1127, 107] width 135 height 37
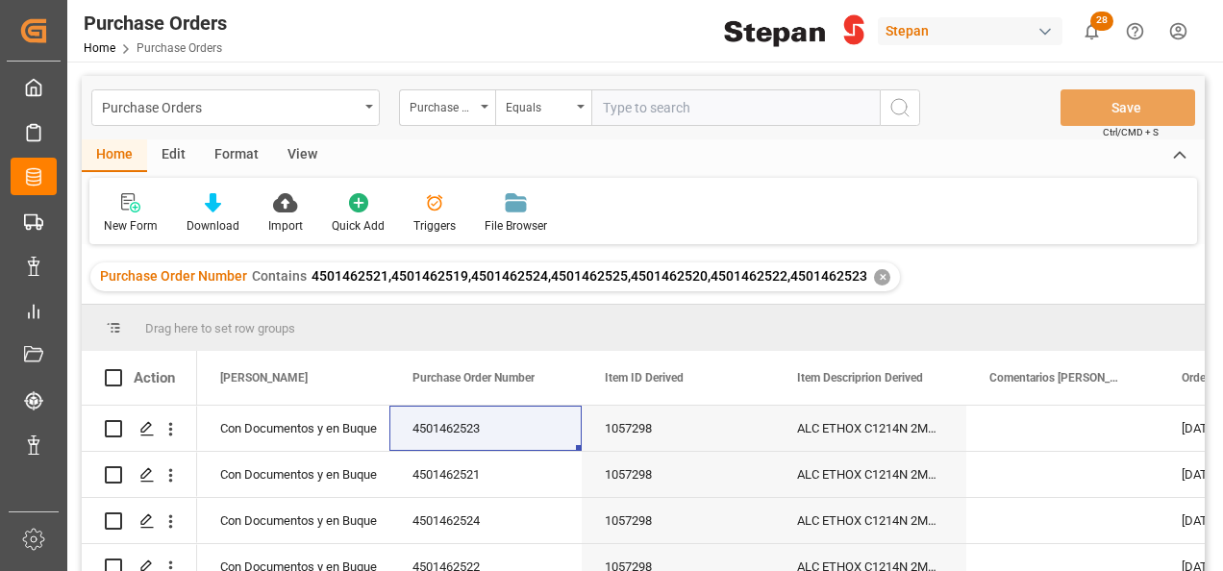
click at [867, 271] on div "Purchase Order Number Contains 4501462521,4501462519,4501462524,4501462525,4501…" at bounding box center [494, 276] width 809 height 29
click at [874, 275] on div "✕" at bounding box center [882, 277] width 16 height 16
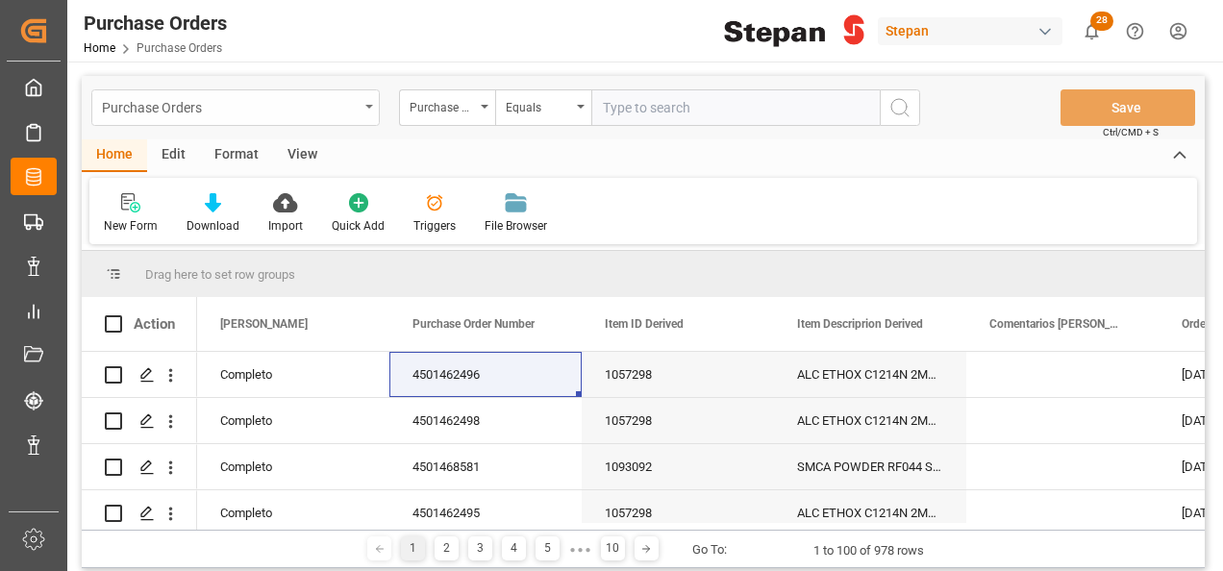
click at [373, 108] on div "Purchase Orders" at bounding box center [235, 107] width 288 height 37
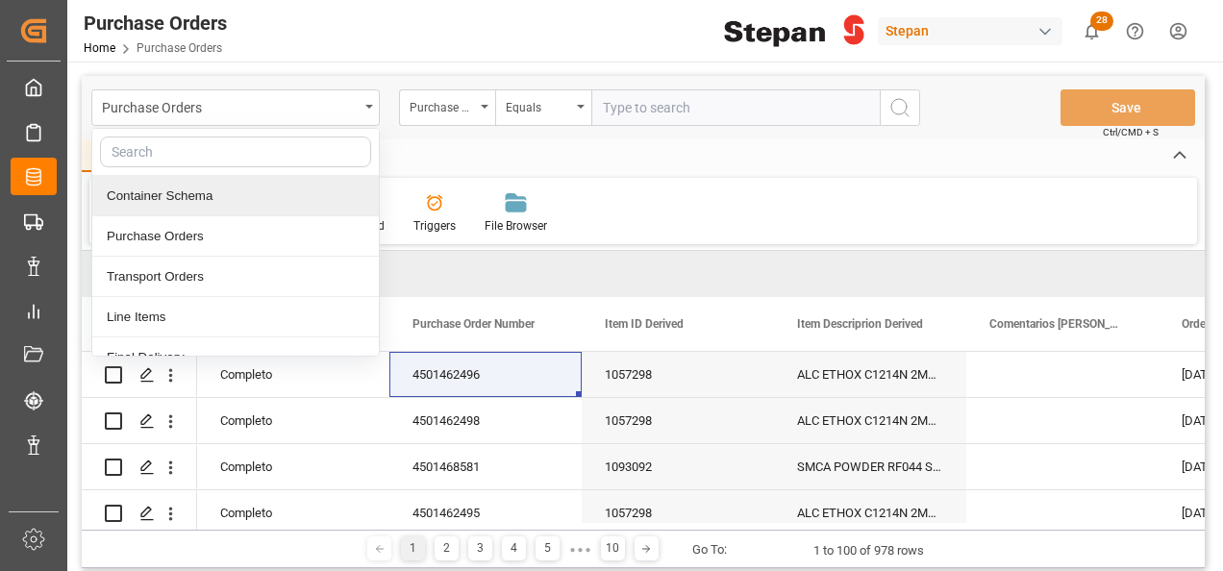
click at [640, 98] on input "text" at bounding box center [735, 107] width 288 height 37
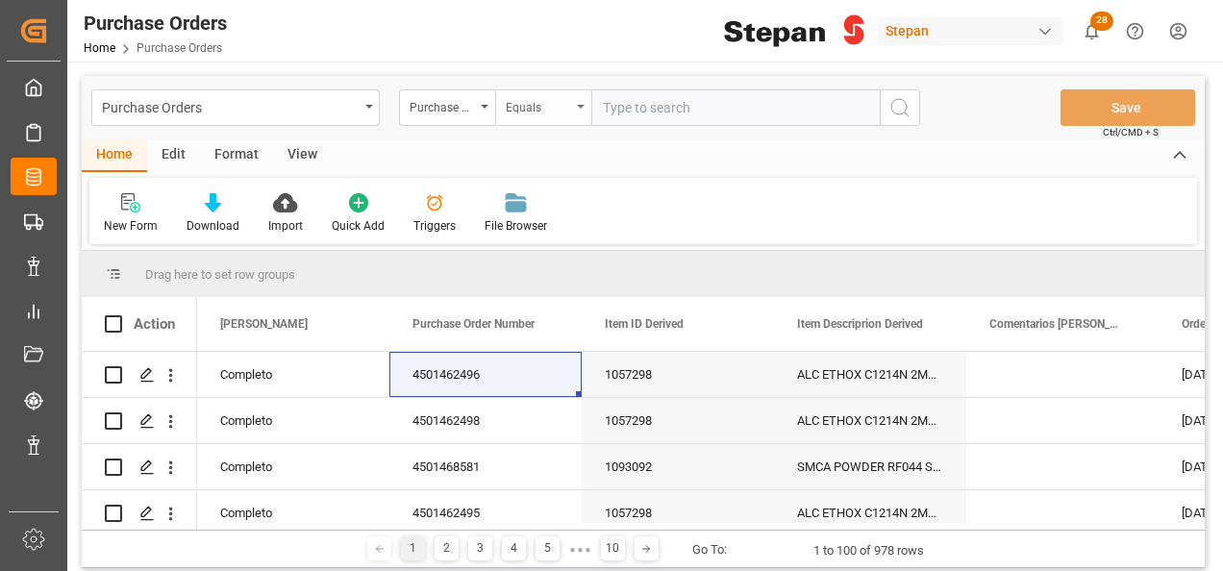
click at [557, 97] on div "Equals" at bounding box center [538, 105] width 65 height 22
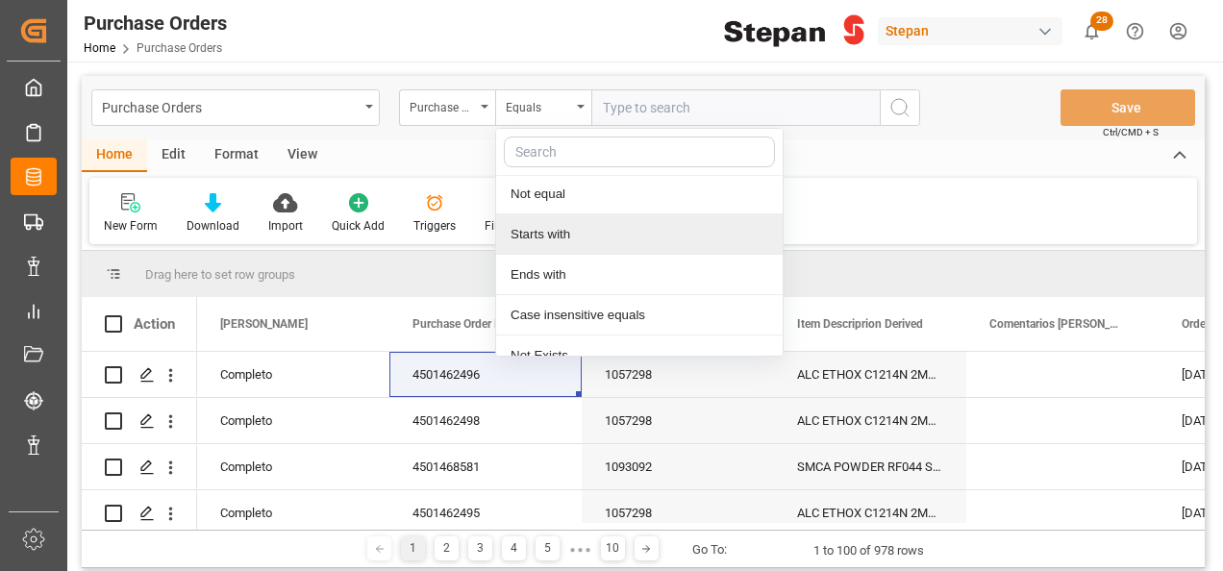
scroll to position [140, 0]
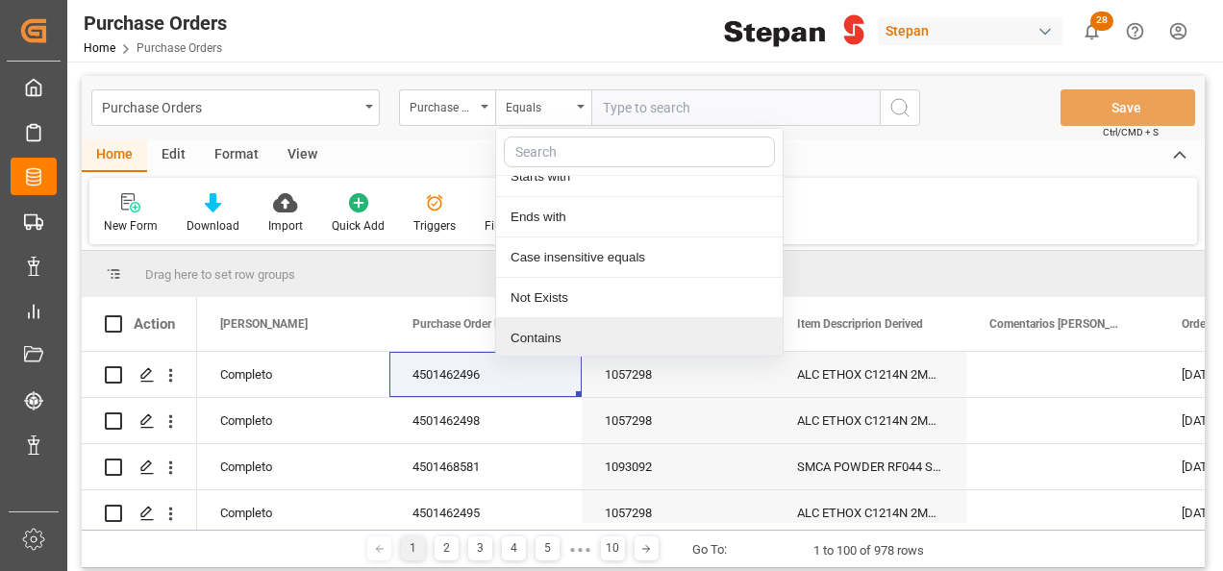
click at [546, 331] on div "Contains" at bounding box center [639, 338] width 286 height 40
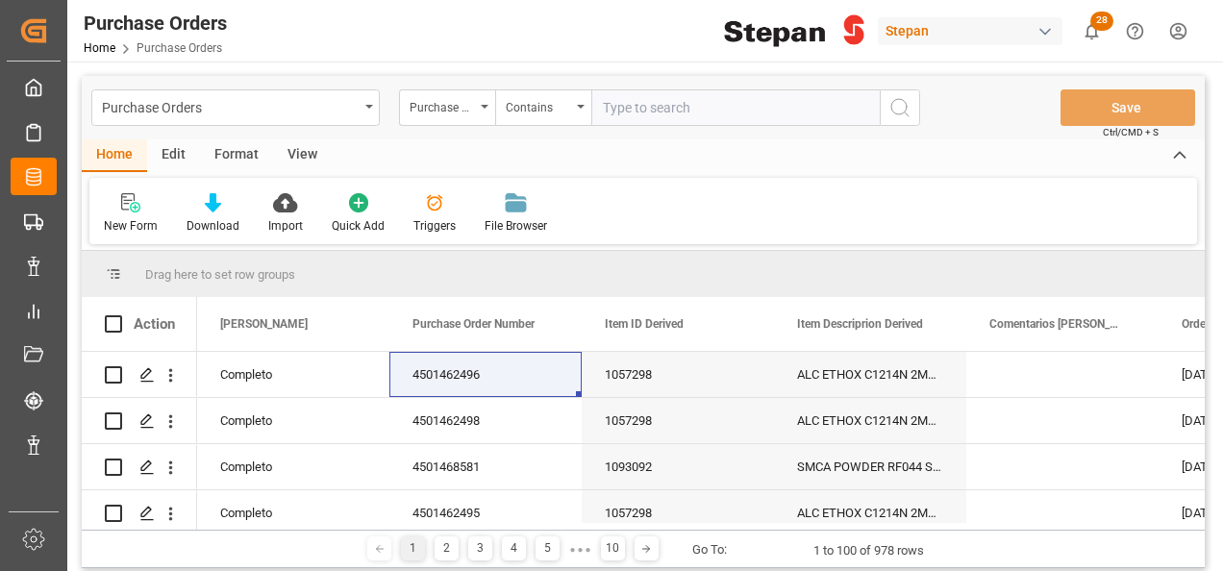
paste input "4501462496 4501462498"
click at [679, 99] on input "4501462496 4501462498" at bounding box center [735, 107] width 288 height 37
type input "4501462496,4501462498"
click at [900, 103] on icon "search button" at bounding box center [899, 107] width 23 height 23
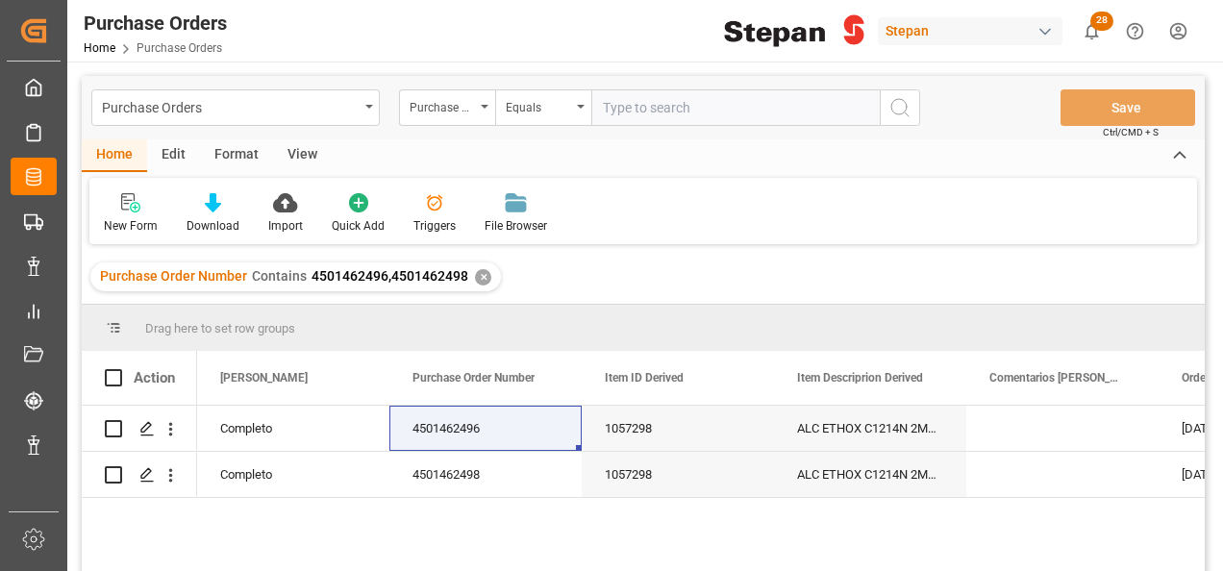
click at [478, 275] on div "✕" at bounding box center [483, 277] width 16 height 16
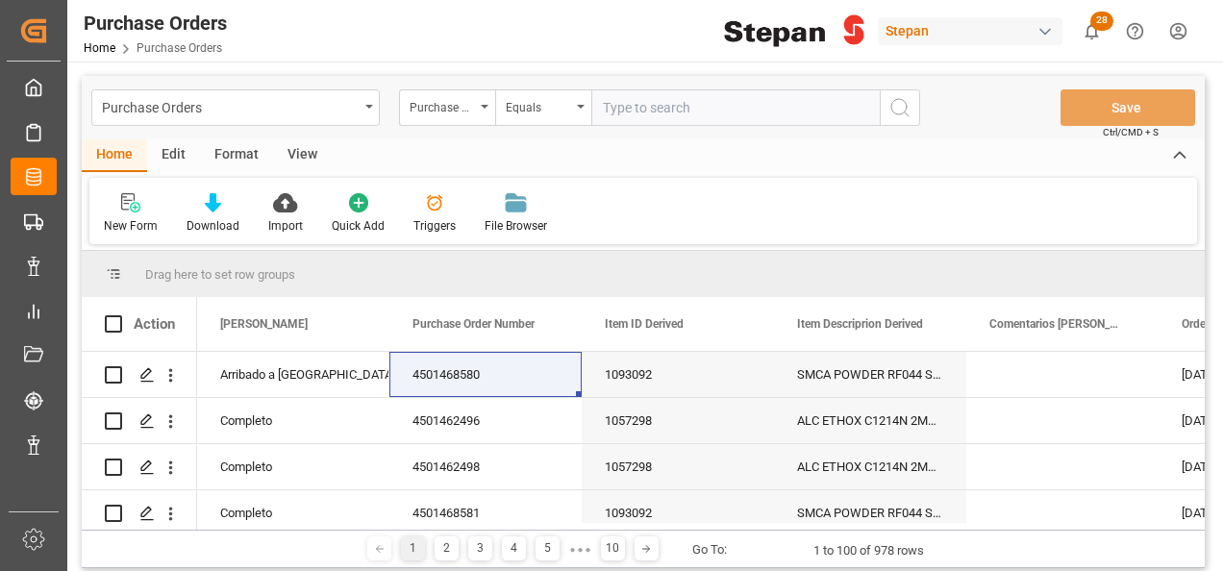
click at [365, 106] on icon "open menu" at bounding box center [369, 107] width 8 height 4
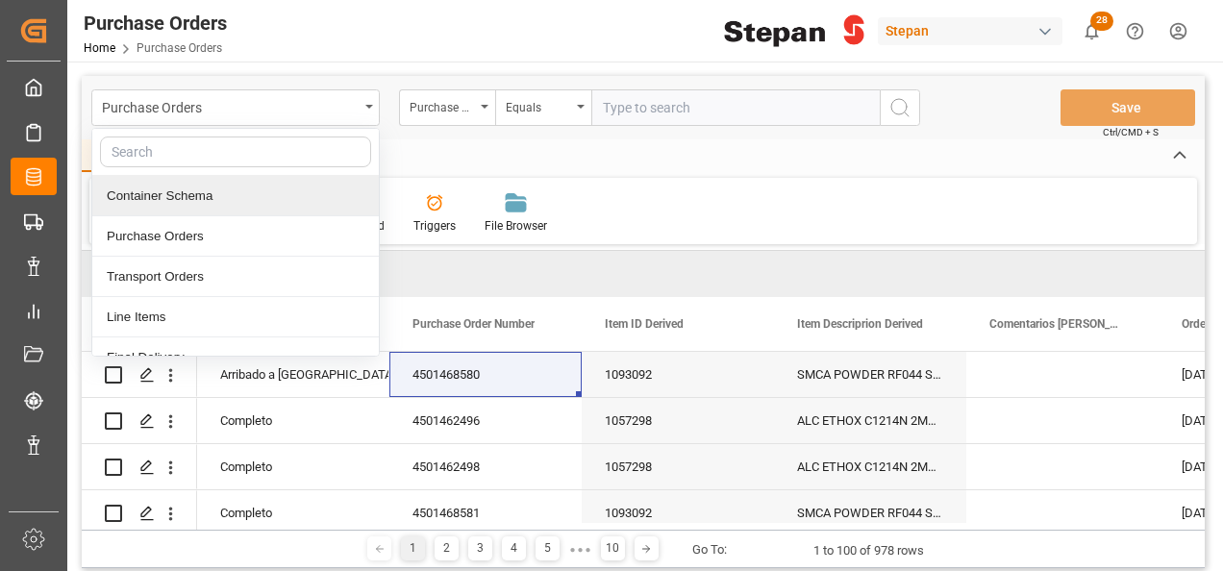
click at [694, 101] on input "text" at bounding box center [735, 107] width 288 height 37
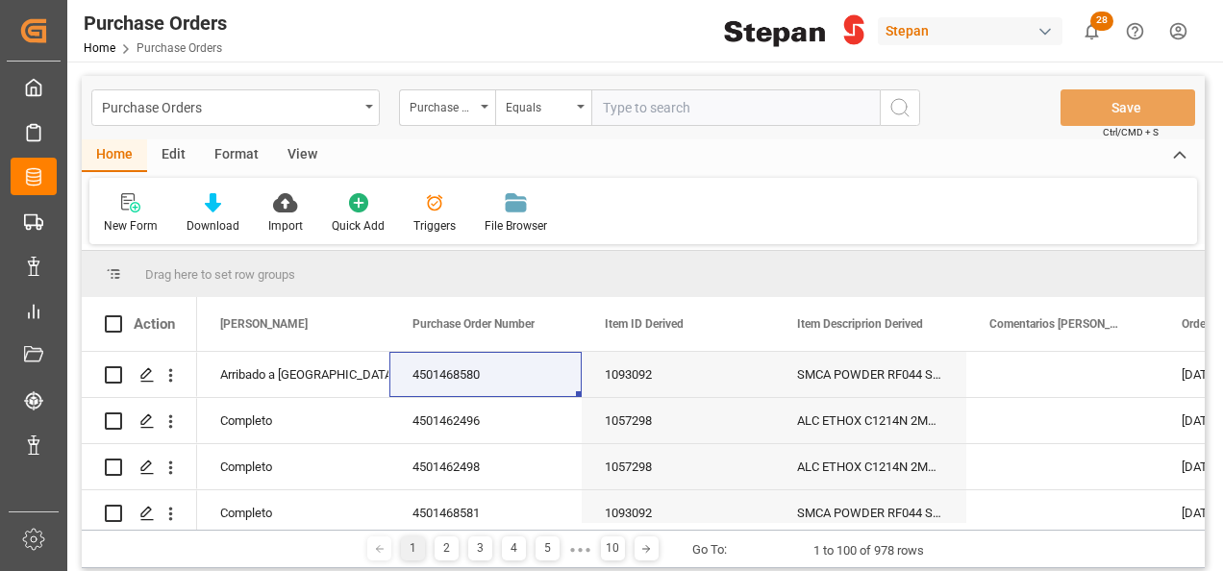
paste input "4501468580"
type input "4501468580"
click at [889, 106] on icon "search button" at bounding box center [899, 107] width 23 height 23
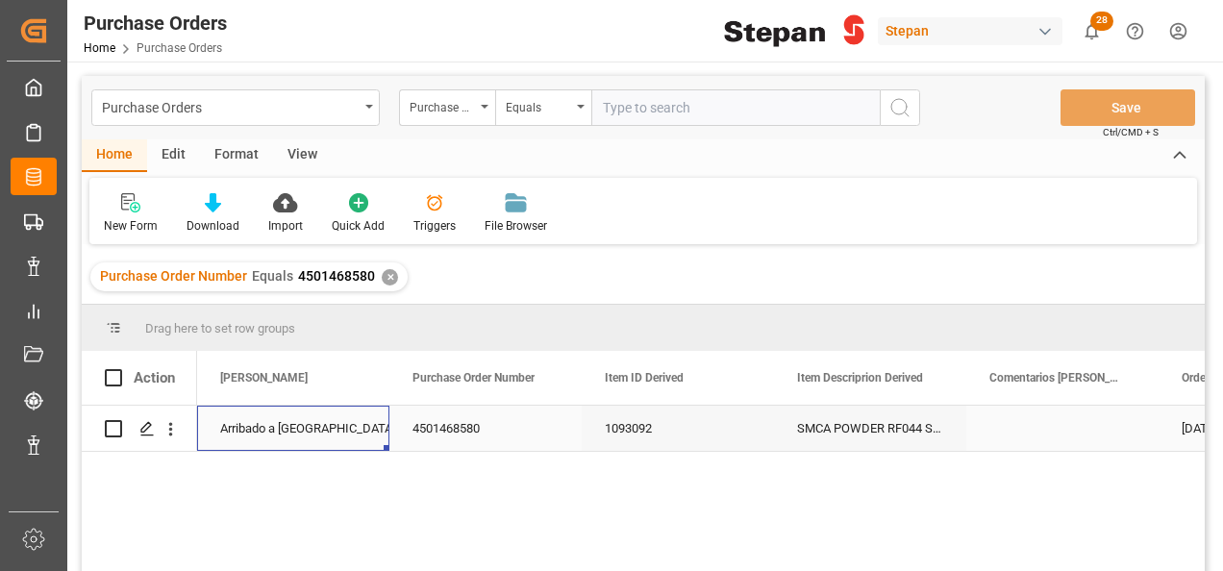
click at [306, 428] on div "Arribado a [GEOGRAPHIC_DATA]" at bounding box center [293, 429] width 146 height 44
click at [307, 428] on input "Arribado a [GEOGRAPHIC_DATA]" at bounding box center [293, 439] width 162 height 37
click at [359, 440] on icon "open menu" at bounding box center [353, 440] width 23 height 23
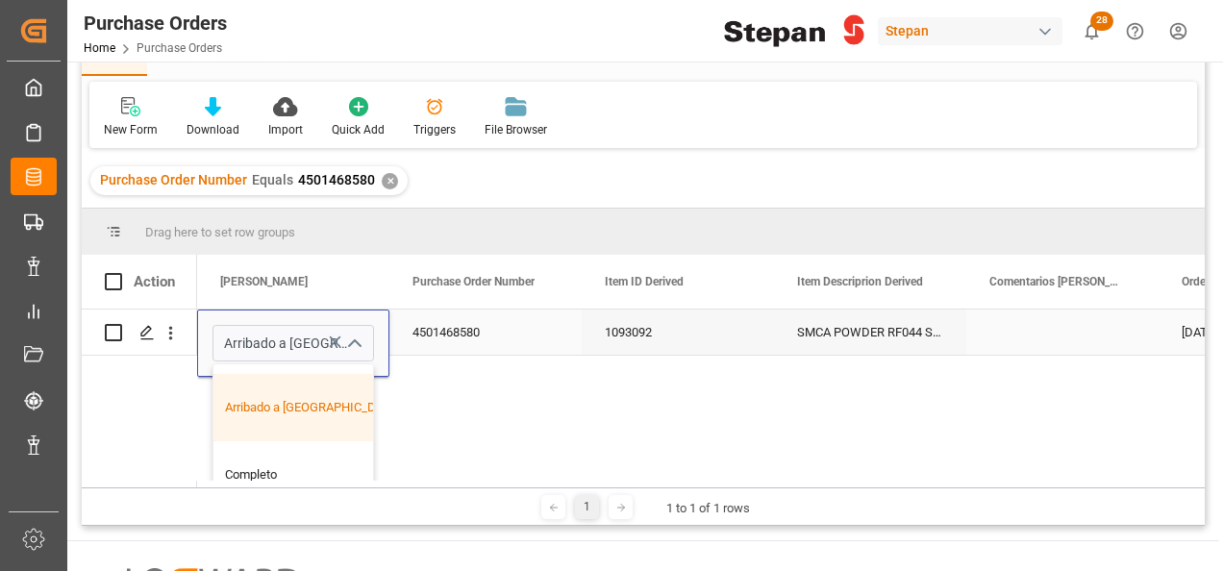
scroll to position [288, 0]
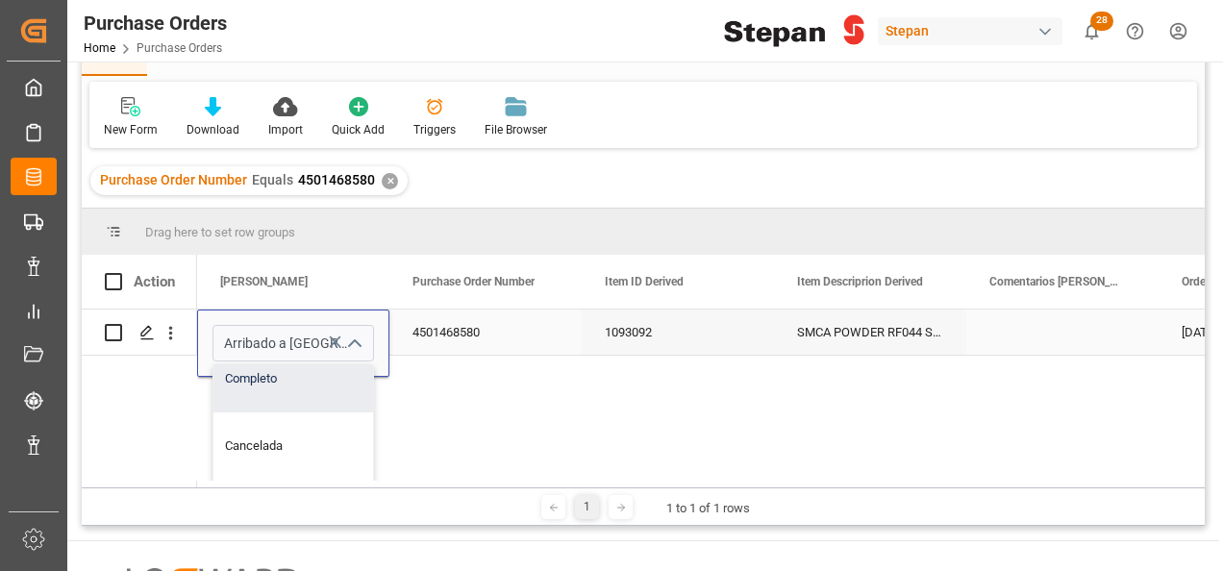
click at [281, 381] on div "Completo" at bounding box center [312, 378] width 198 height 67
type input "Completo"
click at [550, 338] on div "4501468580" at bounding box center [485, 332] width 192 height 45
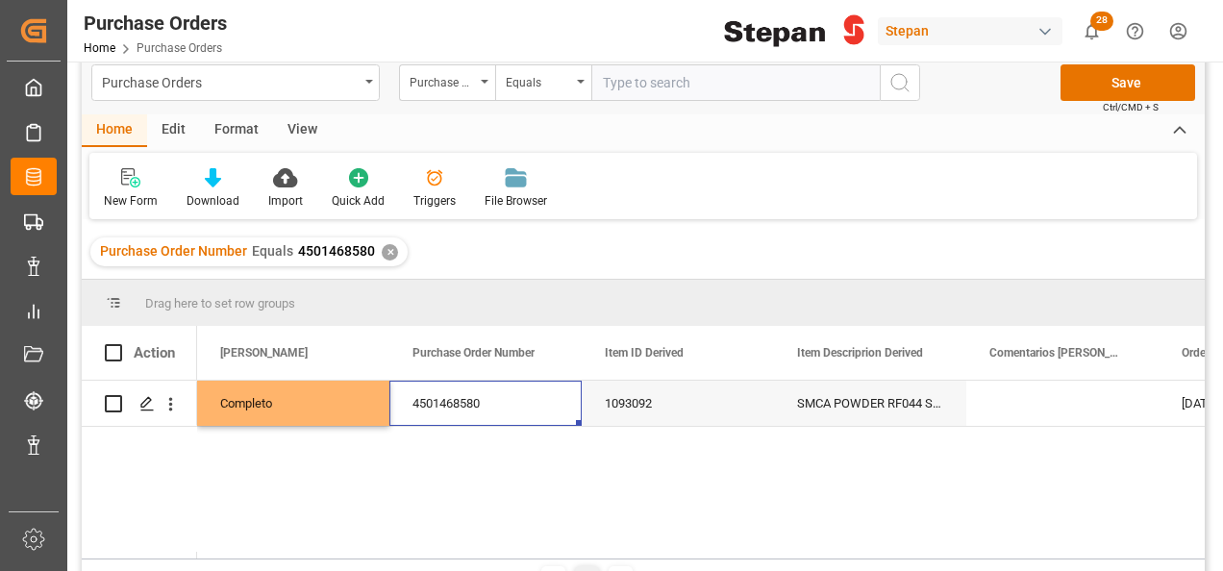
scroll to position [0, 0]
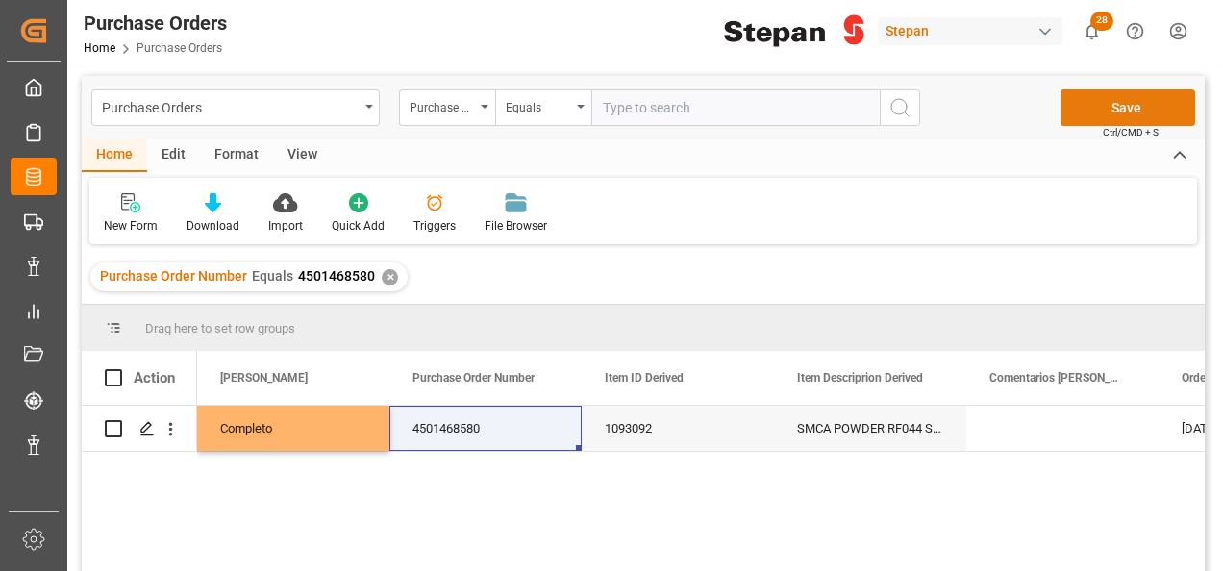
click at [1117, 106] on button "Save" at bounding box center [1127, 107] width 135 height 37
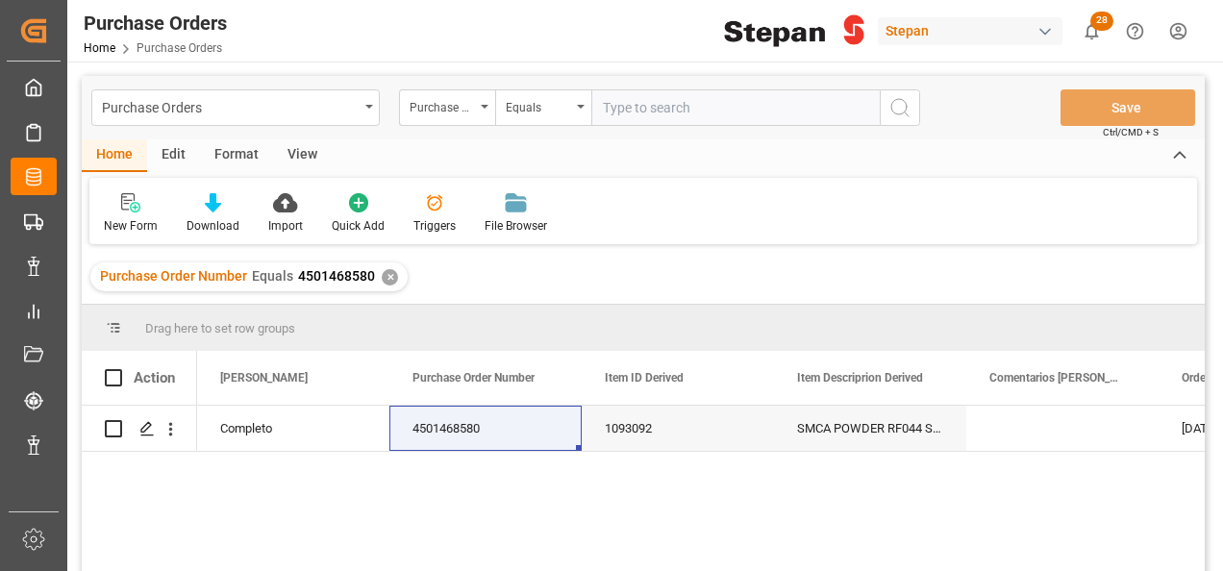
click at [388, 273] on div "✕" at bounding box center [390, 277] width 16 height 16
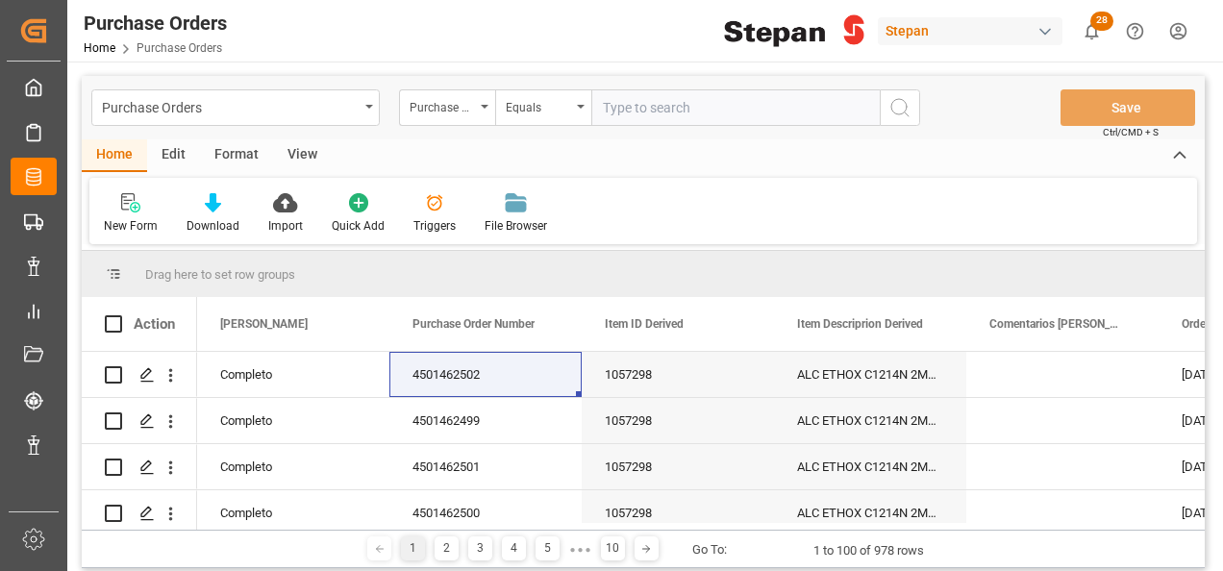
click at [581, 108] on icon "open menu" at bounding box center [581, 107] width 8 height 4
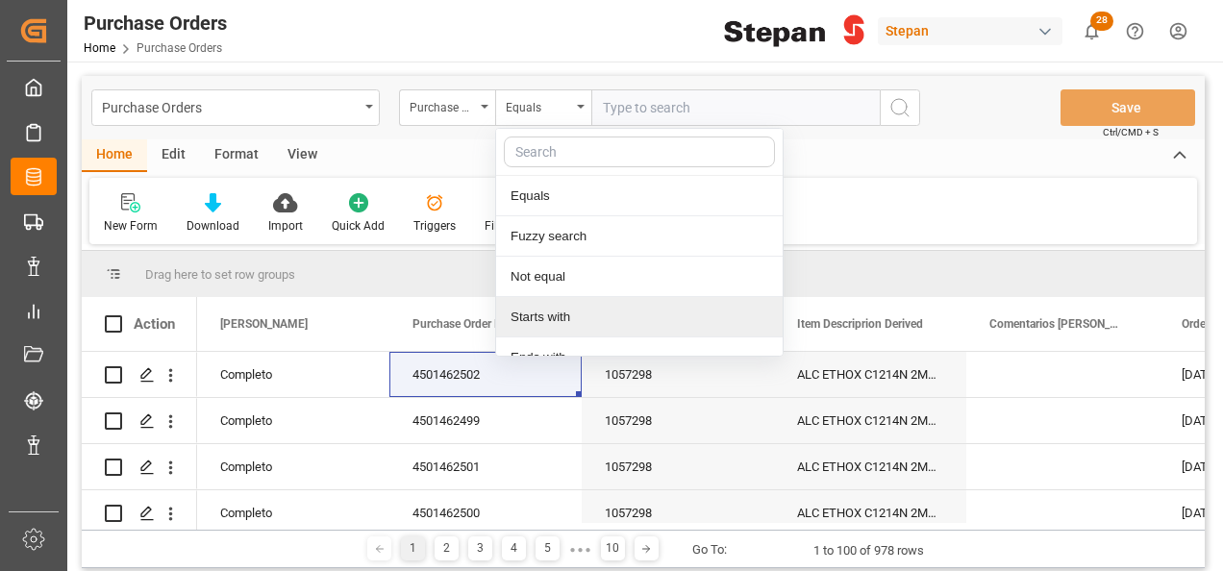
scroll to position [140, 0]
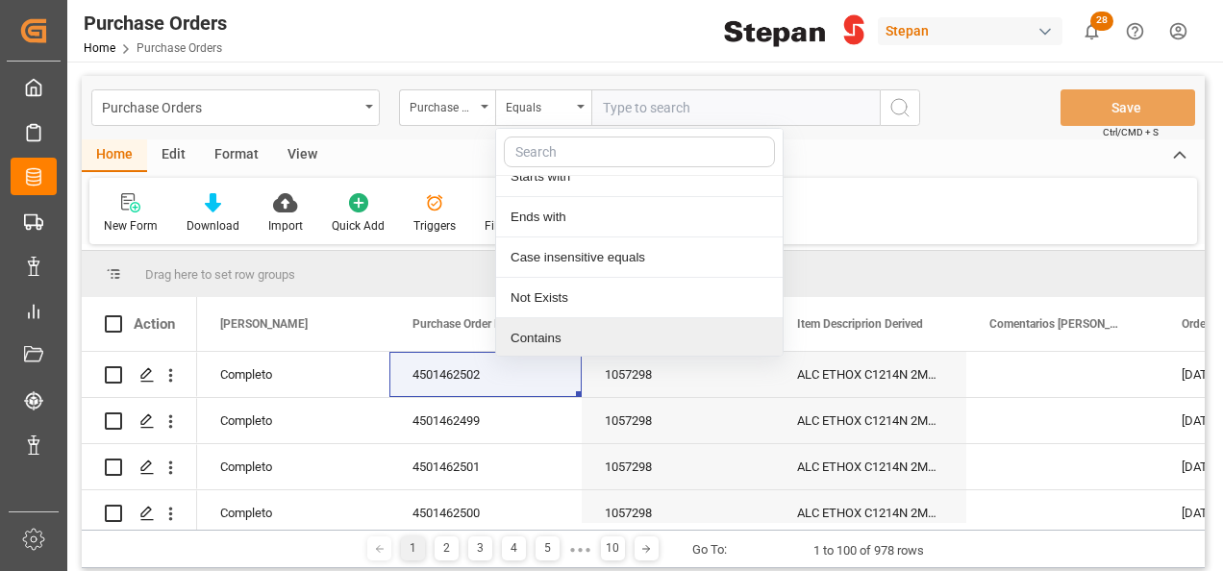
click at [531, 336] on div "Contains" at bounding box center [639, 338] width 286 height 40
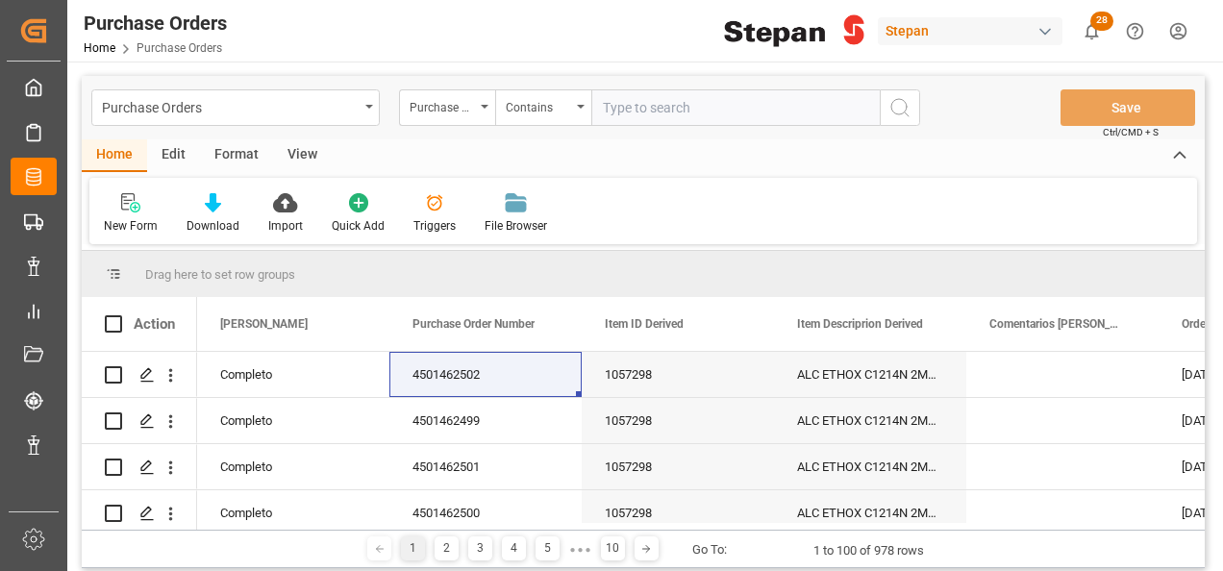
paste input "4501462501 4501462502 4501462499 4501462500"
click at [796, 110] on input "4501462501 4501462502 4501462499 4501462500" at bounding box center [735, 107] width 288 height 37
click at [721, 111] on input "4501462501 4501462502 4501462499,4501462500" at bounding box center [735, 107] width 288 height 37
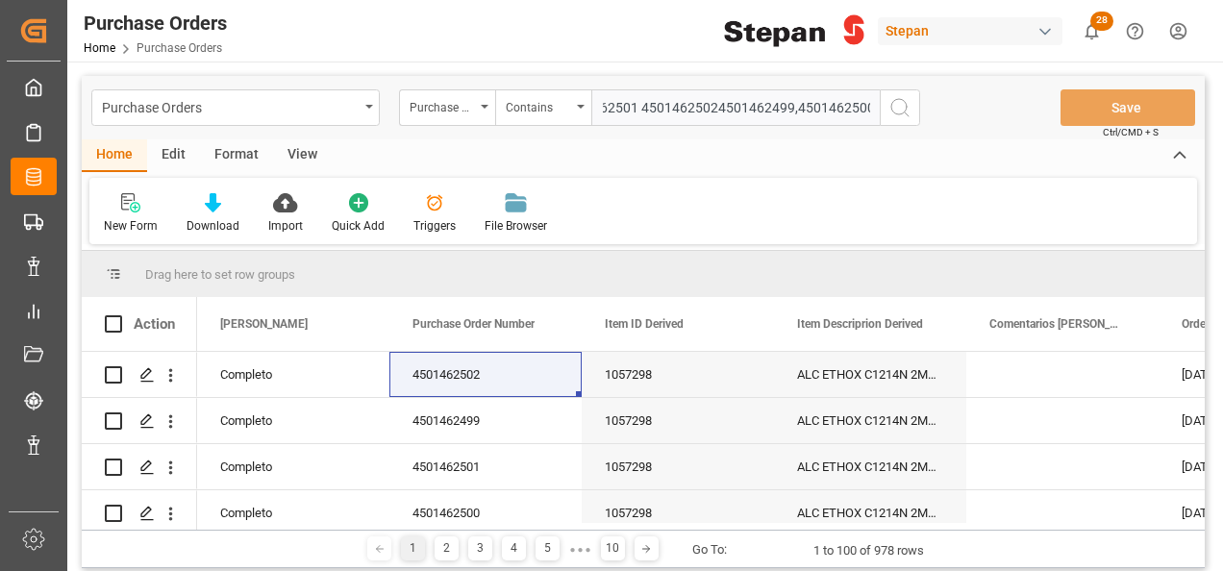
scroll to position [0, 40]
click at [640, 106] on input "4501462501 4501462502,4501462499,4501462500" at bounding box center [735, 107] width 288 height 37
type input "4501462501,4501462502,4501462499,4501462500"
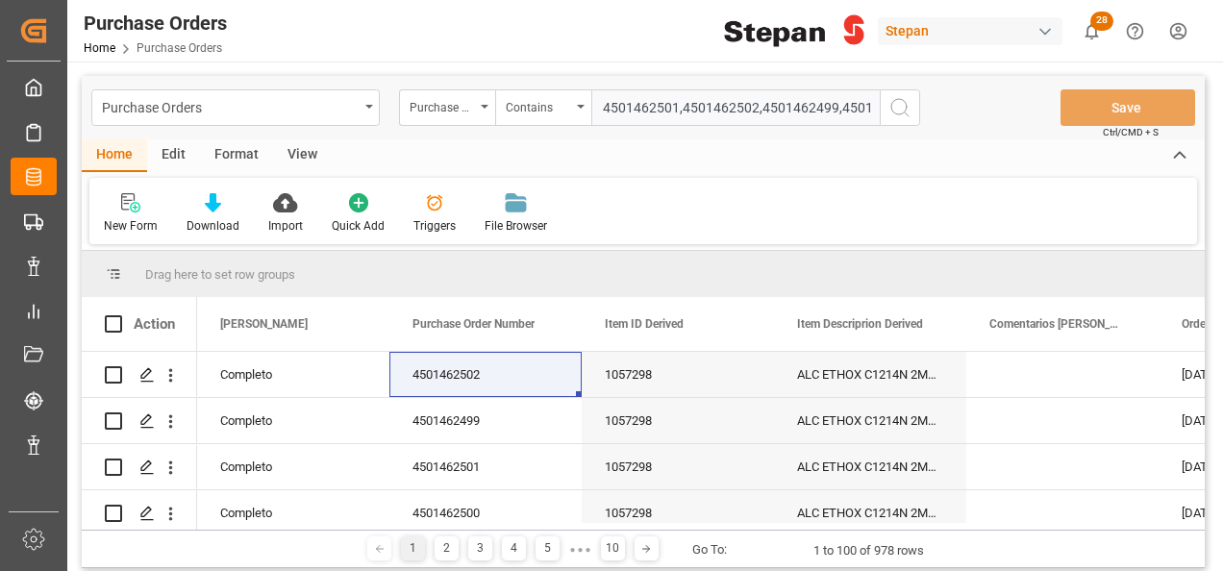
click at [919, 108] on button "search button" at bounding box center [900, 107] width 40 height 37
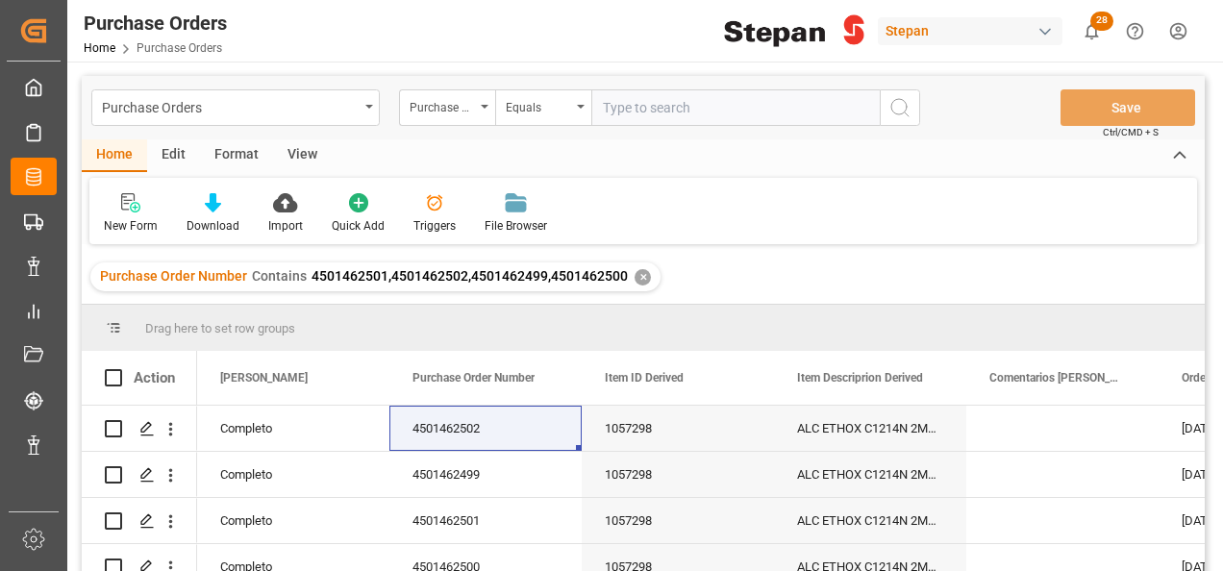
click at [642, 275] on div "✕" at bounding box center [642, 277] width 16 height 16
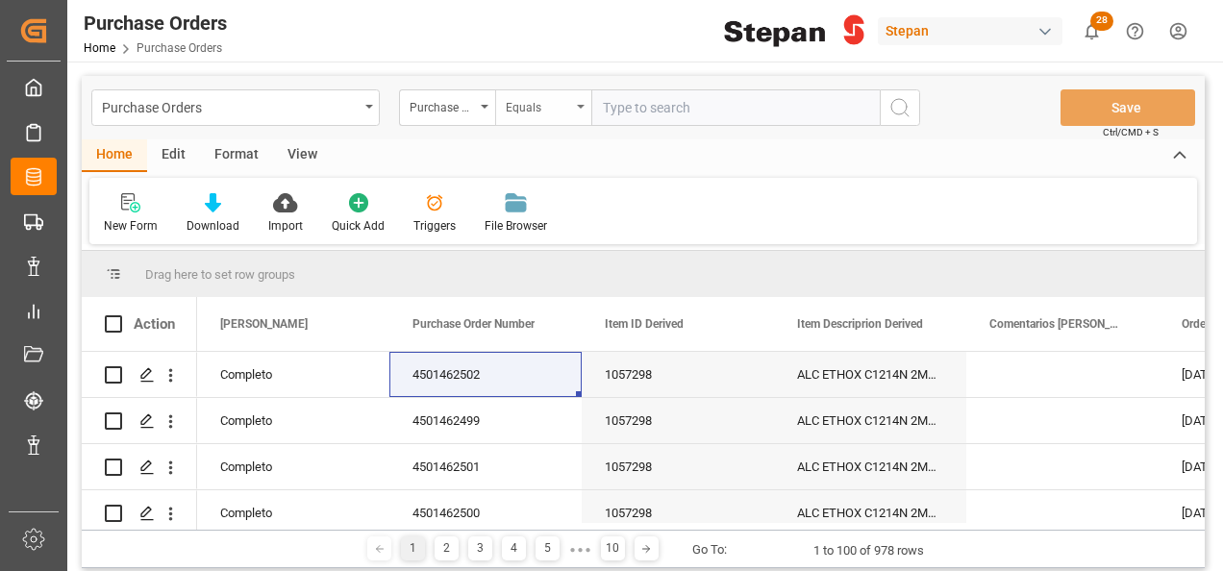
click at [573, 104] on div "Equals" at bounding box center [543, 107] width 96 height 37
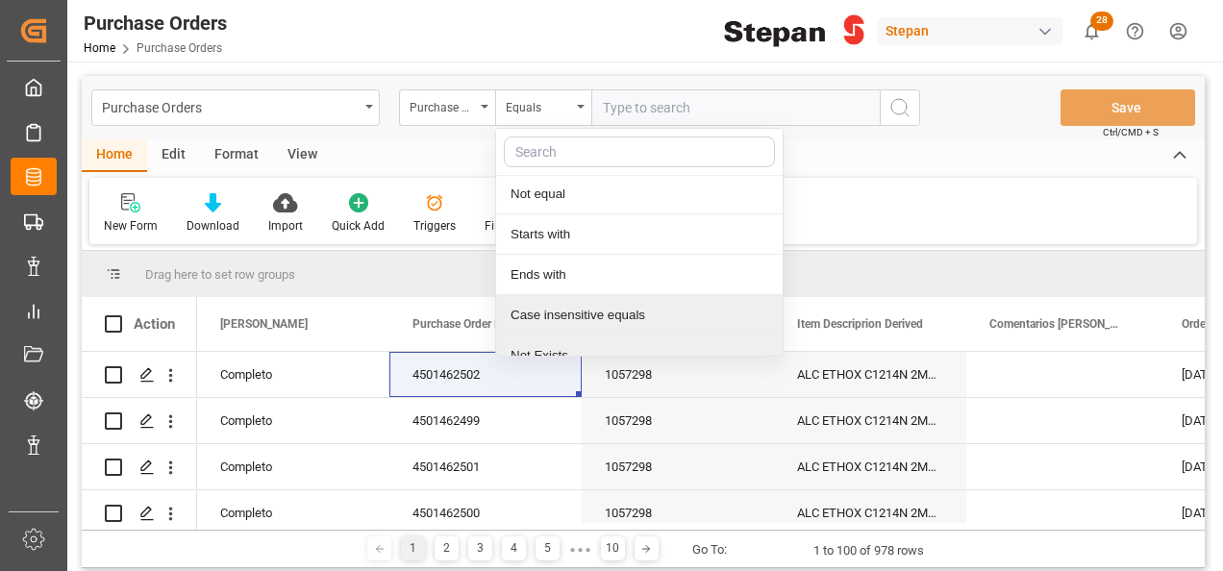
scroll to position [140, 0]
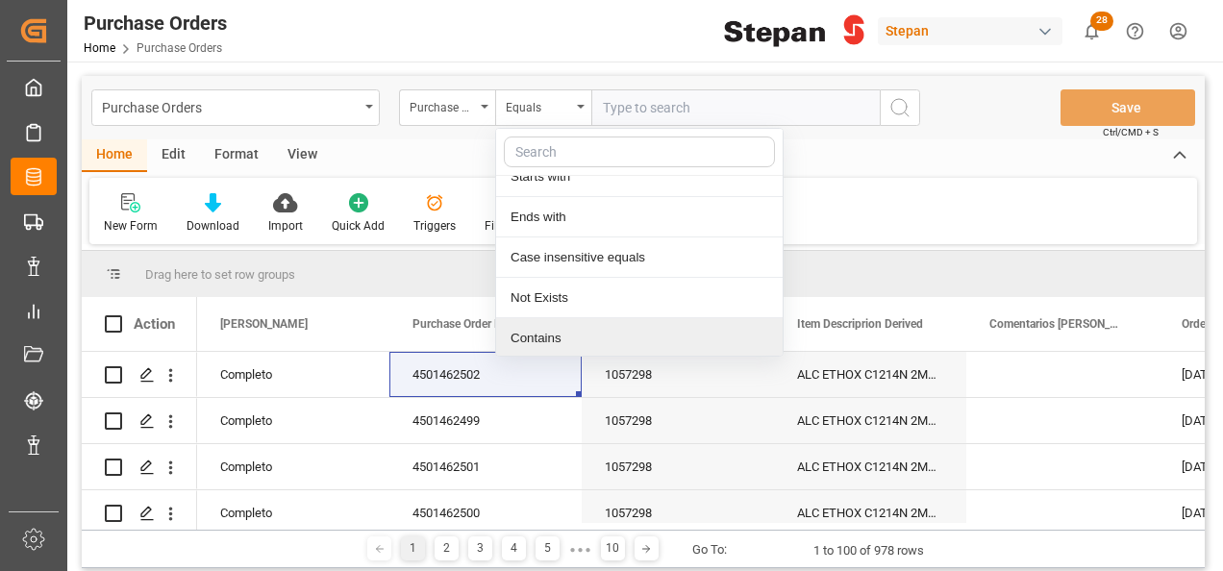
click at [533, 336] on div "Contains" at bounding box center [639, 338] width 286 height 40
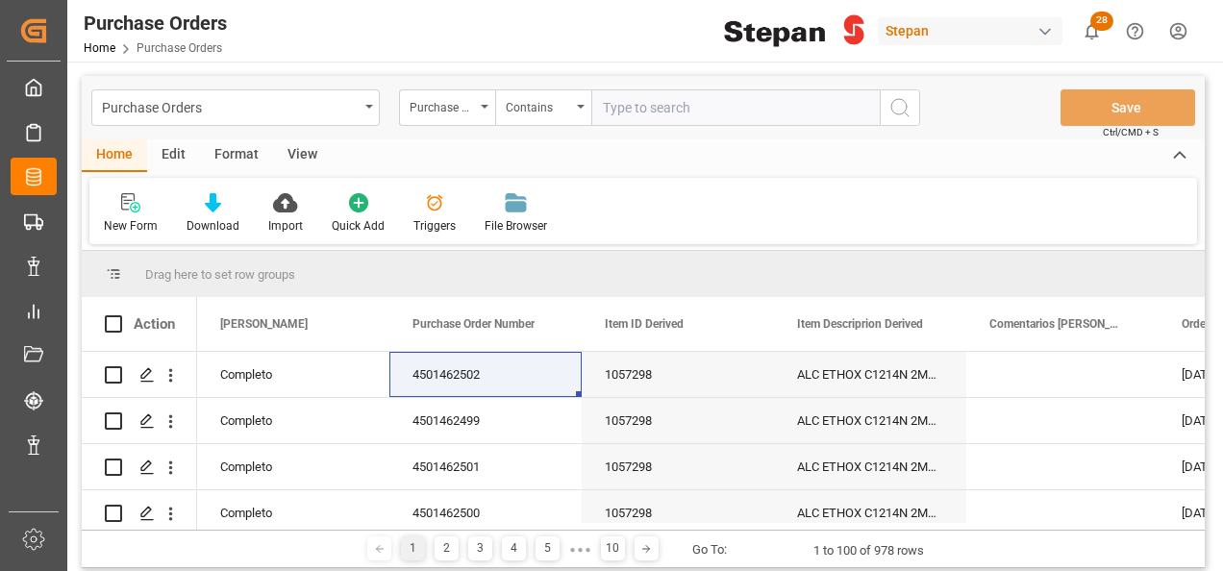
paste input "4501462505 4501462504"
click at [683, 108] on input "4501462505 4501462504" at bounding box center [735, 107] width 288 height 37
type input "4501462505,4501462504"
click at [902, 100] on icon "search button" at bounding box center [899, 107] width 23 height 23
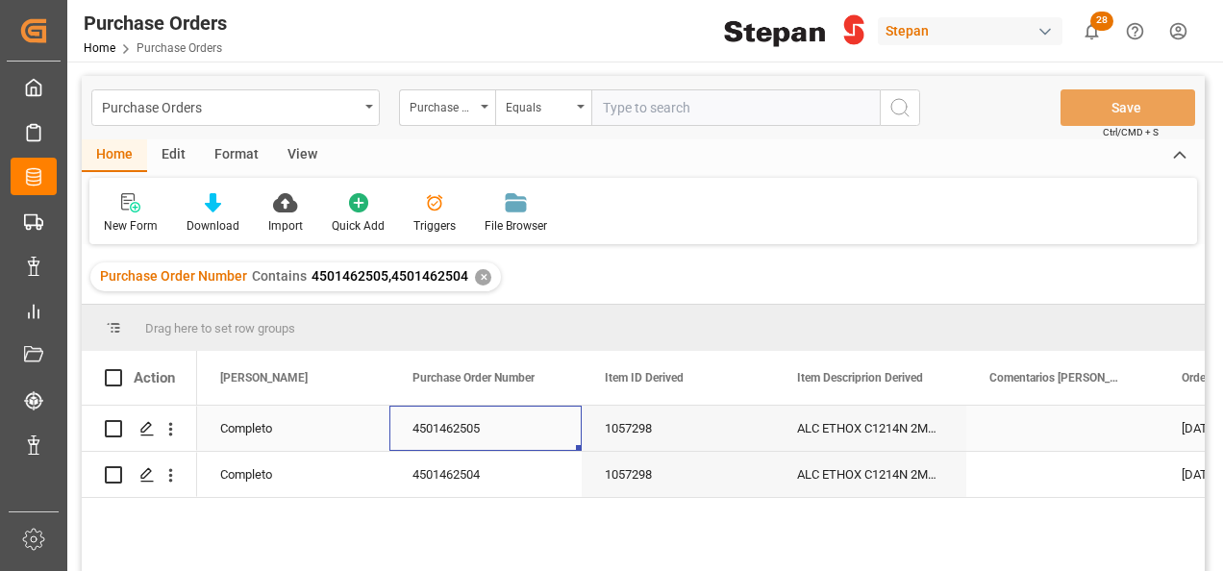
click at [513, 429] on div "4501462505" at bounding box center [485, 428] width 192 height 45
click at [483, 281] on div "✕" at bounding box center [483, 277] width 16 height 16
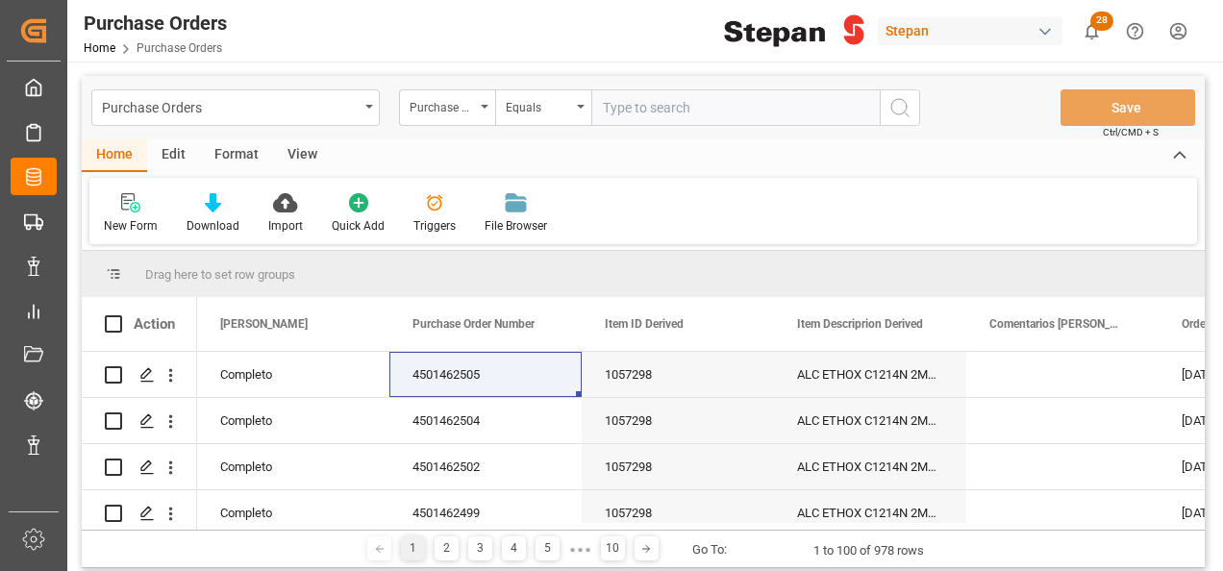
click at [617, 109] on input "text" at bounding box center [735, 107] width 288 height 37
paste input "4501474710"
type input "4501474710"
click at [905, 104] on icon "search button" at bounding box center [899, 107] width 23 height 23
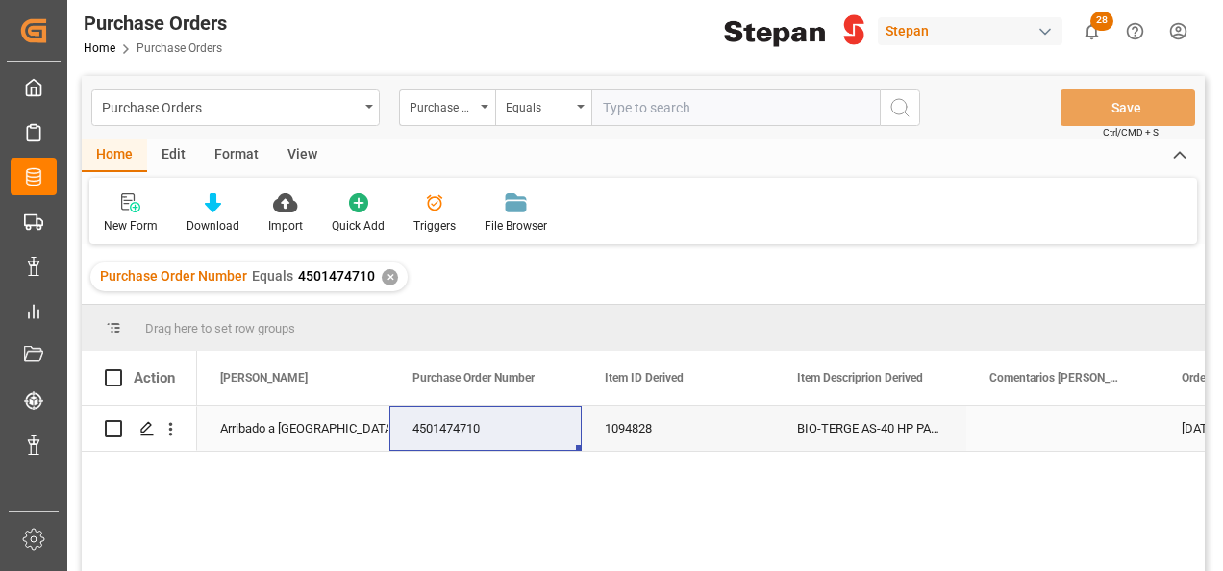
click at [321, 435] on div "Arribado a [GEOGRAPHIC_DATA]" at bounding box center [293, 429] width 146 height 44
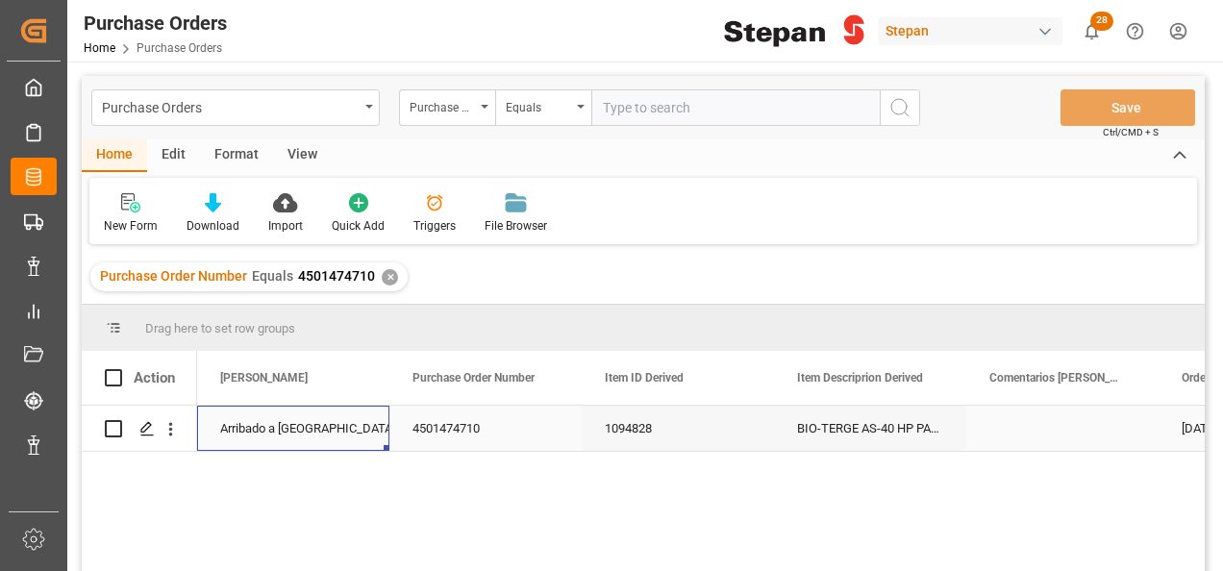
click at [321, 435] on div "Arribado a [GEOGRAPHIC_DATA]" at bounding box center [293, 429] width 146 height 44
click at [352, 431] on icon "open menu" at bounding box center [353, 440] width 23 height 23
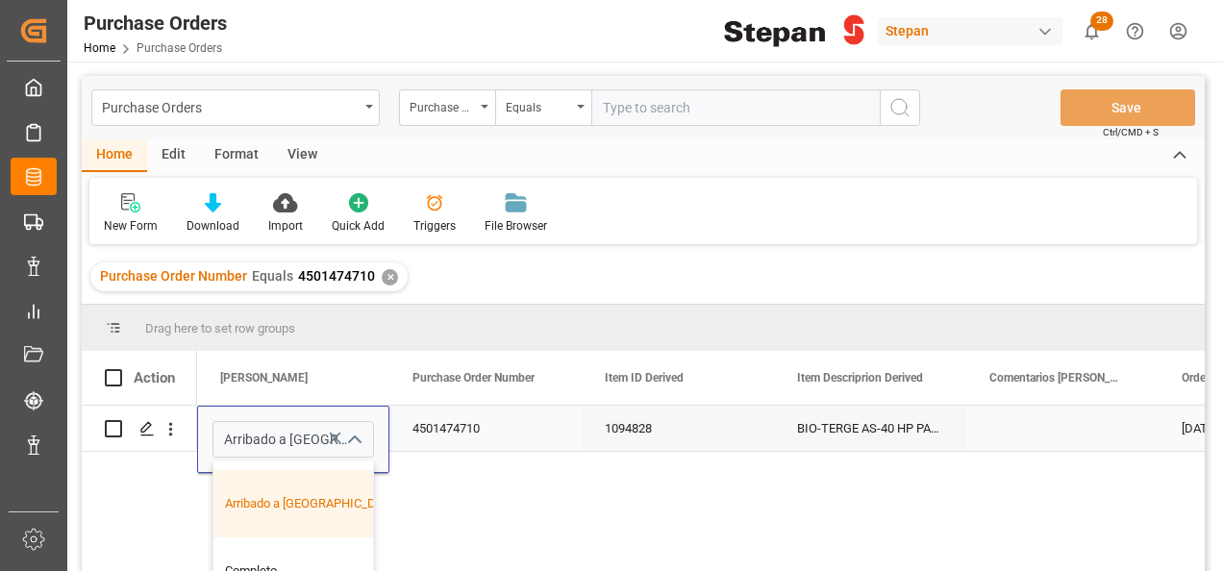
scroll to position [288, 0]
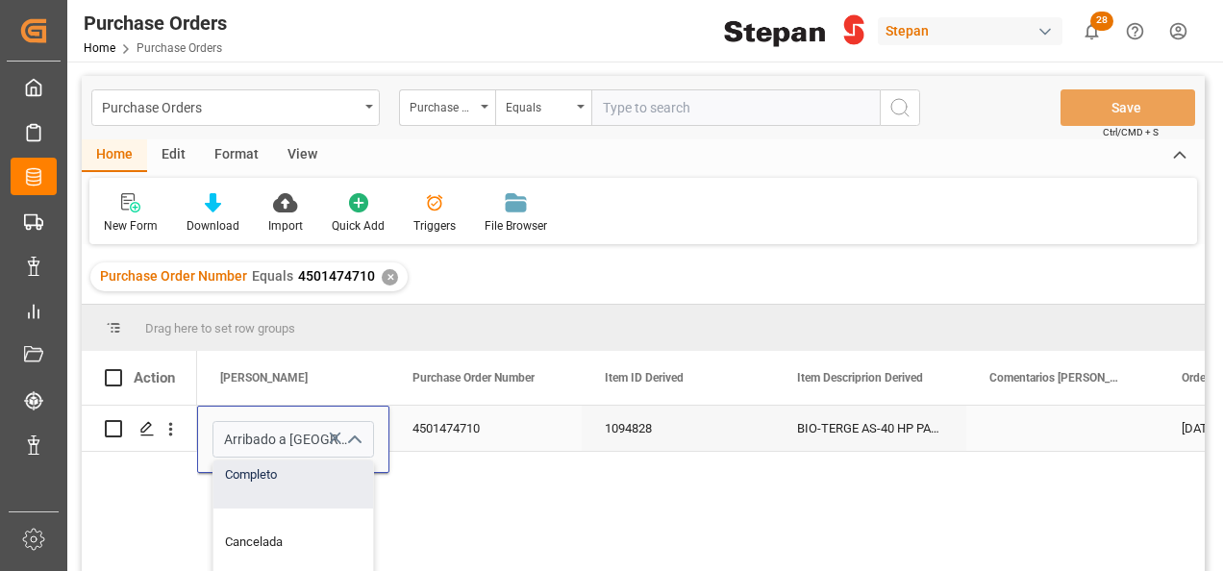
click at [256, 482] on div "Completo" at bounding box center [312, 474] width 198 height 67
type input "Completo"
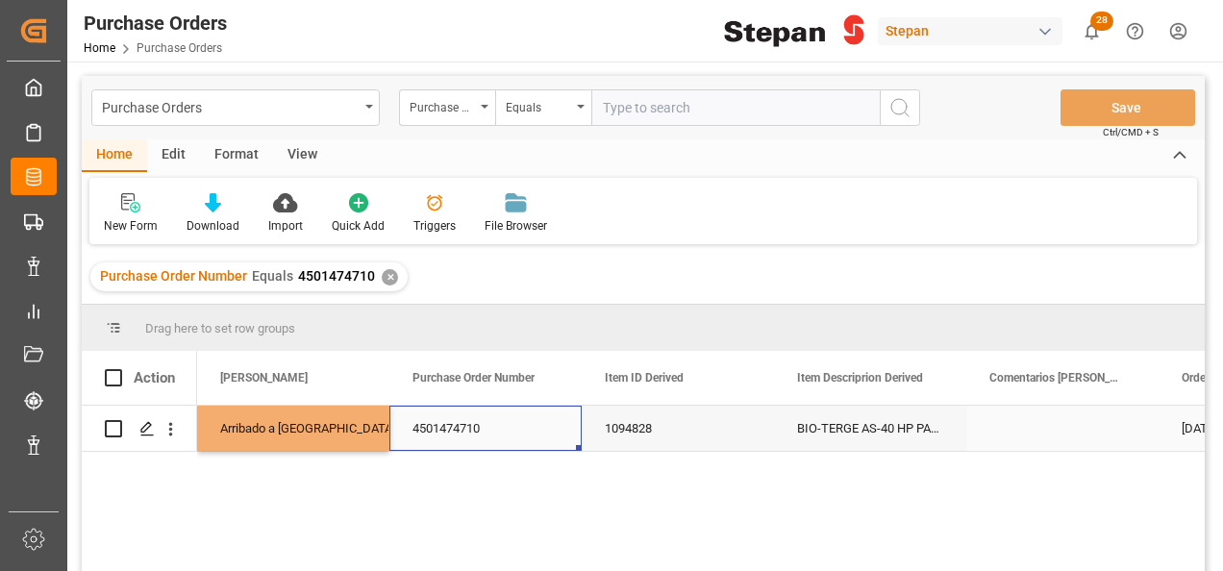
click at [515, 424] on div "4501474710" at bounding box center [485, 428] width 192 height 45
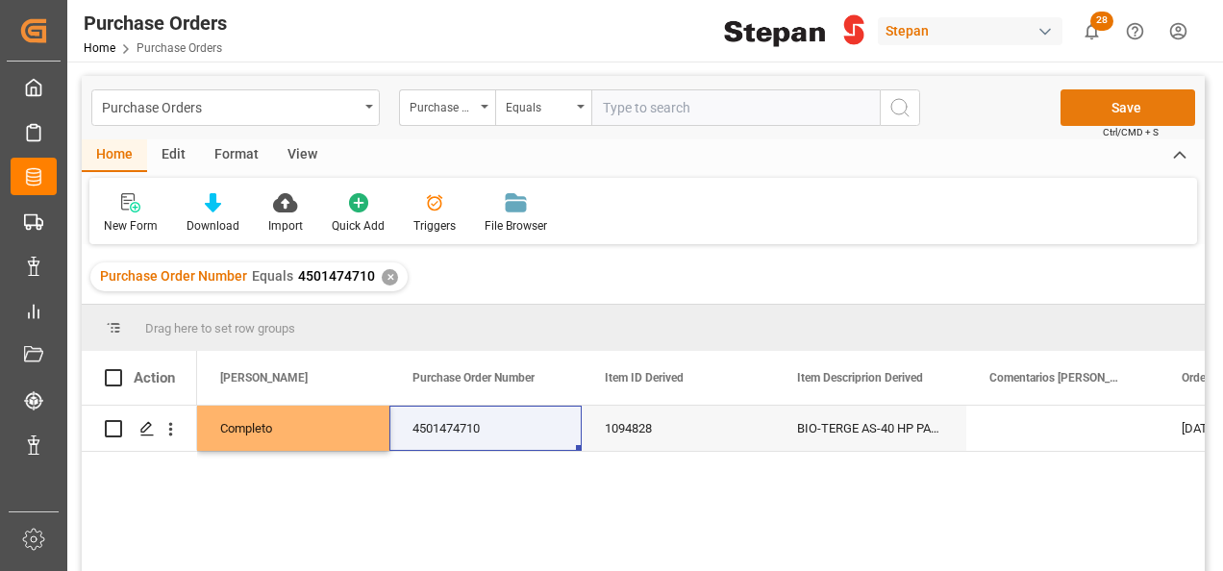
click at [1125, 98] on button "Save" at bounding box center [1127, 107] width 135 height 37
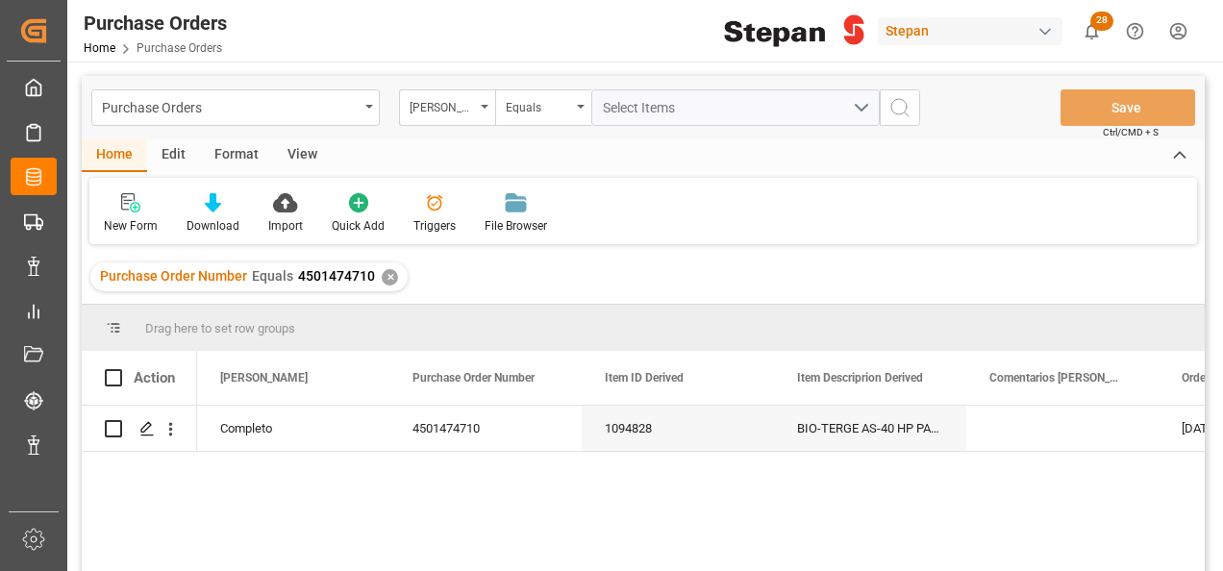
click at [382, 273] on div "✕" at bounding box center [390, 277] width 16 height 16
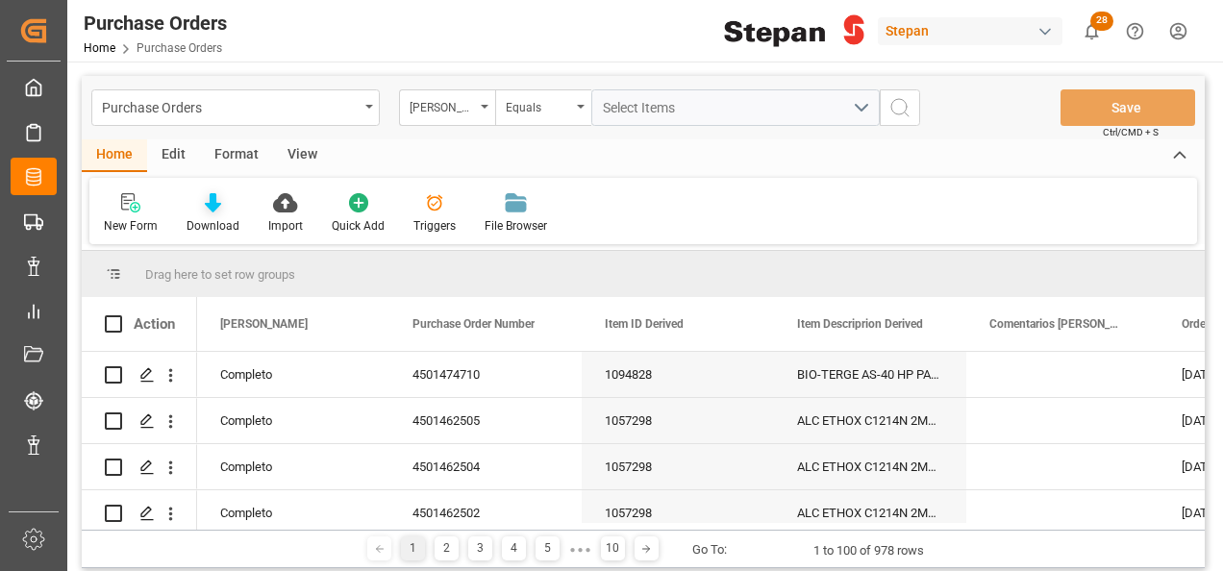
click at [215, 202] on icon at bounding box center [213, 202] width 16 height 19
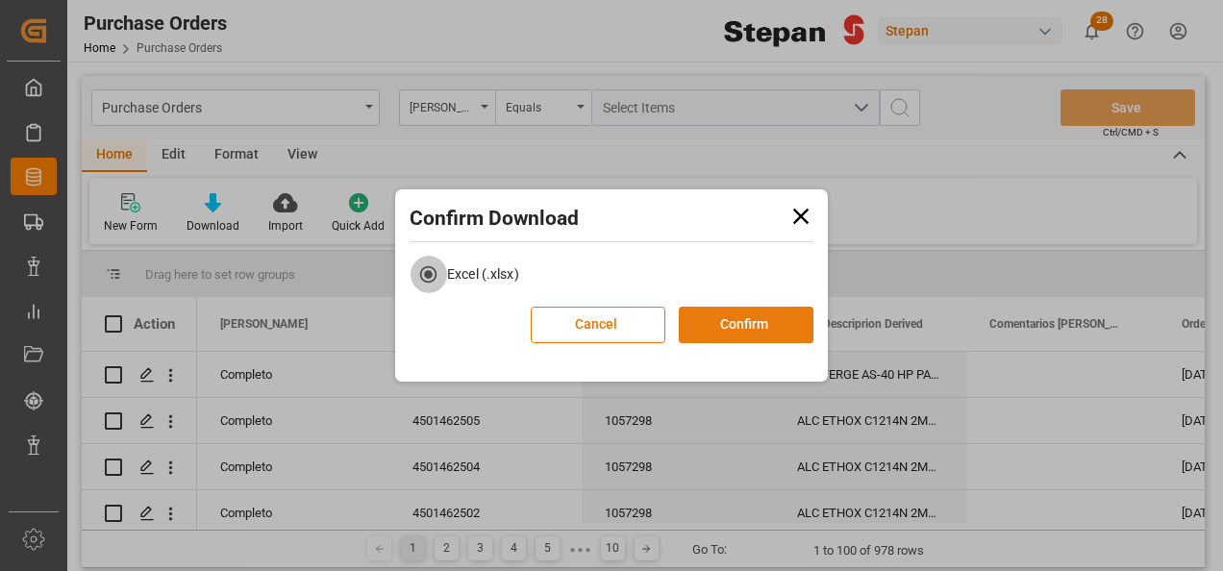
click at [764, 318] on button "Confirm" at bounding box center [746, 325] width 135 height 37
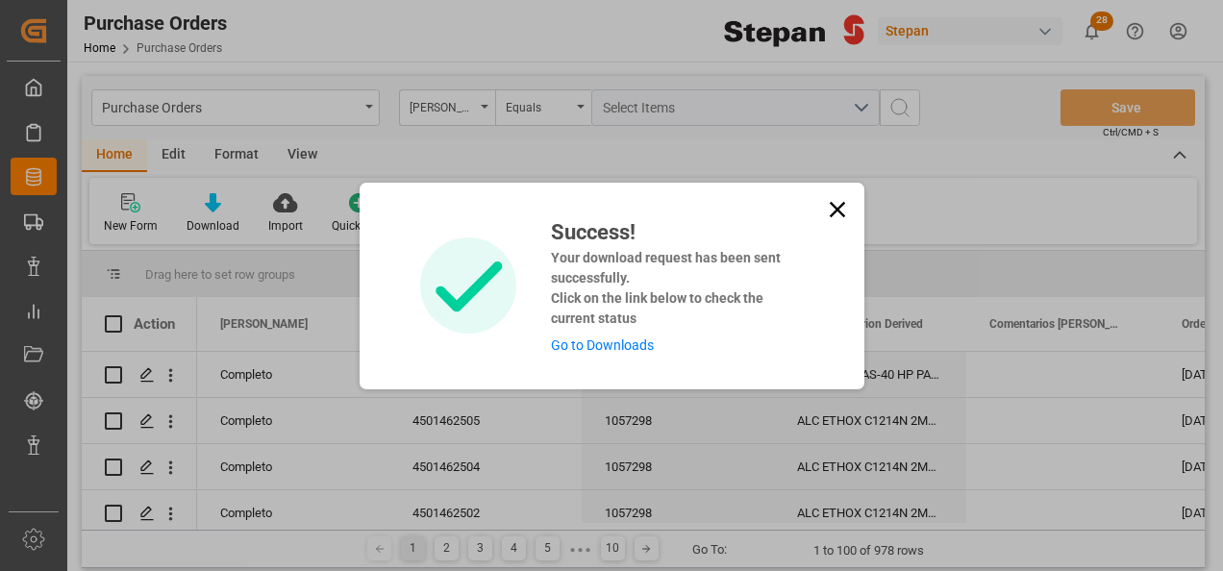
click at [575, 345] on link "Go to Downloads" at bounding box center [602, 344] width 103 height 15
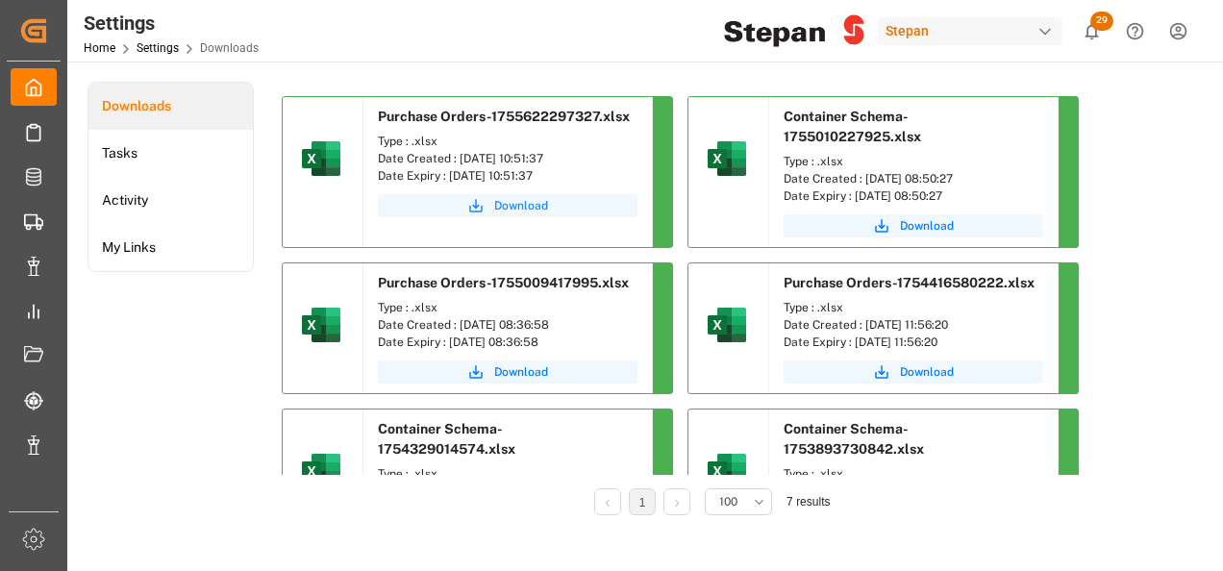
click at [531, 208] on span "Download" at bounding box center [521, 205] width 54 height 17
